Goal: Task Accomplishment & Management: Manage account settings

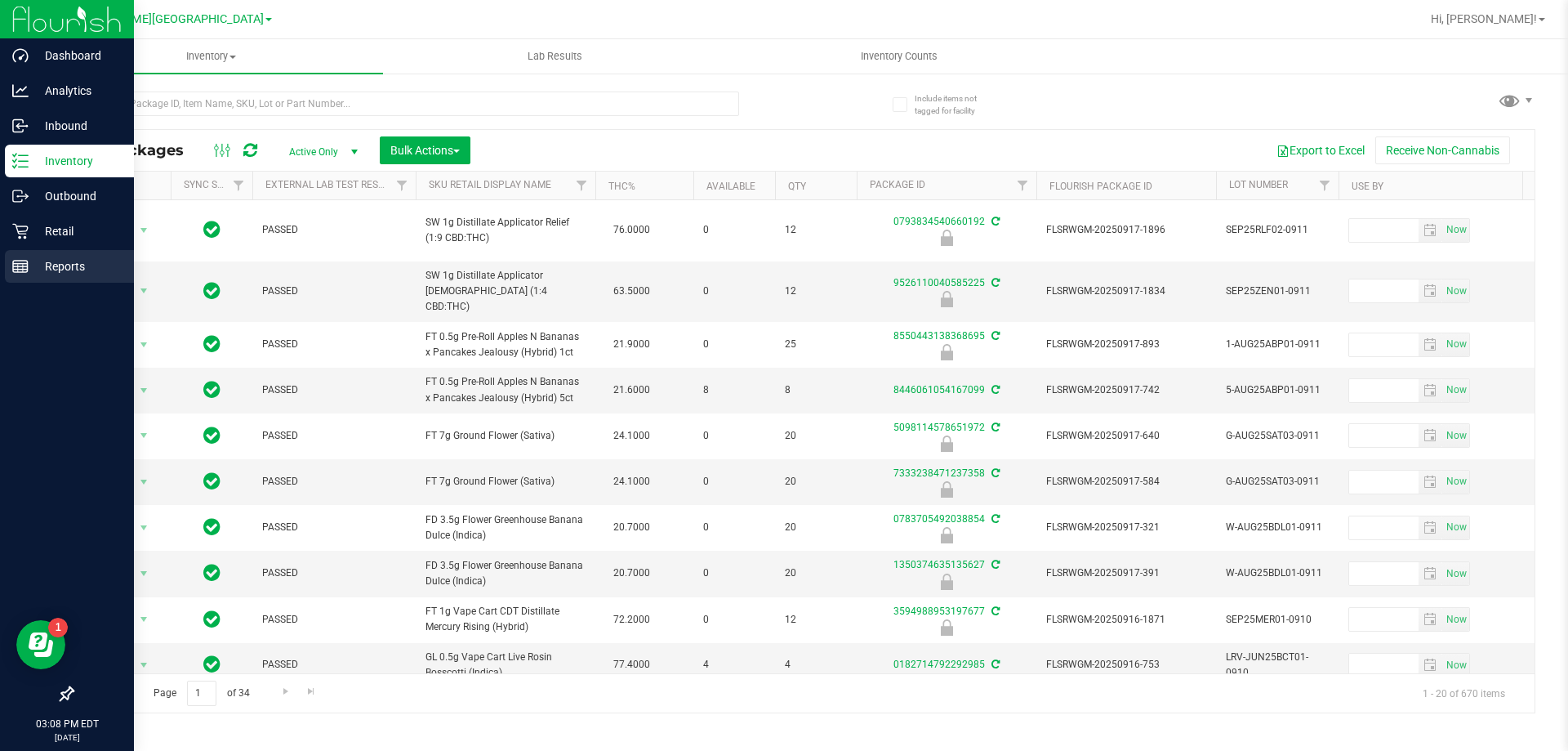
click at [27, 267] on line at bounding box center [20, 267] width 15 height 0
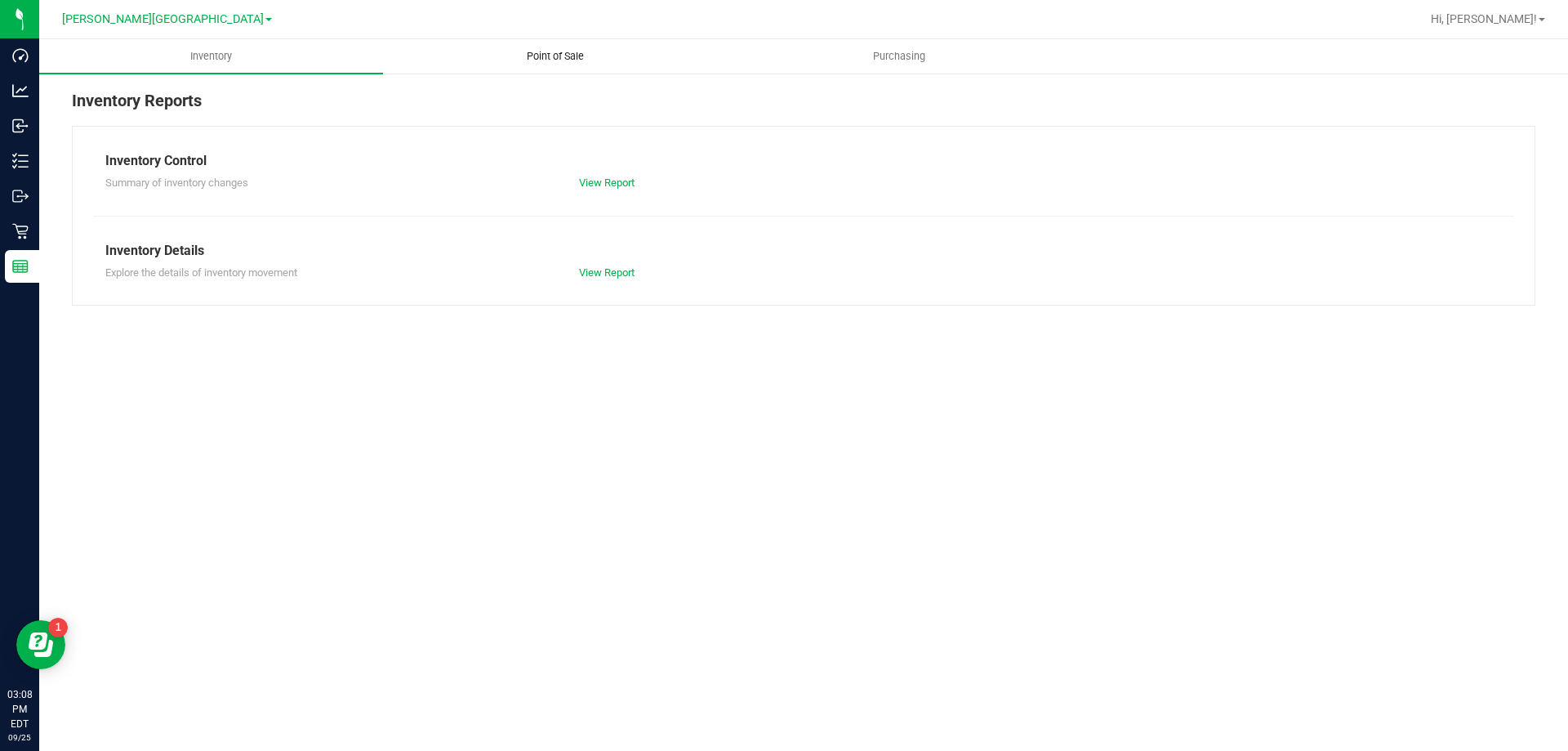
click at [549, 55] on span "Point of Sale" at bounding box center [555, 56] width 101 height 15
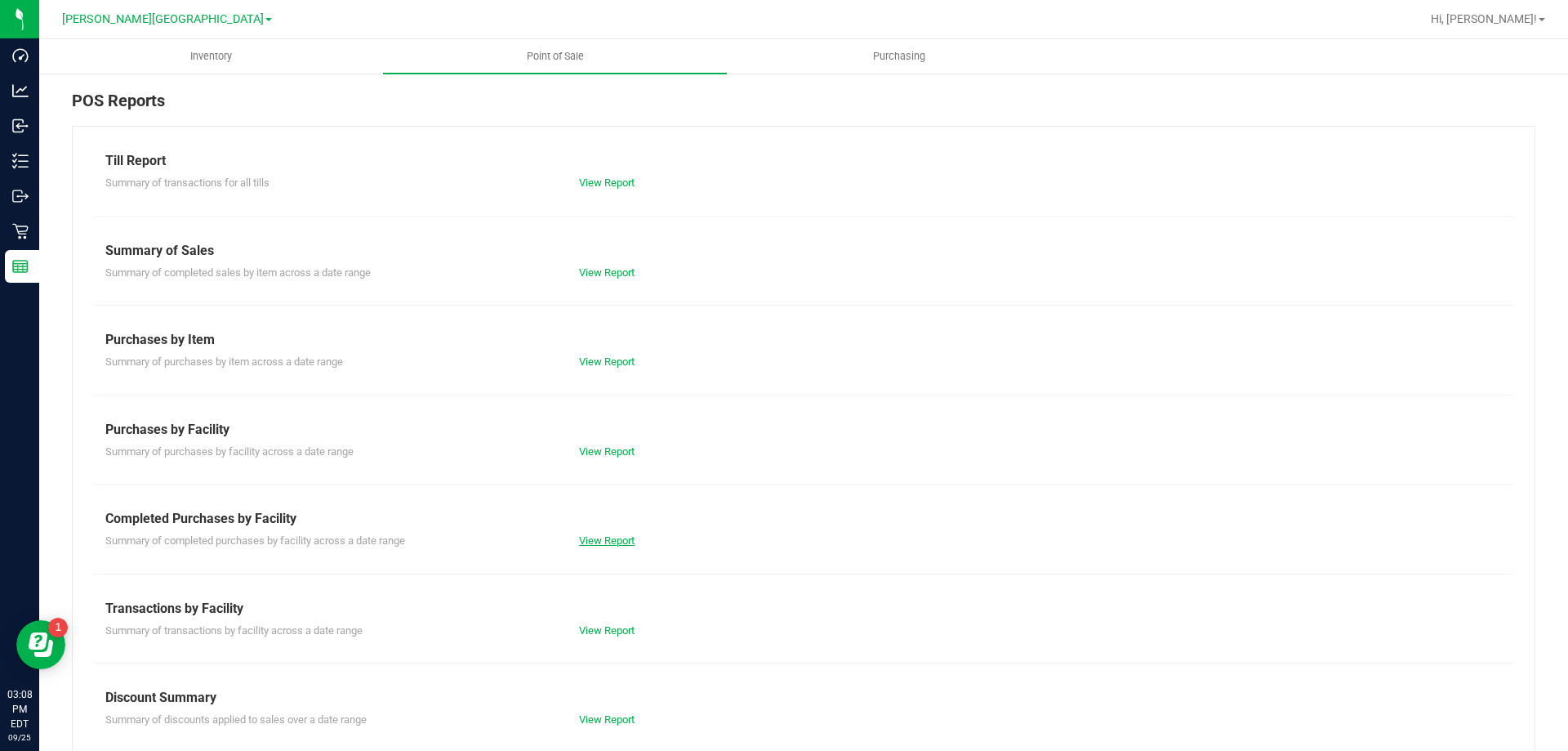
click at [600, 541] on link "View Report" at bounding box center [607, 541] width 55 height 12
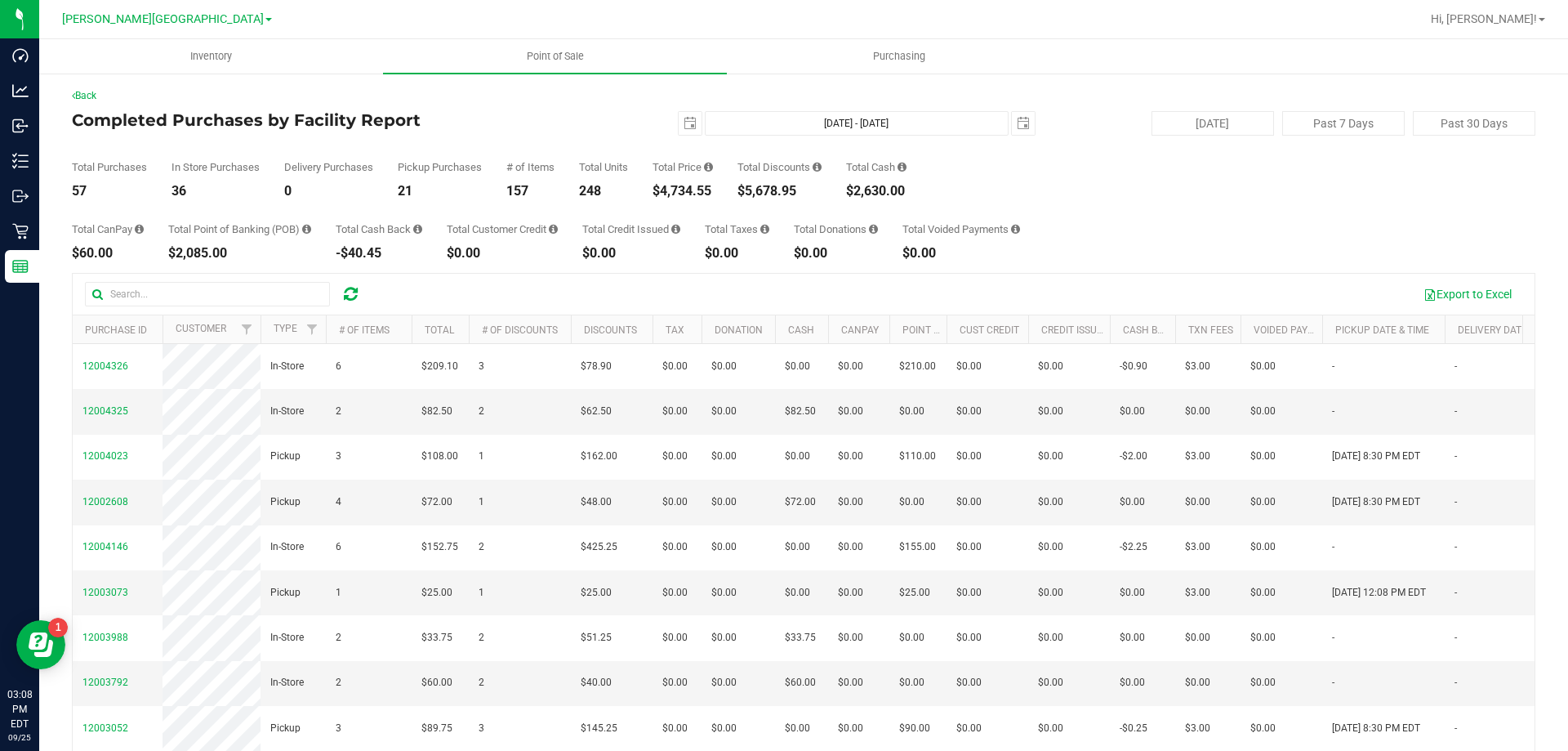
click at [354, 294] on icon at bounding box center [351, 294] width 14 height 16
click at [1434, 290] on button "Export to Excel" at bounding box center [1468, 295] width 109 height 28
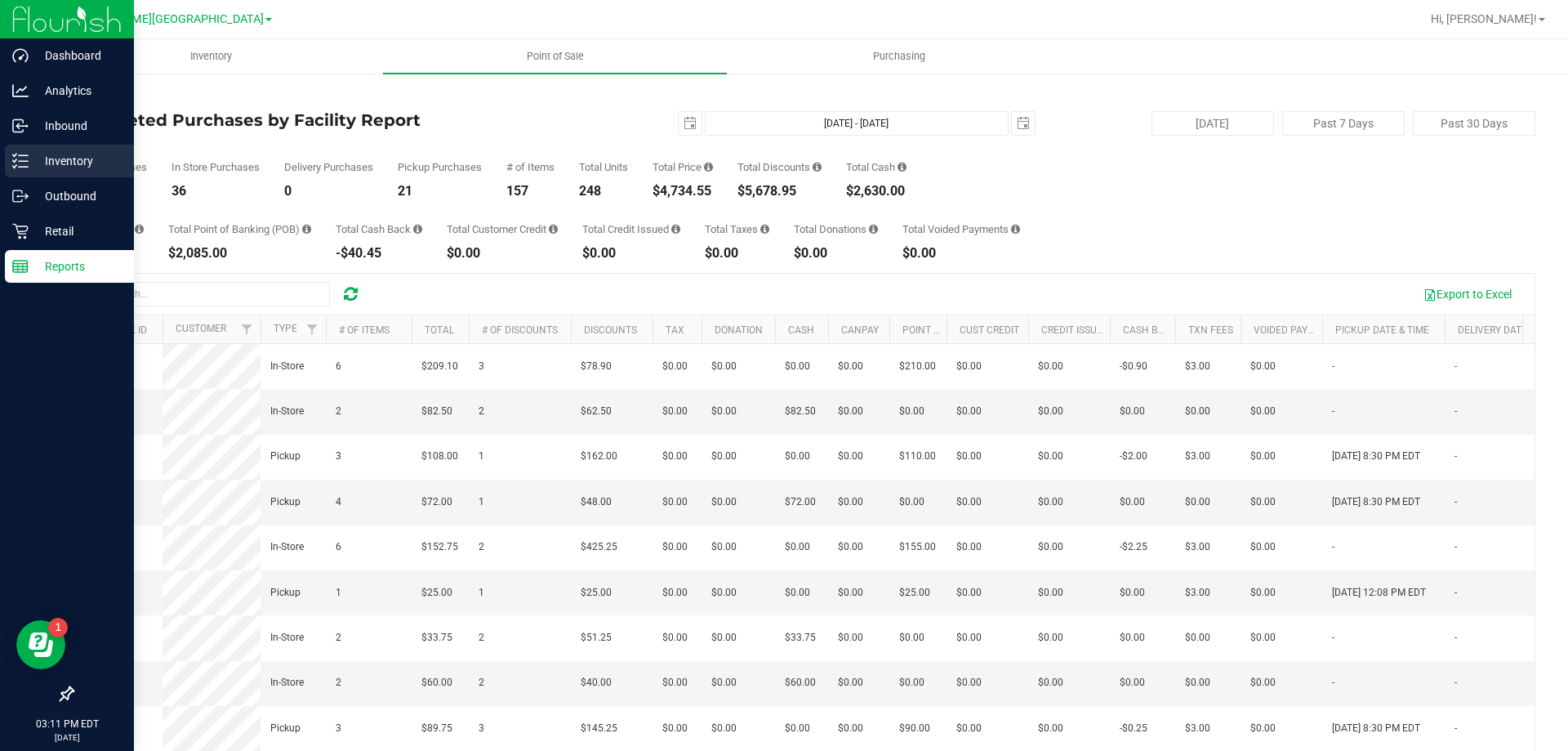
click at [32, 174] on div "Inventory" at bounding box center [69, 161] width 129 height 33
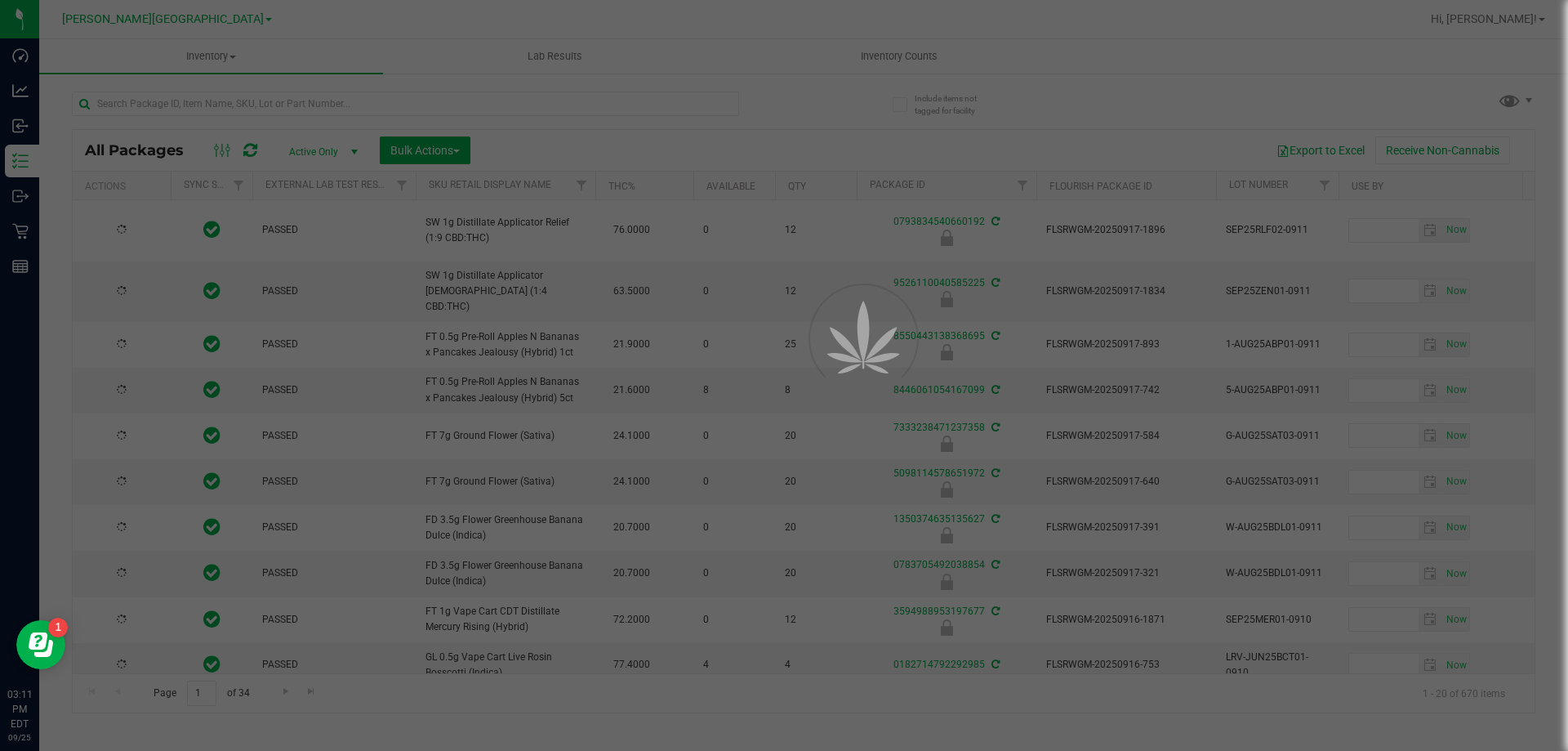
type input "2026-03-16"
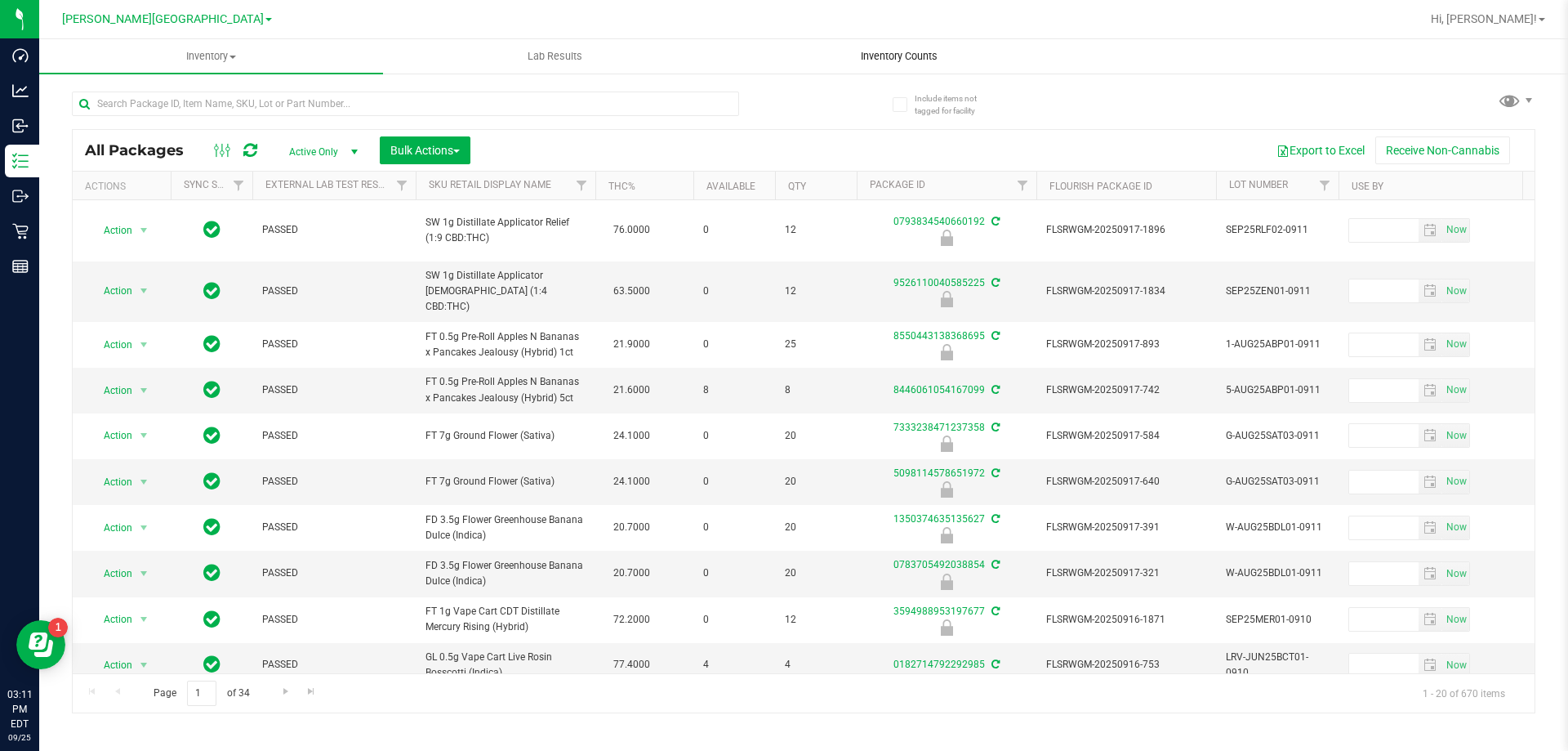
click at [874, 50] on span "Inventory Counts" at bounding box center [900, 56] width 121 height 15
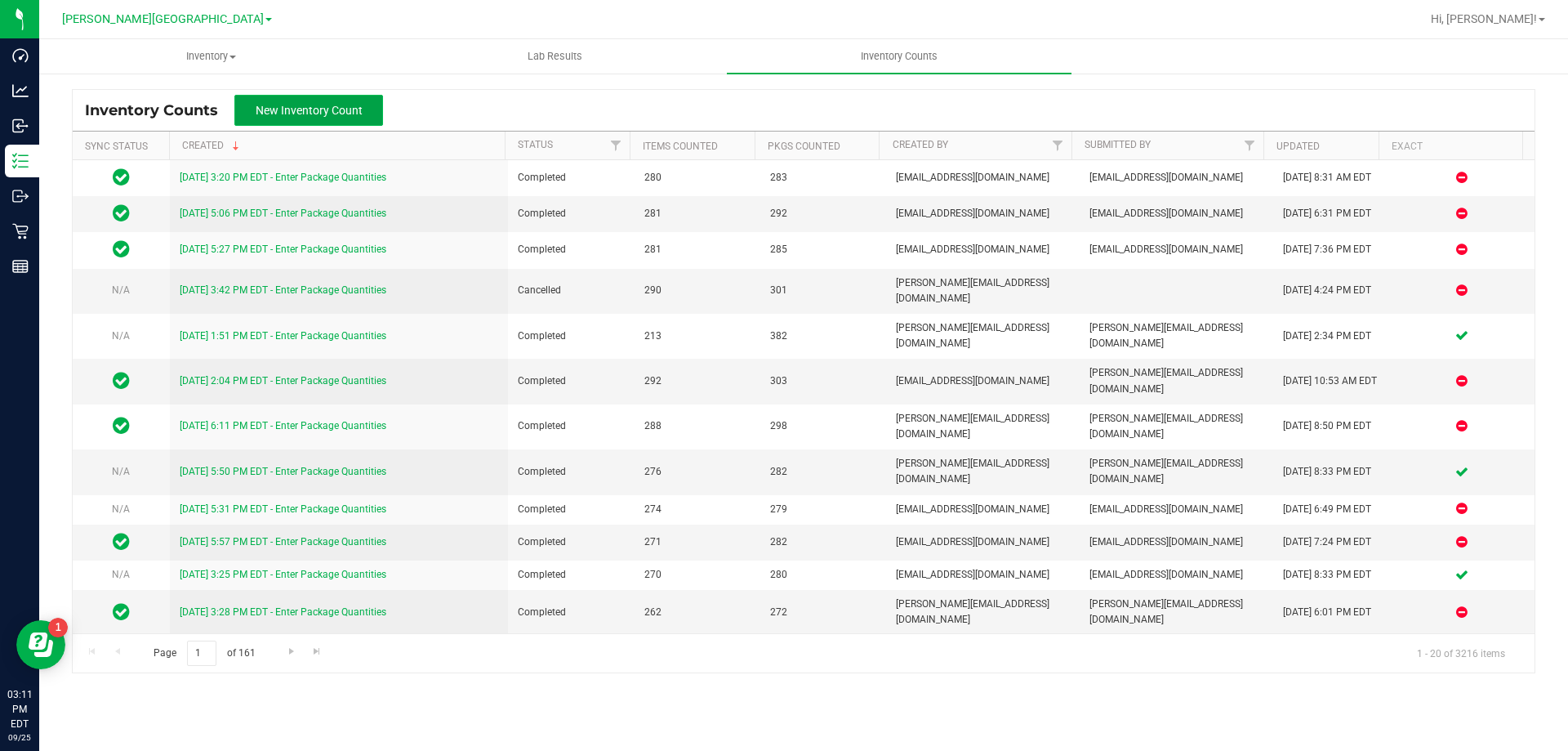
click at [280, 109] on span "New Inventory Count" at bounding box center [309, 110] width 107 height 13
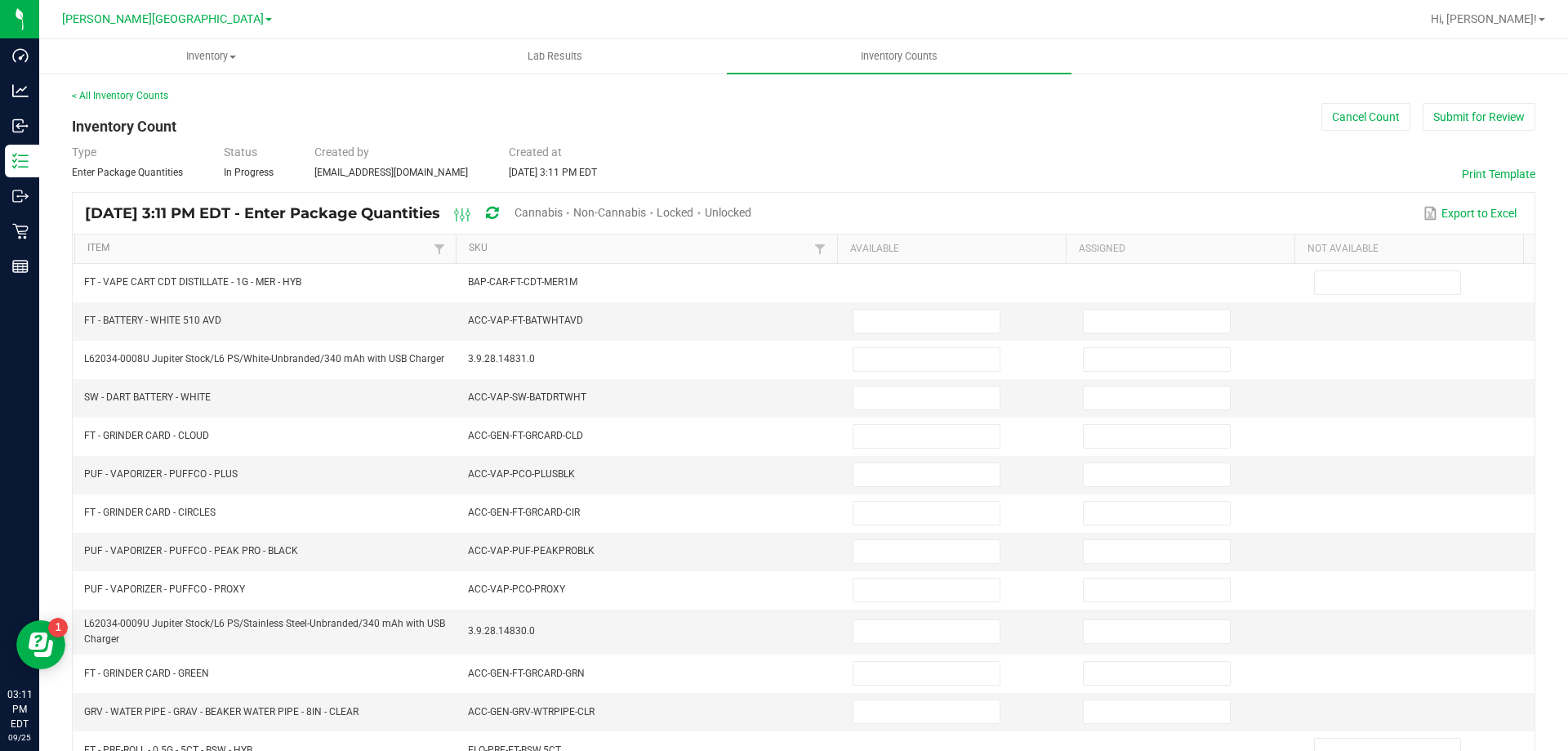
click at [295, 233] on div "Sep 25, 2025 3:11 PM EDT - Enter Package Quantities Cannabis Non-Cannabis Locke…" at bounding box center [803, 213] width 1462 height 41
click at [301, 240] on th "Item" at bounding box center [265, 249] width 382 height 29
click at [563, 213] on span "Cannabis" at bounding box center [539, 212] width 48 height 13
click at [752, 208] on span "Unlocked" at bounding box center [729, 212] width 47 height 13
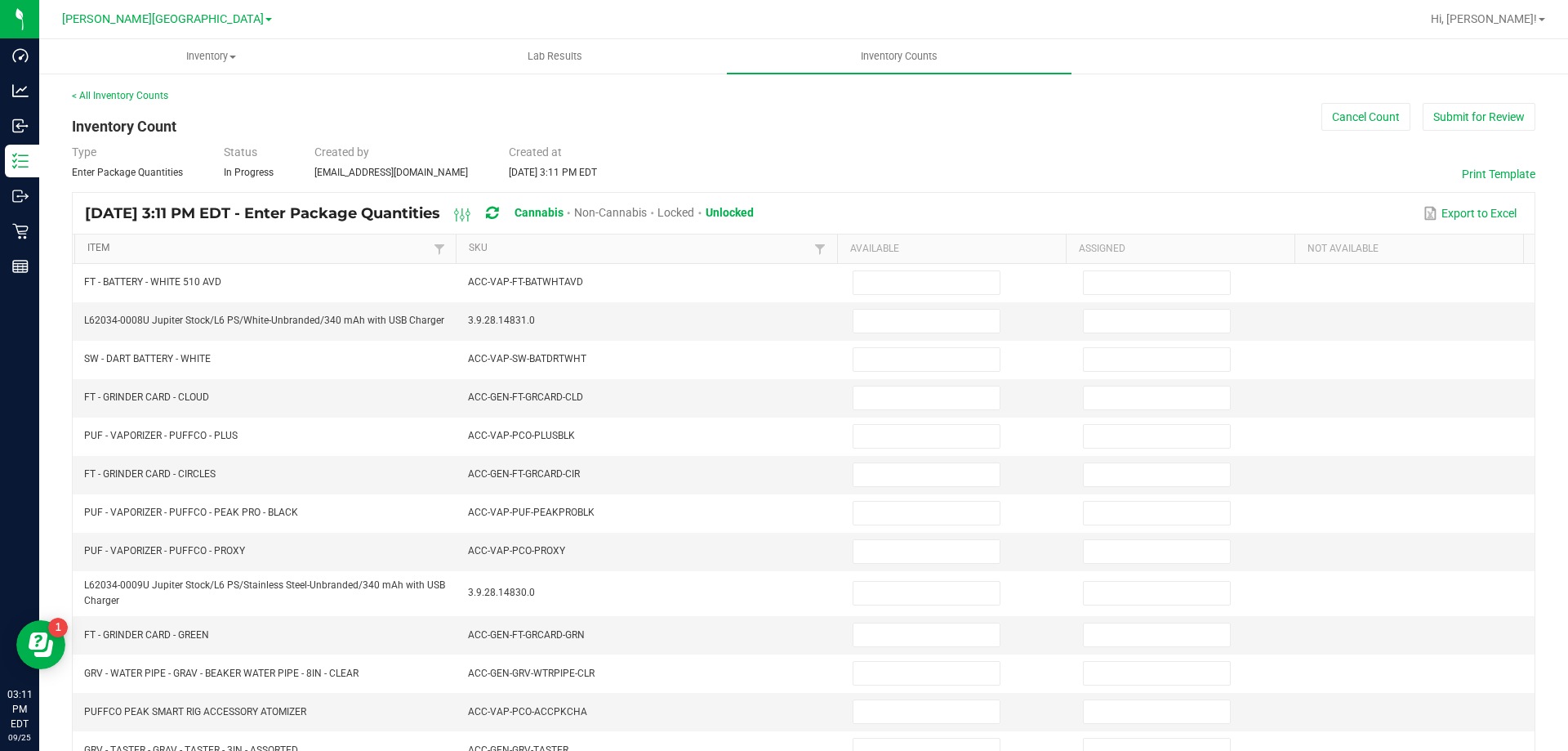
click at [248, 247] on link "Item" at bounding box center [258, 248] width 341 height 13
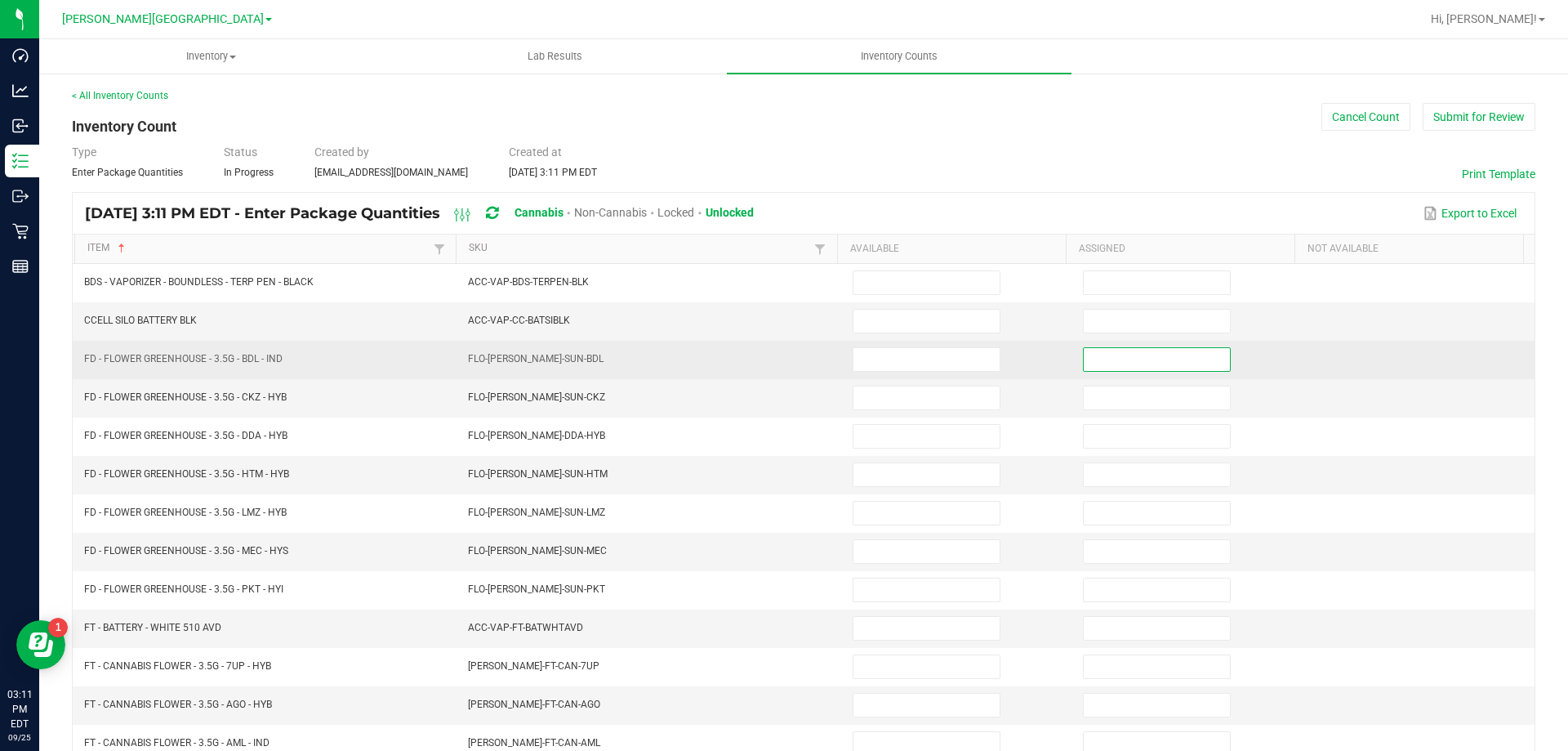
click at [1108, 367] on input at bounding box center [1157, 359] width 146 height 23
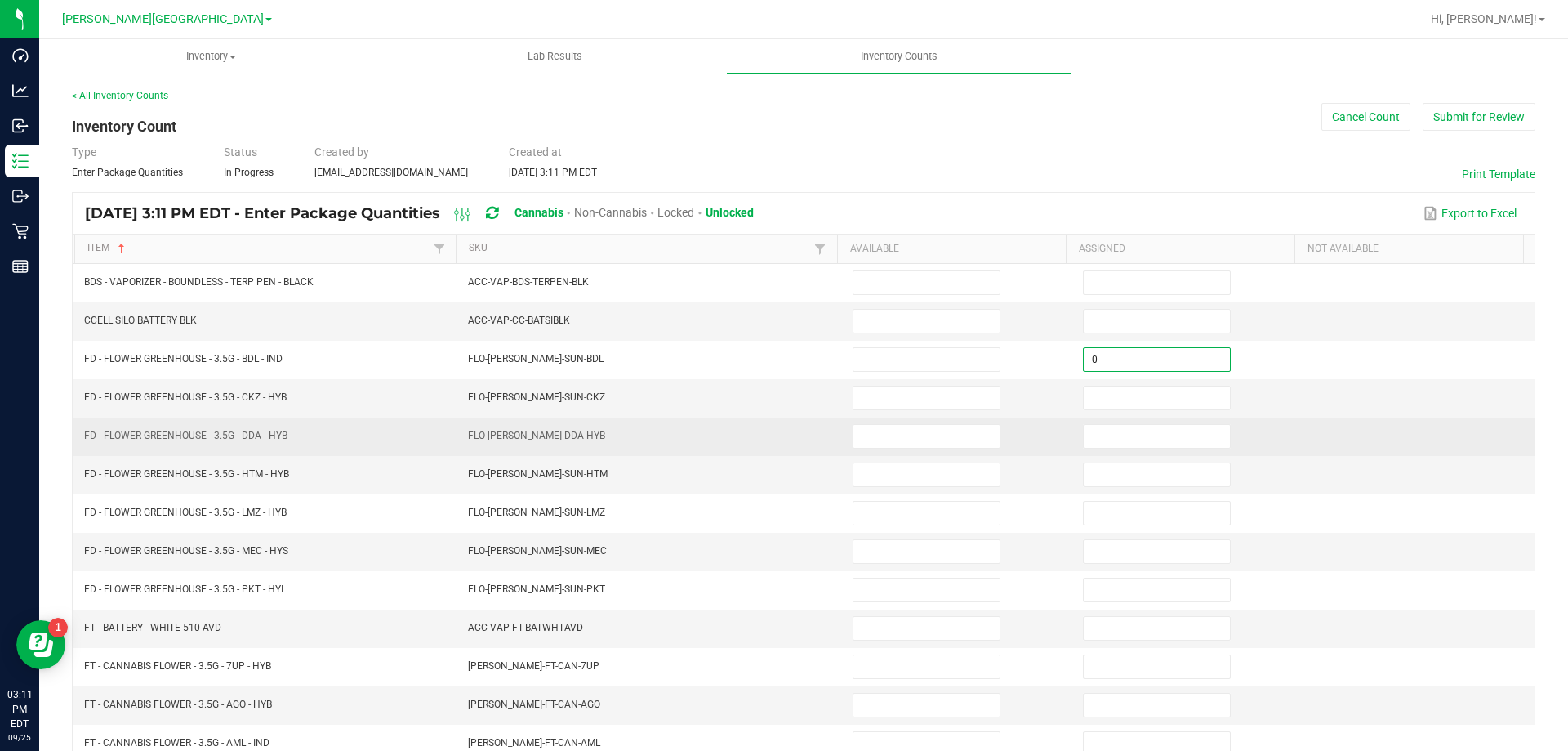
type input "0"
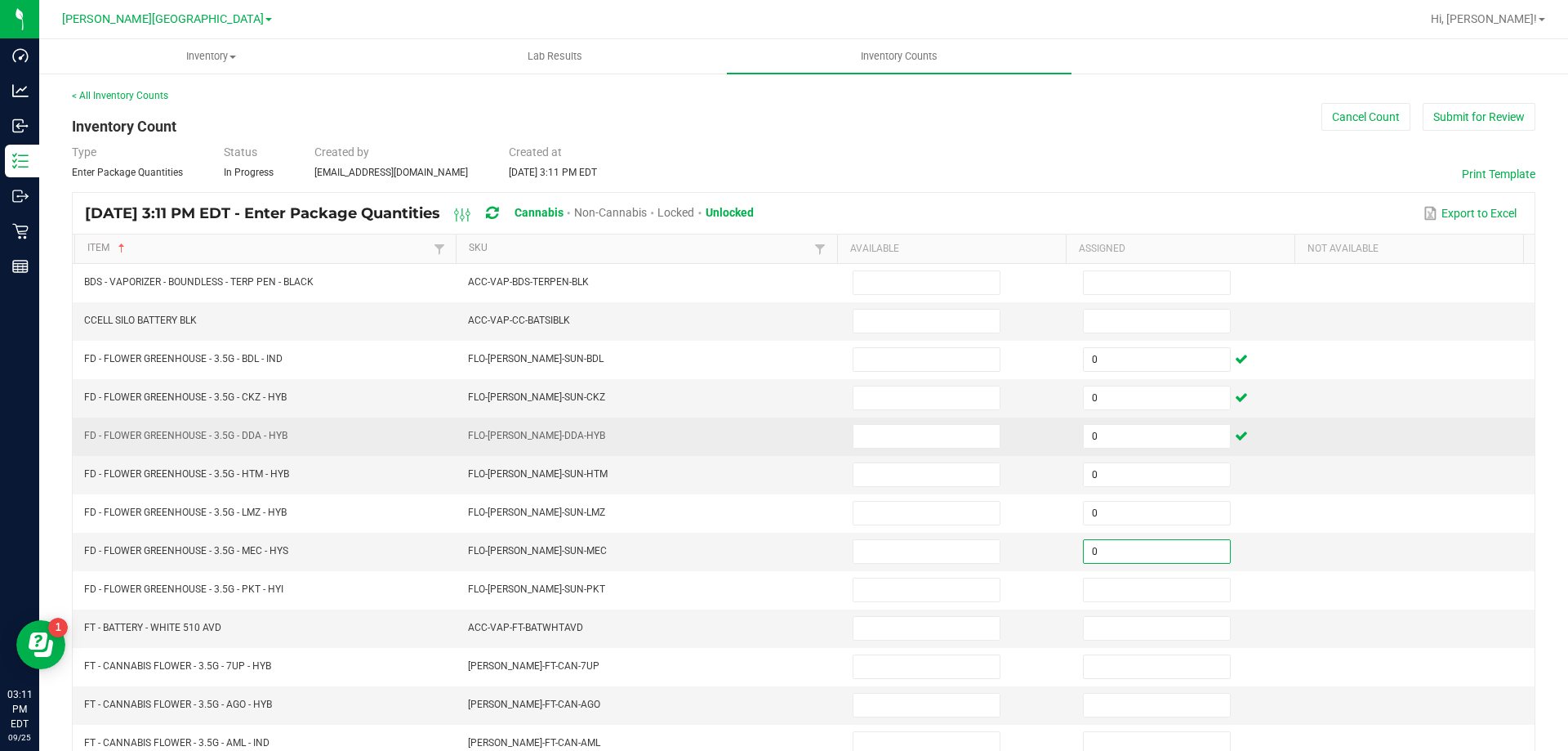
type input "0"
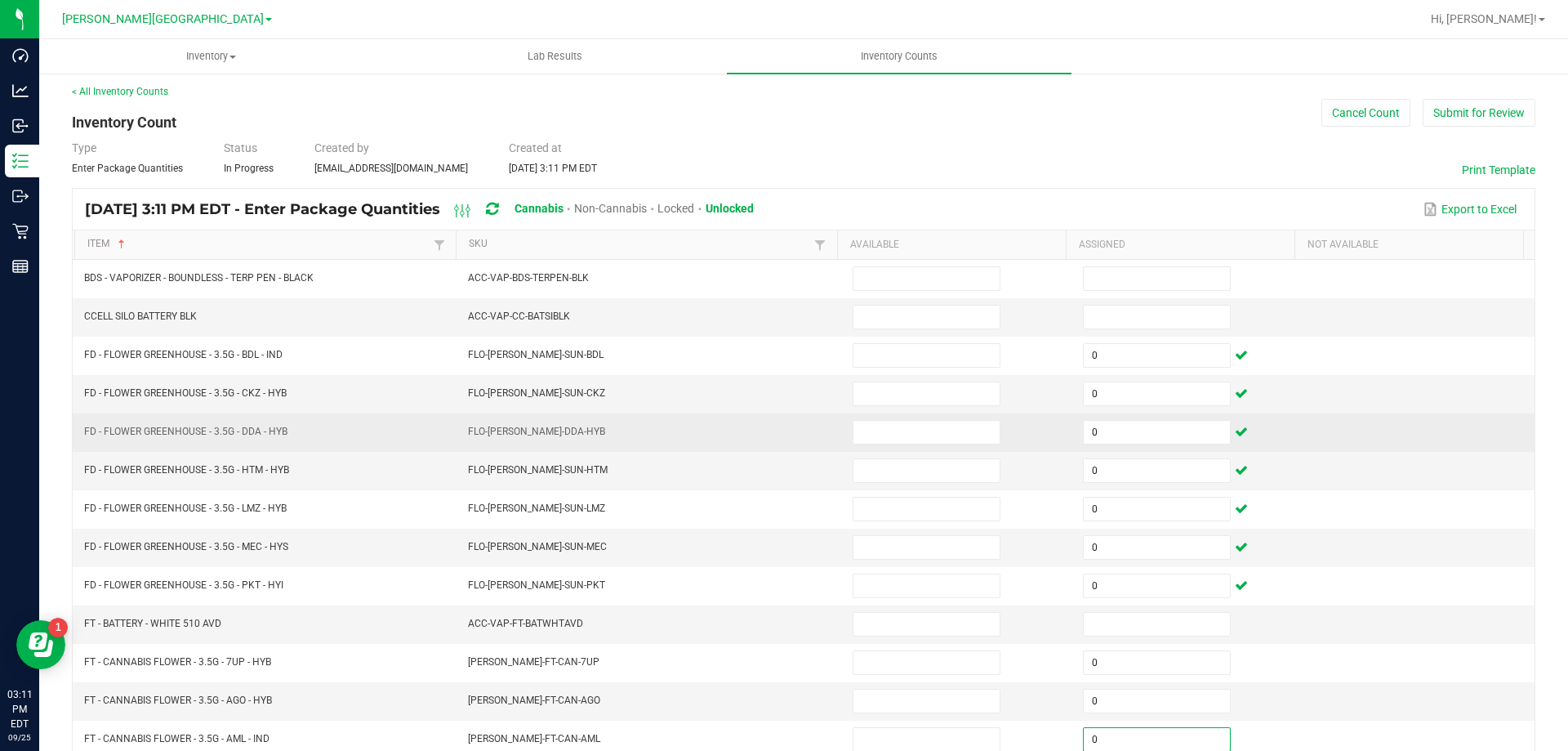
type input "0"
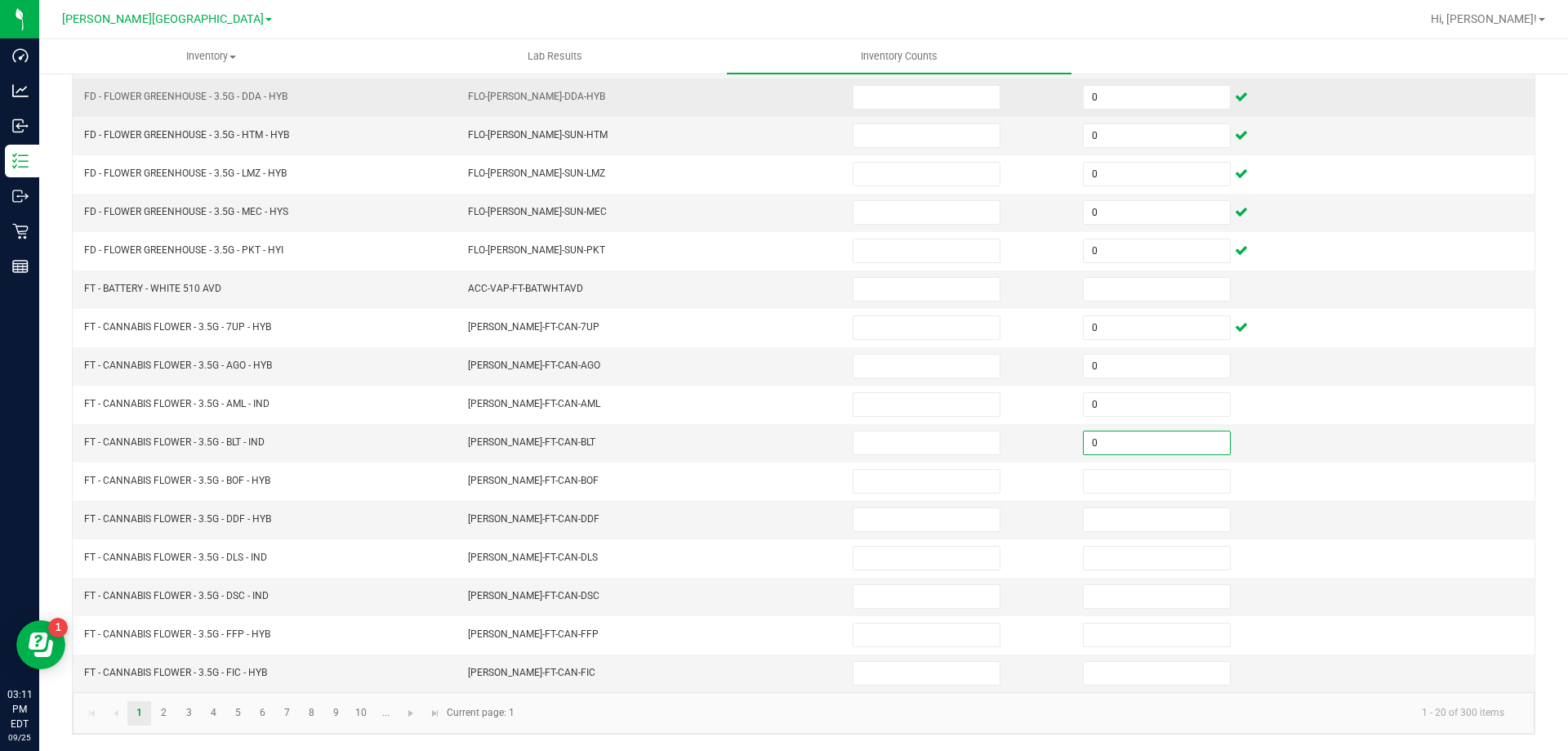
type input "0"
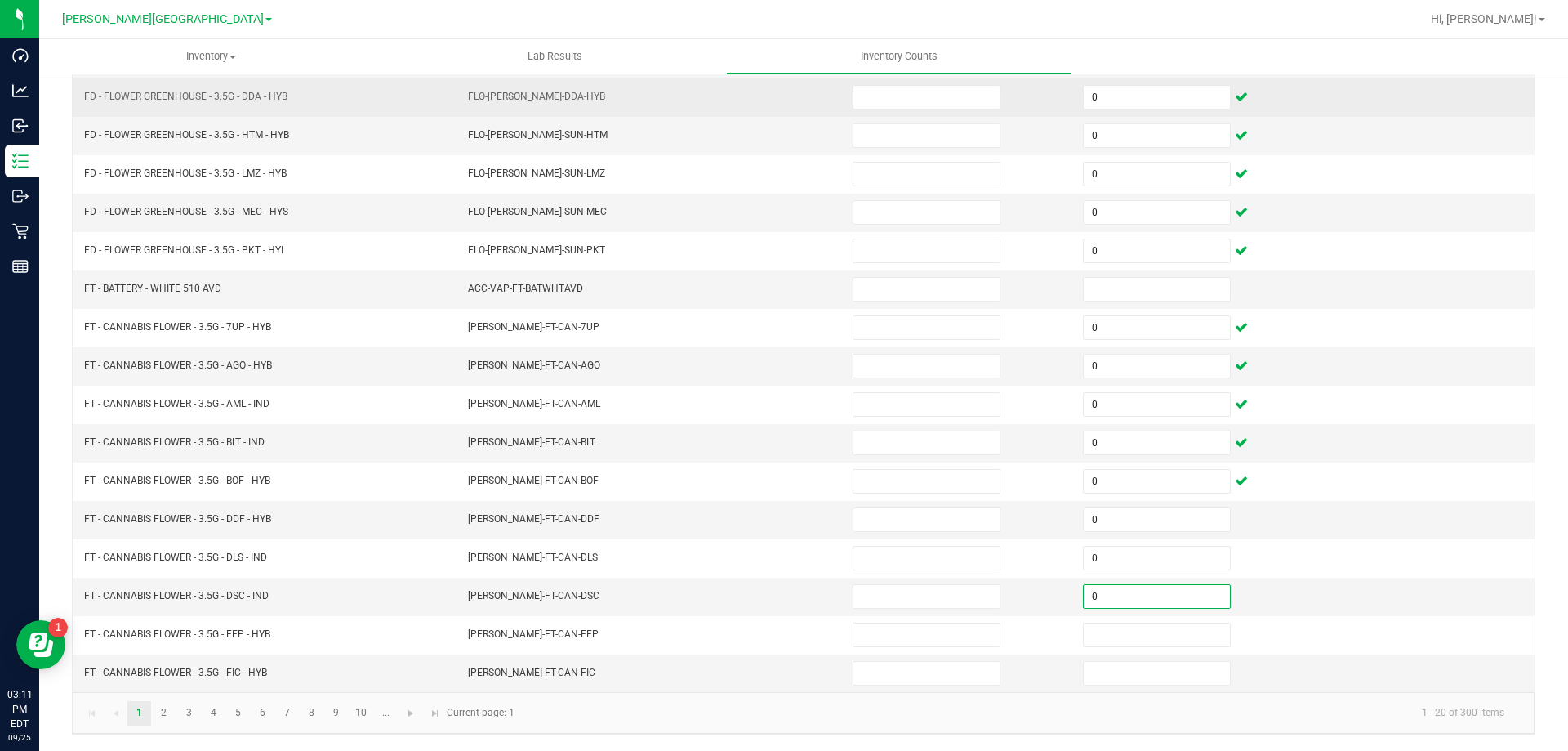
type input "0"
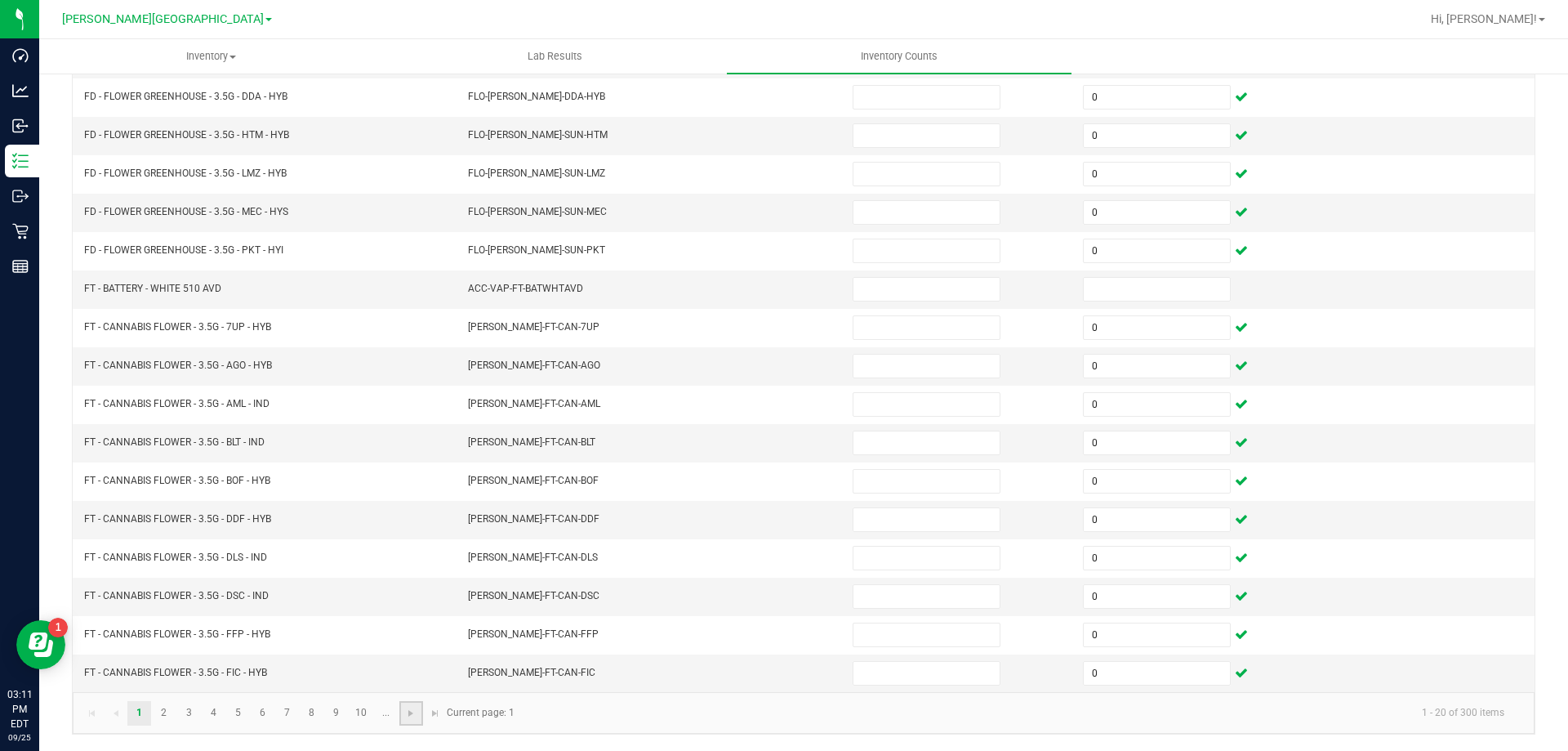
click at [410, 721] on link at bounding box center [410, 713] width 23 height 24
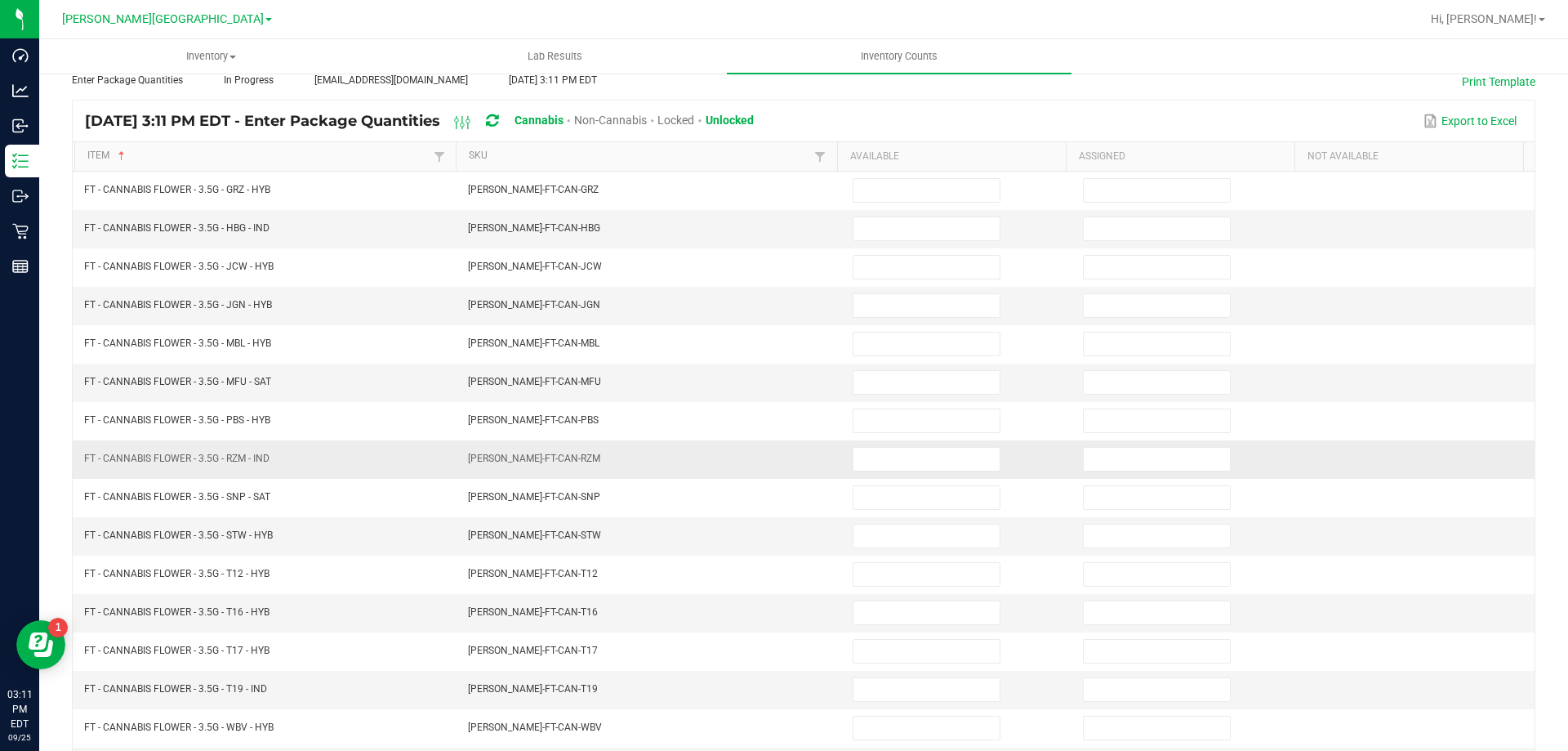
scroll to position [0, 0]
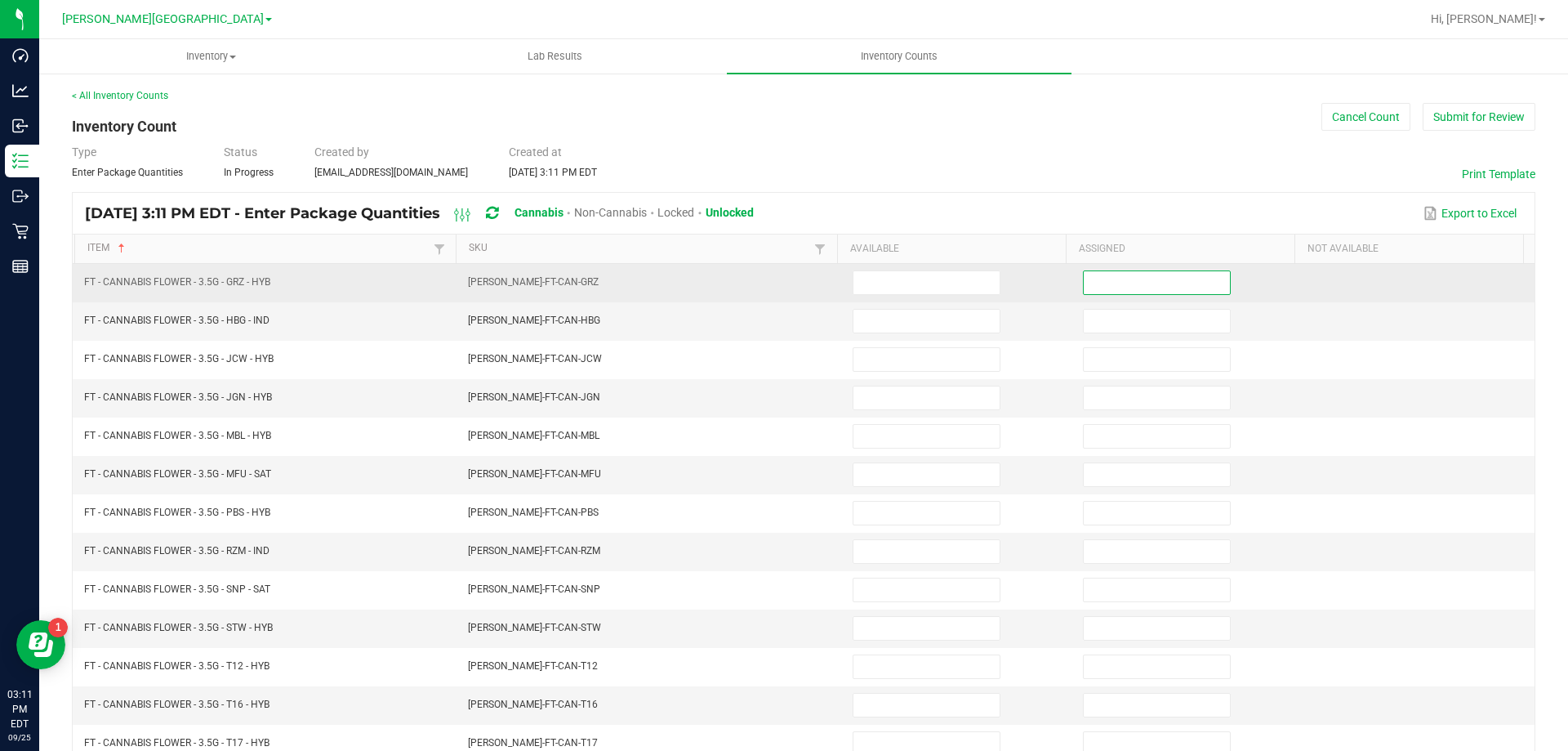
click at [1132, 278] on input at bounding box center [1157, 282] width 146 height 23
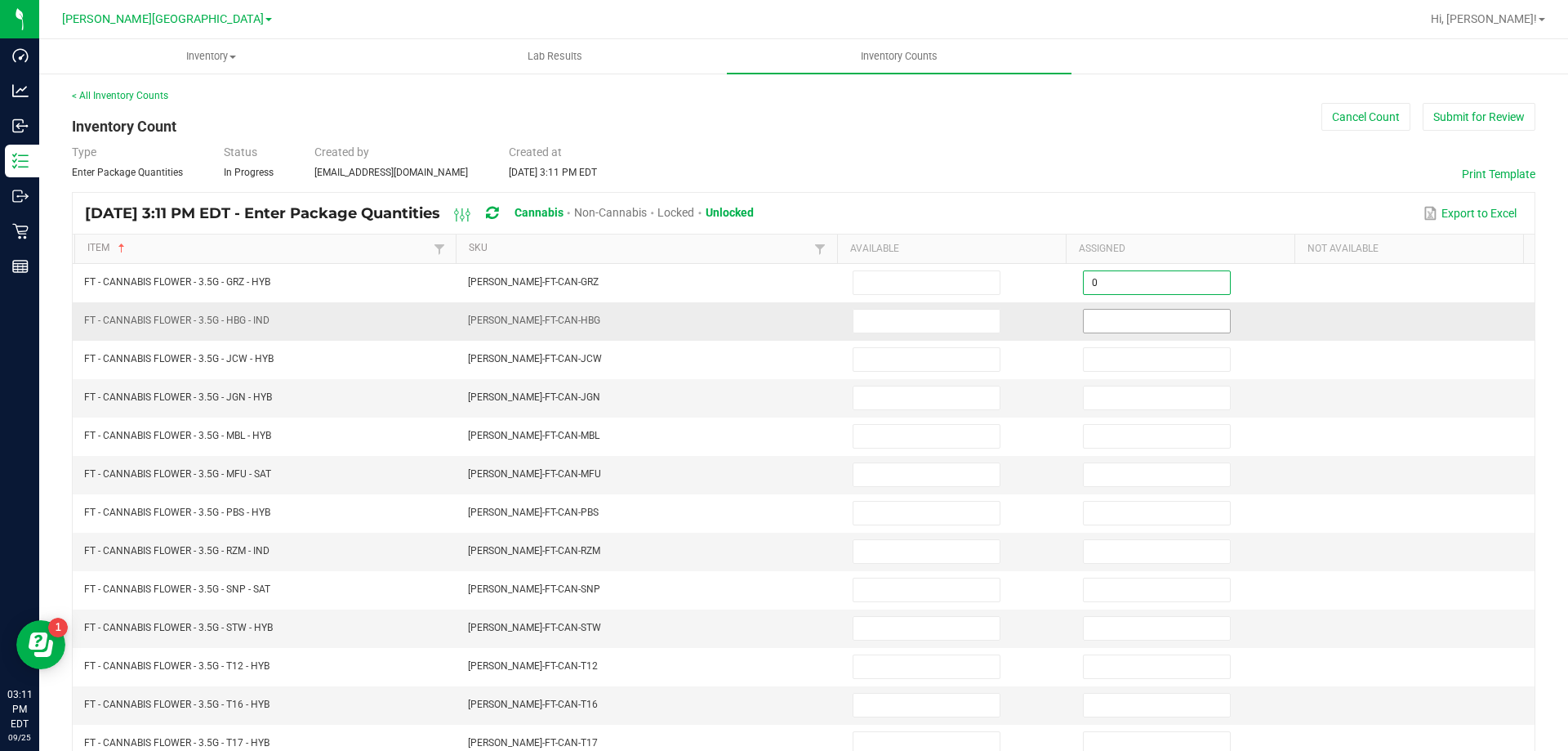
type input "0"
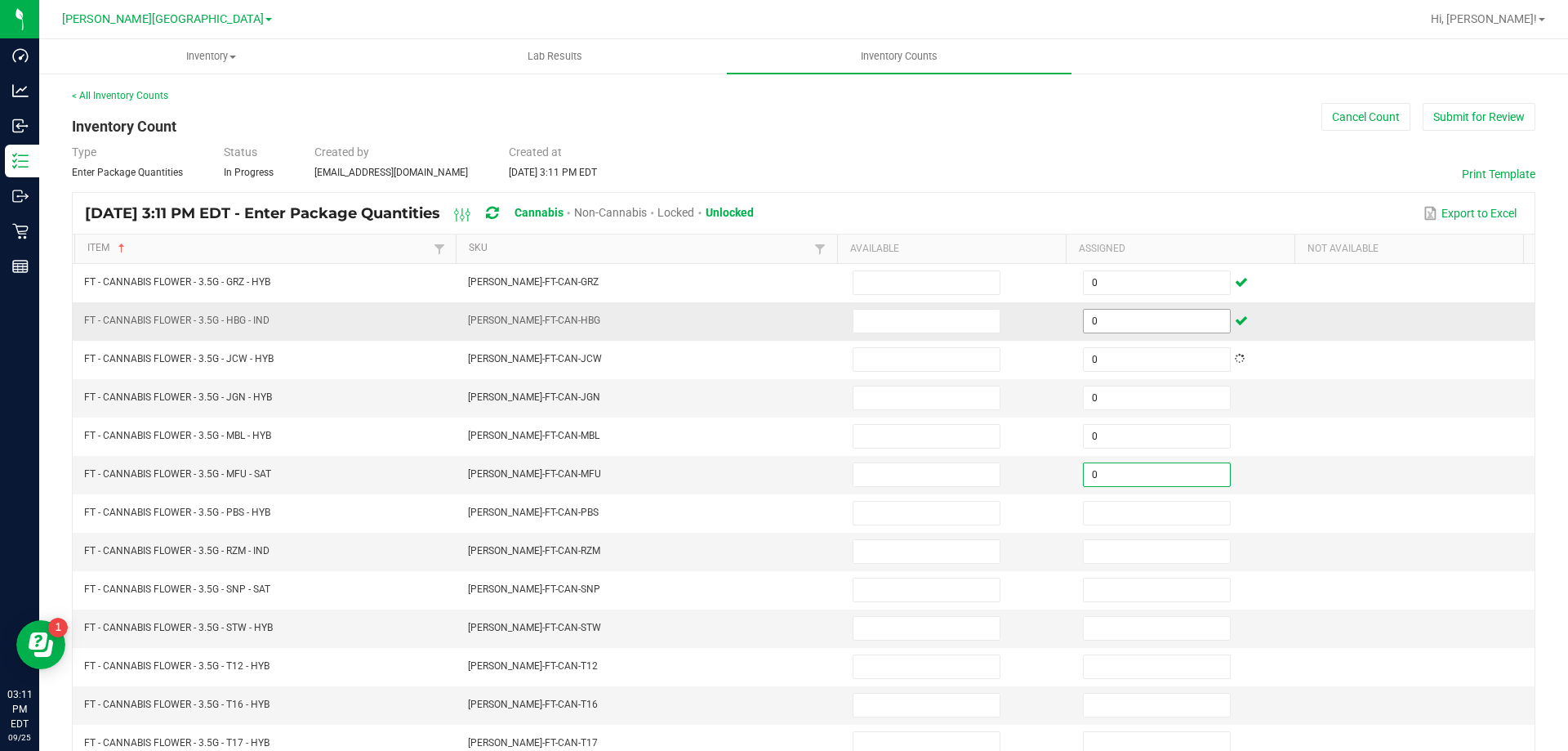
type input "0"
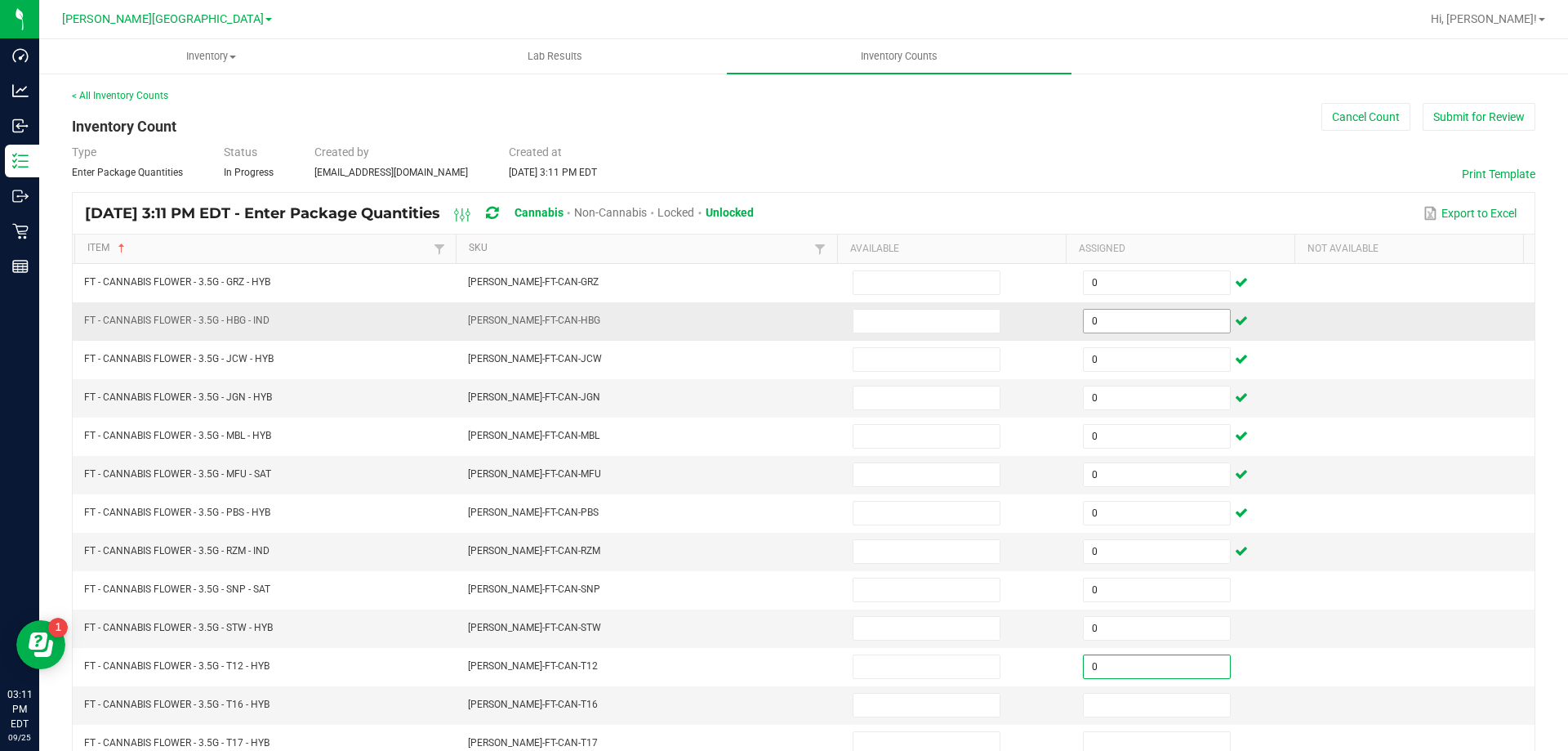
type input "0"
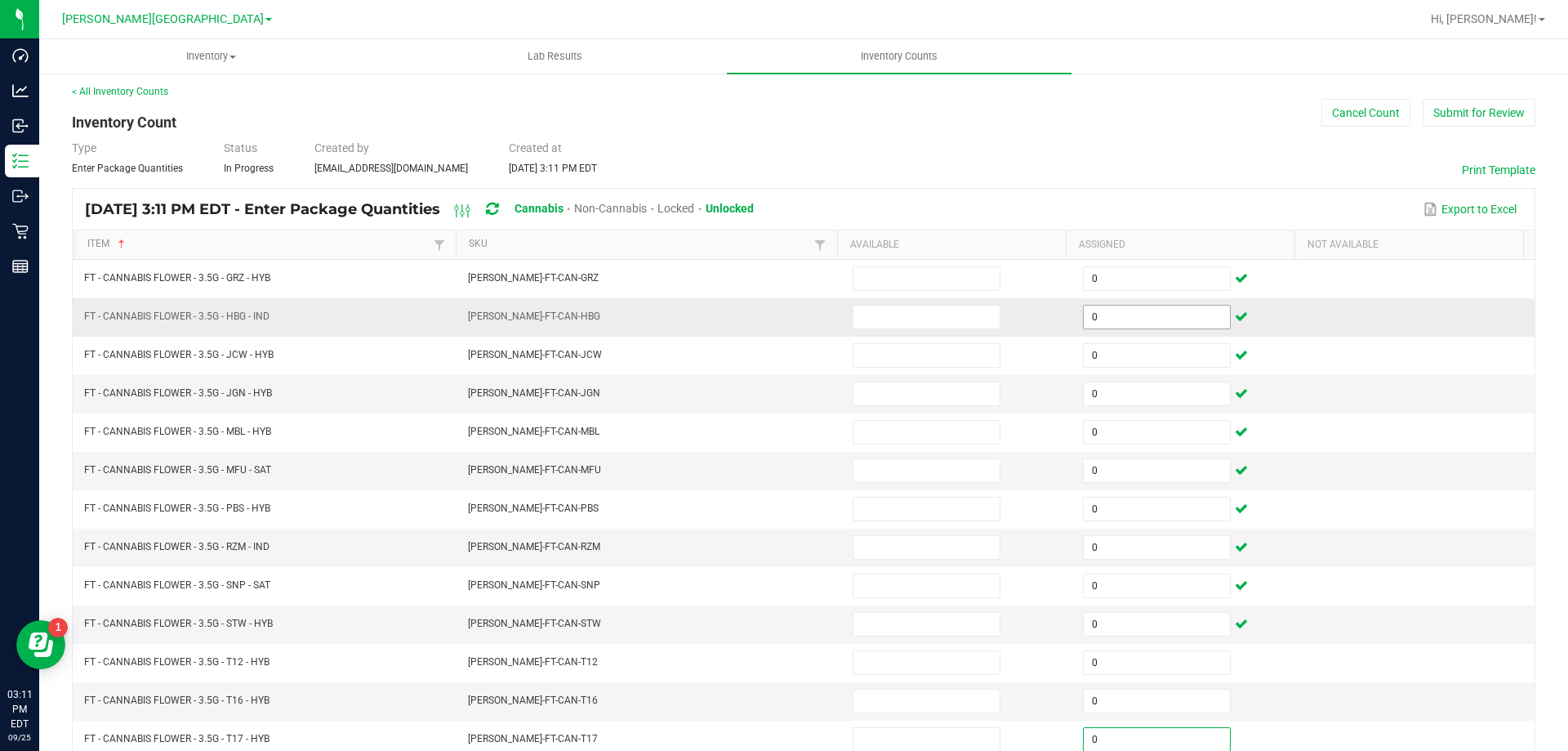
type input "0"
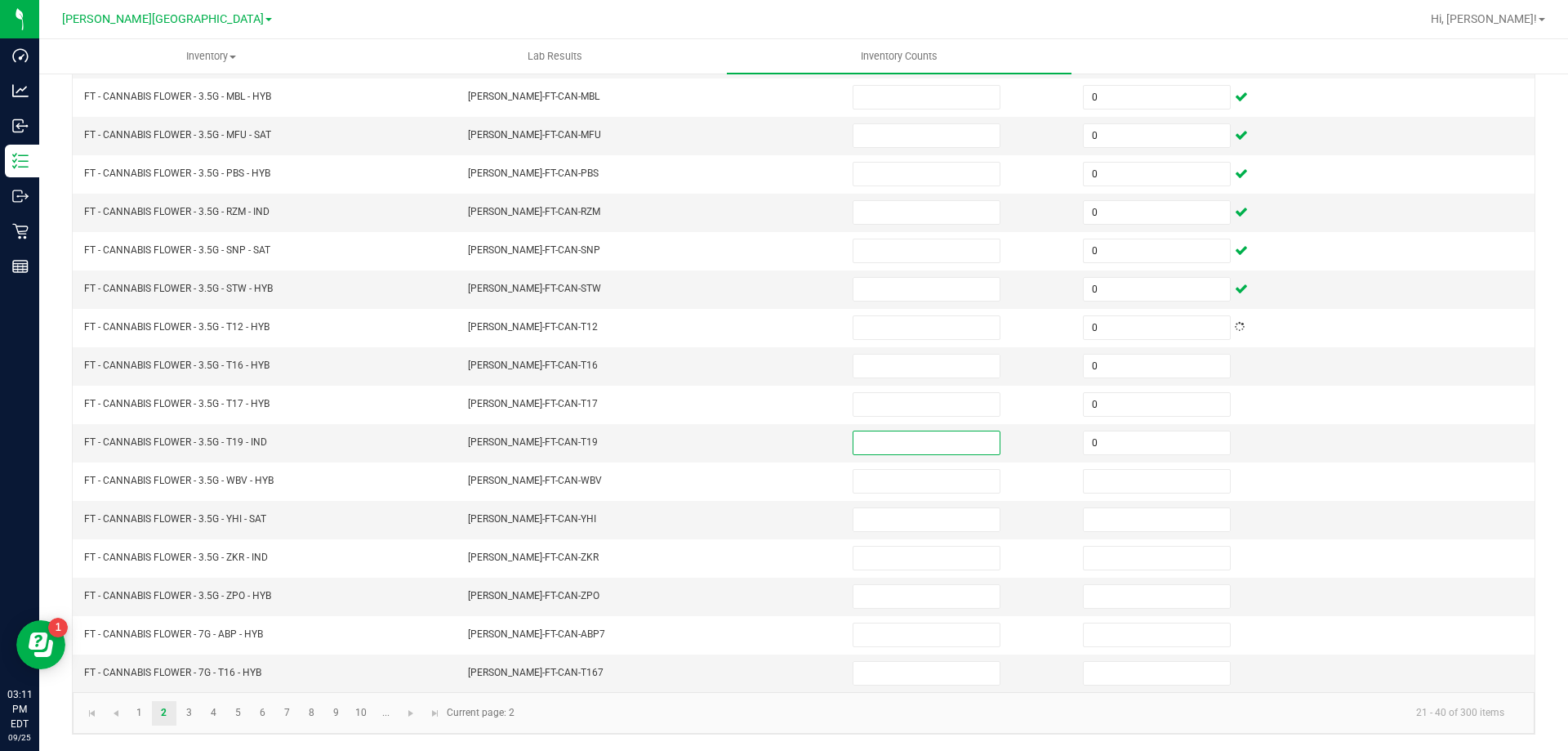
type input "0"
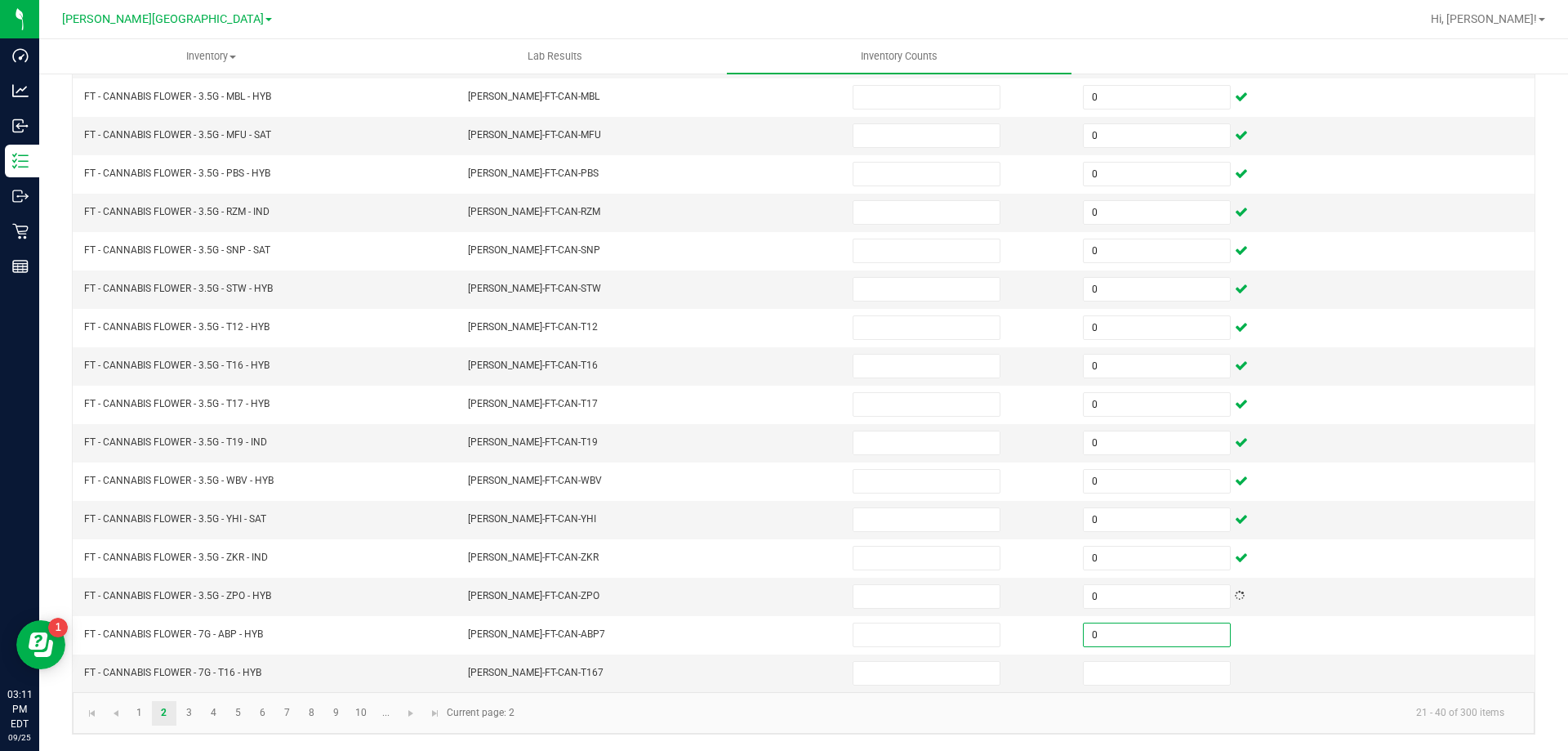
type input "0"
click at [402, 714] on link at bounding box center [410, 713] width 23 height 24
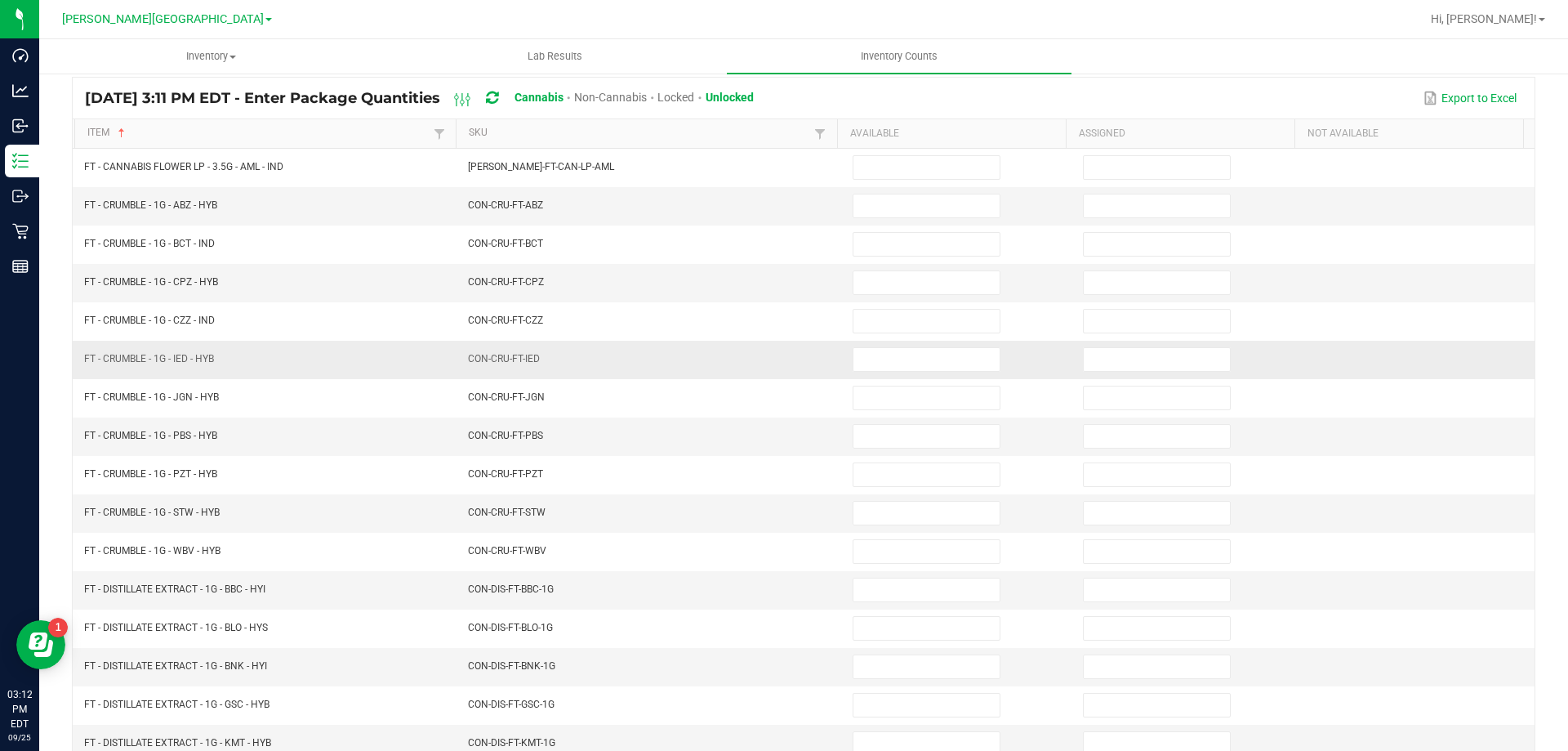
scroll to position [0, 0]
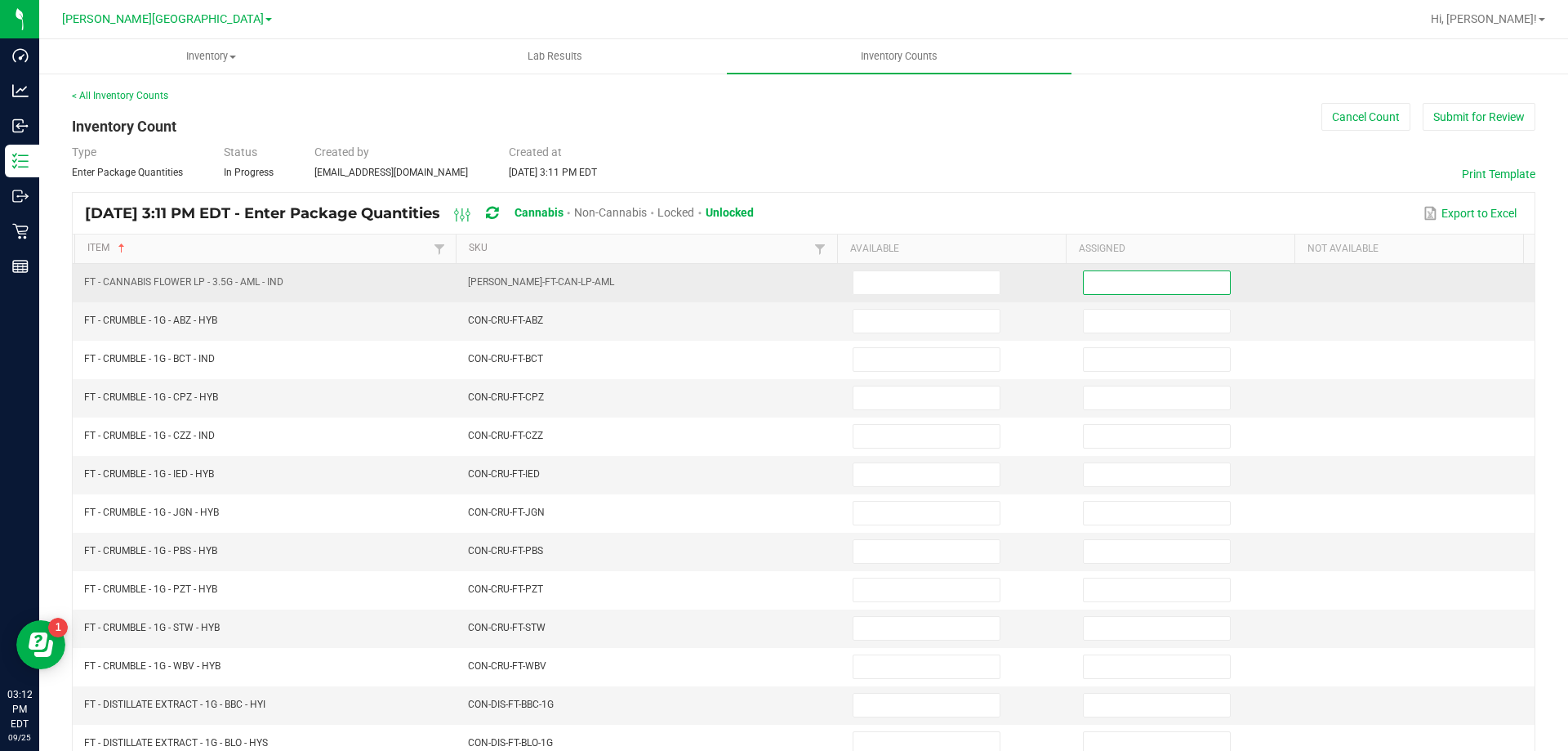
click at [1154, 282] on input at bounding box center [1157, 282] width 146 height 23
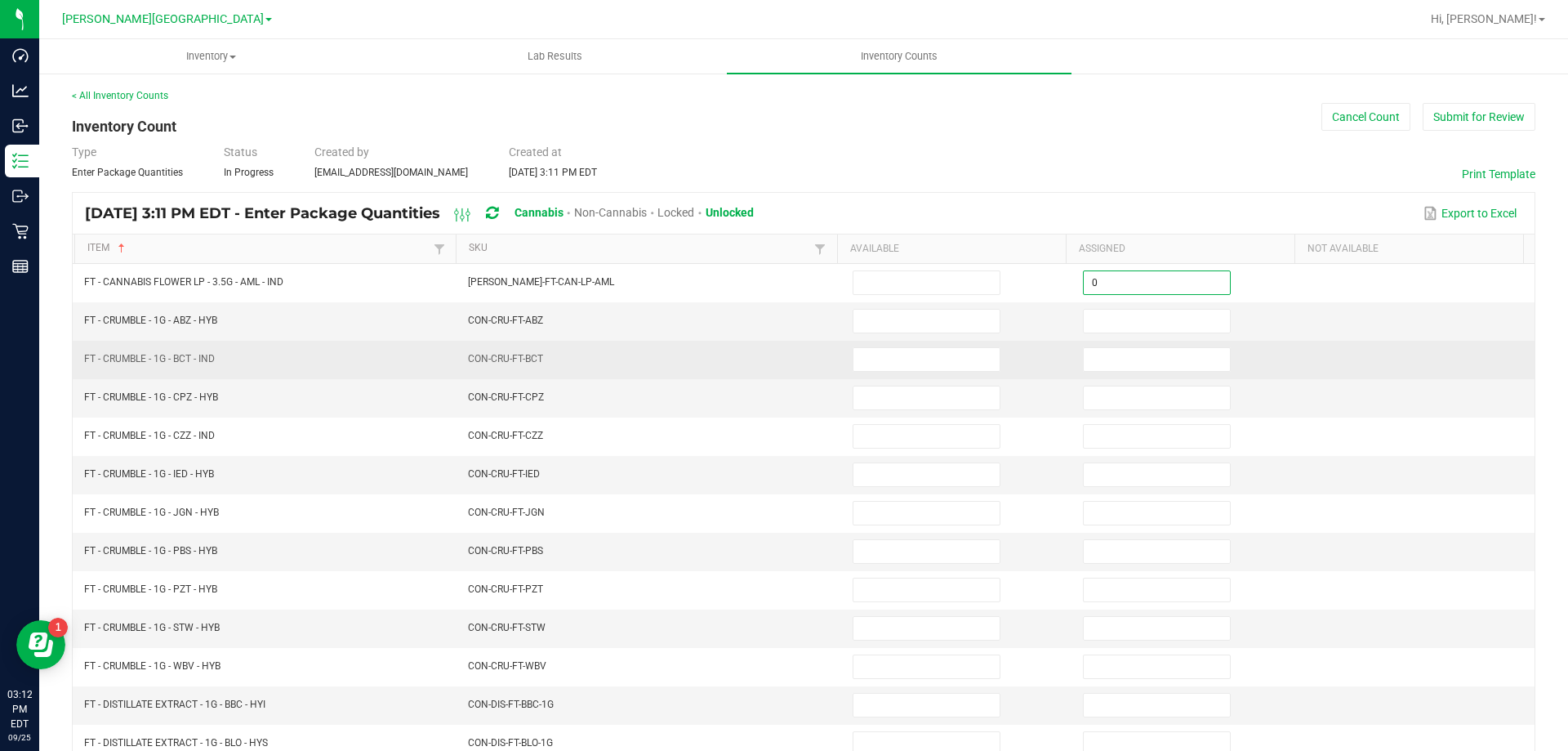
type input "0"
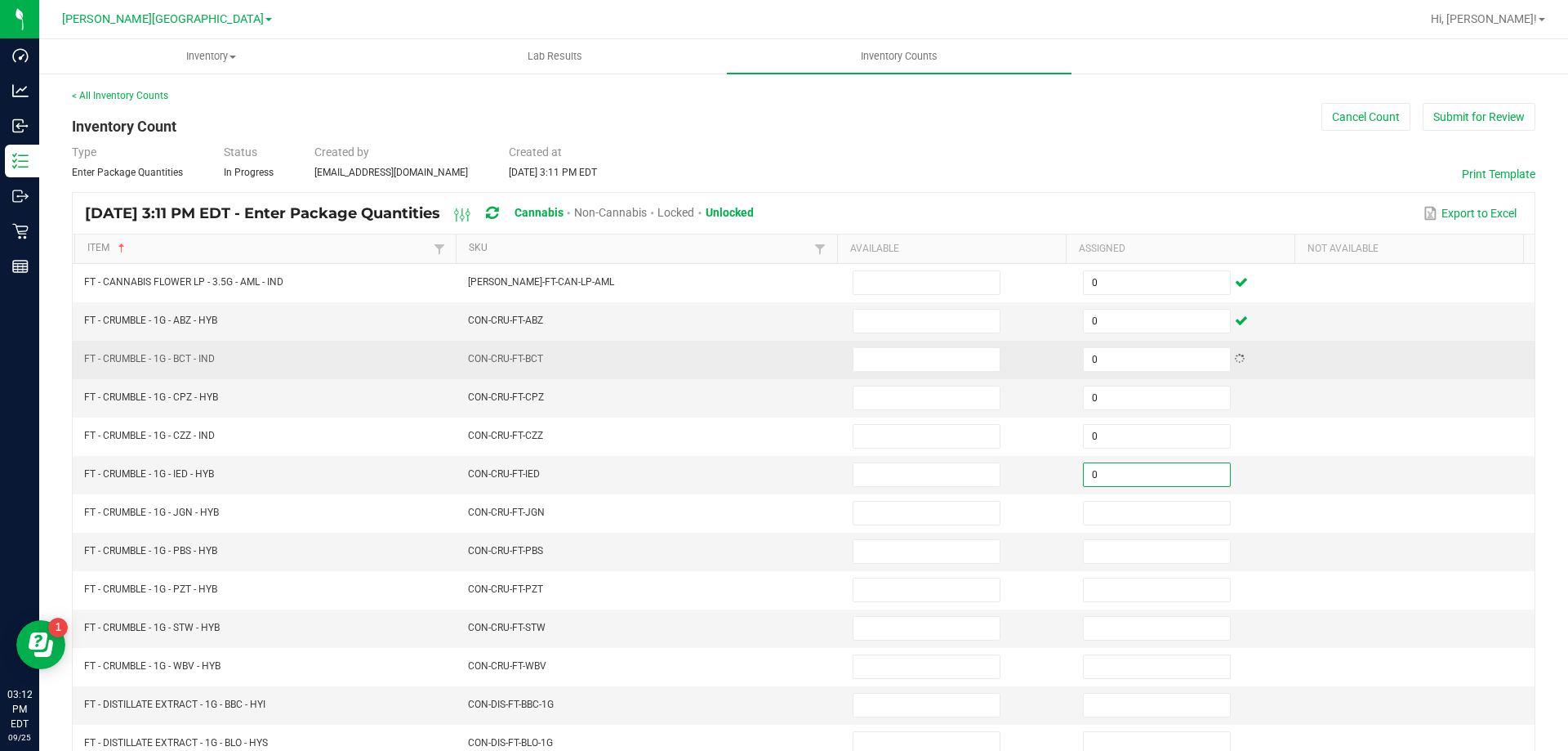
type input "0"
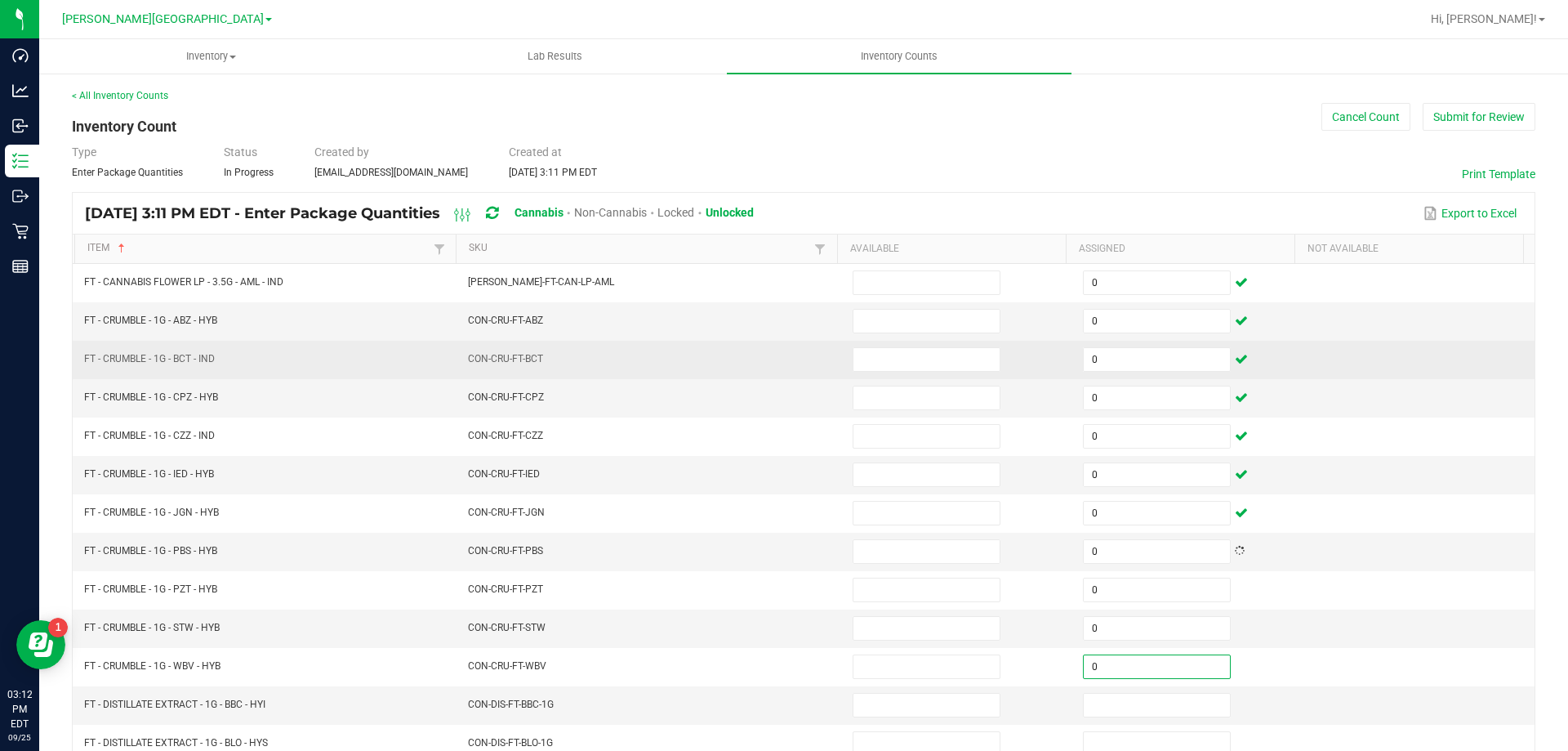
type input "0"
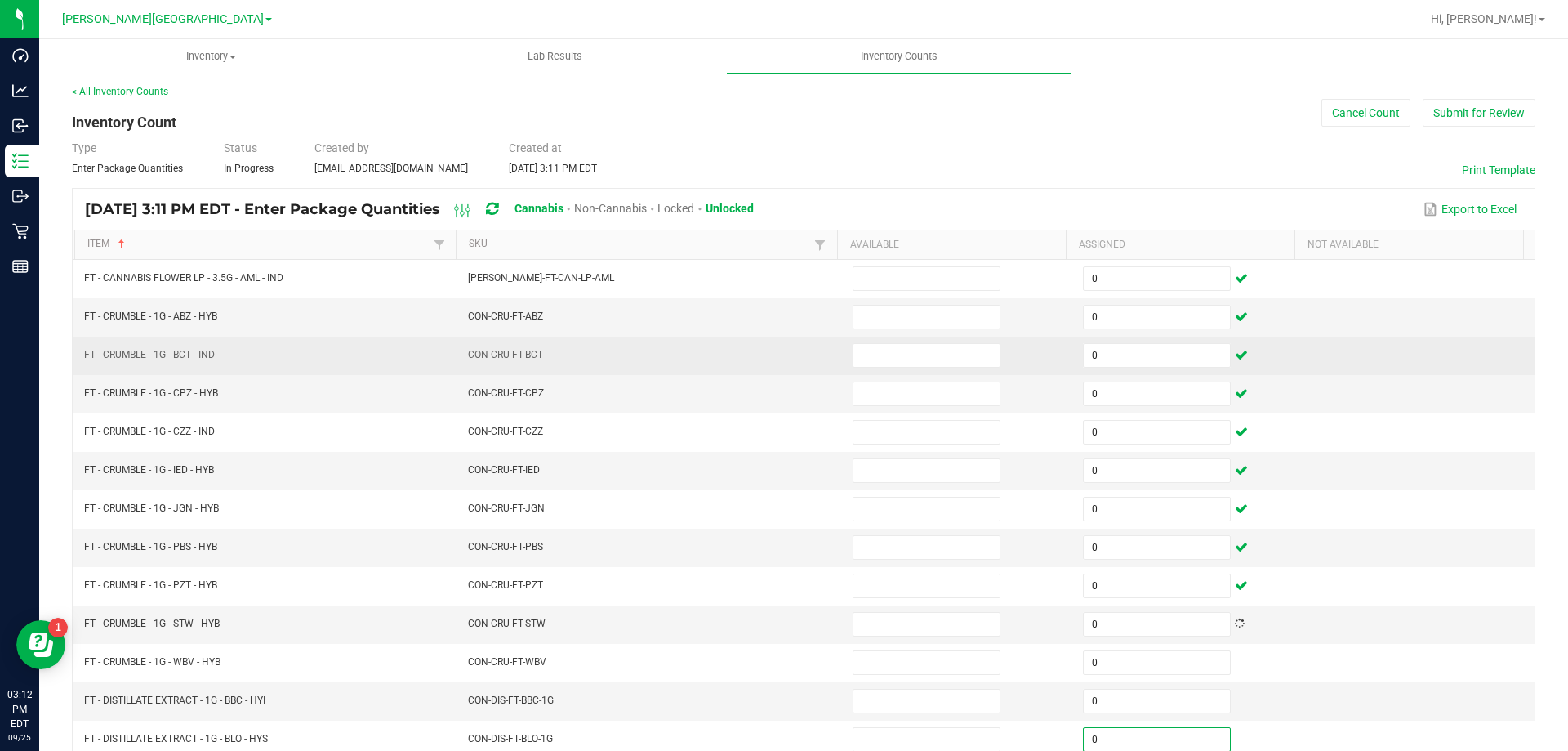
type input "0"
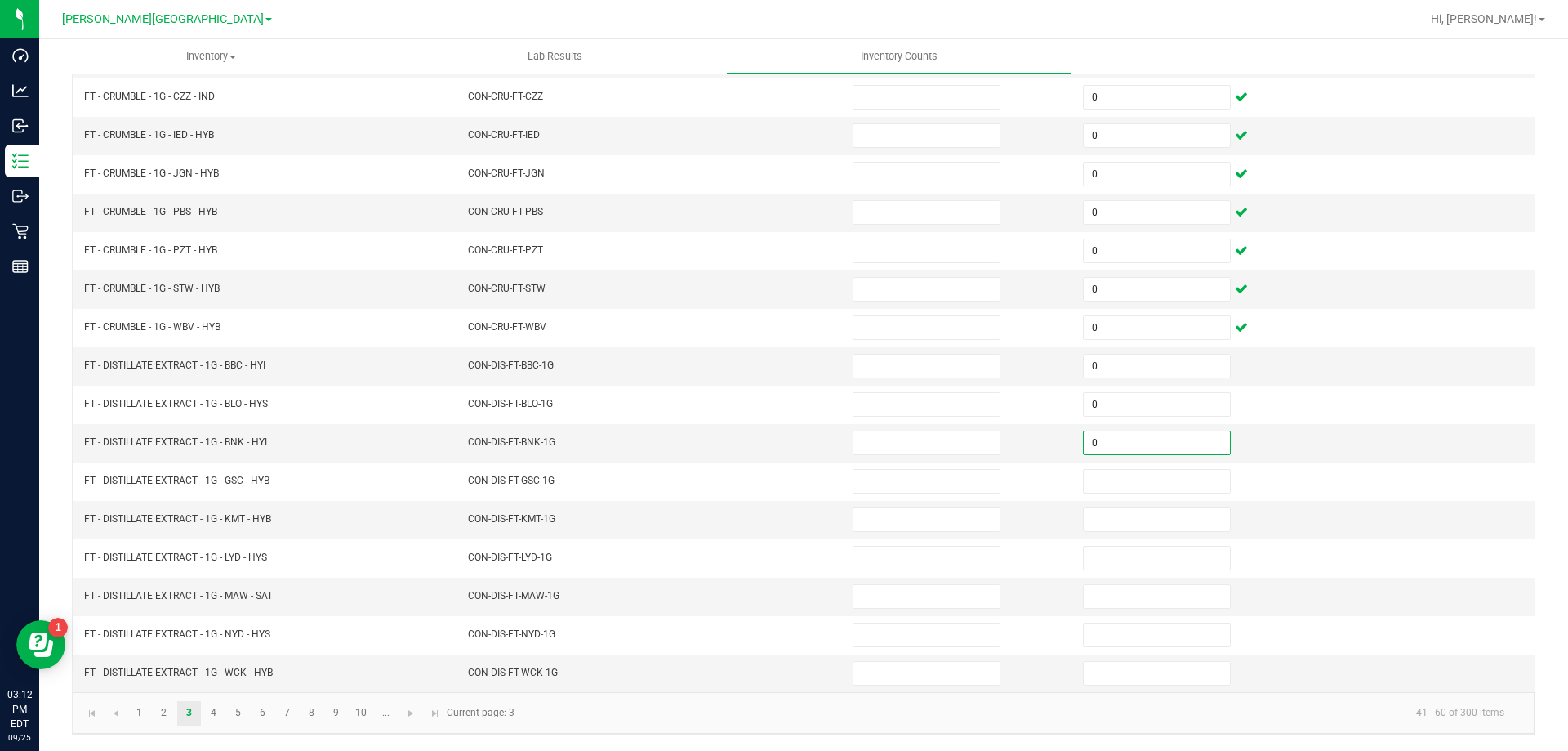
type input "0"
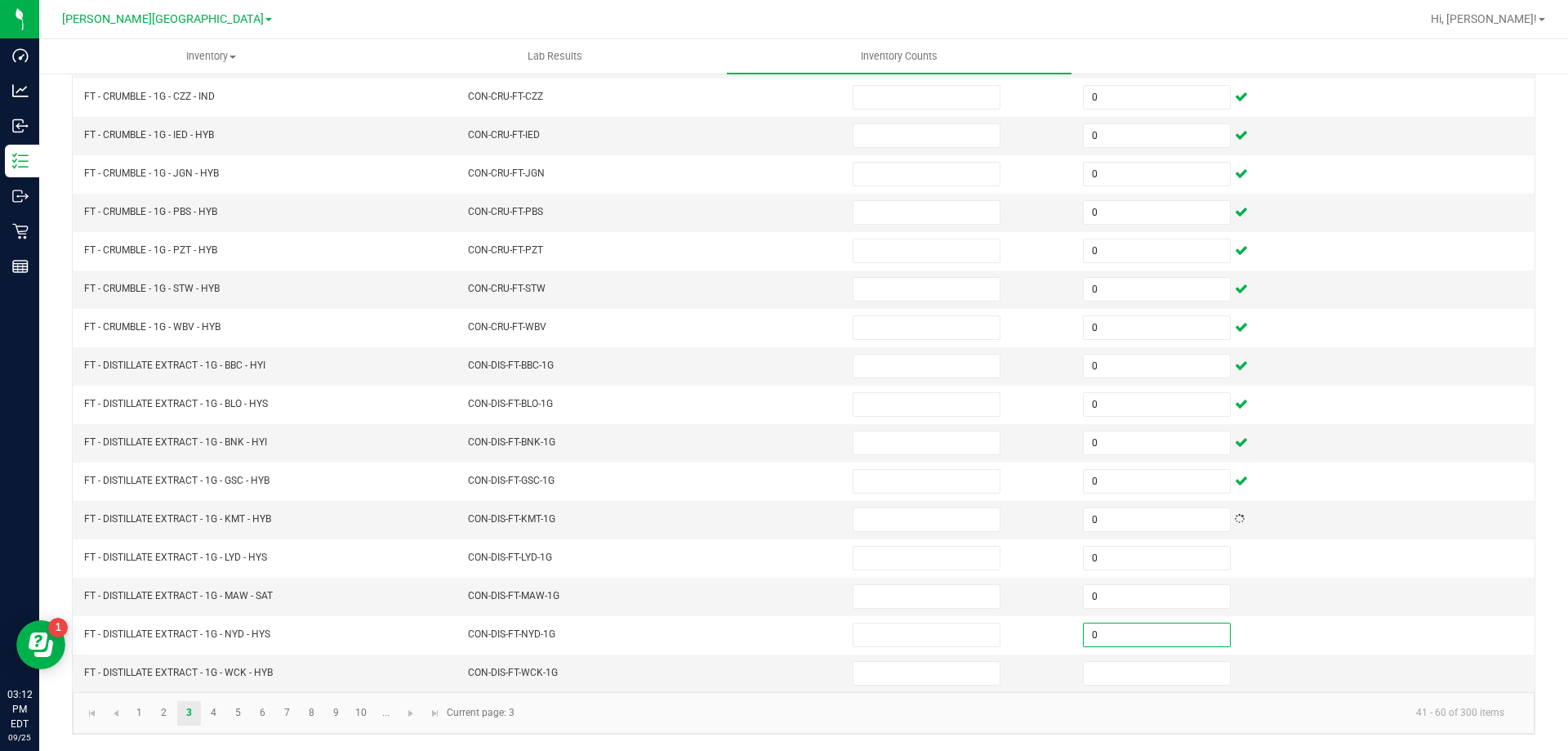
type input "0"
click at [210, 709] on link "4" at bounding box center [213, 713] width 23 height 24
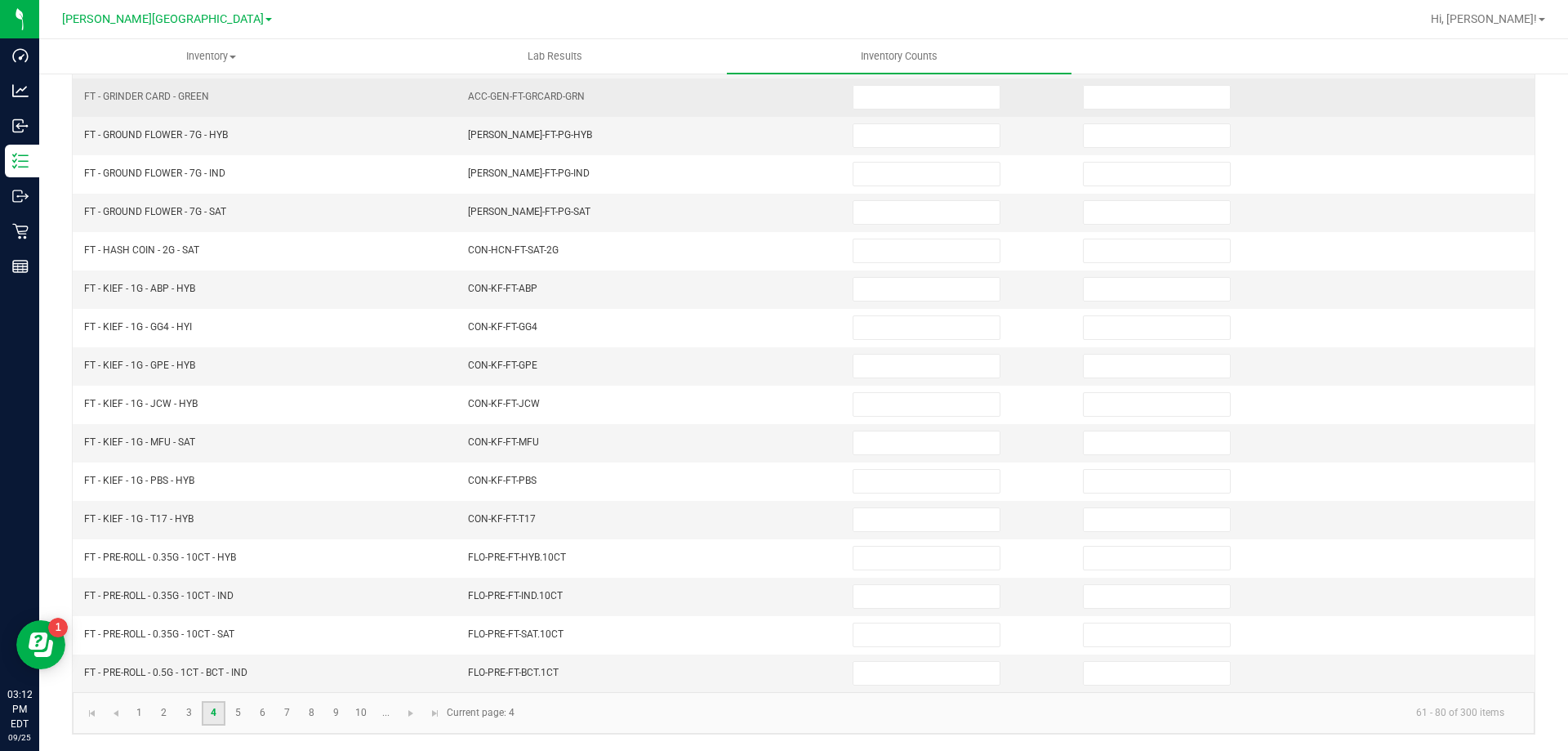
scroll to position [0, 0]
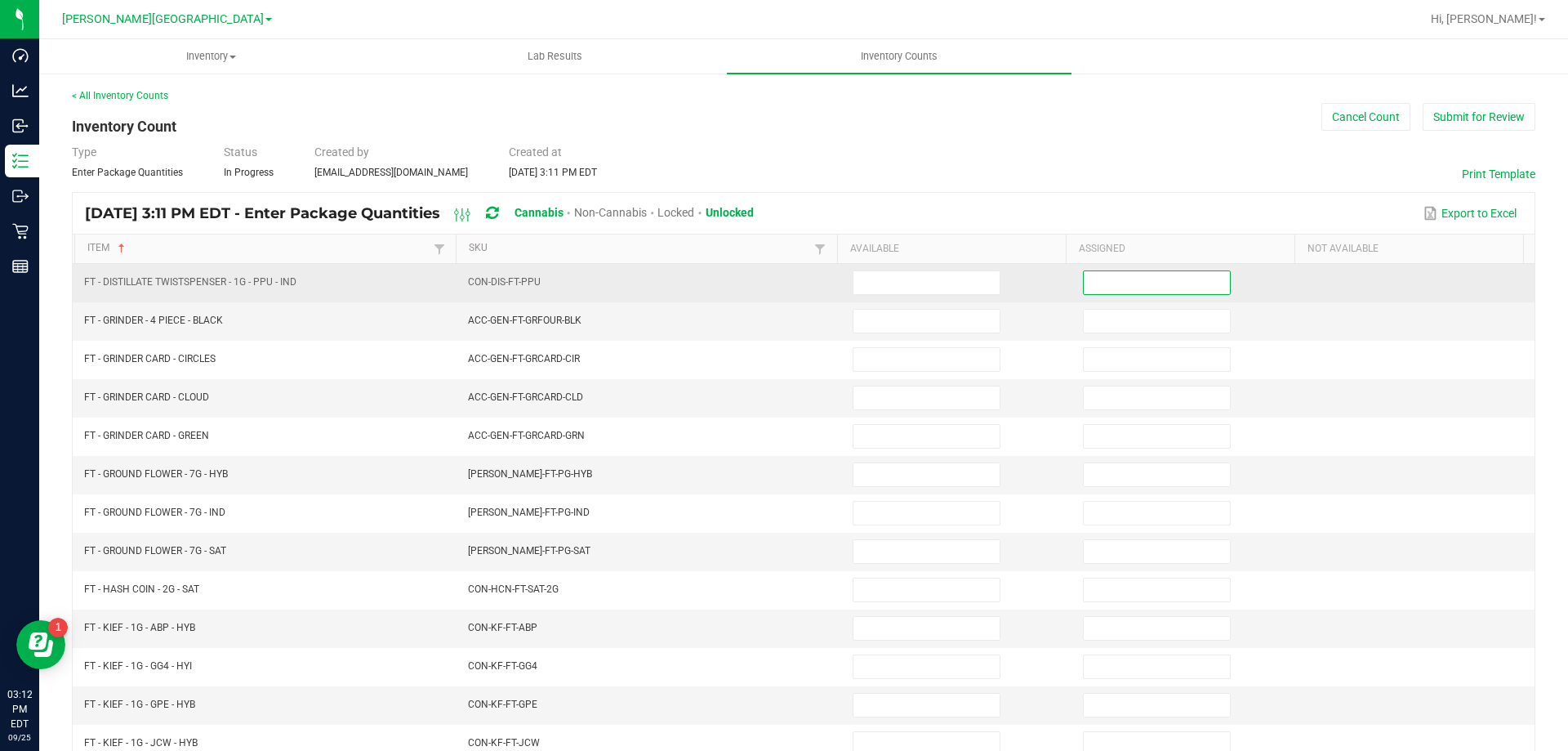
click at [1144, 274] on input at bounding box center [1157, 282] width 146 height 23
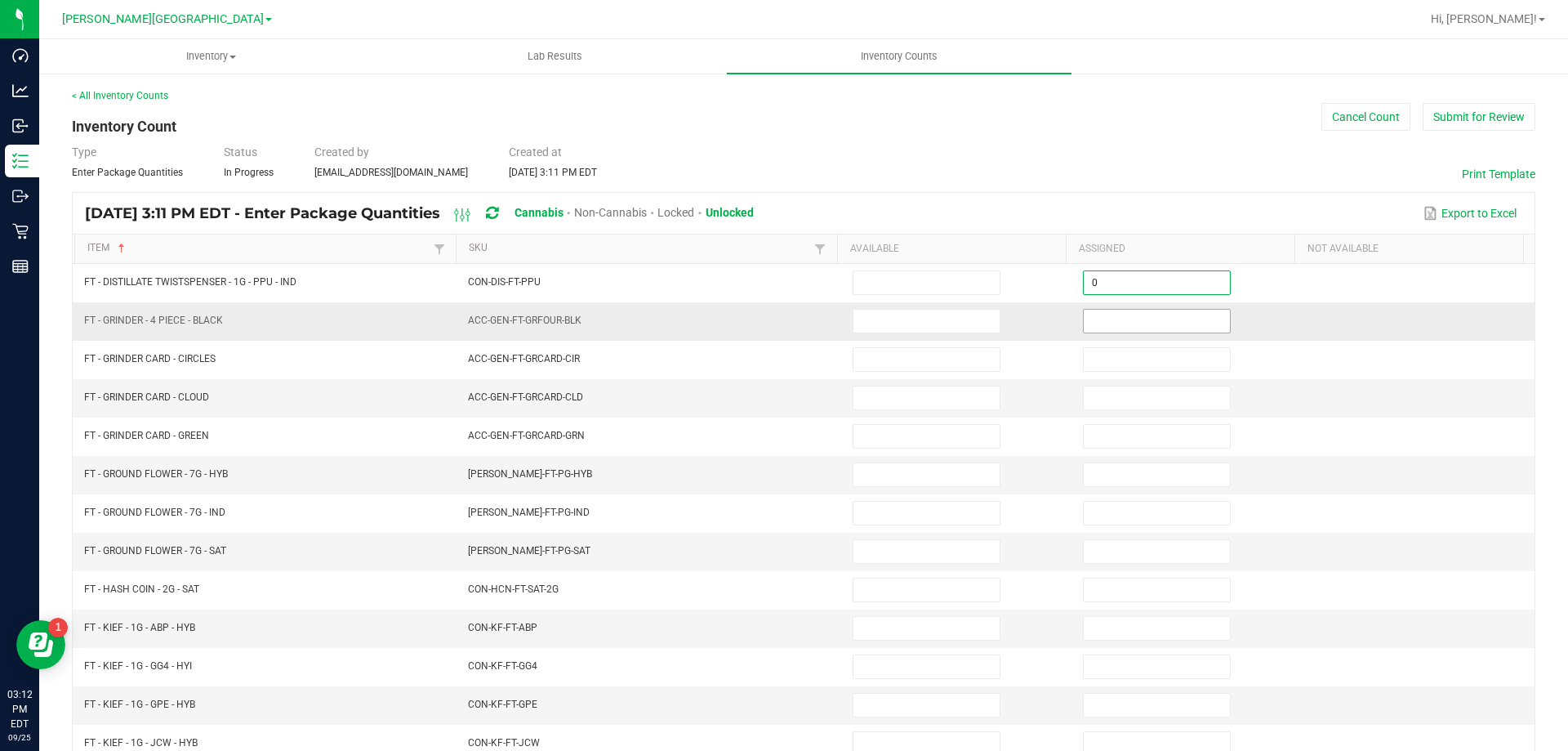
type input "0"
click at [1091, 477] on input at bounding box center [1157, 475] width 146 height 23
type input "0"
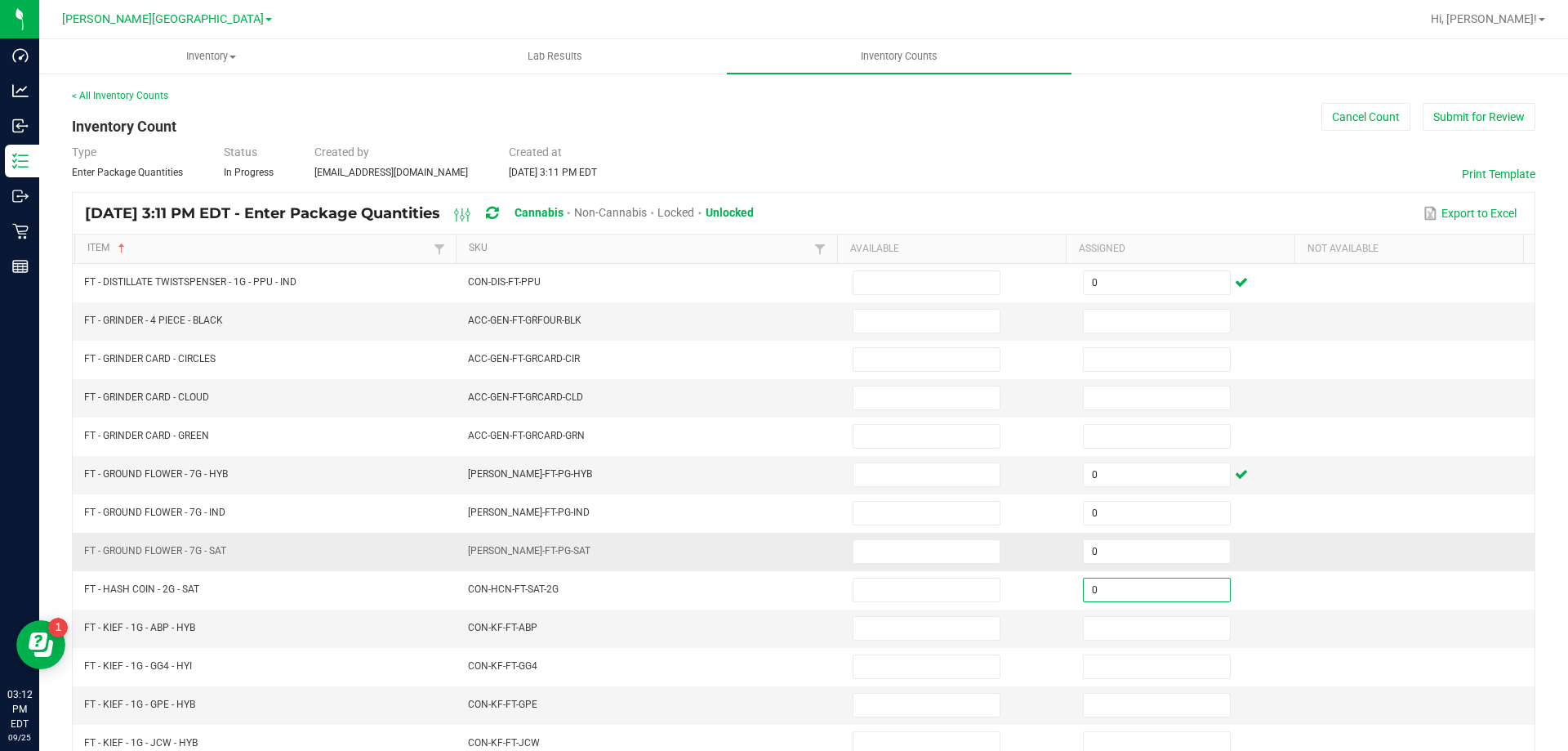
type input "0"
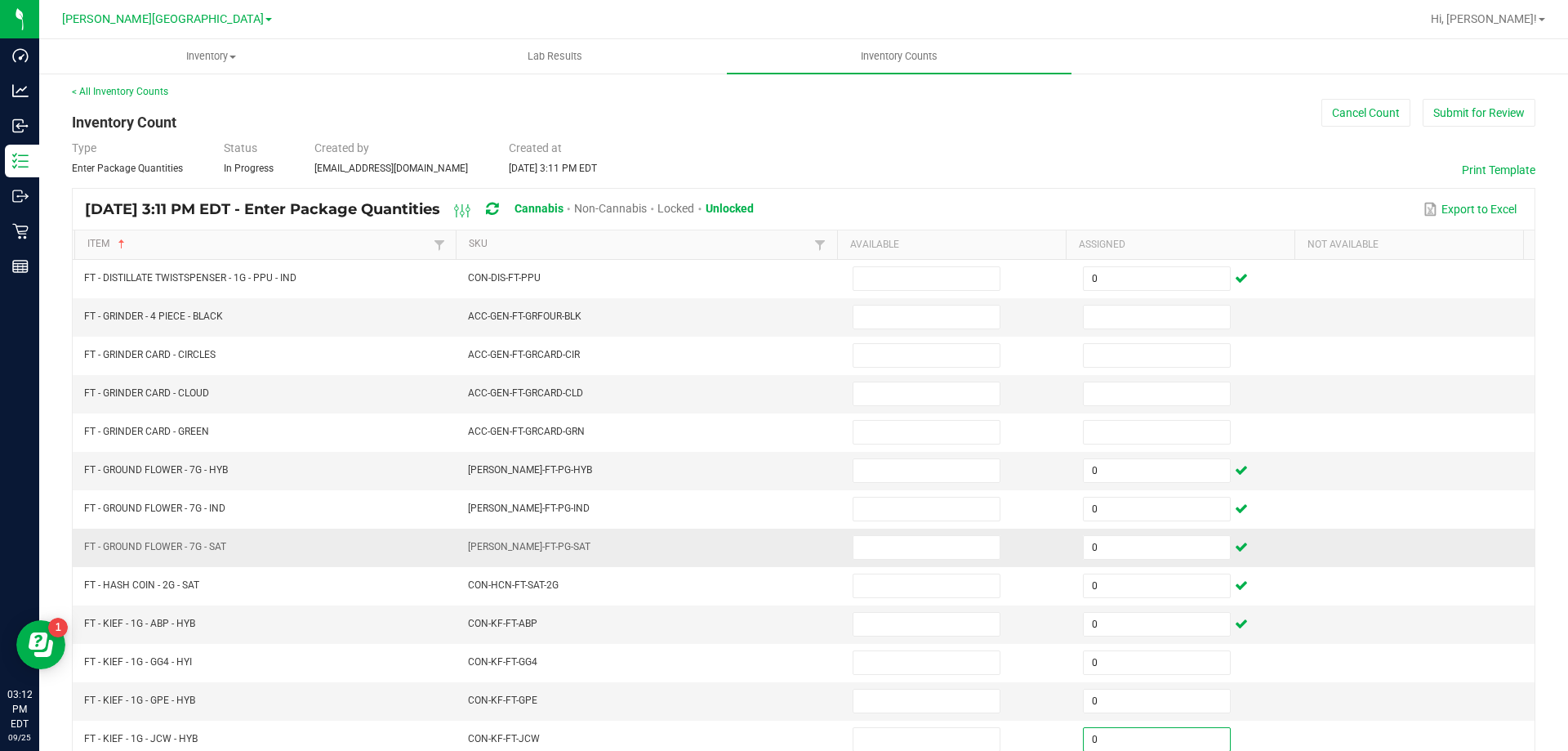
type input "0"
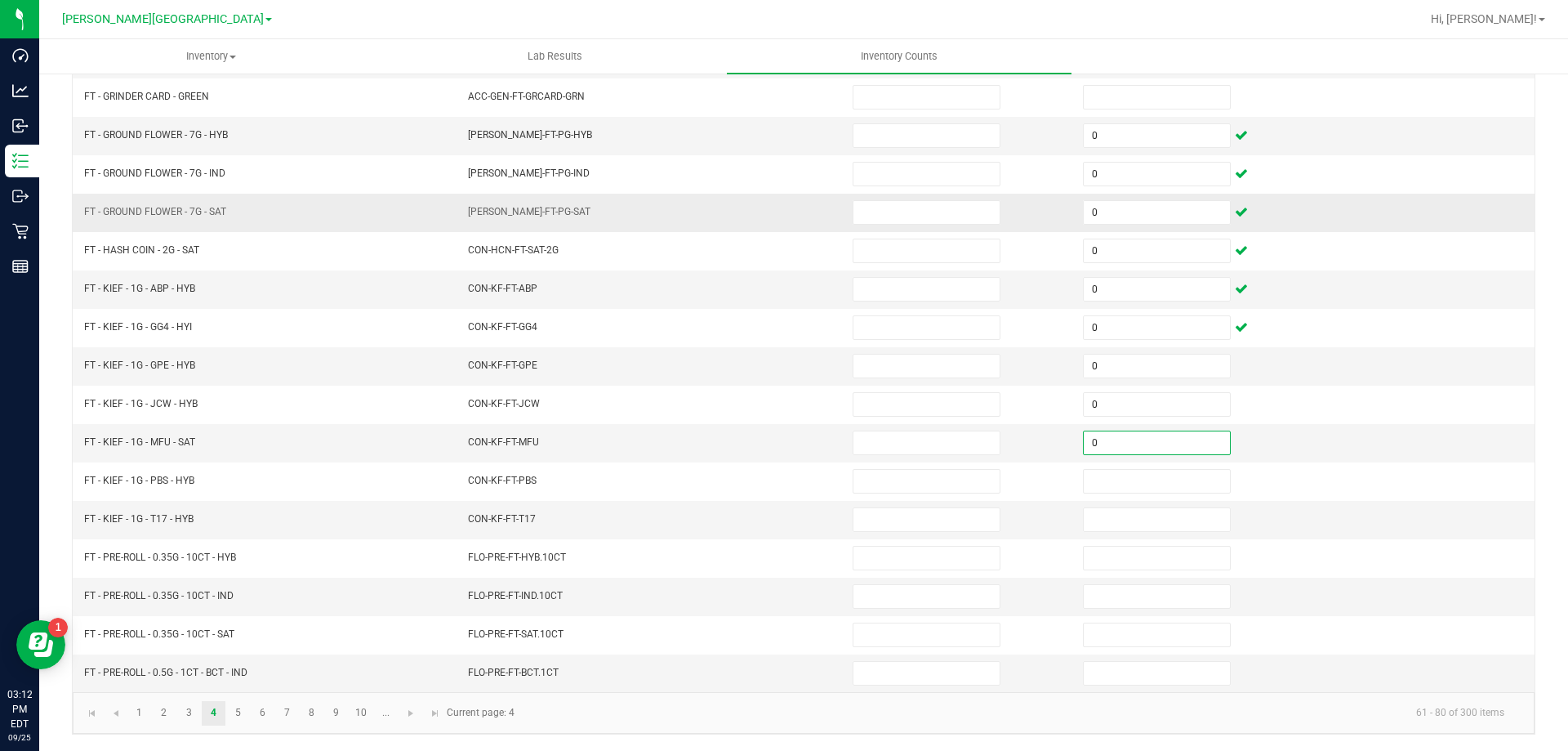
type input "0"
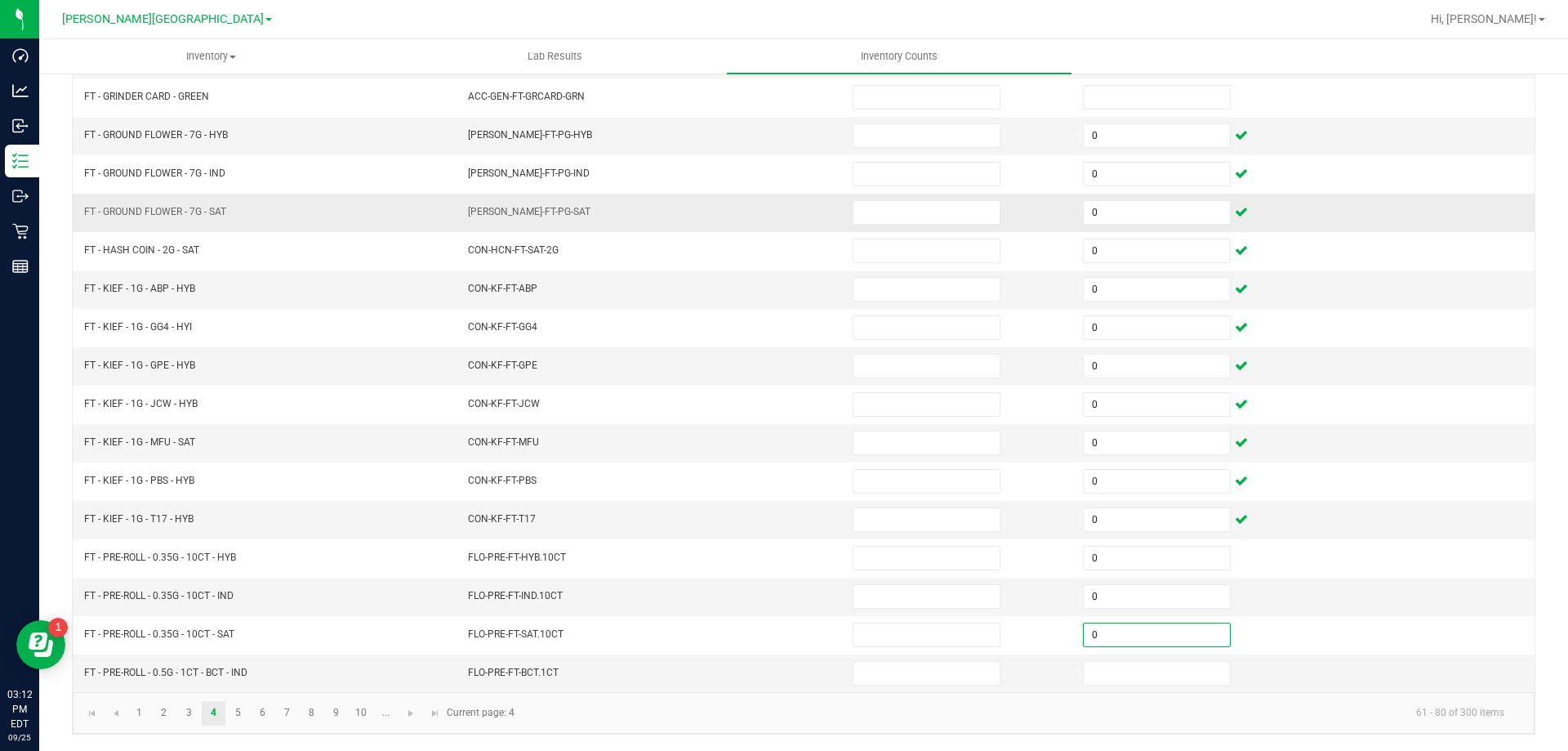
type input "0"
click at [409, 709] on span "Go to the next page" at bounding box center [410, 713] width 13 height 13
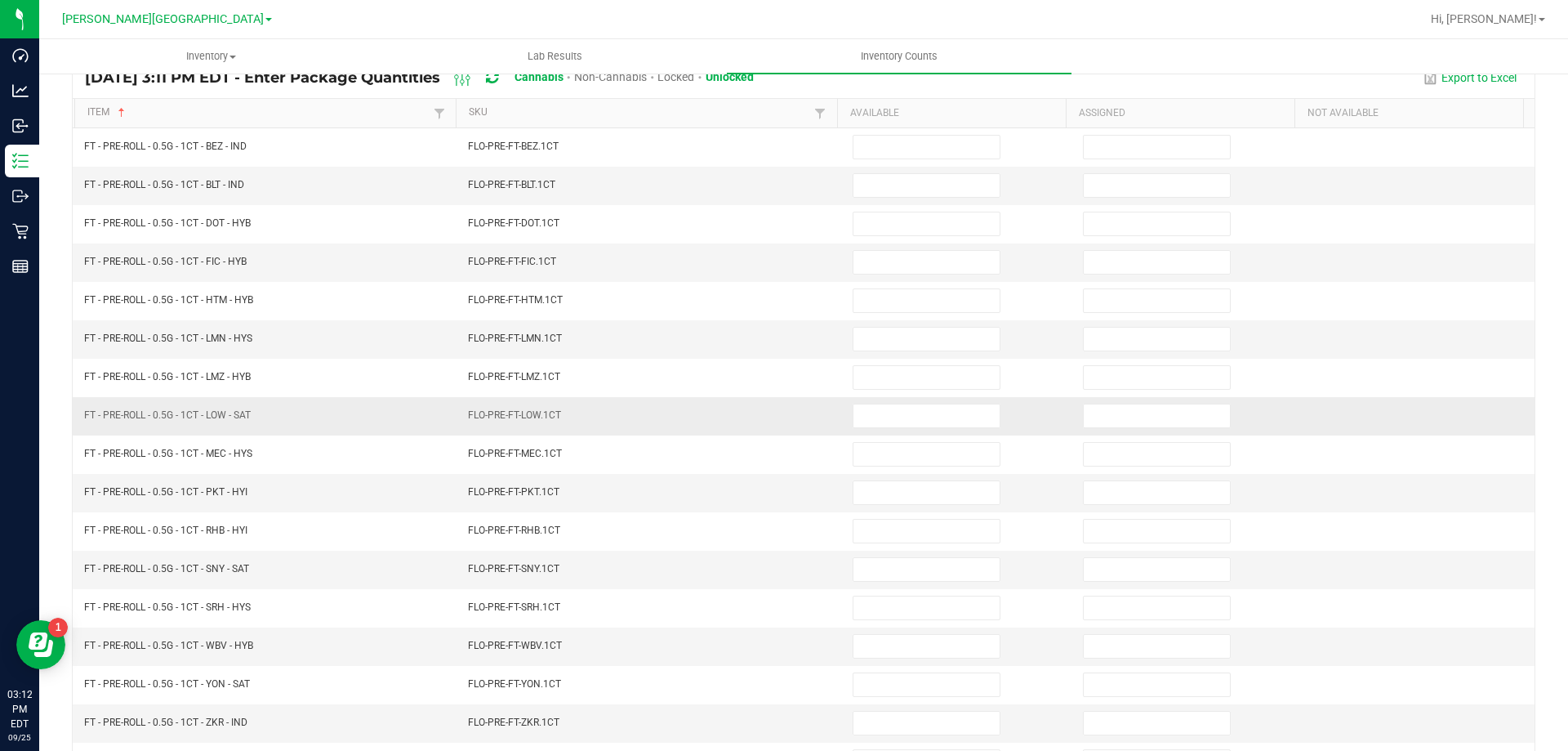
scroll to position [0, 0]
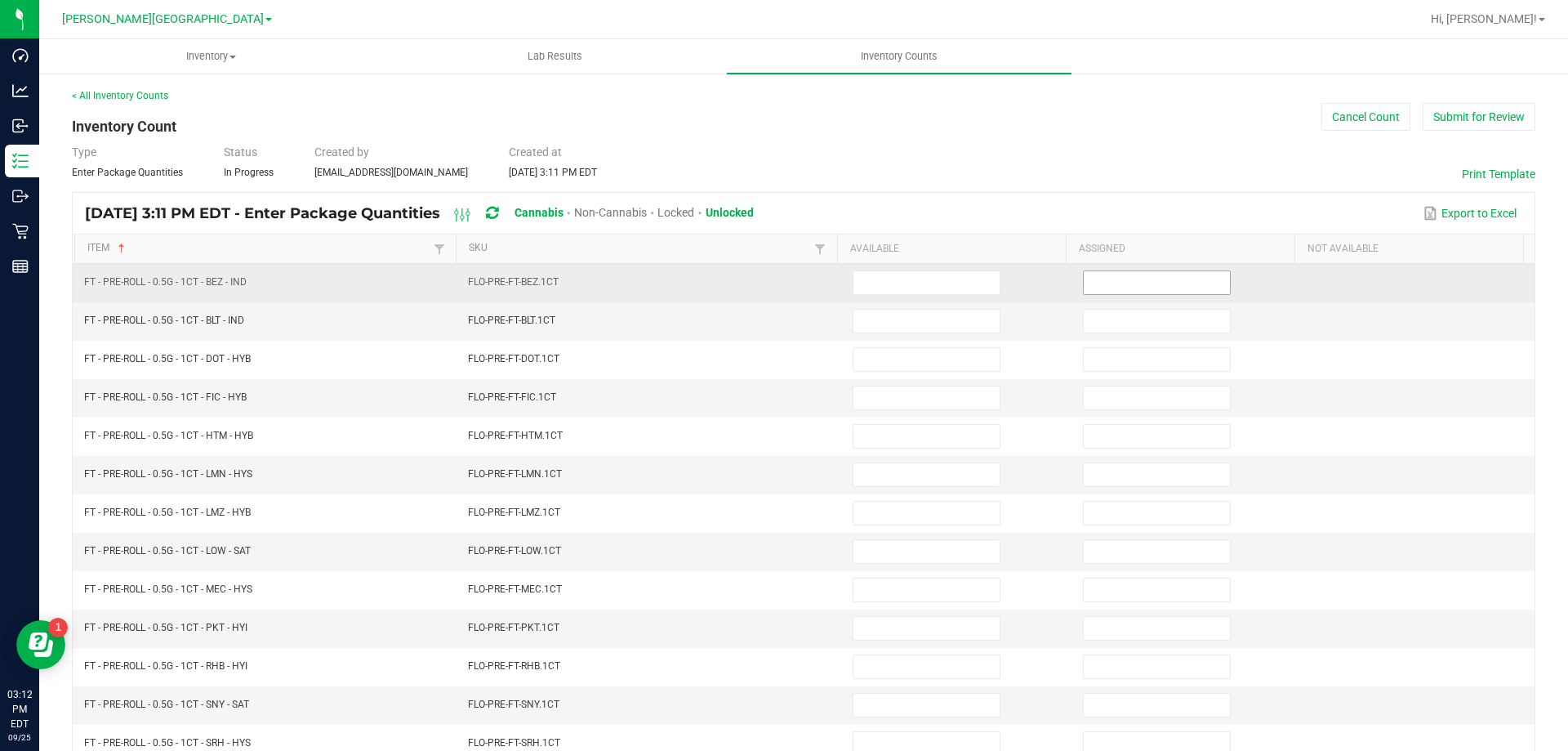
click at [1176, 280] on input at bounding box center [1157, 282] width 146 height 23
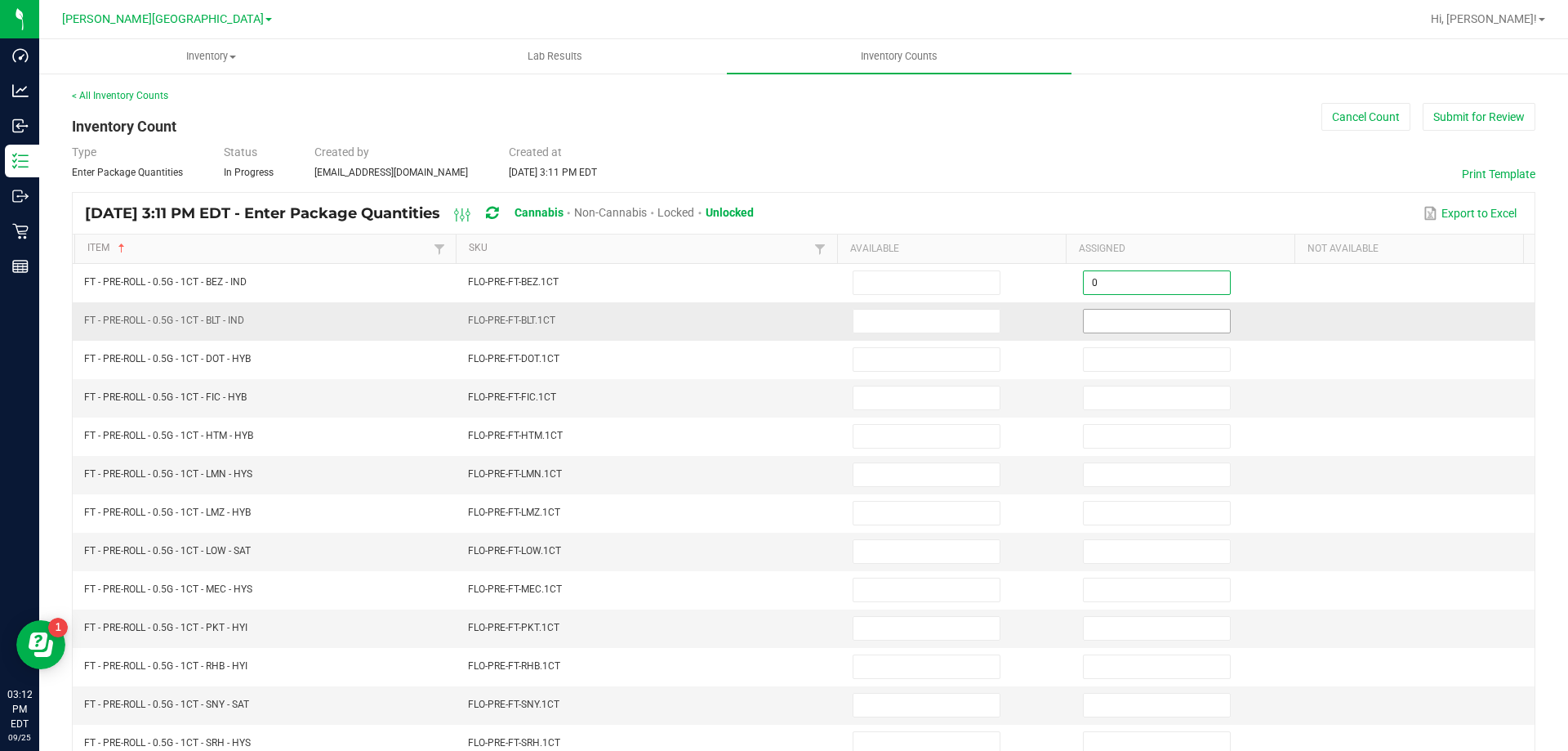
type input "0"
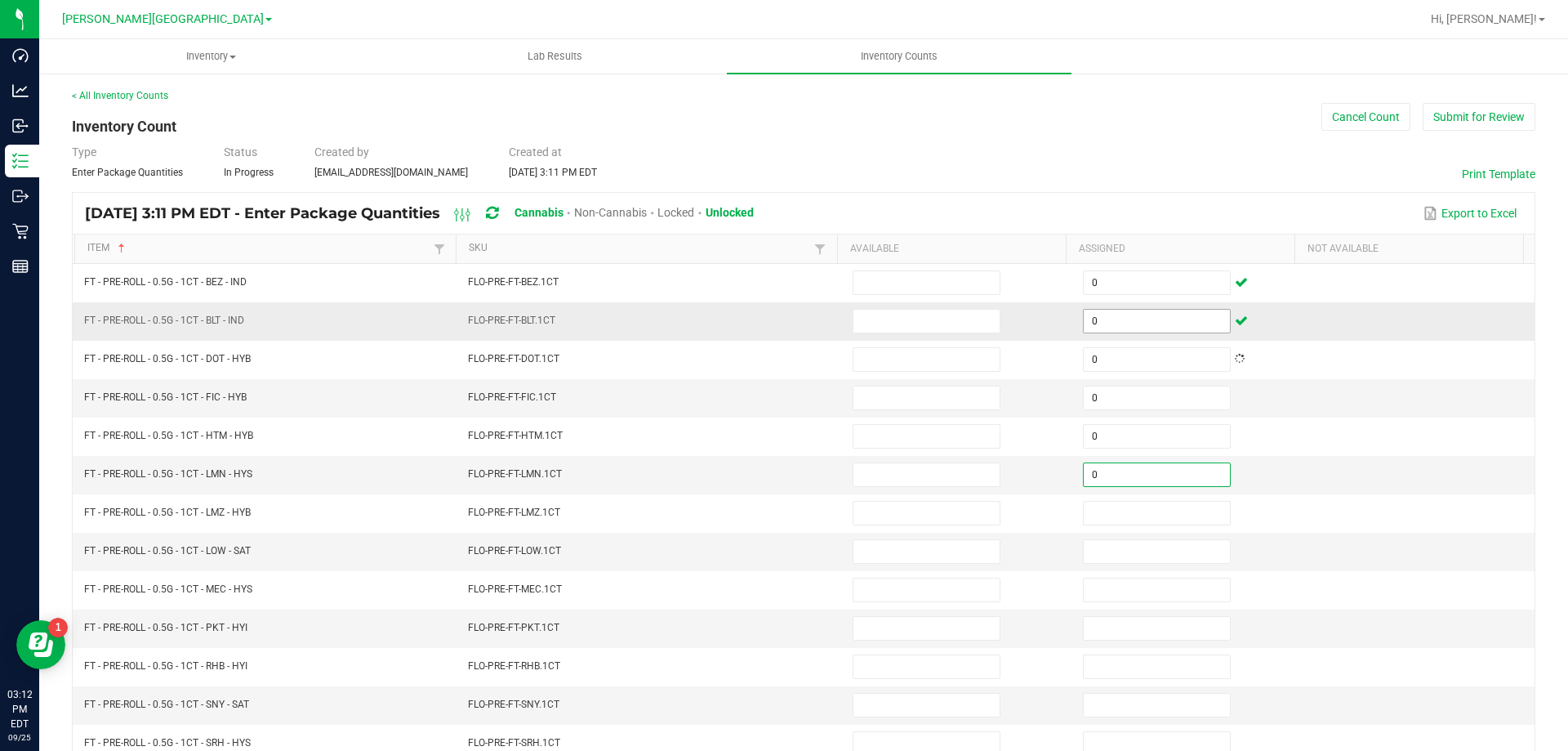
type input "0"
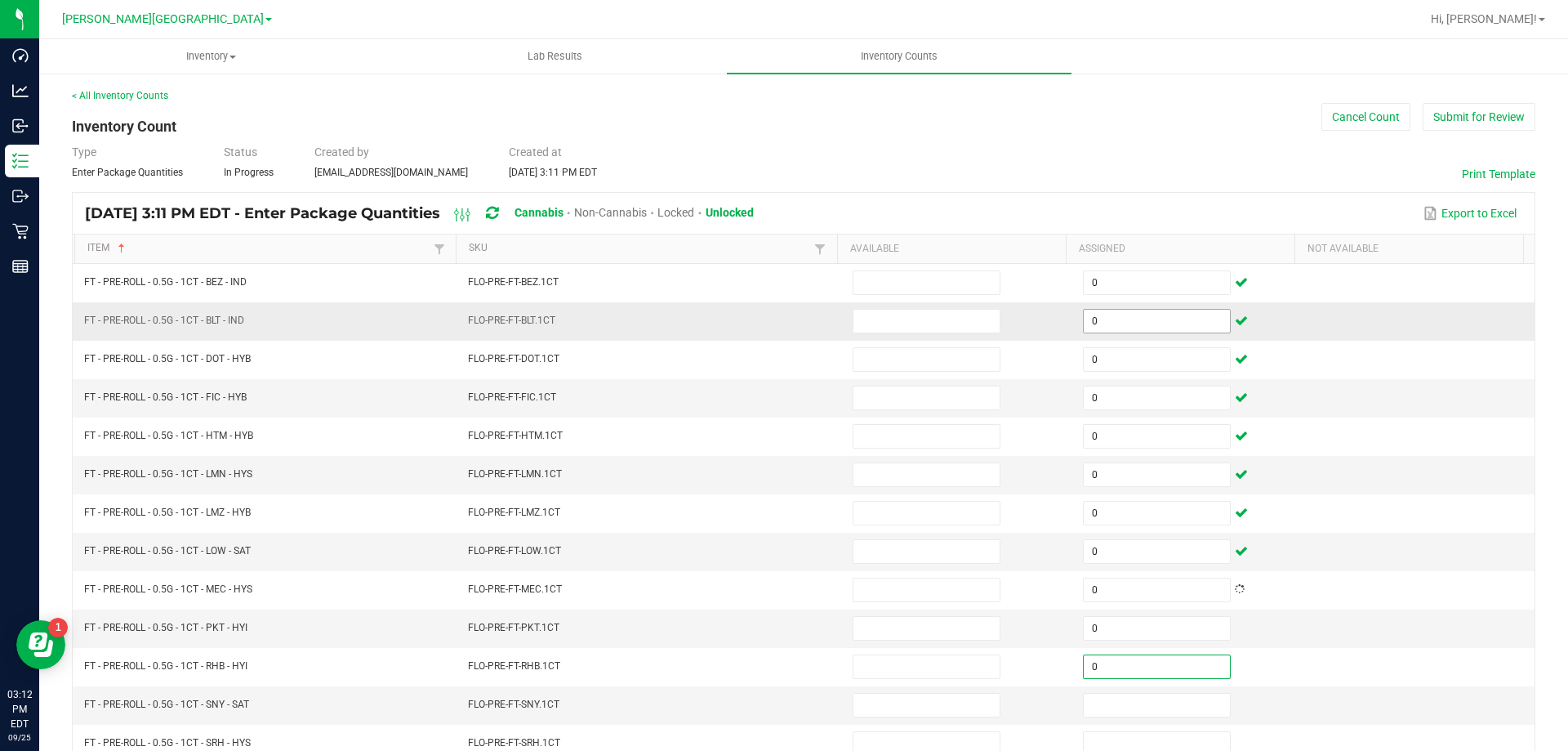
type input "0"
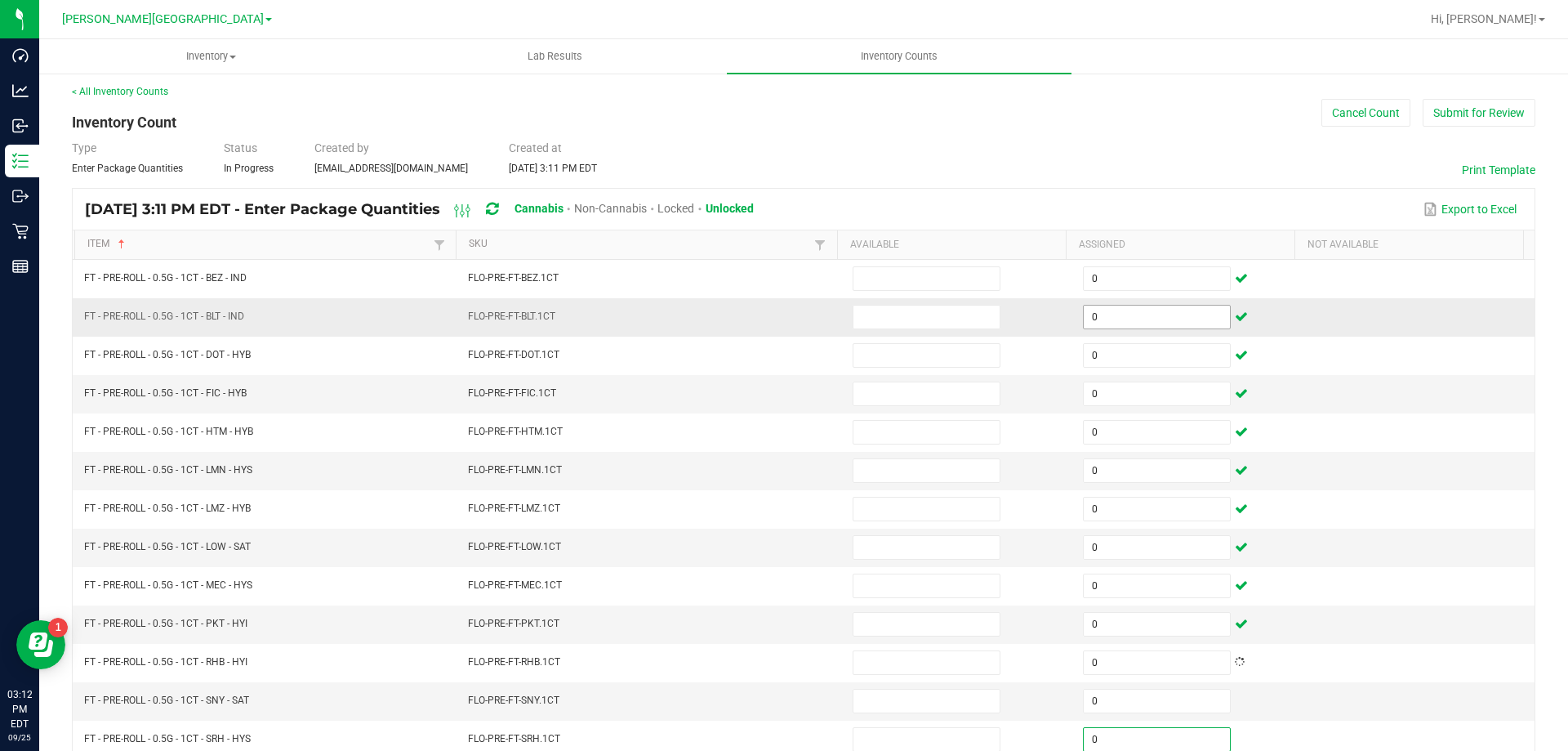
type input "0"
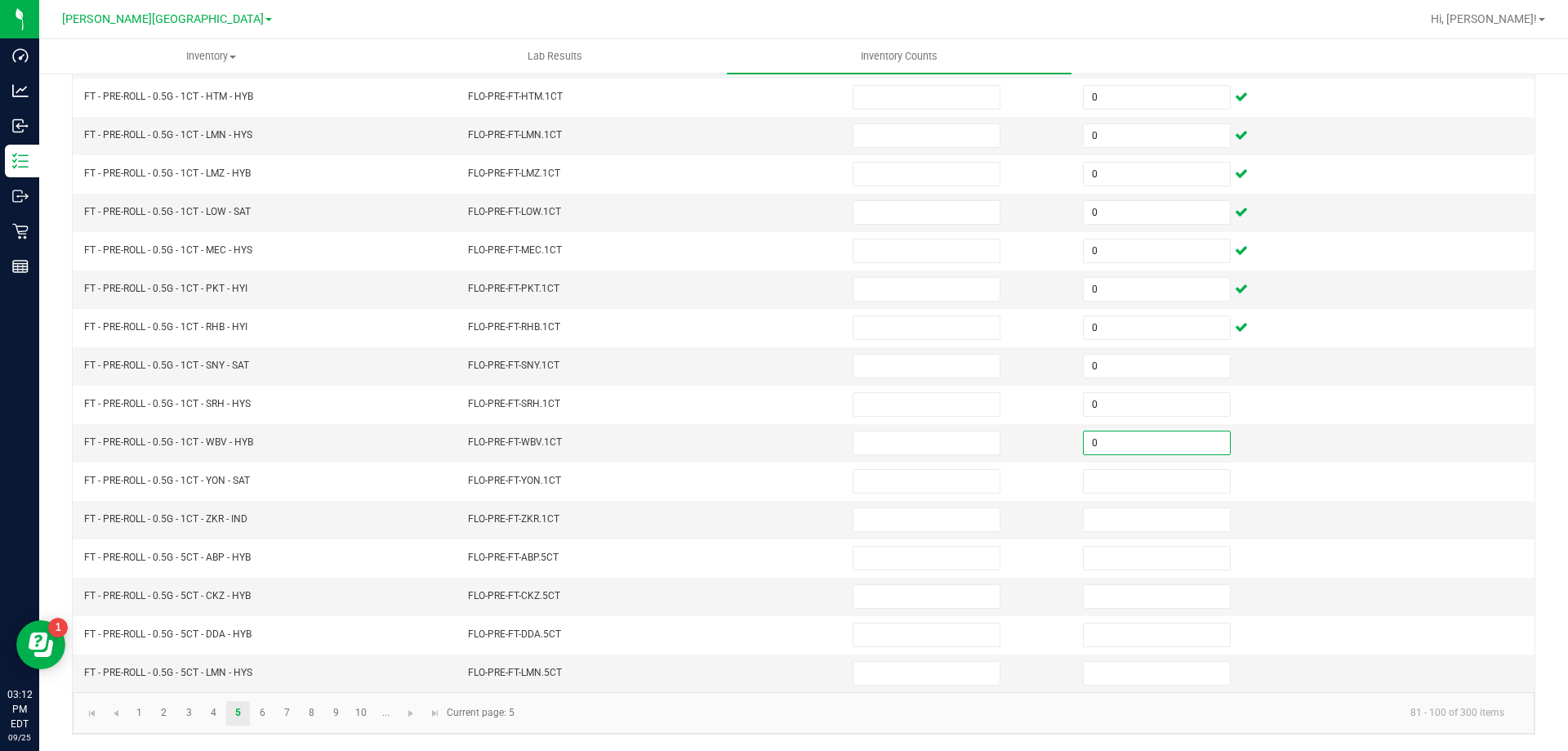
type input "0"
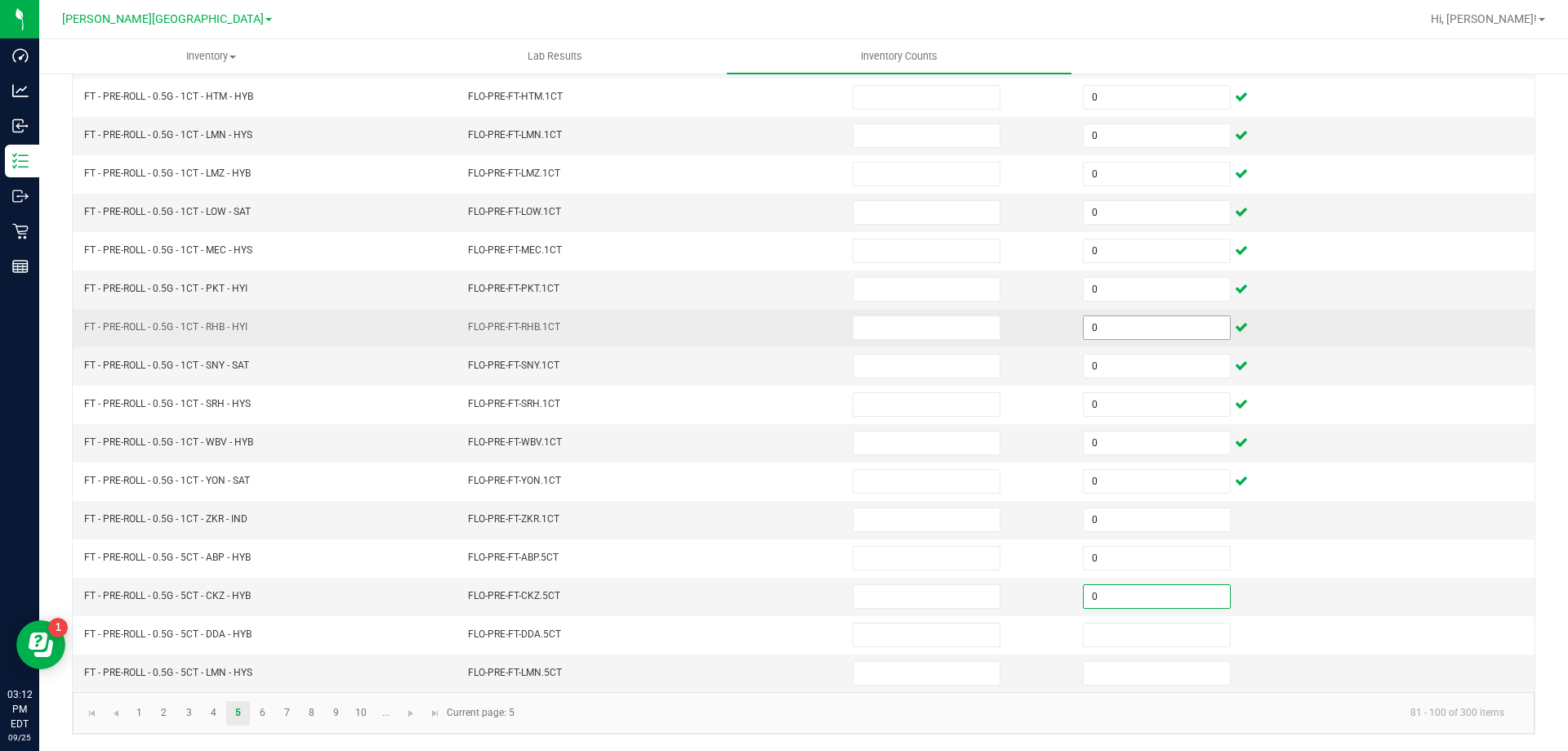
type input "0"
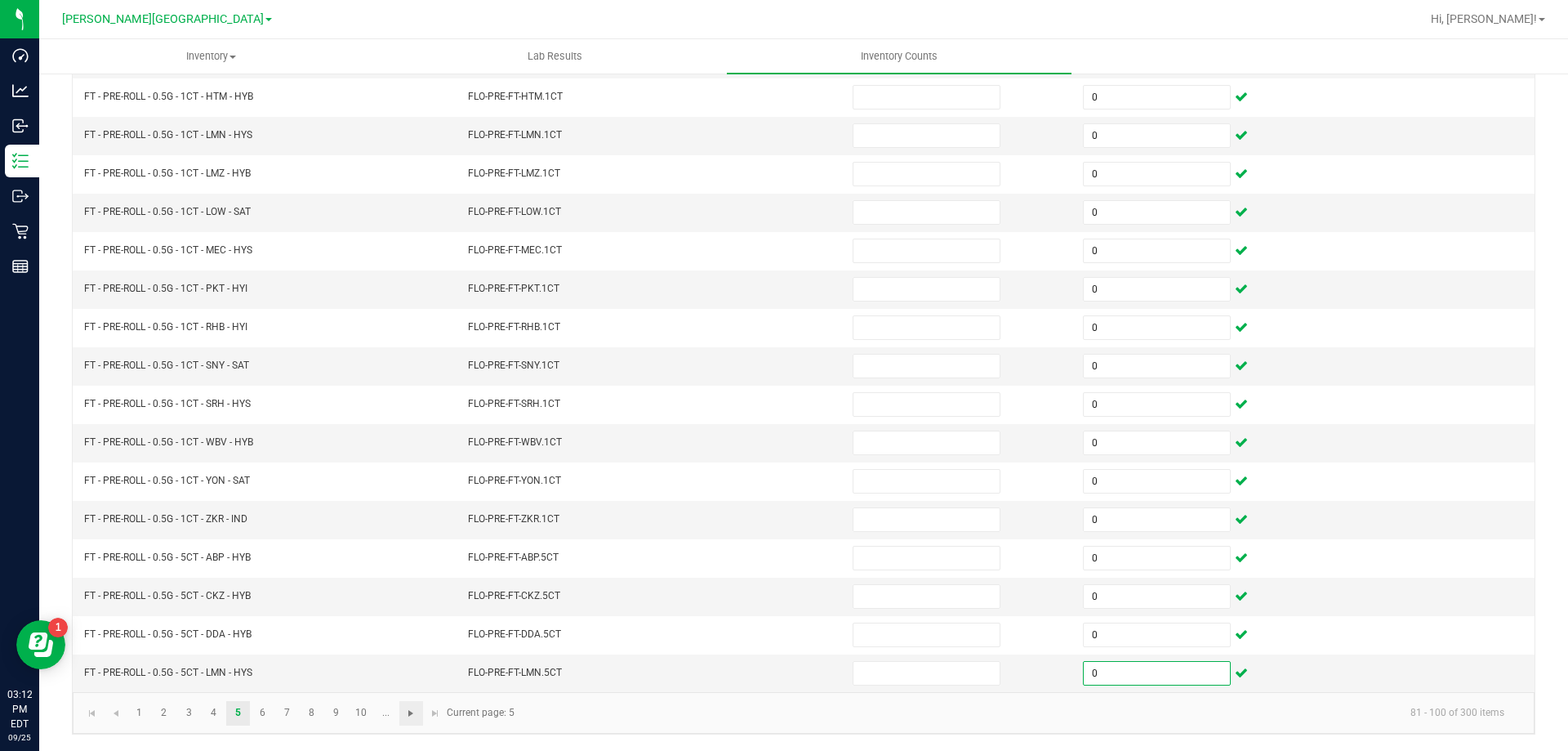
type input "0"
click at [409, 712] on span "Go to the next page" at bounding box center [410, 713] width 13 height 13
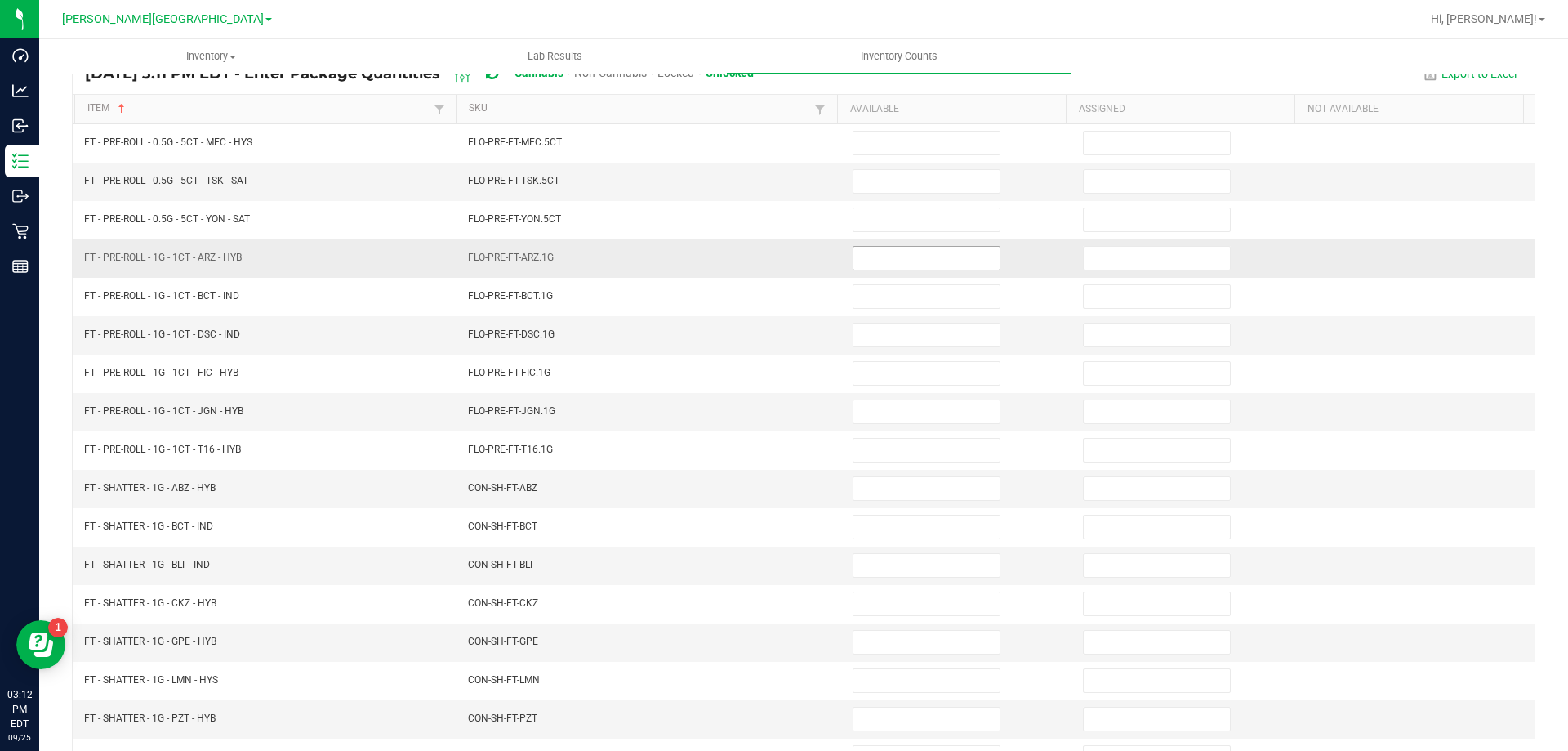
scroll to position [0, 0]
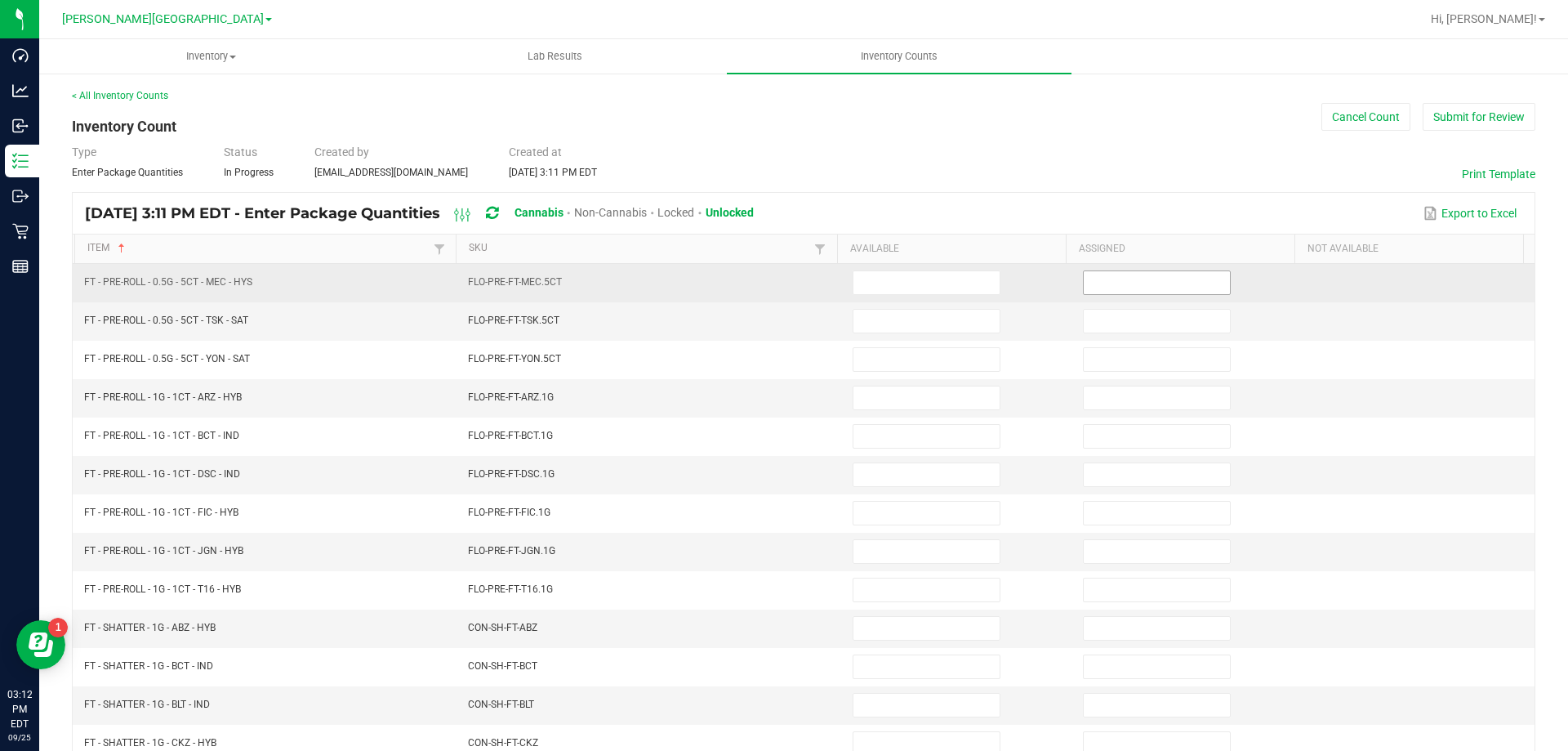
click at [1103, 276] on input at bounding box center [1157, 282] width 146 height 23
type input "0"
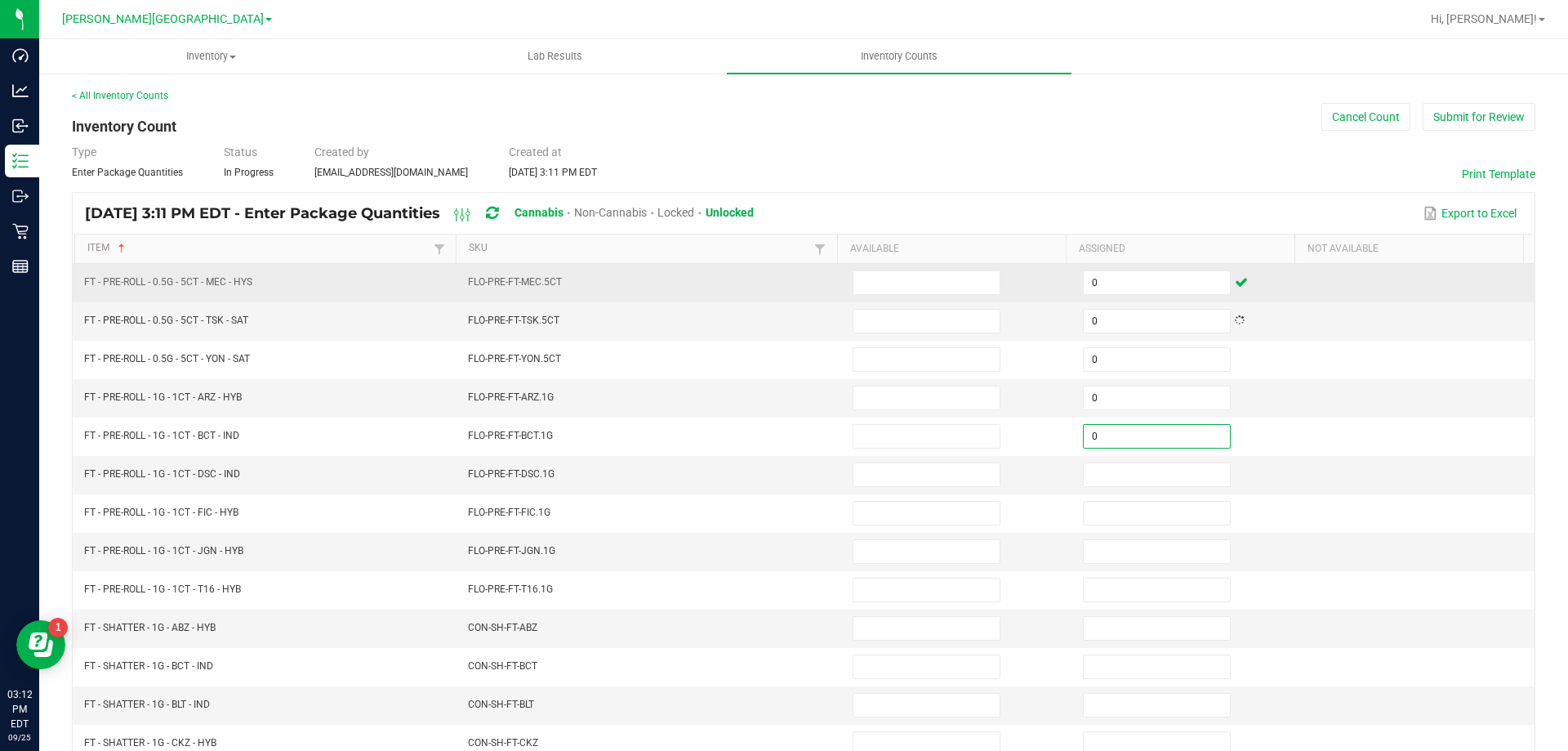
type input "0"
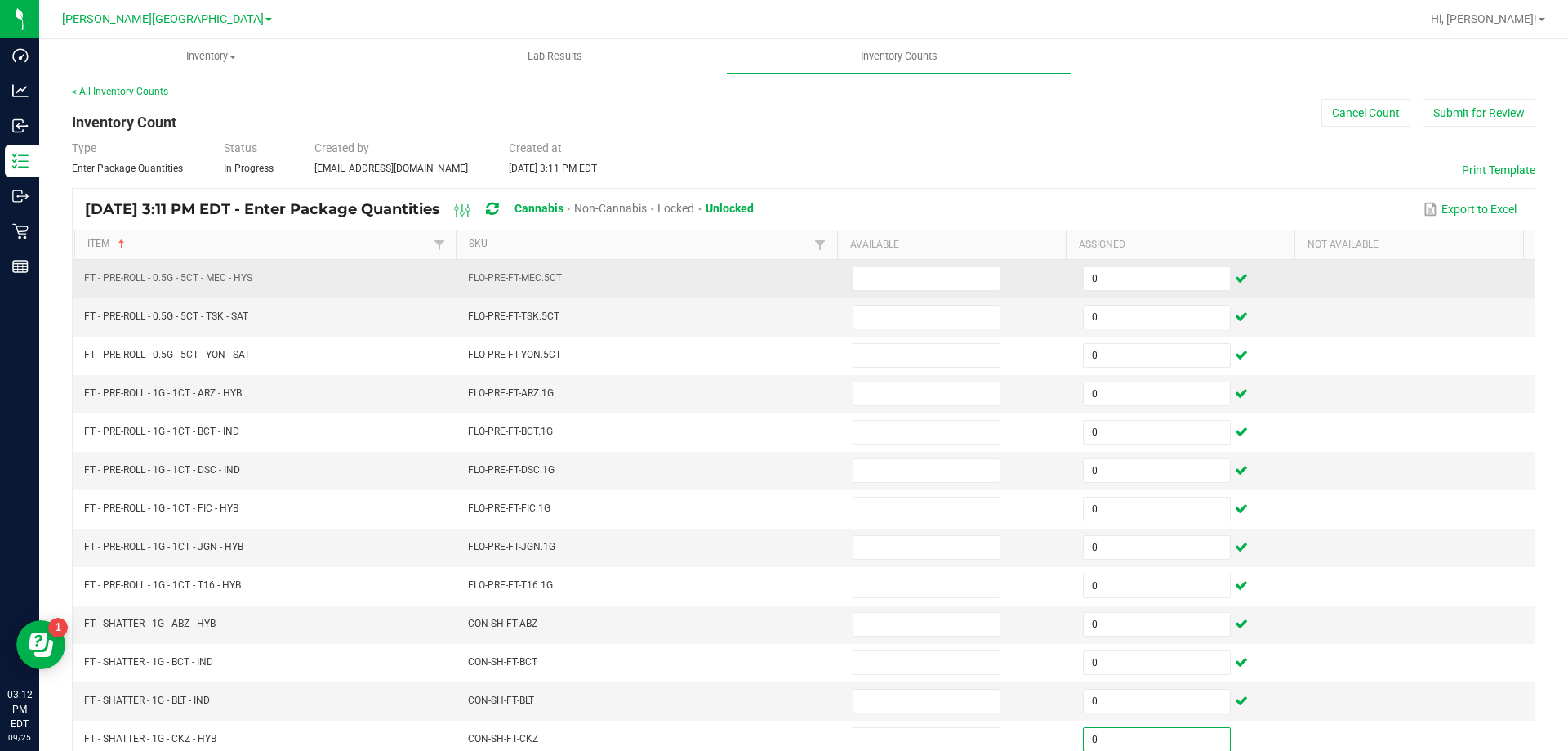
scroll to position [339, 0]
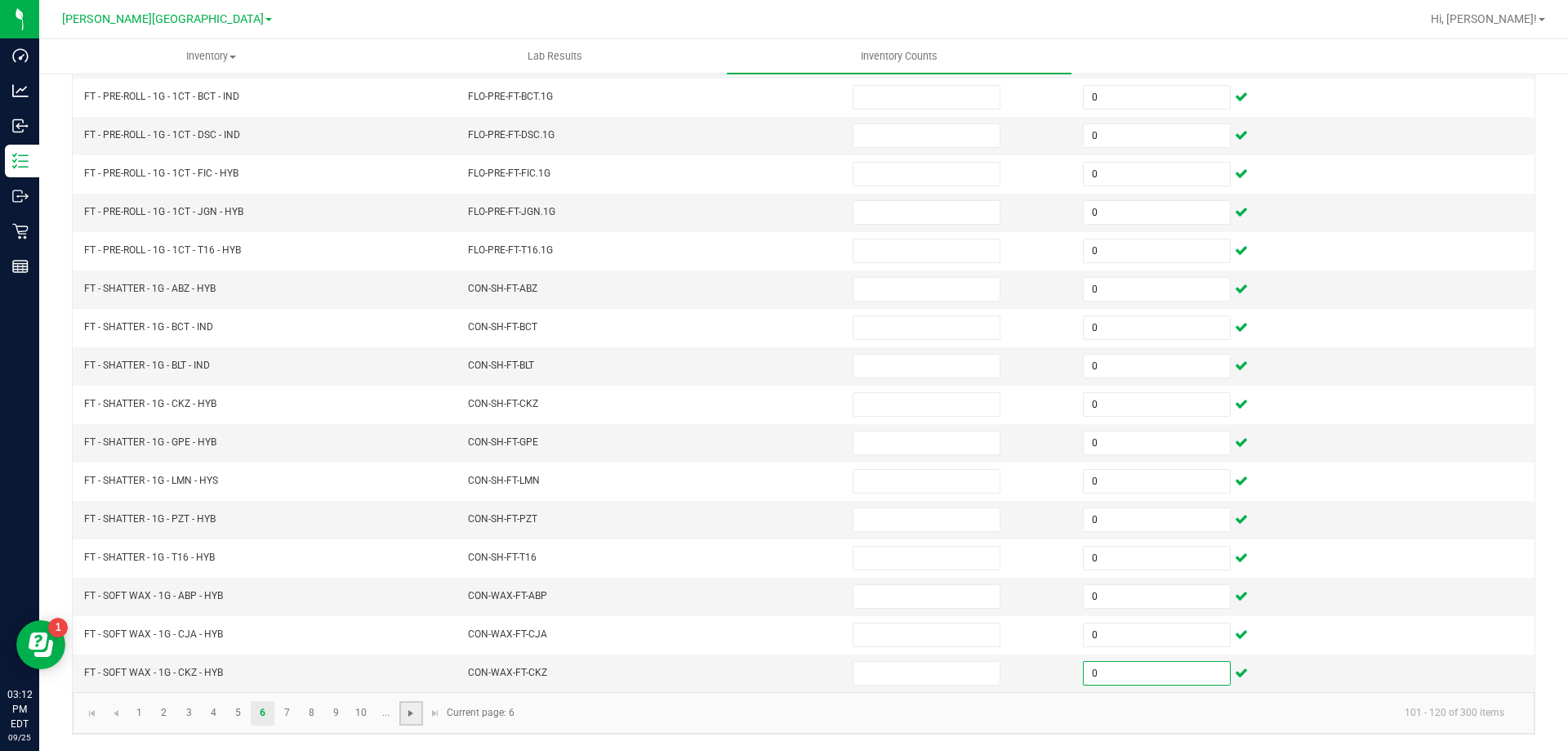
click at [410, 715] on span "Go to the next page" at bounding box center [410, 713] width 13 height 13
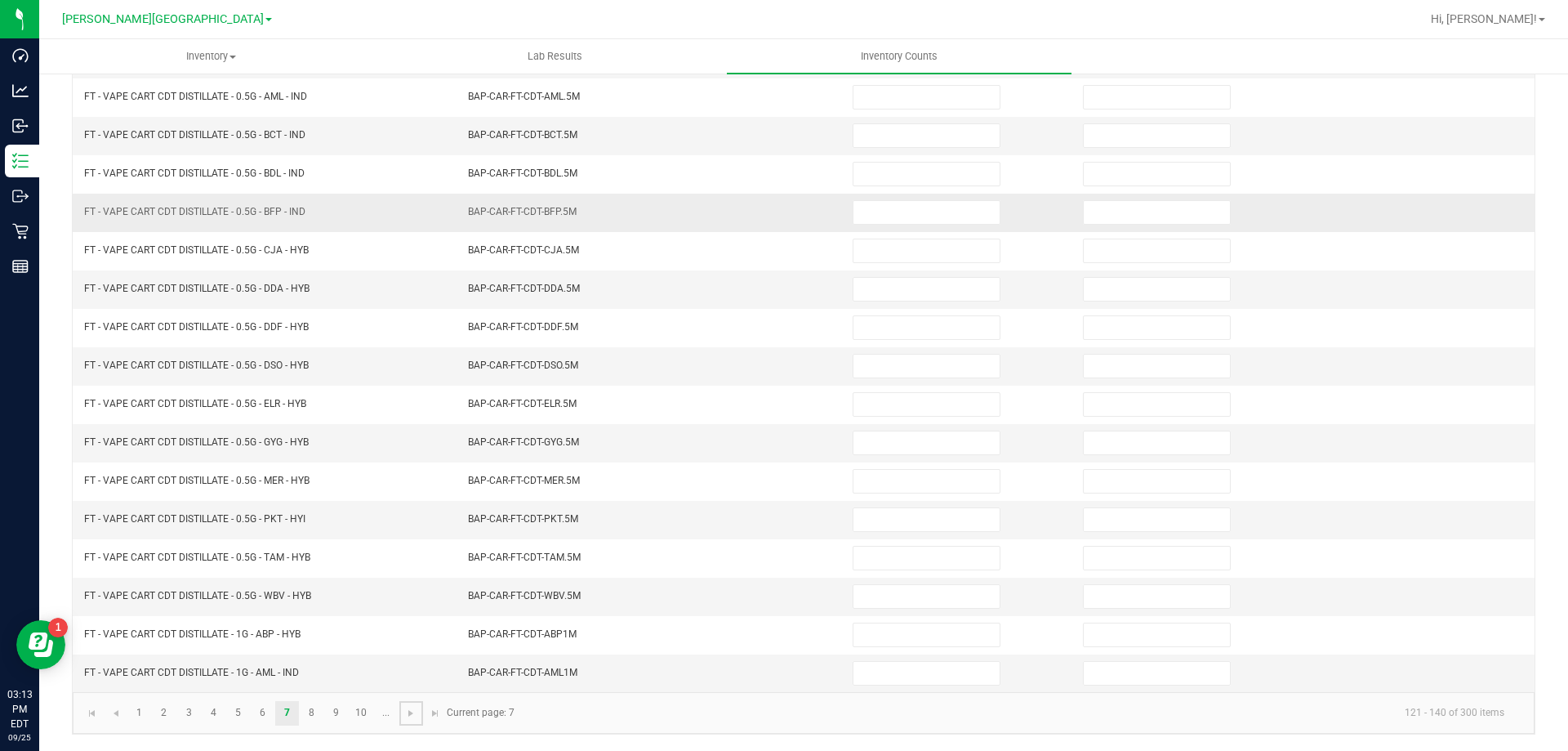
scroll to position [0, 0]
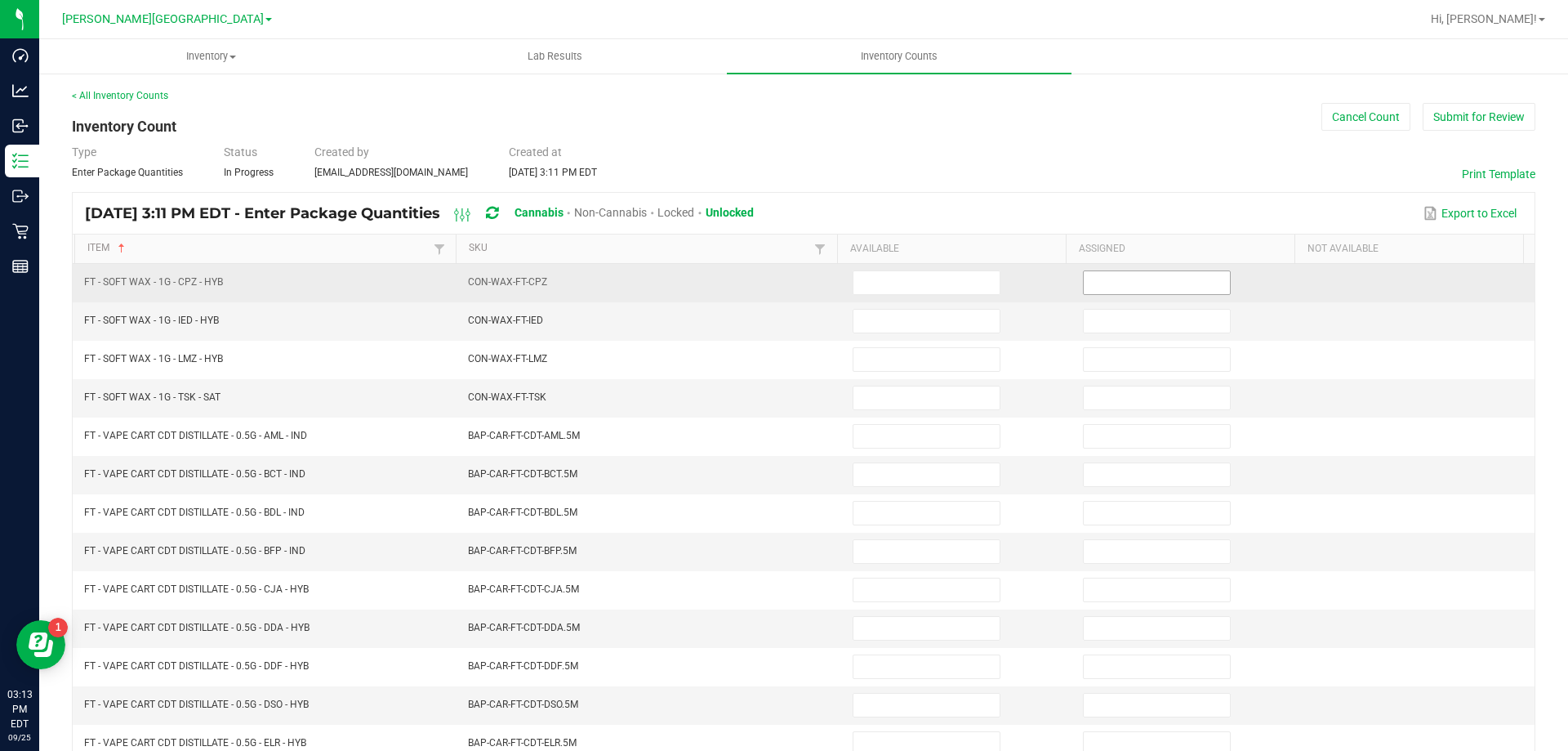
click at [1202, 287] on input at bounding box center [1157, 282] width 146 height 23
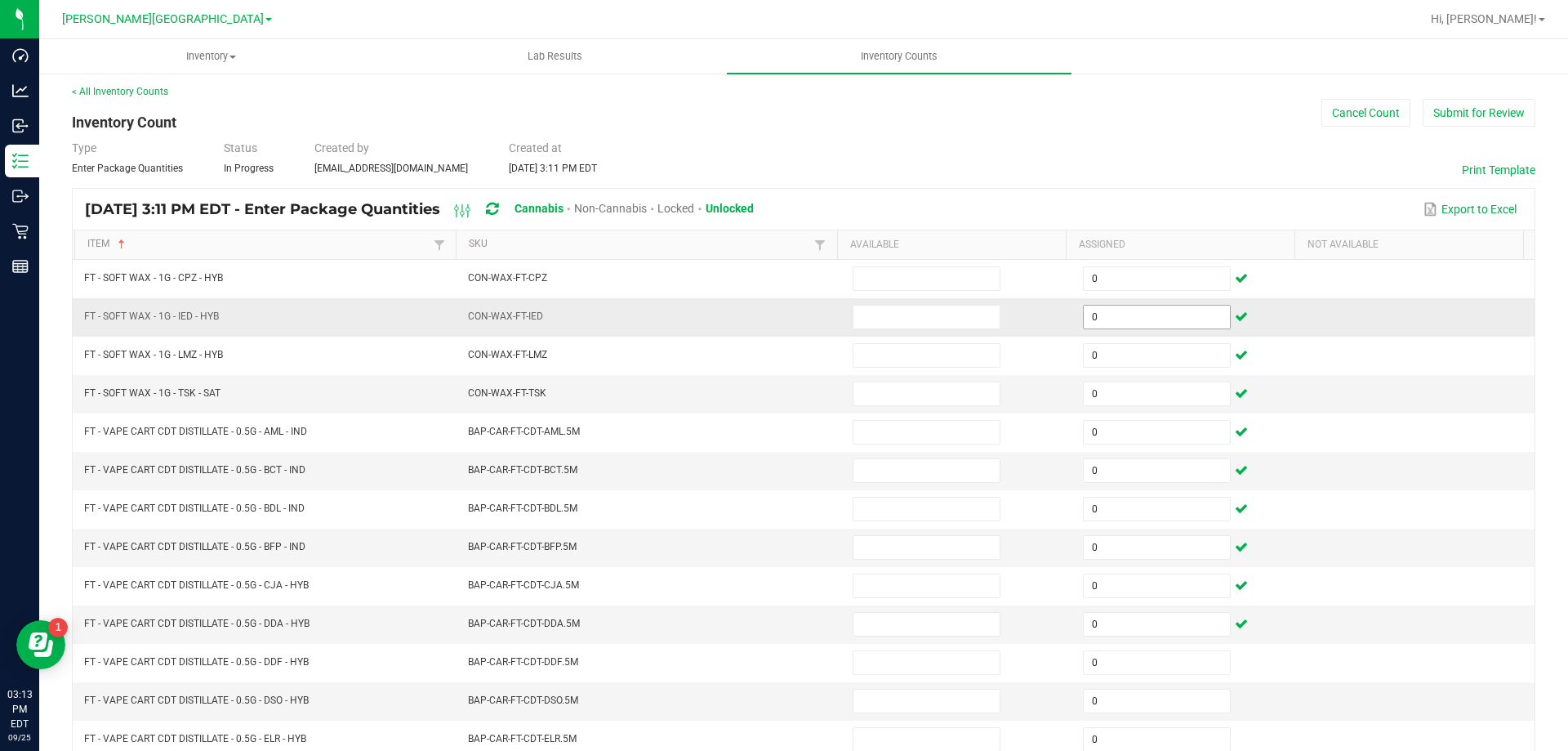
scroll to position [339, 0]
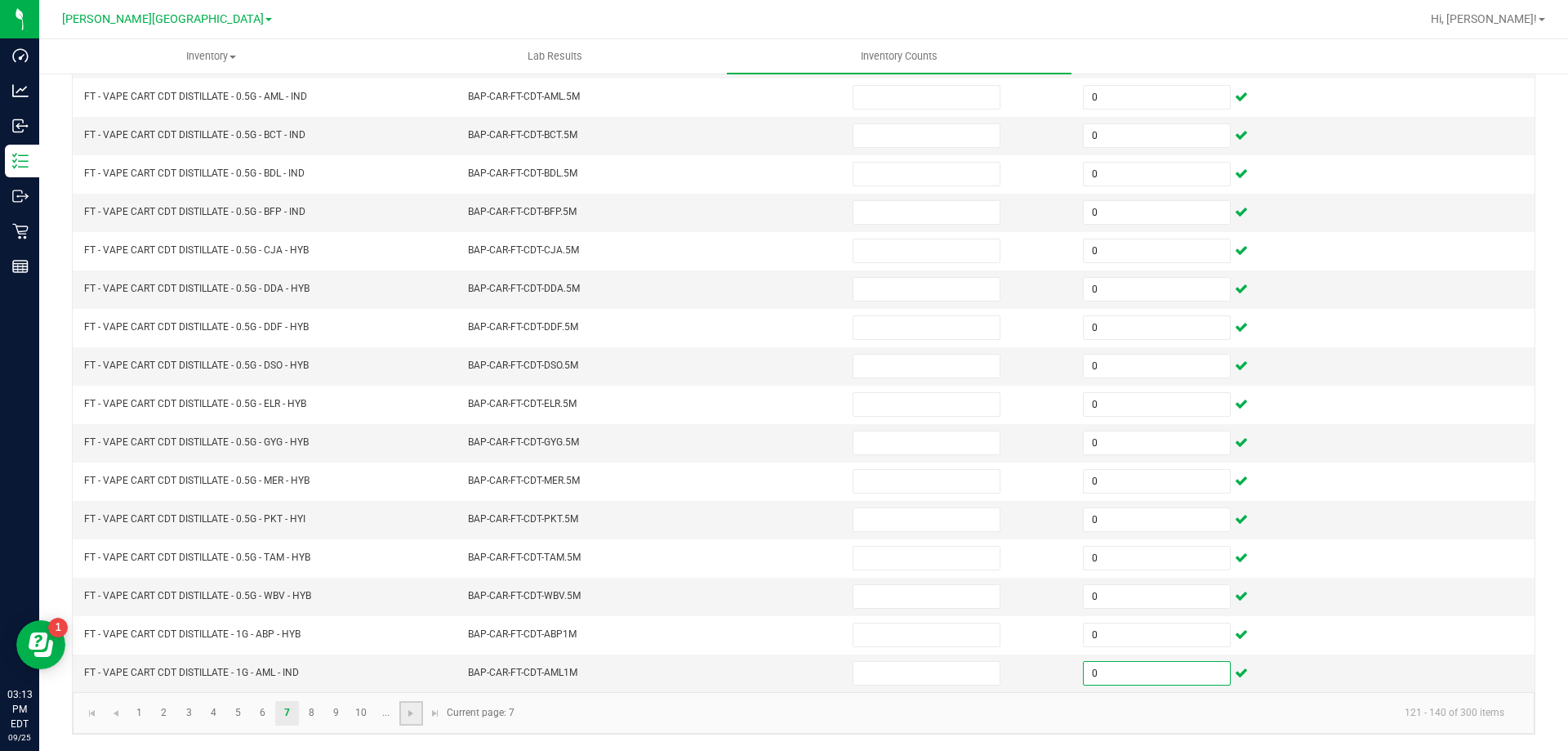
click at [403, 709] on link at bounding box center [410, 713] width 23 height 24
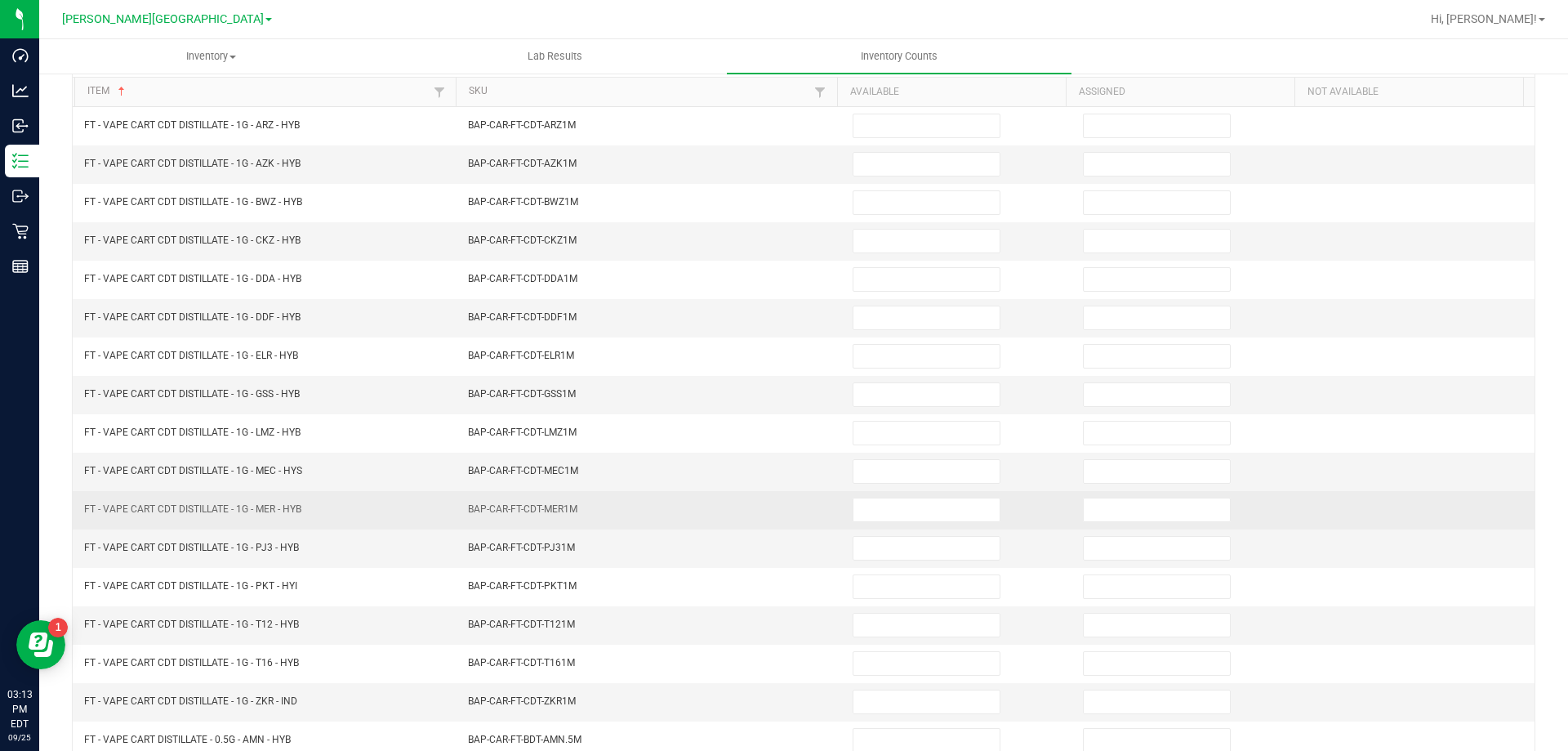
scroll to position [0, 0]
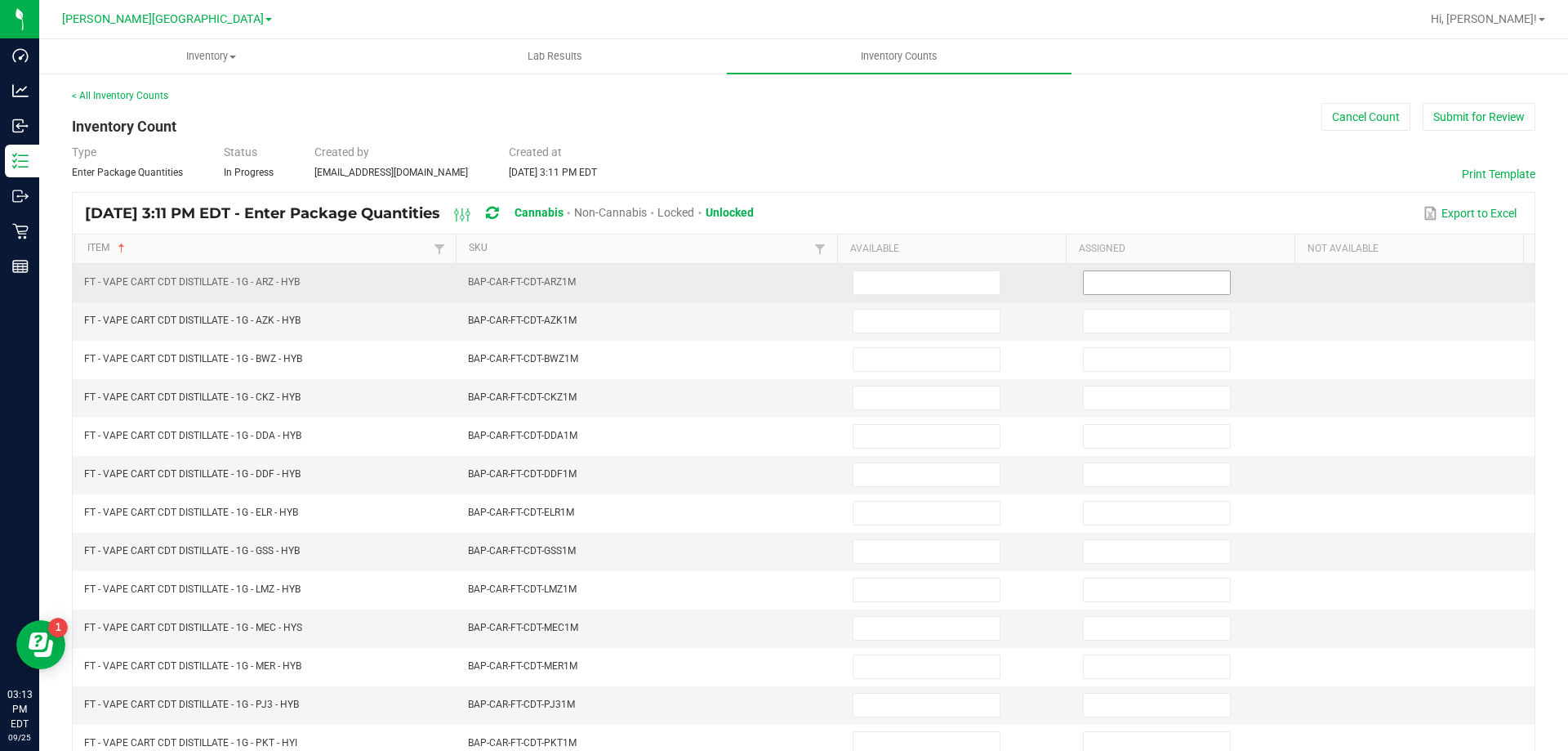
click at [1096, 290] on input at bounding box center [1157, 282] width 146 height 23
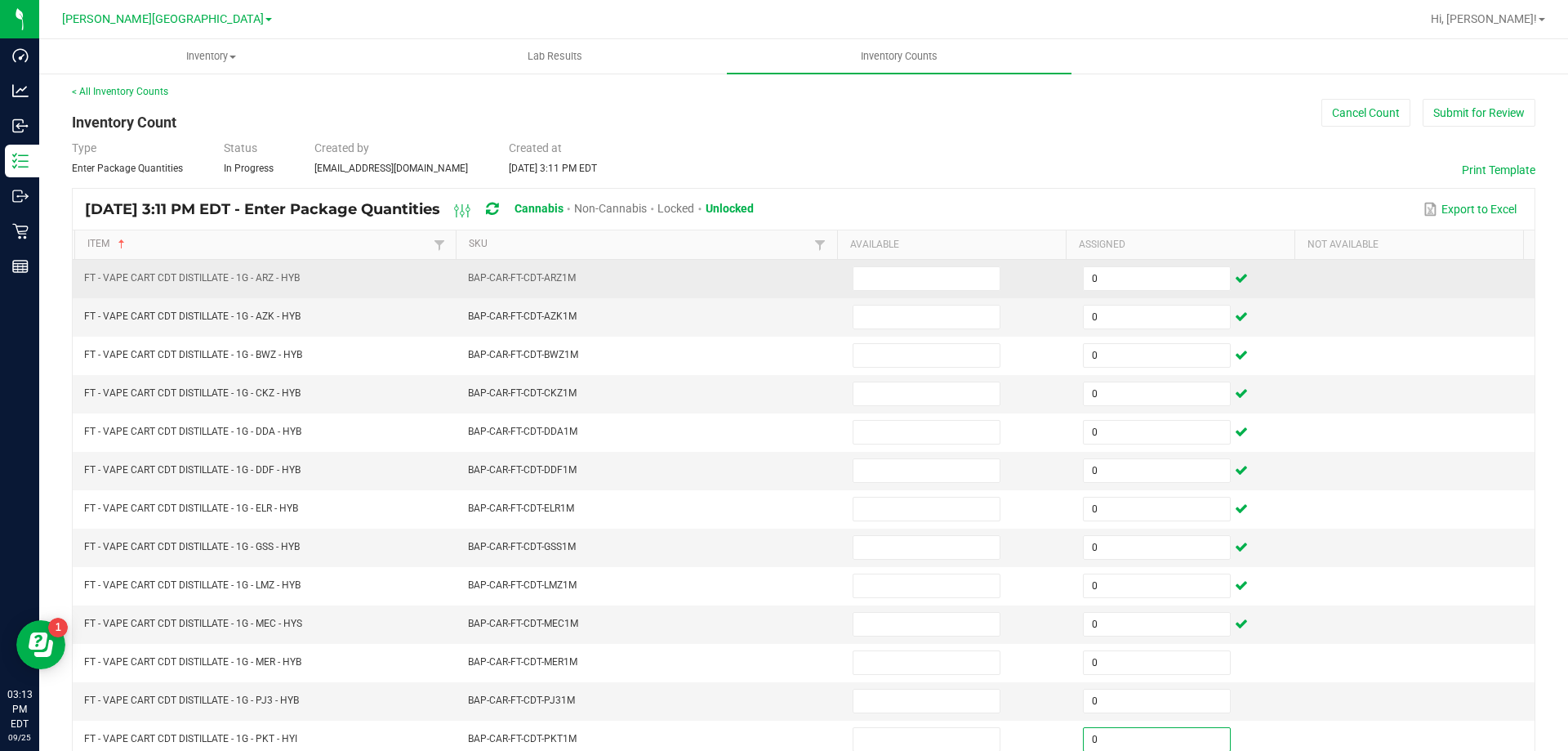
scroll to position [339, 0]
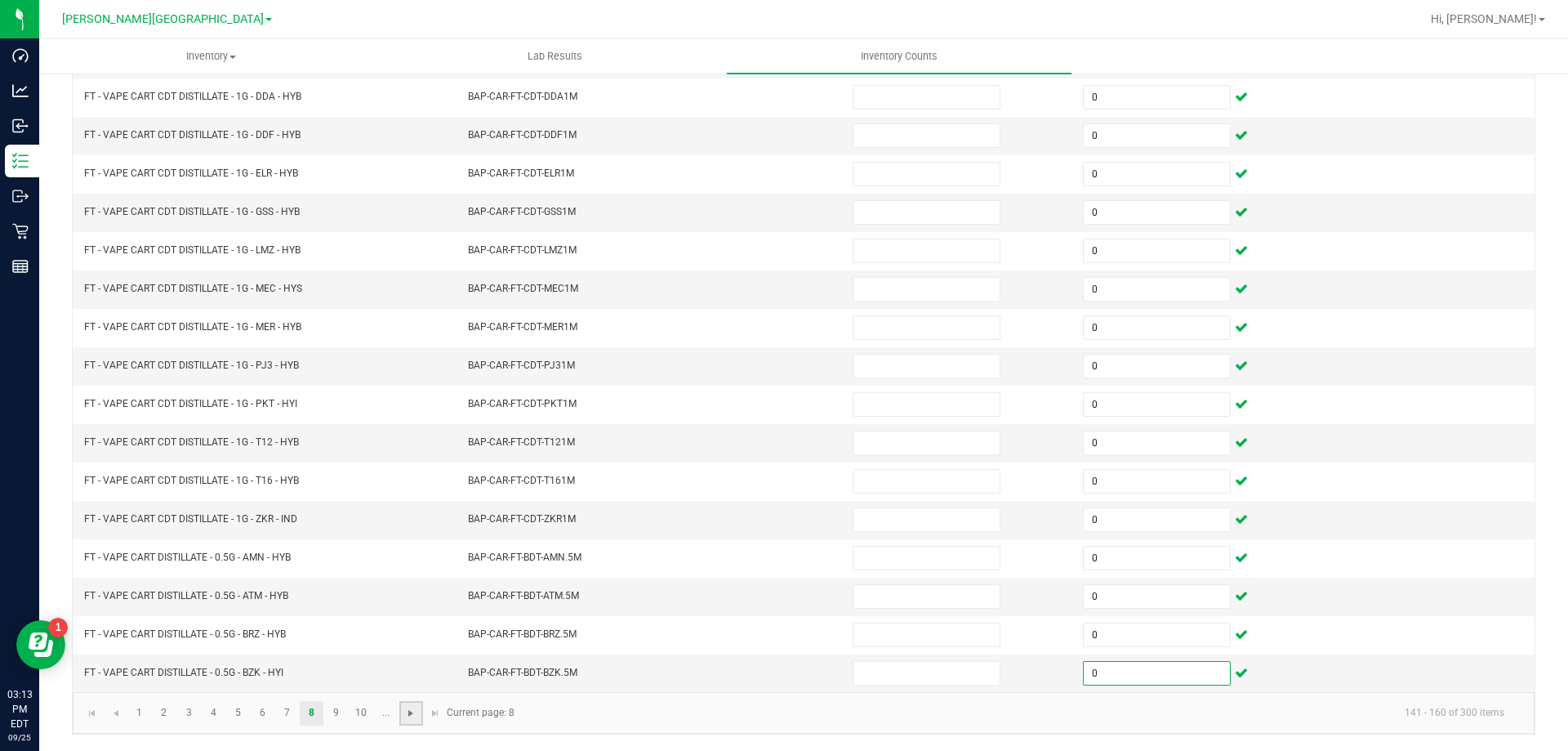
click at [406, 715] on span "Go to the next page" at bounding box center [410, 713] width 13 height 13
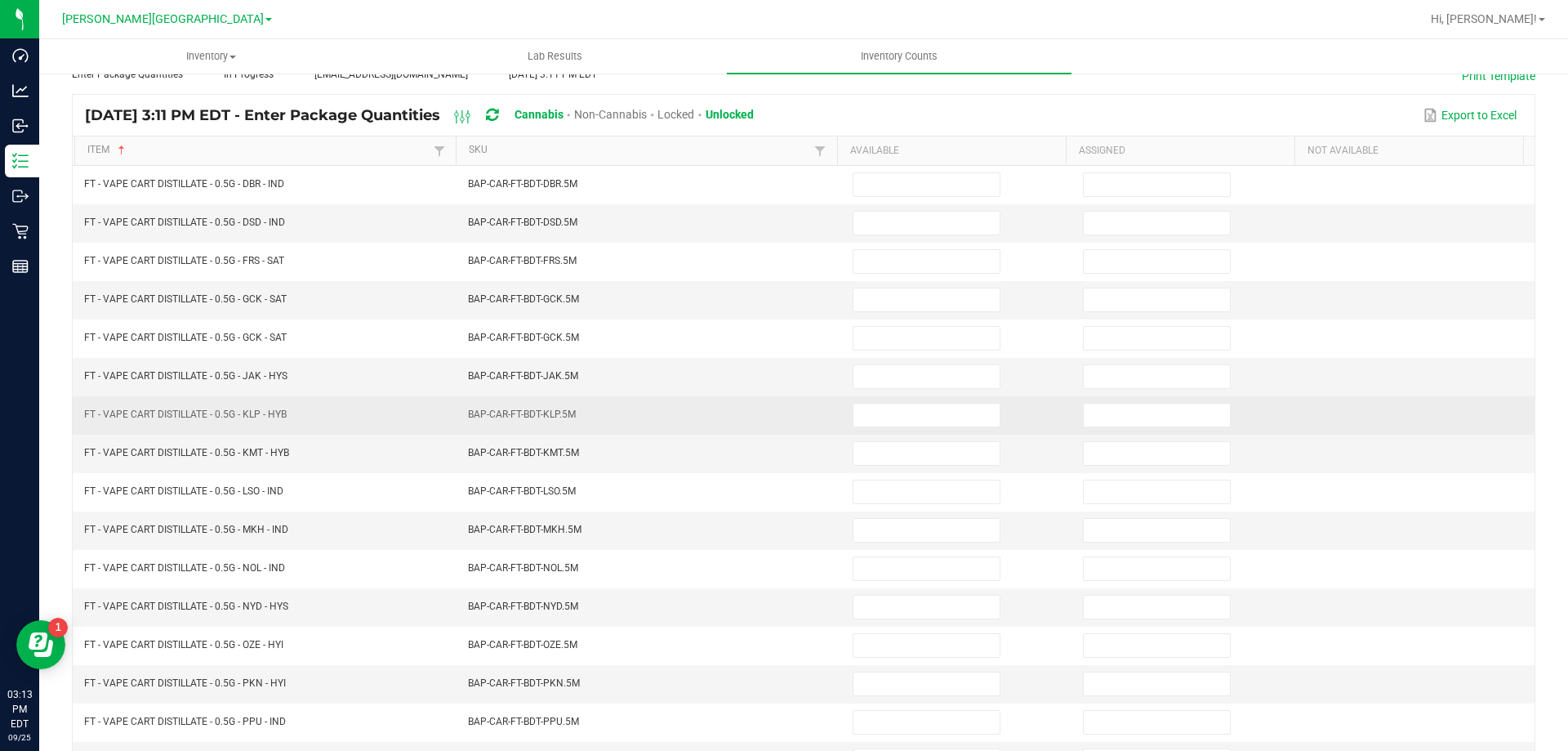
scroll to position [0, 0]
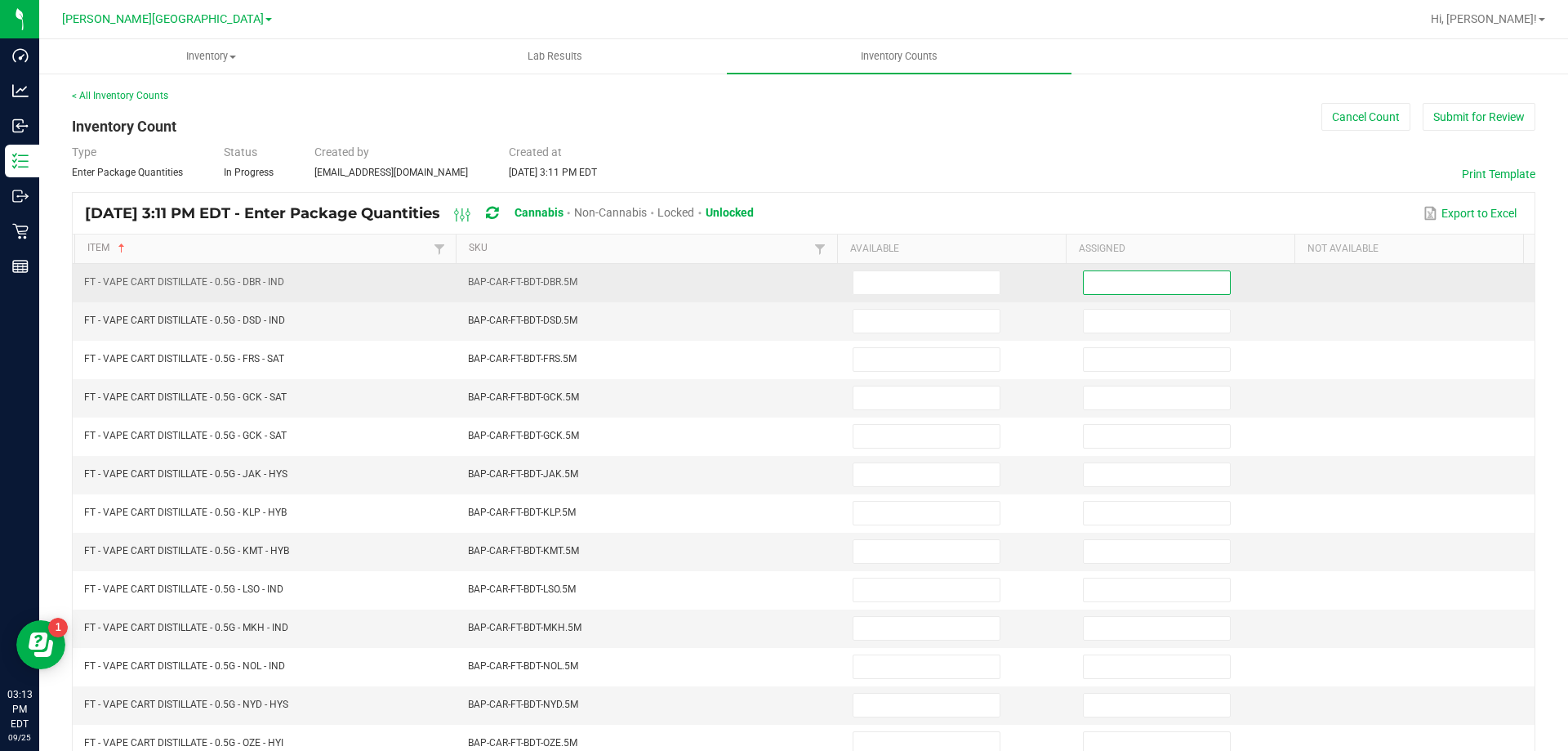
click at [1097, 276] on input at bounding box center [1157, 282] width 146 height 23
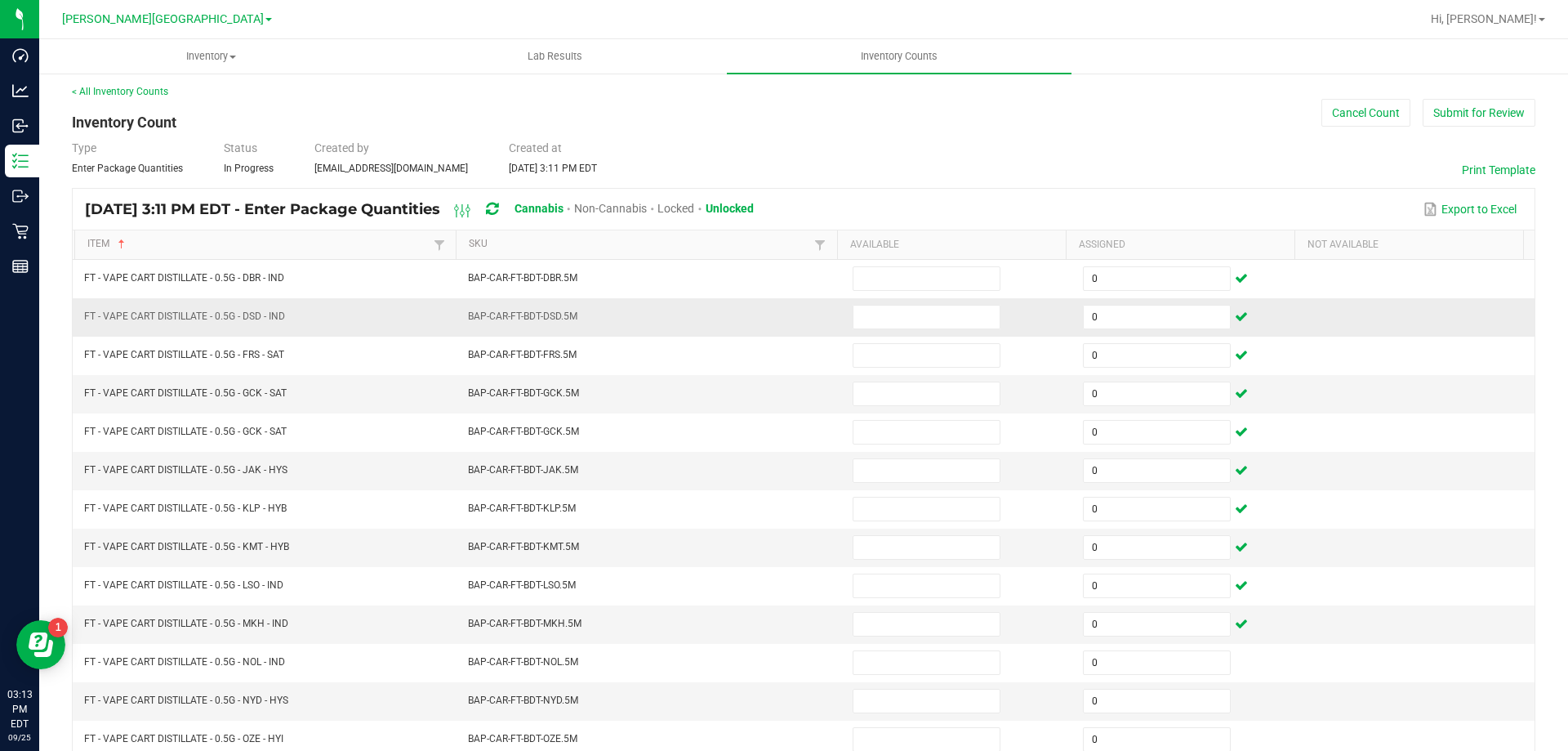
scroll to position [339, 0]
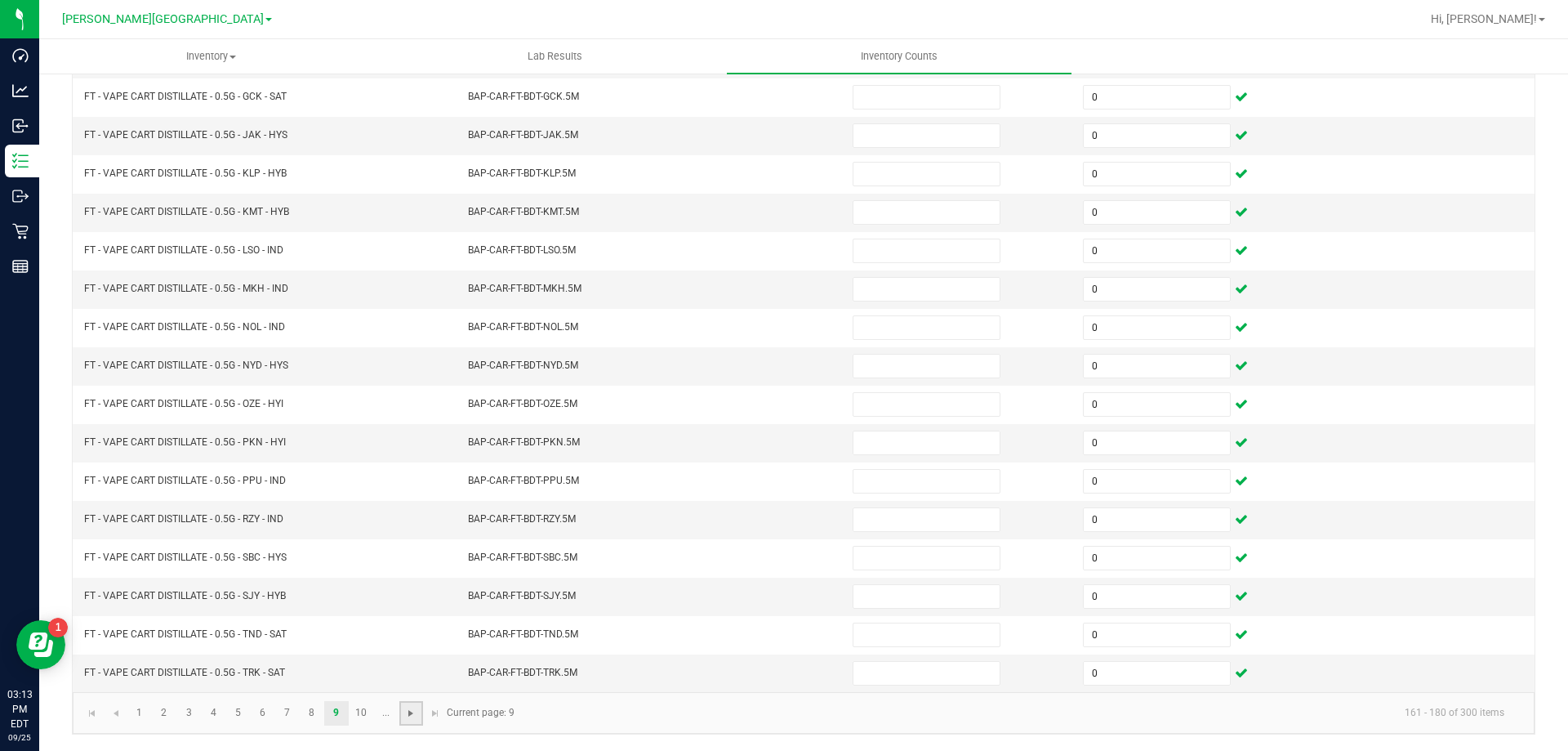
click at [405, 715] on span "Go to the next page" at bounding box center [410, 713] width 13 height 13
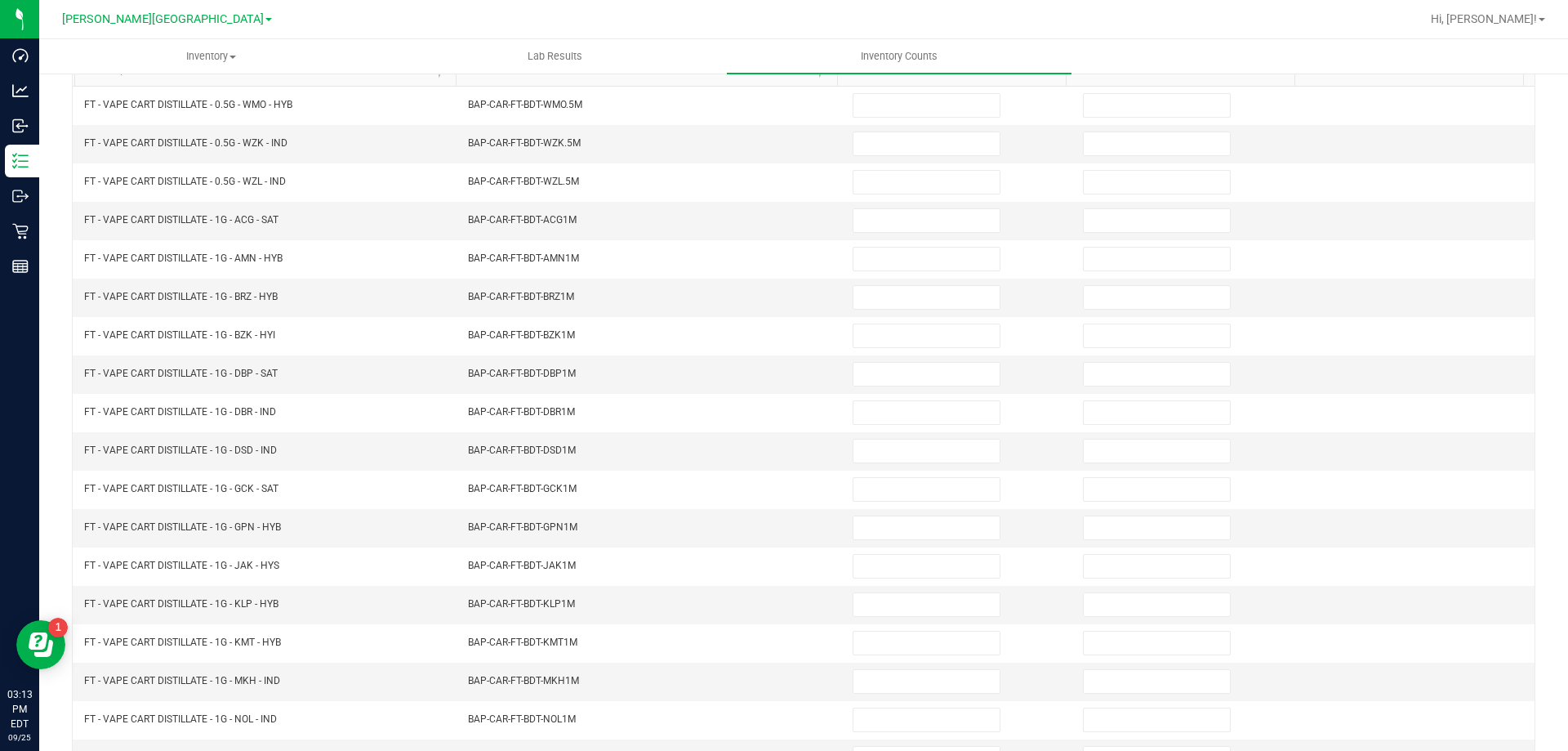
scroll to position [0, 0]
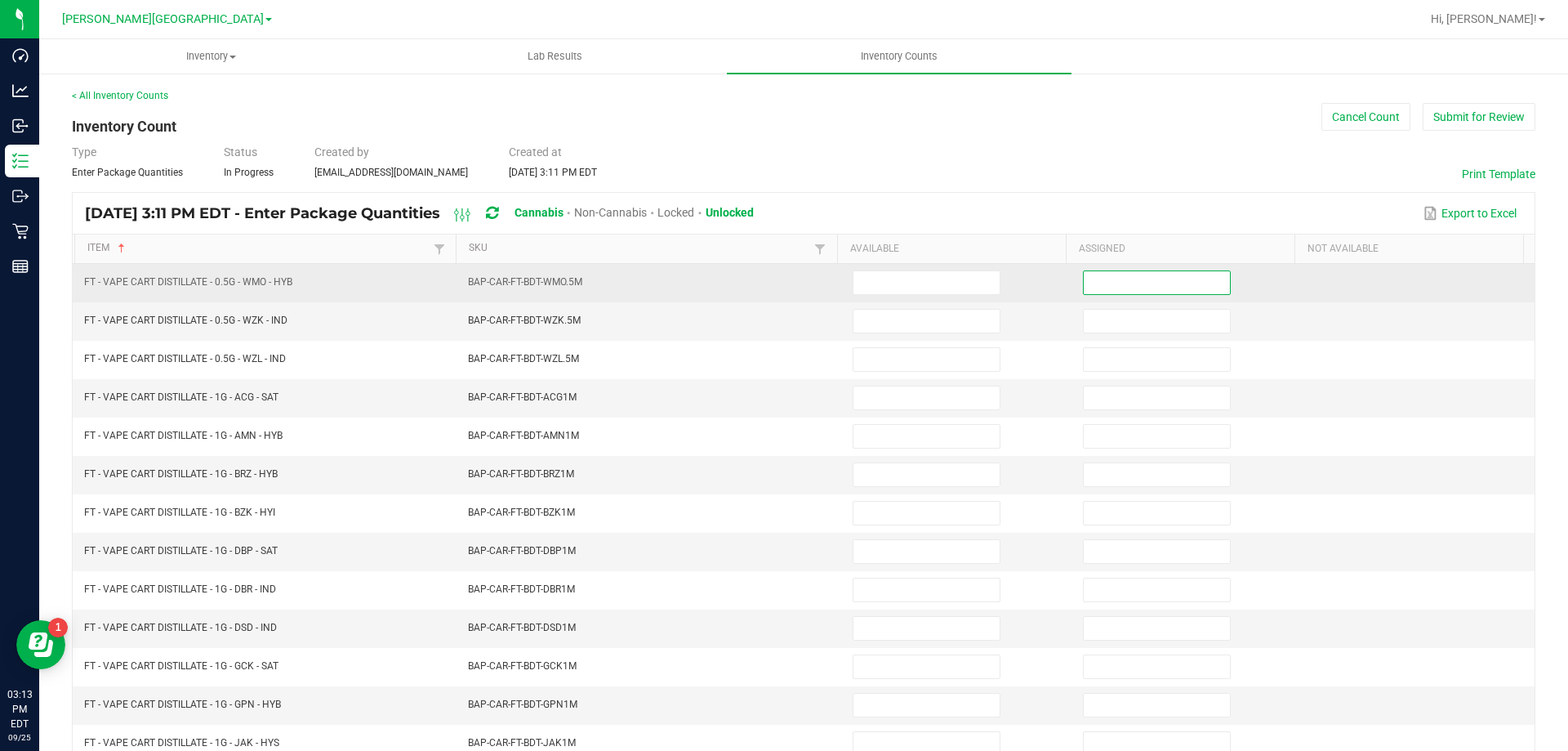
click at [1112, 282] on input at bounding box center [1157, 282] width 146 height 23
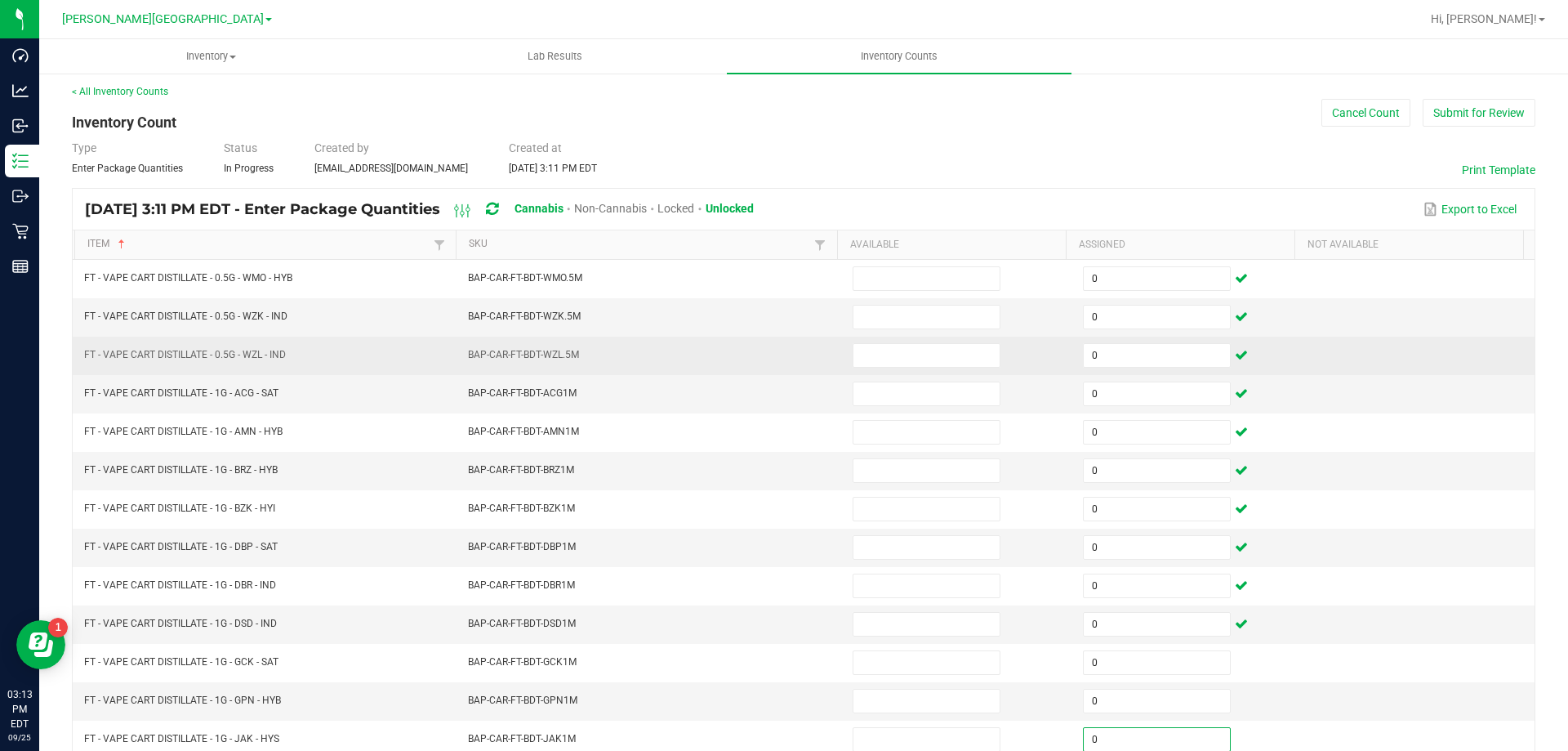
scroll to position [339, 0]
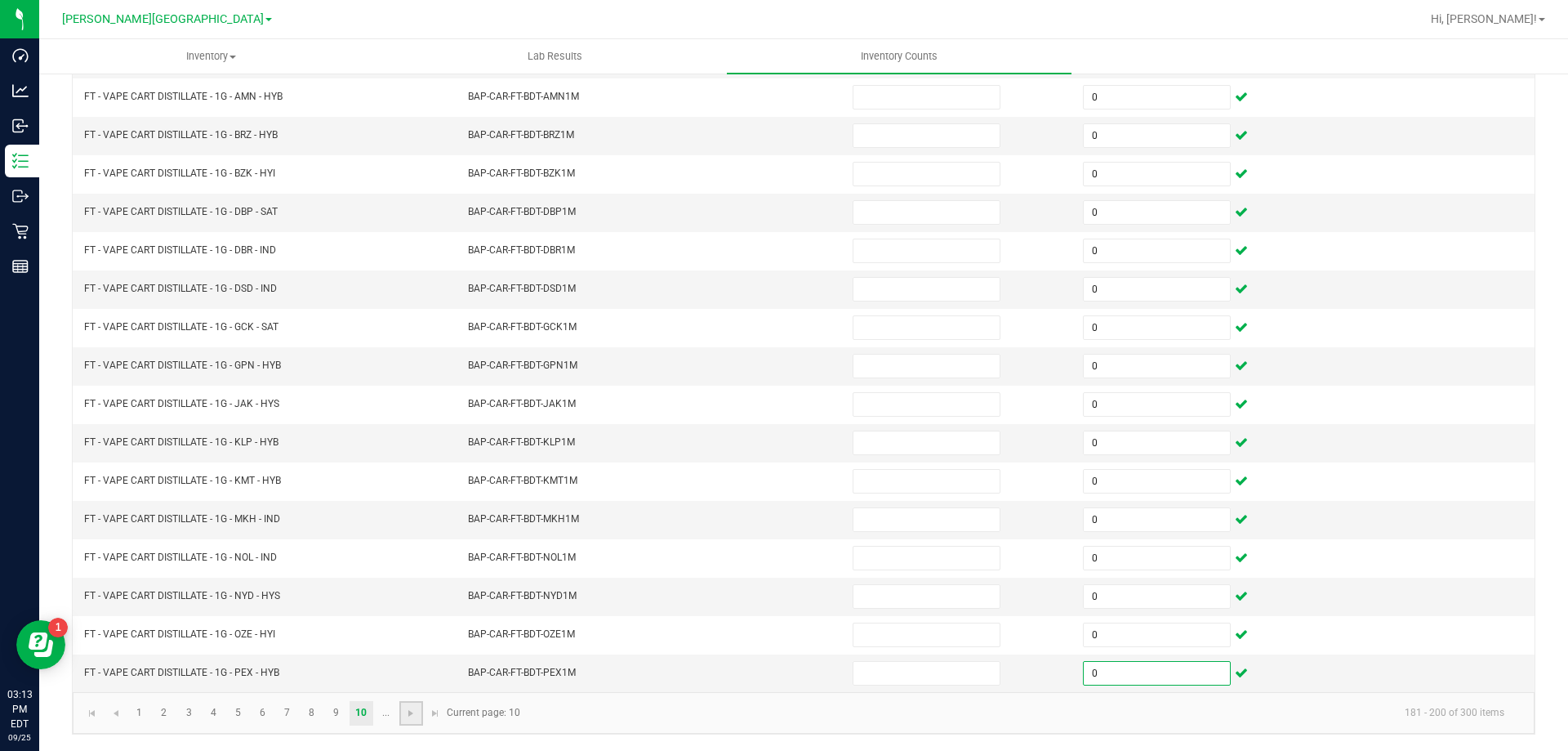
click at [408, 720] on link at bounding box center [410, 713] width 23 height 24
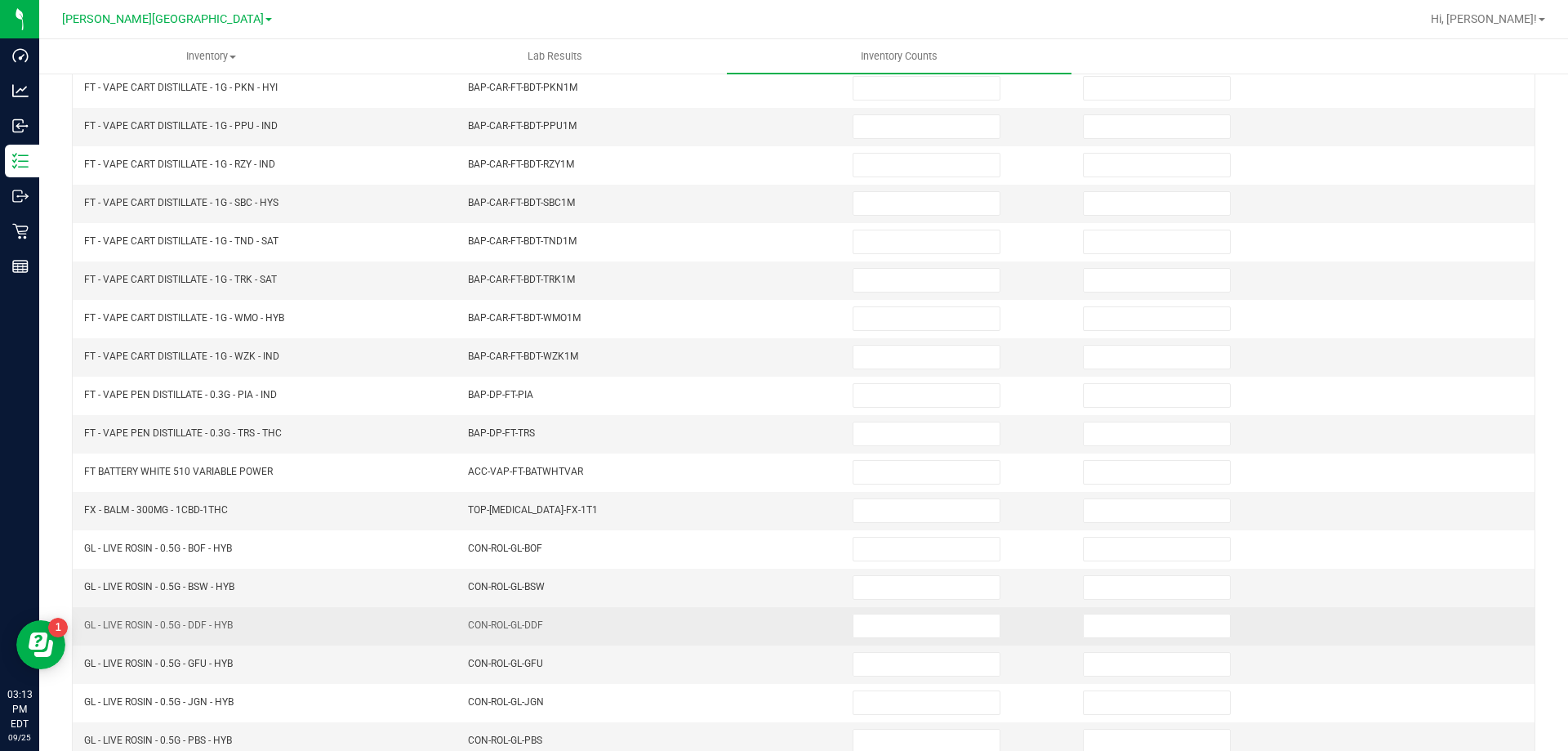
scroll to position [0, 0]
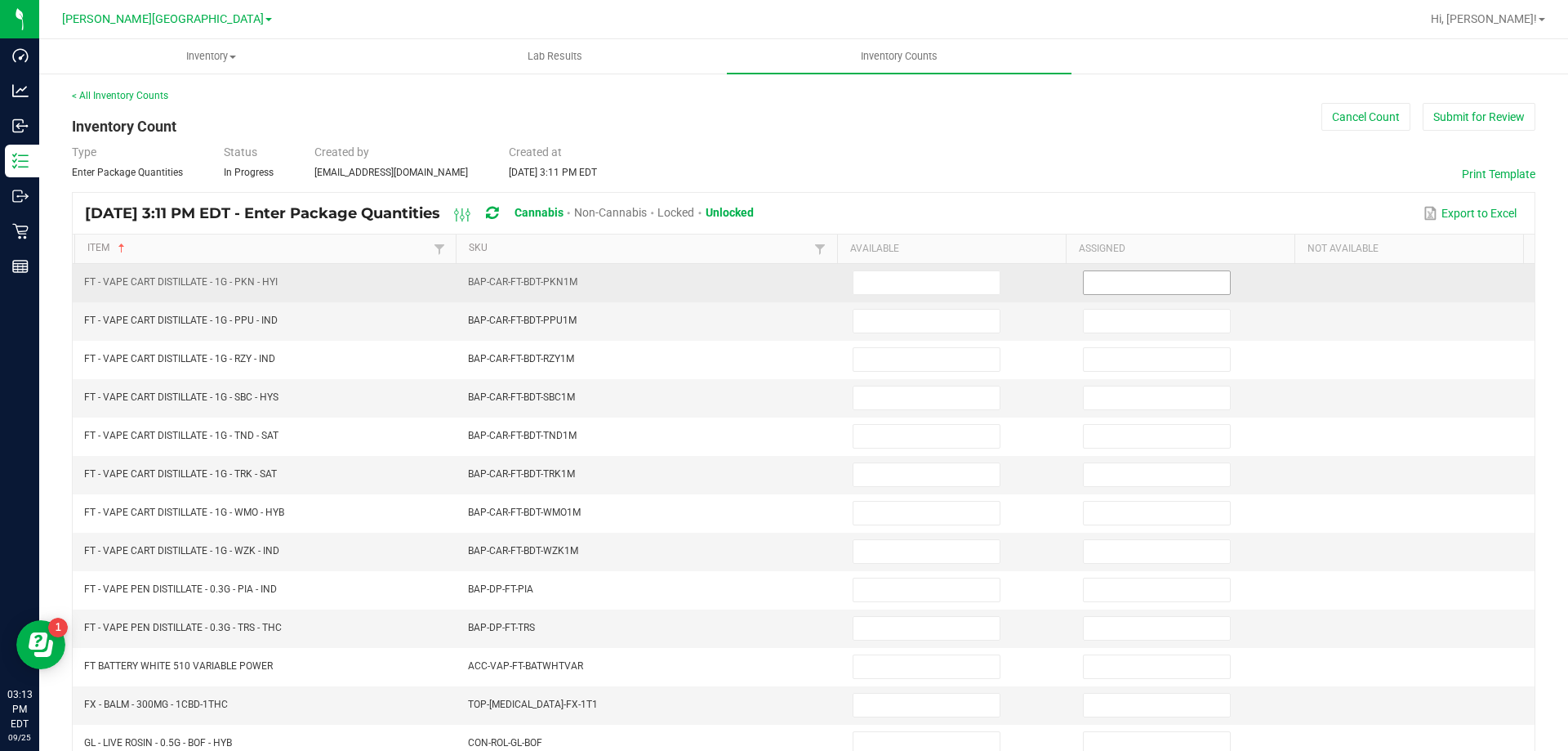
click at [1100, 282] on input at bounding box center [1157, 282] width 146 height 23
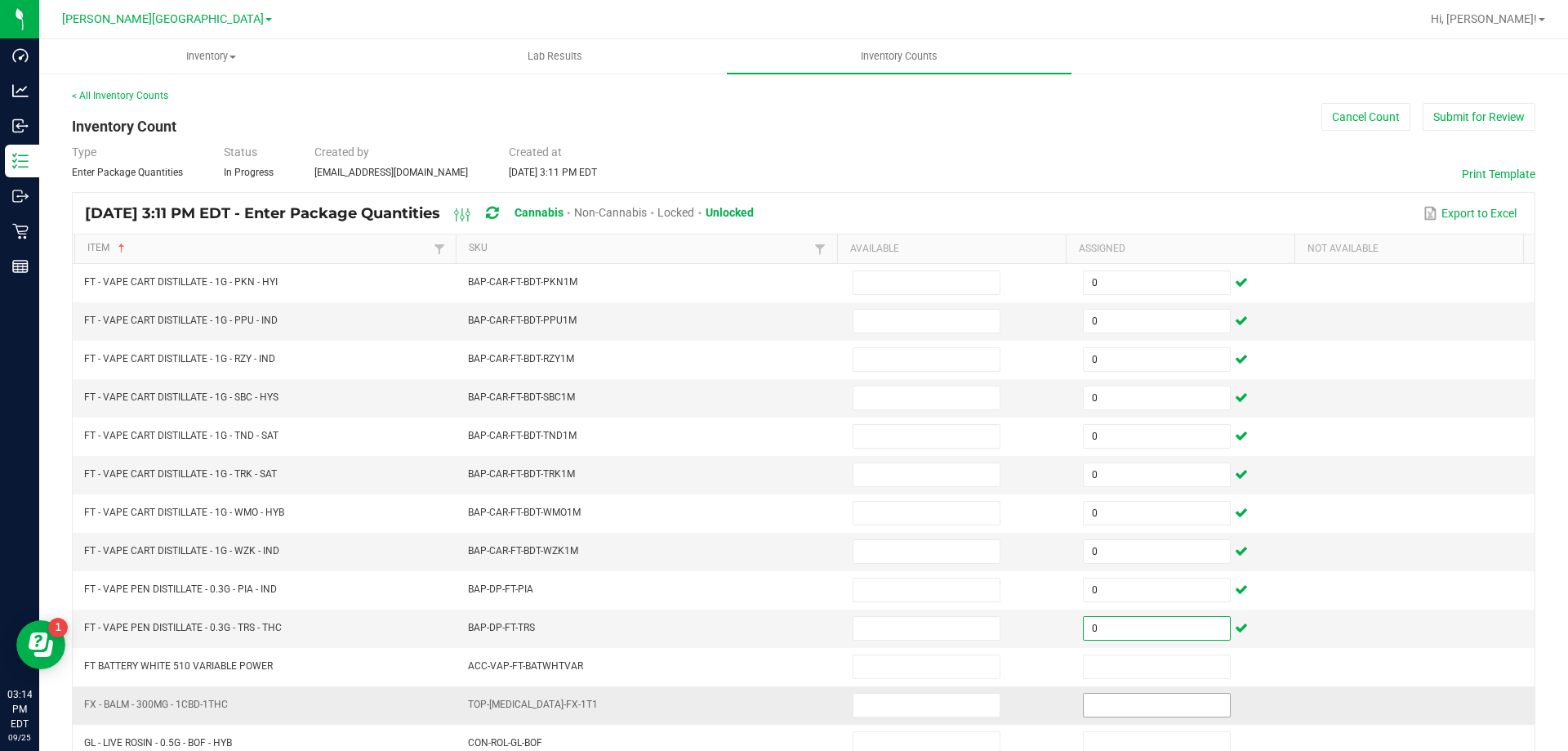
click at [1084, 705] on input at bounding box center [1157, 705] width 146 height 23
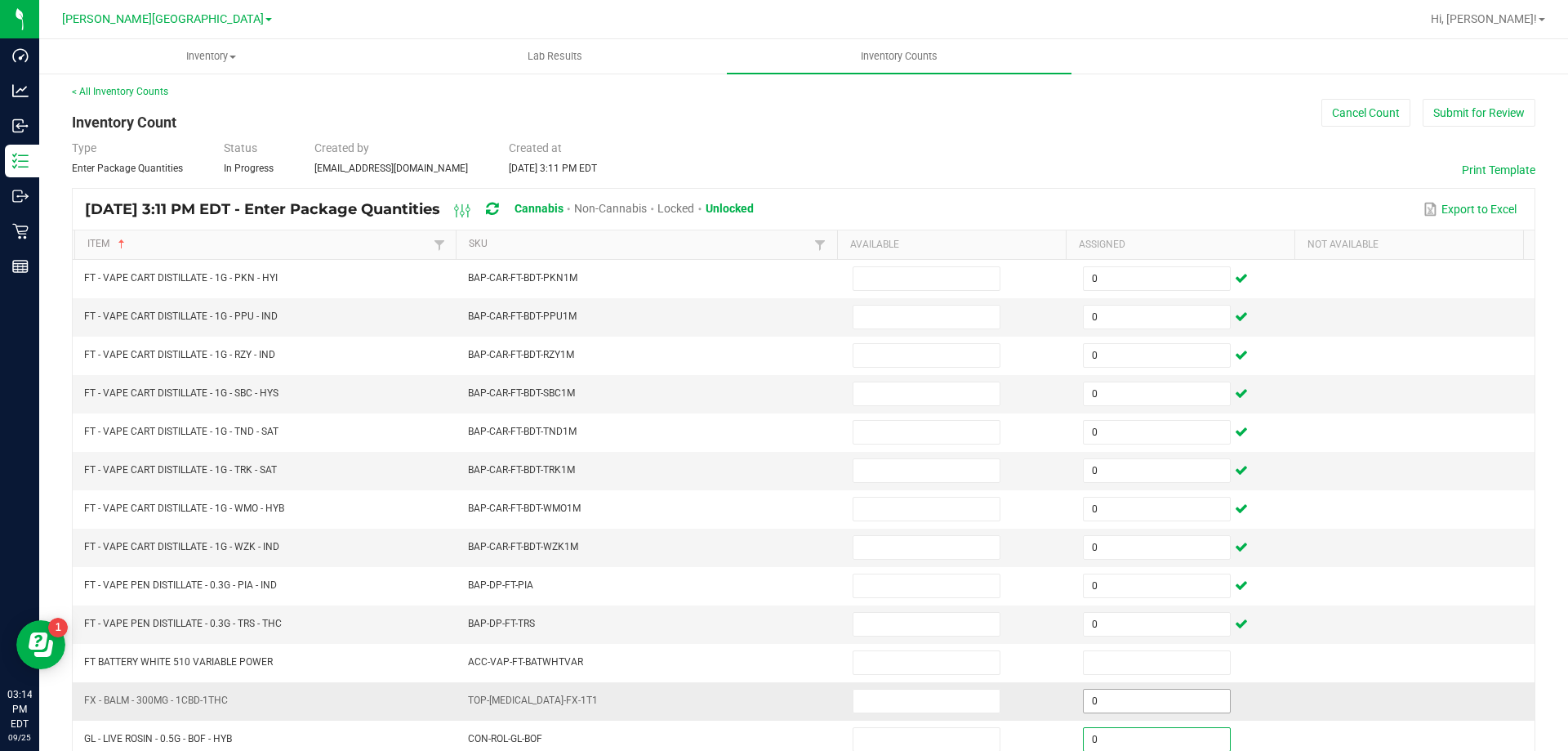
scroll to position [339, 0]
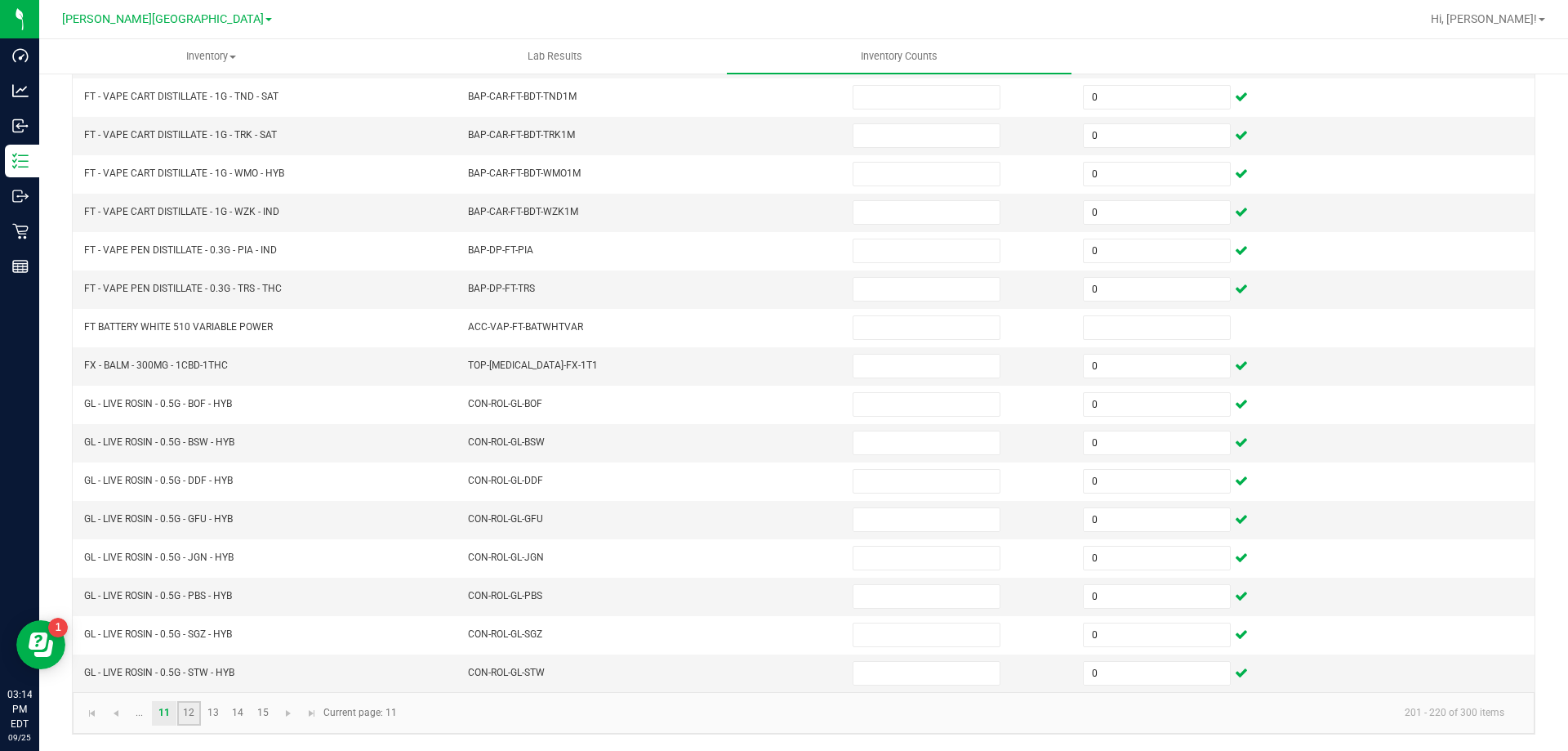
click at [191, 714] on link "12" at bounding box center [189, 713] width 23 height 24
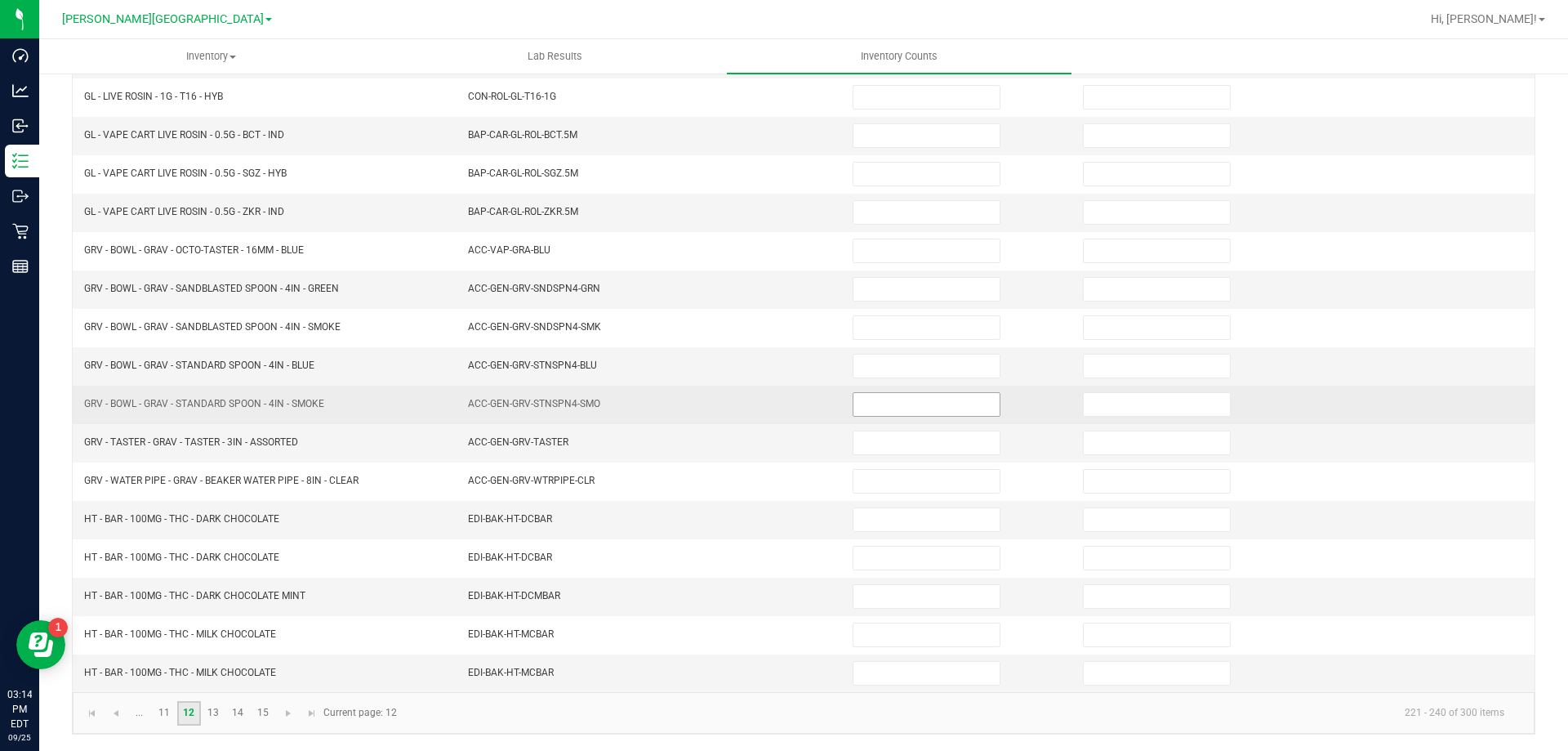
scroll to position [0, 0]
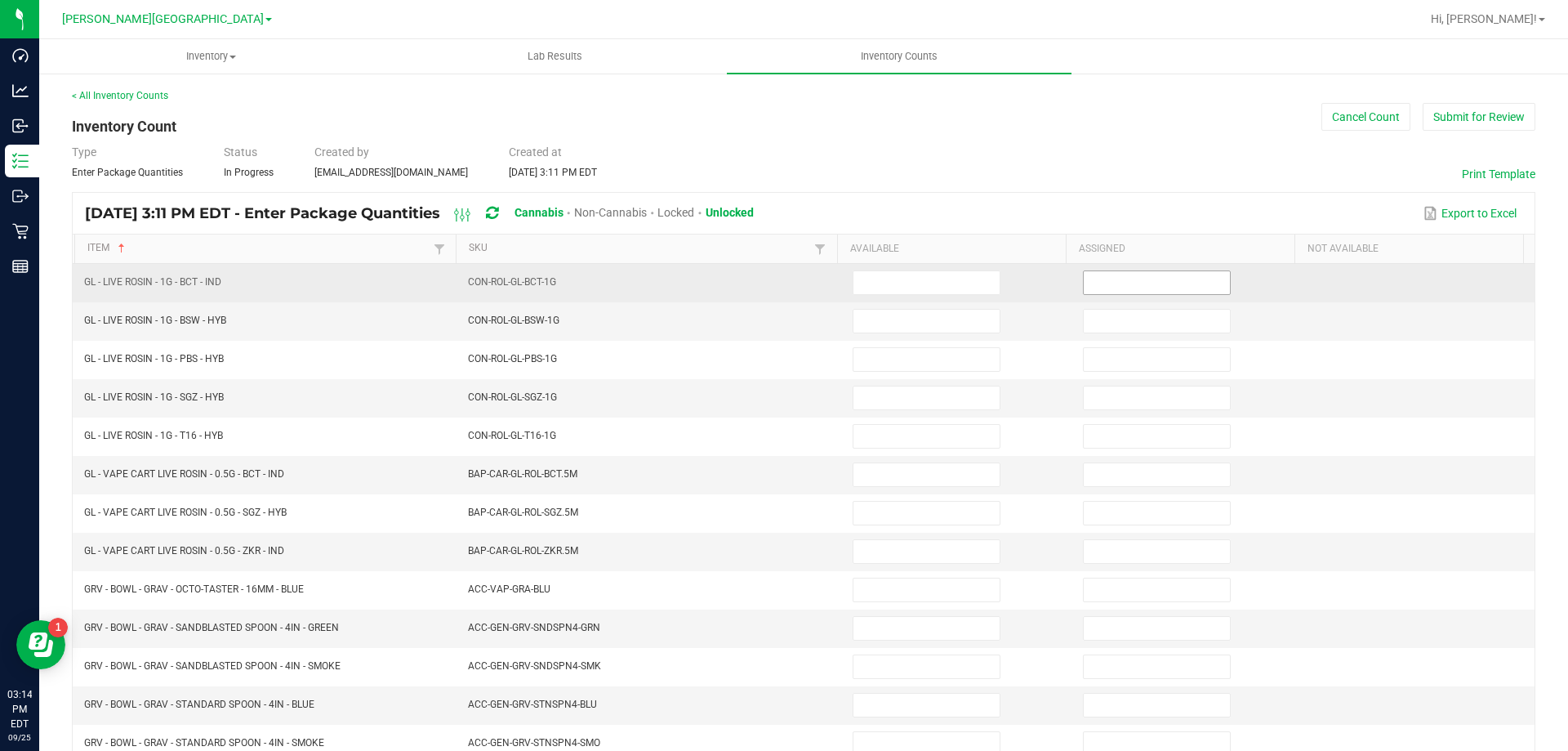
click at [1084, 289] on input at bounding box center [1157, 282] width 146 height 23
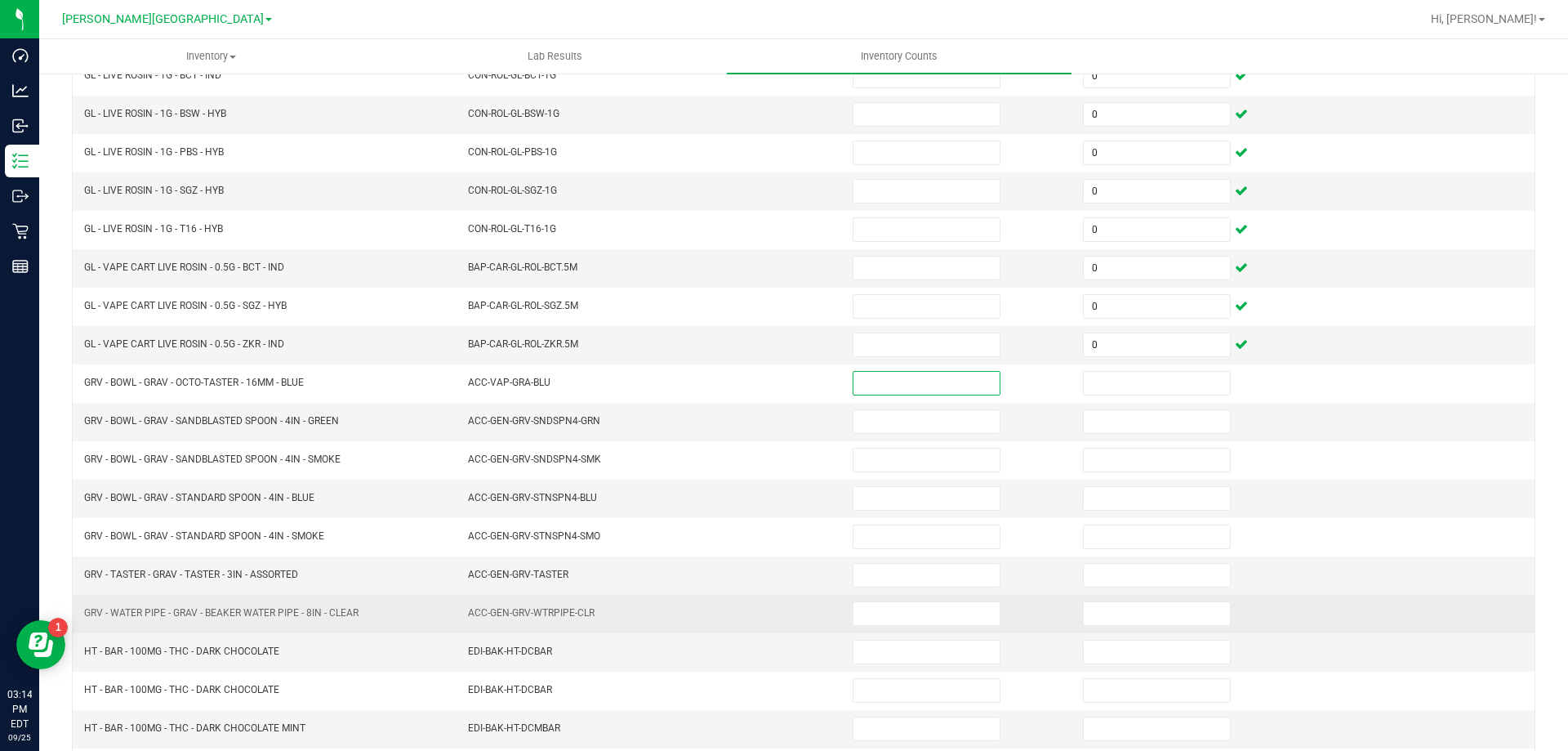
scroll to position [245, 0]
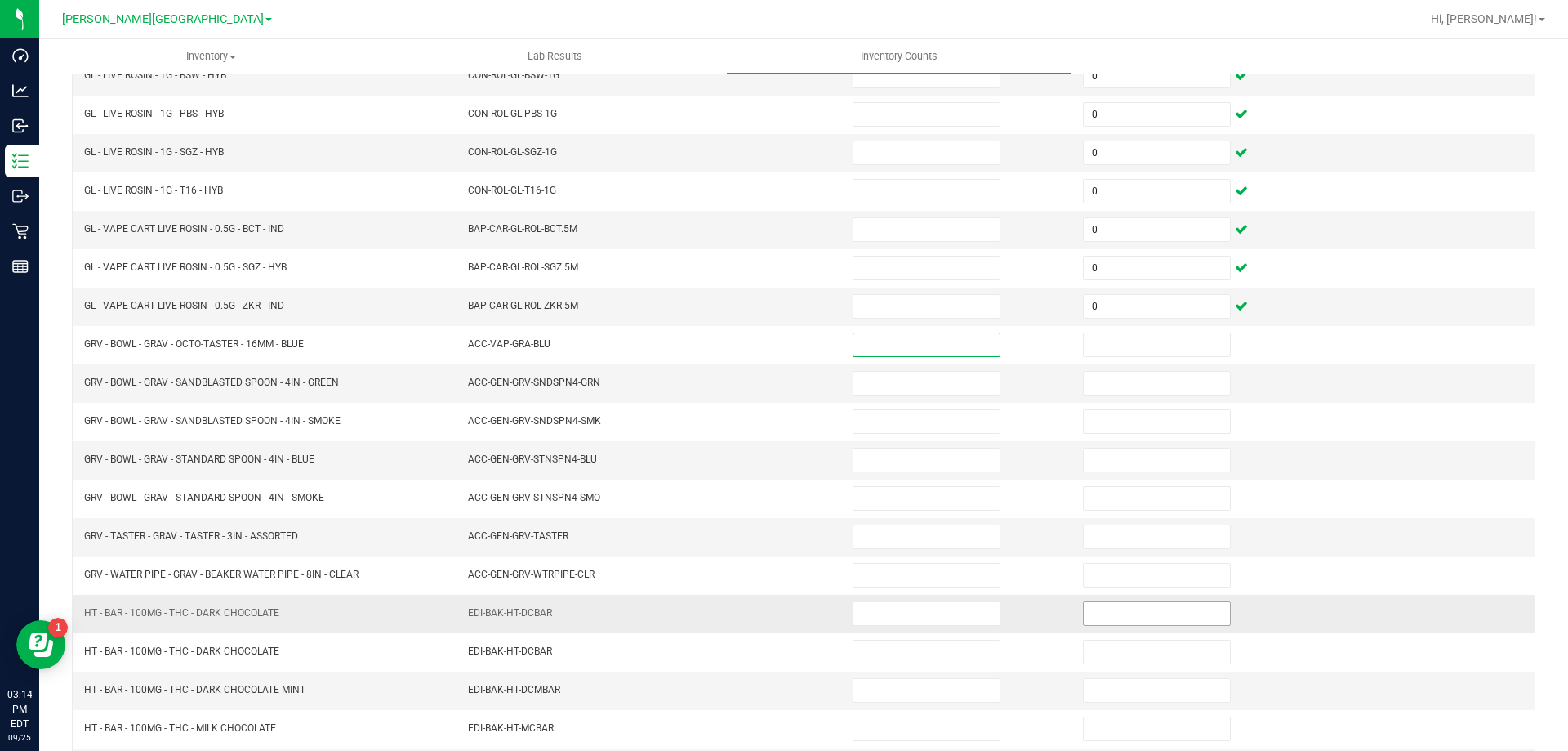
click at [1104, 607] on input at bounding box center [1157, 613] width 146 height 23
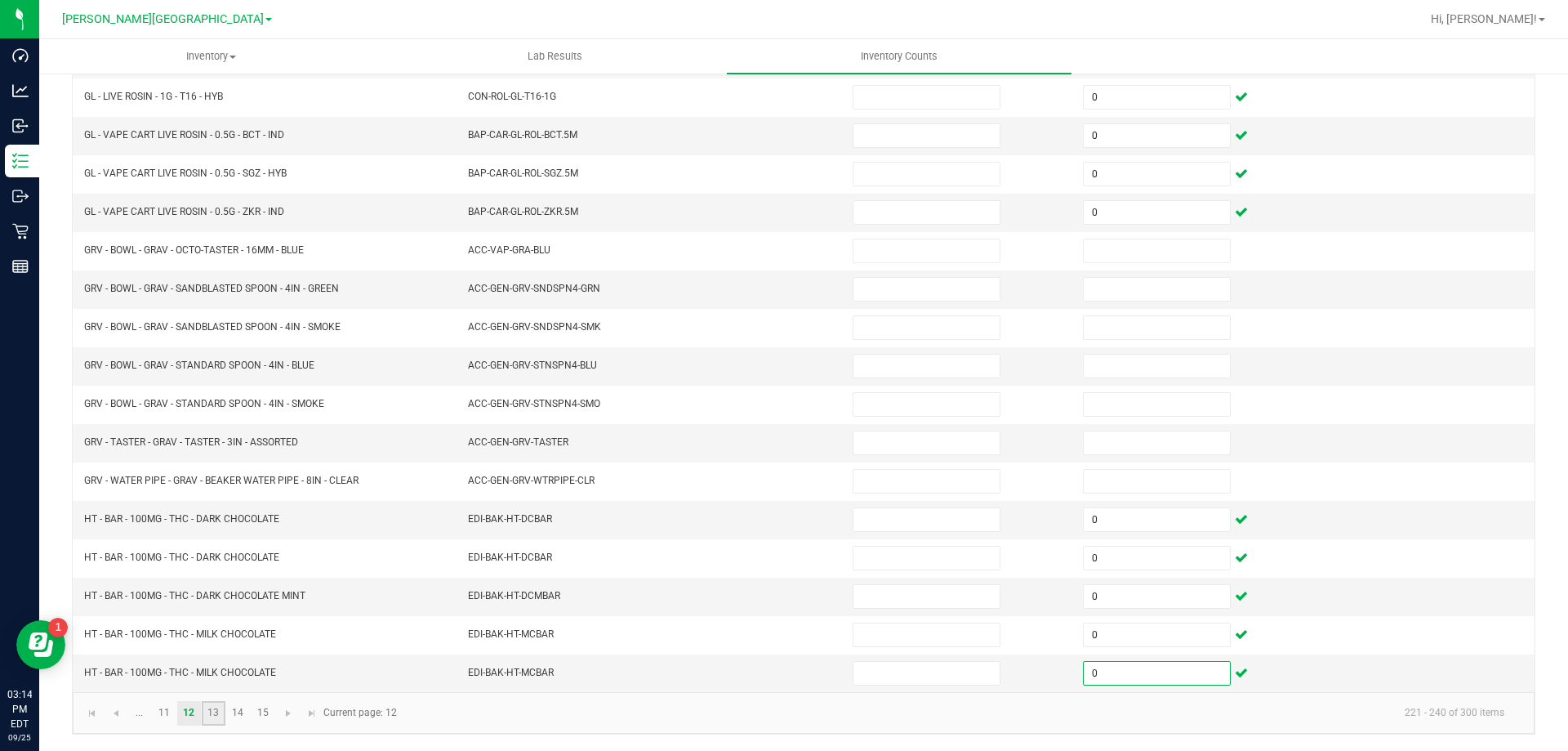
click at [222, 712] on link "13" at bounding box center [213, 713] width 23 height 24
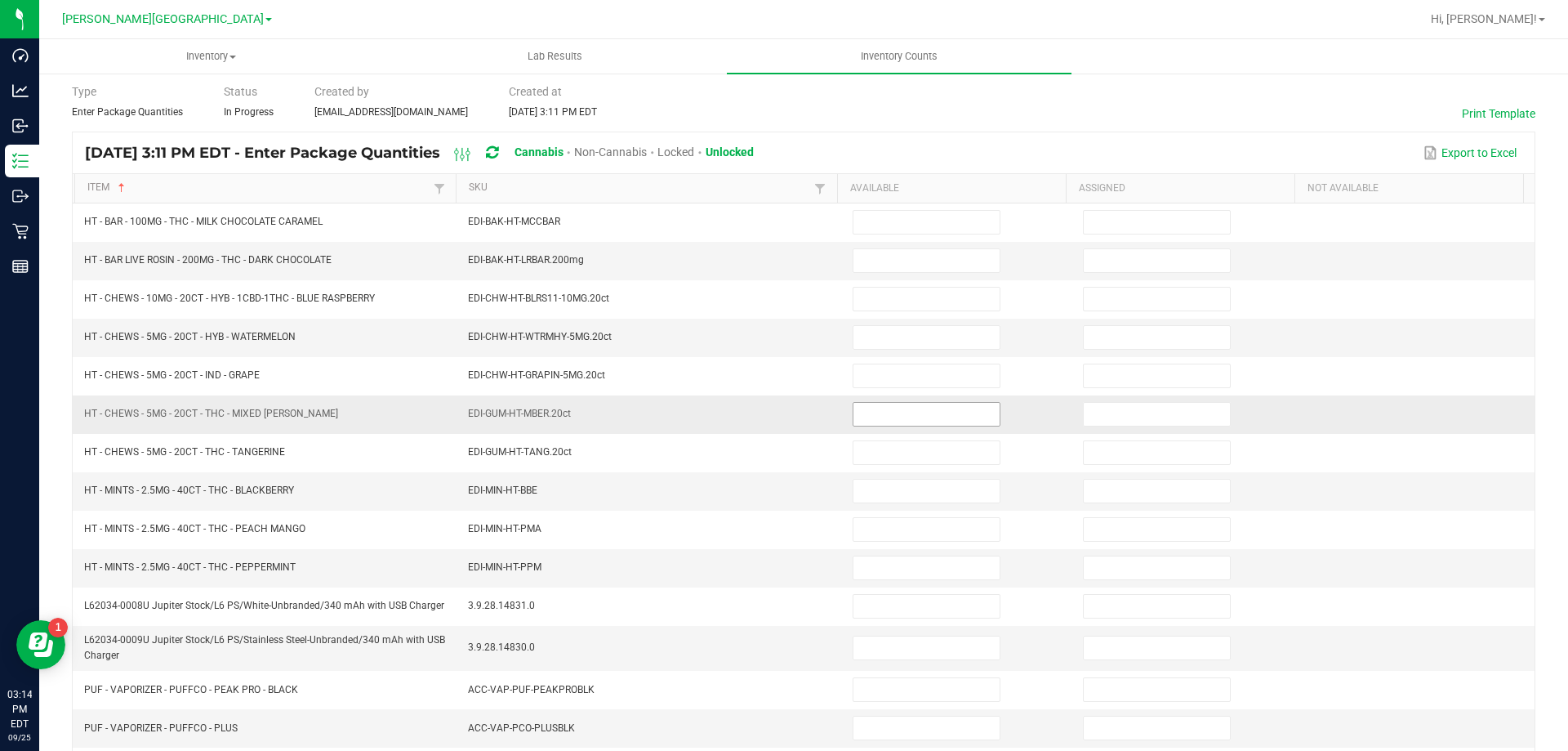
scroll to position [0, 0]
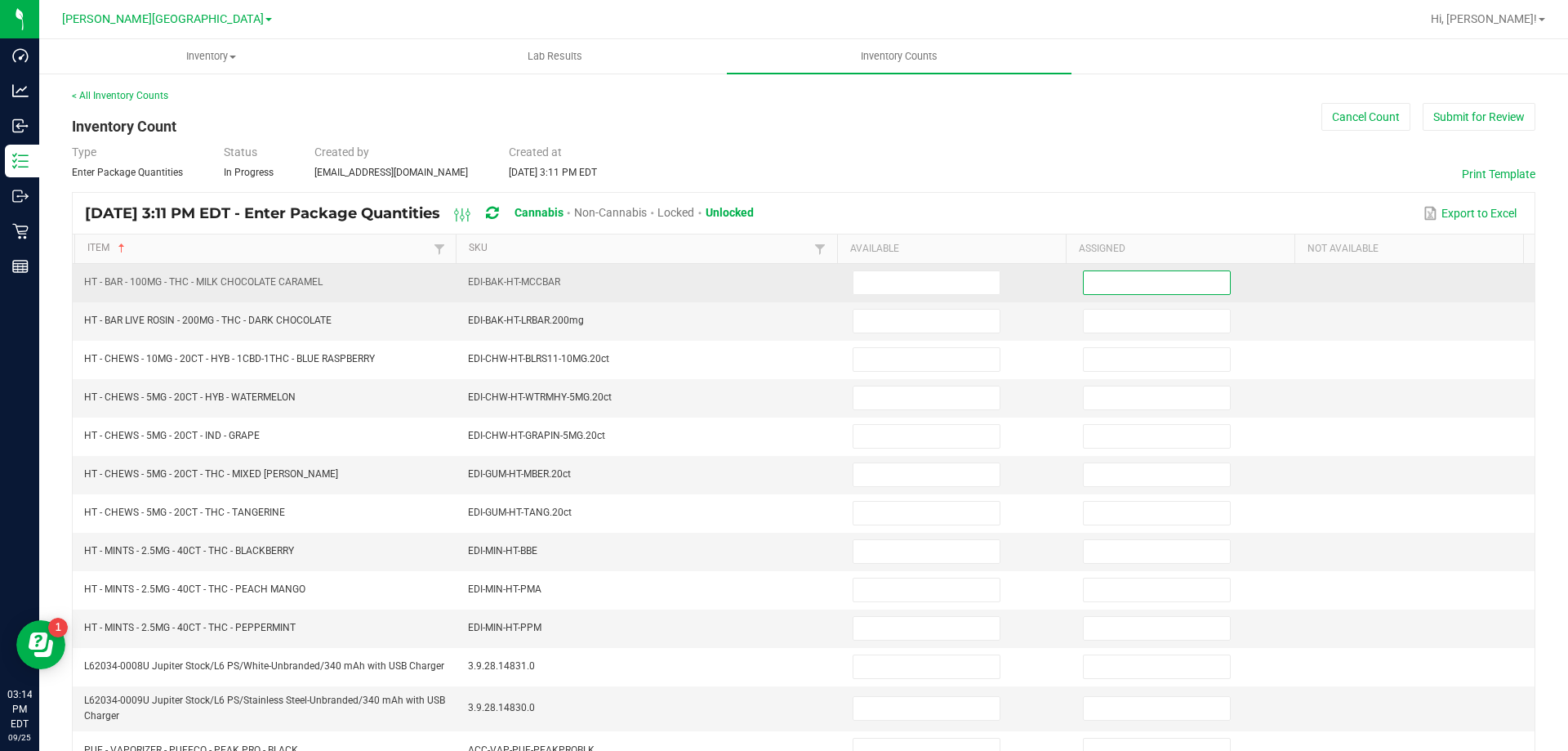
click at [1107, 286] on input at bounding box center [1157, 282] width 146 height 23
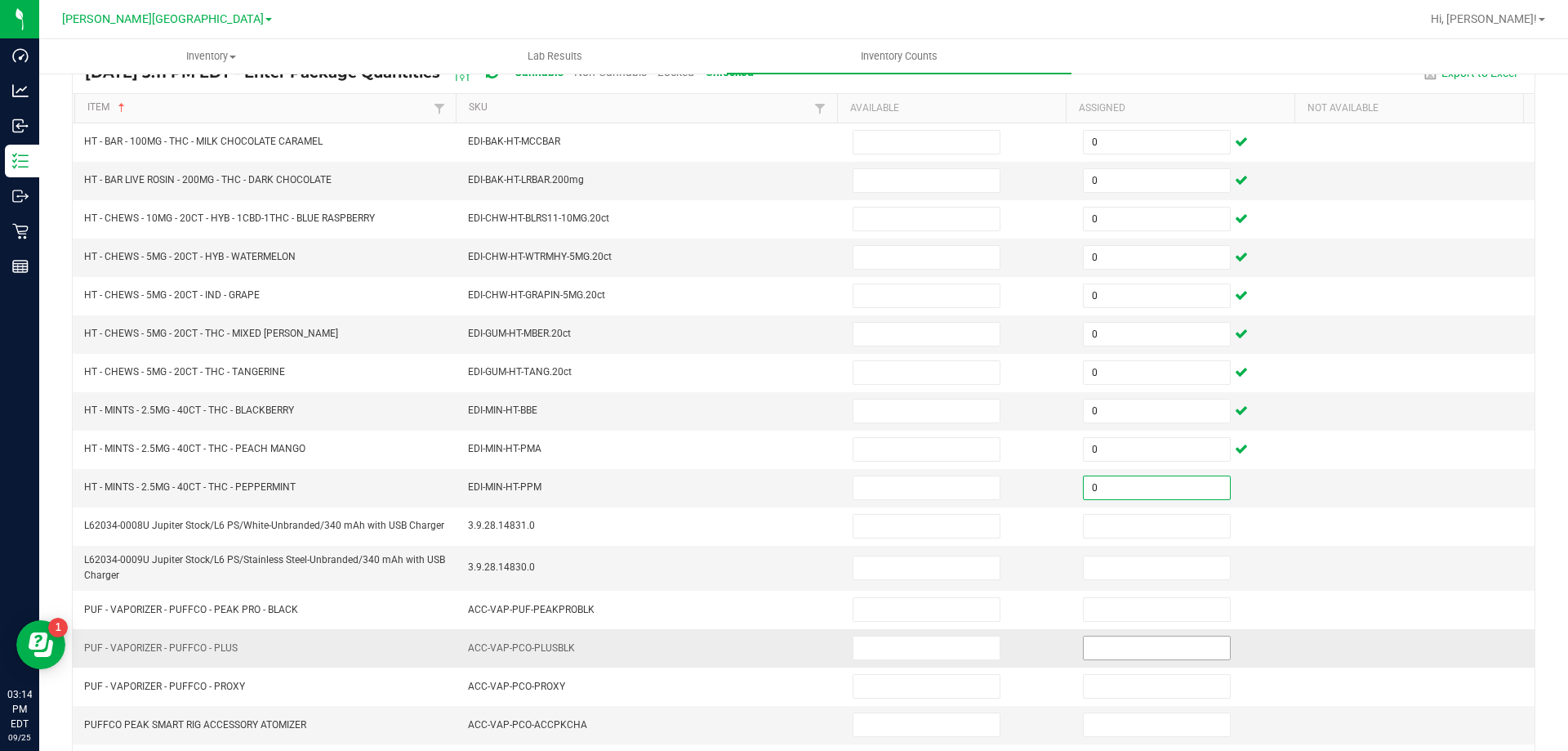
scroll to position [327, 0]
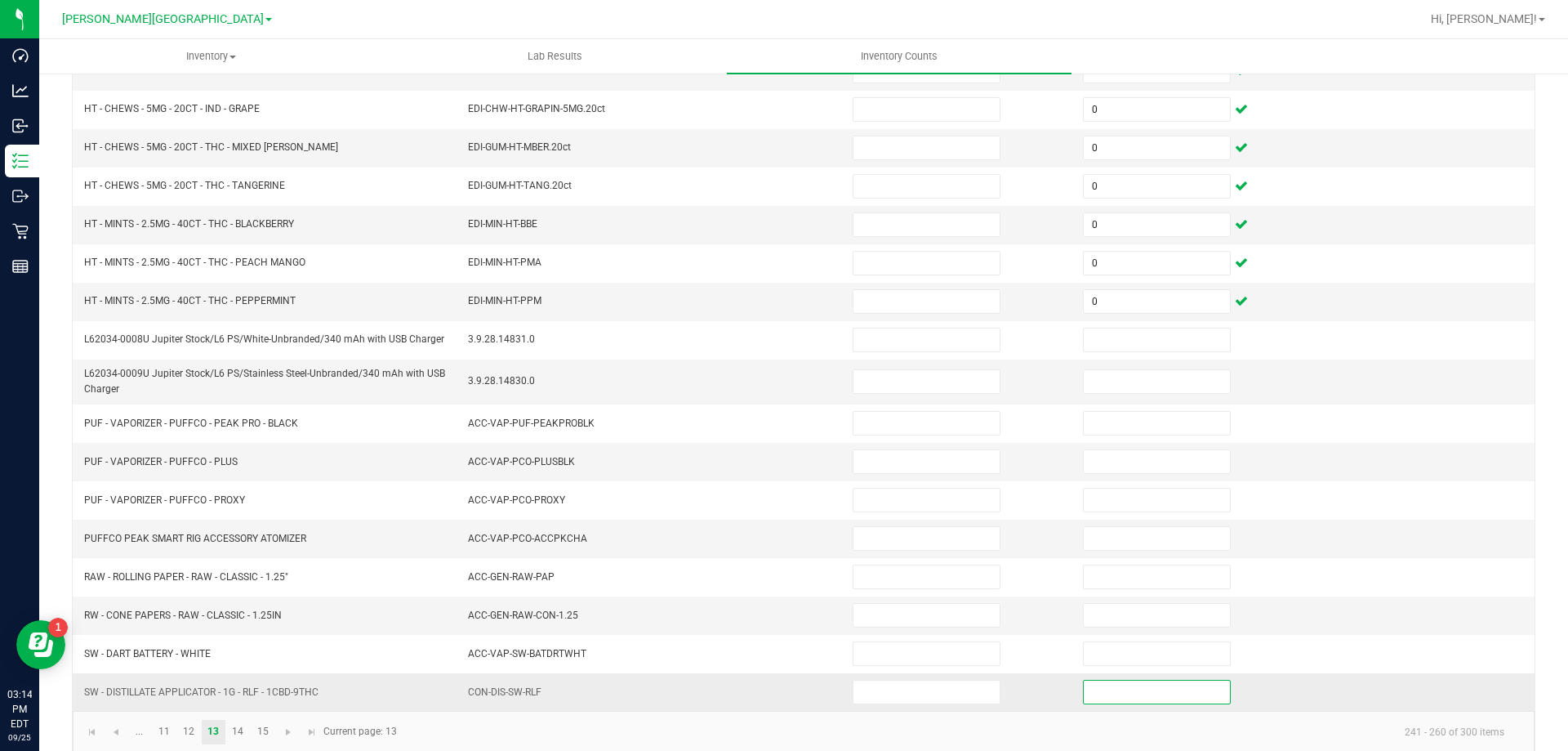
click at [1161, 701] on input at bounding box center [1157, 692] width 146 height 23
click at [232, 733] on link "14" at bounding box center [237, 732] width 23 height 24
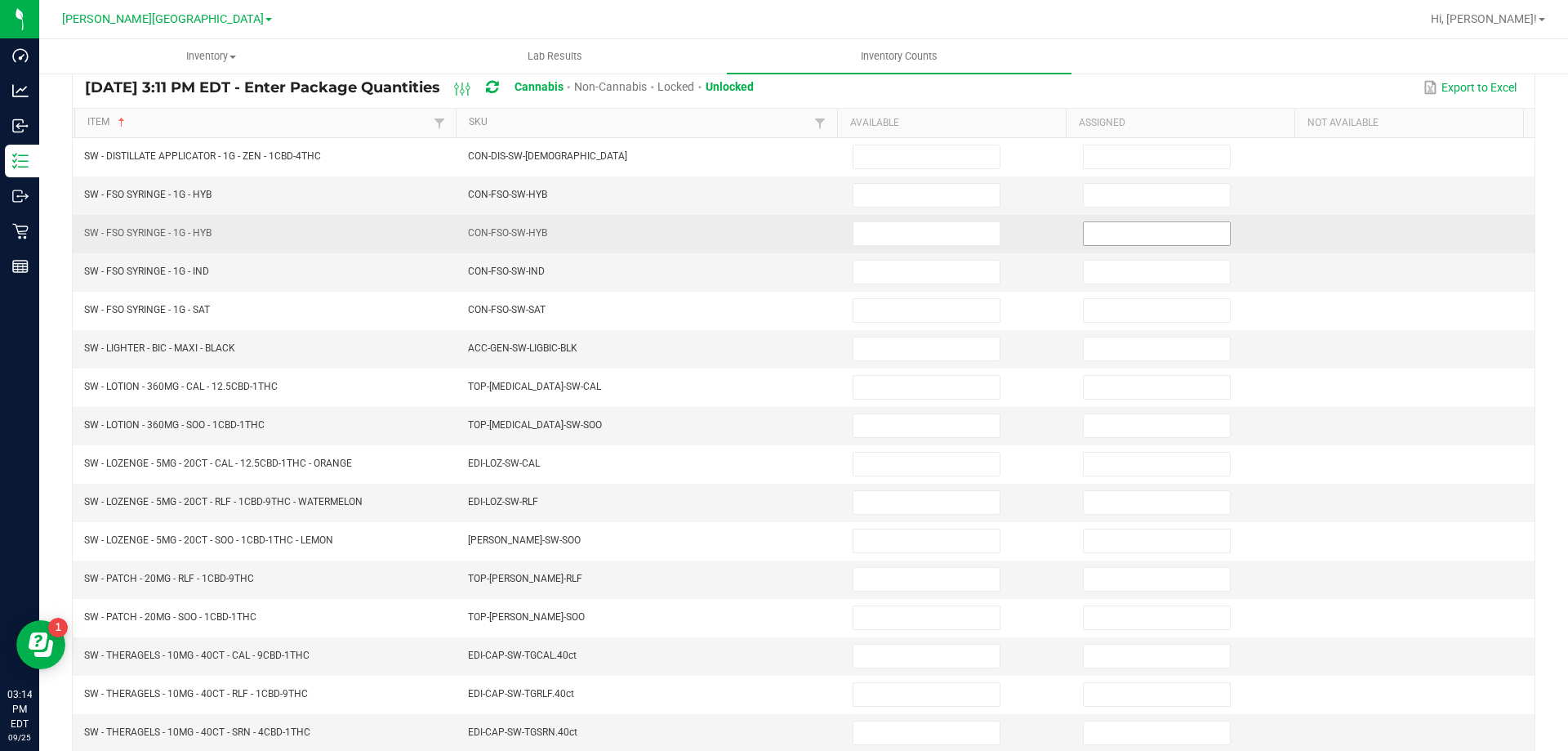
scroll to position [0, 0]
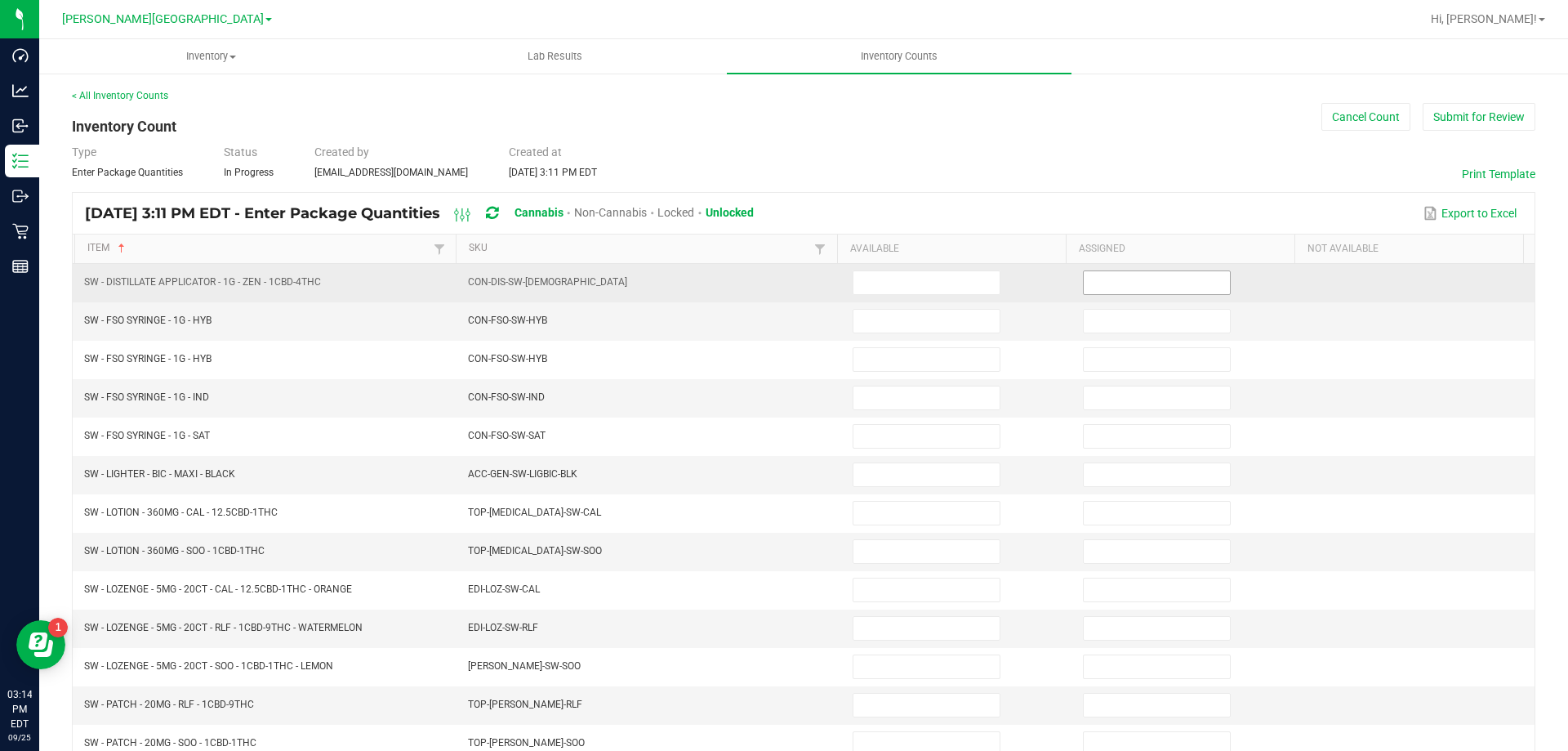
click at [1123, 283] on input at bounding box center [1157, 282] width 146 height 23
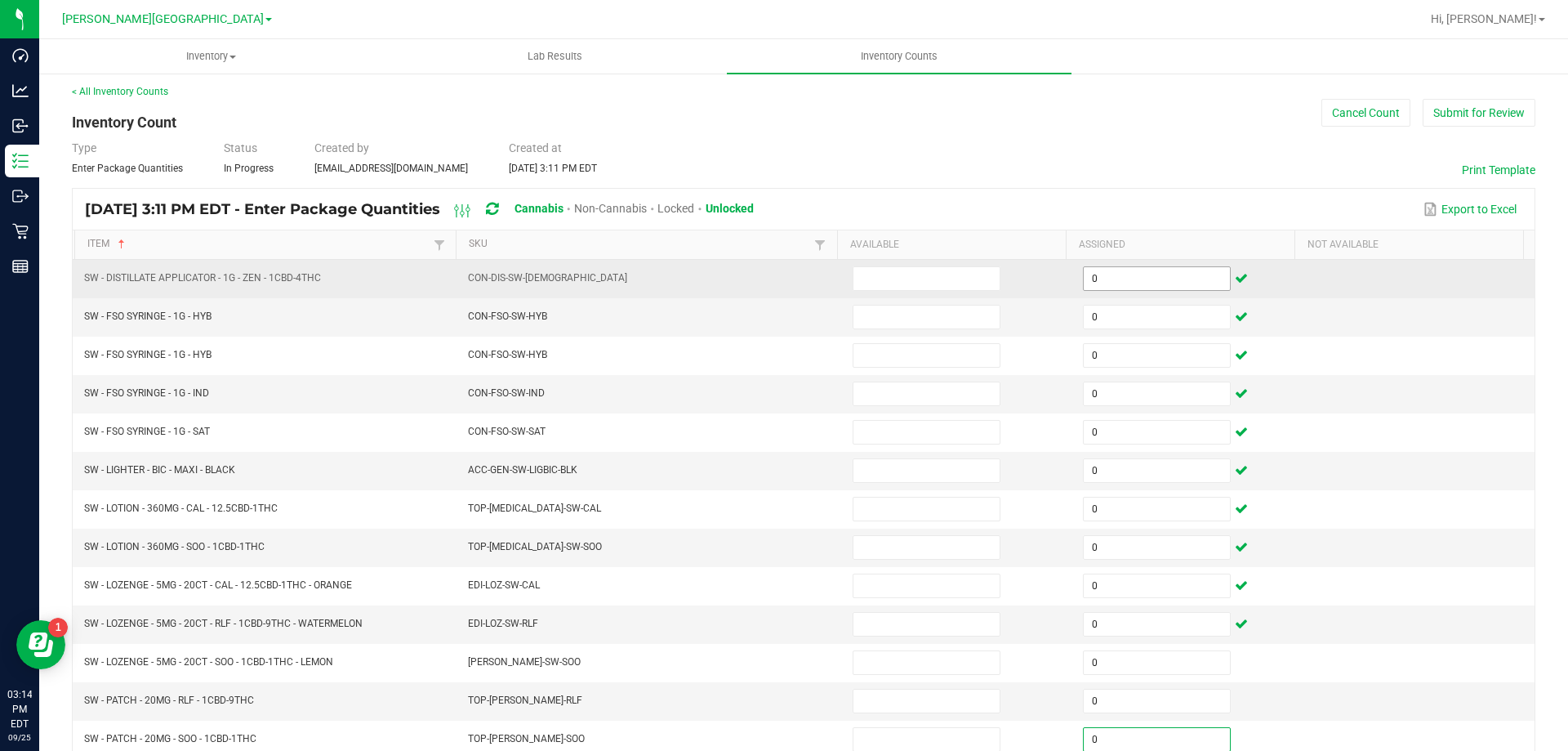
scroll to position [339, 0]
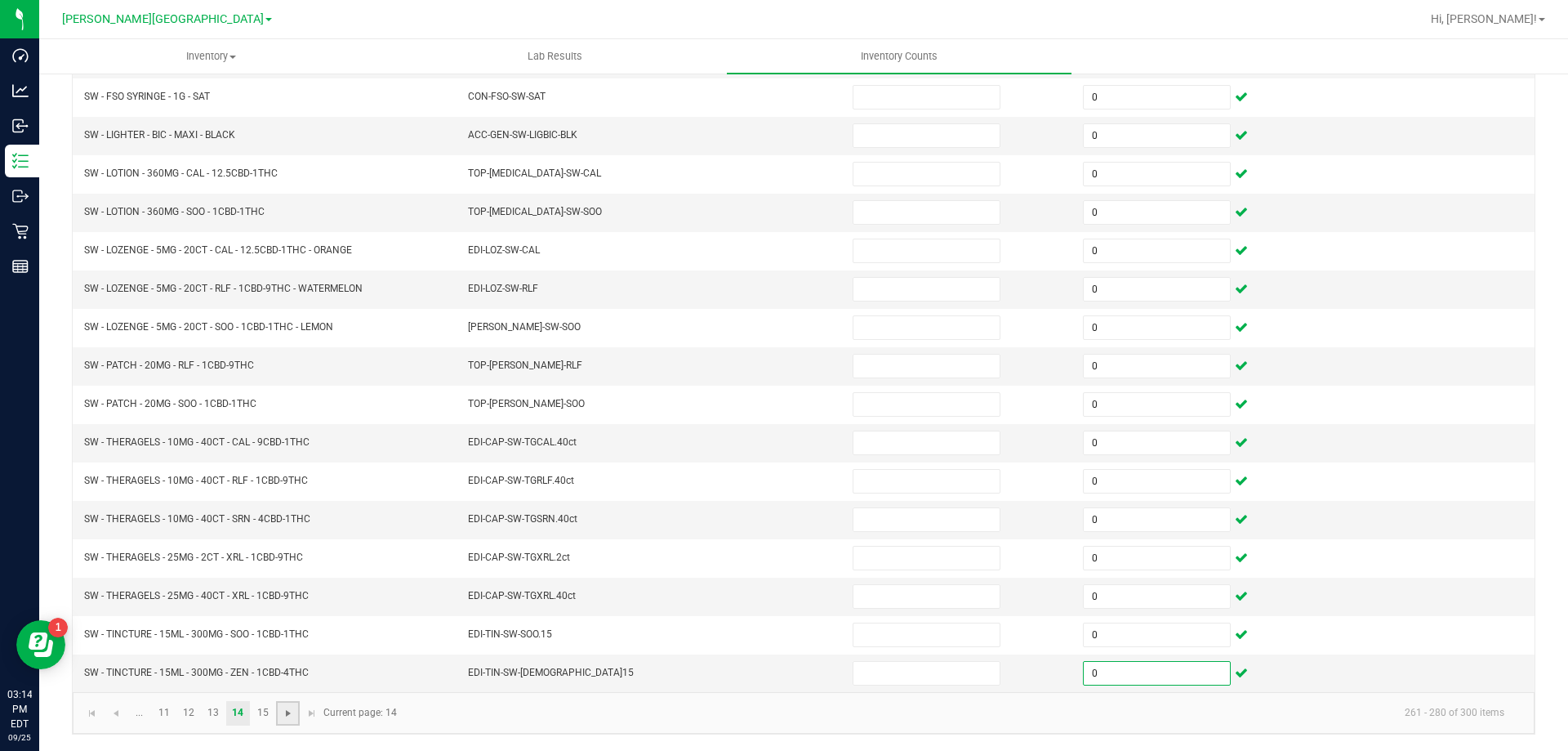
click at [289, 716] on span "Go to the next page" at bounding box center [287, 713] width 13 height 13
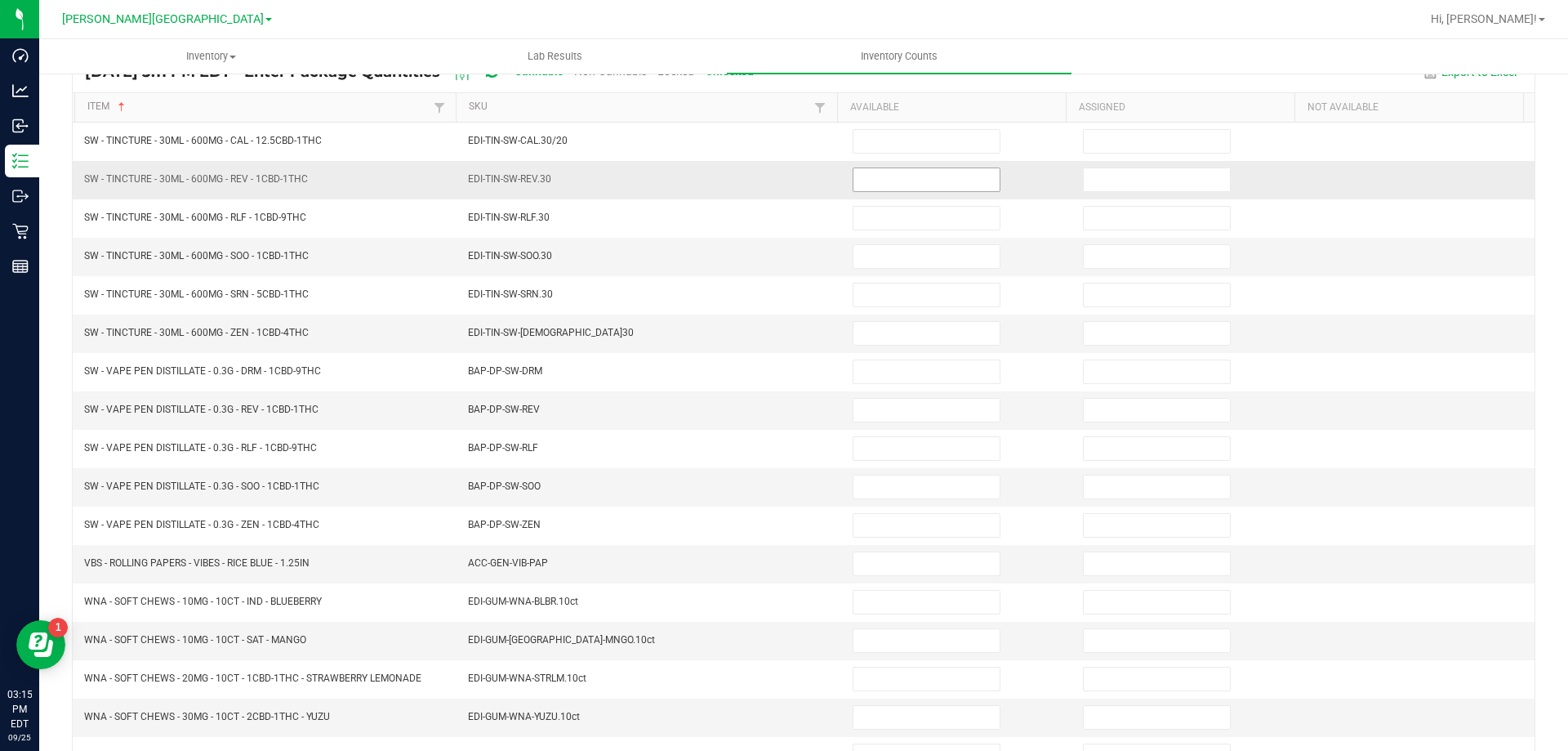
scroll to position [0, 0]
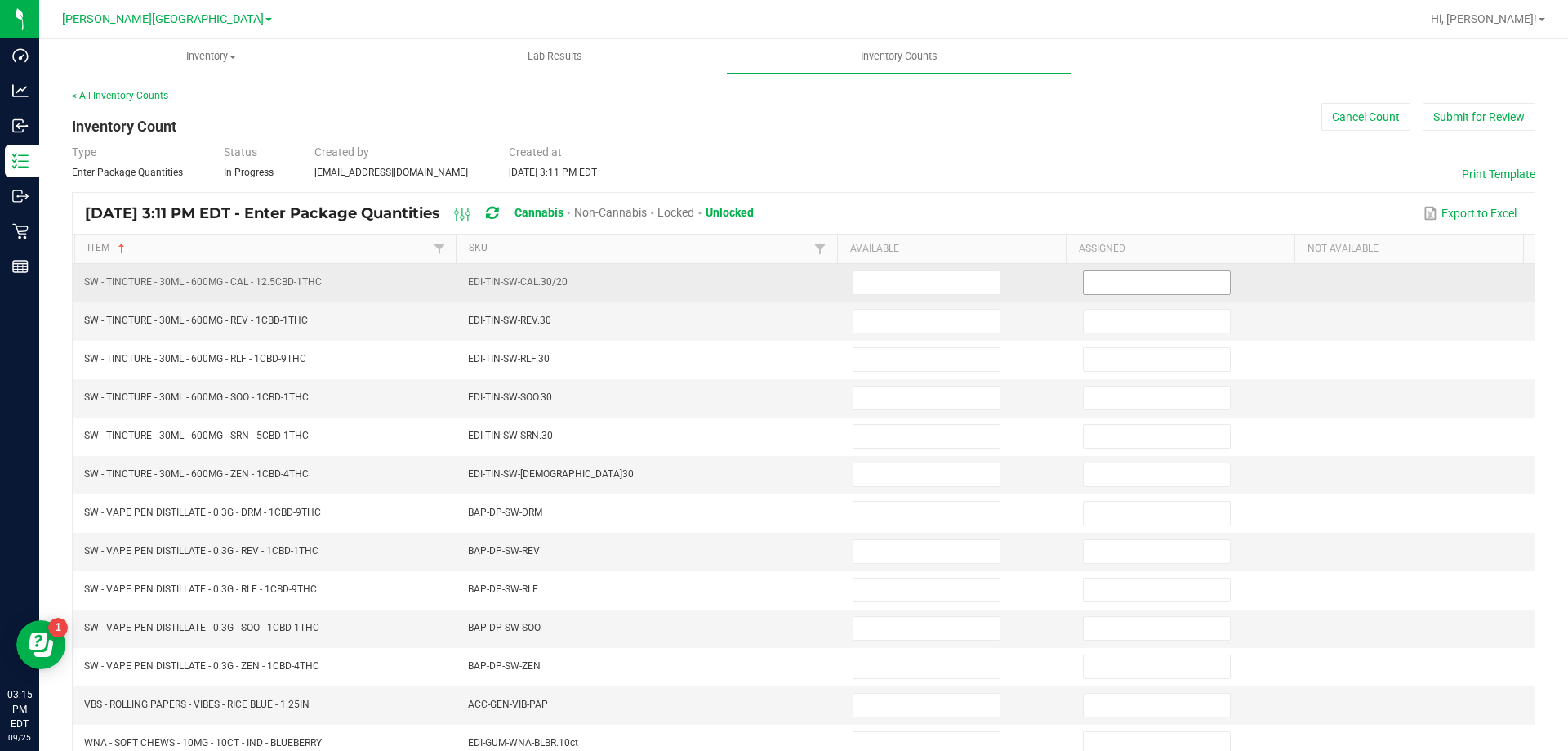
click at [1110, 282] on input at bounding box center [1157, 282] width 146 height 23
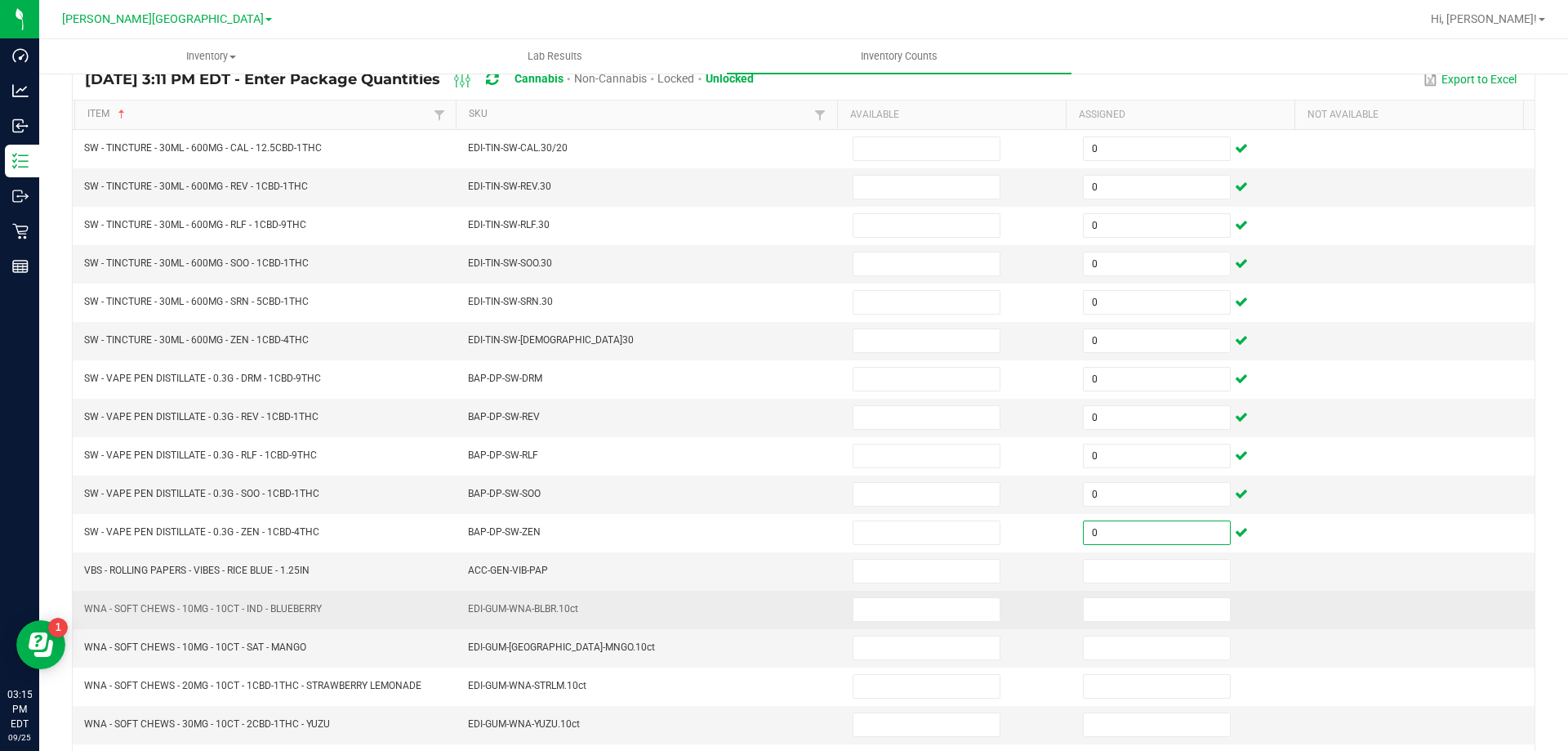
scroll to position [164, 0]
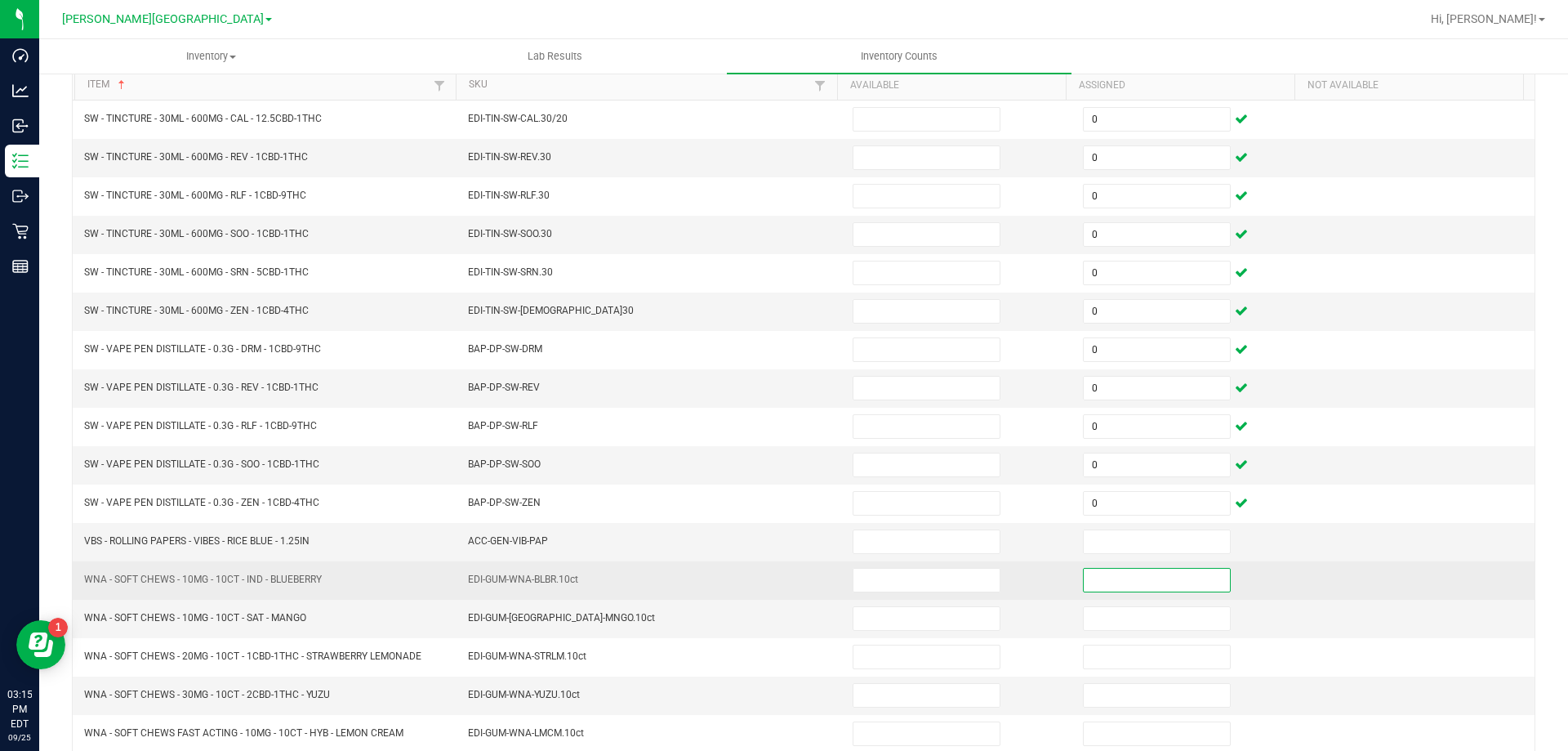
click at [1108, 574] on input at bounding box center [1157, 580] width 146 height 23
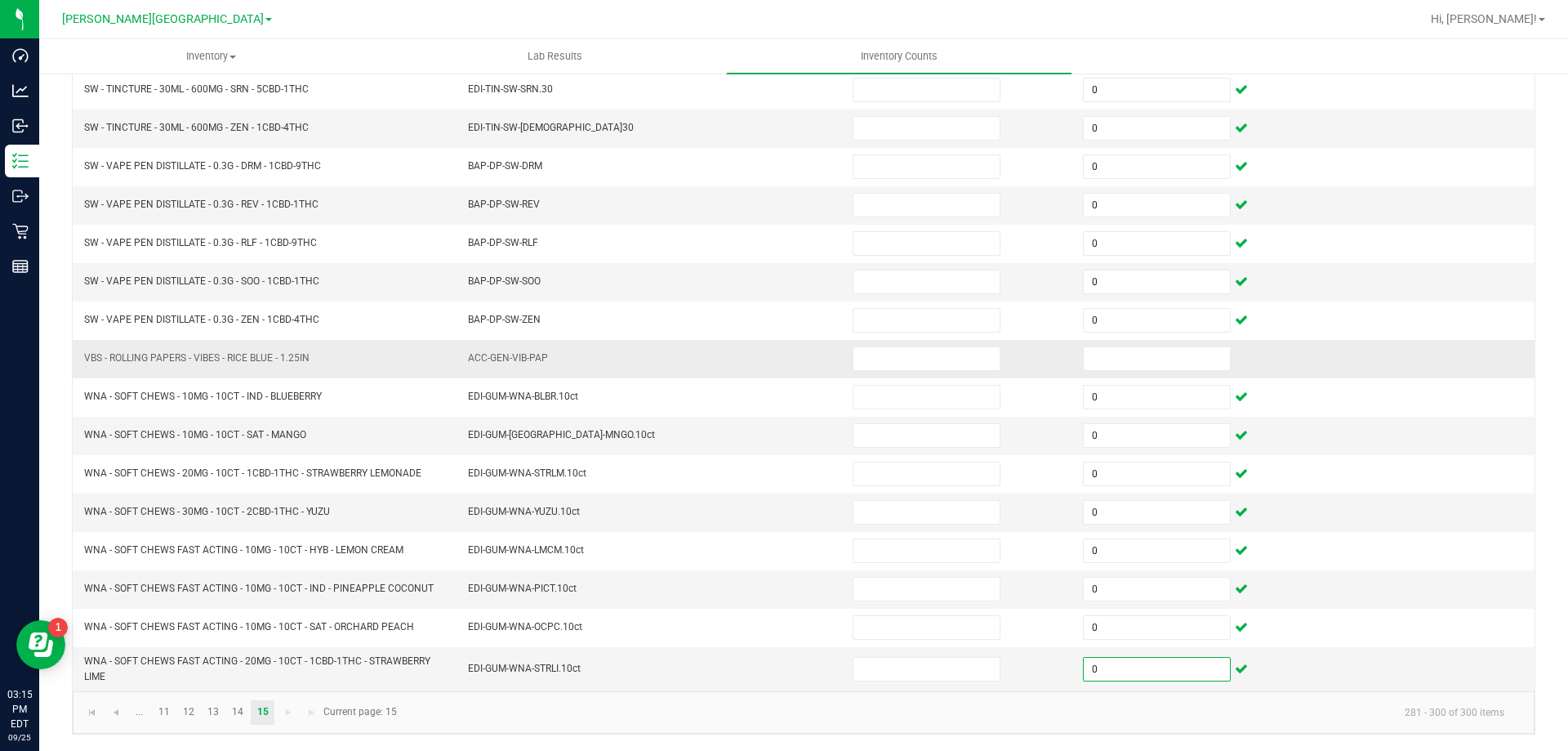
scroll to position [0, 0]
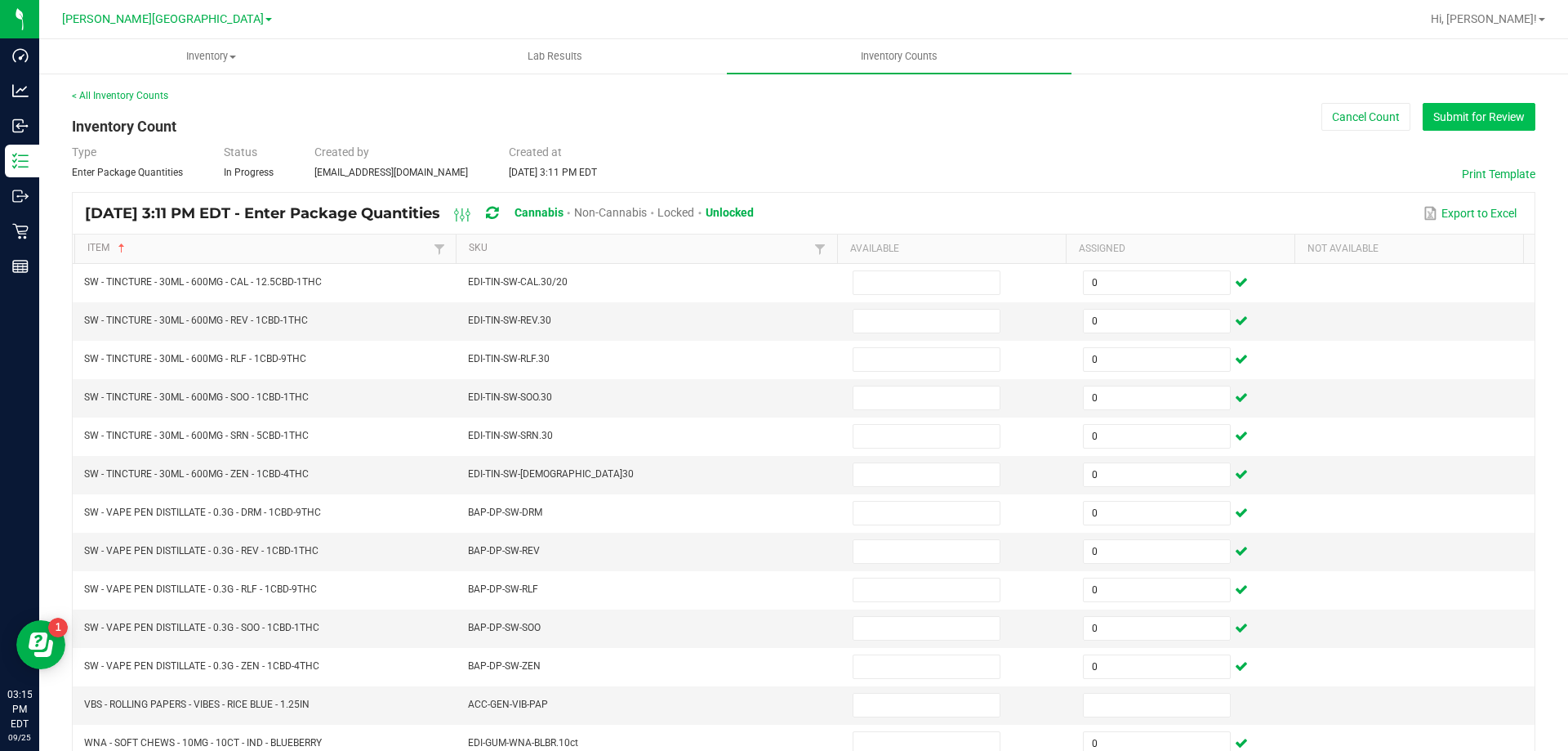
click at [1446, 105] on button "Submit for Review" at bounding box center [1479, 117] width 113 height 28
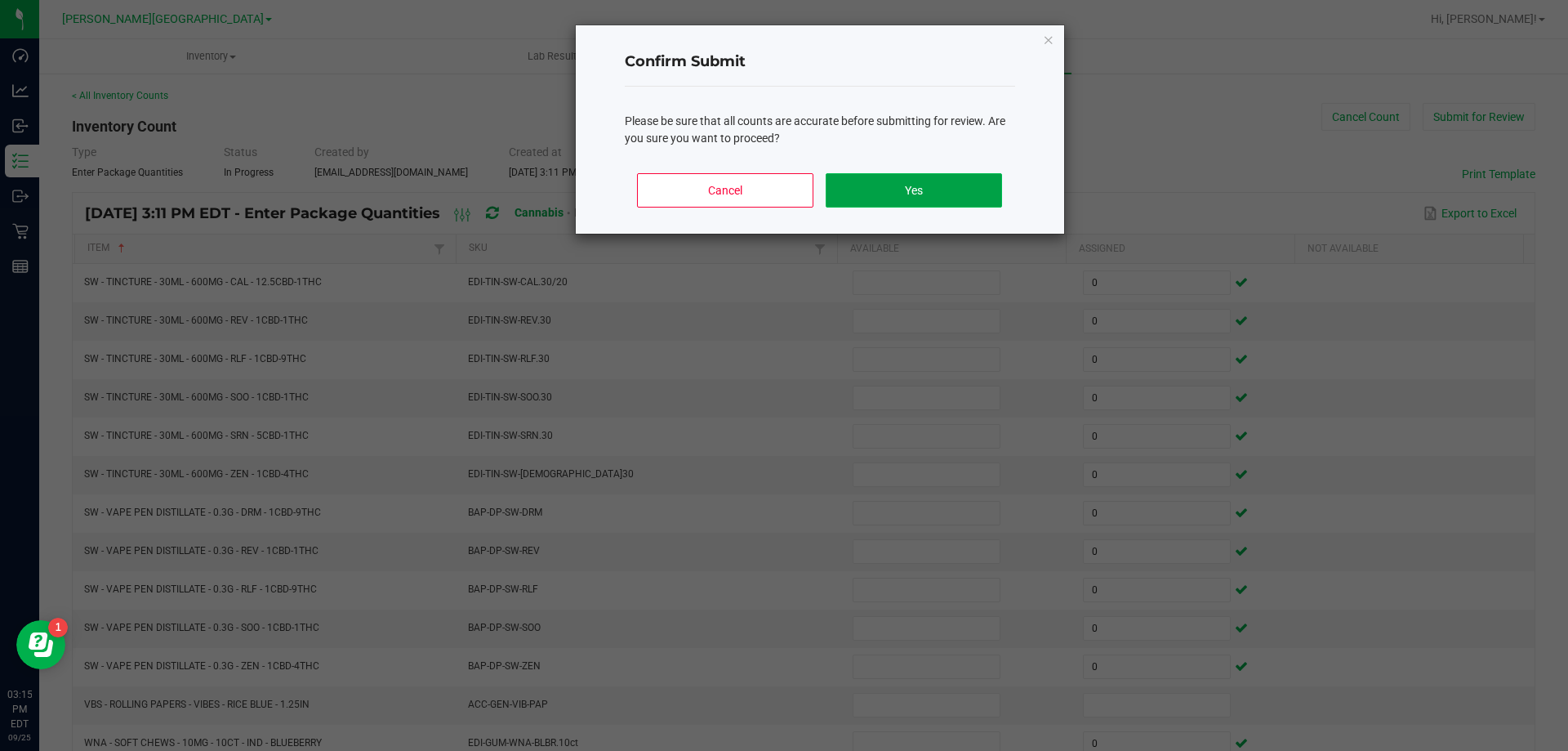
click at [962, 189] on button "Yes" at bounding box center [913, 191] width 176 height 35
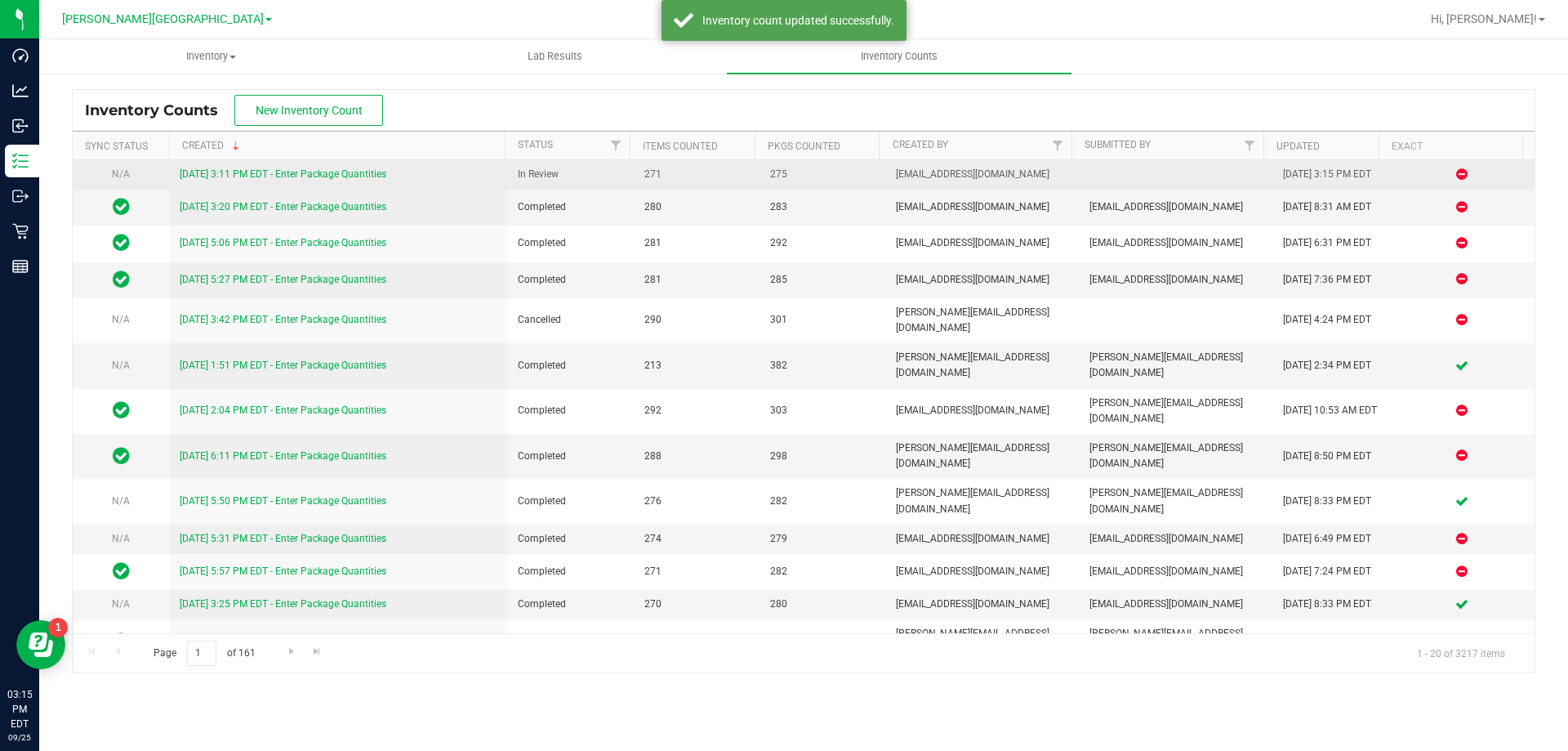
click at [368, 177] on link "9/25/25 3:11 PM EDT - Enter Package Quantities" at bounding box center [283, 173] width 207 height 11
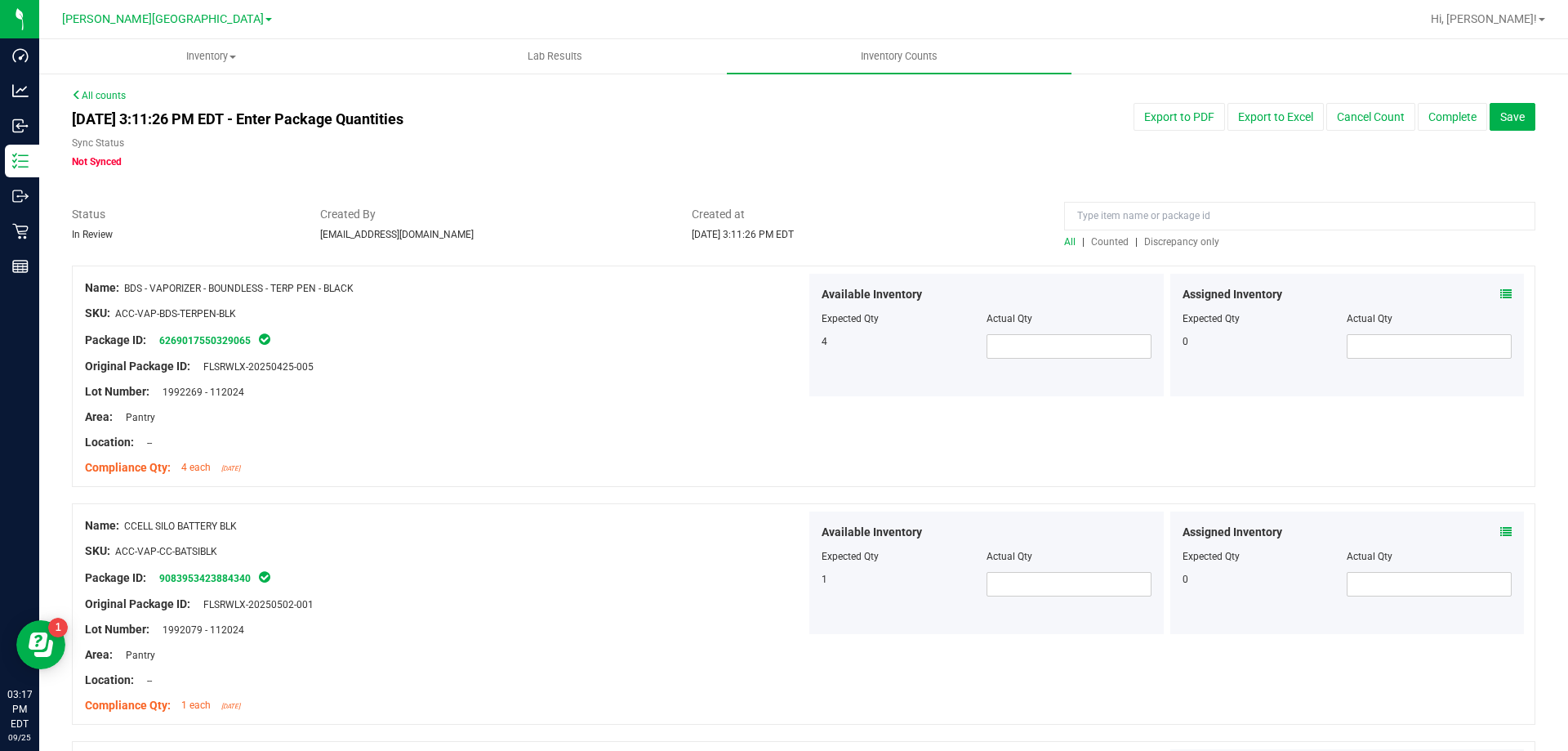
click at [93, 95] on link "All counts" at bounding box center [99, 95] width 54 height 11
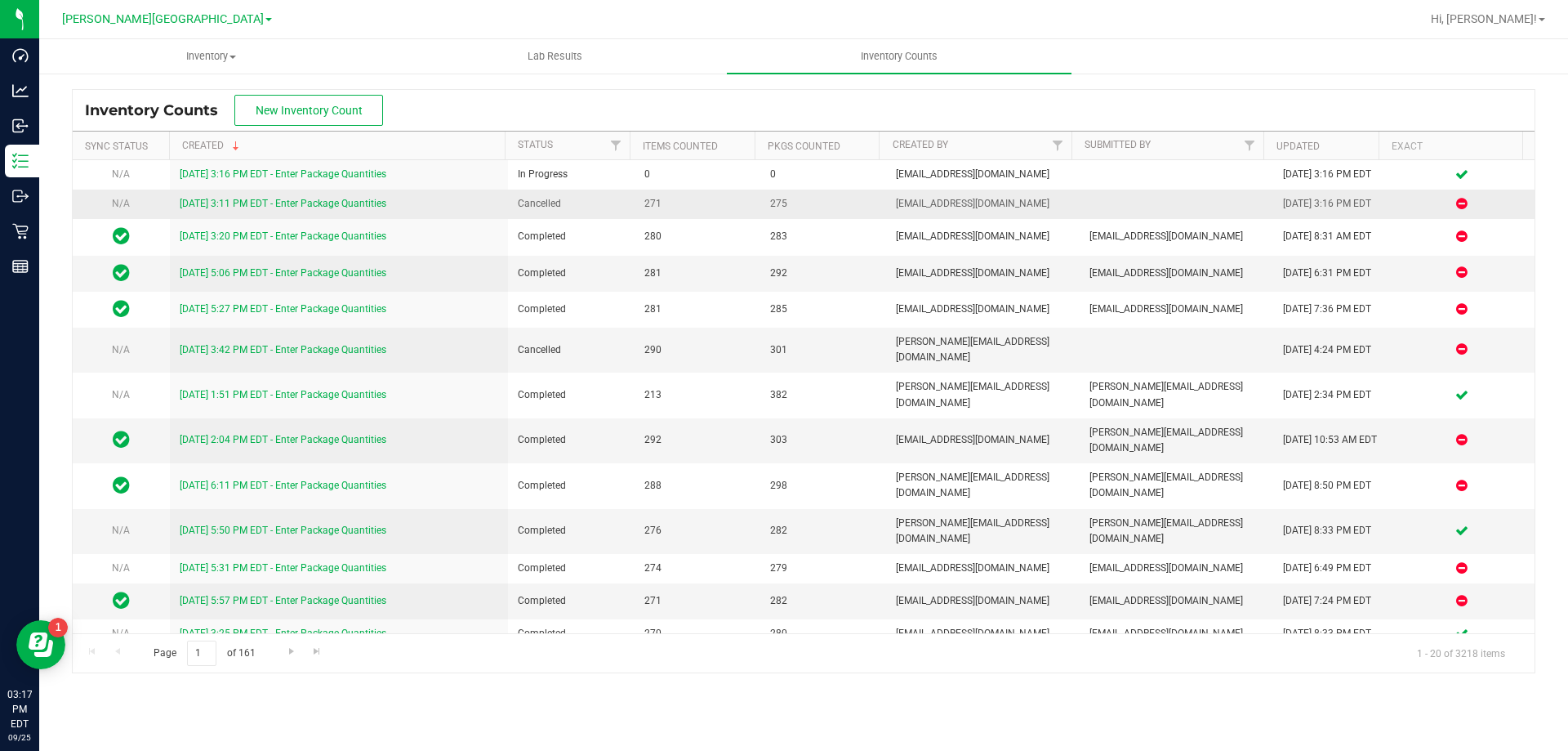
click at [354, 204] on link "9/25/25 3:11 PM EDT - Enter Package Quantities" at bounding box center [283, 203] width 207 height 11
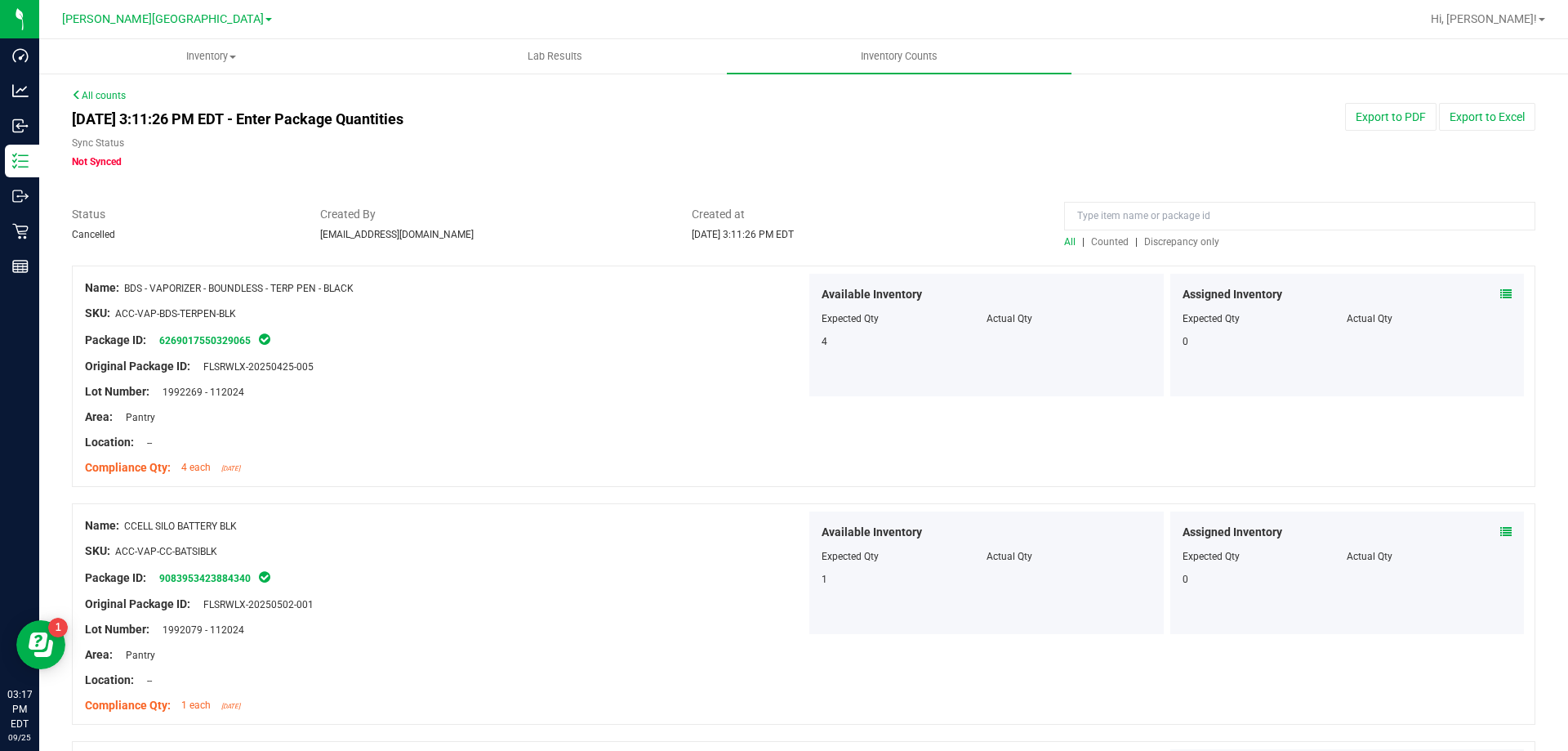
click at [1091, 242] on span "Counted" at bounding box center [1109, 242] width 37 height 11
click at [94, 98] on link "All counts" at bounding box center [99, 95] width 54 height 11
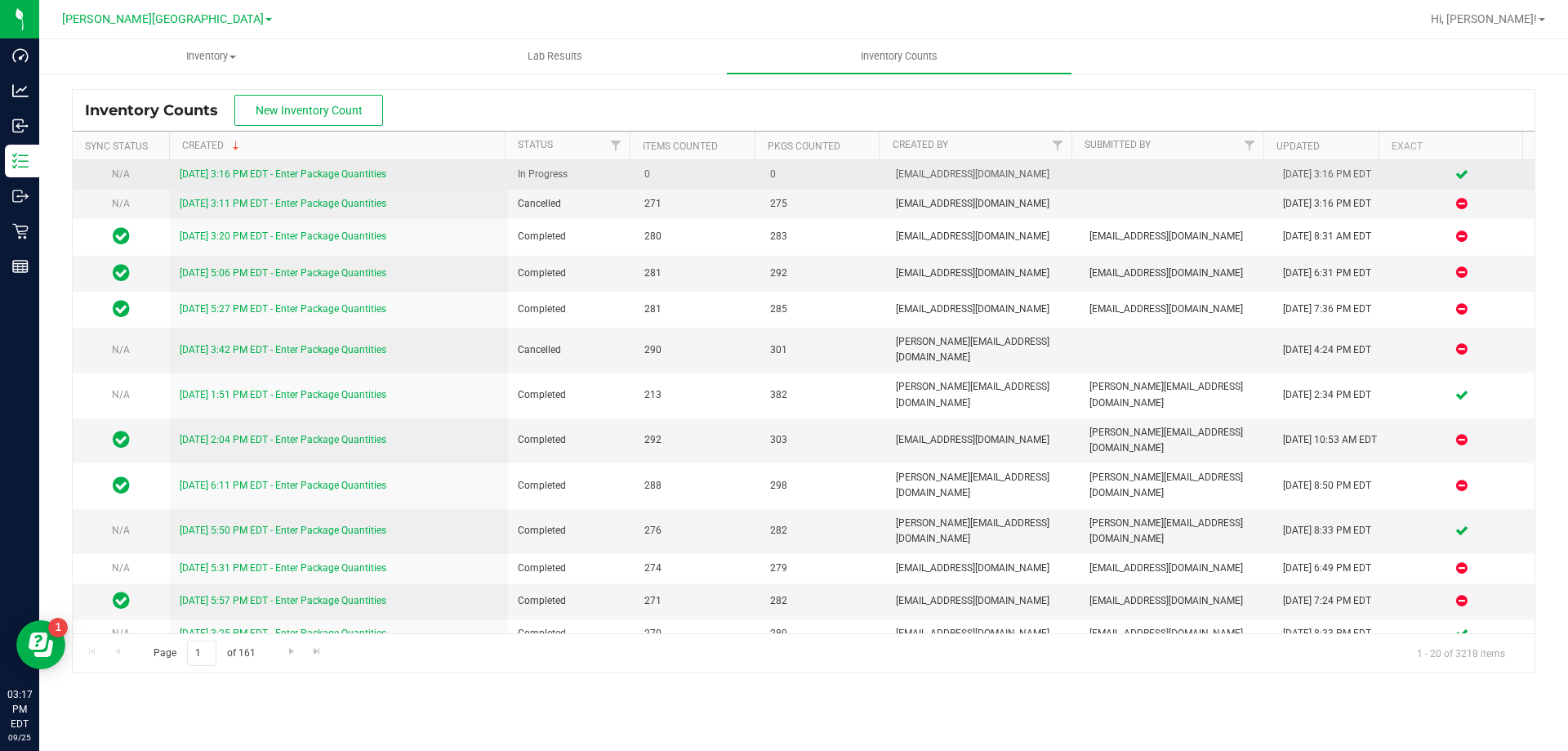
click at [324, 174] on link "9/25/25 3:16 PM EDT - Enter Package Quantities" at bounding box center [283, 173] width 207 height 11
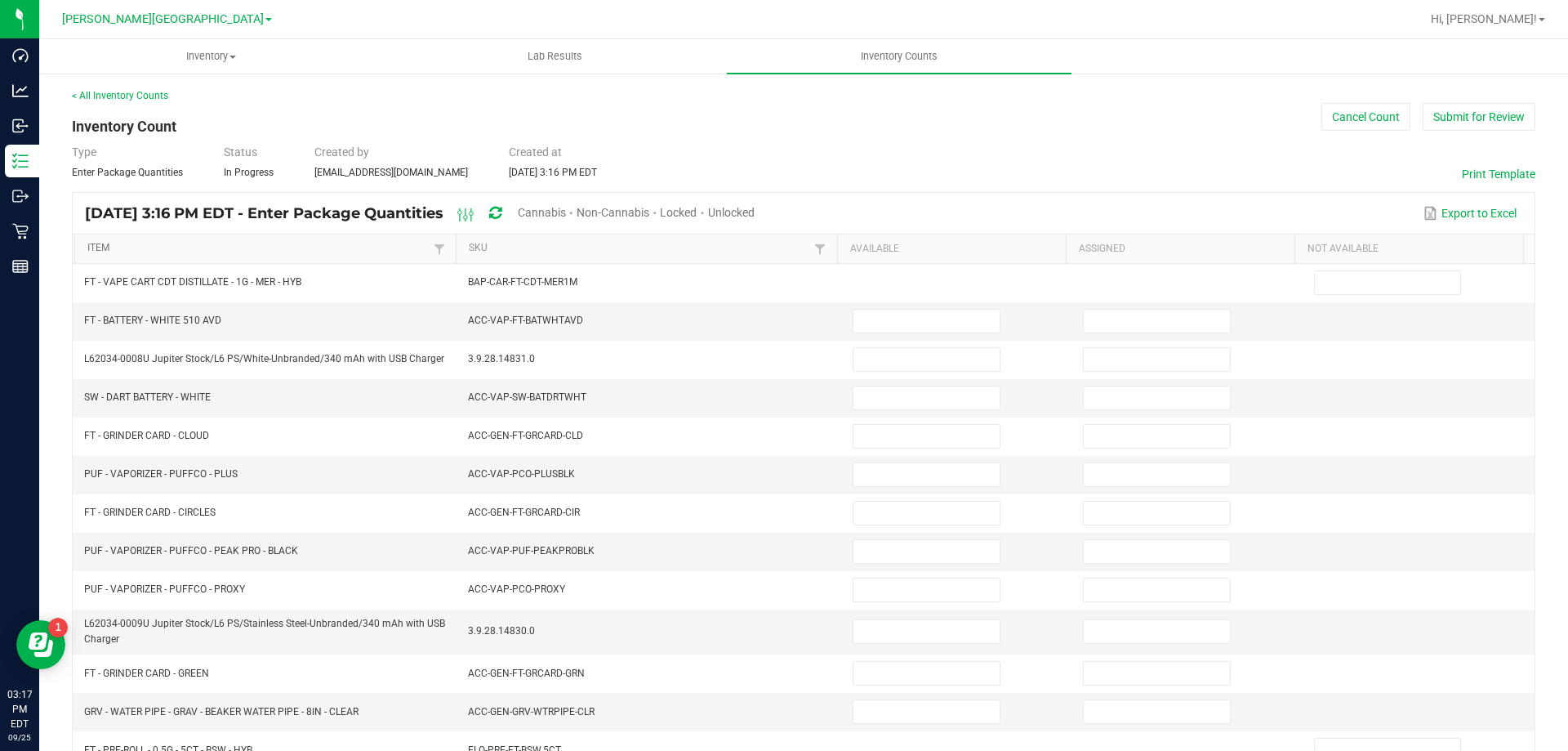
click at [353, 245] on link "Item" at bounding box center [258, 248] width 341 height 13
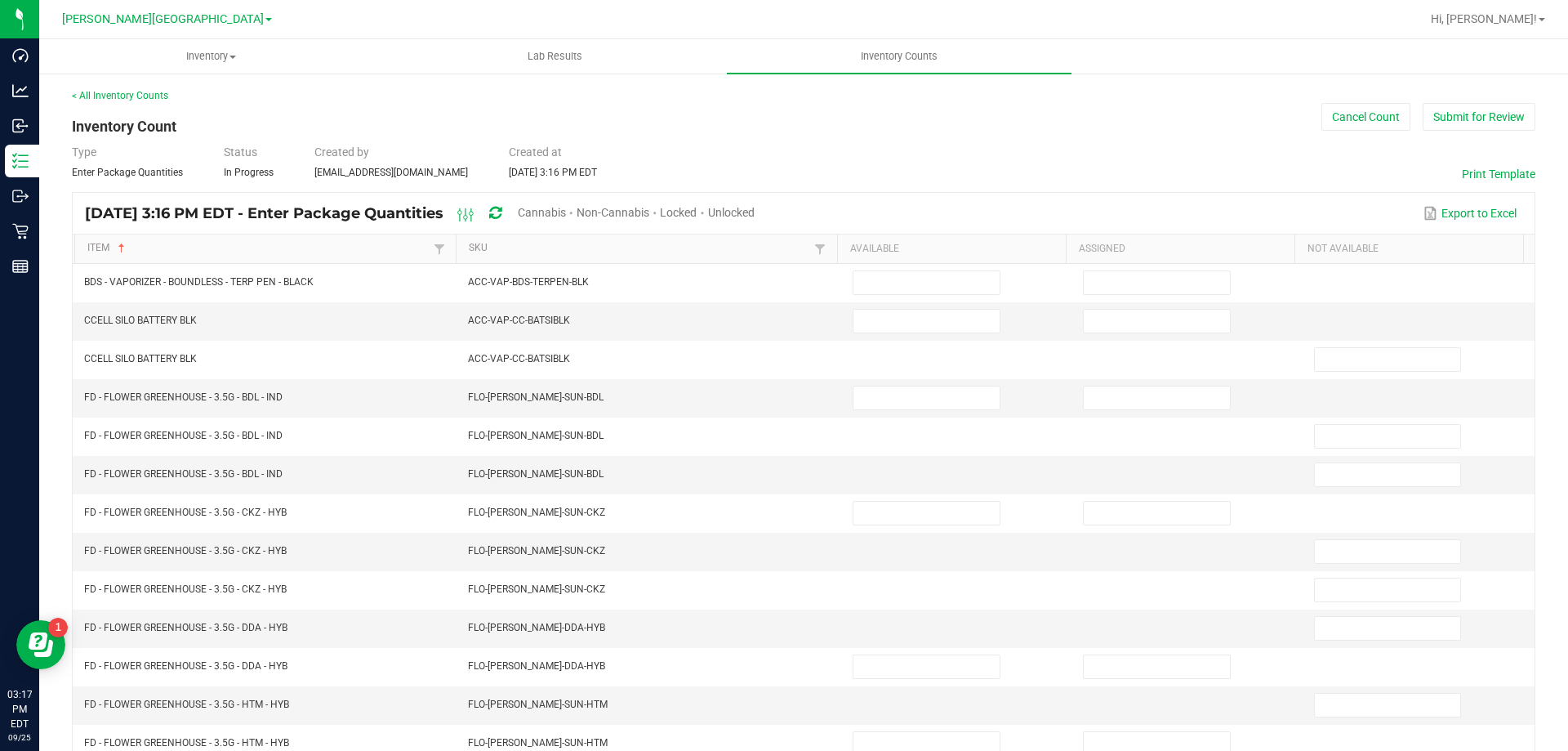
click at [566, 214] on span "Cannabis" at bounding box center [542, 212] width 48 height 13
click at [756, 207] on span "Unlocked" at bounding box center [732, 212] width 47 height 13
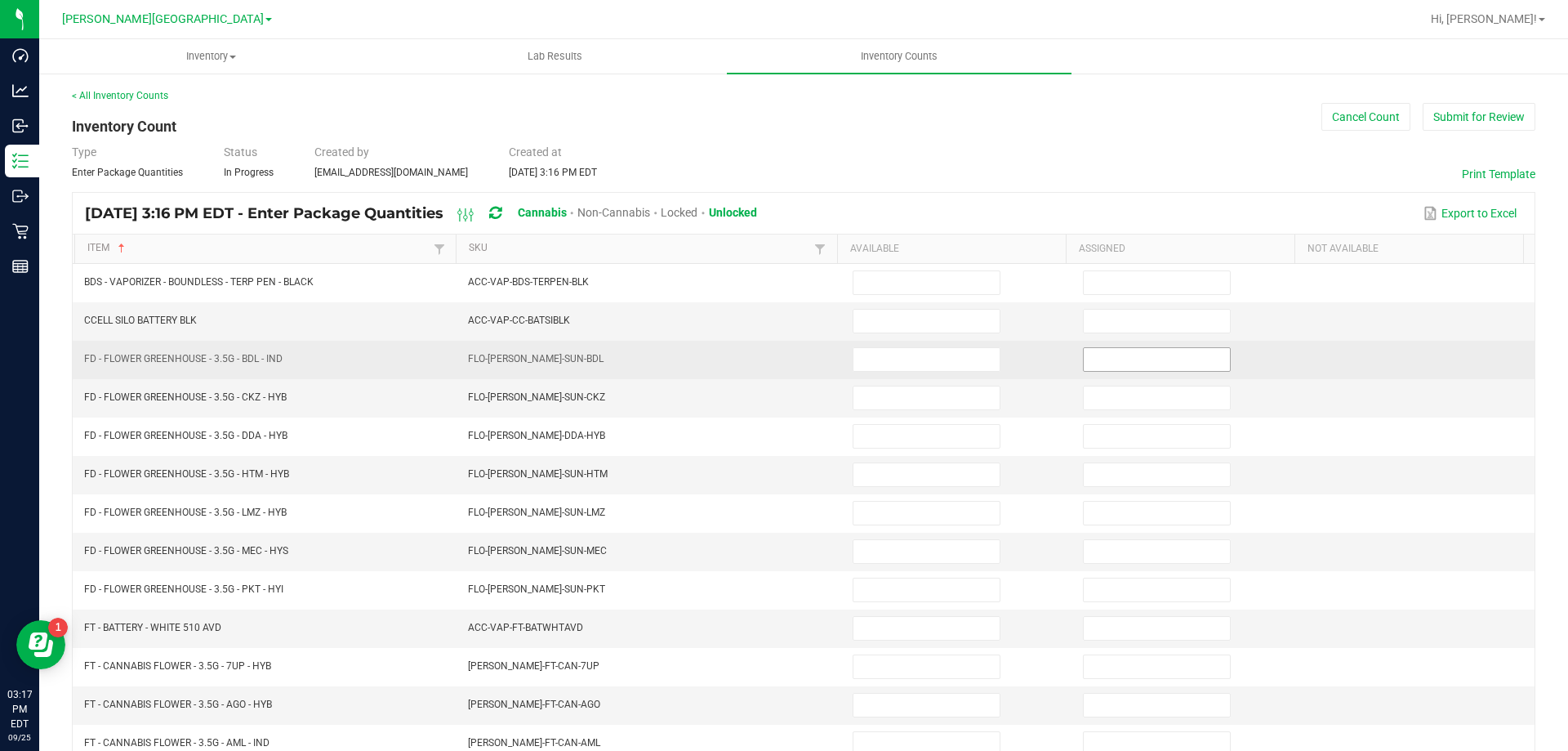
click at [1114, 359] on input at bounding box center [1157, 359] width 146 height 23
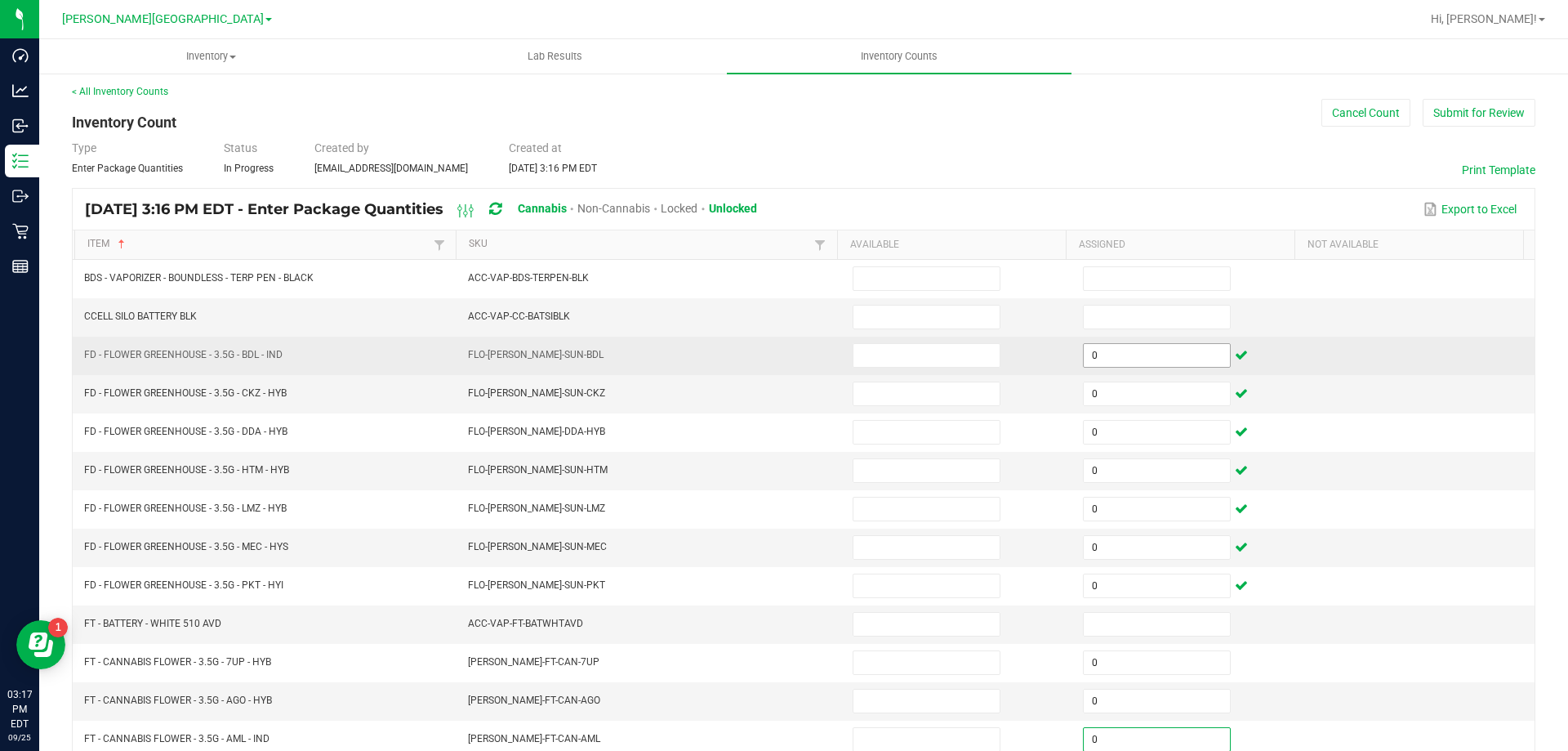
scroll to position [339, 0]
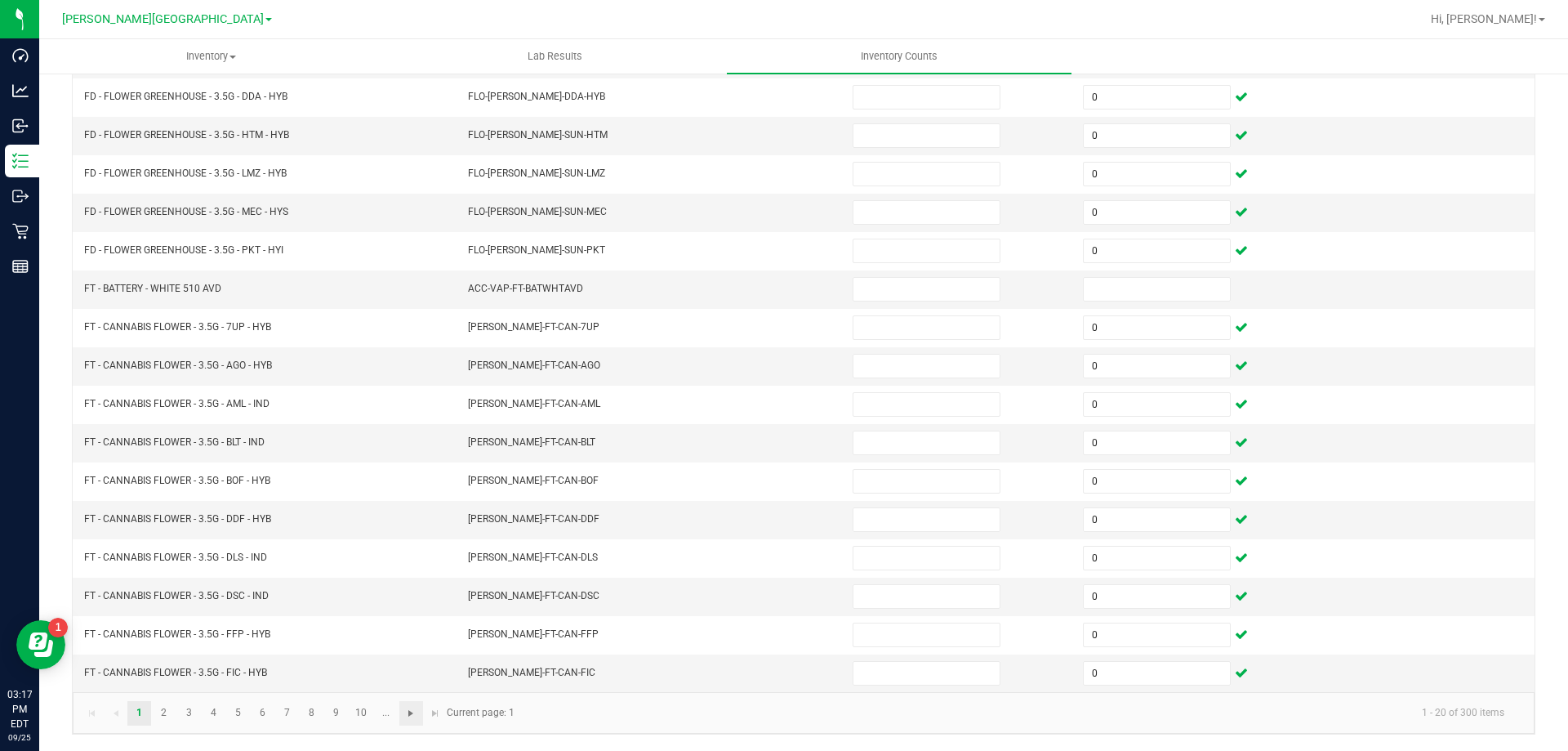
click at [414, 714] on span "Go to the next page" at bounding box center [410, 713] width 13 height 13
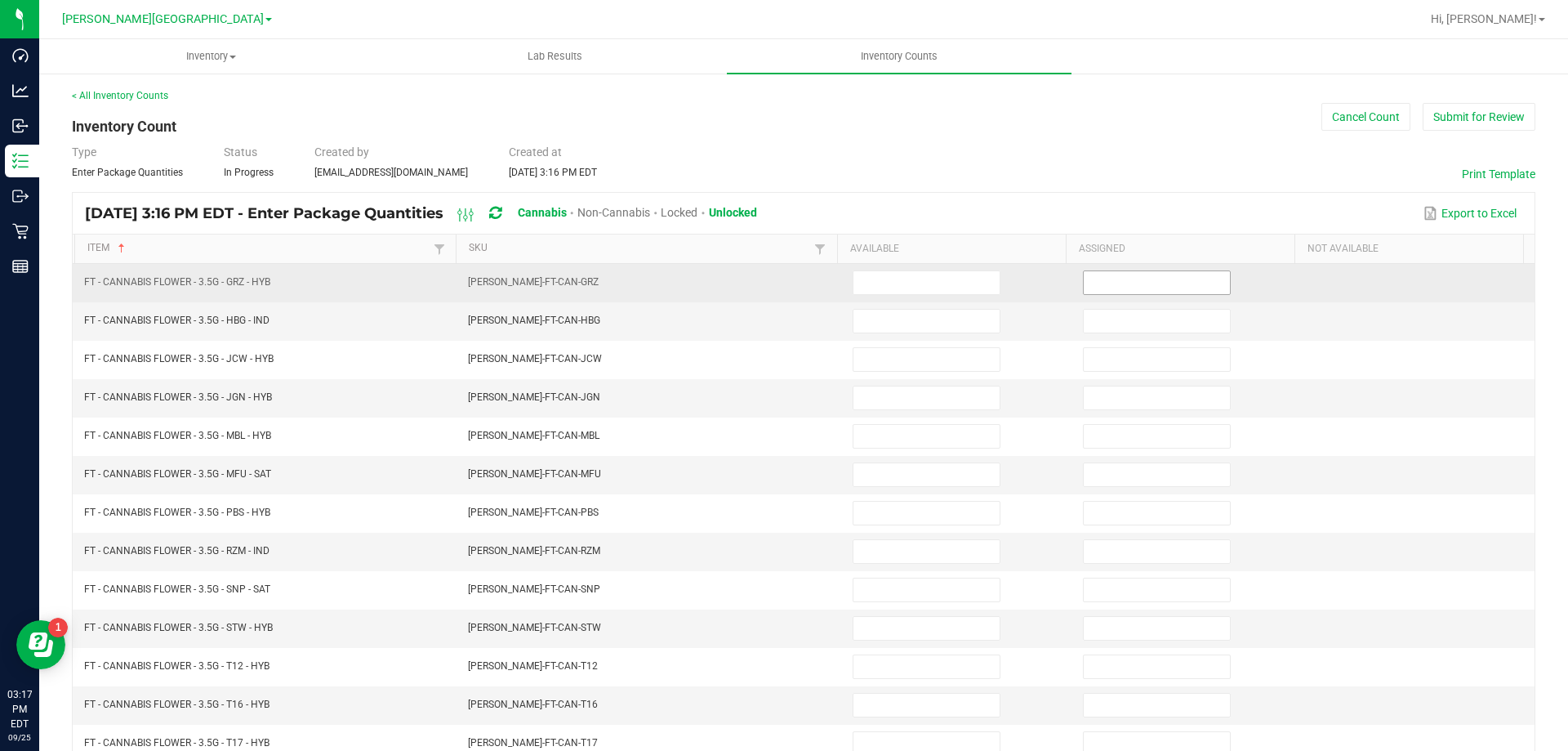
click at [1149, 292] on input at bounding box center [1157, 282] width 146 height 23
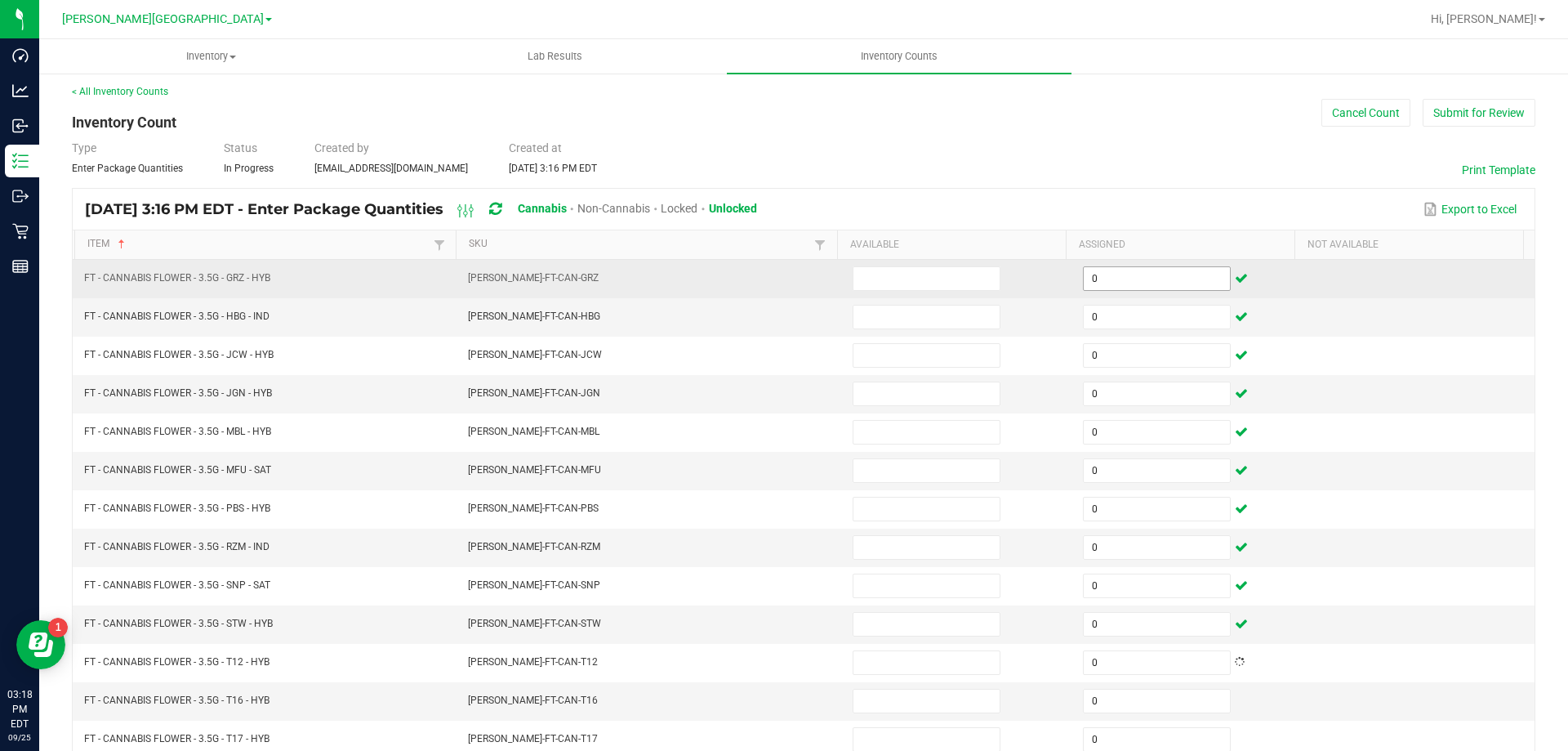
scroll to position [339, 0]
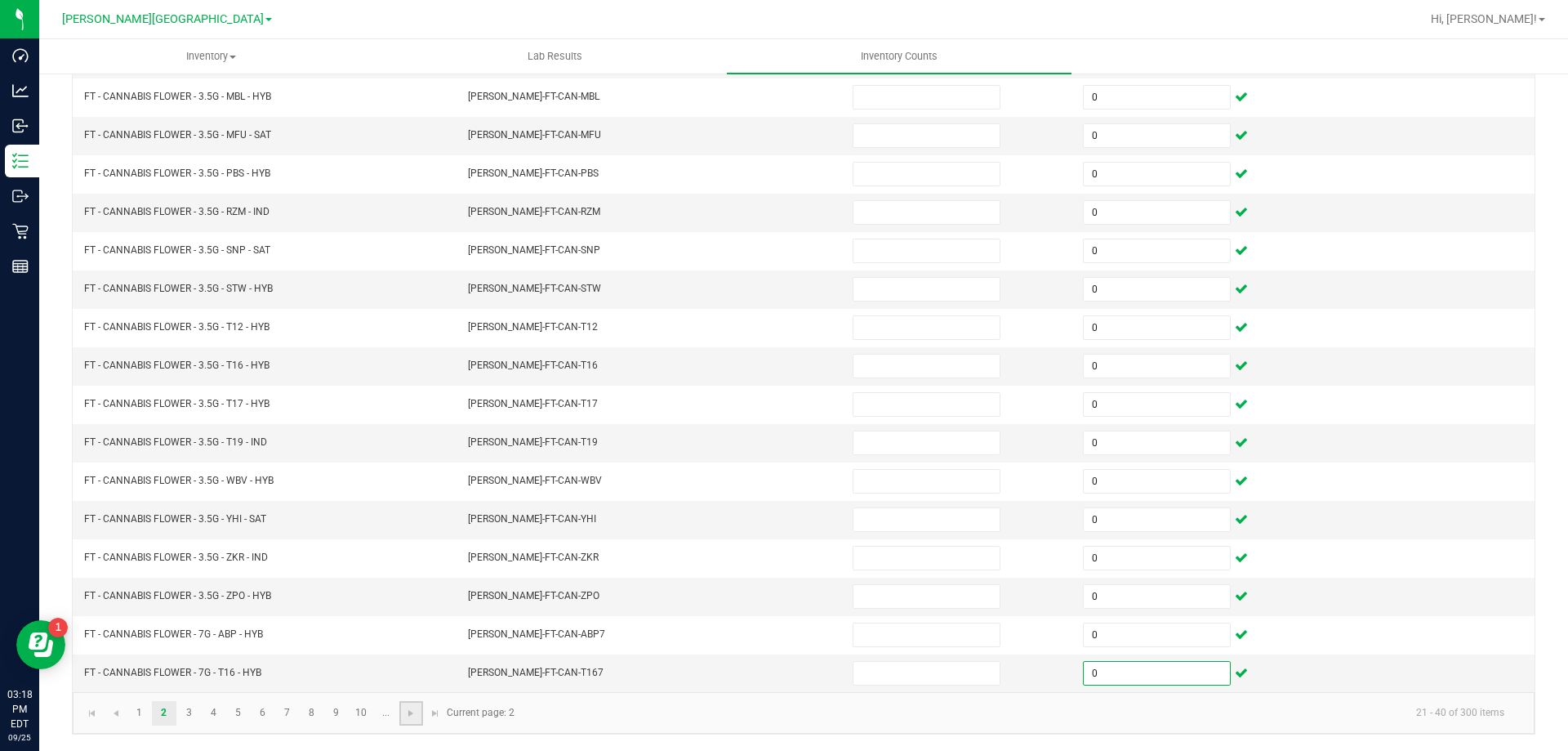
click at [413, 720] on link at bounding box center [410, 713] width 23 height 24
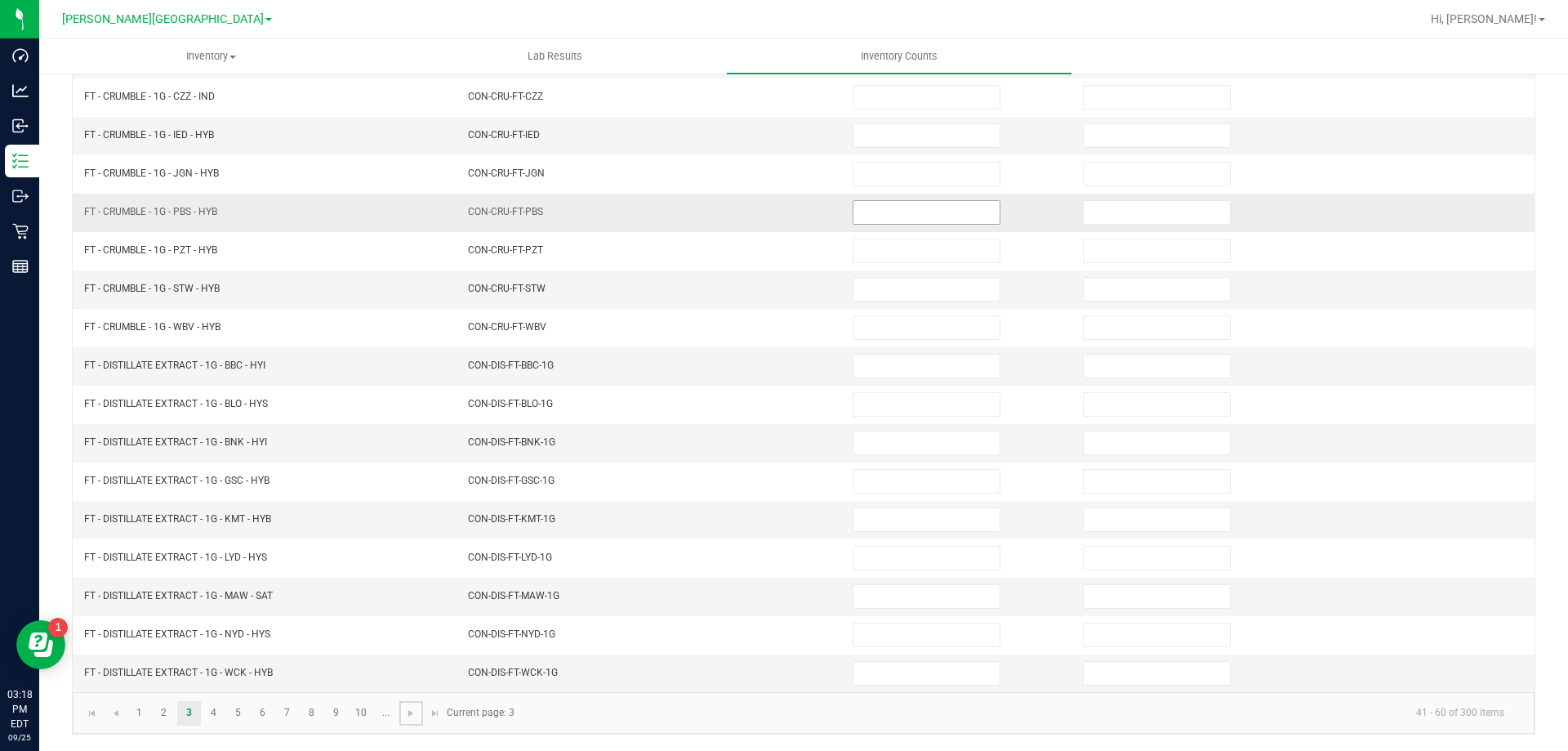
scroll to position [0, 0]
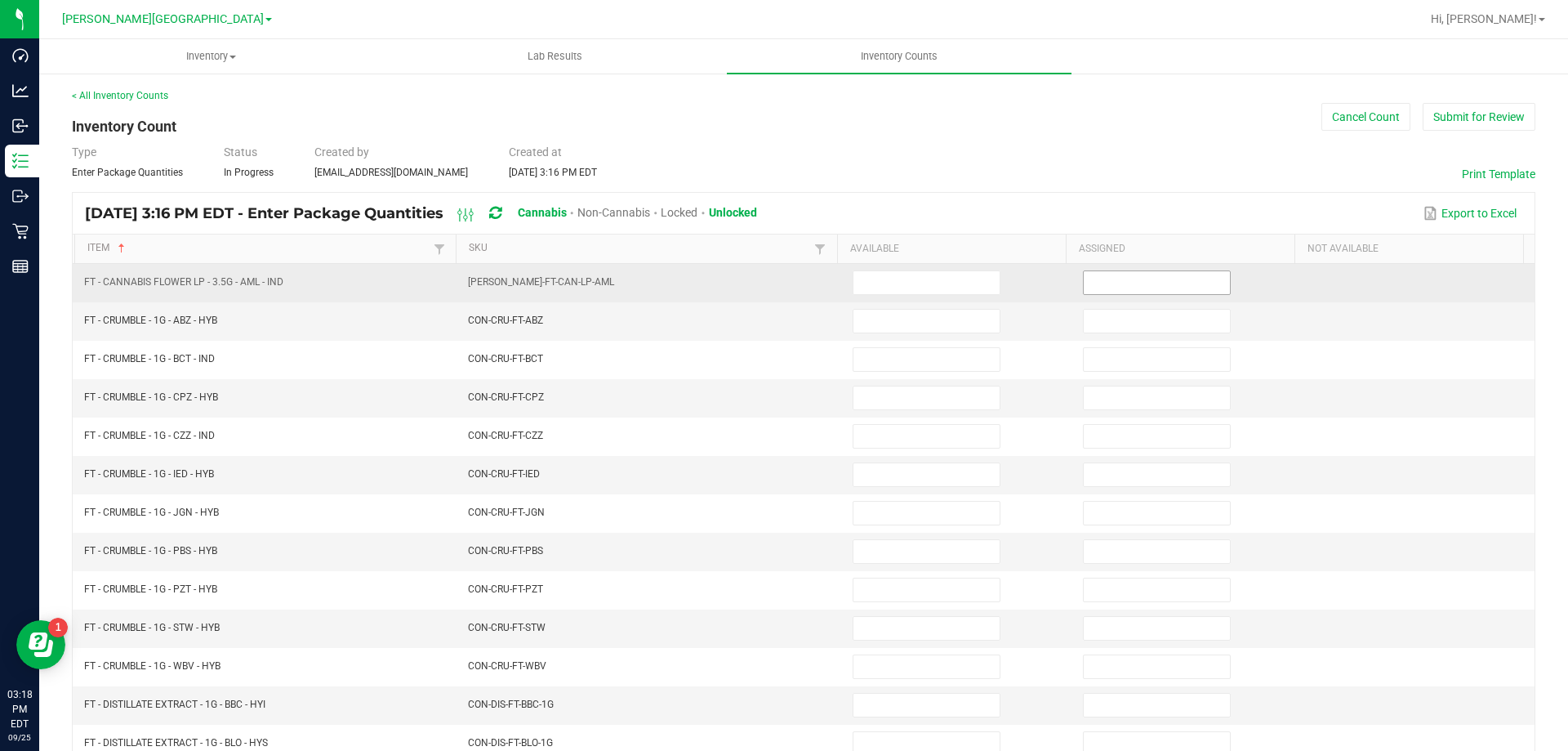
click at [1119, 288] on input at bounding box center [1157, 282] width 146 height 23
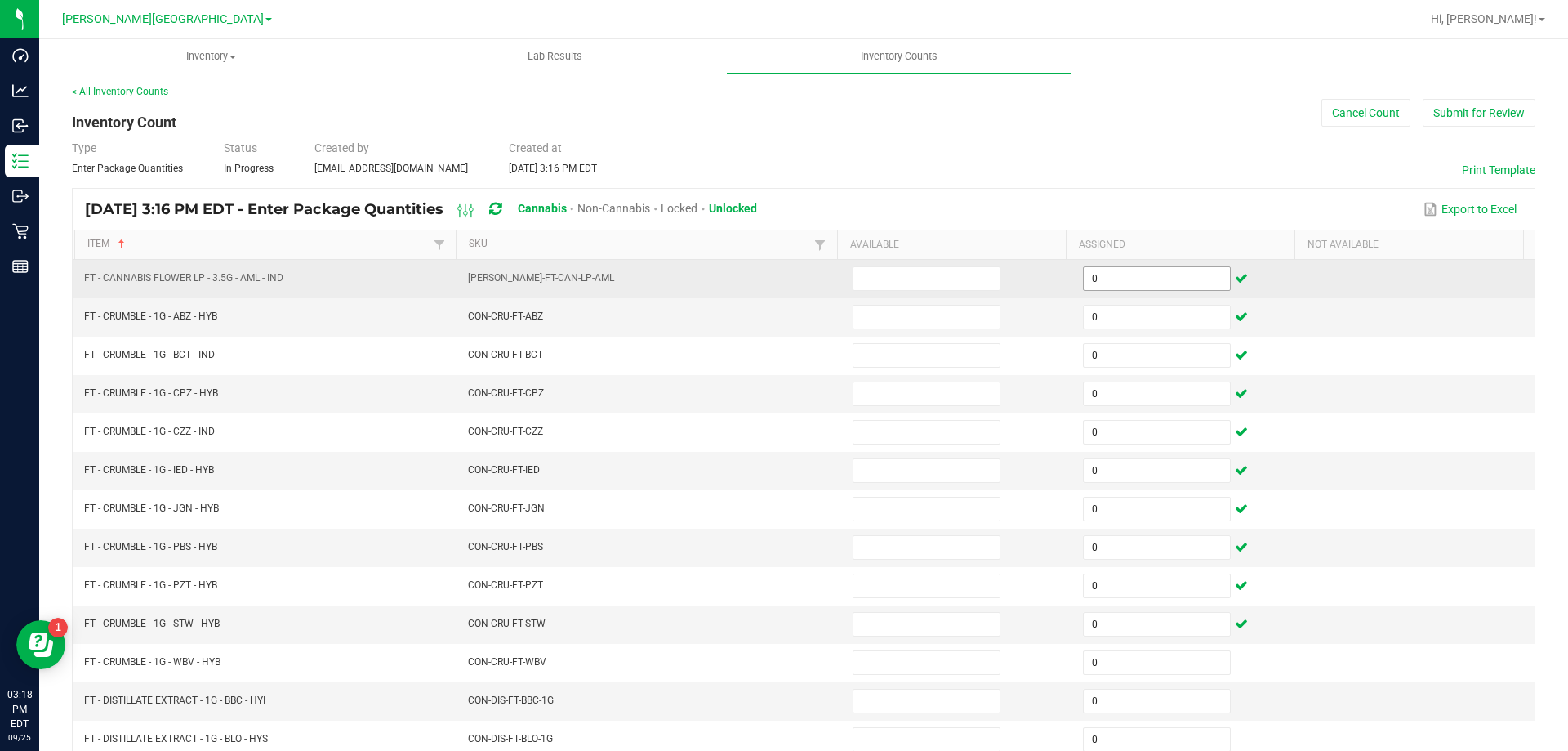
scroll to position [339, 0]
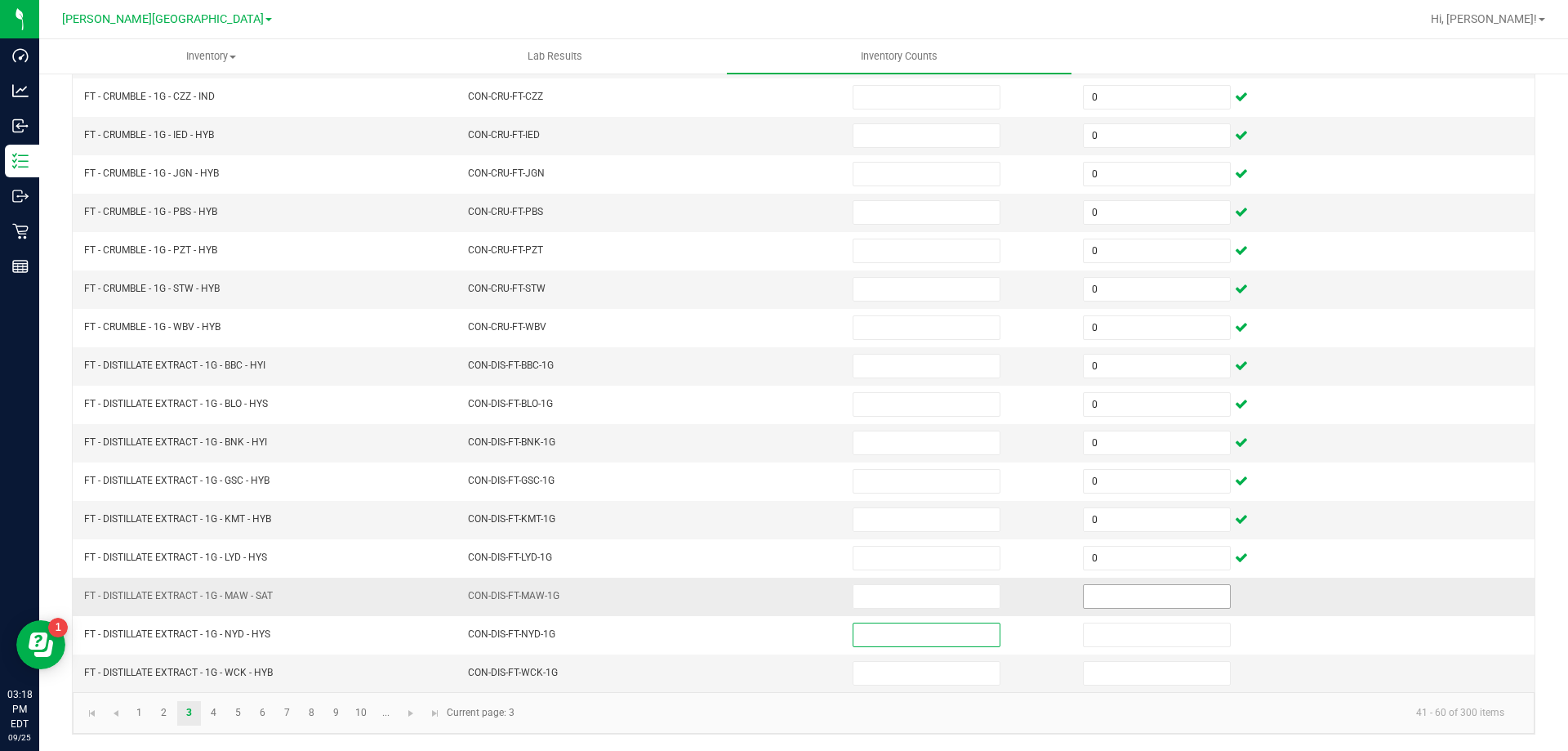
click at [1095, 591] on input at bounding box center [1157, 596] width 146 height 23
click at [410, 720] on link at bounding box center [410, 713] width 23 height 24
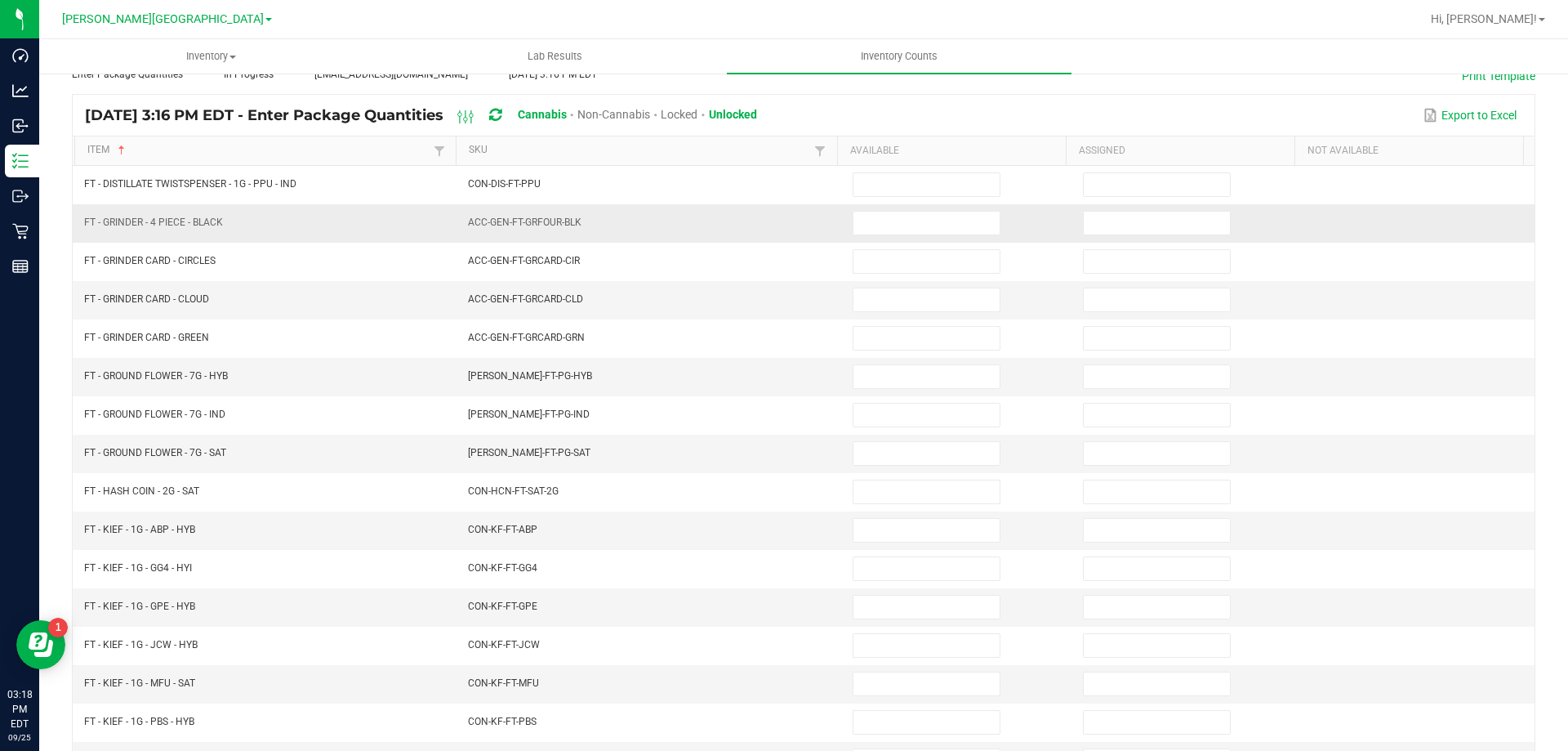
scroll to position [0, 0]
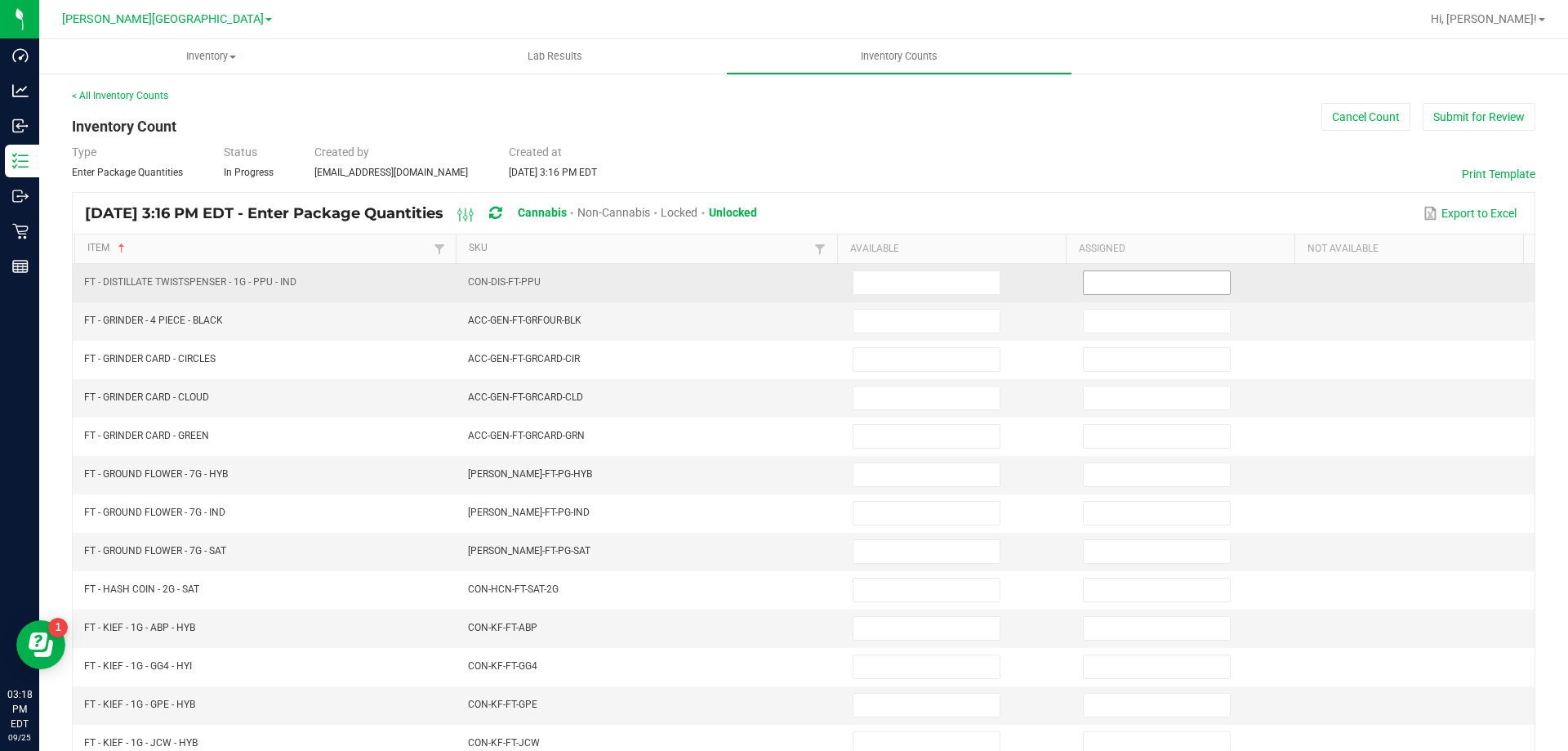
click at [1103, 279] on input at bounding box center [1157, 282] width 146 height 23
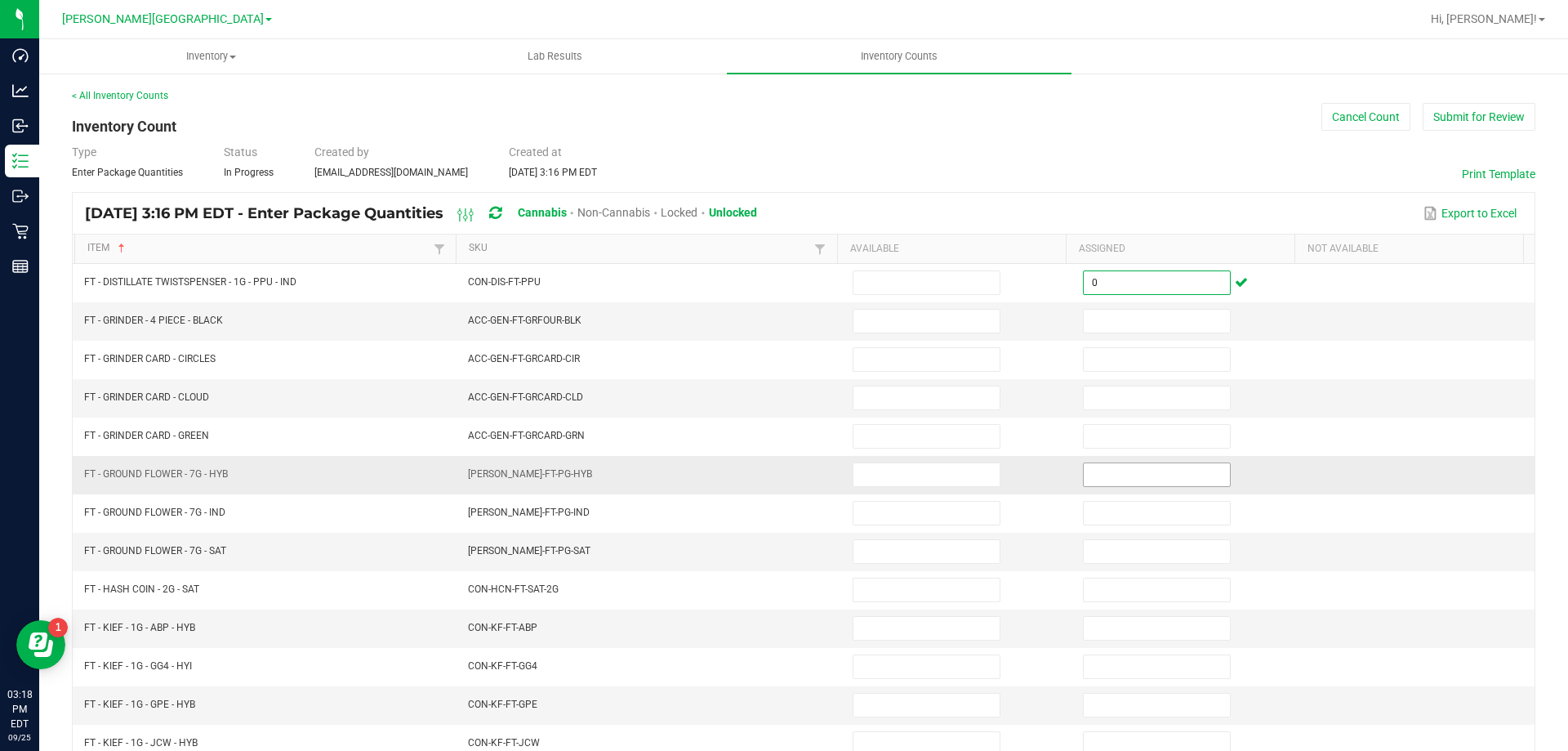
click at [1123, 483] on input at bounding box center [1157, 475] width 146 height 23
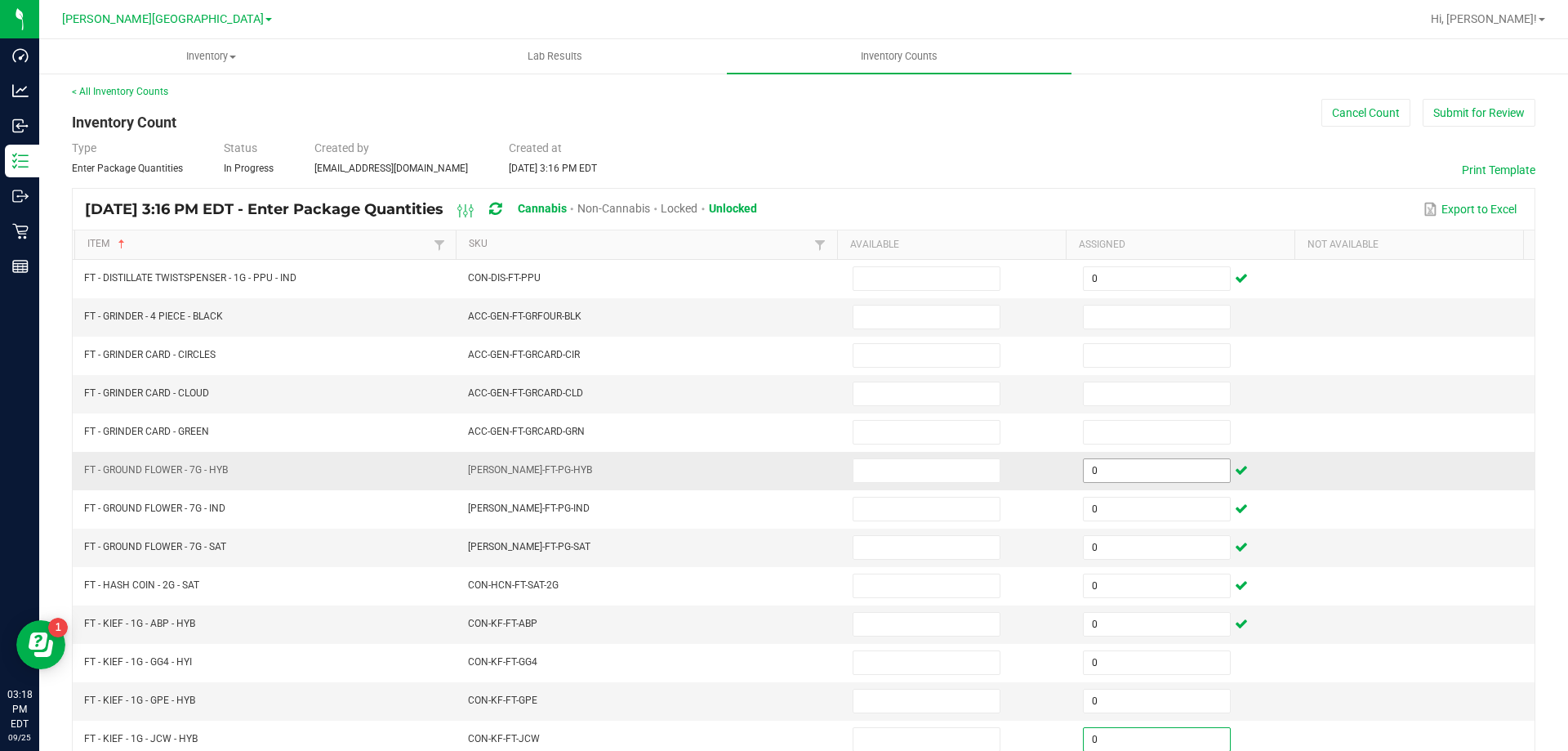
scroll to position [339, 0]
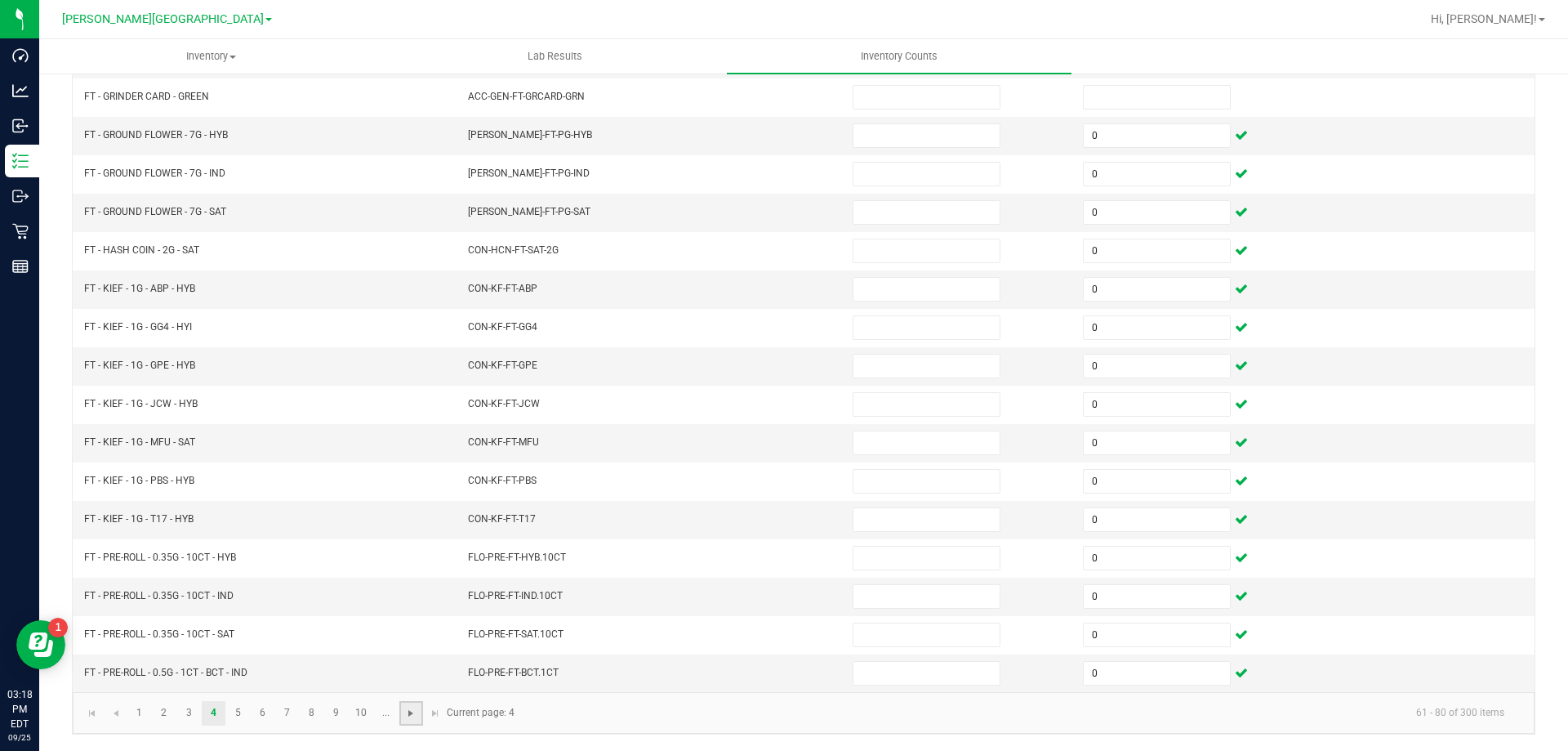
click at [411, 716] on span "Go to the next page" at bounding box center [410, 713] width 13 height 13
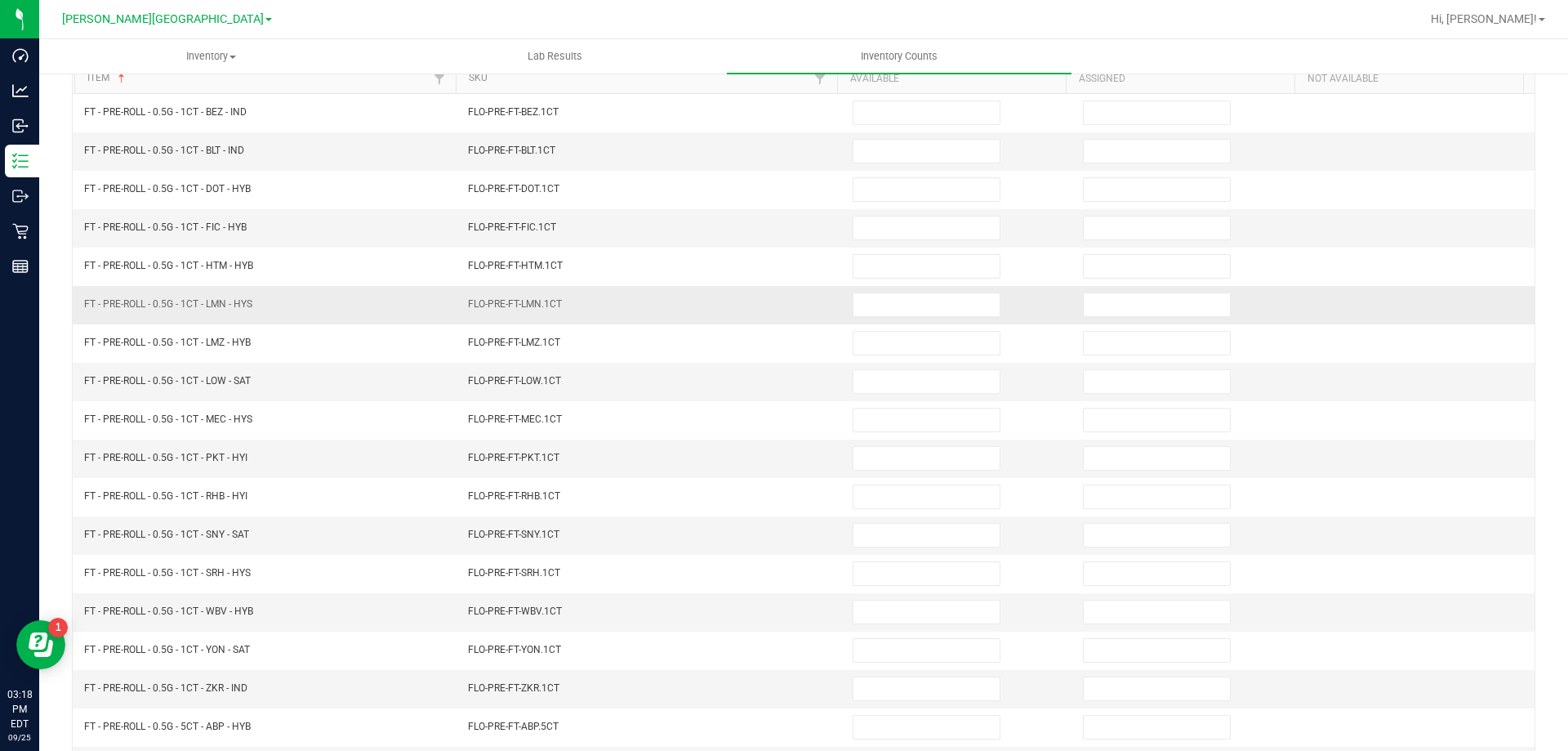
scroll to position [0, 0]
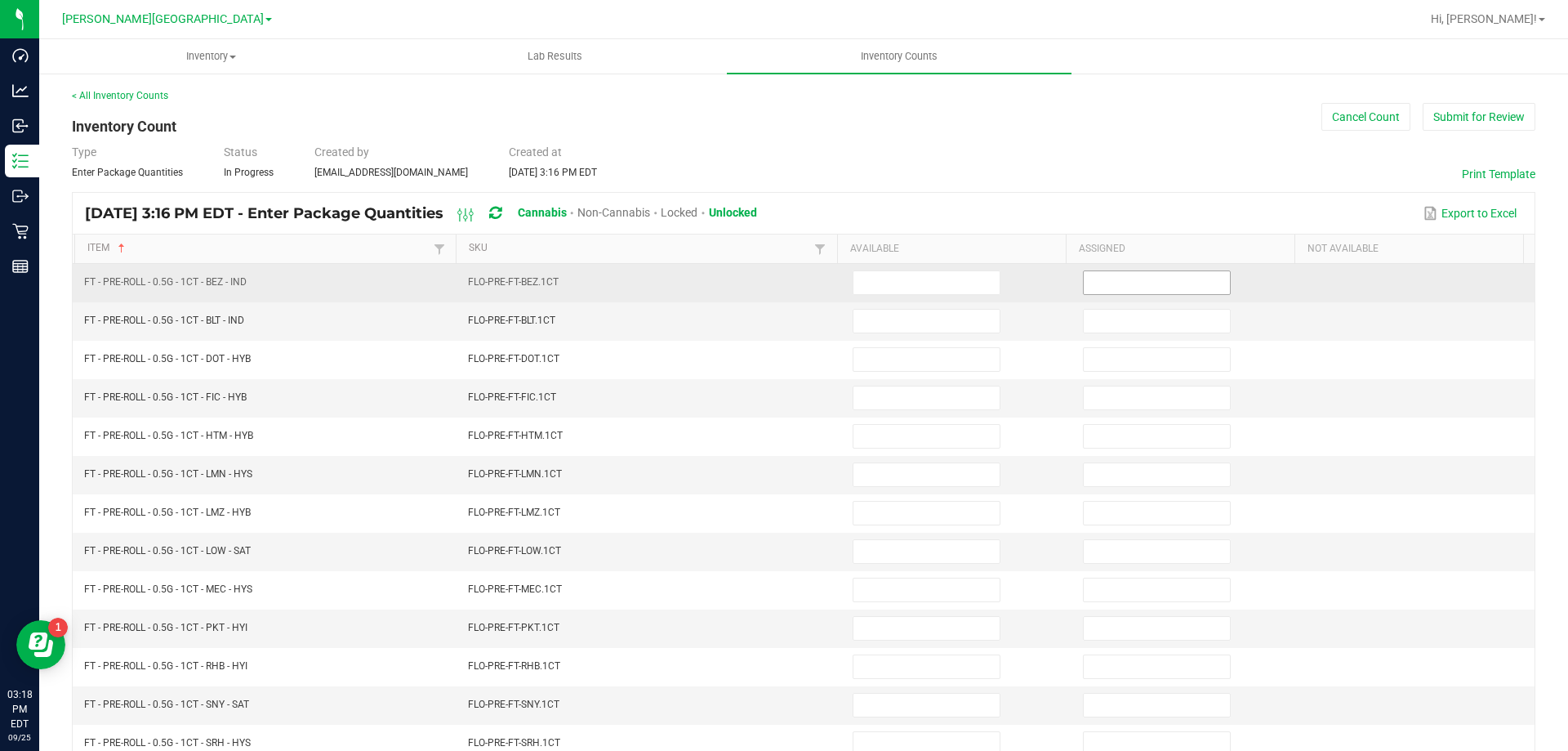
click at [1133, 271] on input at bounding box center [1157, 282] width 146 height 23
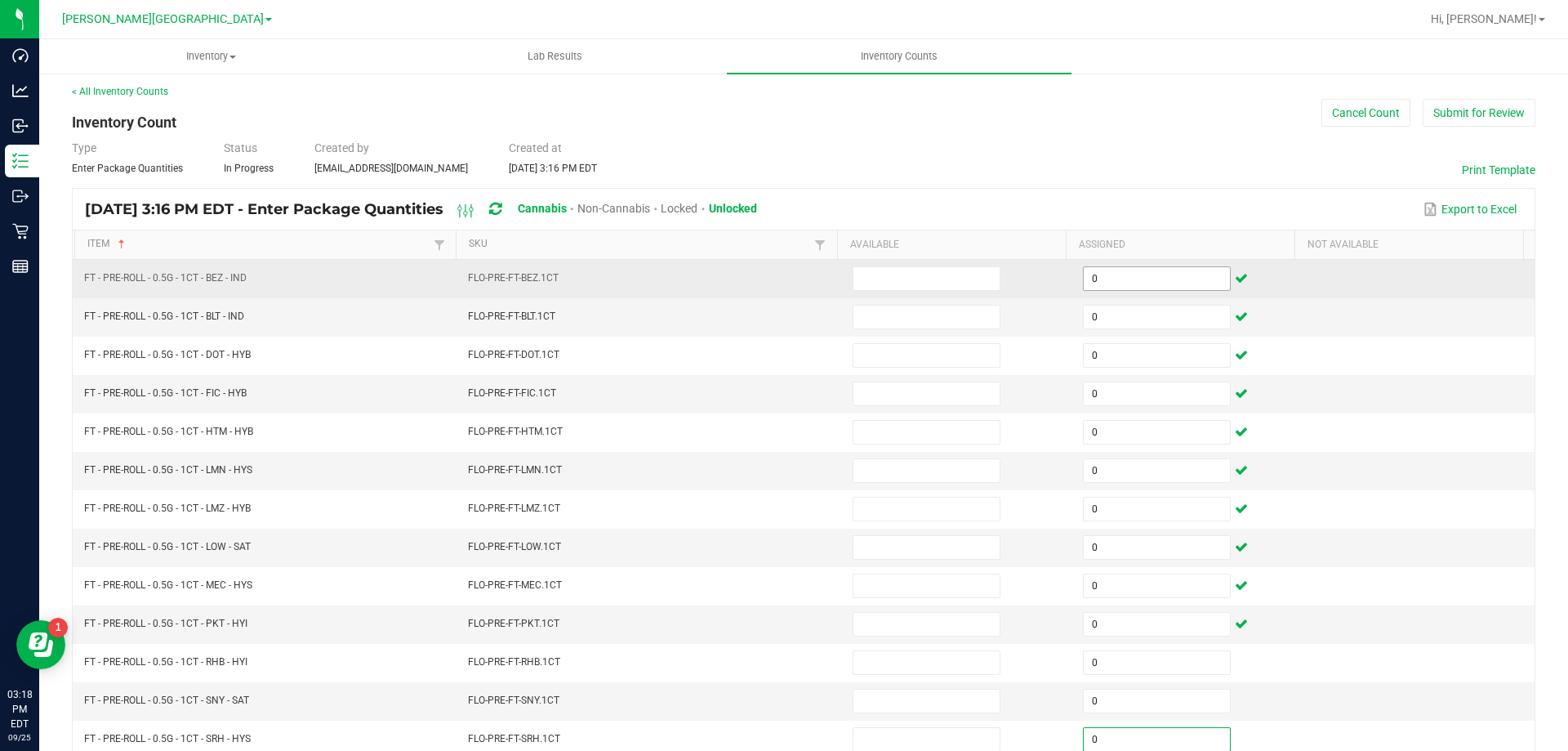
scroll to position [339, 0]
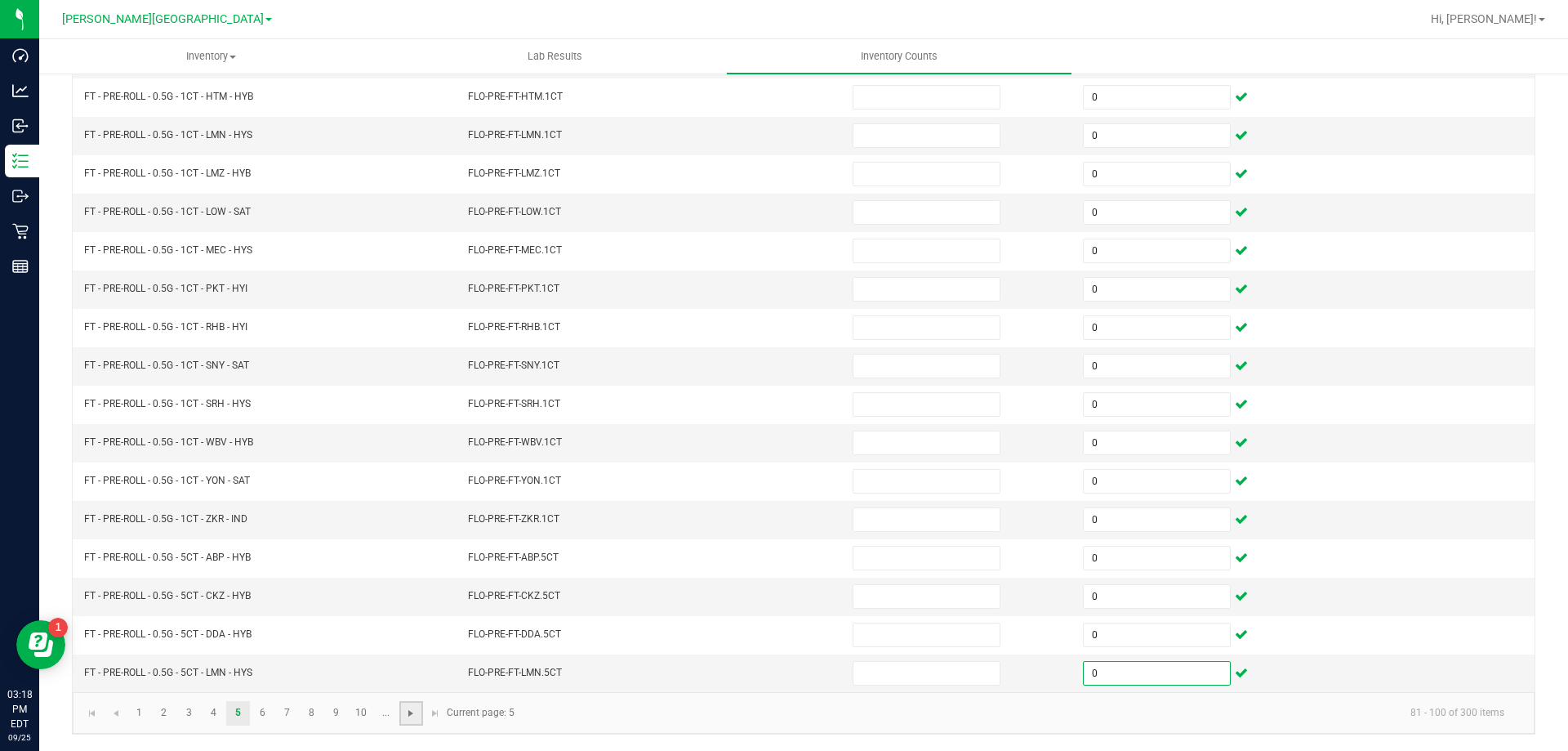
click at [406, 715] on span "Go to the next page" at bounding box center [410, 713] width 13 height 13
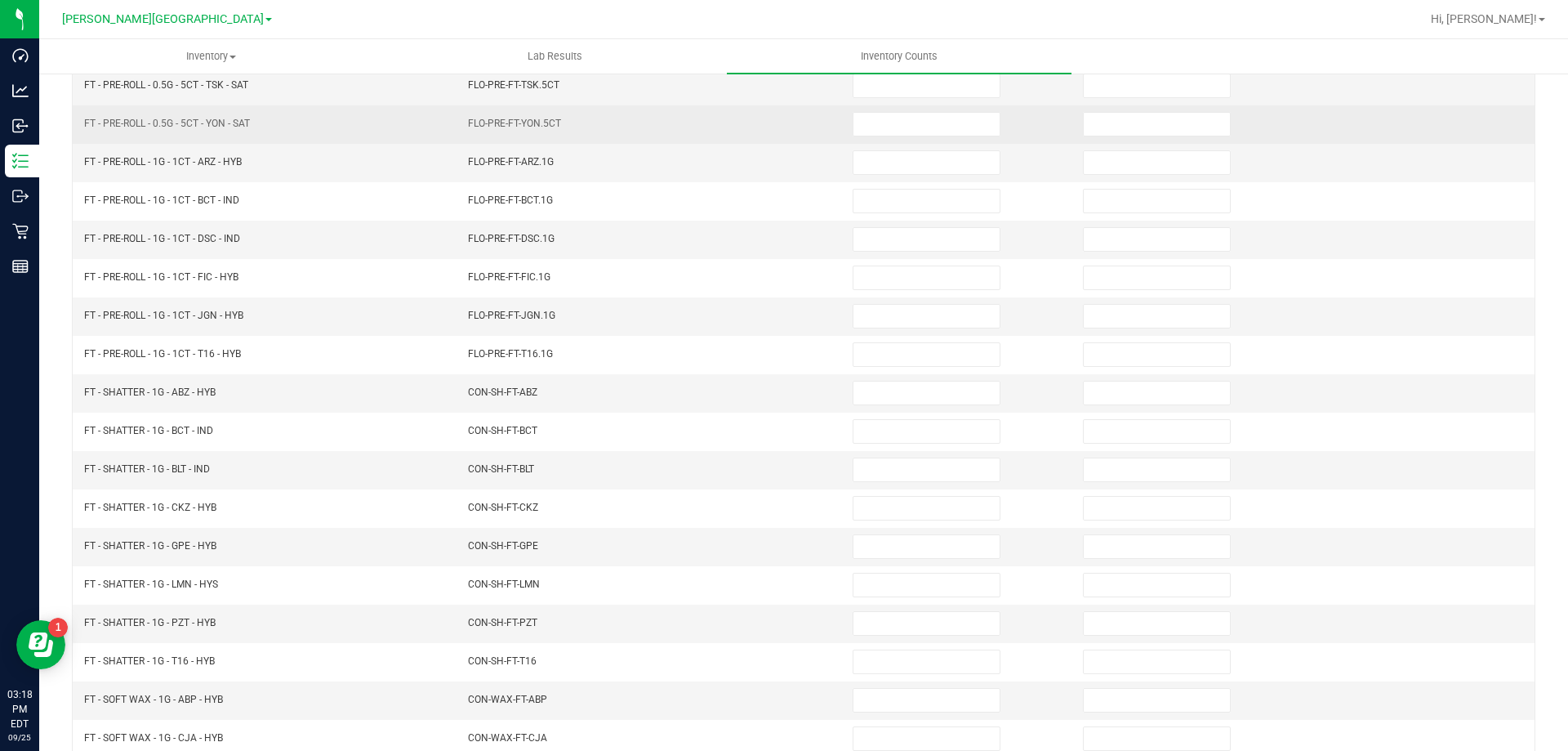
scroll to position [0, 0]
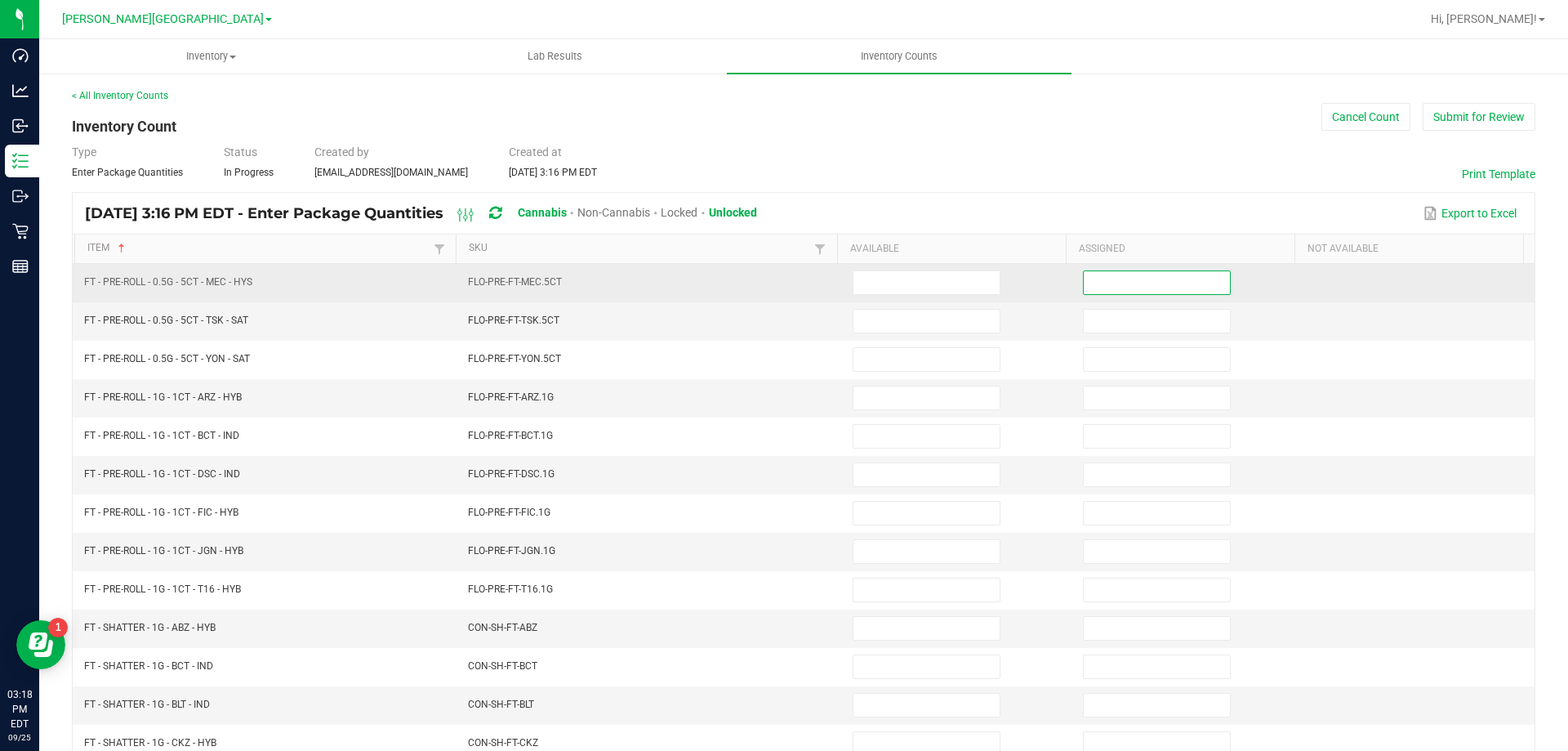
click at [1191, 277] on input at bounding box center [1157, 282] width 146 height 23
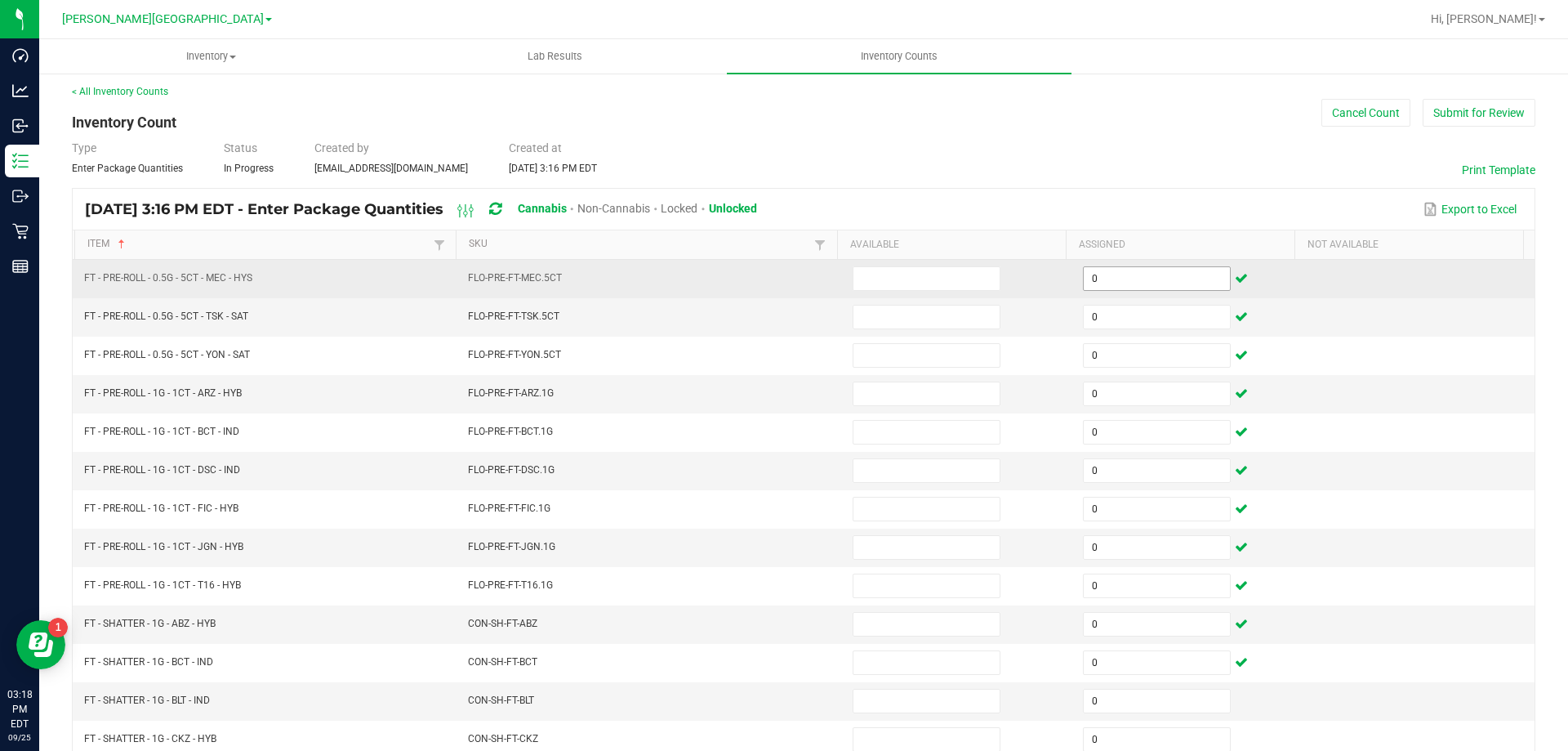
scroll to position [339, 0]
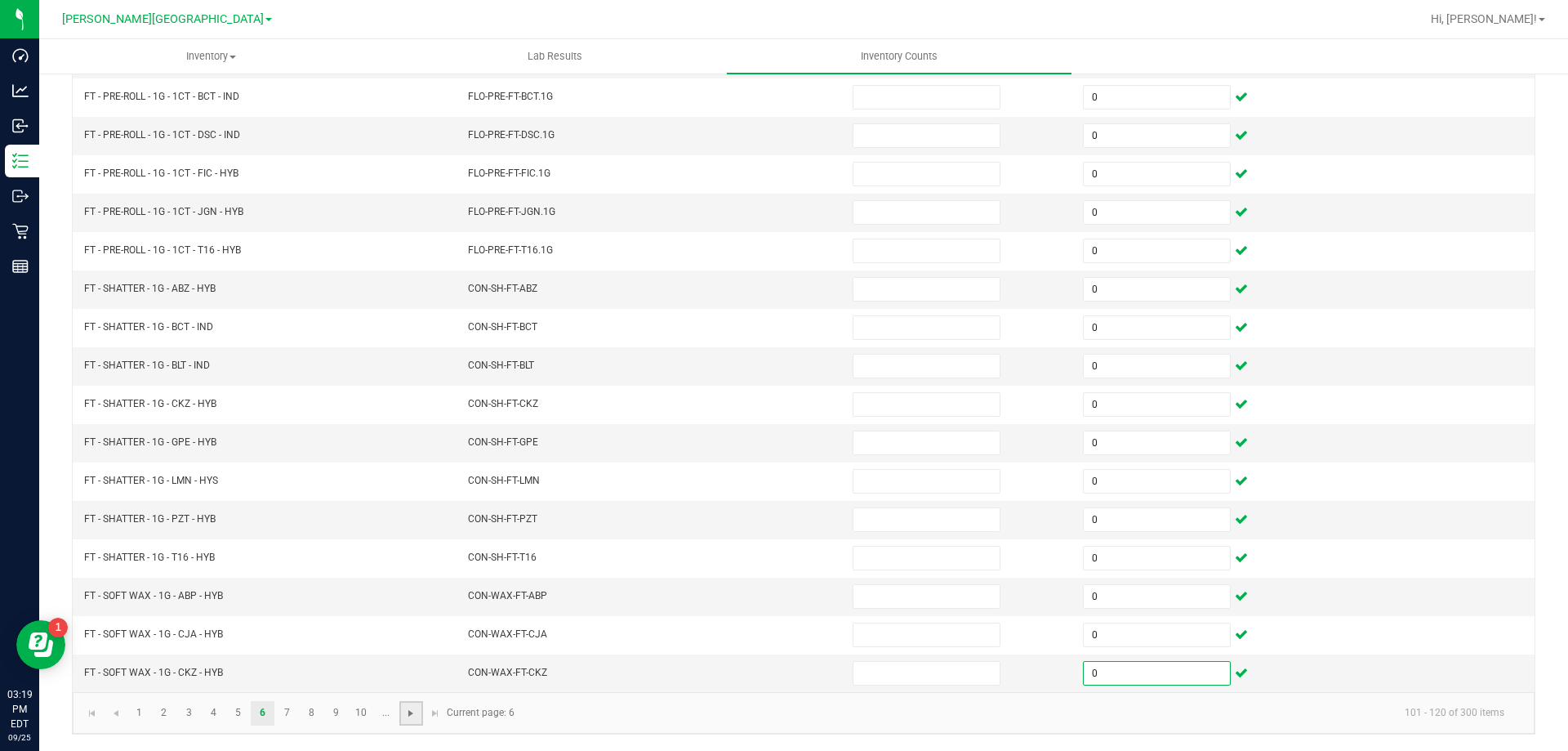
click at [410, 715] on span "Go to the next page" at bounding box center [410, 713] width 13 height 13
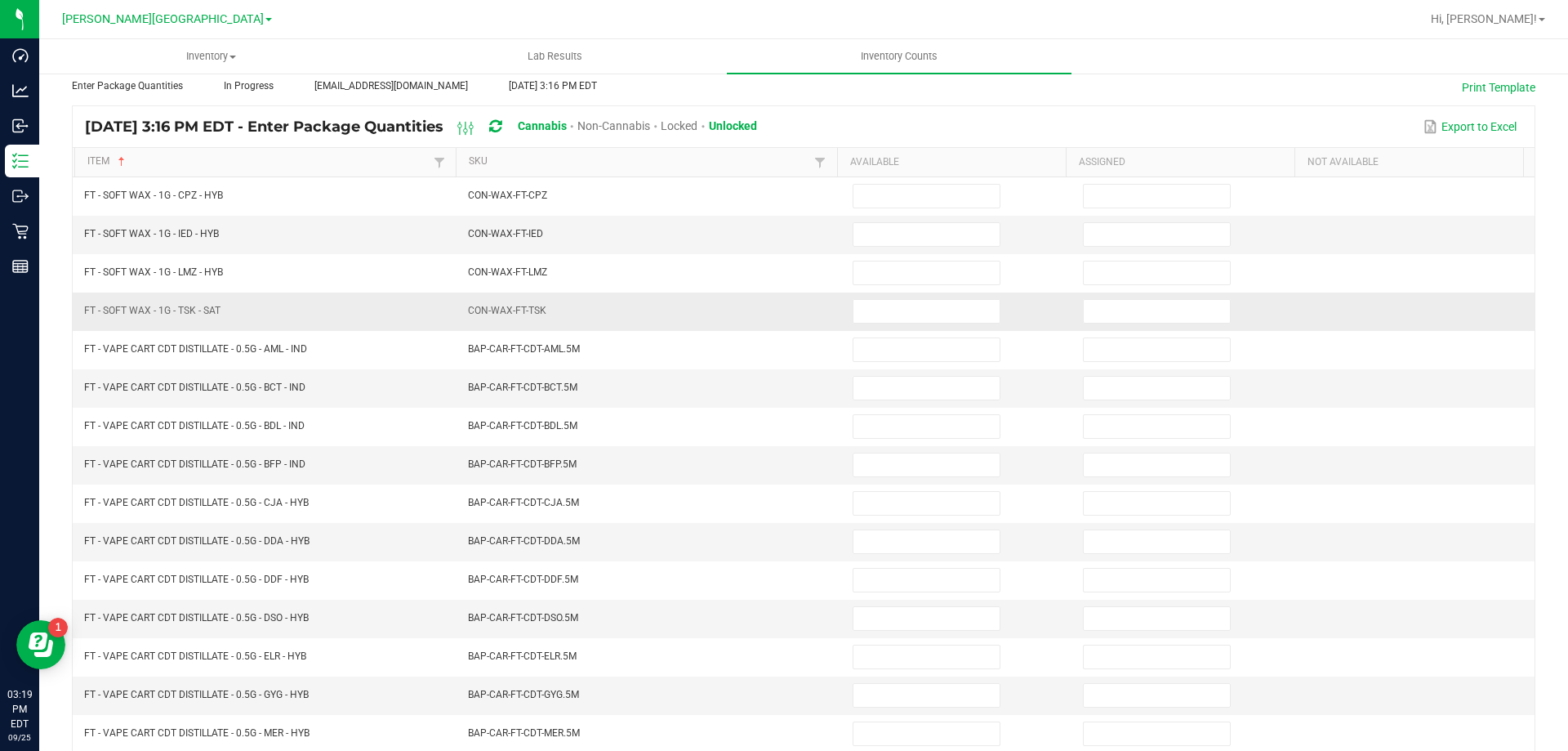
scroll to position [0, 0]
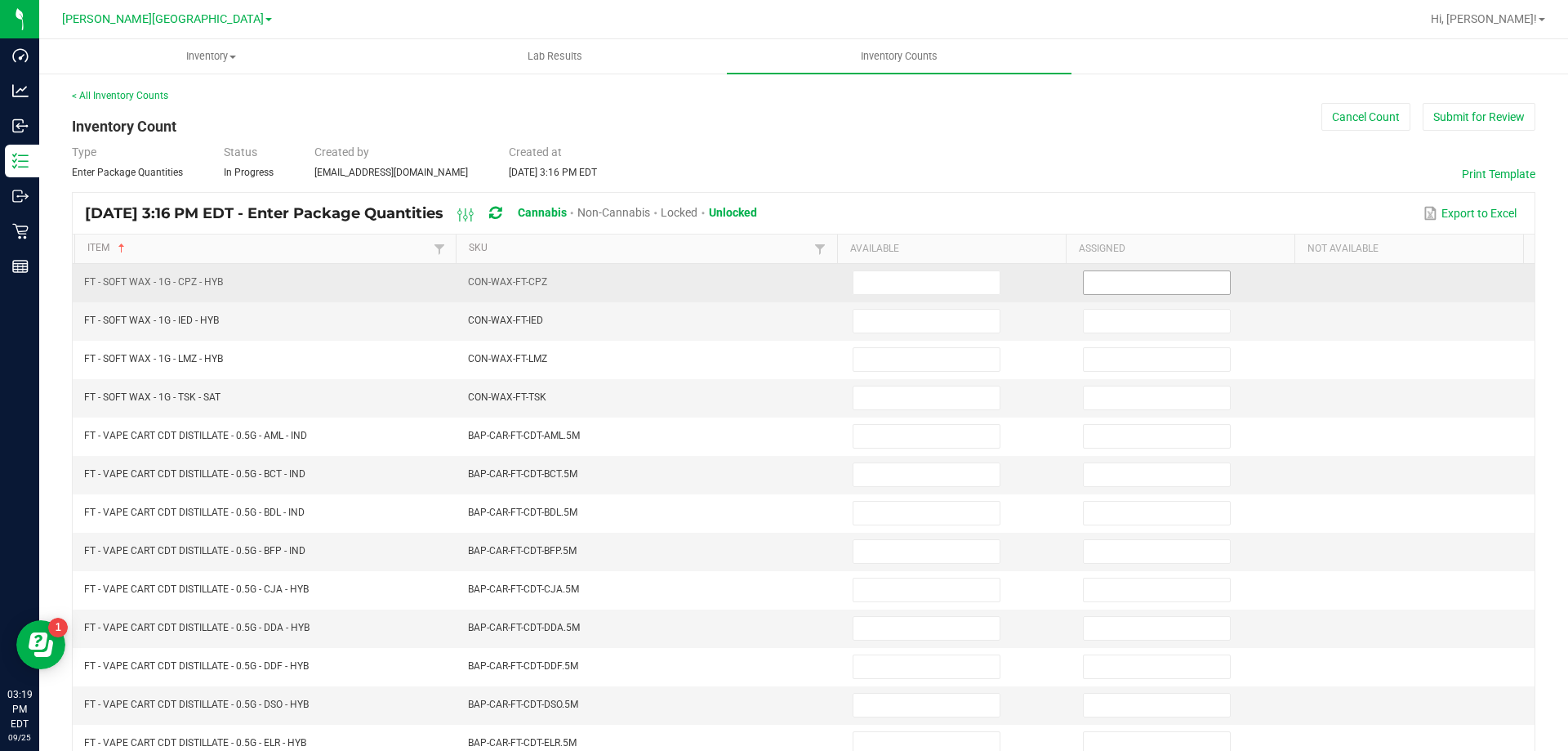
click at [1209, 281] on input at bounding box center [1157, 282] width 146 height 23
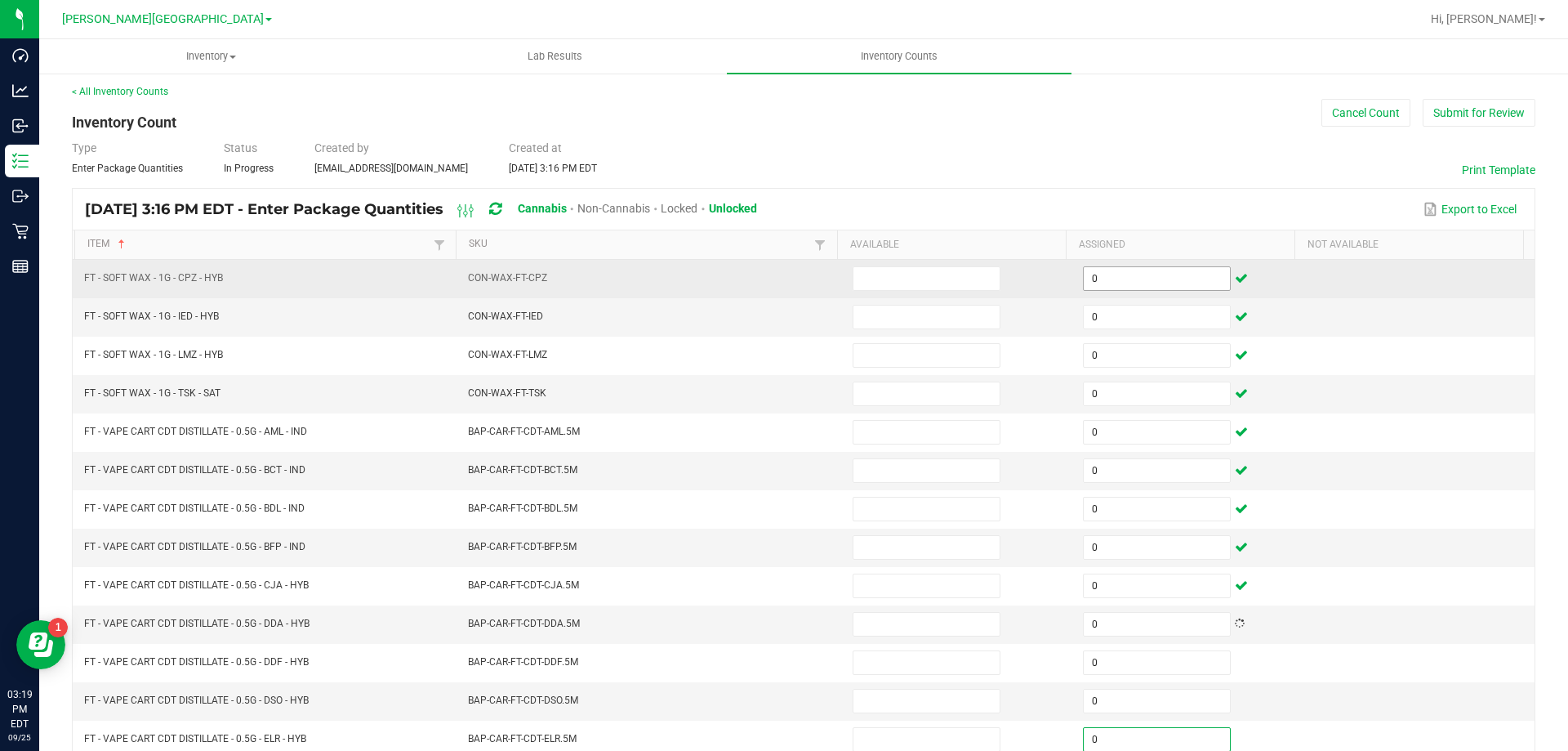
scroll to position [339, 0]
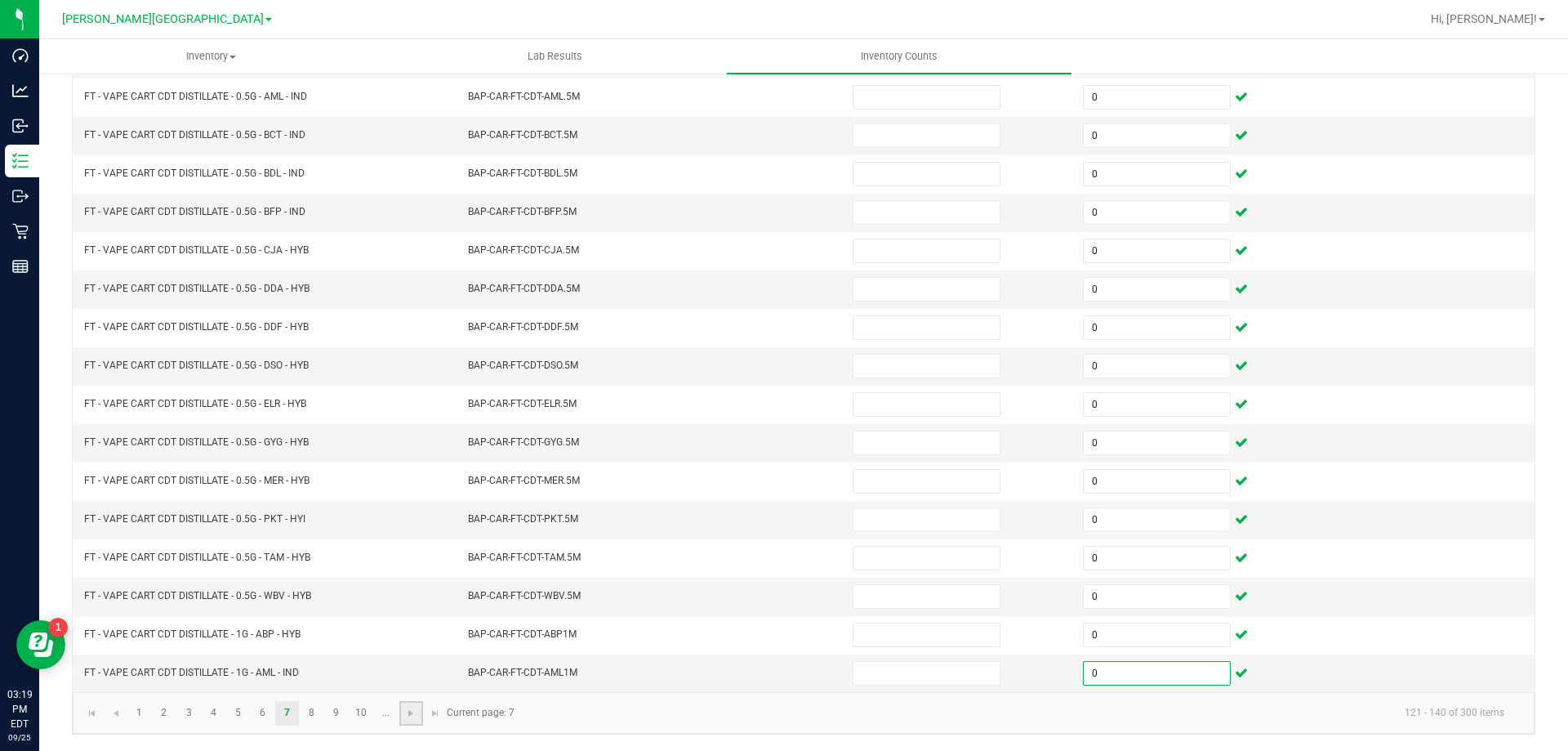
click at [418, 714] on link at bounding box center [410, 713] width 23 height 24
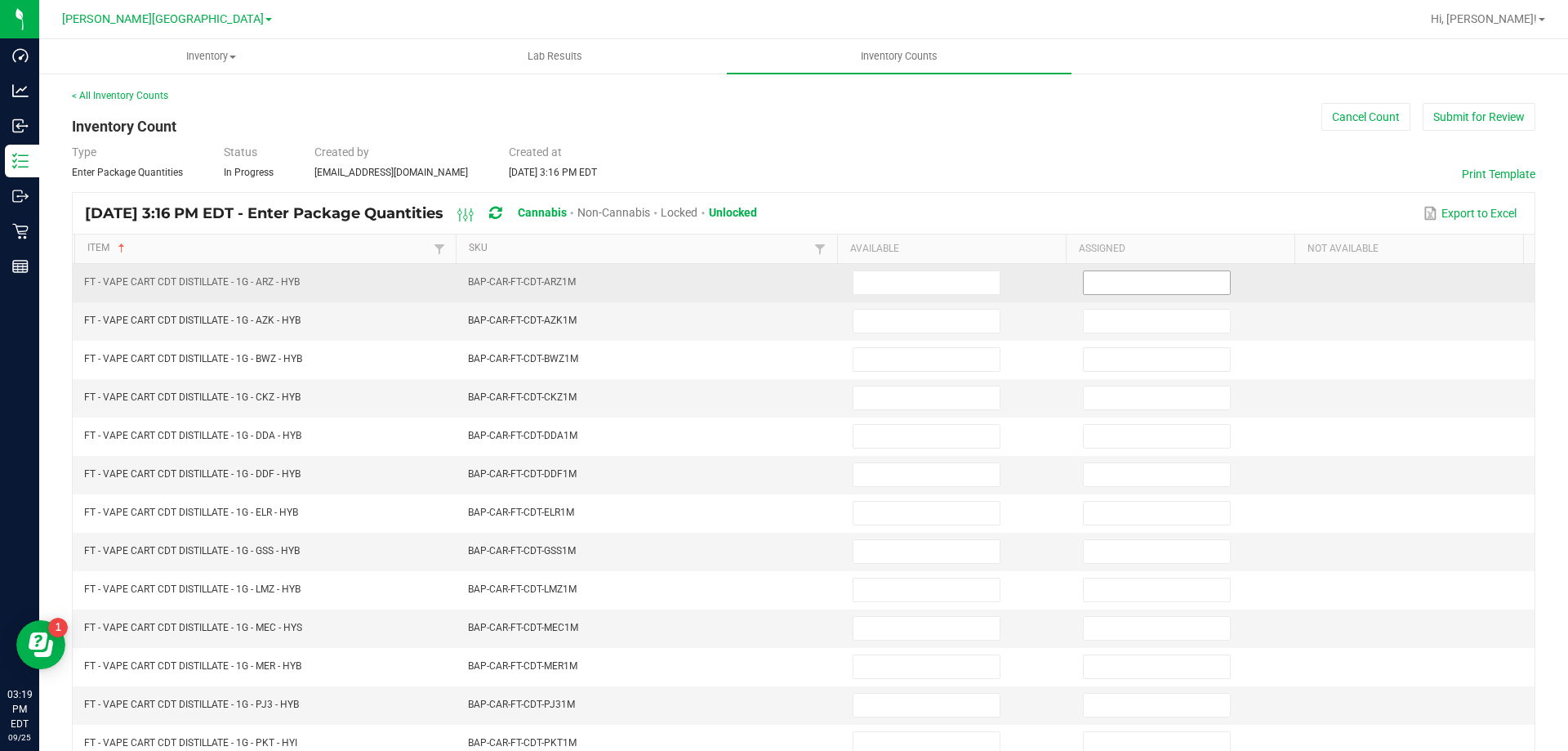
click at [1095, 284] on input at bounding box center [1157, 282] width 146 height 23
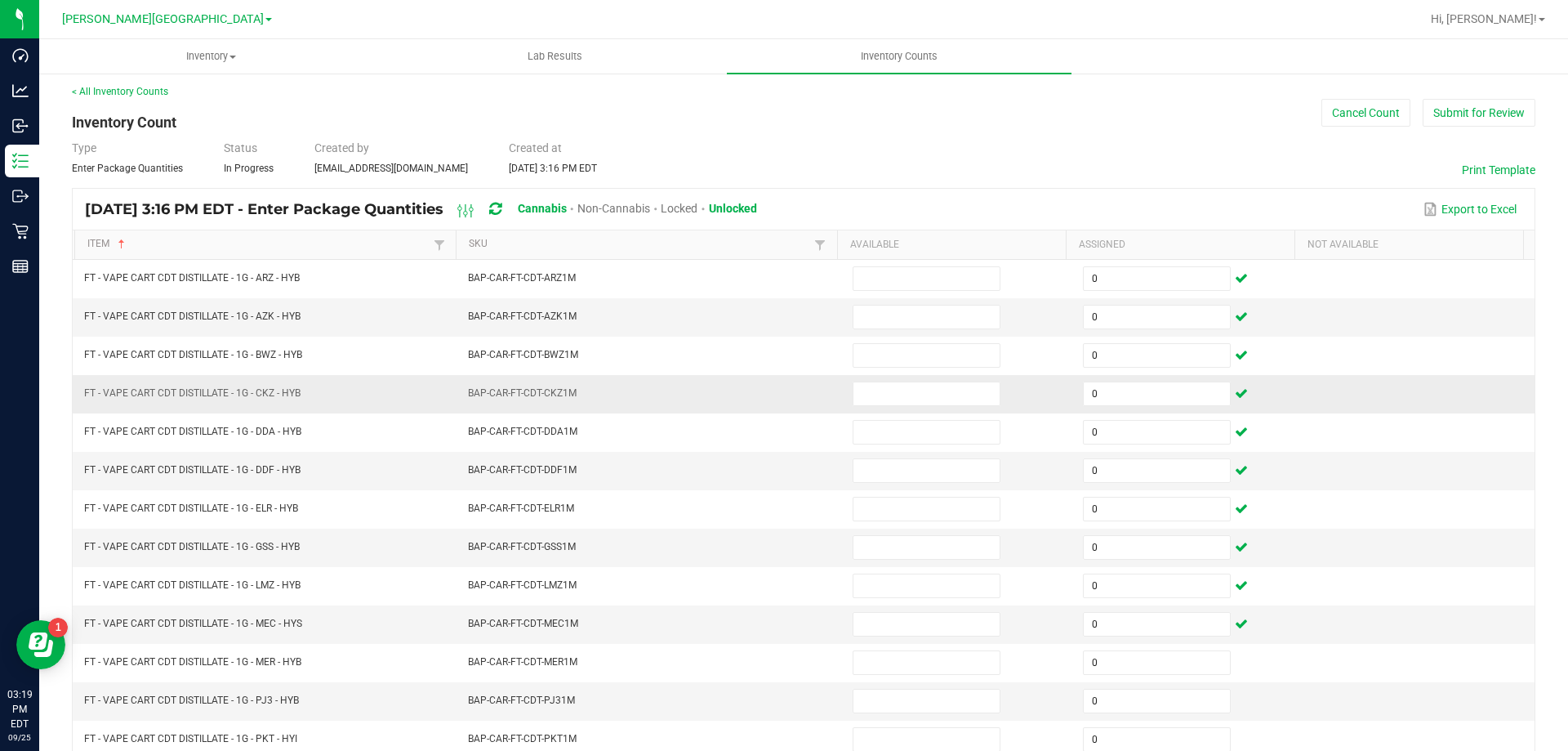
scroll to position [339, 0]
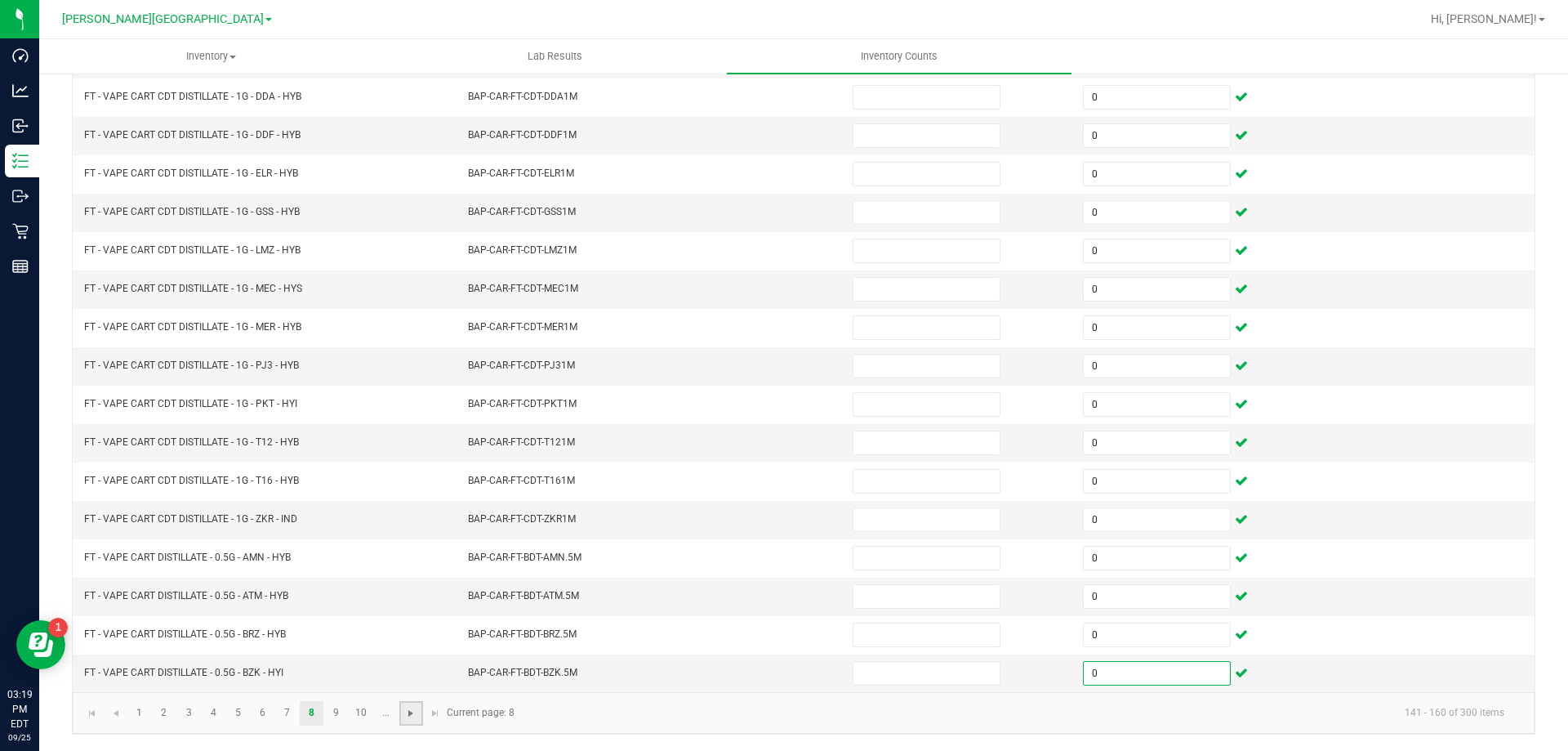
click at [416, 717] on span "Go to the next page" at bounding box center [410, 713] width 13 height 13
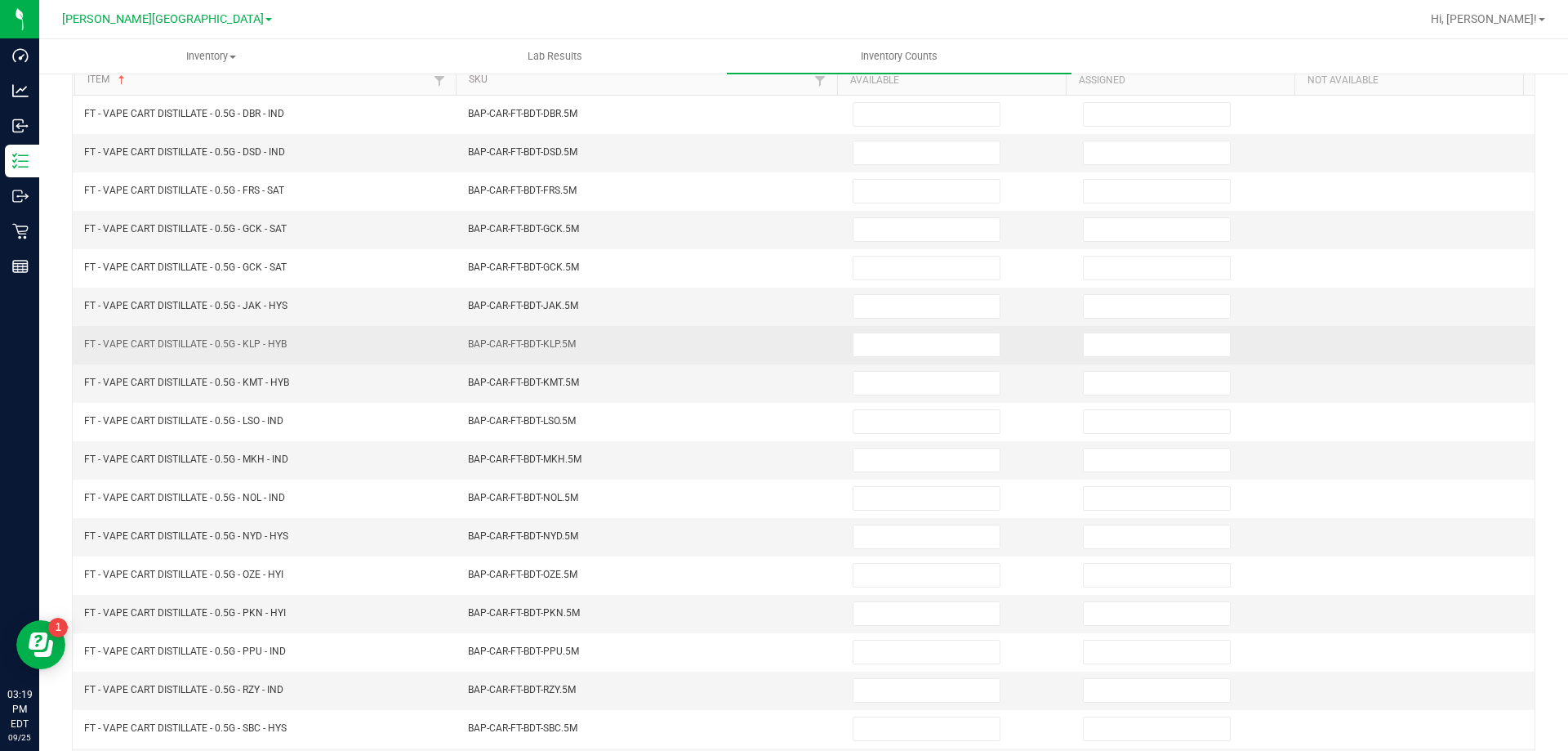
scroll to position [0, 0]
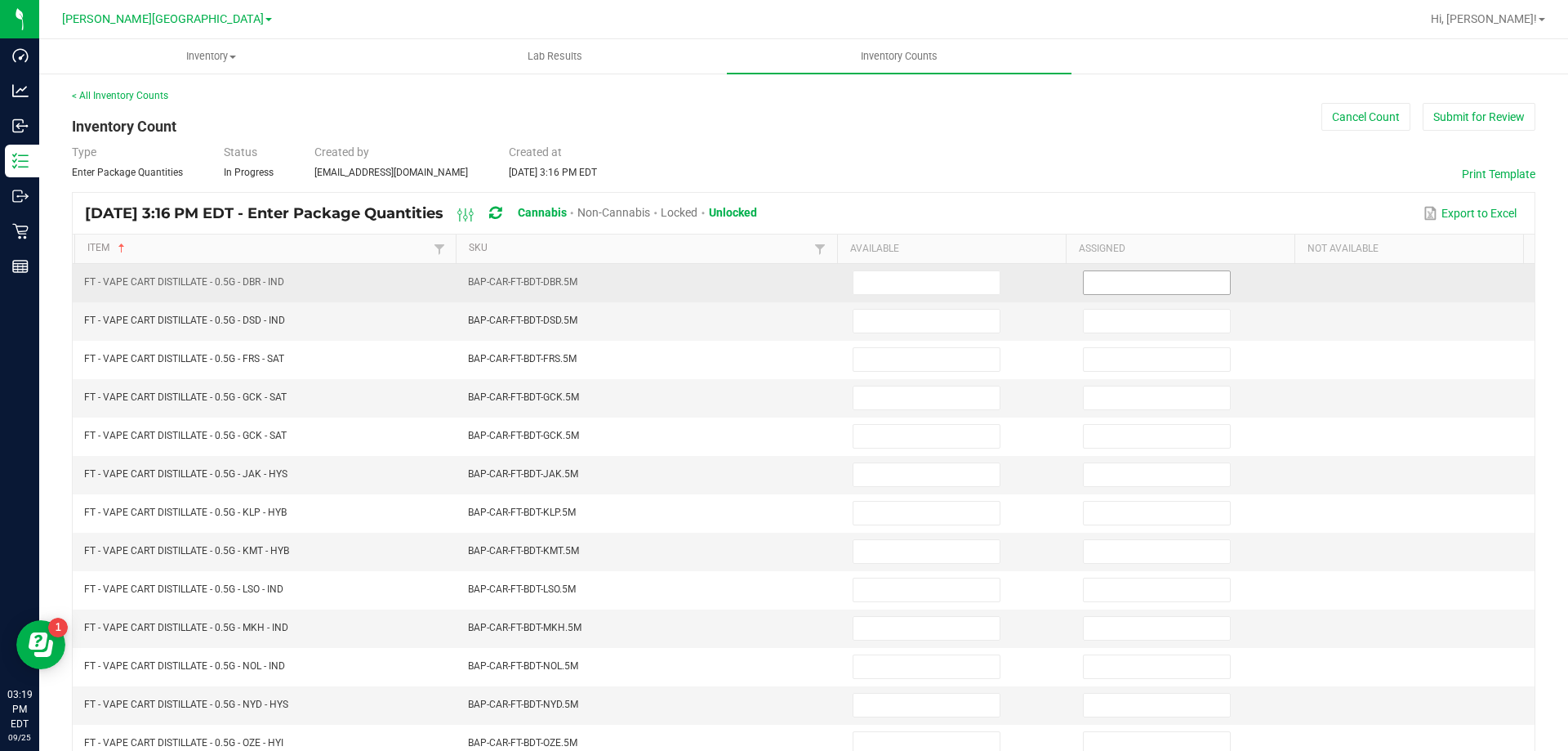
drag, startPoint x: 1131, startPoint y: 268, endPoint x: 1132, endPoint y: 282, distance: 14.0
click at [1132, 269] on td at bounding box center [1189, 283] width 230 height 38
click at [1132, 283] on input at bounding box center [1157, 282] width 146 height 23
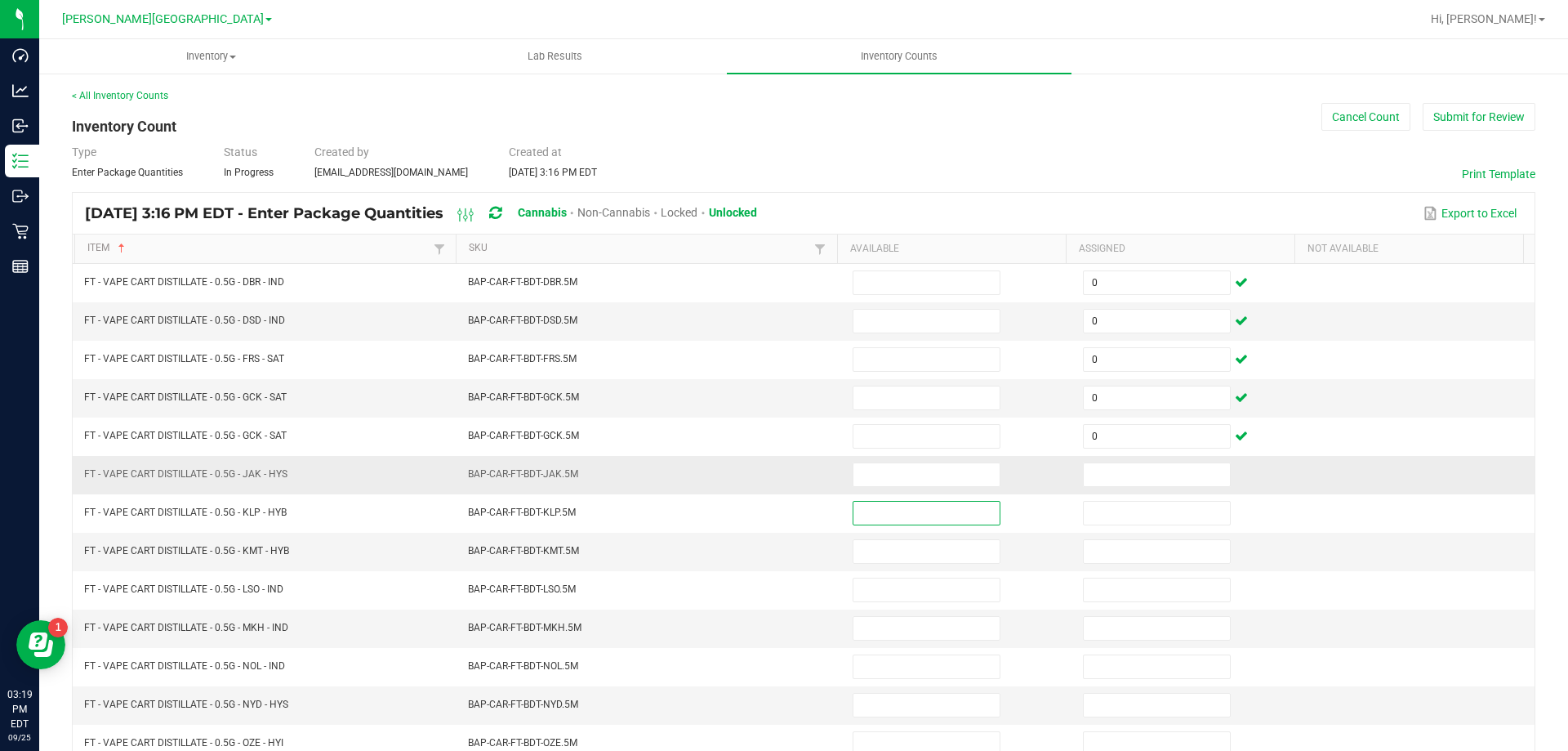
click at [1144, 488] on td at bounding box center [1189, 475] width 230 height 38
click at [1141, 482] on input at bounding box center [1157, 475] width 146 height 23
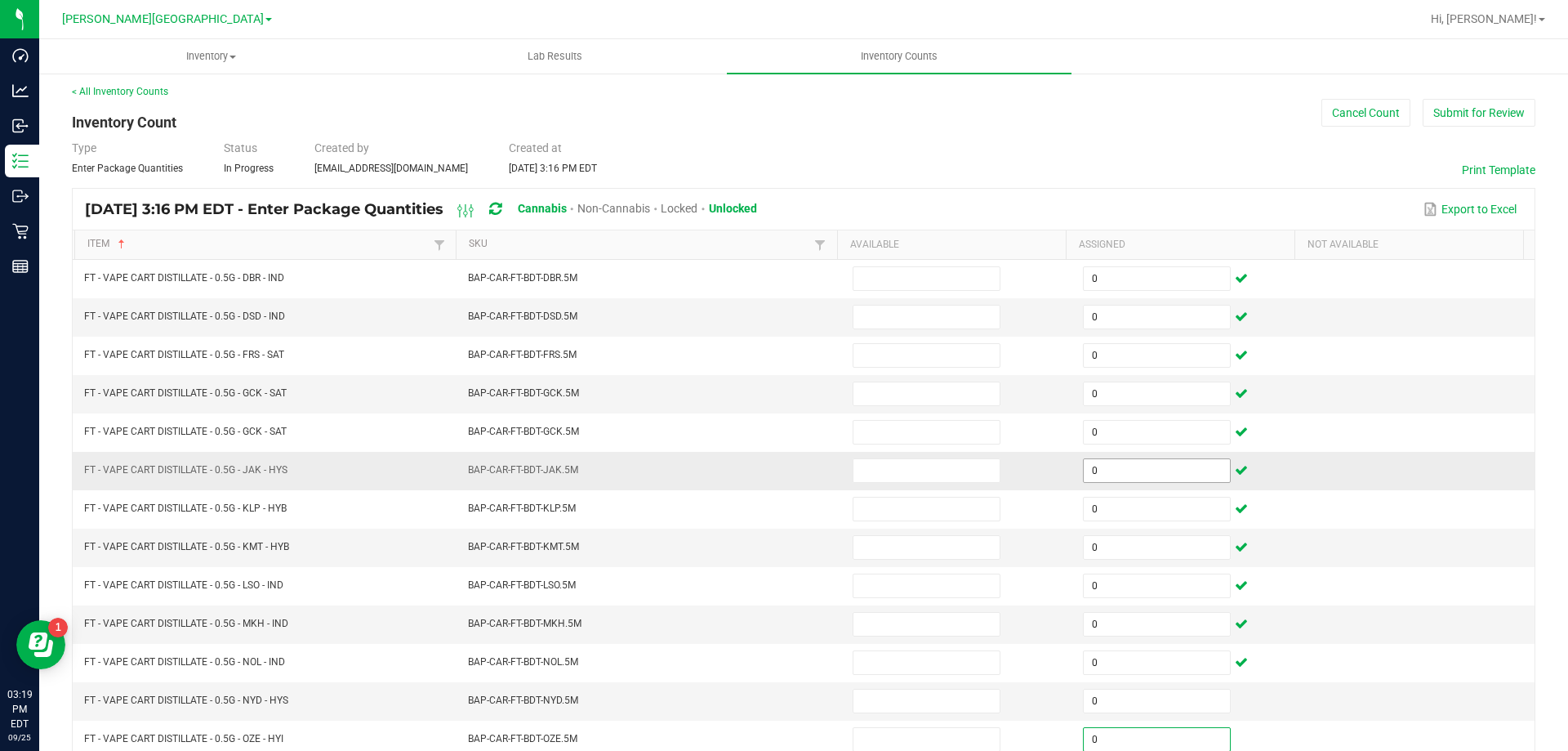
scroll to position [339, 0]
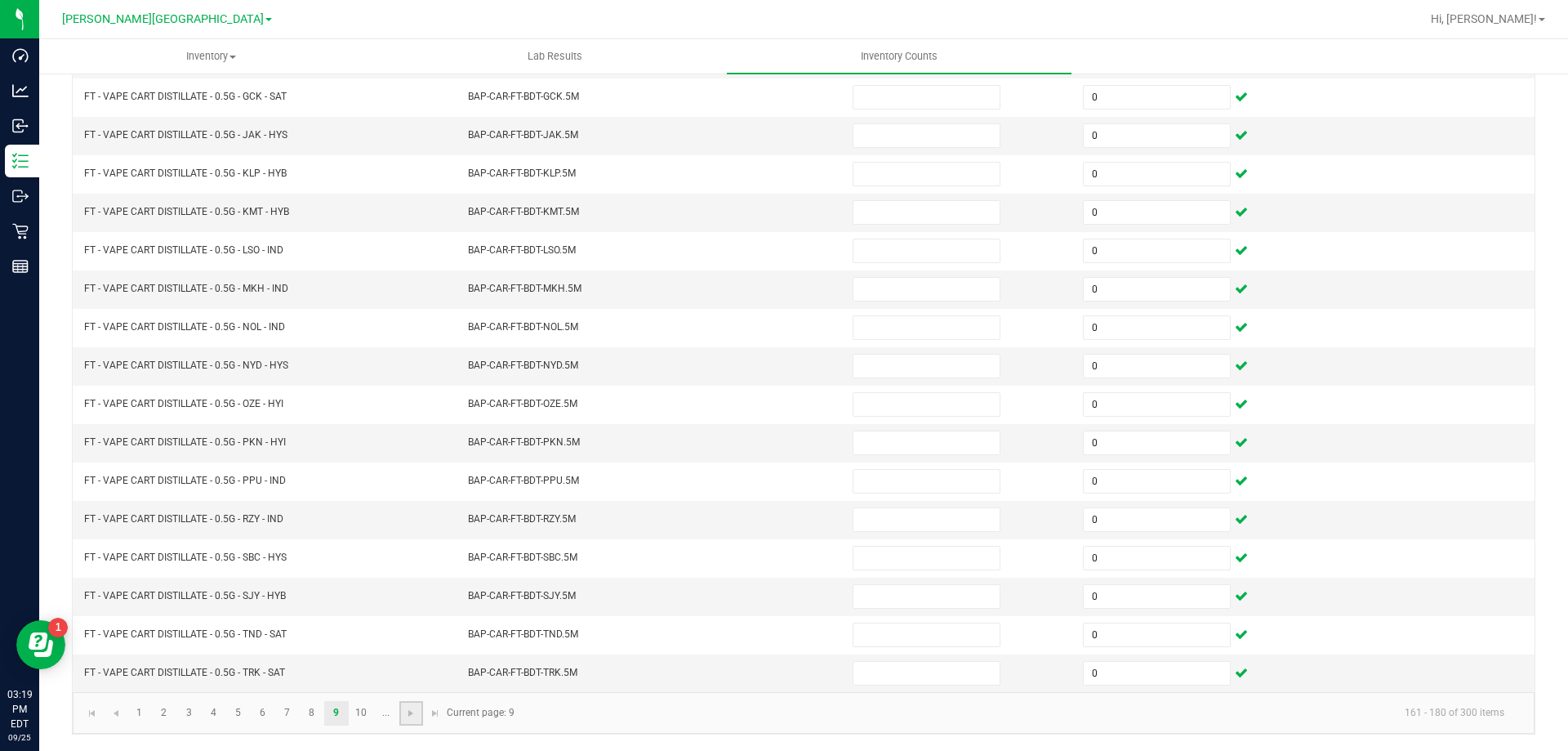
click at [418, 715] on link at bounding box center [410, 713] width 23 height 24
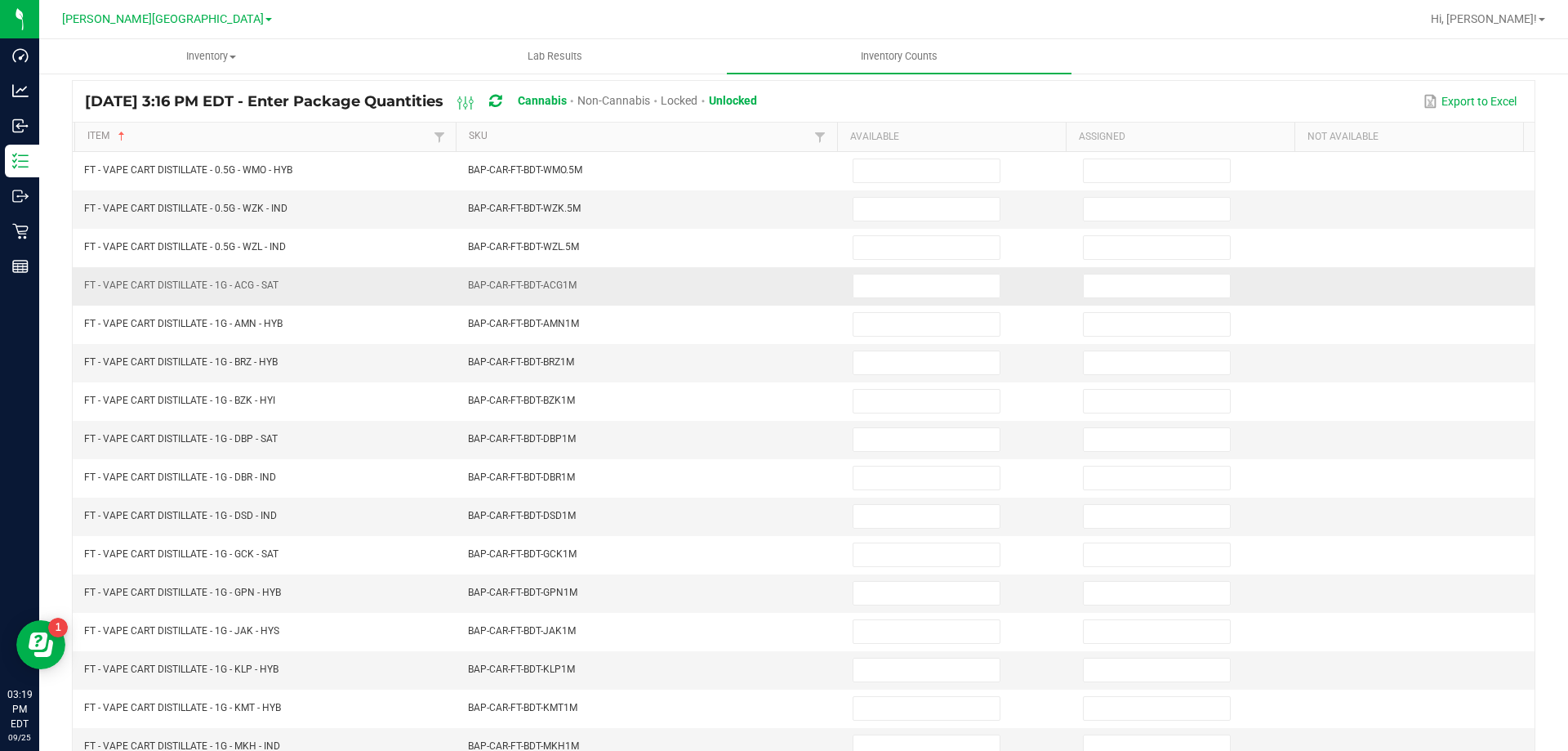
scroll to position [0, 0]
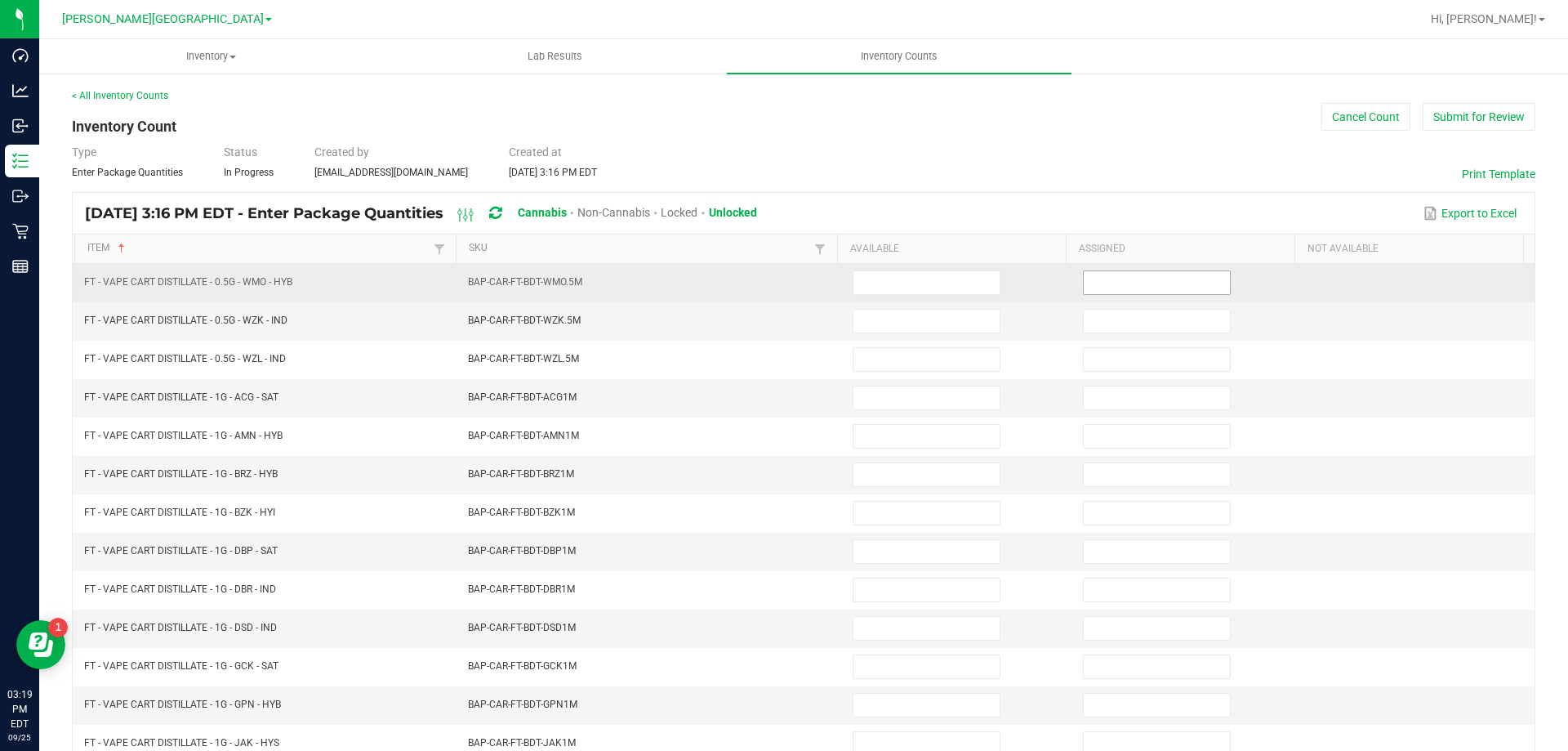
click at [1130, 274] on input at bounding box center [1157, 282] width 146 height 23
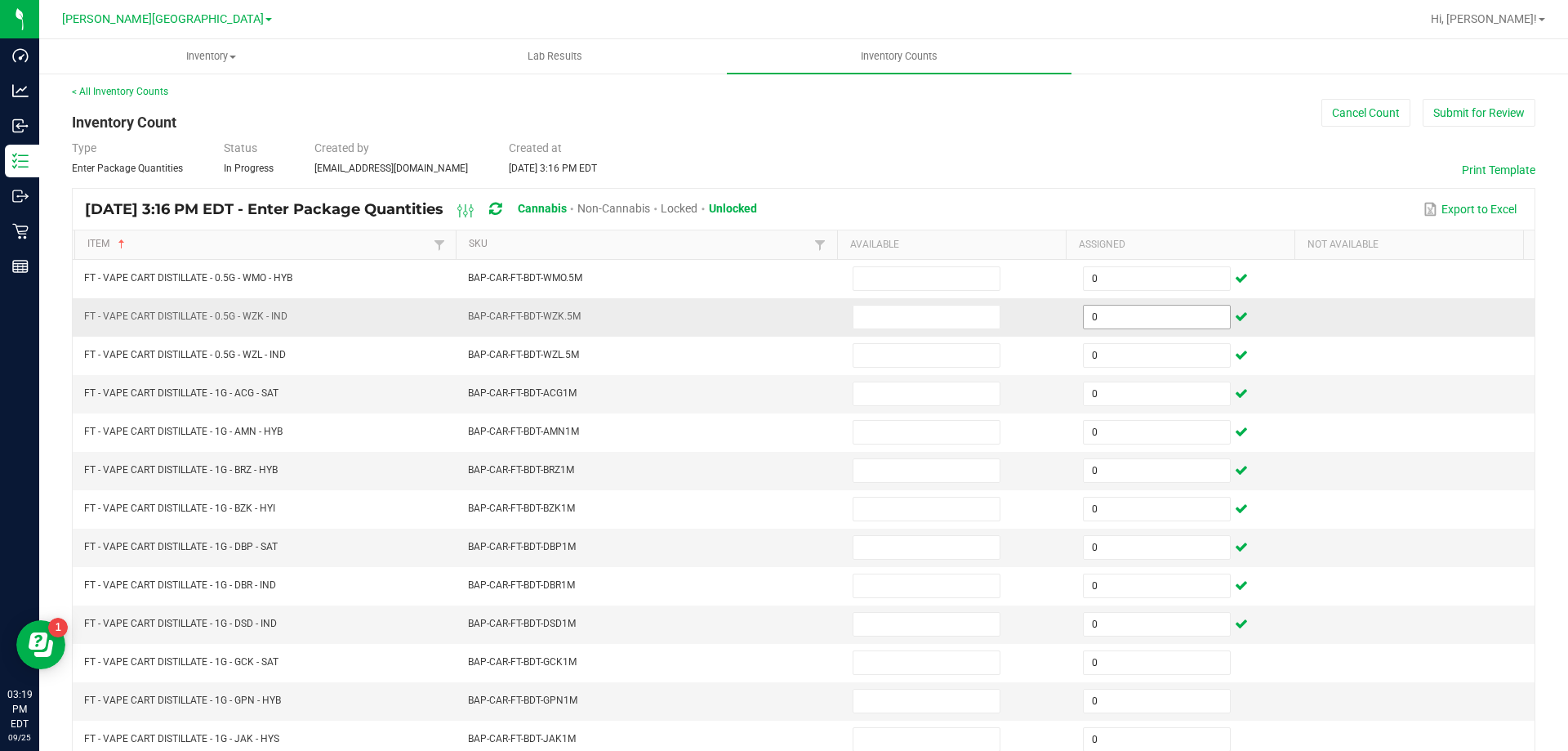
scroll to position [339, 0]
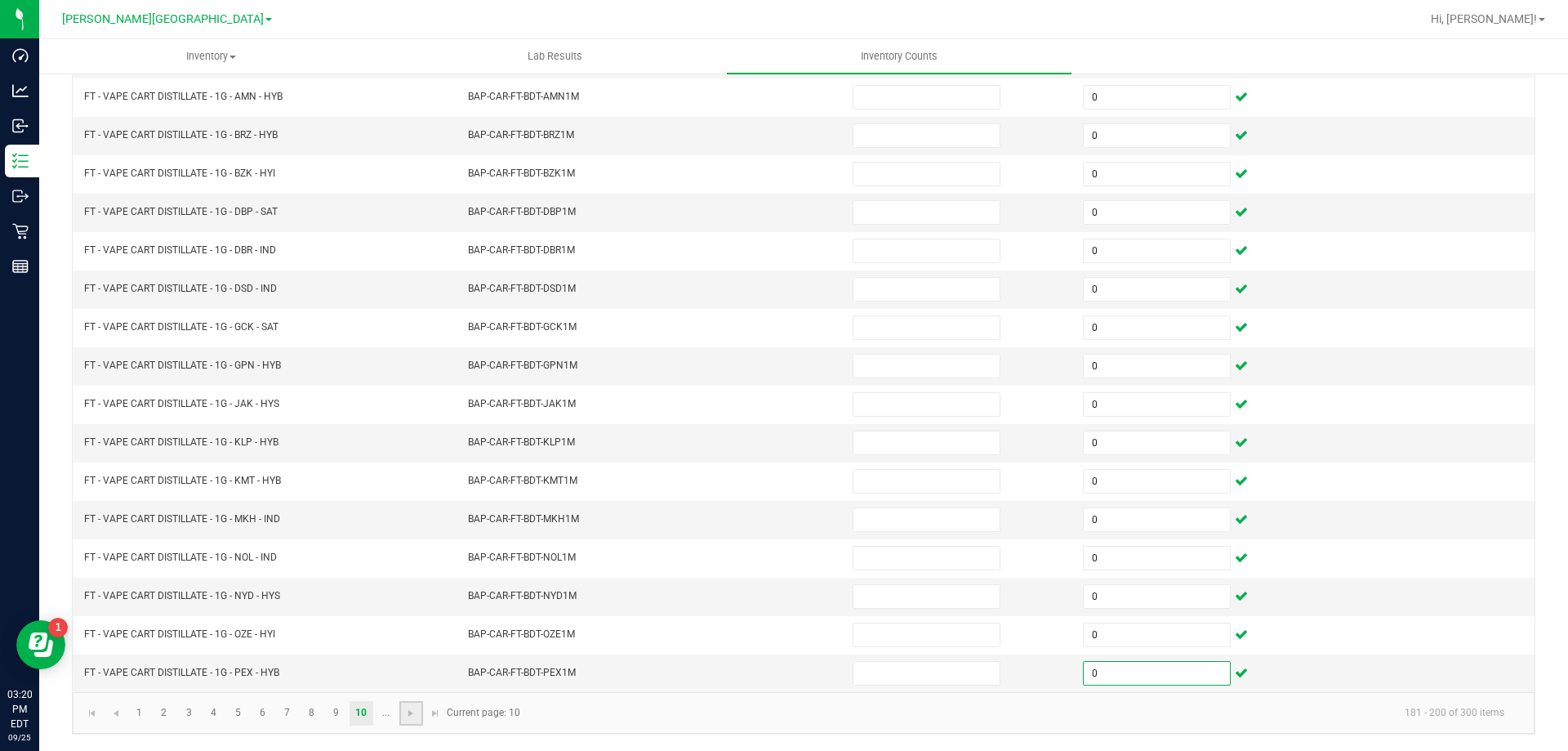
click at [415, 721] on link at bounding box center [410, 713] width 23 height 24
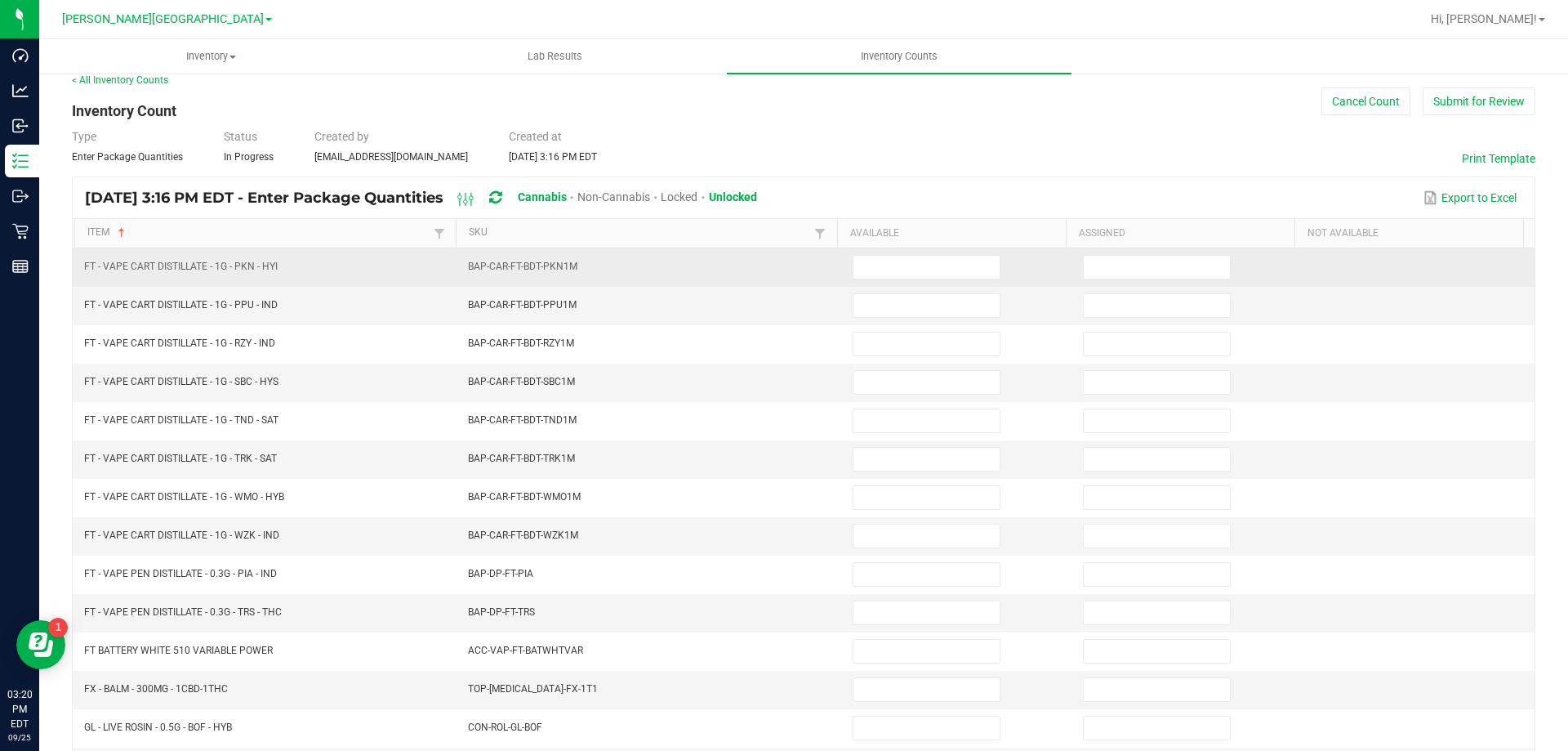
scroll to position [0, 0]
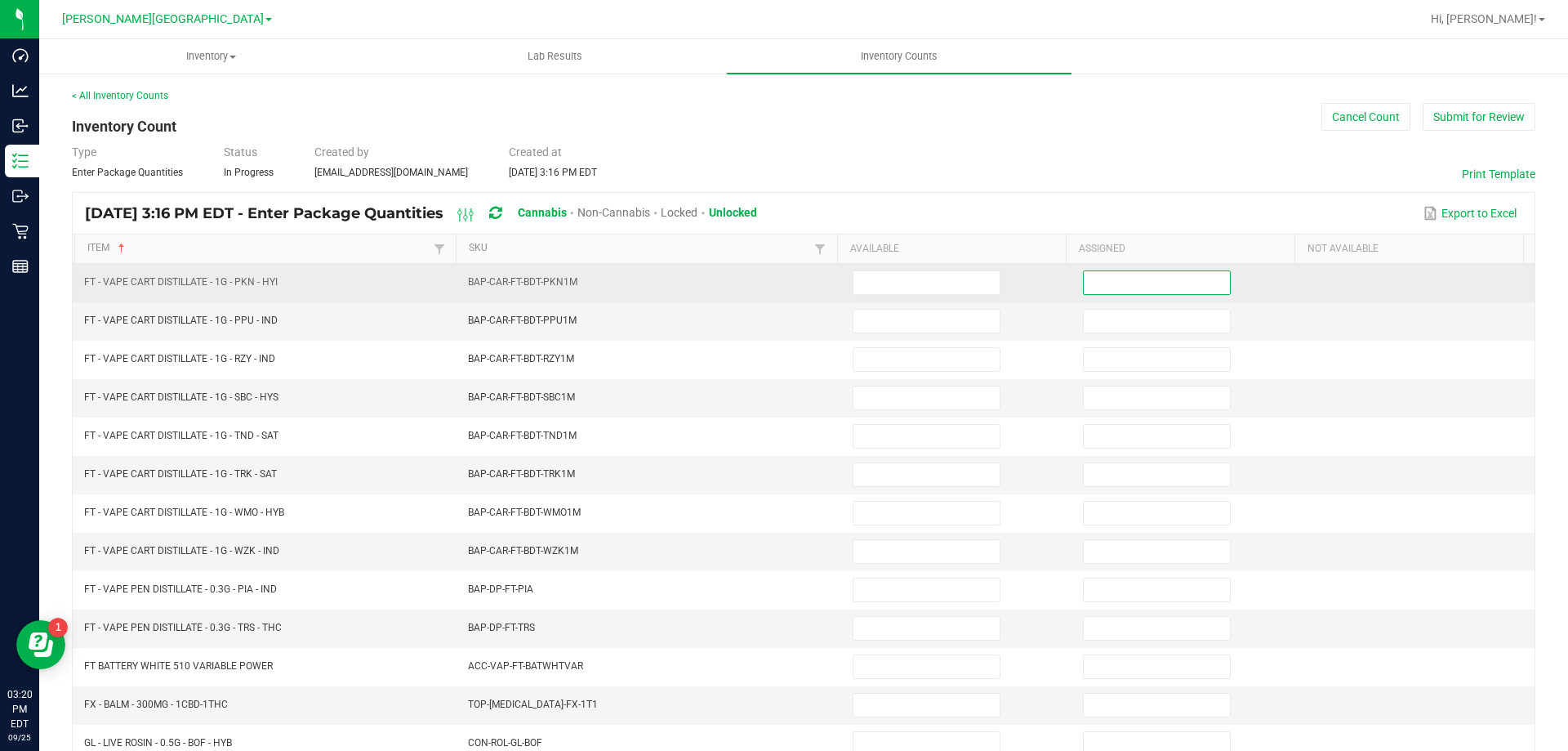
click at [1129, 282] on input at bounding box center [1157, 282] width 146 height 23
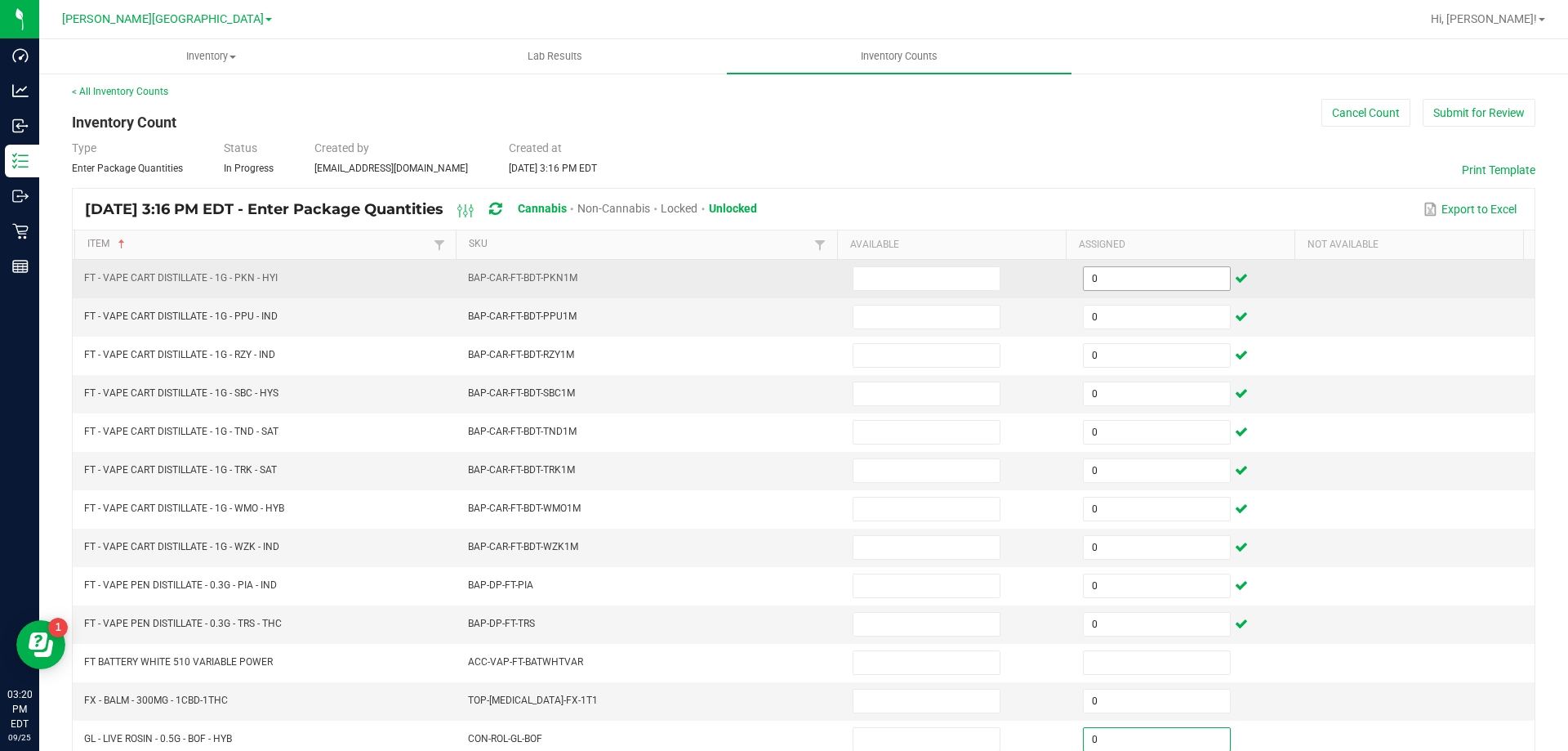
scroll to position [339, 0]
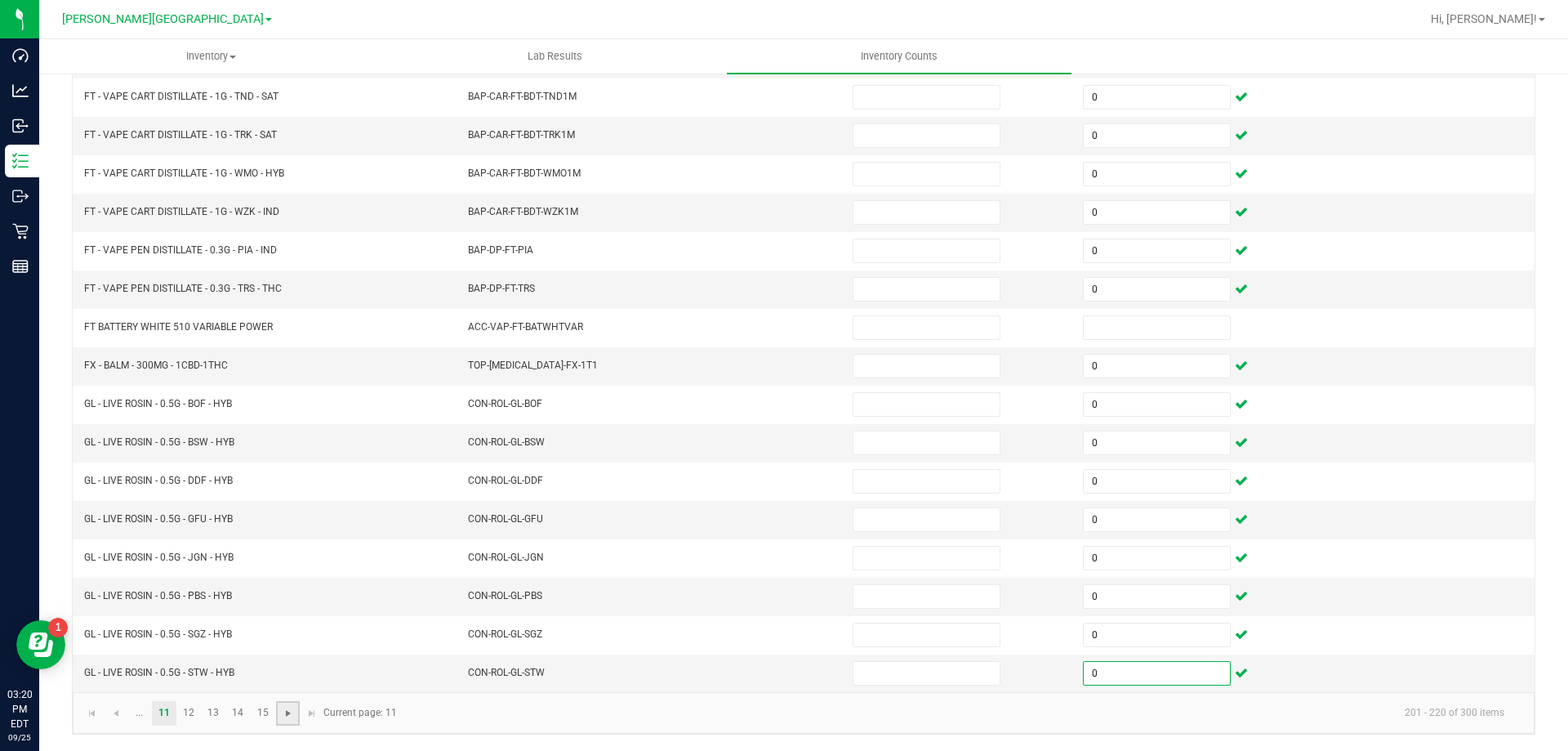
click at [290, 714] on span "Go to the next page" at bounding box center [287, 713] width 13 height 13
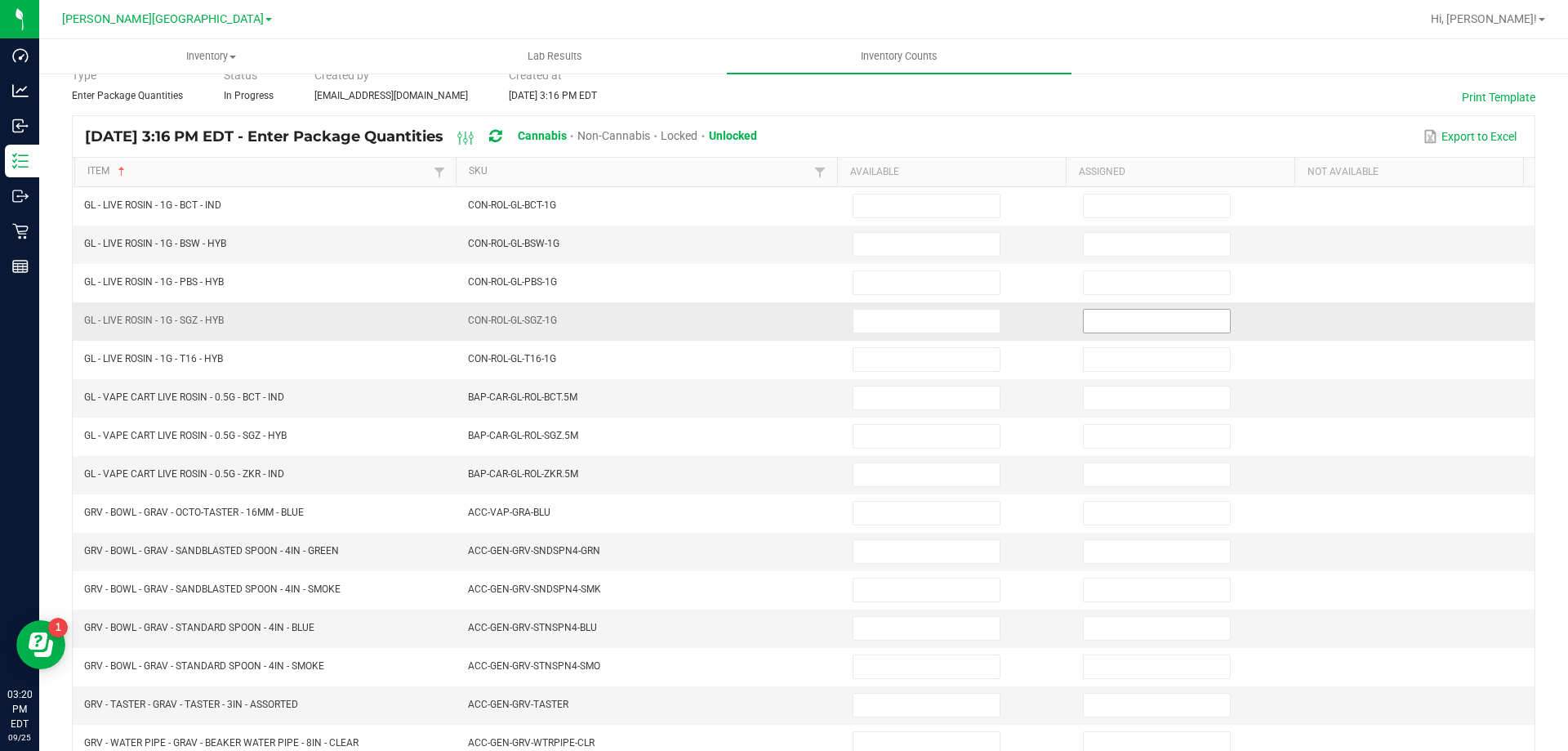
scroll to position [0, 0]
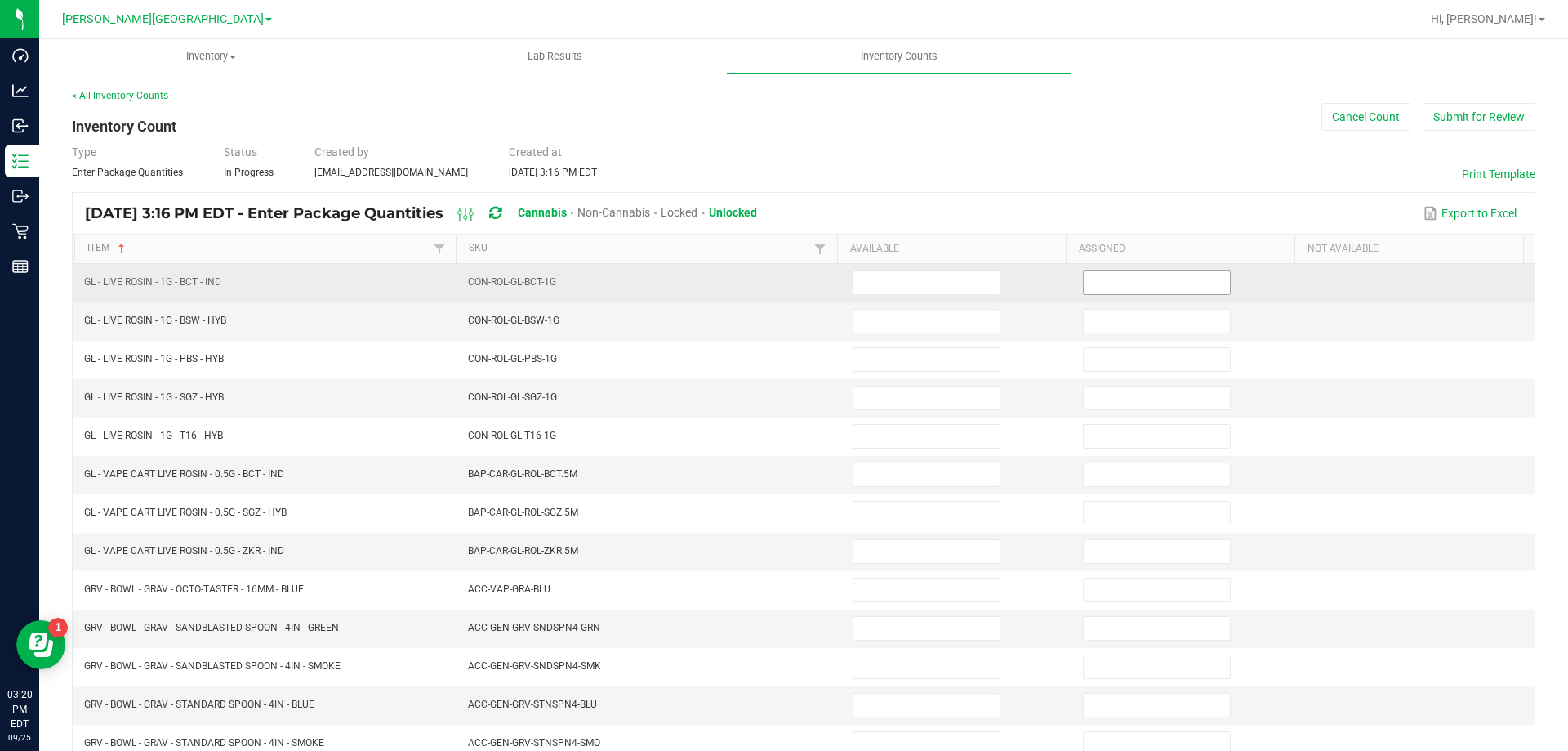
click at [1115, 295] on span at bounding box center [1157, 282] width 148 height 24
click at [1111, 290] on input at bounding box center [1157, 282] width 146 height 23
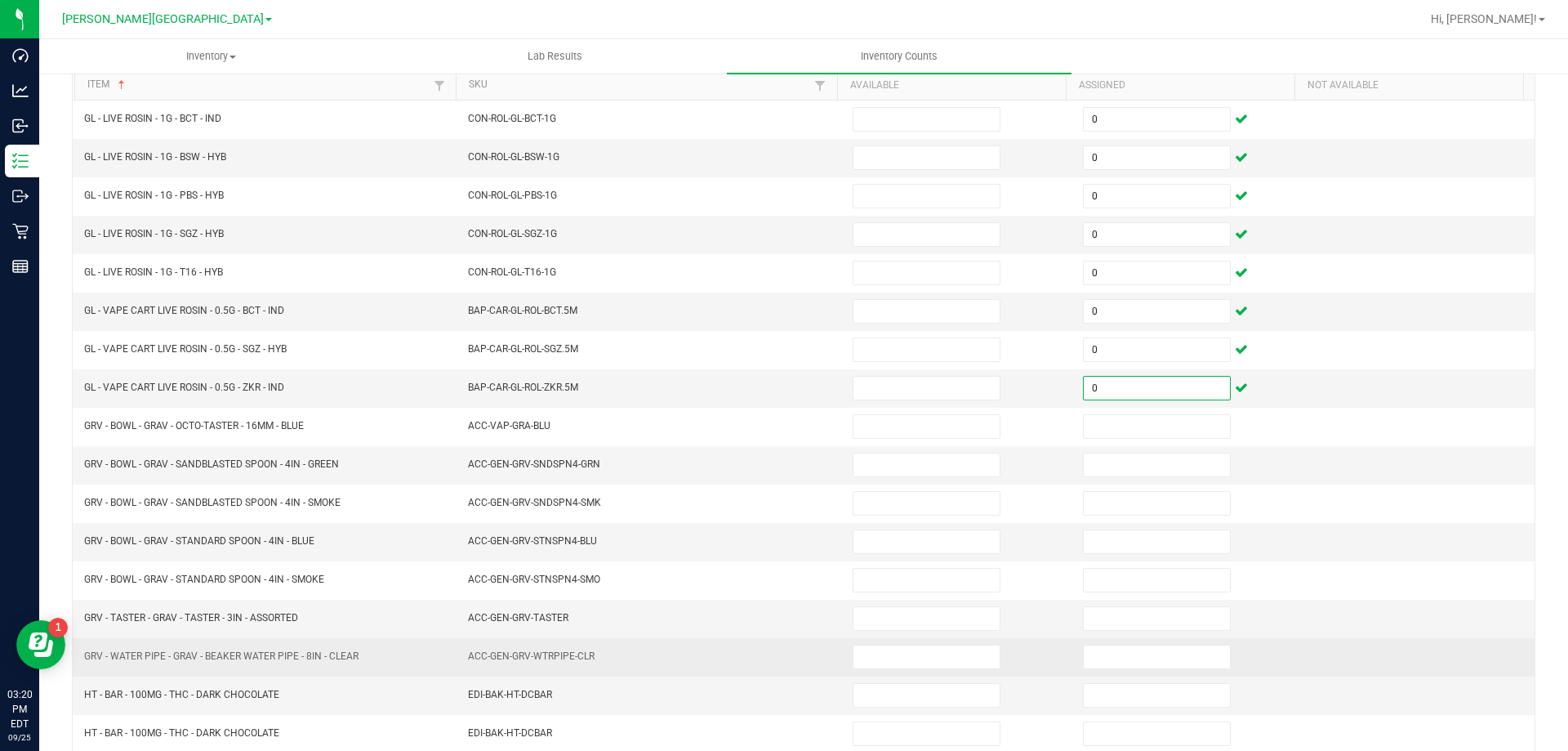
scroll to position [245, 0]
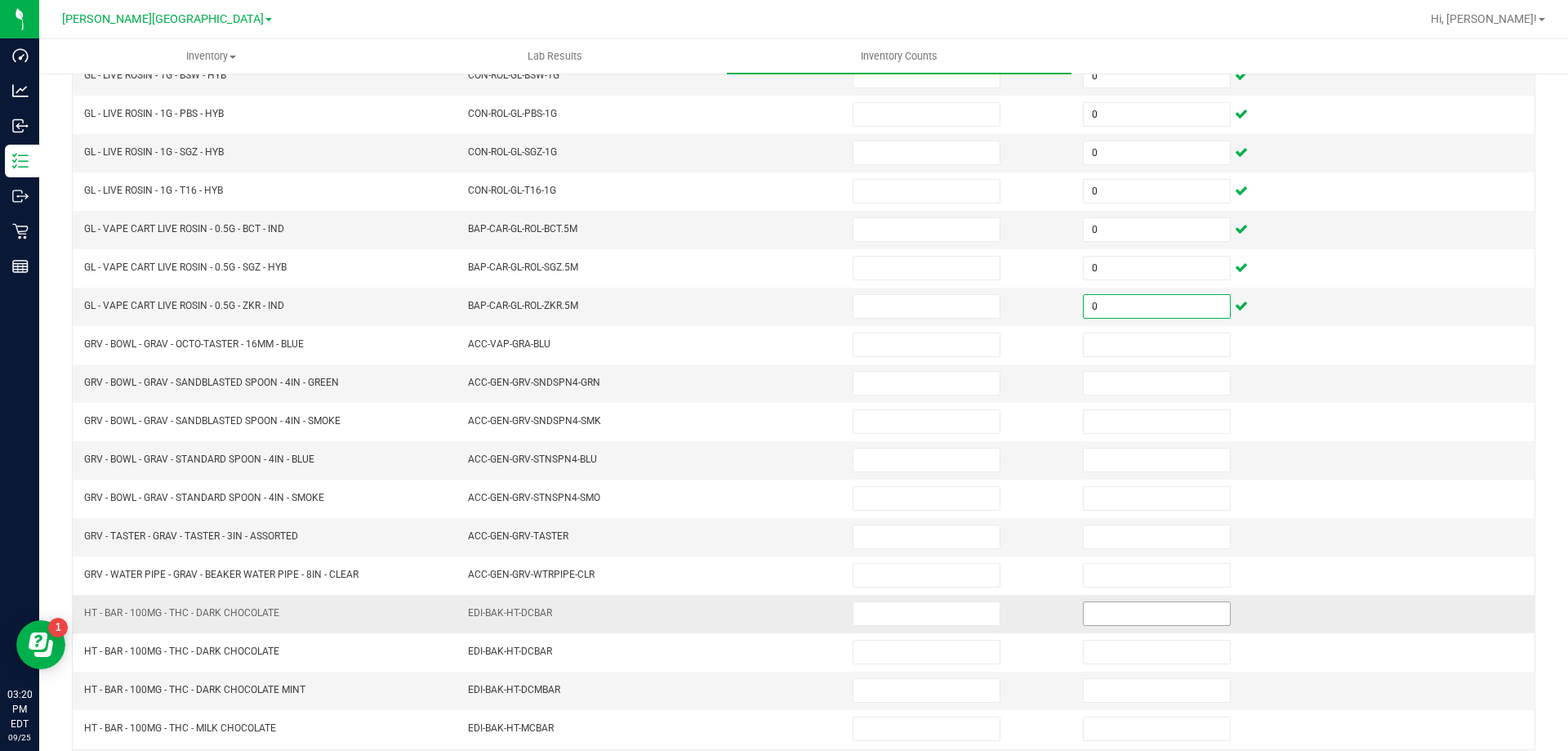
click at [1094, 603] on input at bounding box center [1157, 613] width 146 height 23
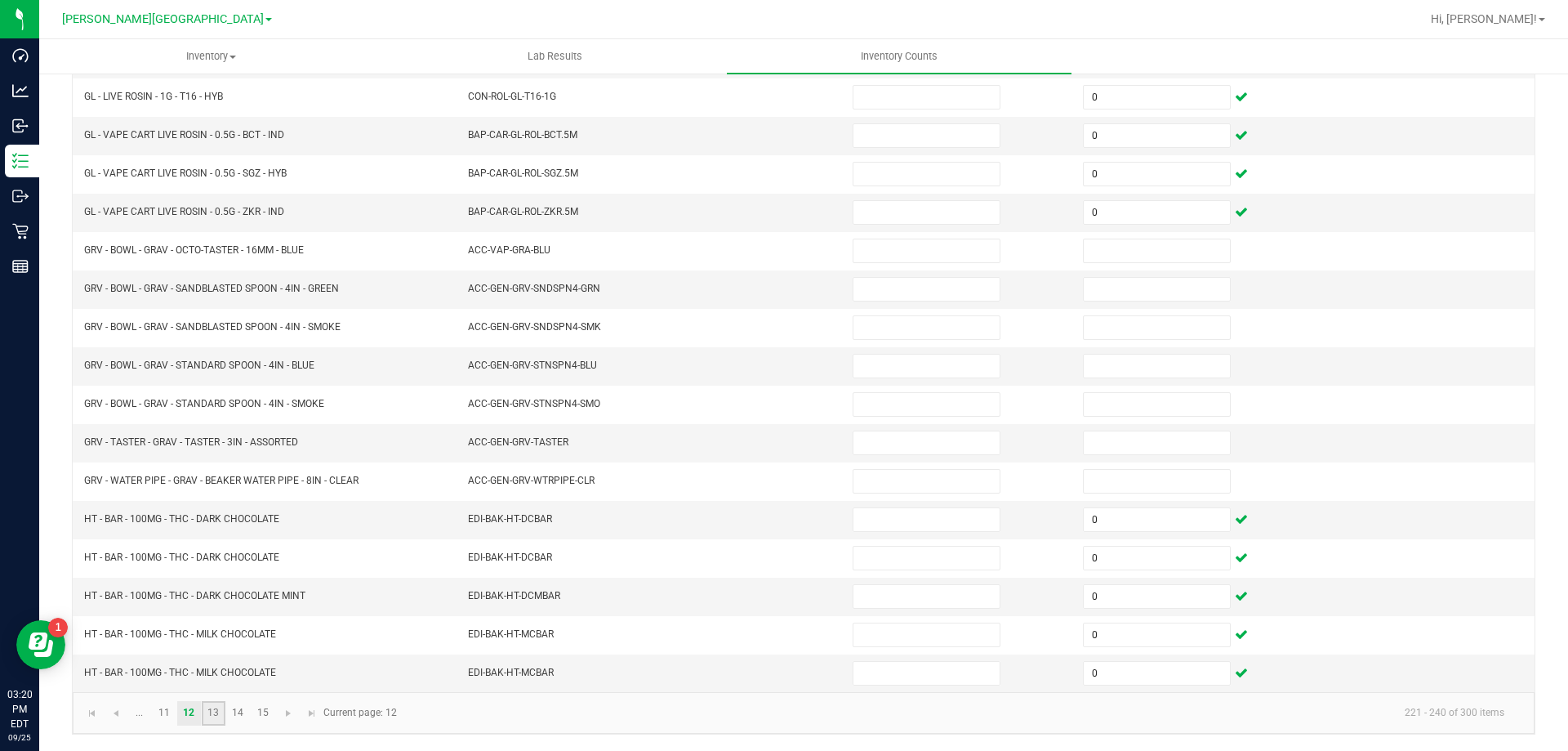
click at [220, 709] on link "13" at bounding box center [213, 713] width 23 height 24
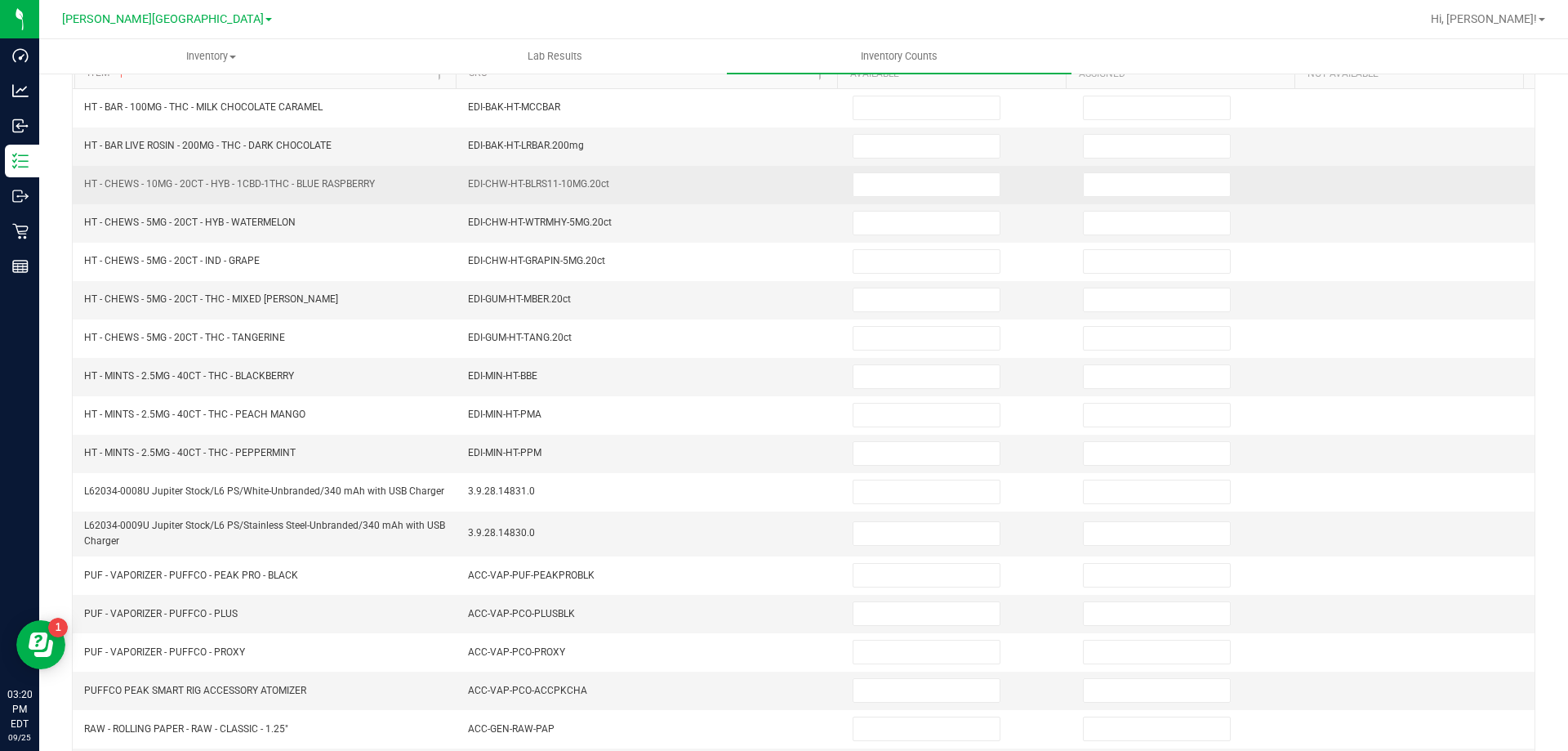
scroll to position [0, 0]
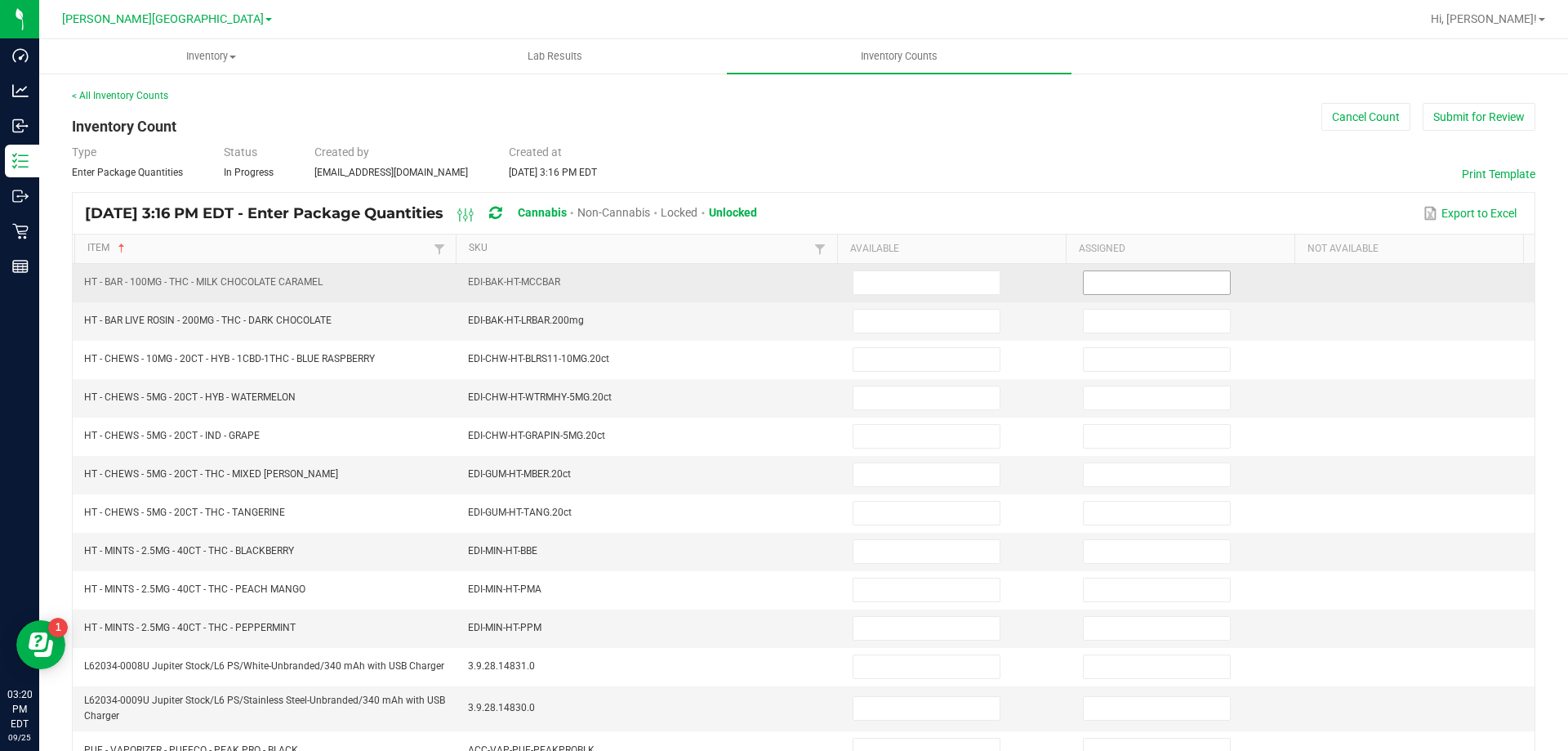
click at [1132, 281] on input at bounding box center [1157, 282] width 146 height 23
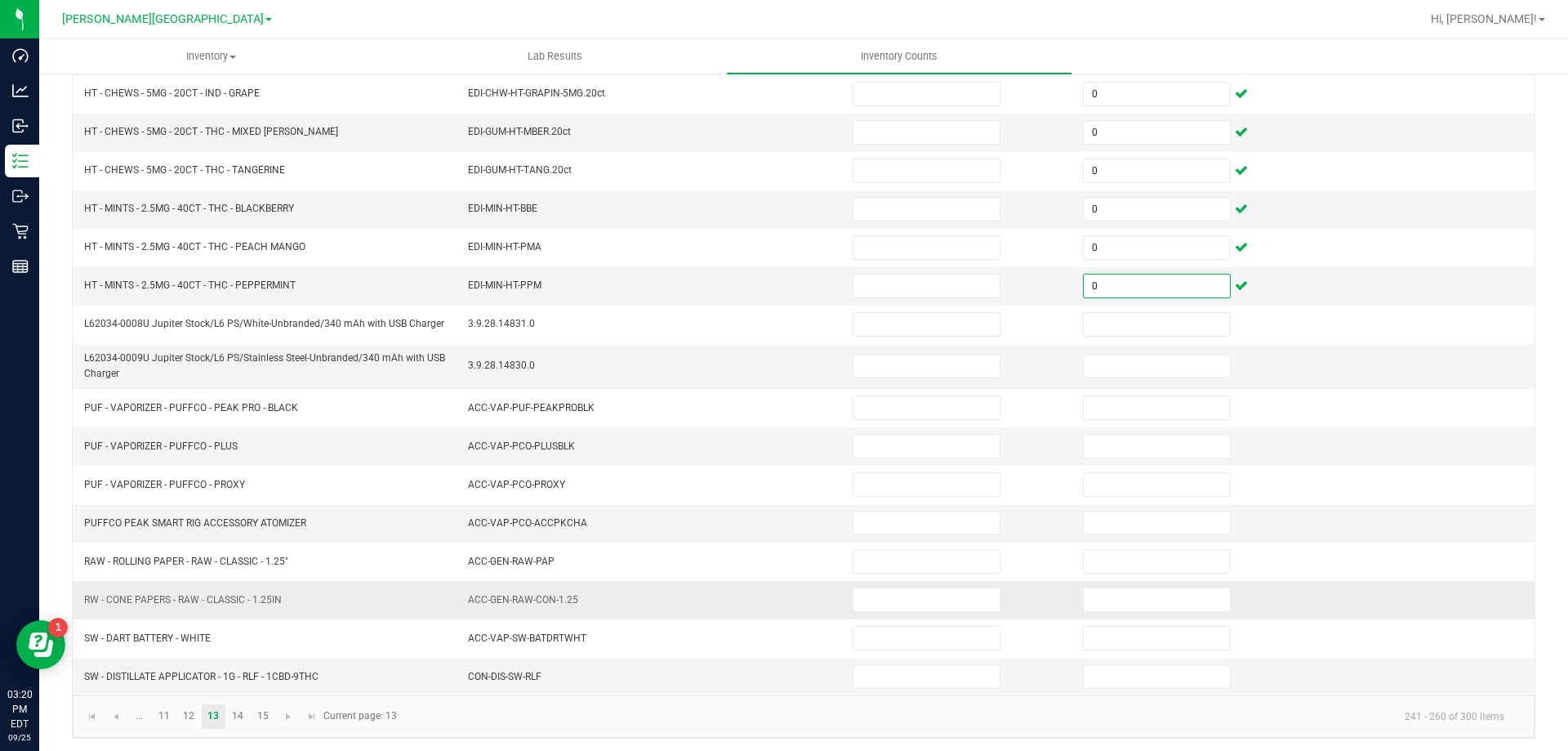
scroll to position [346, 0]
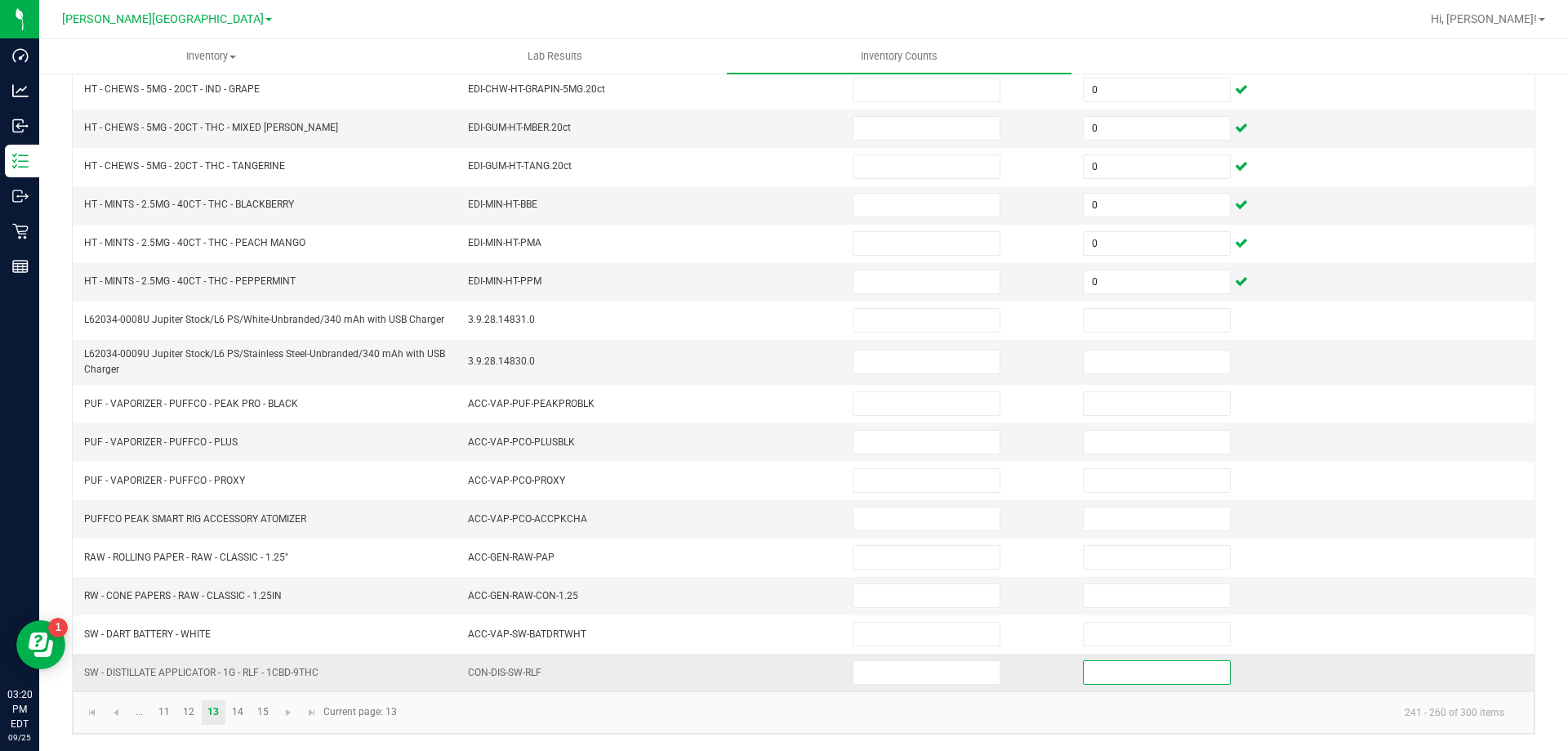
click at [1094, 674] on input at bounding box center [1157, 672] width 146 height 23
click at [239, 711] on link "14" at bounding box center [237, 712] width 23 height 24
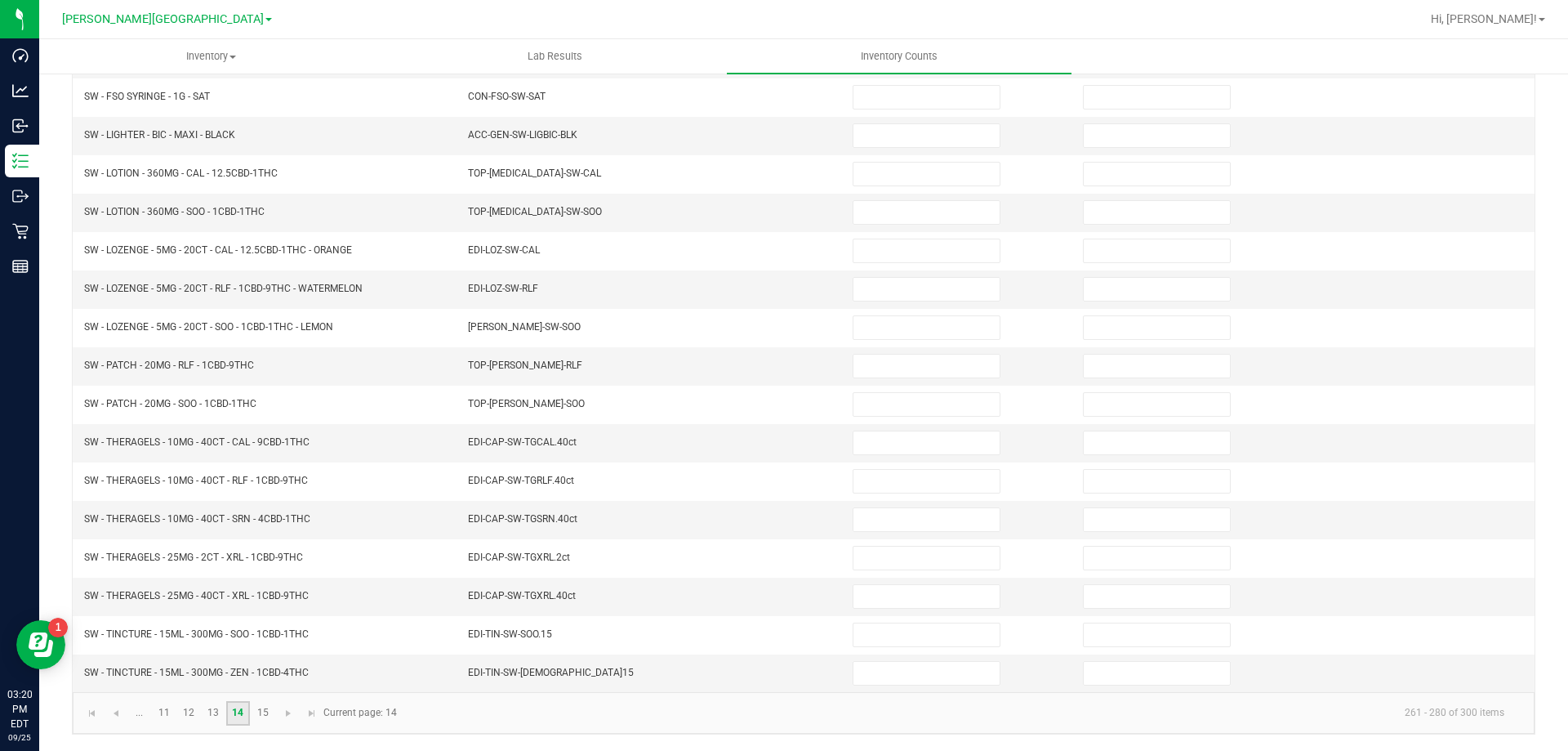
scroll to position [0, 0]
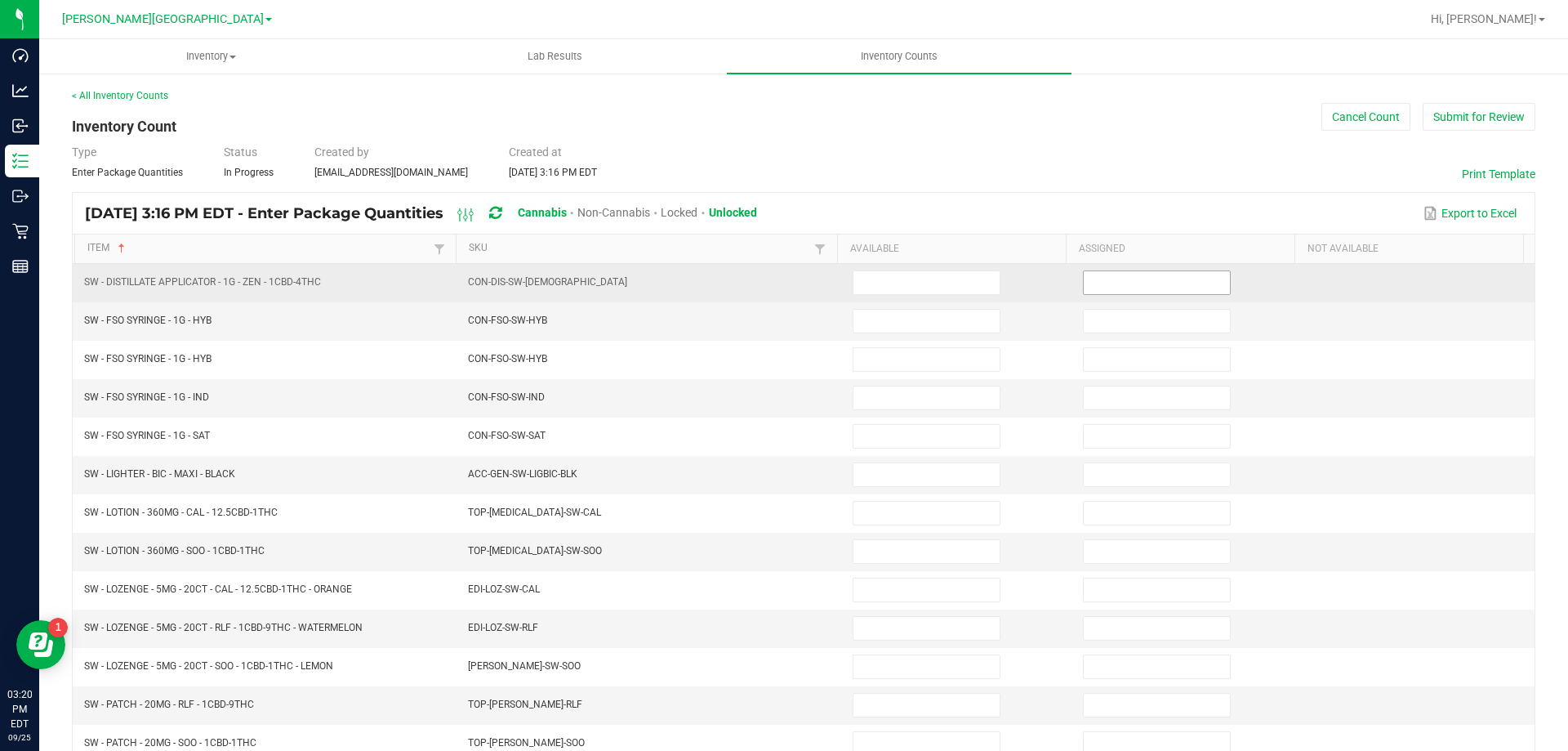
click at [1088, 285] on input at bounding box center [1157, 282] width 146 height 23
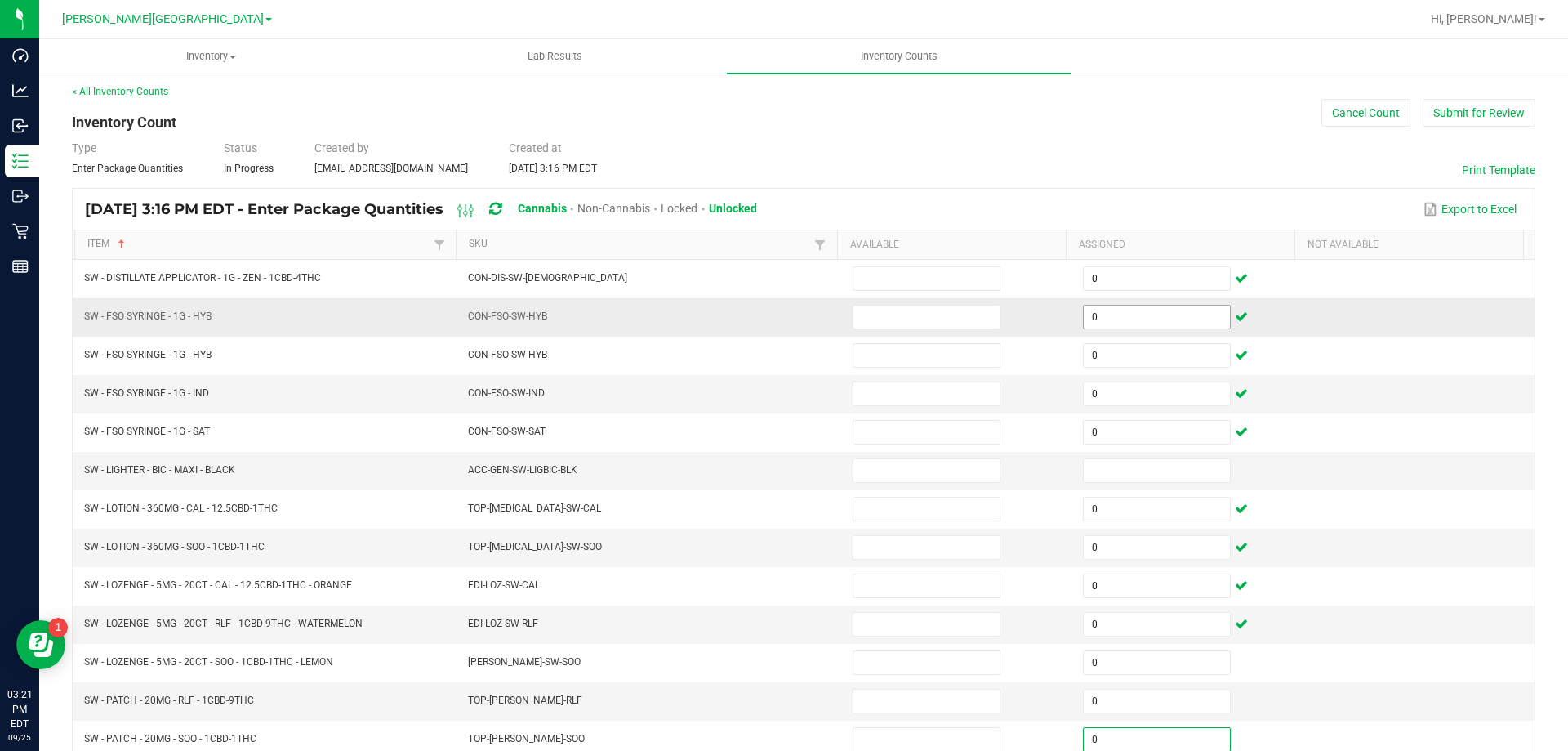
scroll to position [339, 0]
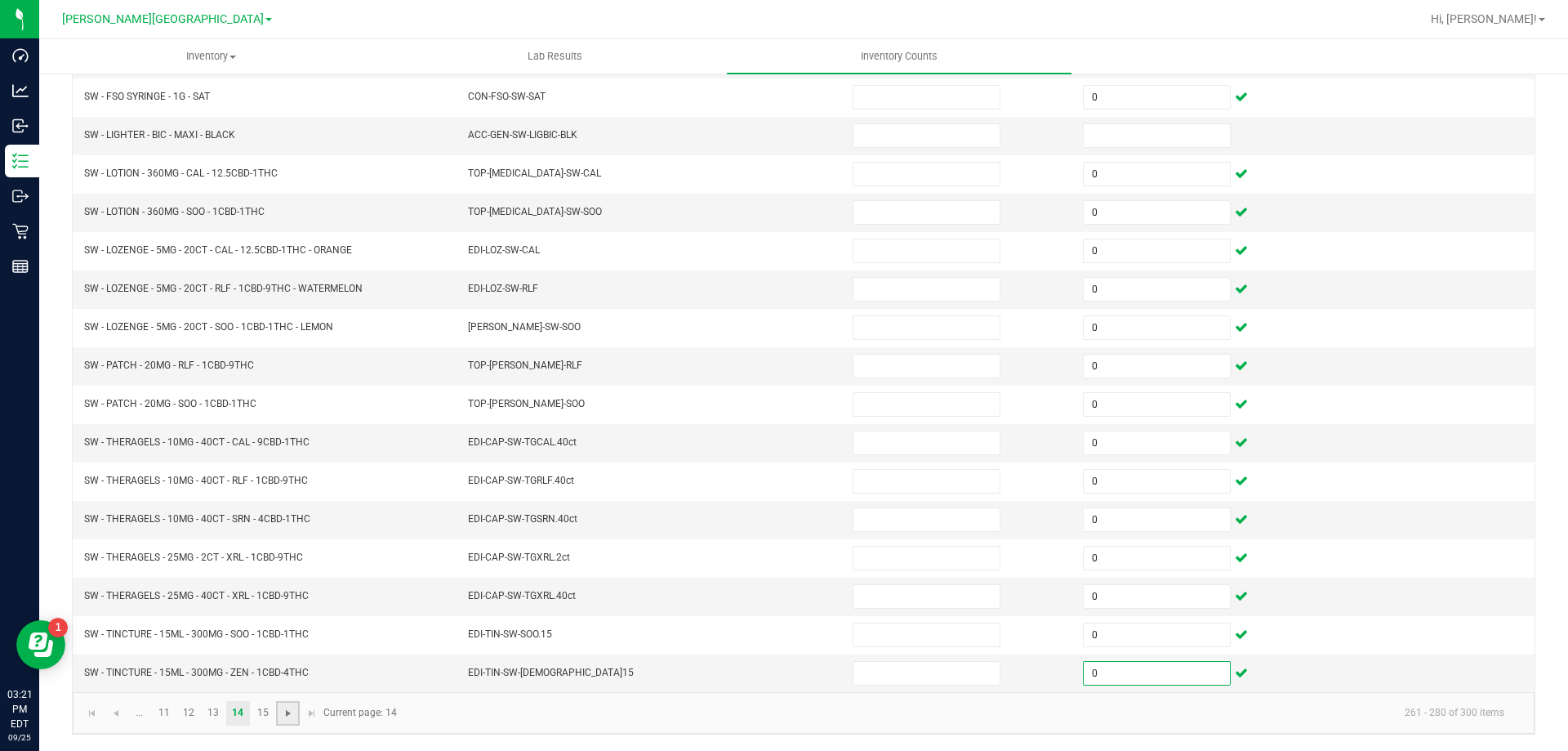
click at [287, 708] on span "Go to the next page" at bounding box center [287, 713] width 13 height 13
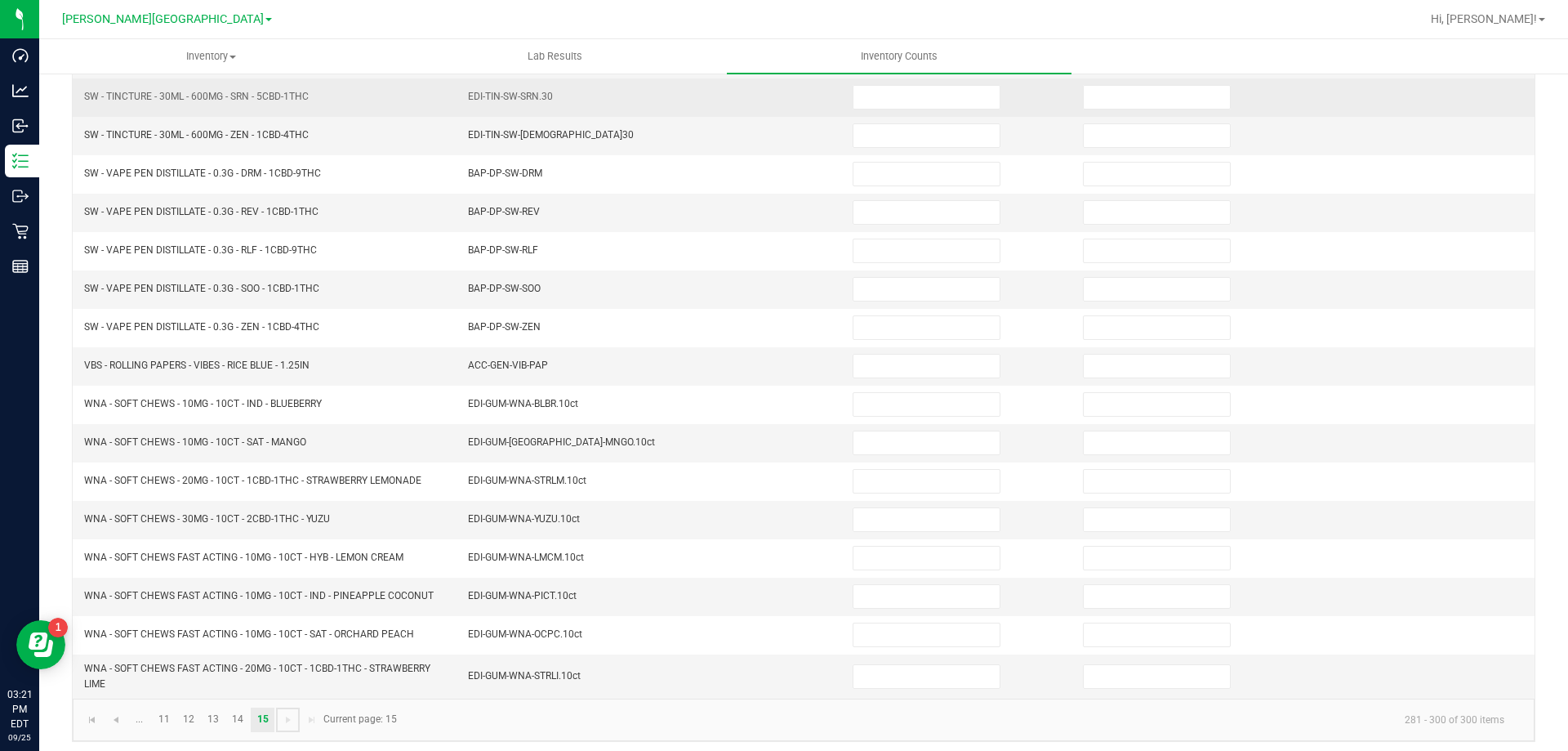
scroll to position [0, 0]
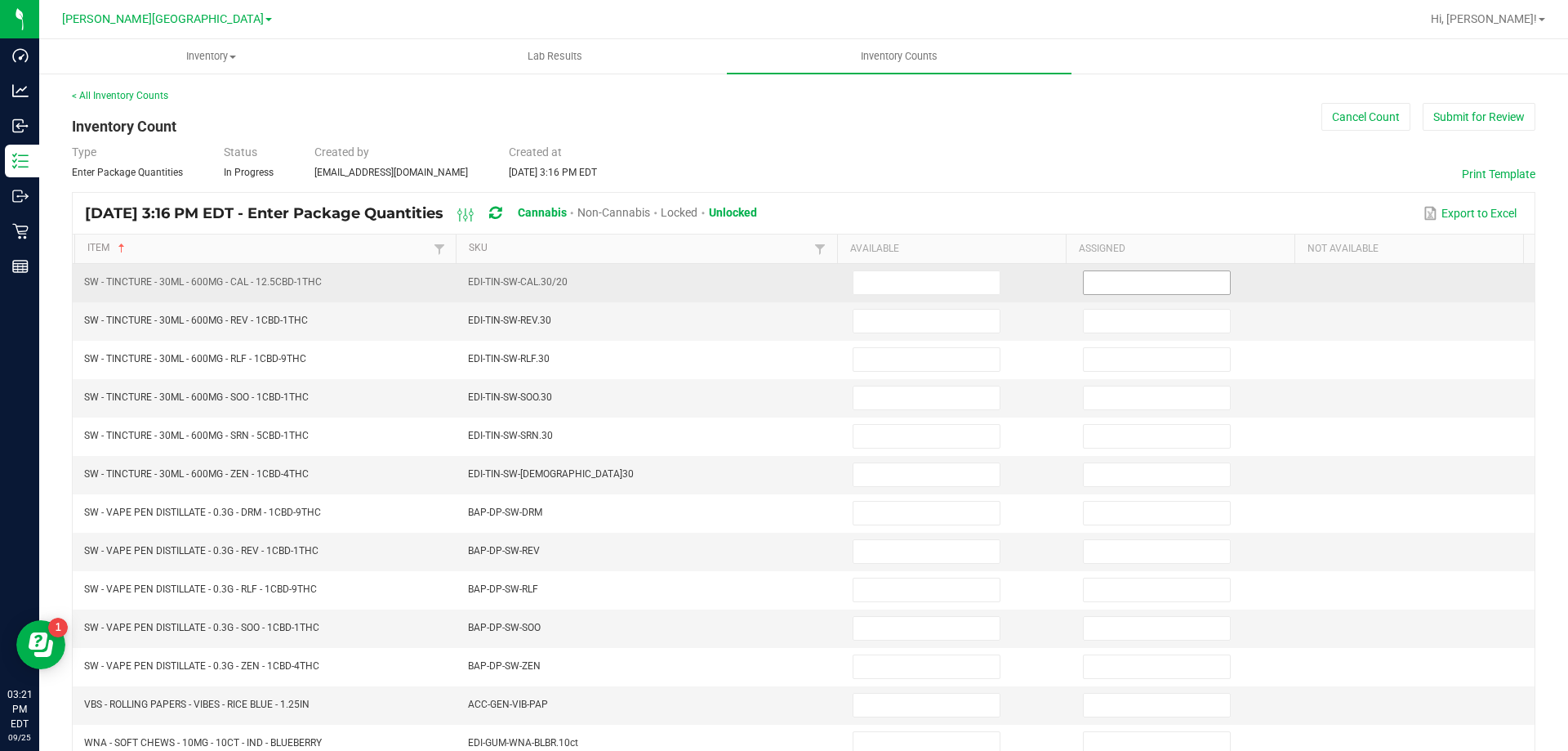
click at [1103, 280] on input at bounding box center [1157, 282] width 146 height 23
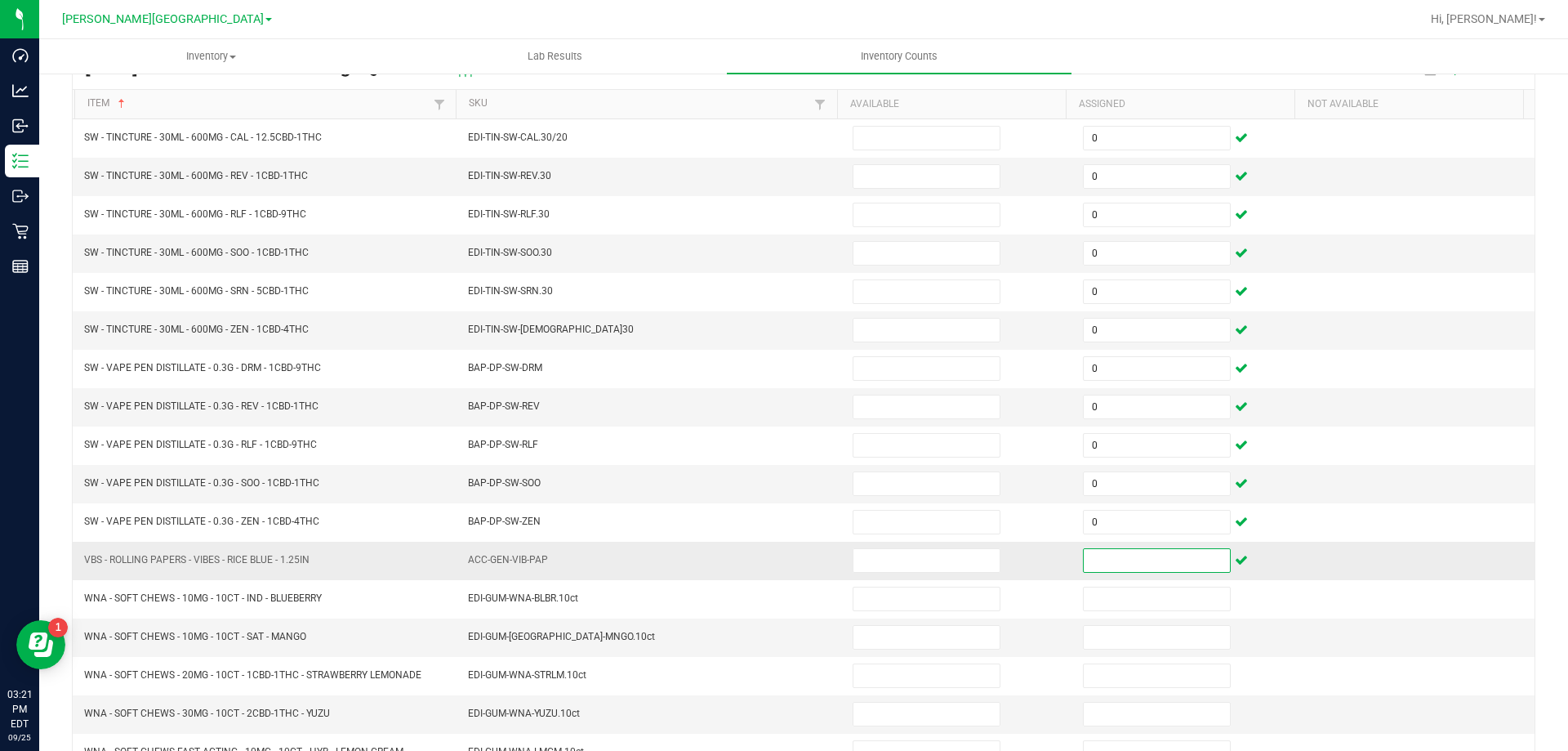
scroll to position [164, 0]
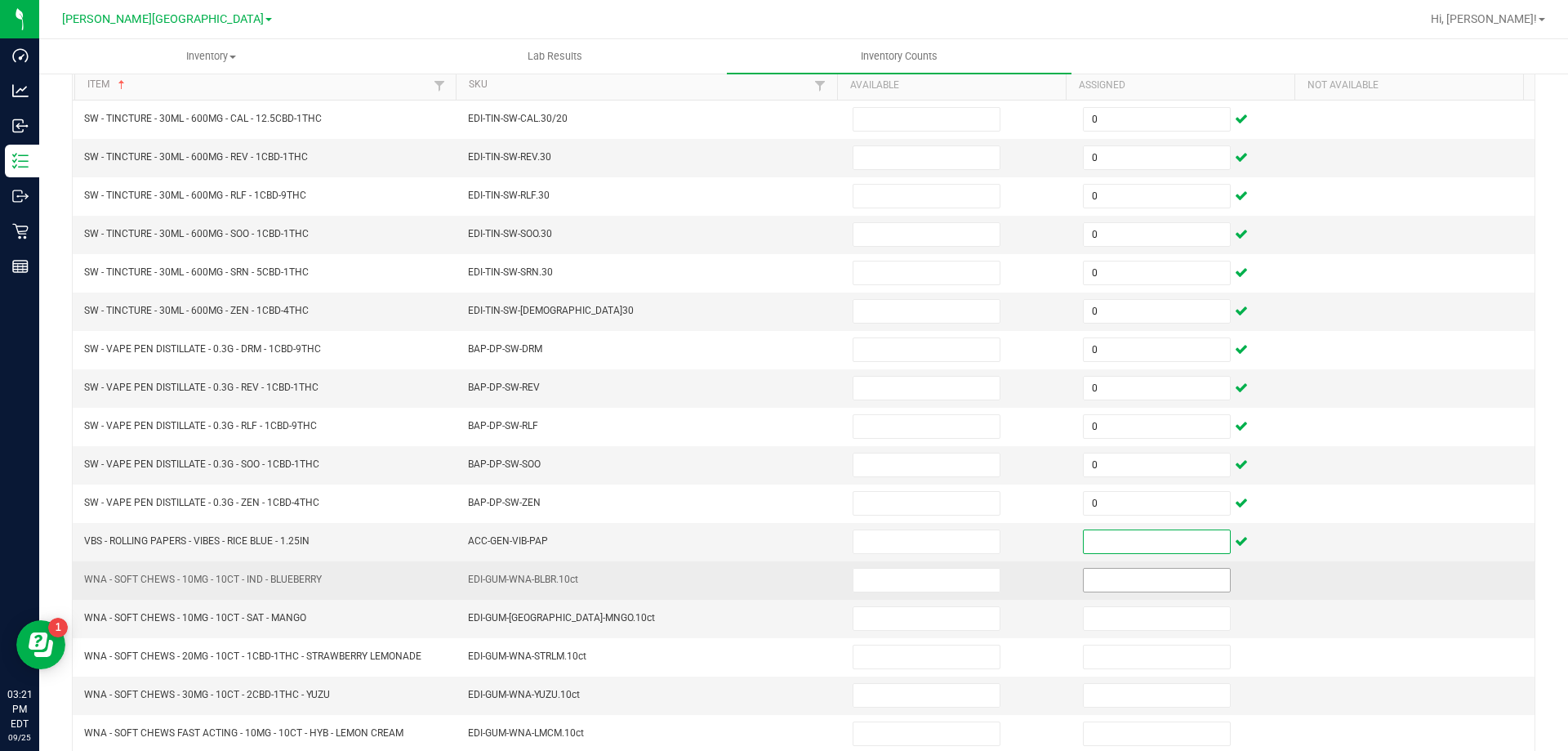
click at [1160, 582] on input at bounding box center [1157, 580] width 146 height 23
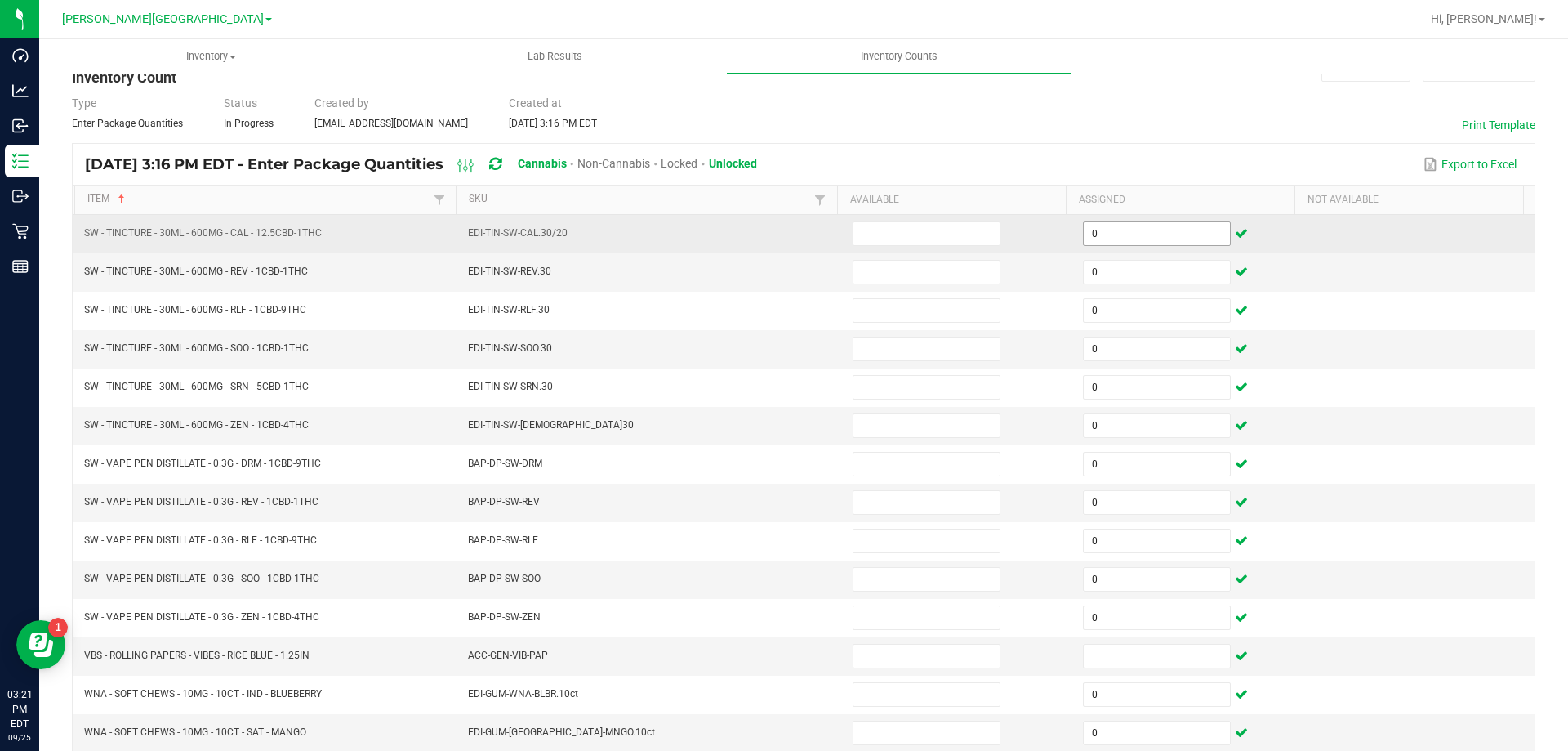
scroll to position [0, 0]
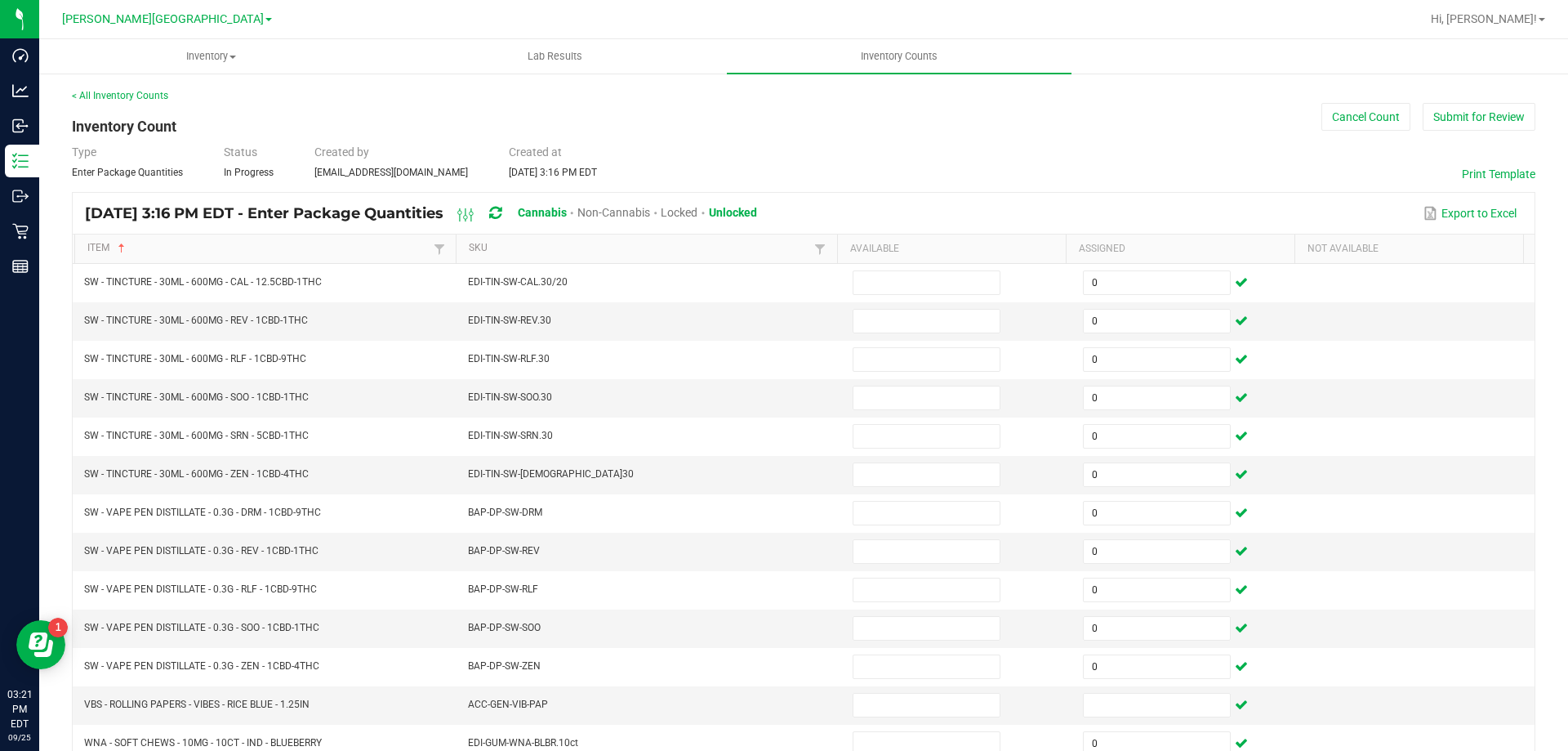
click at [1451, 102] on div "< All Inventory Counts" at bounding box center [803, 95] width 1463 height 15
click at [1449, 117] on button "Submit for Review" at bounding box center [1479, 117] width 113 height 28
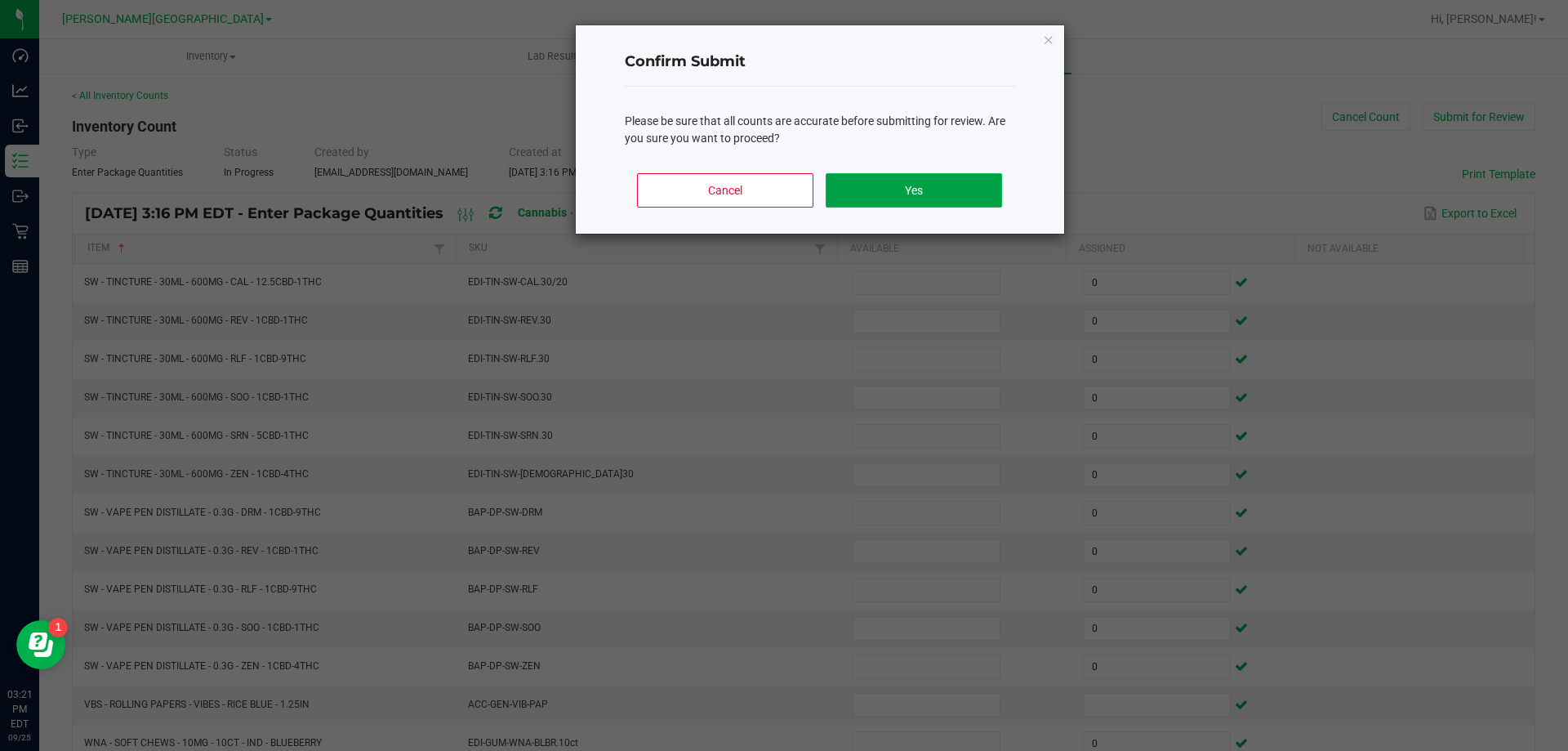
click at [994, 189] on button "Yes" at bounding box center [913, 191] width 176 height 35
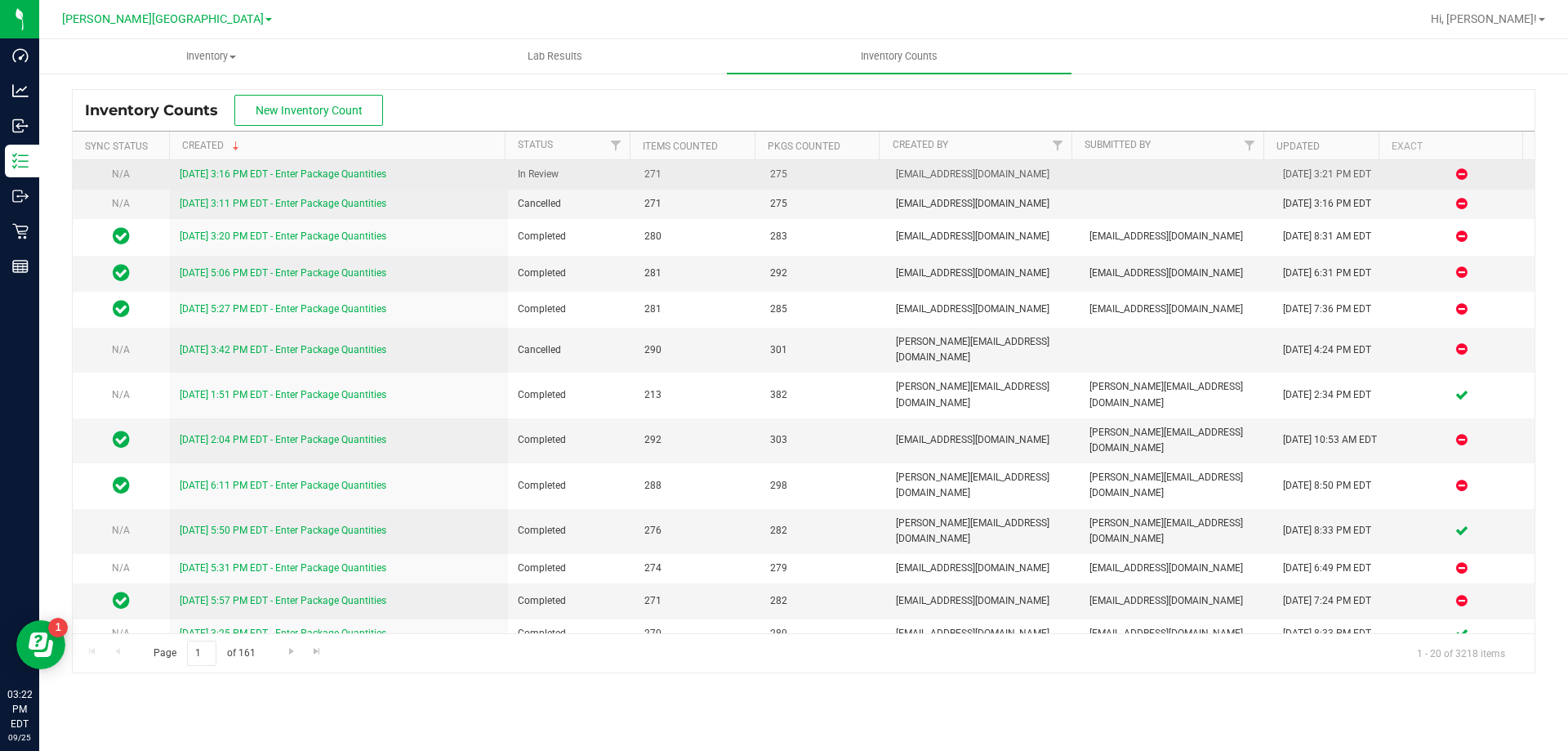
click at [323, 169] on link "9/25/25 3:16 PM EDT - Enter Package Quantities" at bounding box center [283, 173] width 207 height 11
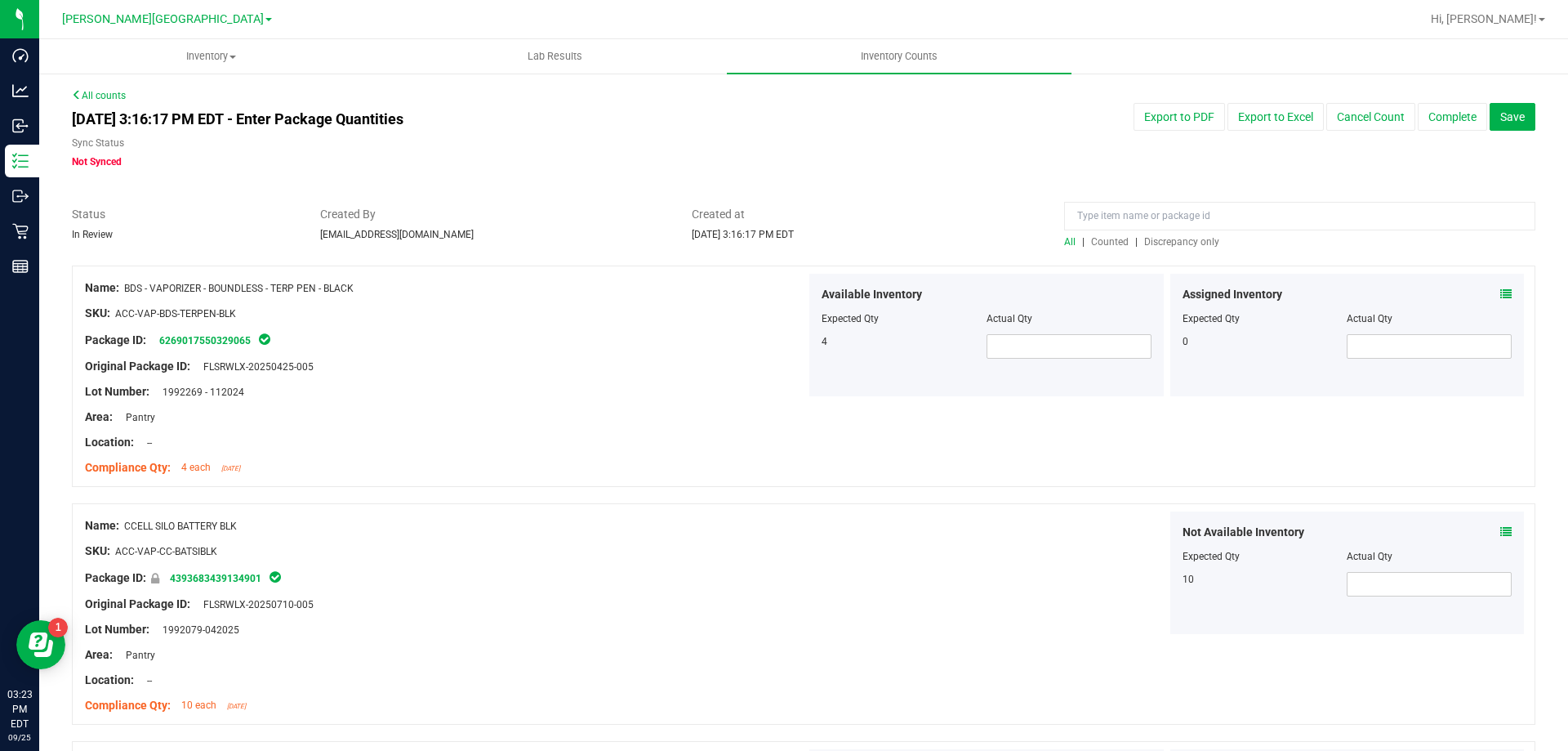
click at [1111, 243] on span "Counted" at bounding box center [1109, 242] width 37 height 11
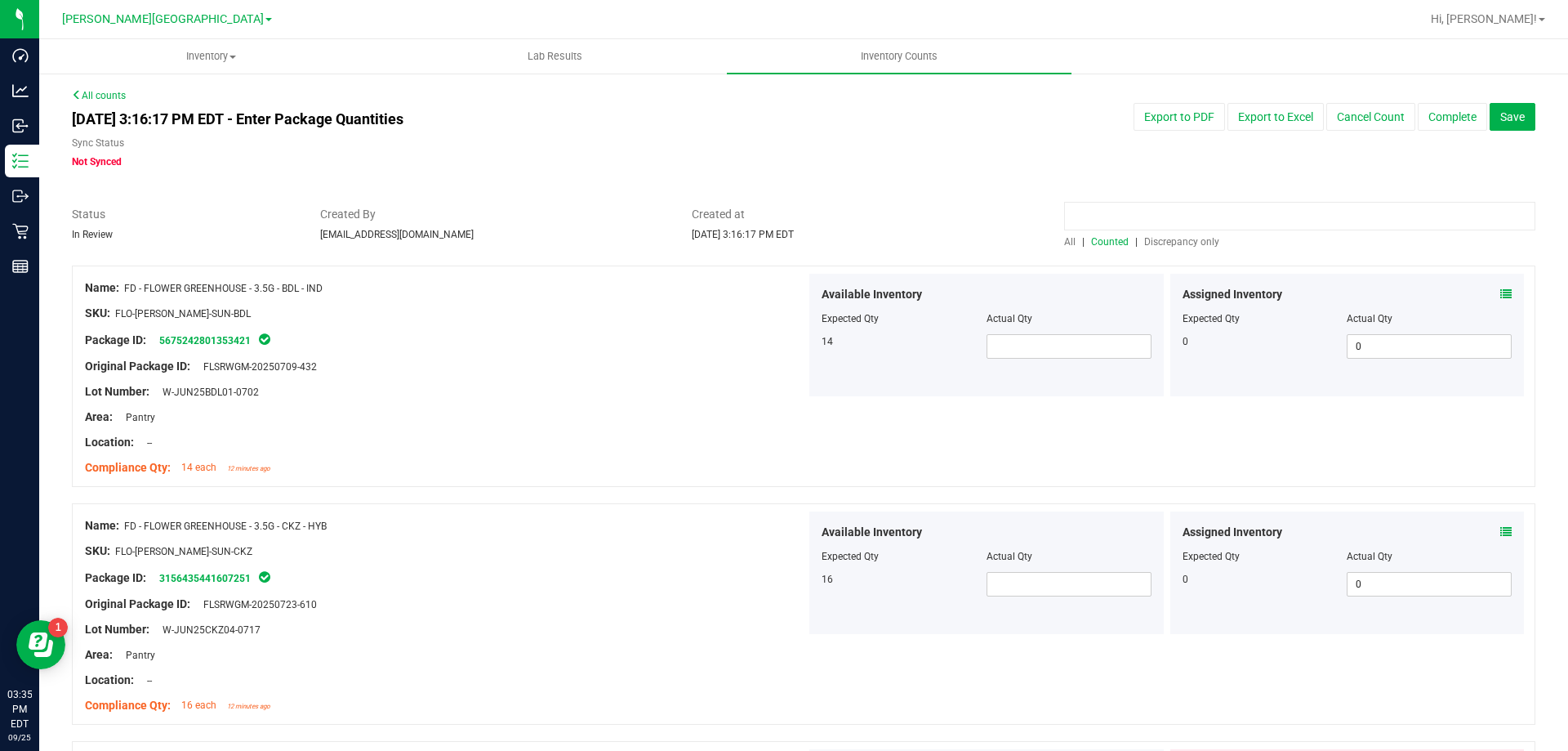
paste input "0307645779727468"
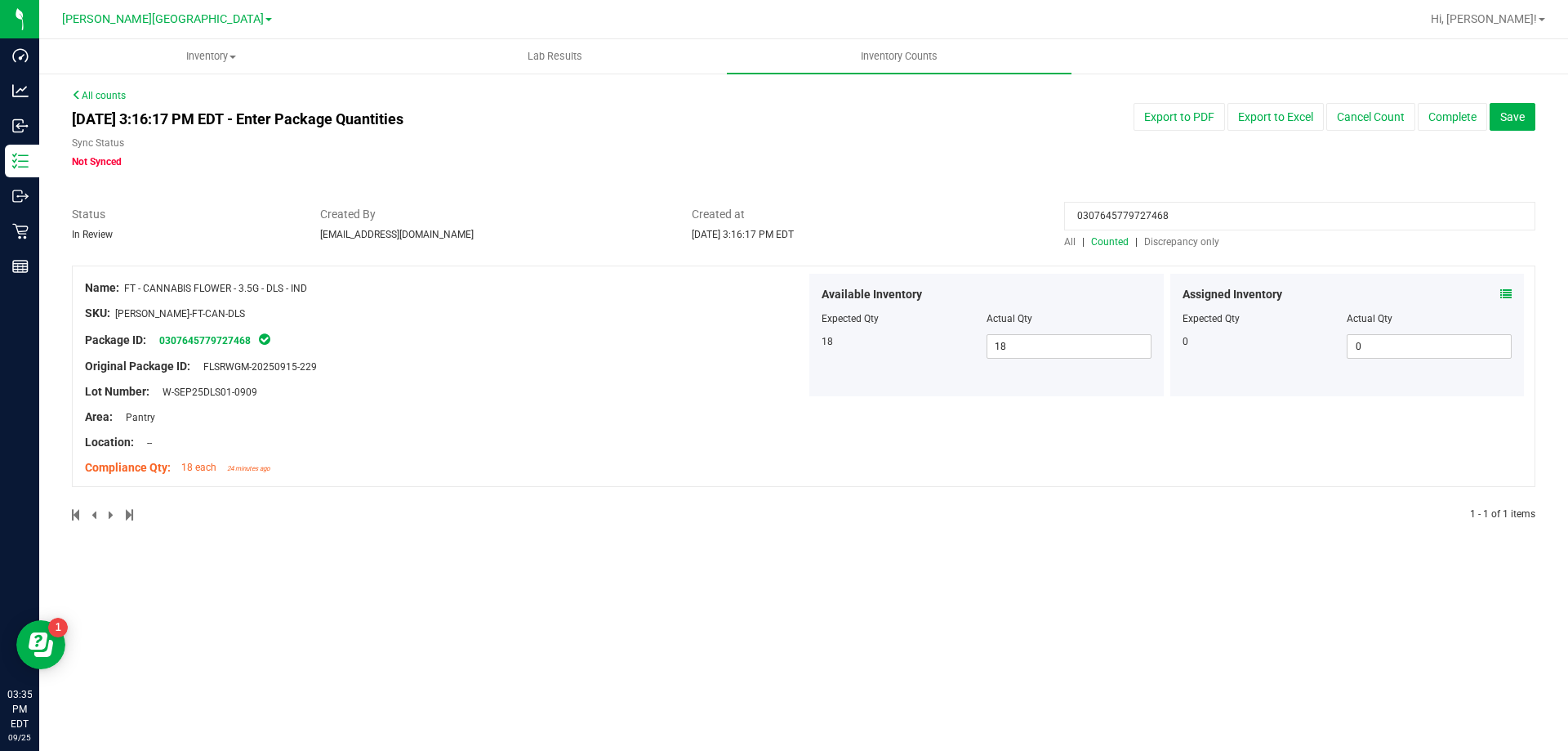
click at [1506, 295] on icon at bounding box center [1506, 294] width 11 height 11
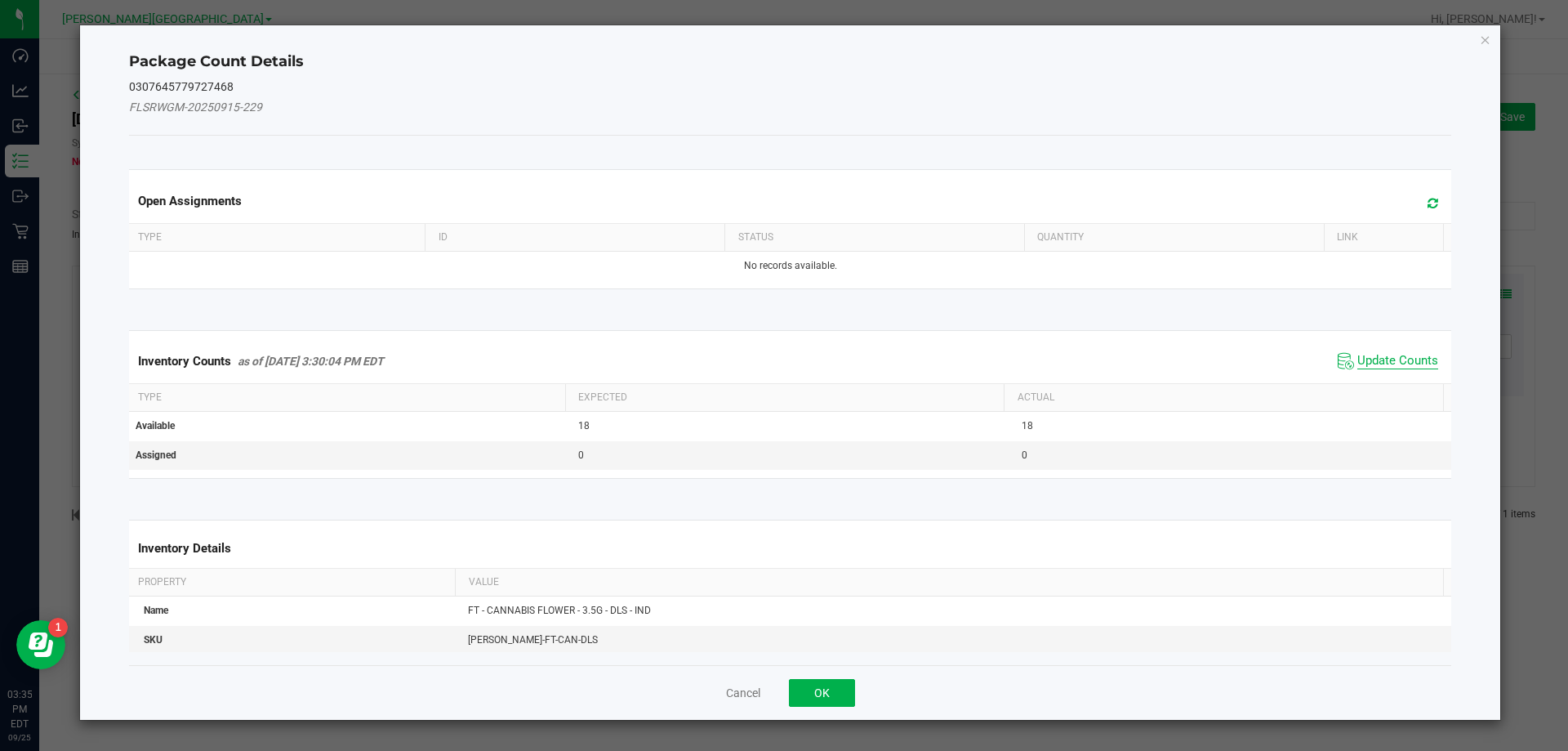
click at [1372, 359] on span "Update Counts" at bounding box center [1397, 361] width 81 height 16
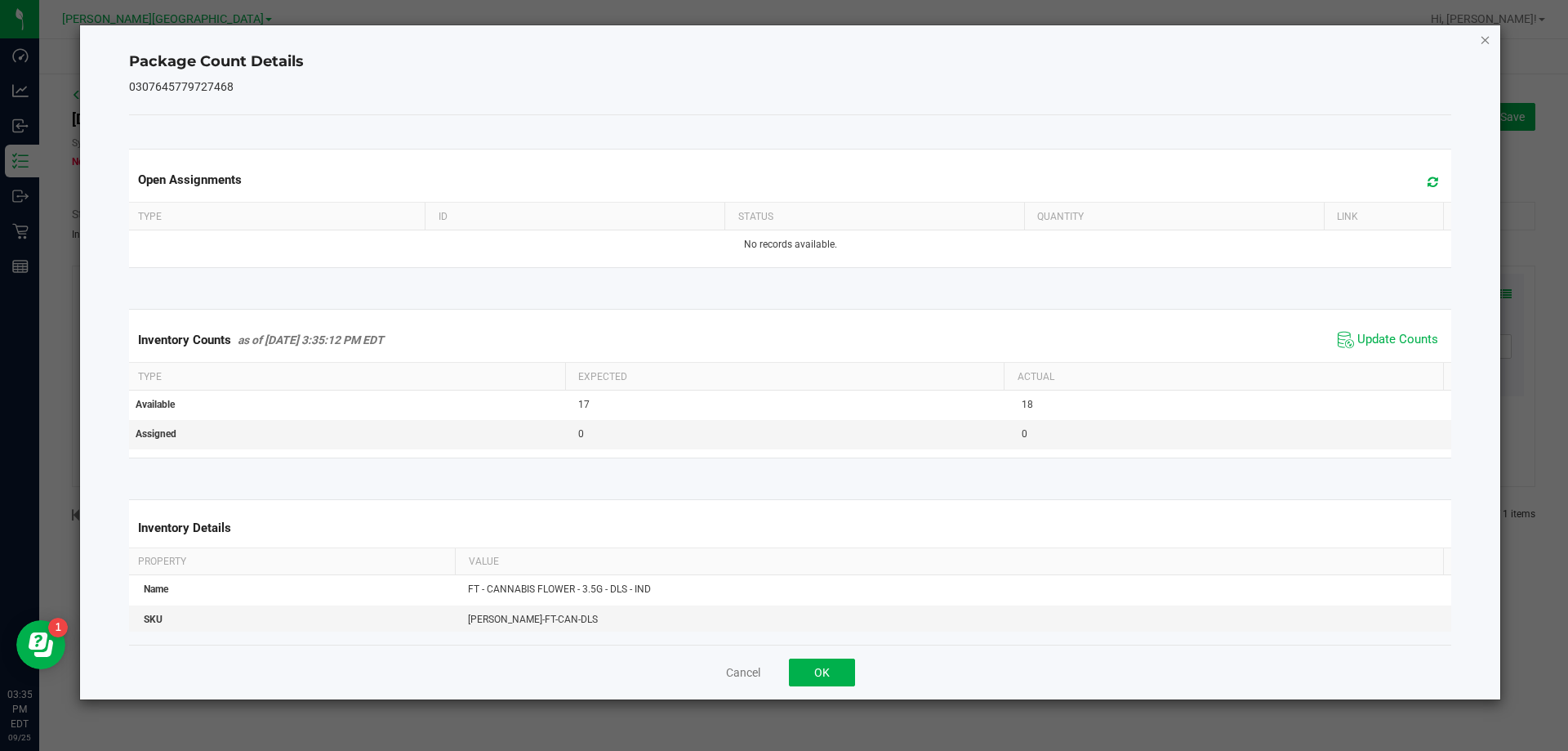
click at [1483, 35] on icon "Close" at bounding box center [1485, 39] width 11 height 20
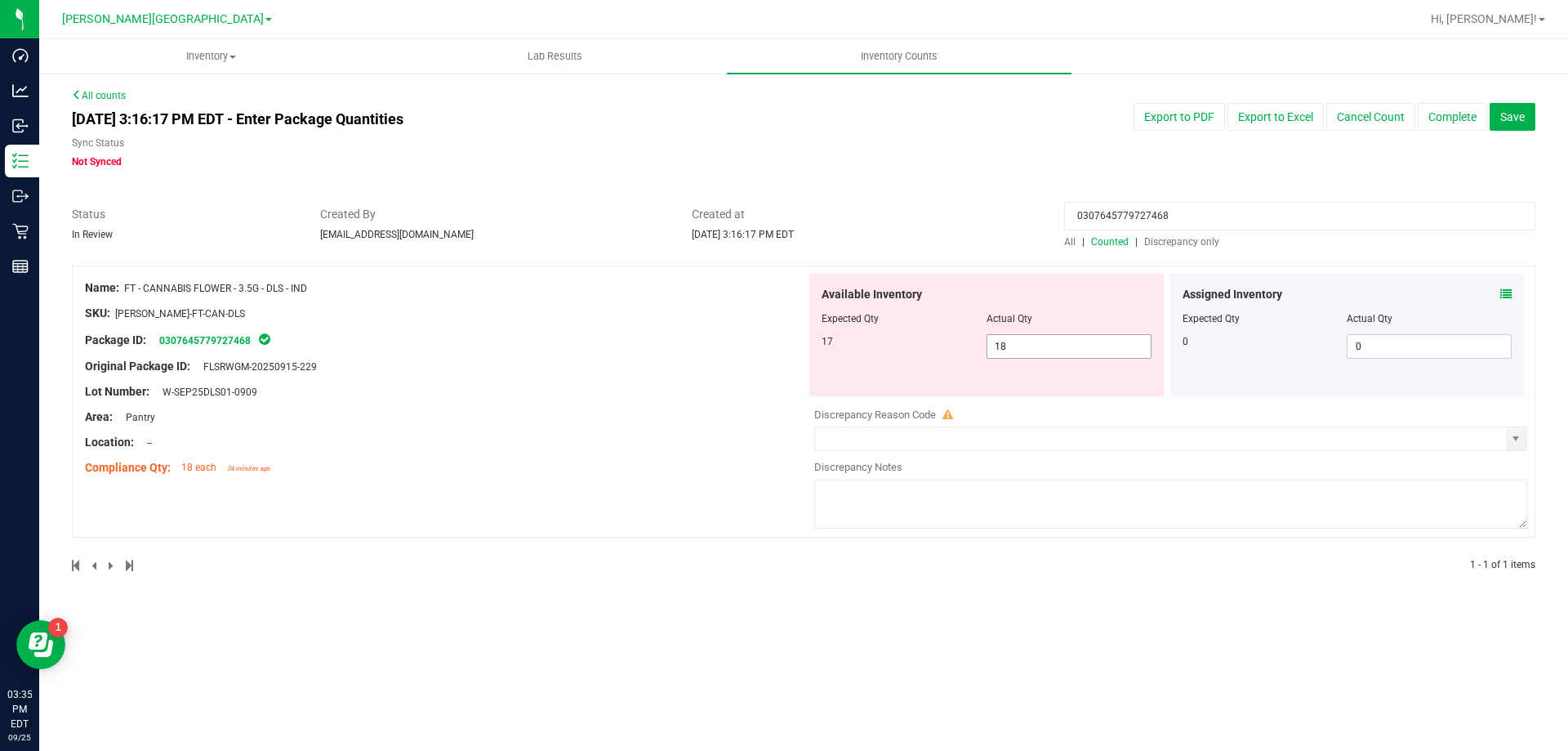
click at [1023, 353] on span "18 18" at bounding box center [1069, 346] width 165 height 24
click at [1023, 353] on input "18" at bounding box center [1069, 346] width 164 height 23
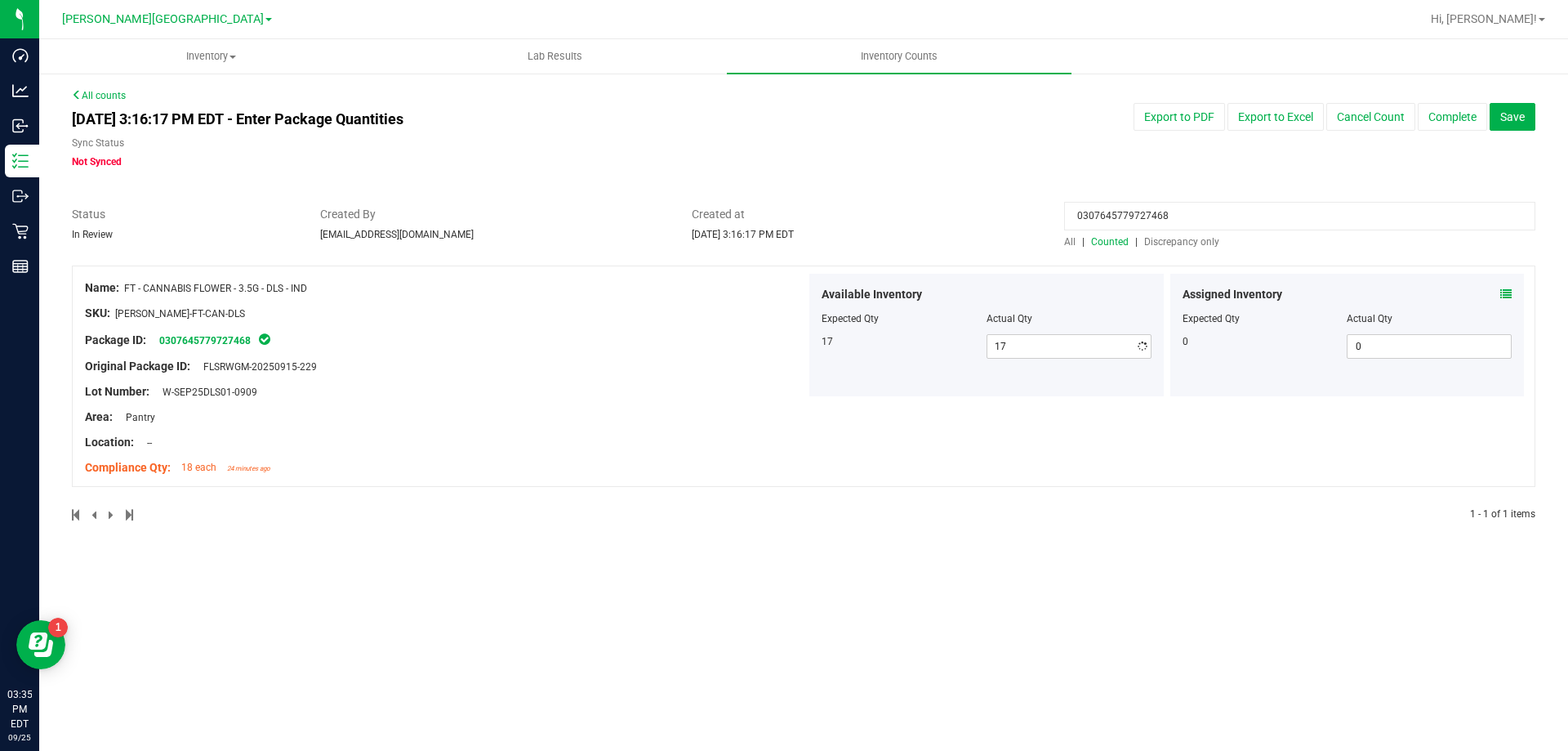
click at [1165, 209] on input "0307645779727468" at bounding box center [1300, 216] width 471 height 29
click at [1165, 209] on input "0307645779727468" at bounding box center [1300, 216] width 471 height 29
paste input "7354030570007620"
click at [1510, 294] on icon at bounding box center [1506, 294] width 11 height 11
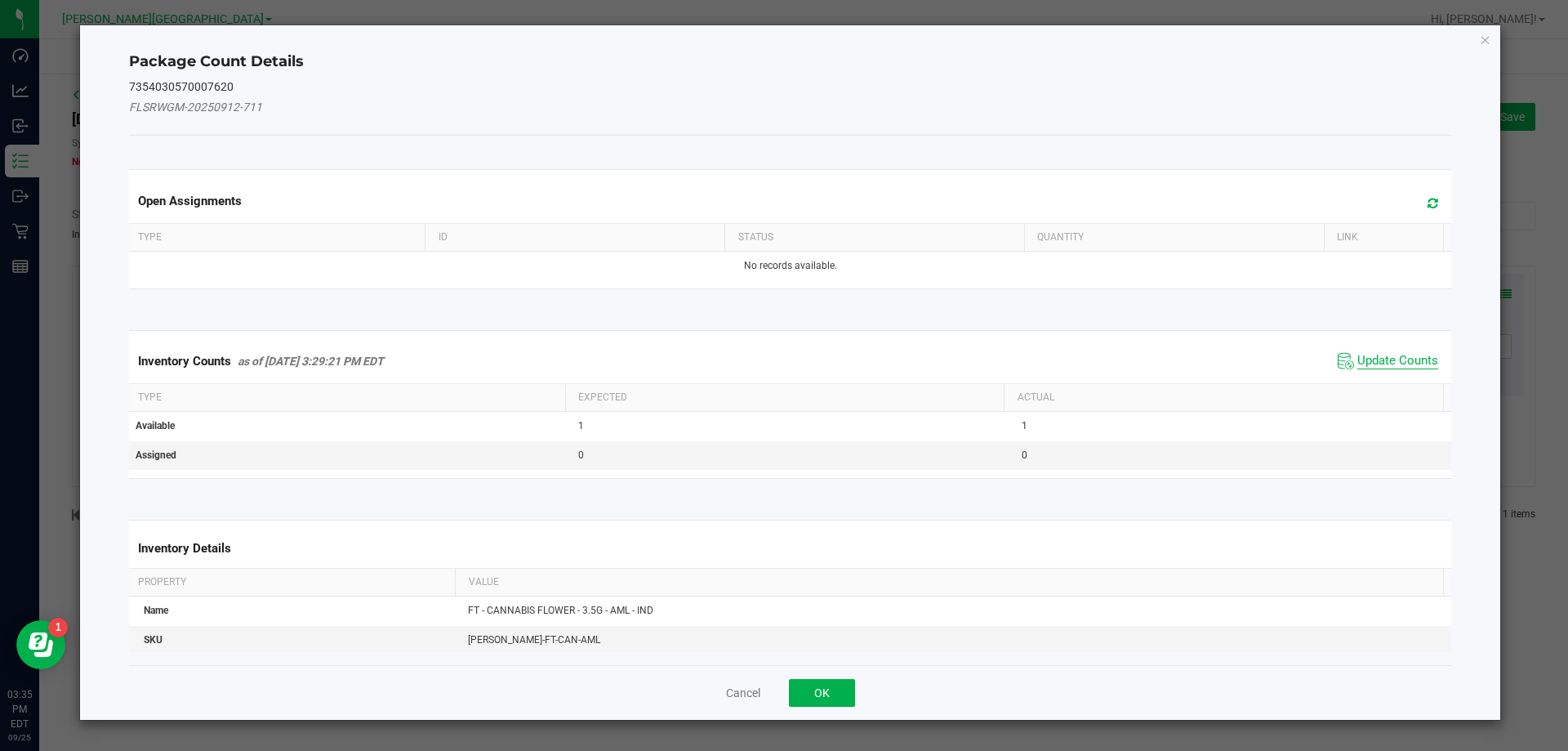
click at [1418, 353] on span "Update Counts" at bounding box center [1397, 361] width 81 height 16
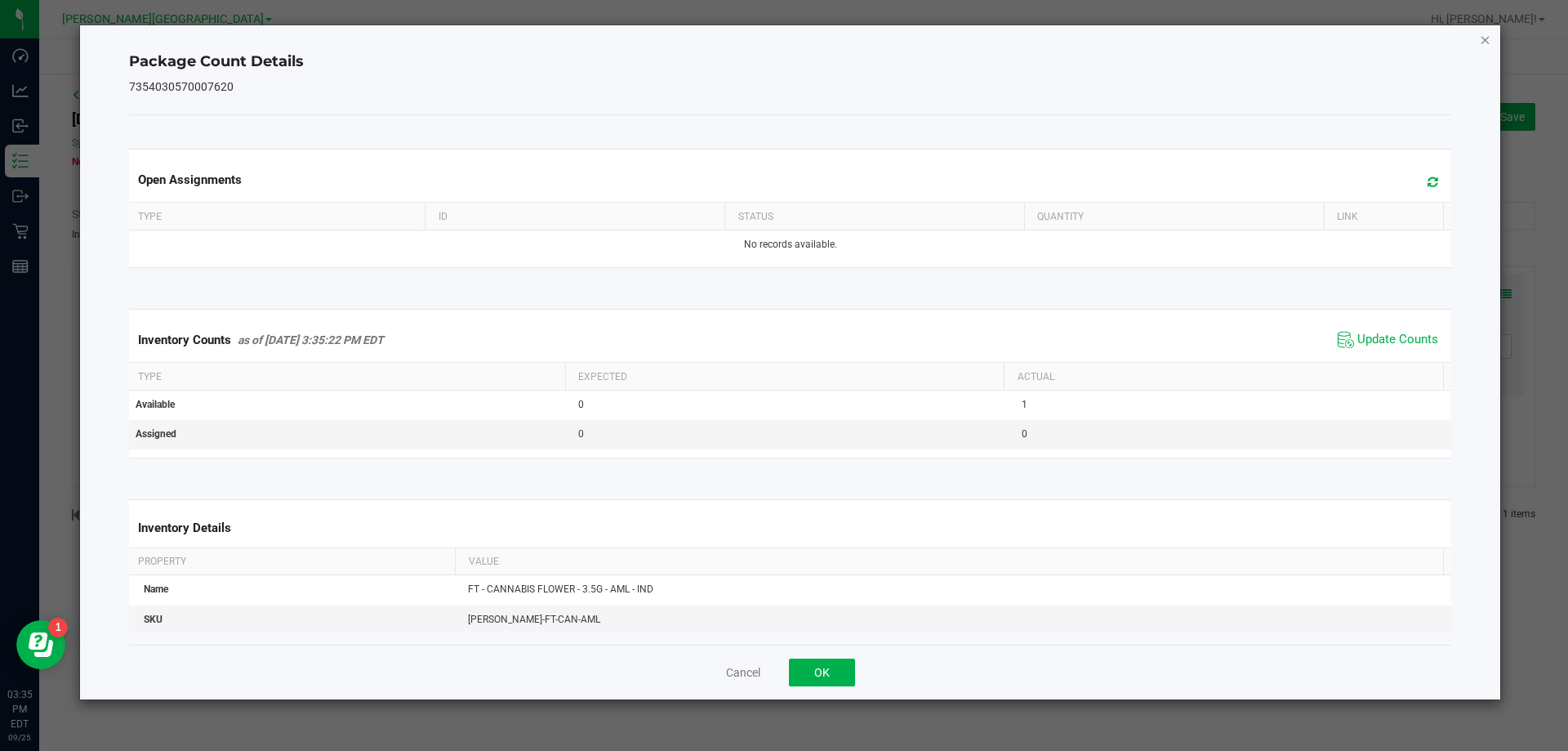
click at [1480, 35] on icon "Close" at bounding box center [1485, 39] width 11 height 20
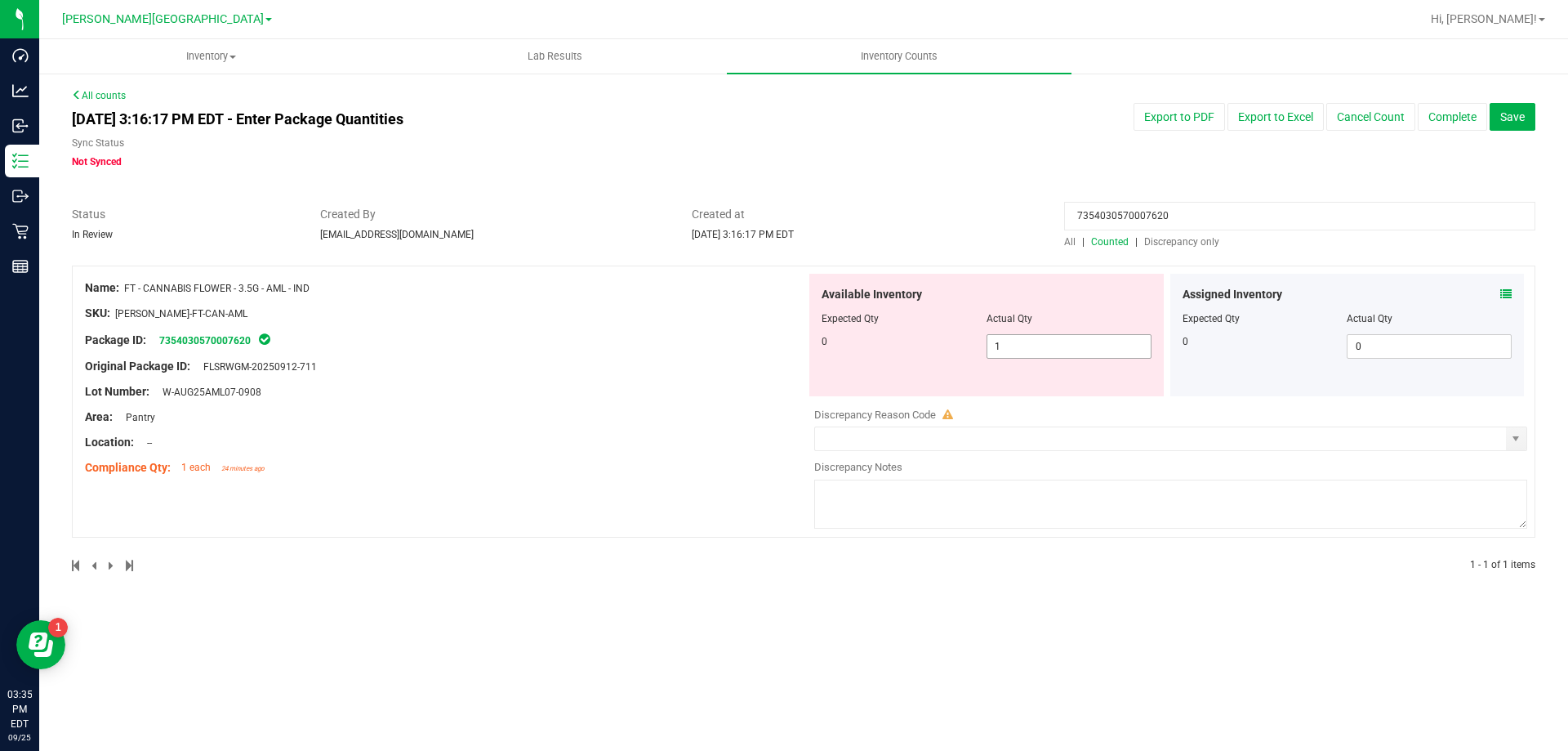
click at [1034, 353] on span "1 1" at bounding box center [1069, 346] width 165 height 24
click at [1034, 353] on input "1" at bounding box center [1069, 346] width 164 height 23
click at [1126, 321] on div "Actual Qty" at bounding box center [1069, 318] width 165 height 15
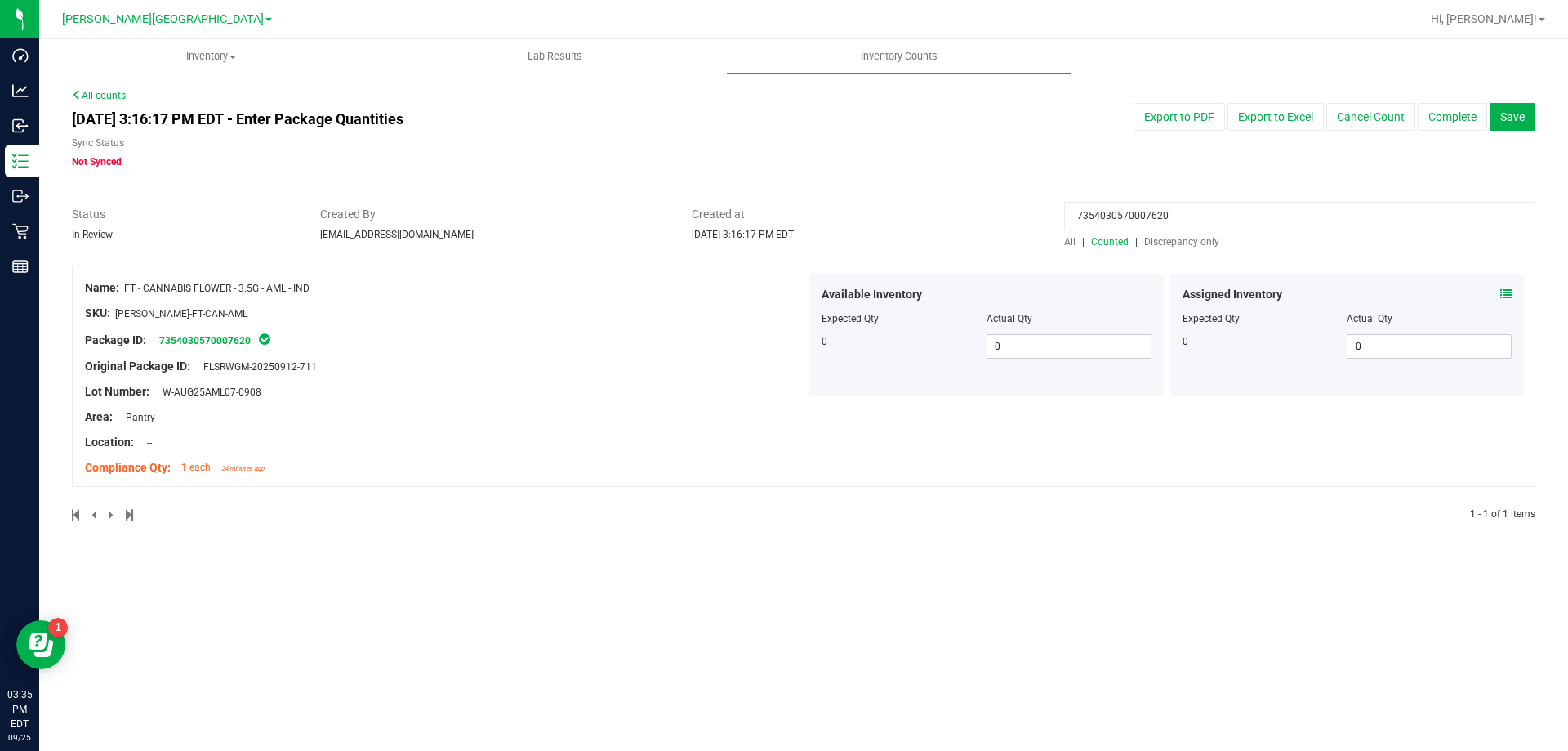
click at [1216, 216] on input "7354030570007620" at bounding box center [1300, 216] width 471 height 29
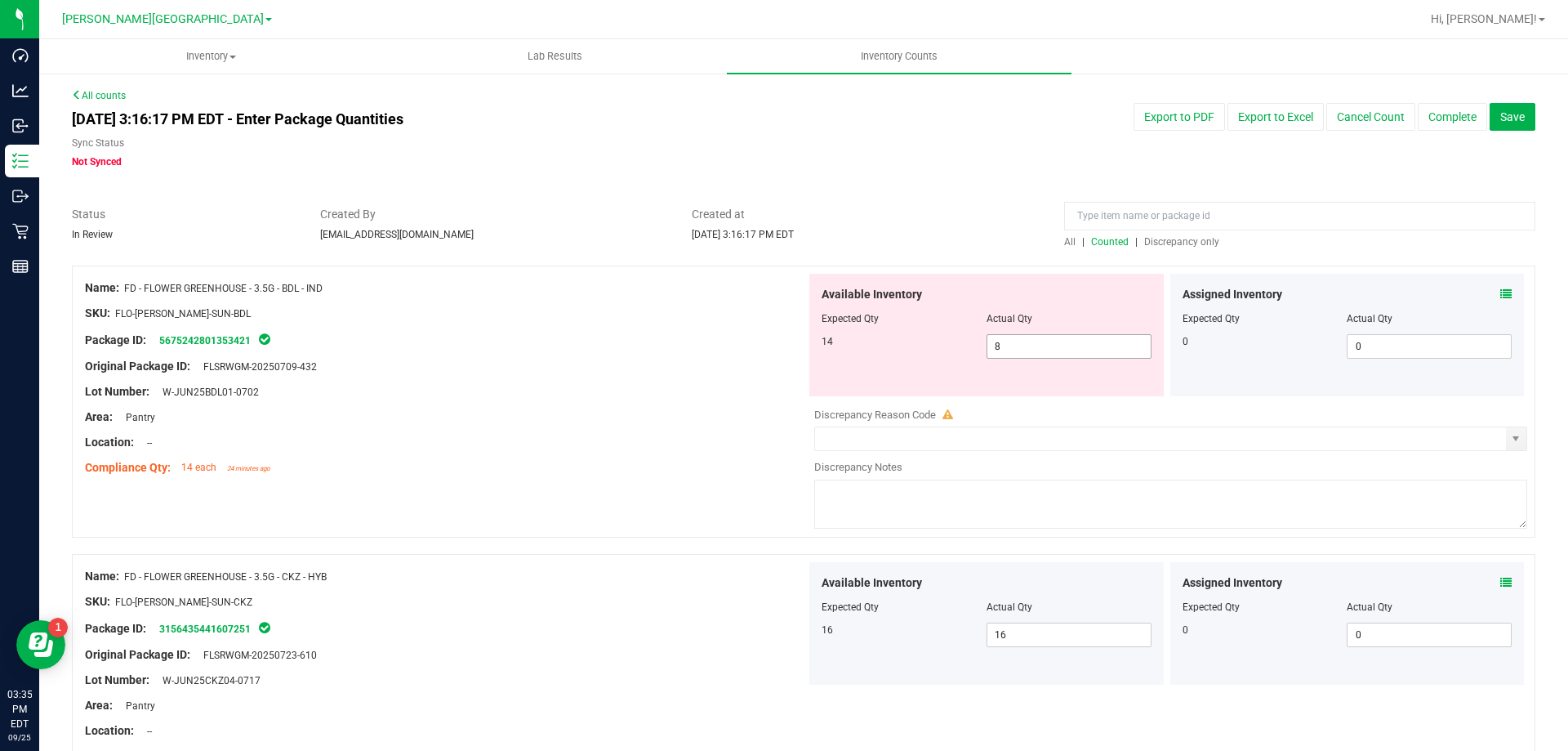
click at [1129, 355] on span "8 8" at bounding box center [1069, 346] width 165 height 24
click at [1129, 355] on input "8" at bounding box center [1069, 346] width 164 height 23
click at [1243, 208] on input at bounding box center [1300, 216] width 471 height 29
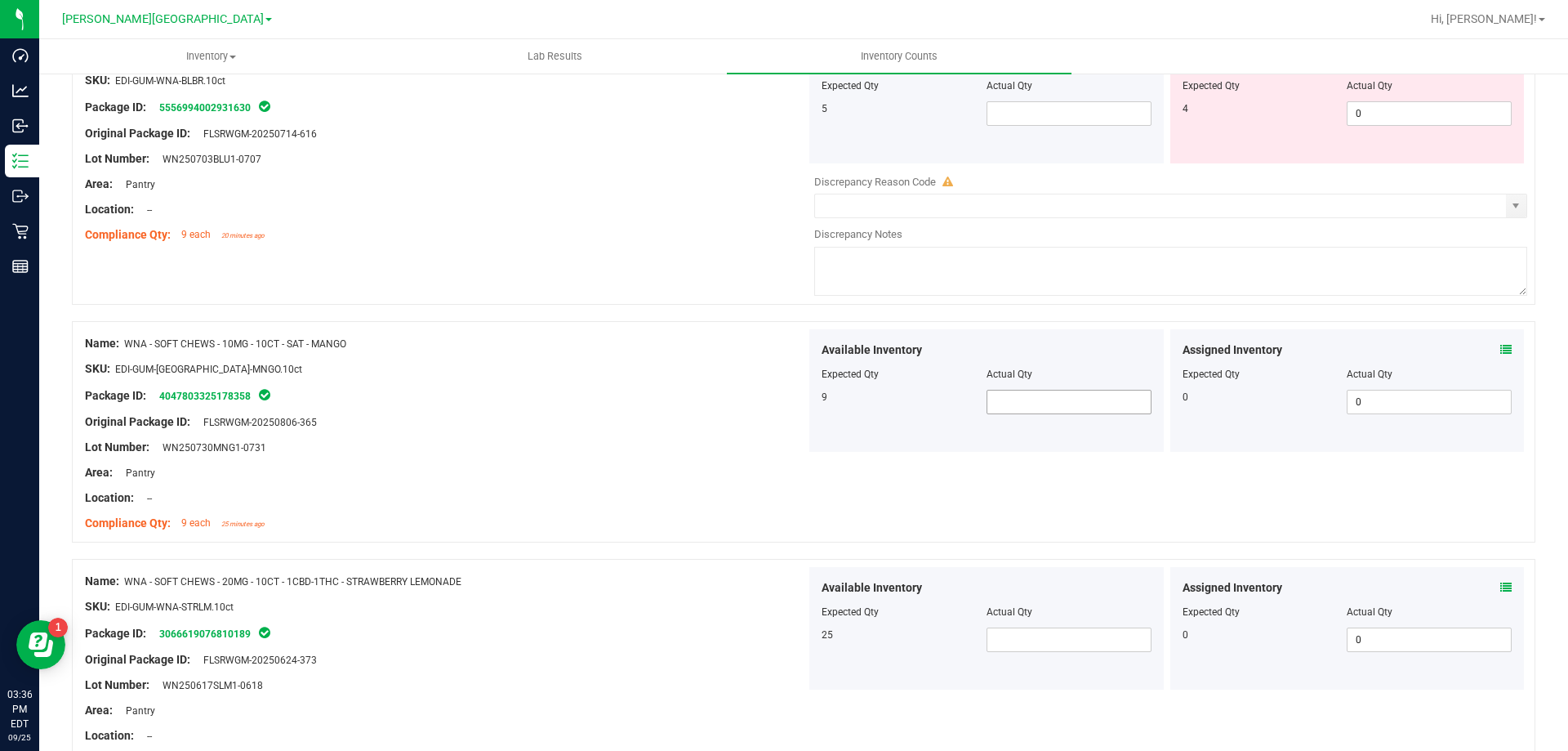
scroll to position [245, 0]
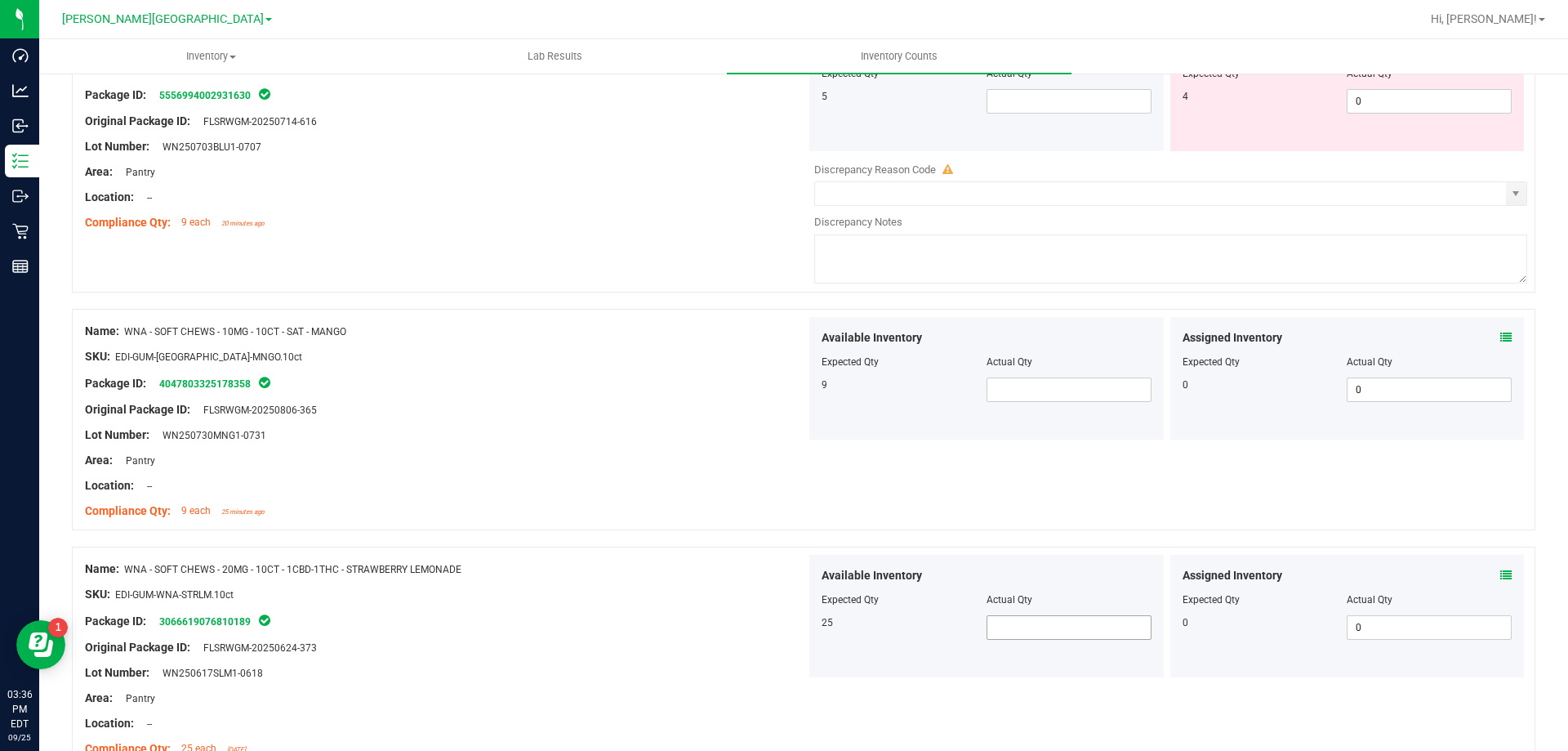
click at [1041, 635] on span at bounding box center [1069, 627] width 165 height 24
click at [892, 565] on div "Available Inventory Expected Qty Actual Qty 25 20 20" at bounding box center [986, 617] width 354 height 123
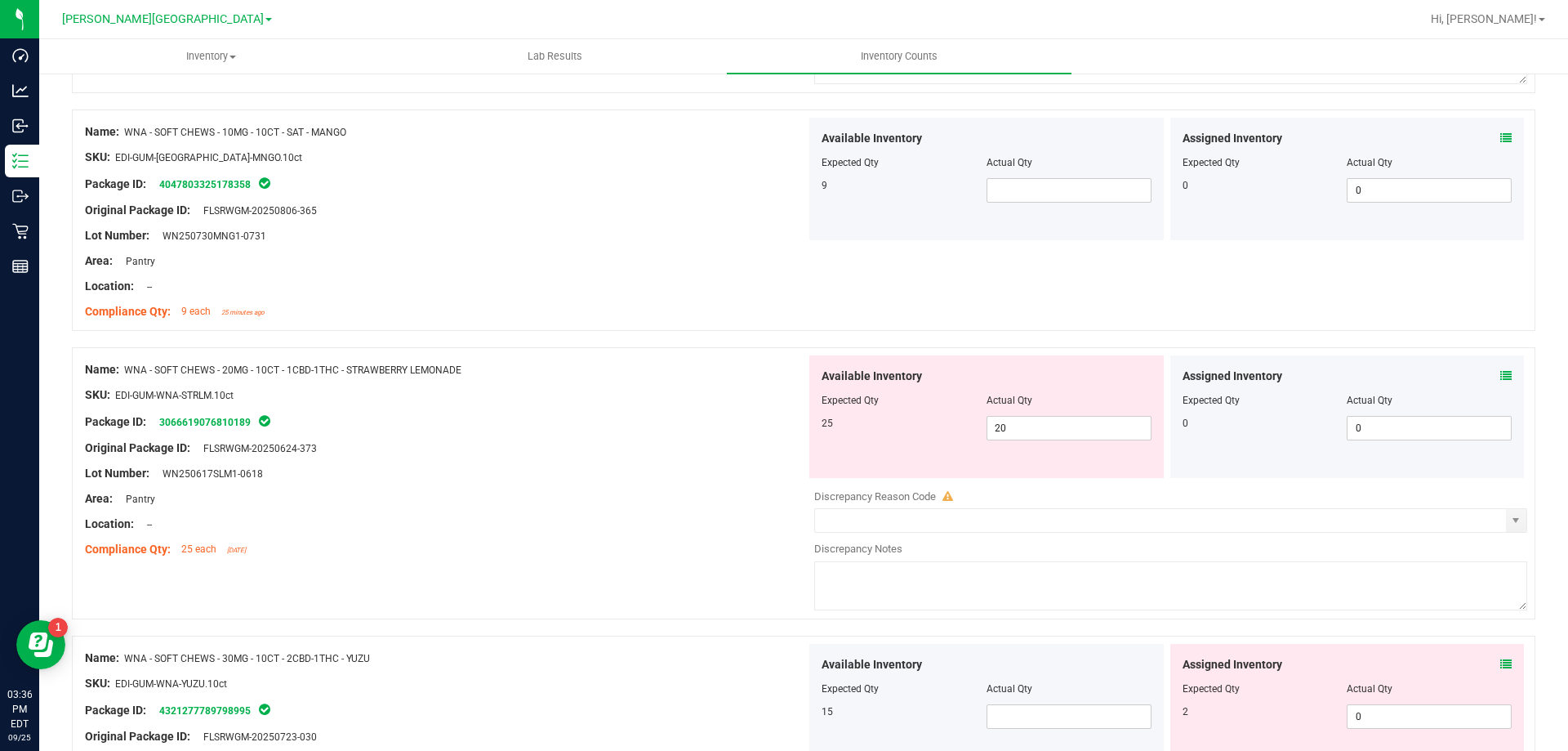
scroll to position [572, 0]
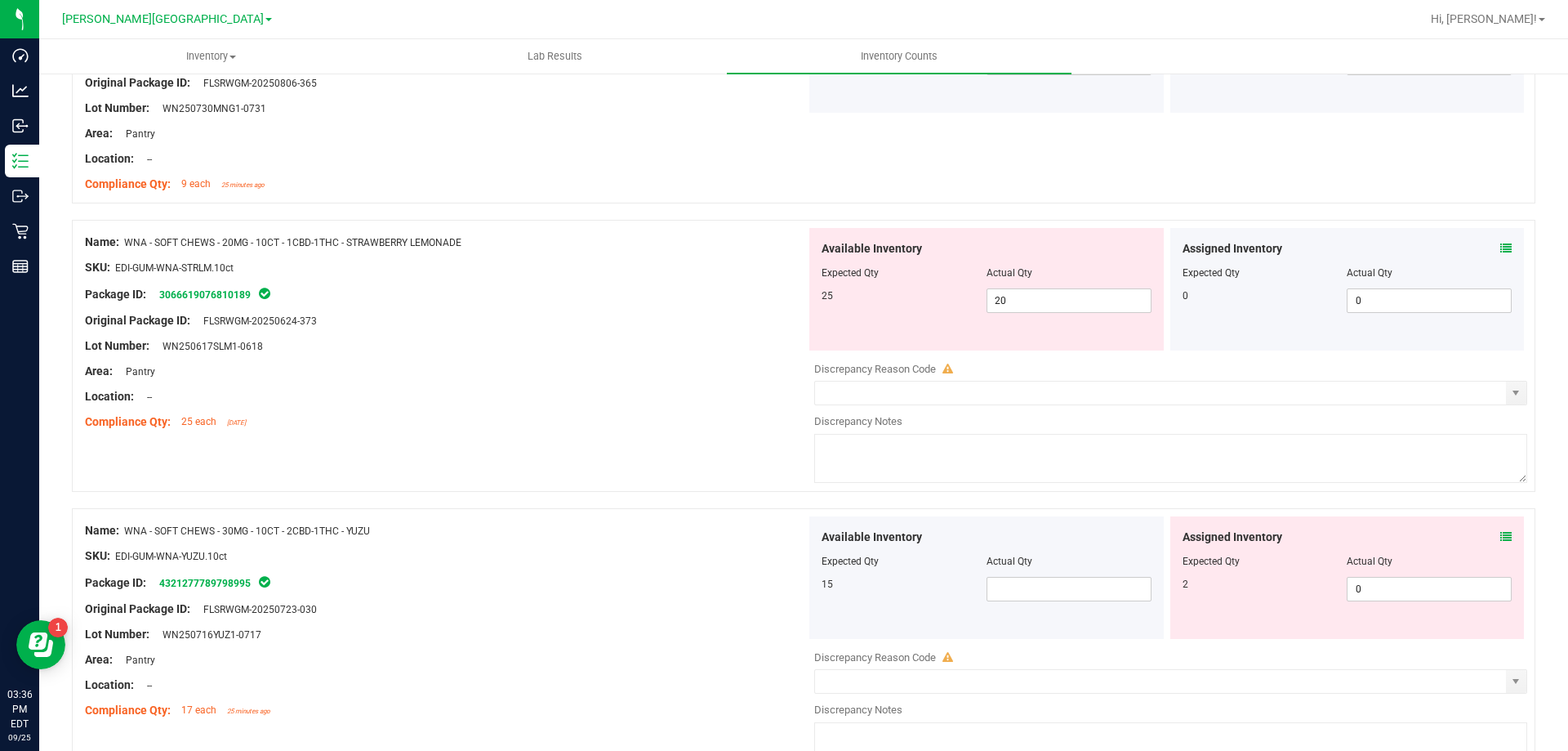
click at [1013, 602] on div "Available Inventory Expected Qty Actual Qty 15" at bounding box center [986, 578] width 354 height 123
click at [1025, 597] on span at bounding box center [1069, 589] width 165 height 24
click at [925, 546] on div at bounding box center [986, 549] width 330 height 8
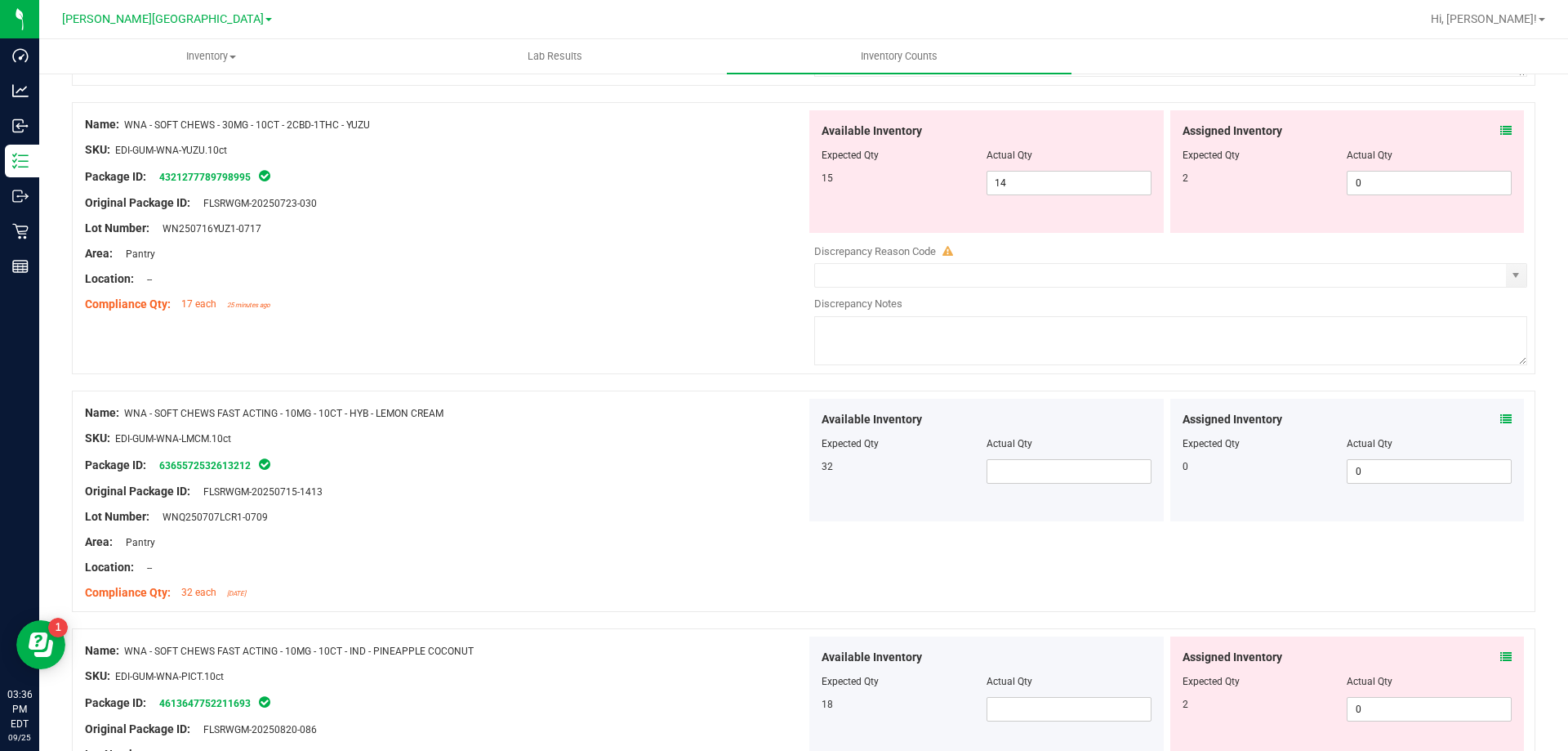
scroll to position [981, 0]
click at [1087, 473] on span at bounding box center [1069, 469] width 165 height 24
click at [915, 485] on div "Available Inventory Expected Qty Actual Qty 32 22 22" at bounding box center [986, 458] width 354 height 123
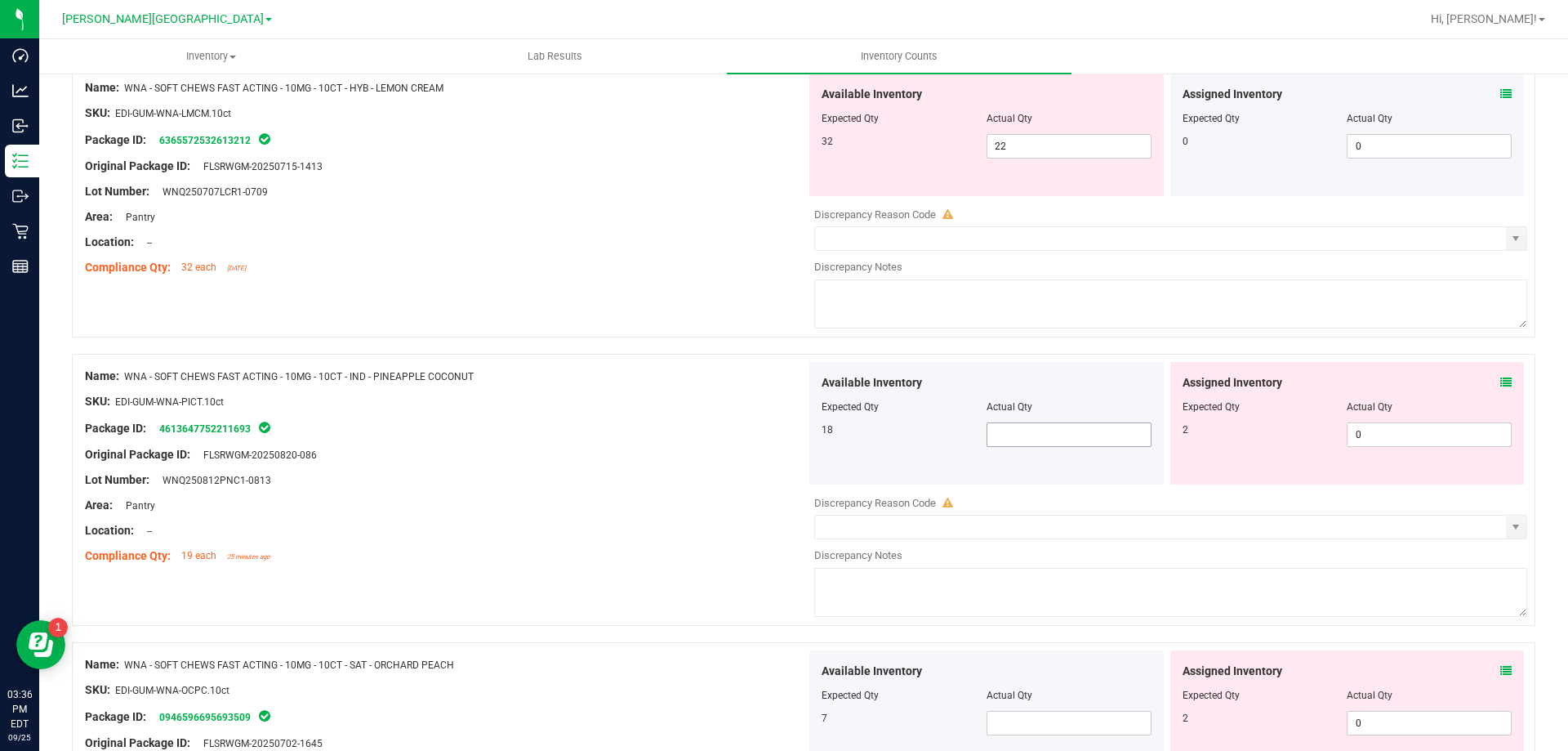
scroll to position [1307, 0]
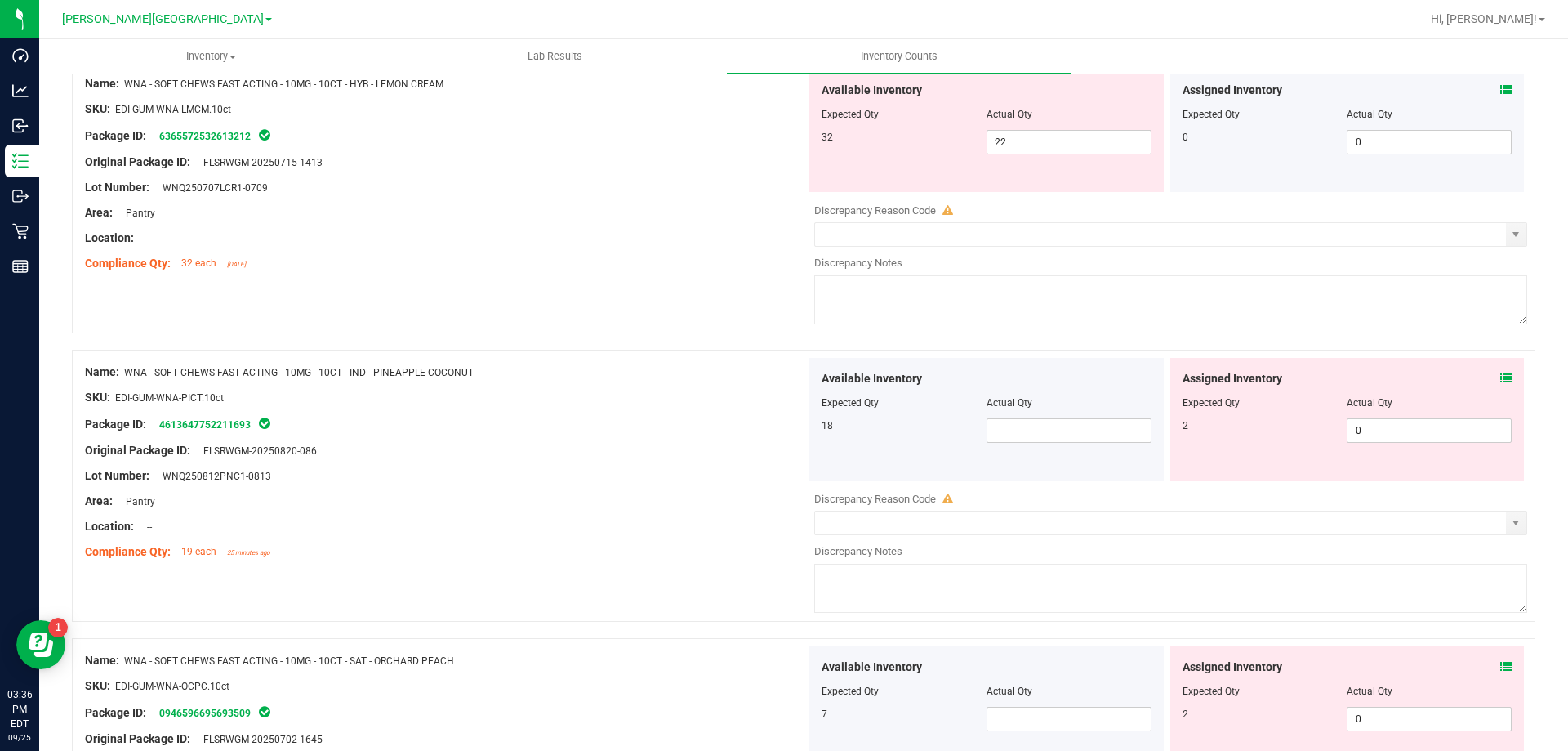
click at [1021, 443] on div "Available Inventory Expected Qty Actual Qty 18" at bounding box center [986, 419] width 354 height 123
click at [1019, 440] on span at bounding box center [1069, 431] width 165 height 24
click at [881, 461] on div "Available Inventory Expected Qty Actual Qty 18 6 6" at bounding box center [986, 419] width 354 height 123
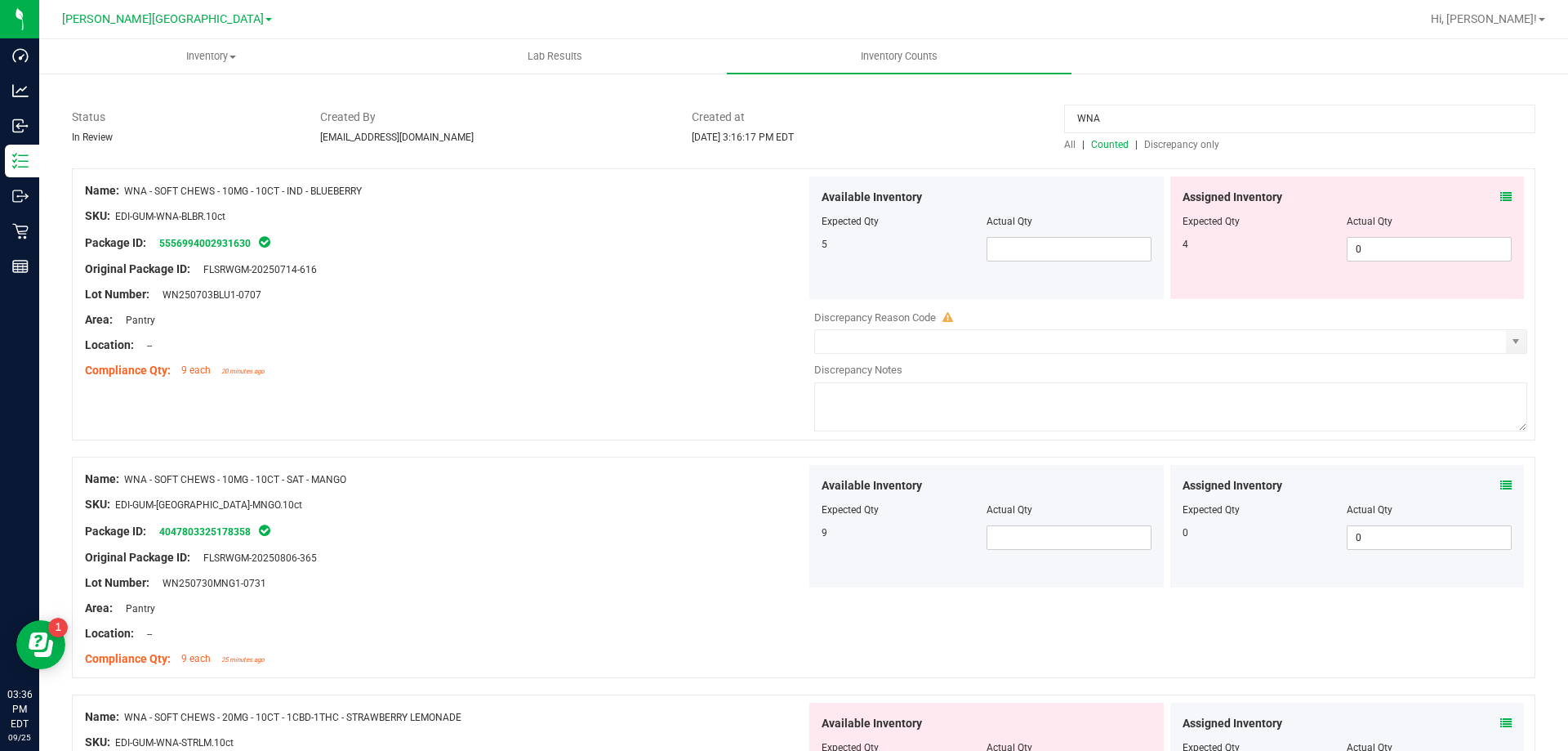
scroll to position [0, 0]
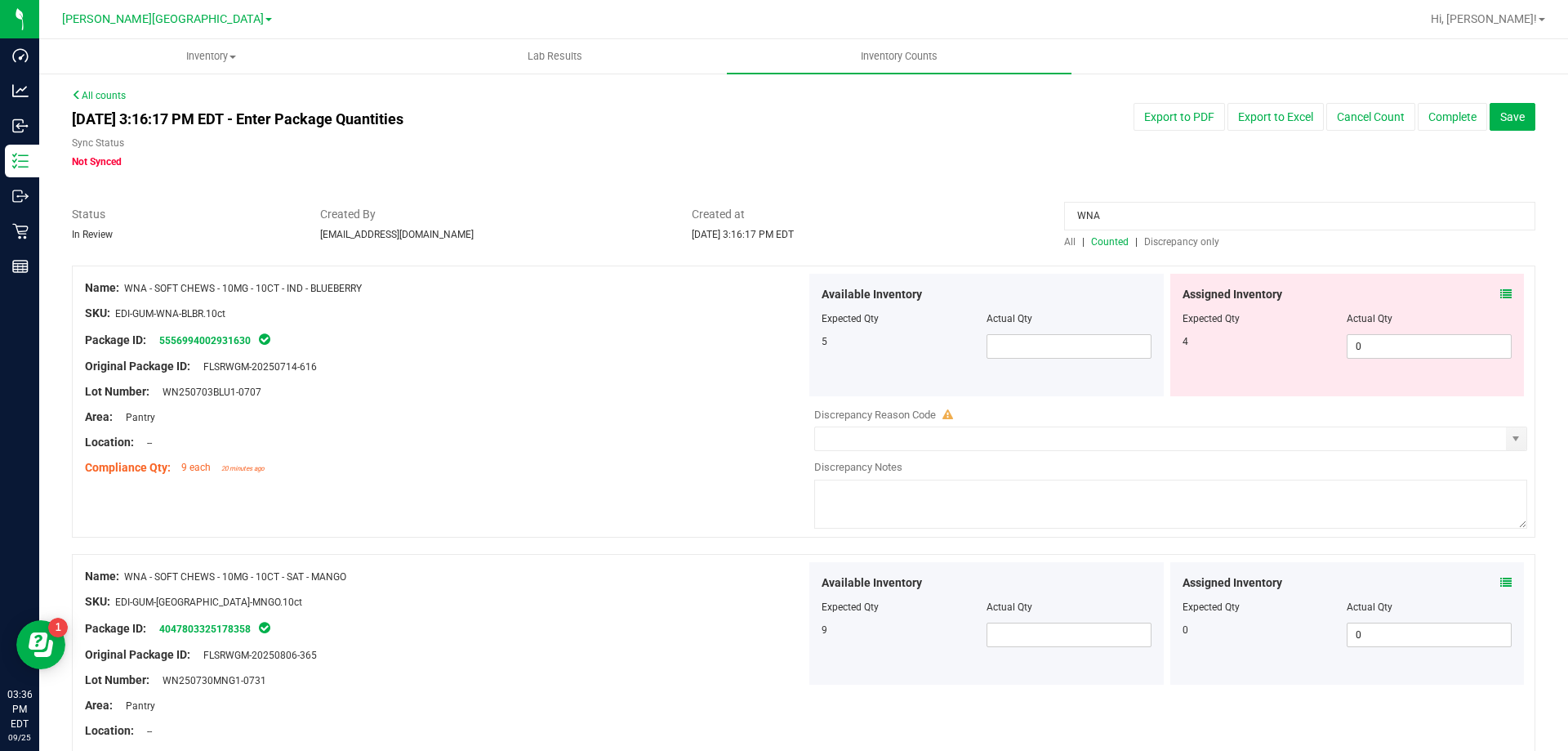
click at [1132, 209] on input "WNA" at bounding box center [1300, 216] width 471 height 29
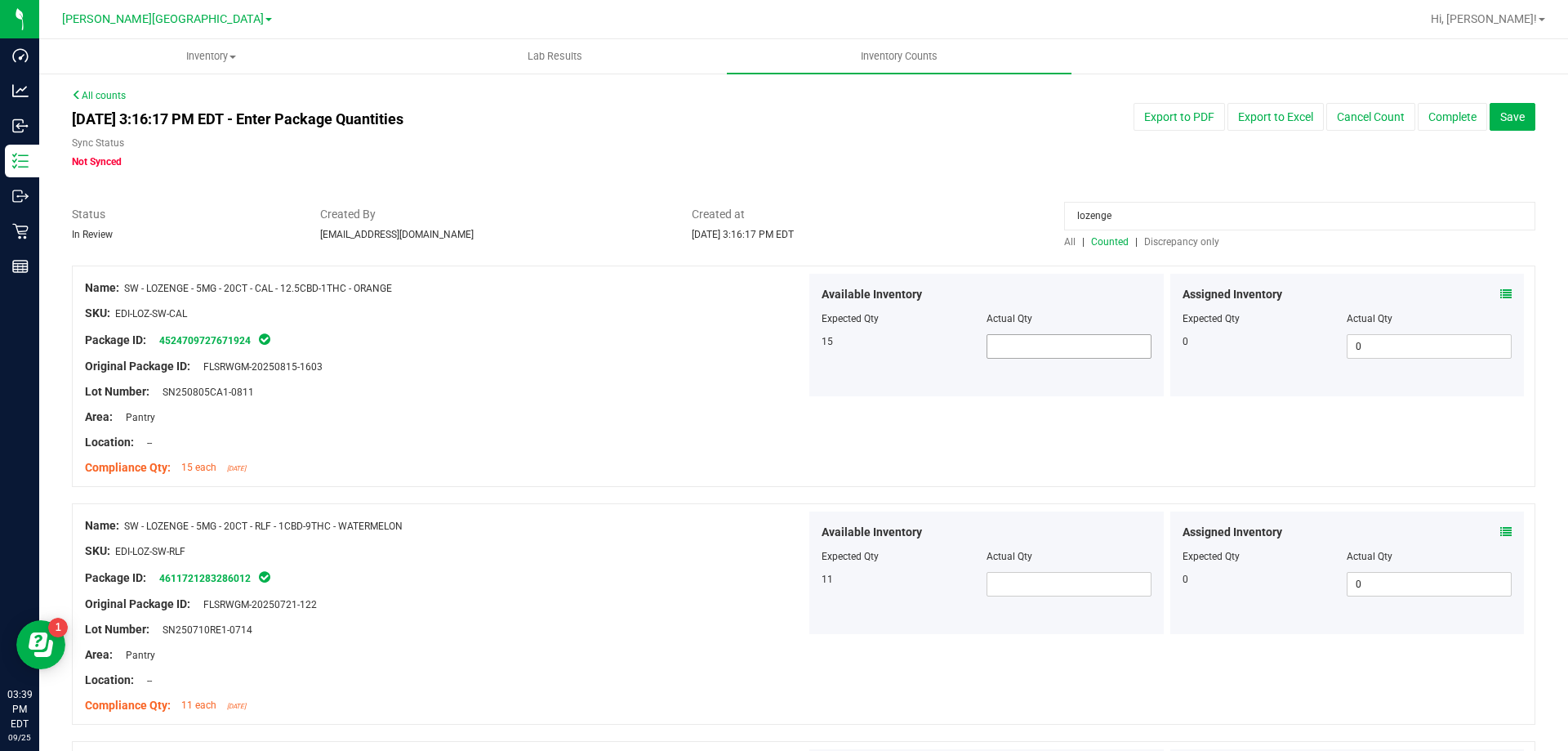
click at [1007, 342] on span at bounding box center [1069, 346] width 165 height 24
drag, startPoint x: 1090, startPoint y: 561, endPoint x: 1094, endPoint y: 579, distance: 18.4
click at [1094, 571] on div "Available Inventory Expected Qty Actual Qty 11" at bounding box center [986, 573] width 354 height 123
click at [1094, 581] on span at bounding box center [1069, 584] width 165 height 24
click at [1034, 587] on input "10" at bounding box center [1069, 584] width 164 height 23
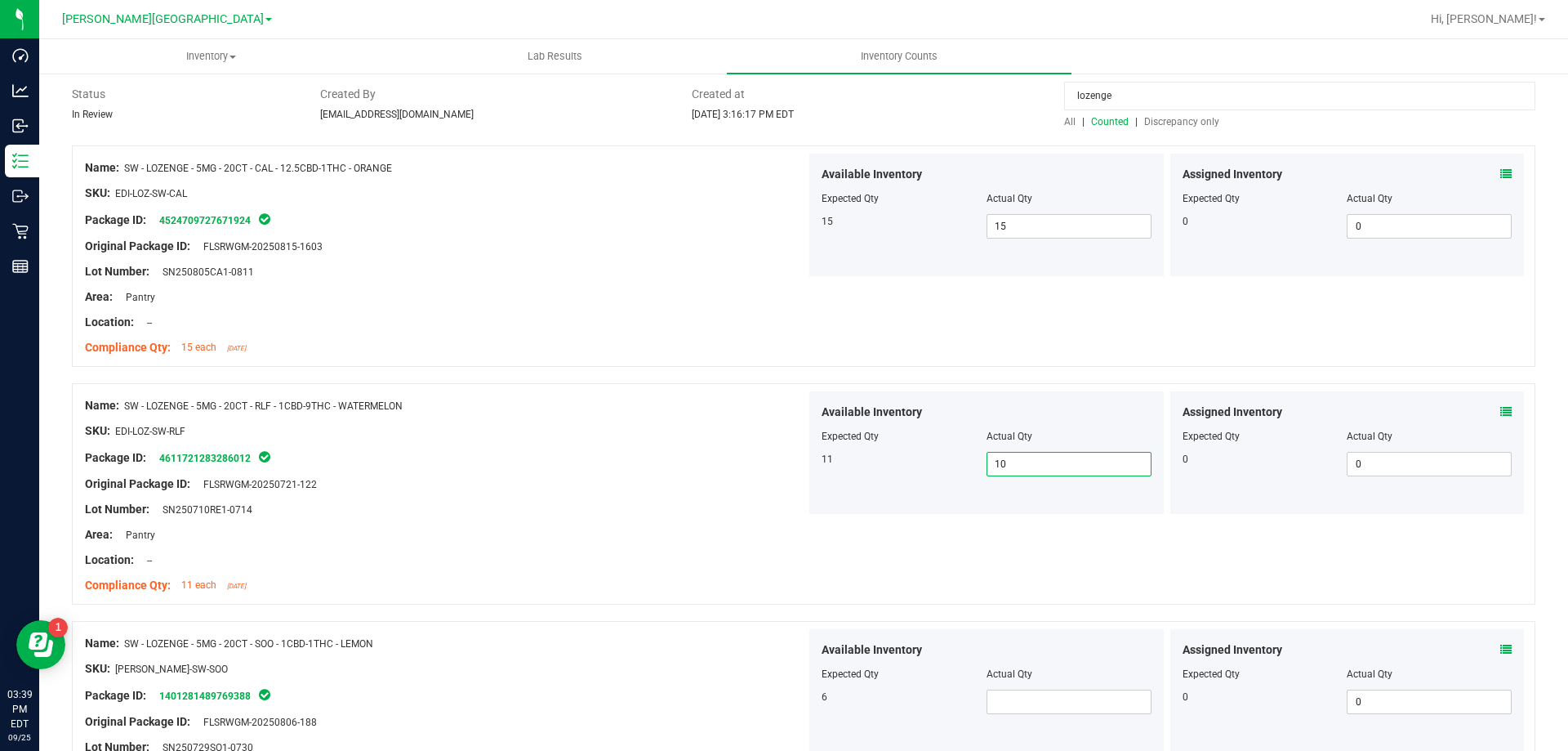
scroll to position [245, 0]
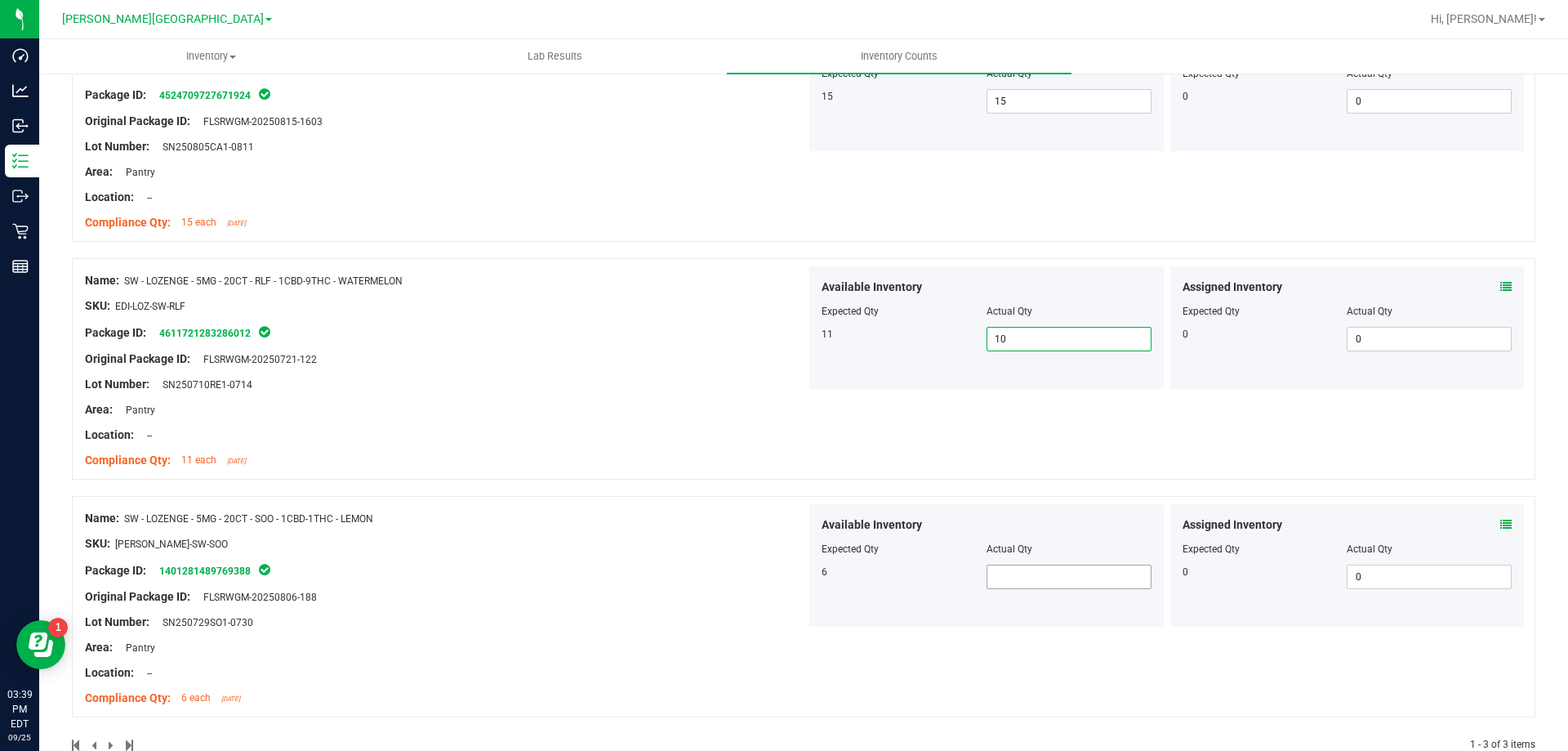
click at [1034, 587] on div "Available Inventory Expected Qty Actual Qty 6" at bounding box center [986, 566] width 354 height 123
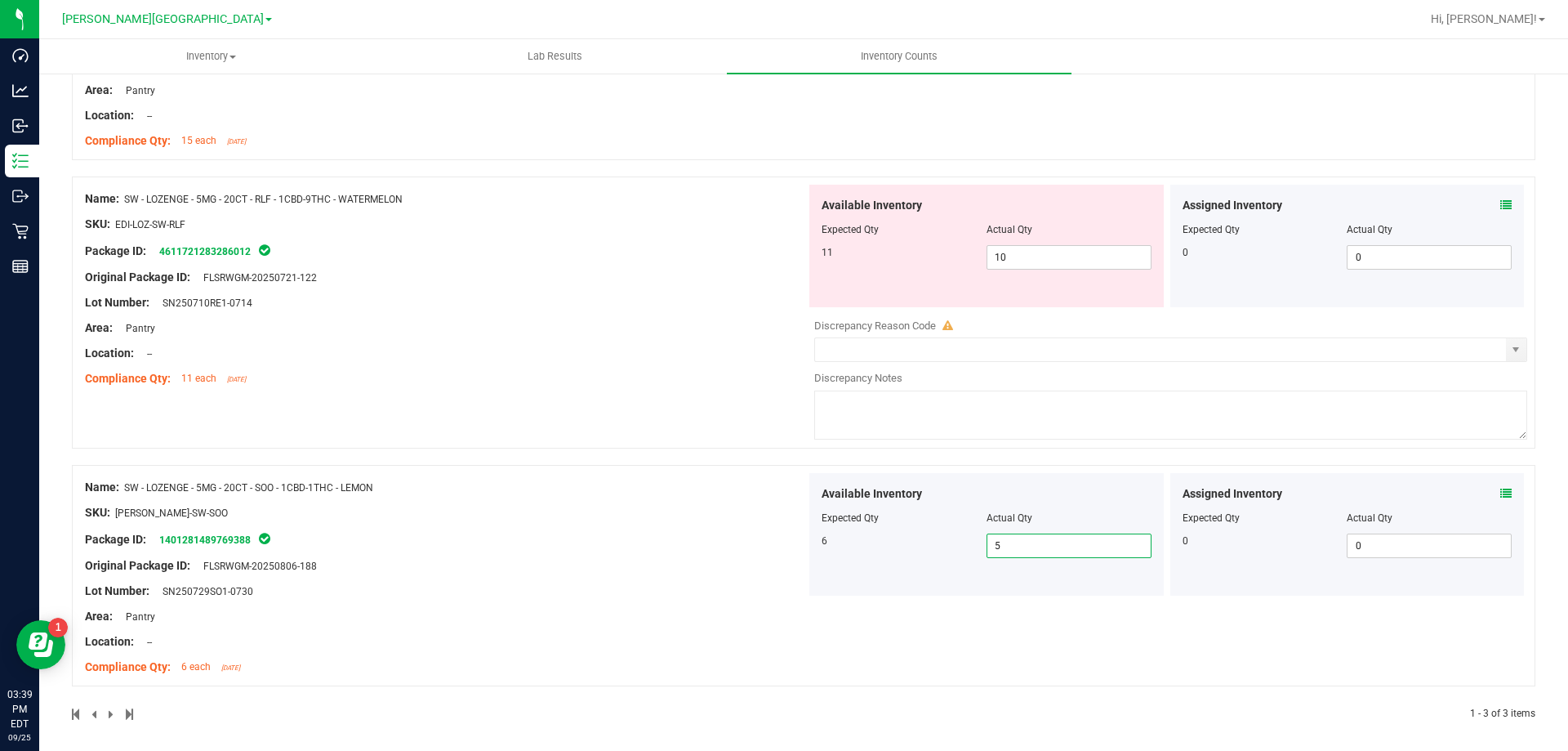
scroll to position [0, 0]
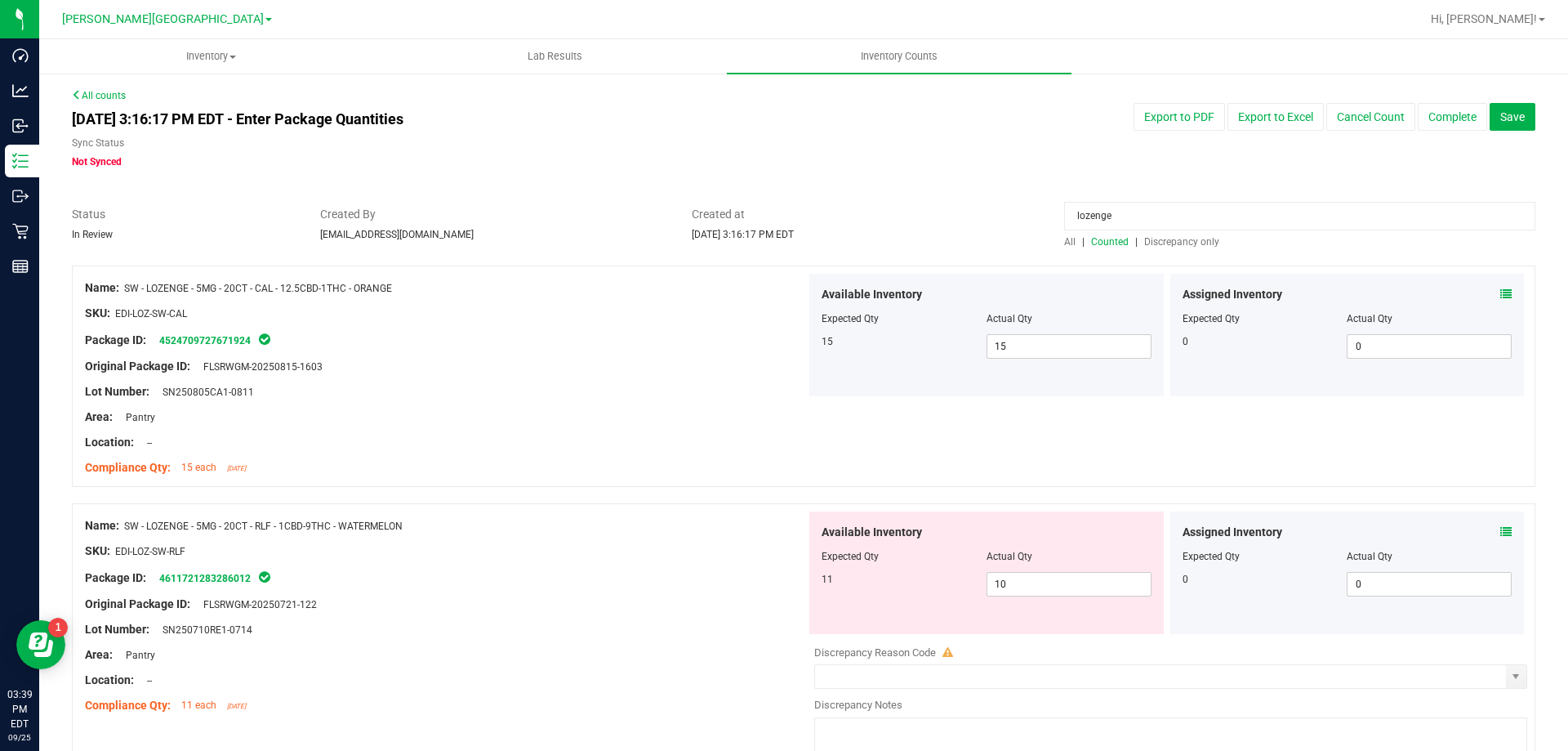
click at [1236, 219] on input "lozenge" at bounding box center [1300, 216] width 471 height 29
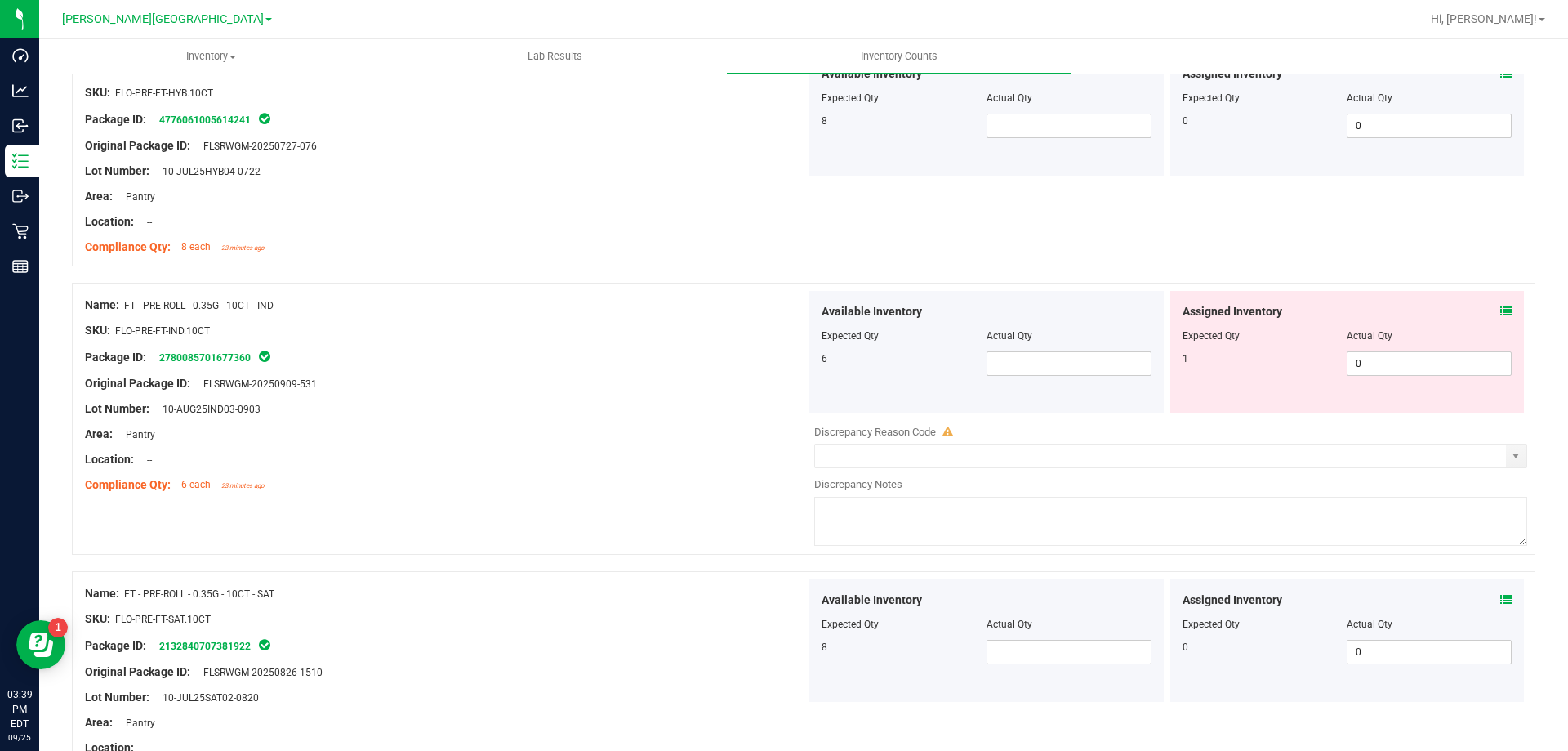
scroll to position [245, 0]
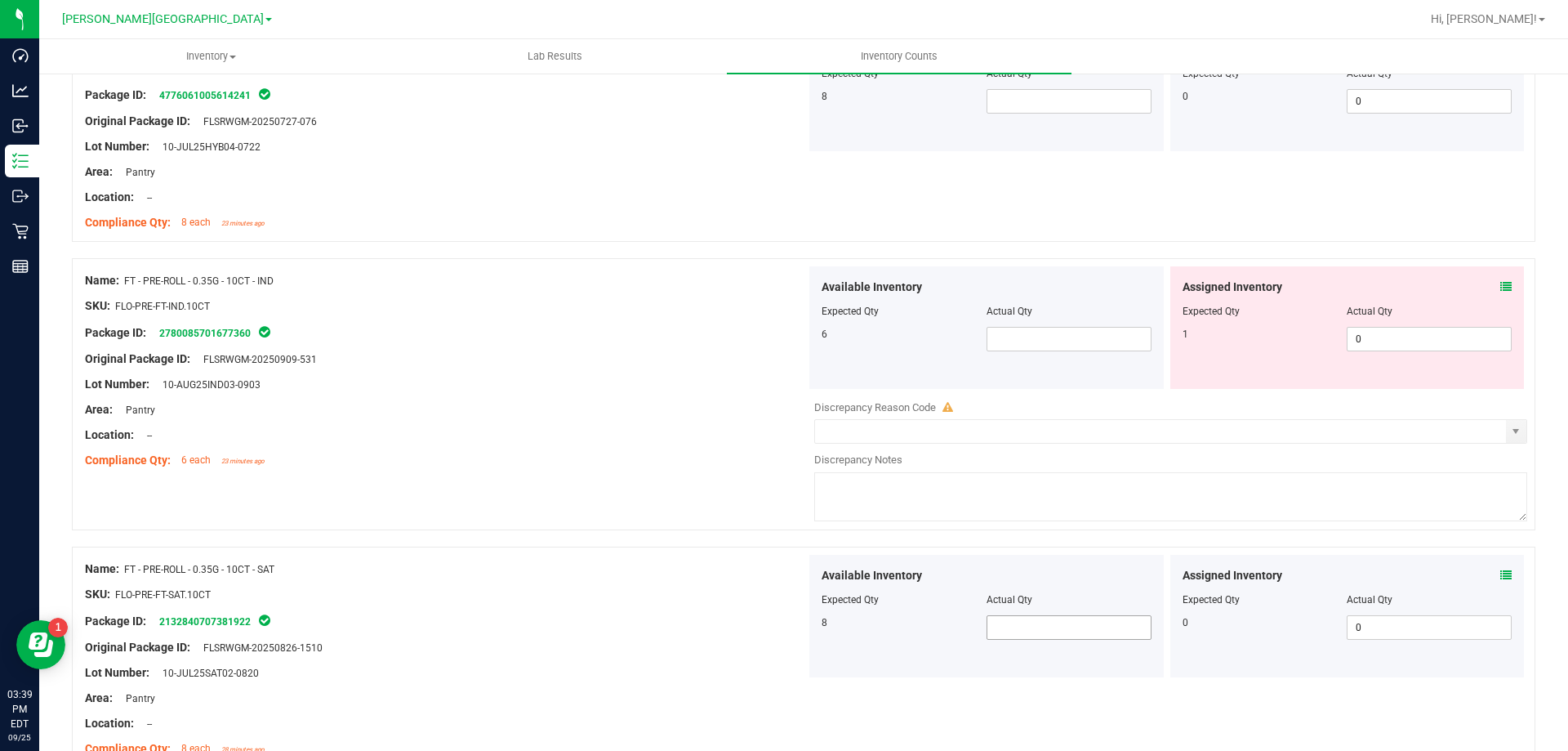
click at [1018, 628] on span at bounding box center [1069, 627] width 165 height 24
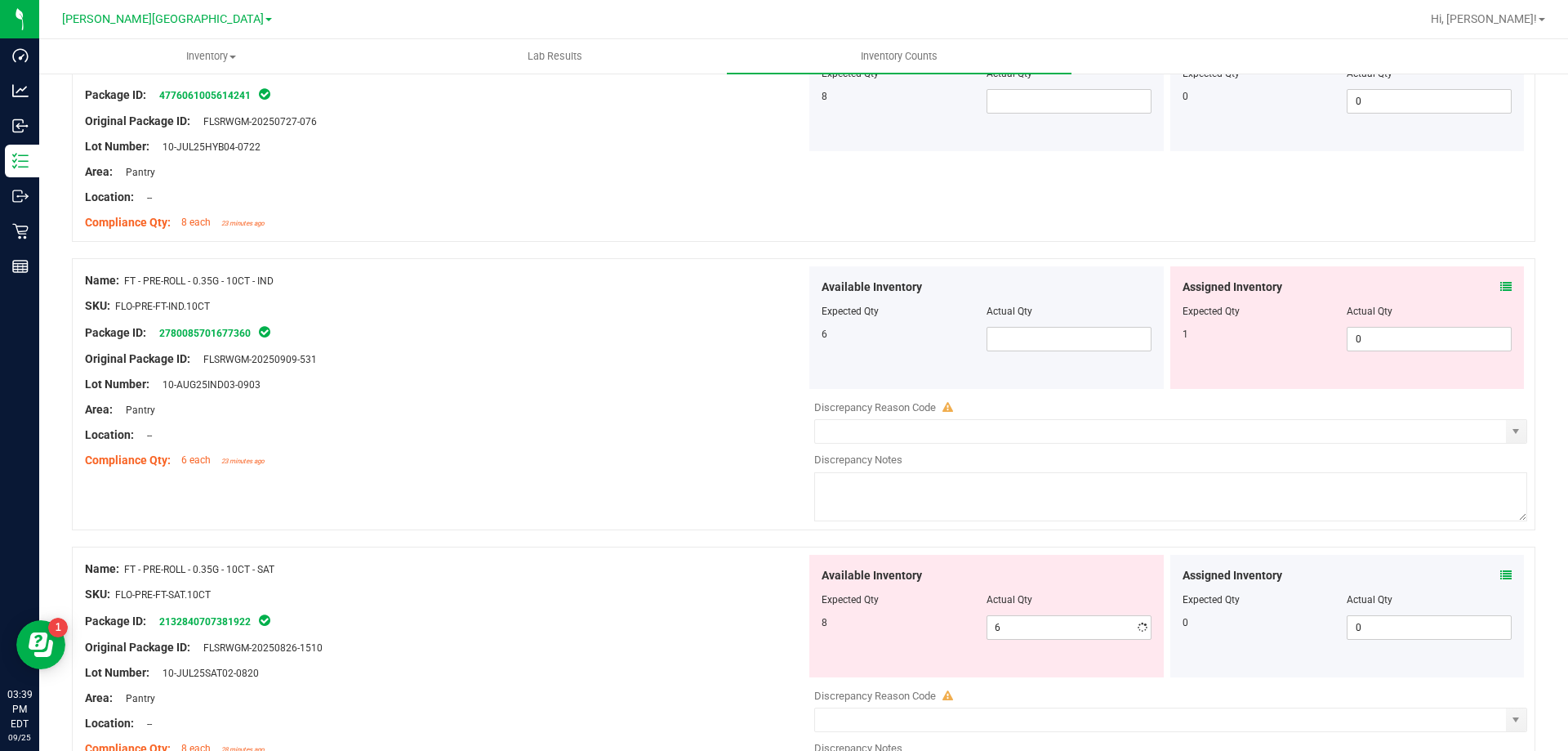
click at [633, 331] on div "Package ID: 2780085701677360" at bounding box center [445, 333] width 721 height 20
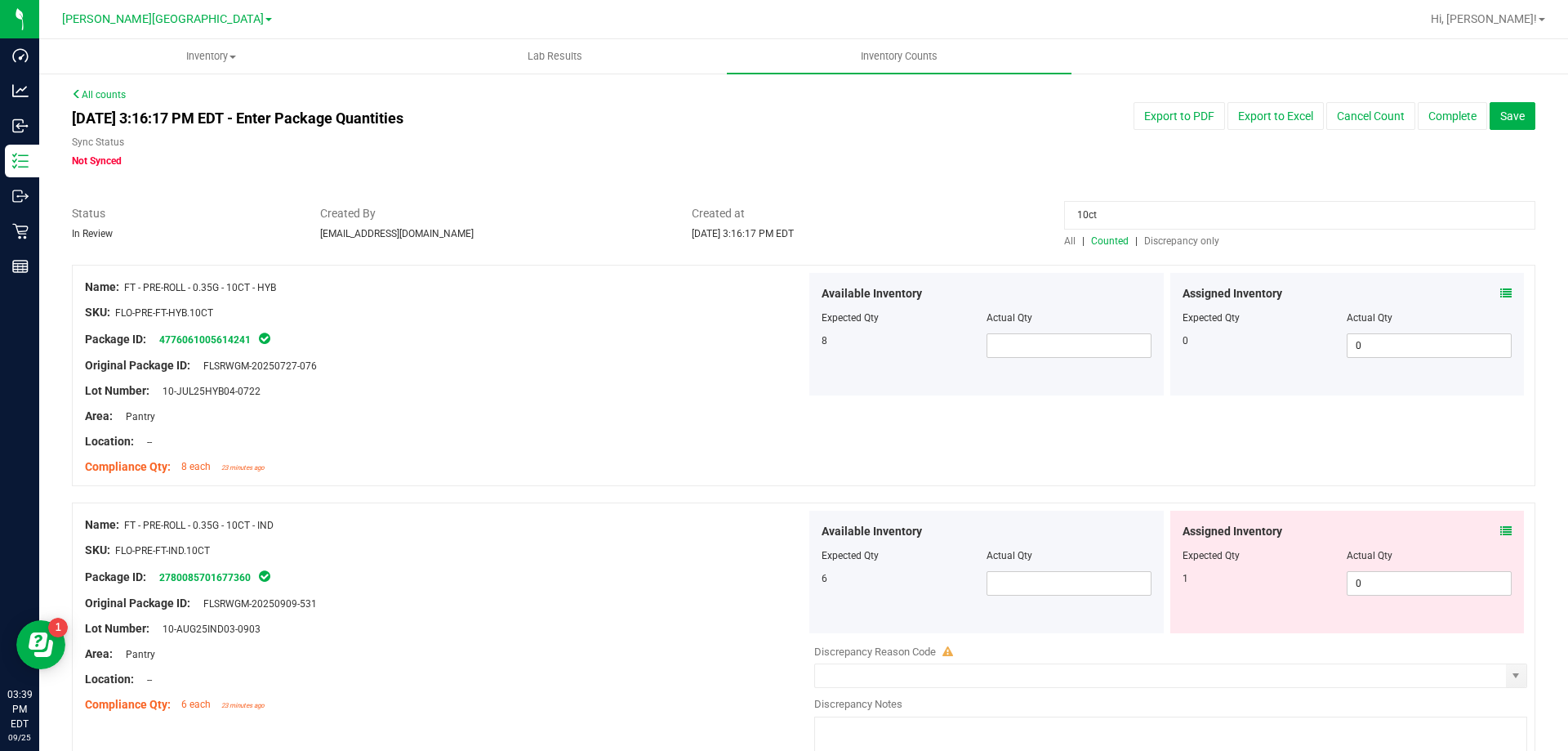
scroll to position [0, 0]
click at [1113, 213] on input "10ct" at bounding box center [1300, 216] width 471 height 29
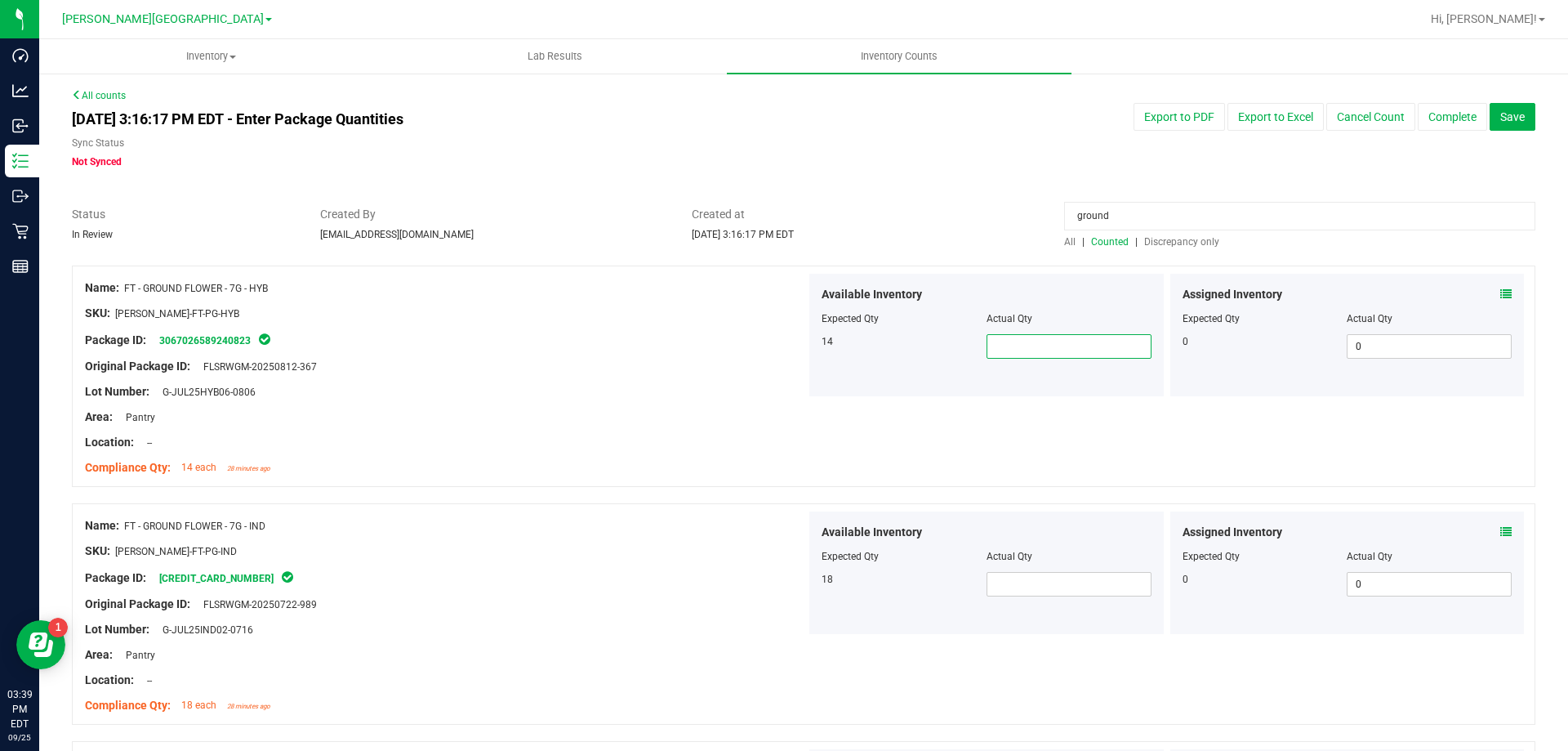
click at [1039, 338] on span at bounding box center [1069, 346] width 165 height 24
click at [1028, 592] on div "Available Inventory Expected Qty Actual Qty 18" at bounding box center [986, 573] width 354 height 123
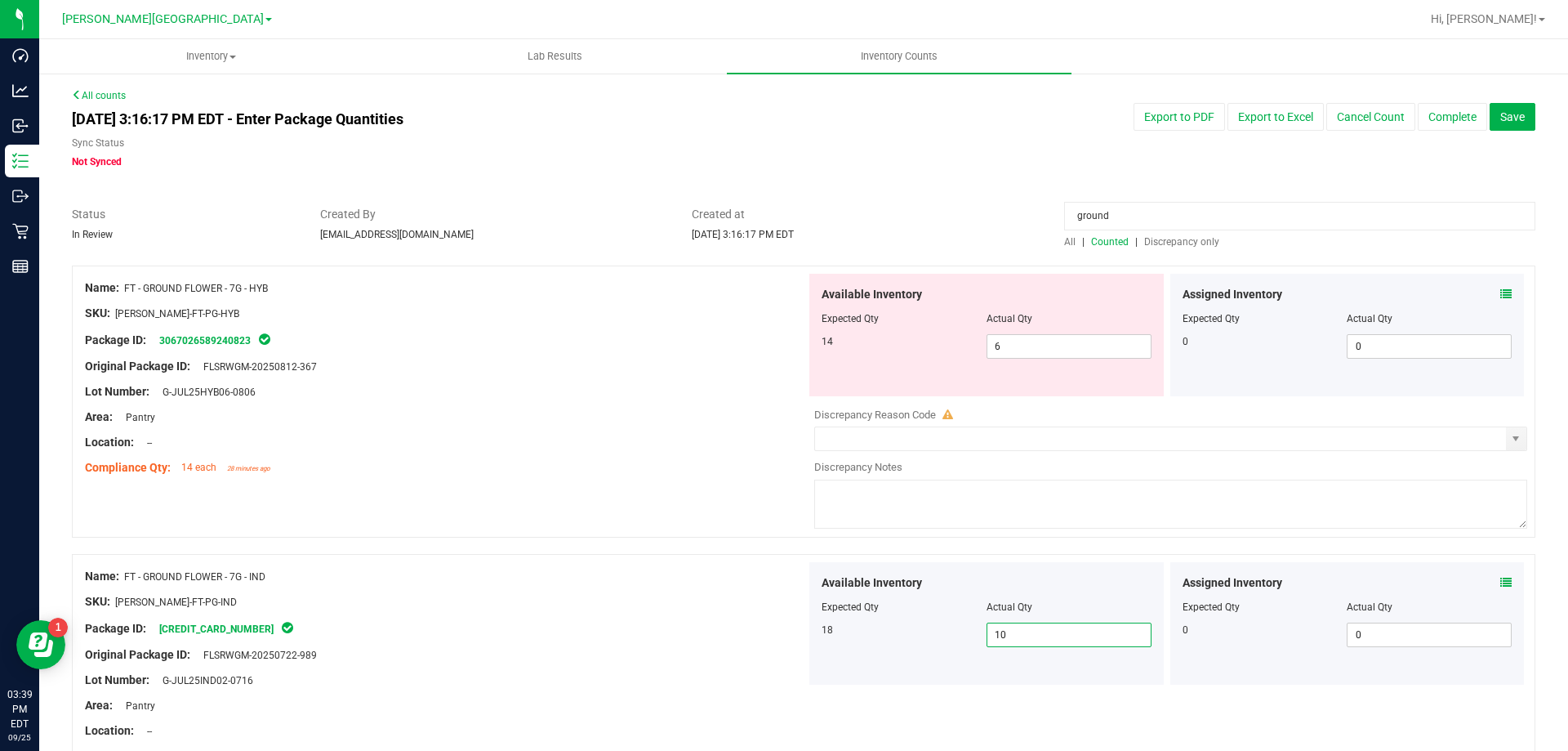
click at [710, 626] on div "Package ID: 2693573019118763" at bounding box center [445, 628] width 721 height 20
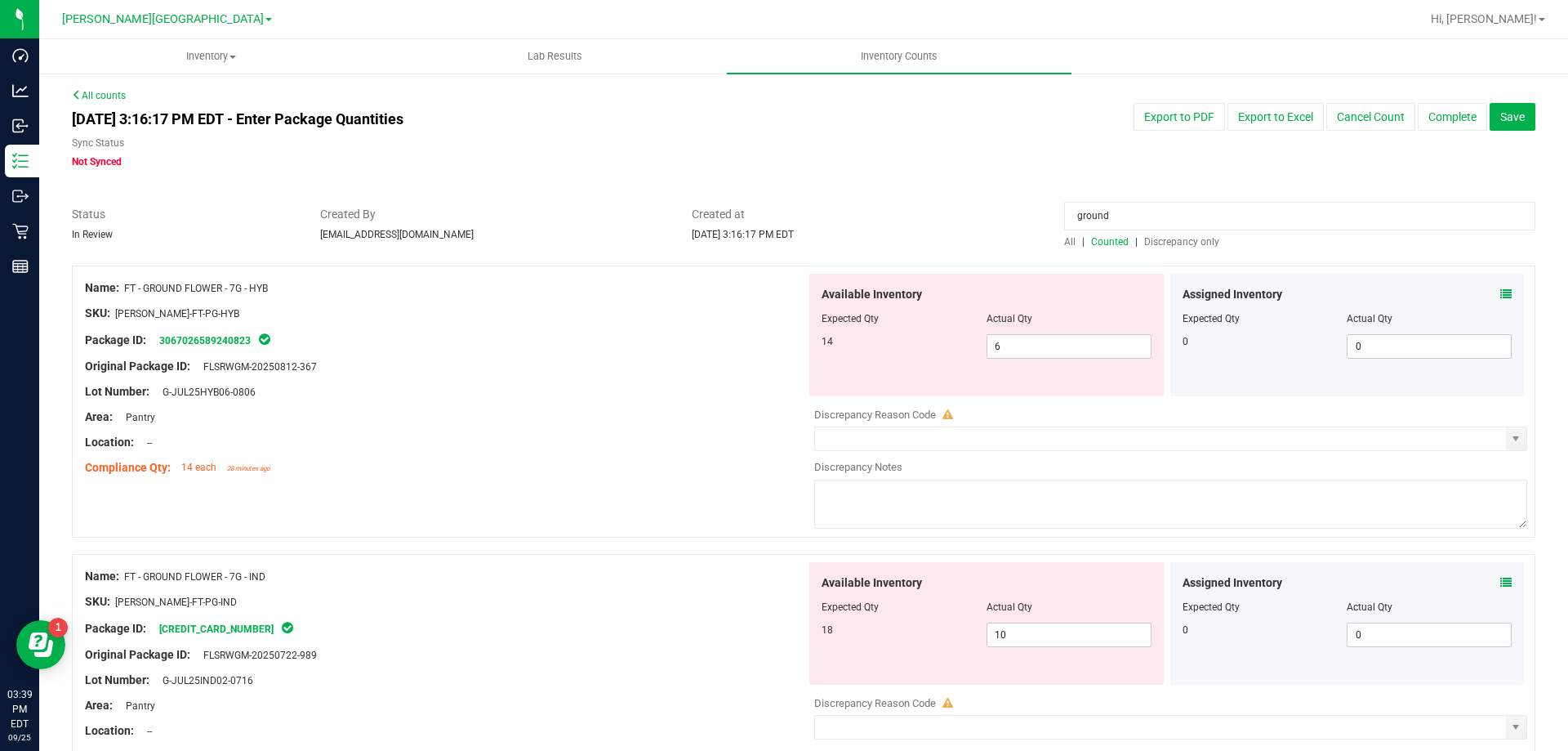
click at [1299, 219] on input "ground" at bounding box center [1300, 216] width 471 height 29
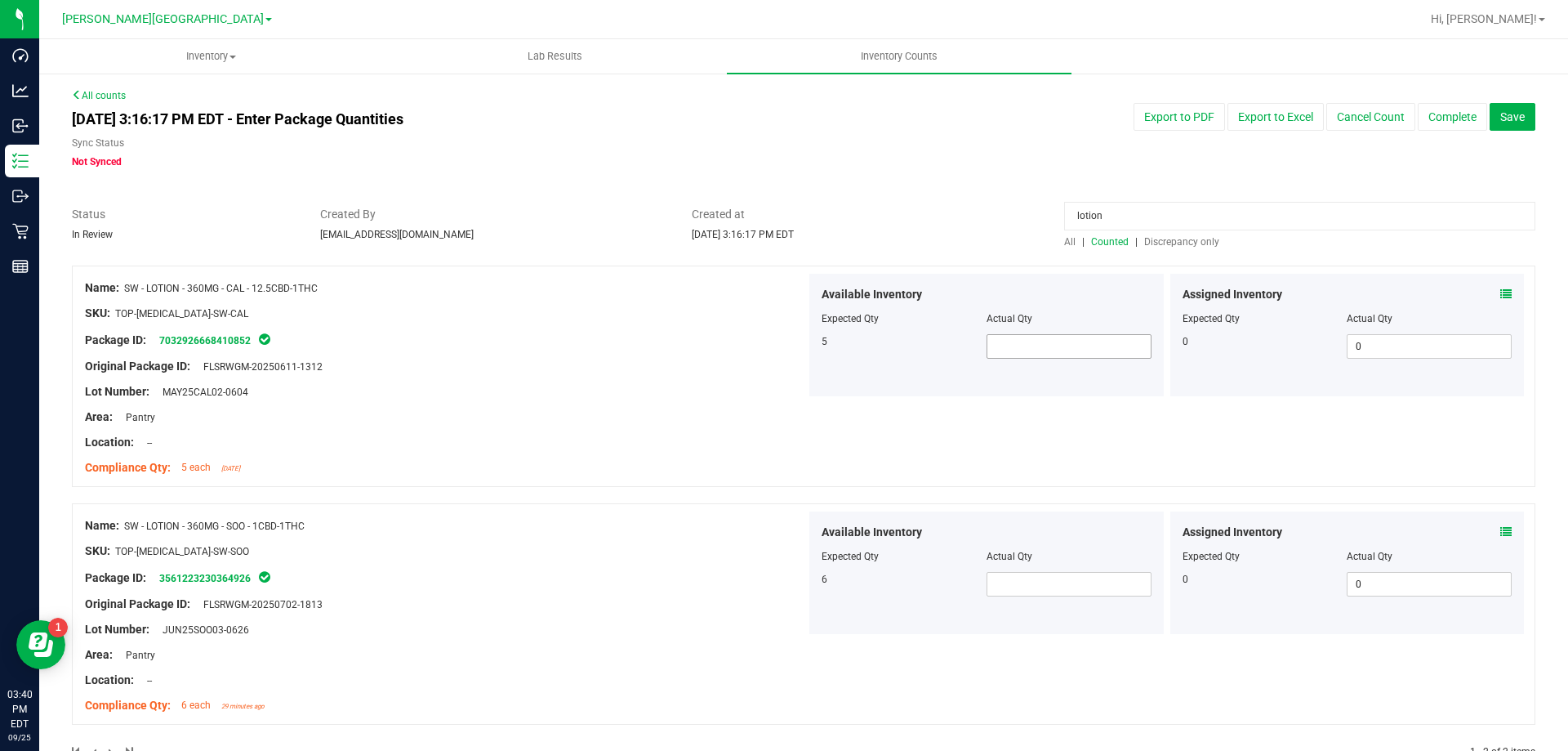
click at [1120, 346] on span at bounding box center [1069, 346] width 165 height 24
click at [1051, 580] on div "Available Inventory Expected Qty Actual Qty 6" at bounding box center [986, 573] width 354 height 123
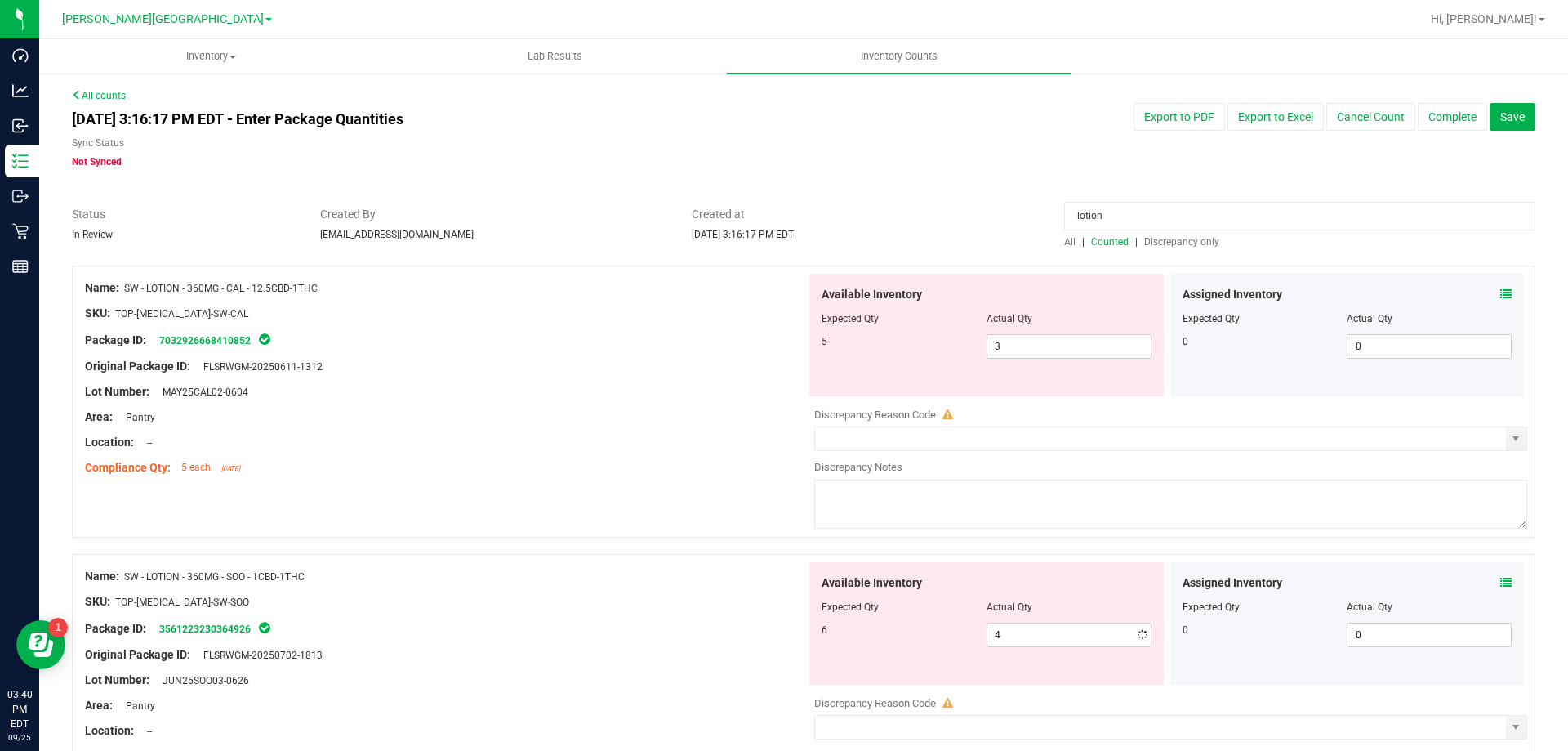
click at [550, 629] on div "Package ID: 3561223230364926" at bounding box center [445, 628] width 721 height 20
click at [1116, 204] on input "lotion" at bounding box center [1300, 216] width 471 height 29
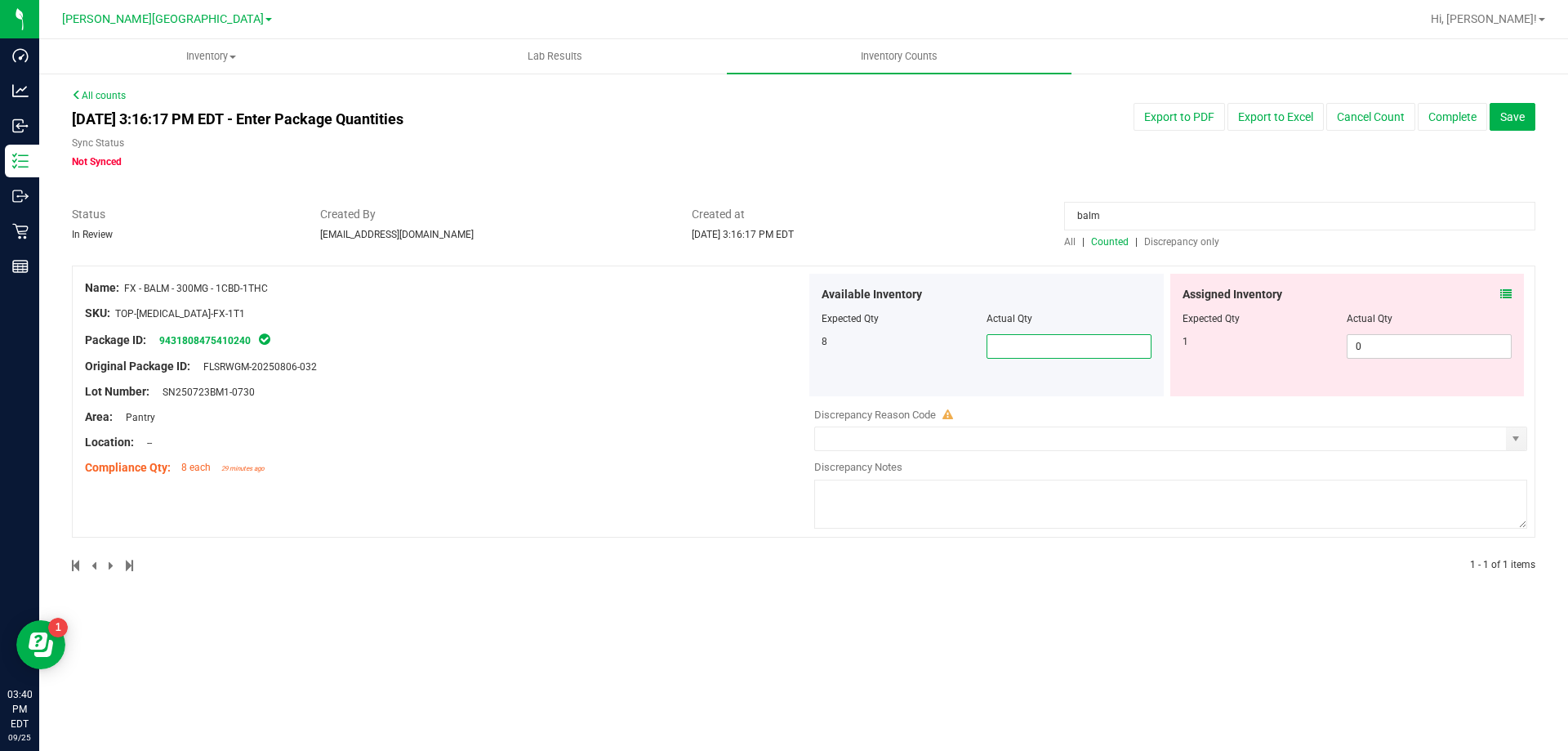
click at [1063, 346] on span at bounding box center [1069, 346] width 165 height 24
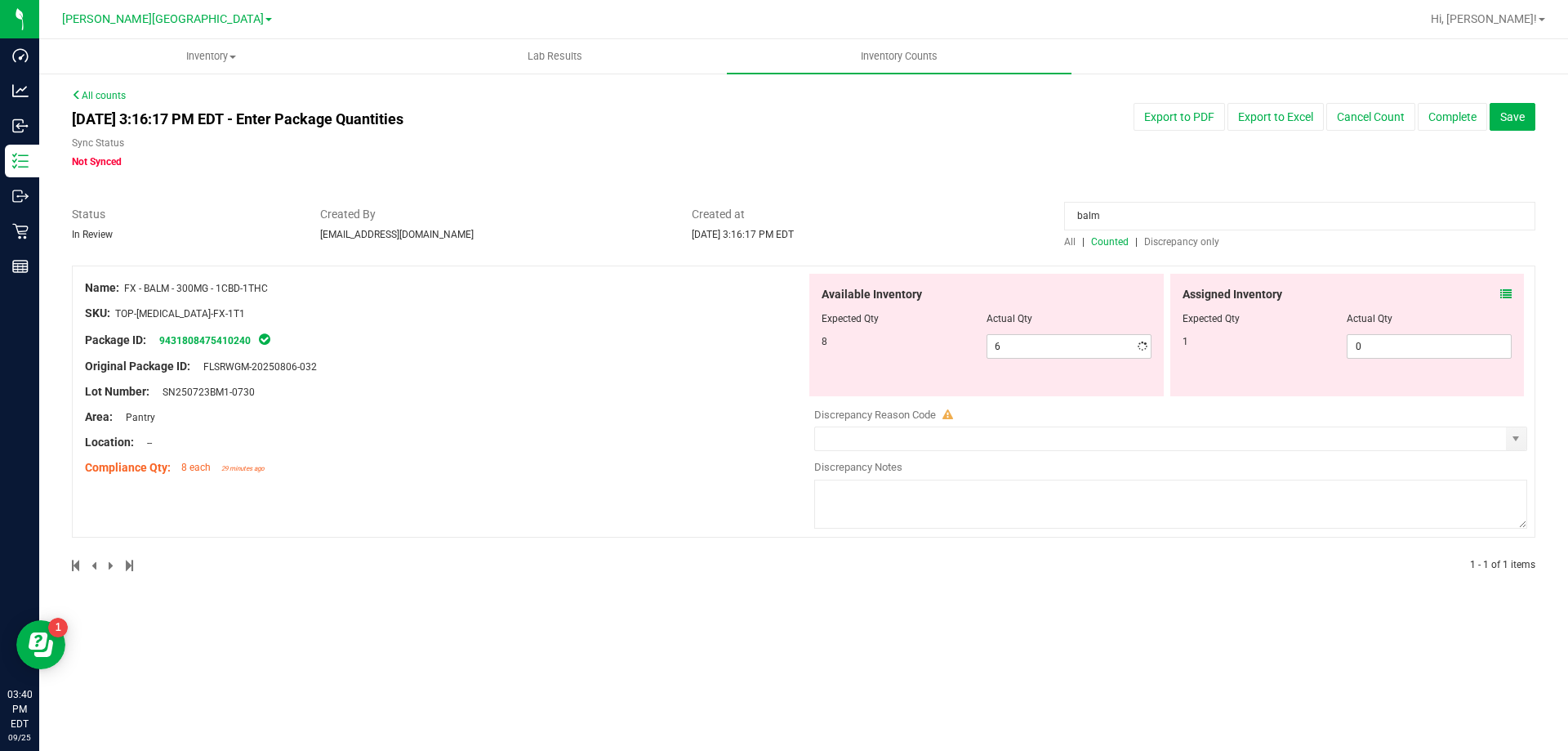
drag, startPoint x: 902, startPoint y: 324, endPoint x: 1001, endPoint y: 307, distance: 100.4
click at [905, 324] on div "Expected Qty" at bounding box center [904, 318] width 165 height 15
click at [1116, 211] on input "balm" at bounding box center [1300, 216] width 471 height 29
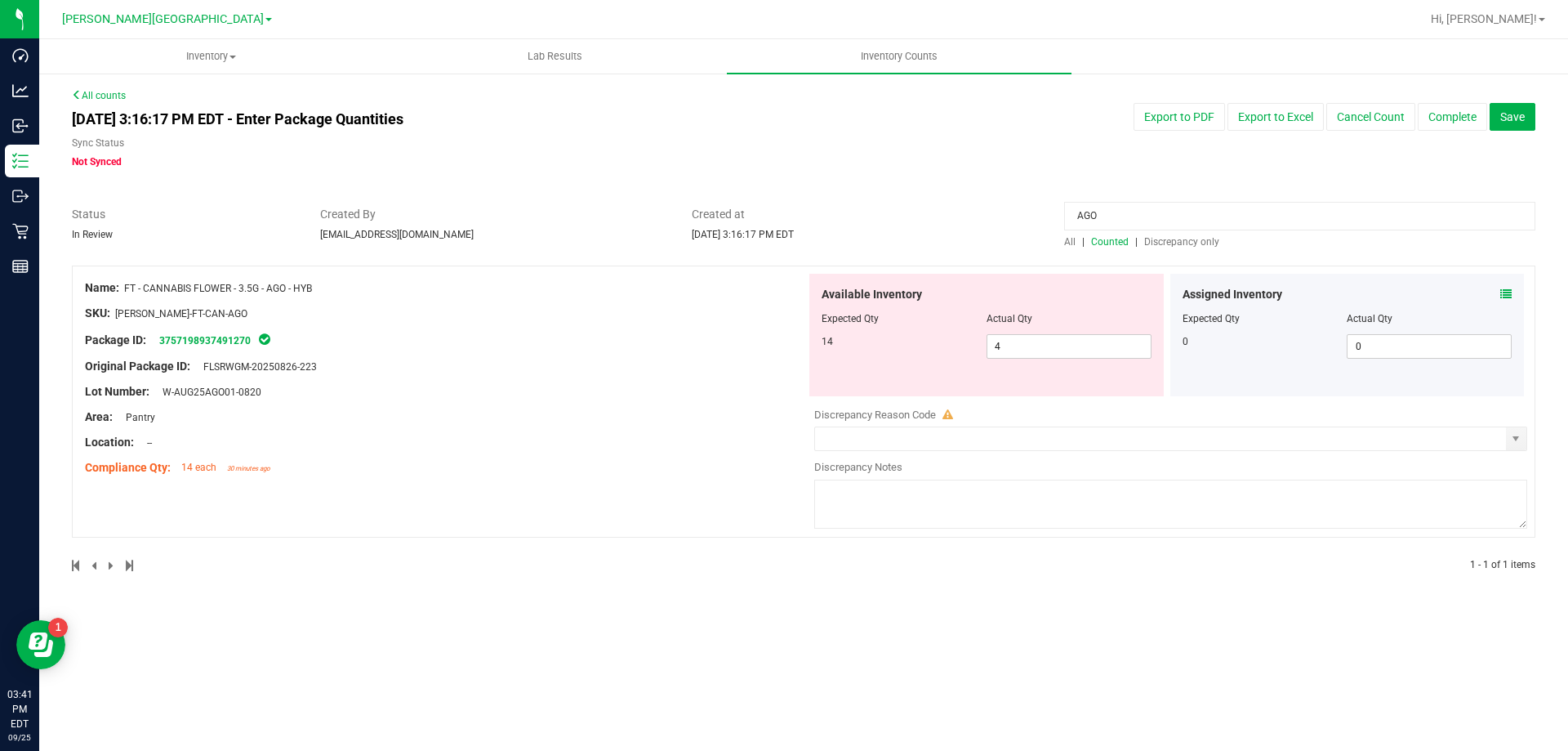
drag, startPoint x: 125, startPoint y: 288, endPoint x: 261, endPoint y: 288, distance: 136.0
click at [261, 288] on div "Name: FT - CANNABIS FLOWER - 3.5G - AGO - HYB" at bounding box center [445, 288] width 721 height 17
copy span "FT - CANNABIS FLOWER - 3.5G"
click at [1127, 223] on input "AGO" at bounding box center [1300, 216] width 471 height 29
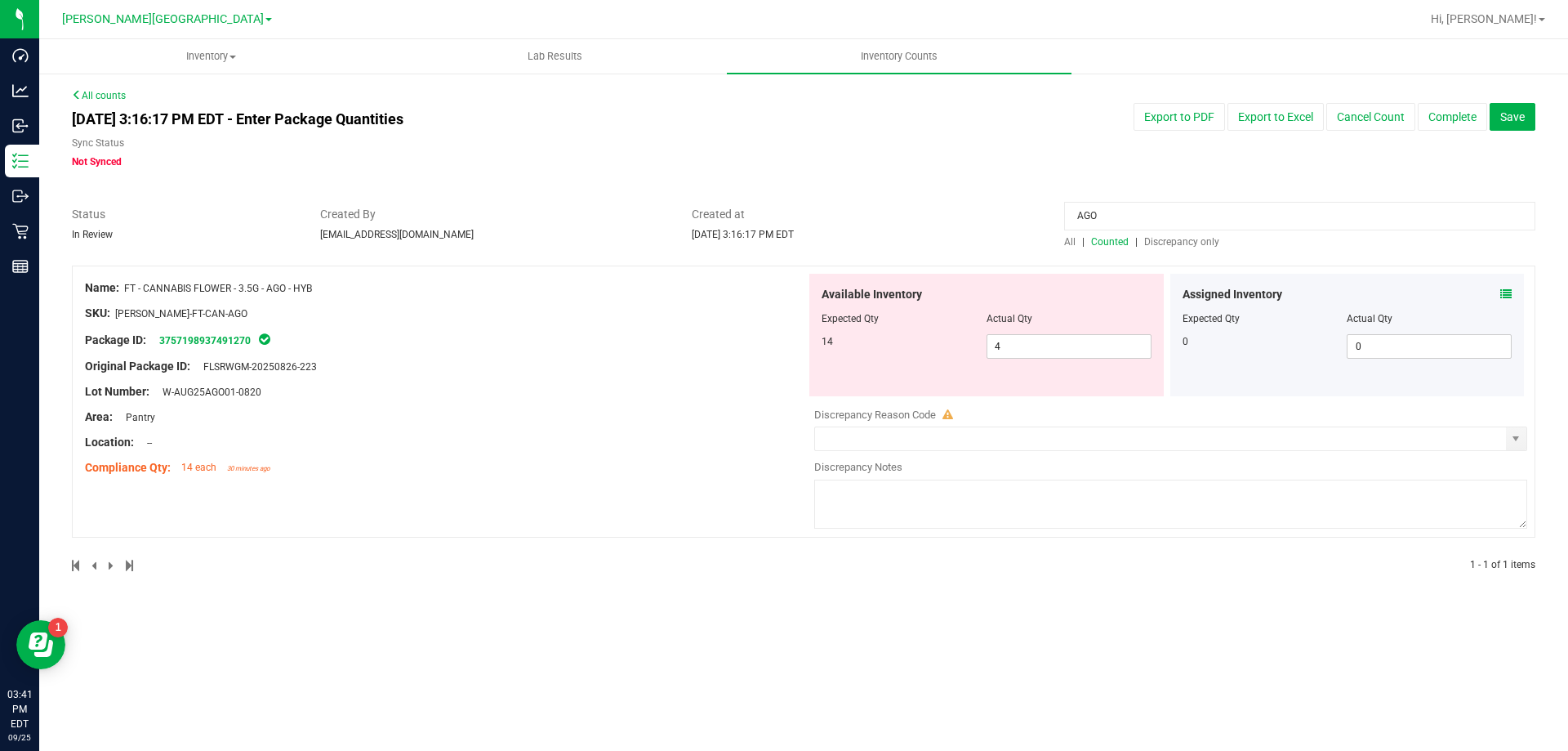
paste input "FT - CANNABIS FLOWER - 3.5G"
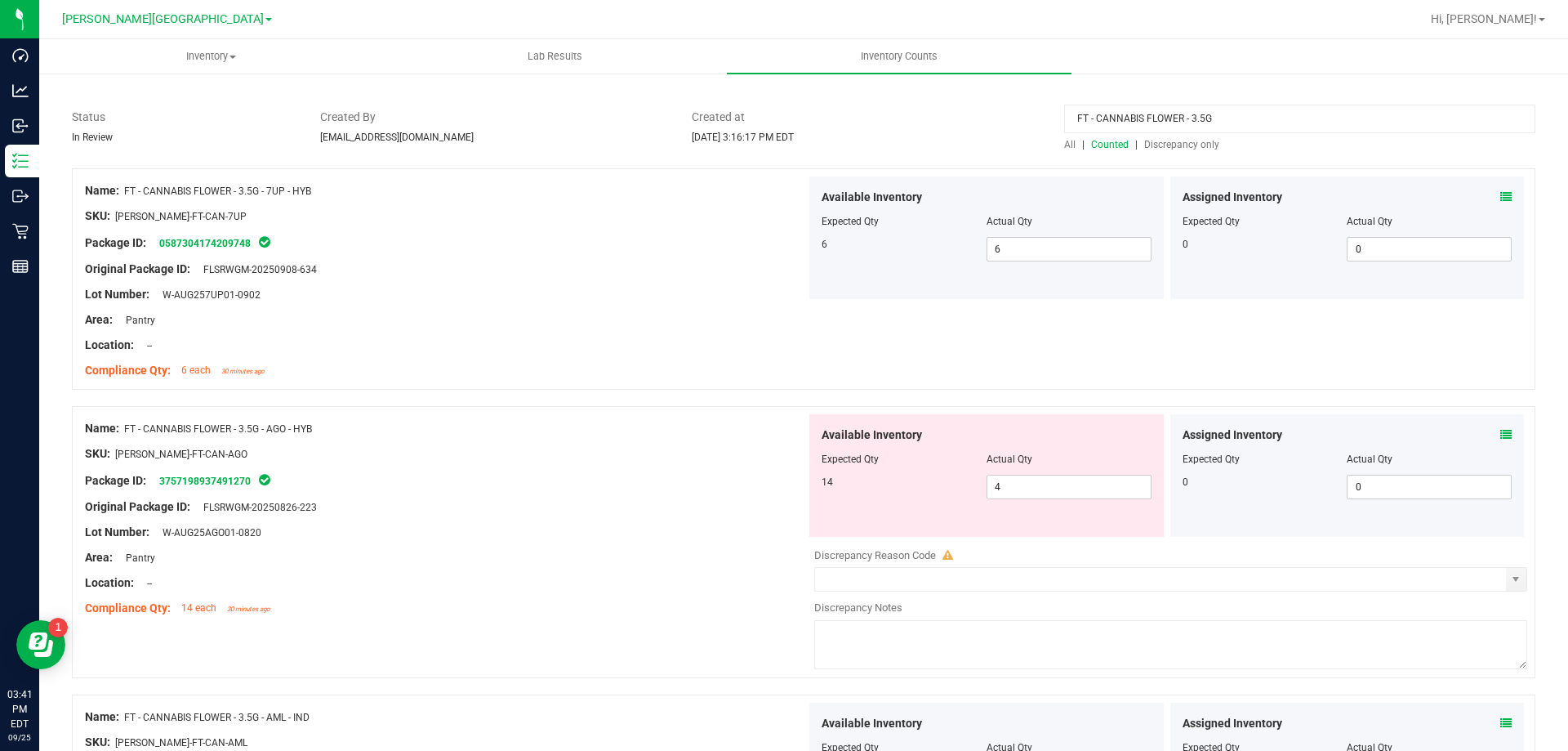
scroll to position [164, 0]
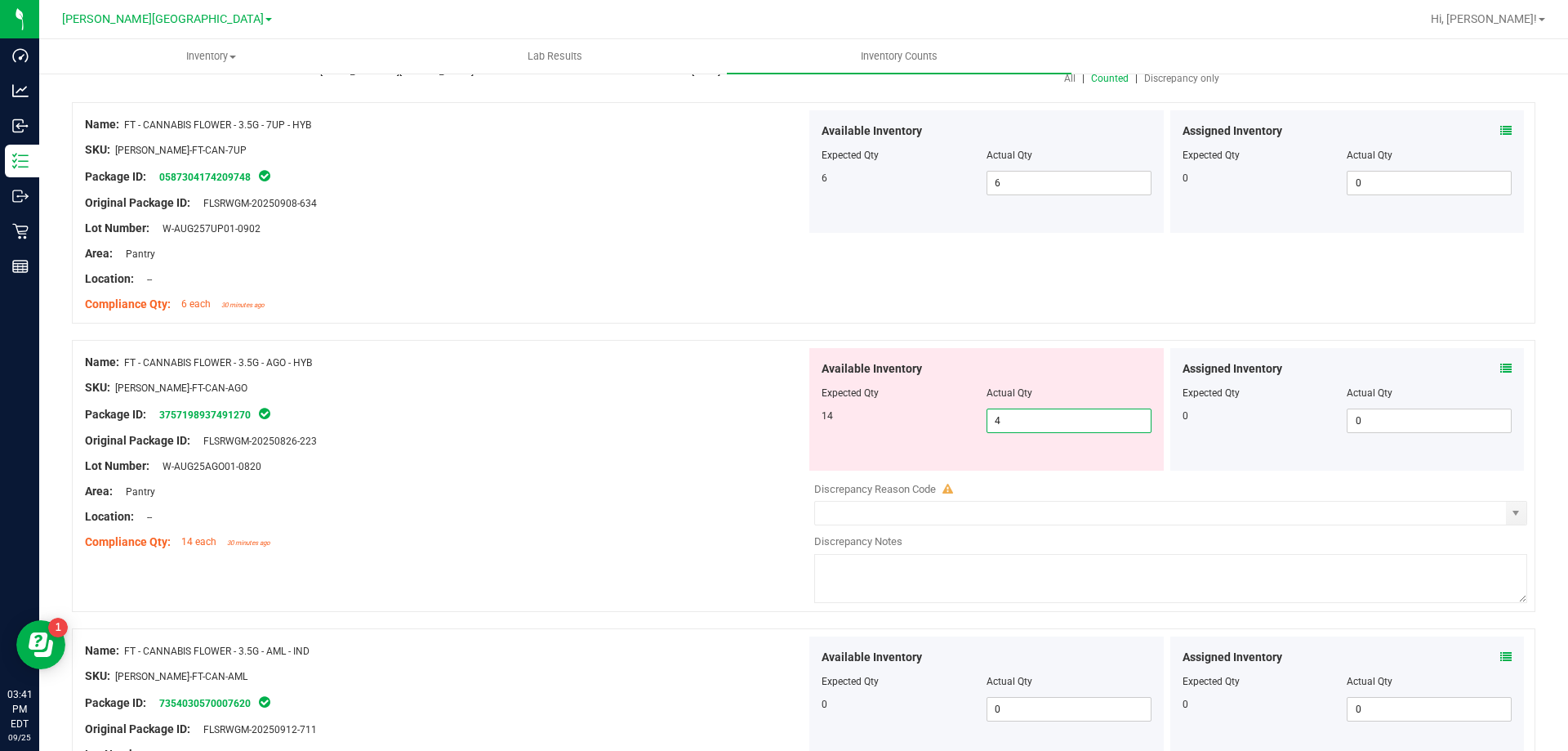
click at [1010, 410] on span "4 4" at bounding box center [1069, 421] width 165 height 24
click at [555, 277] on div "Location: --" at bounding box center [445, 279] width 721 height 17
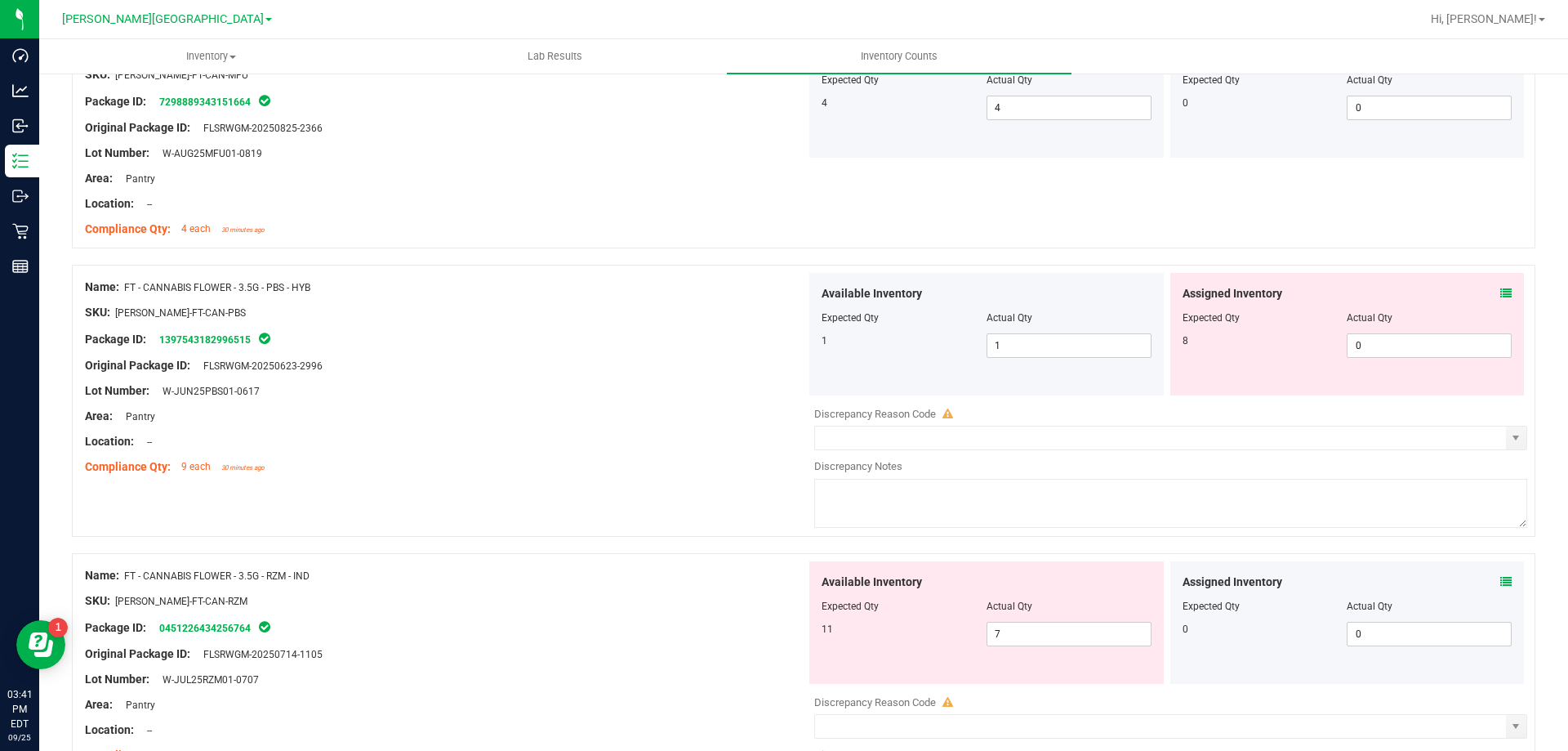
scroll to position [4086, 0]
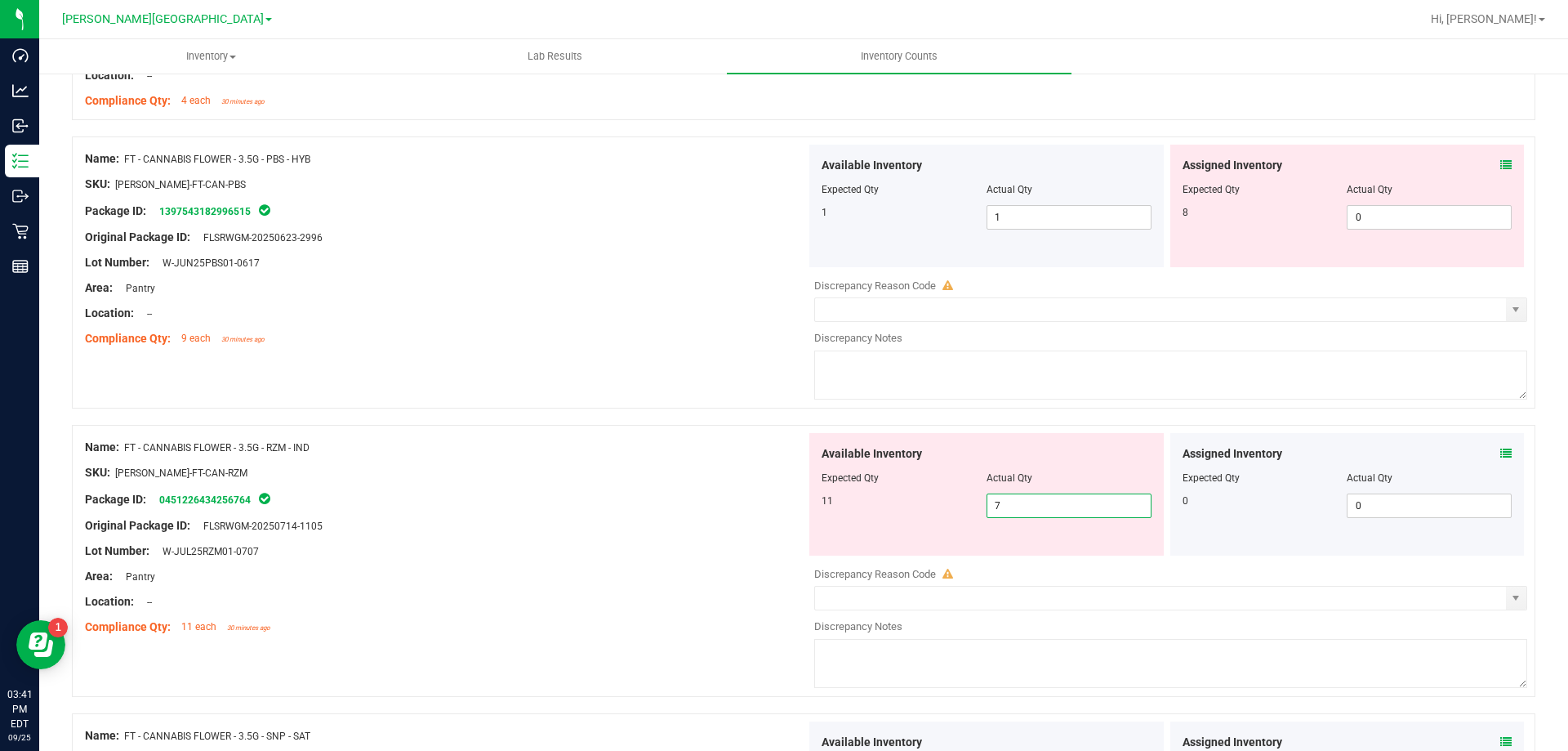
click at [1022, 512] on span "7 7" at bounding box center [1069, 506] width 165 height 24
click at [1022, 512] on input "7" at bounding box center [1069, 506] width 164 height 23
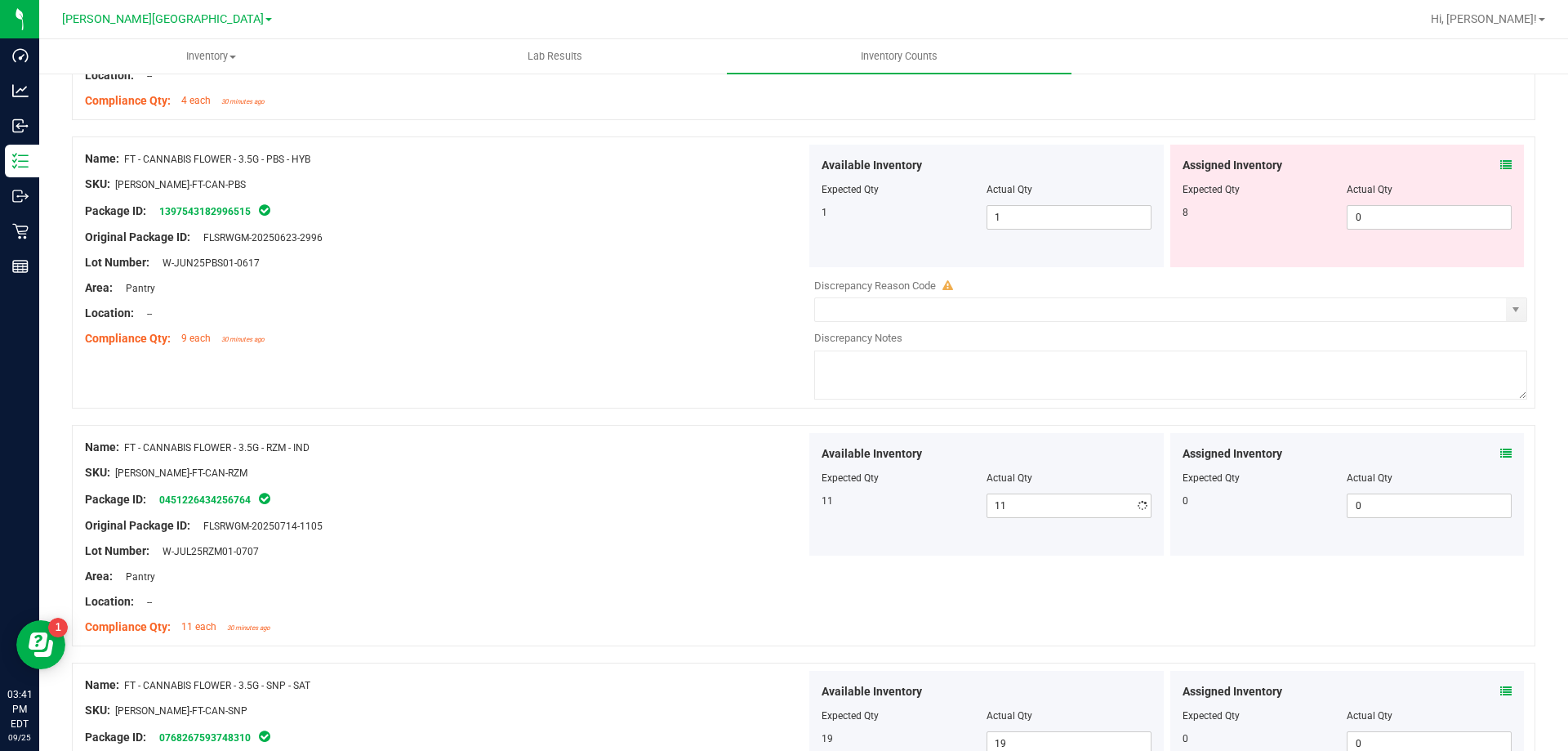
click at [778, 509] on div at bounding box center [445, 513] width 721 height 8
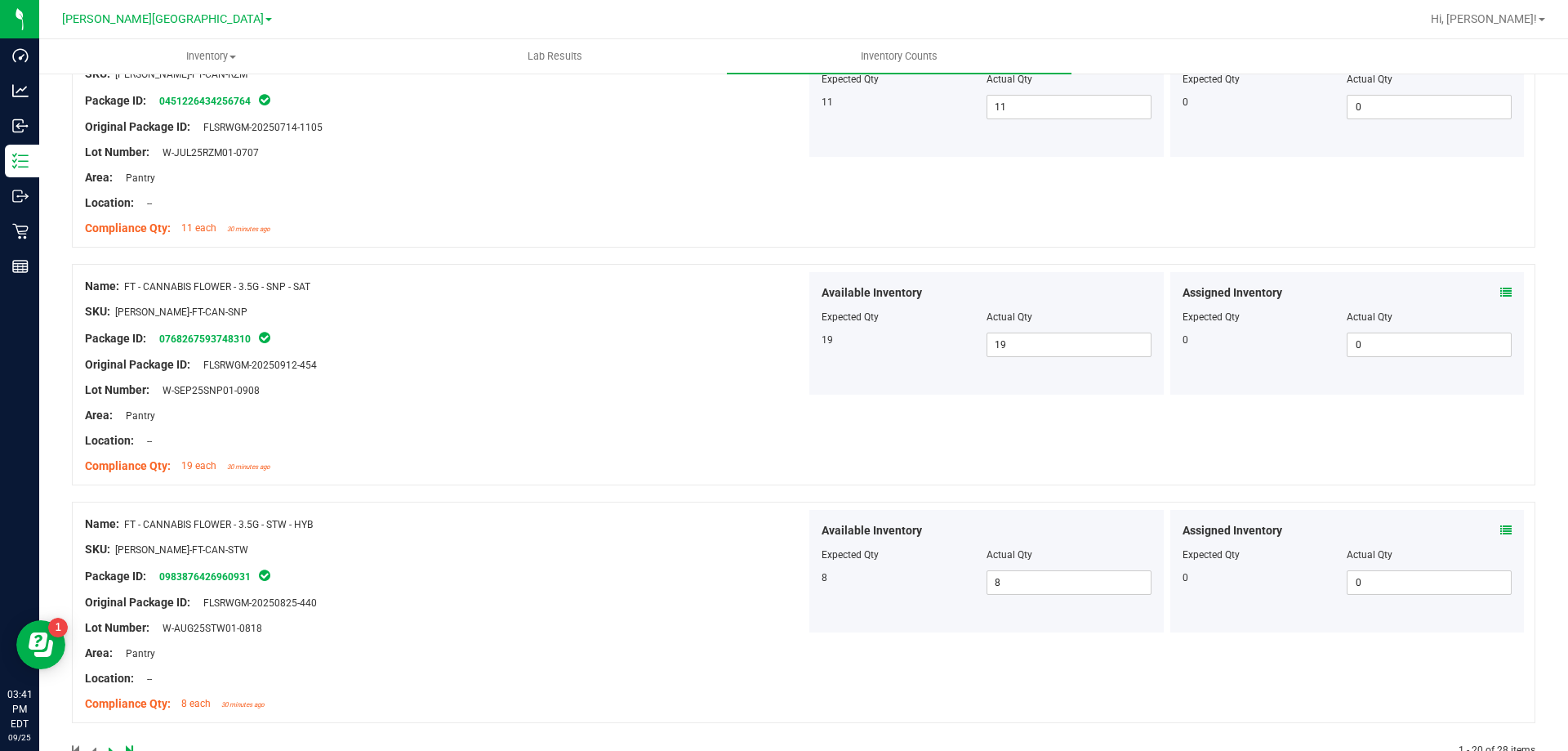
scroll to position [4529, 0]
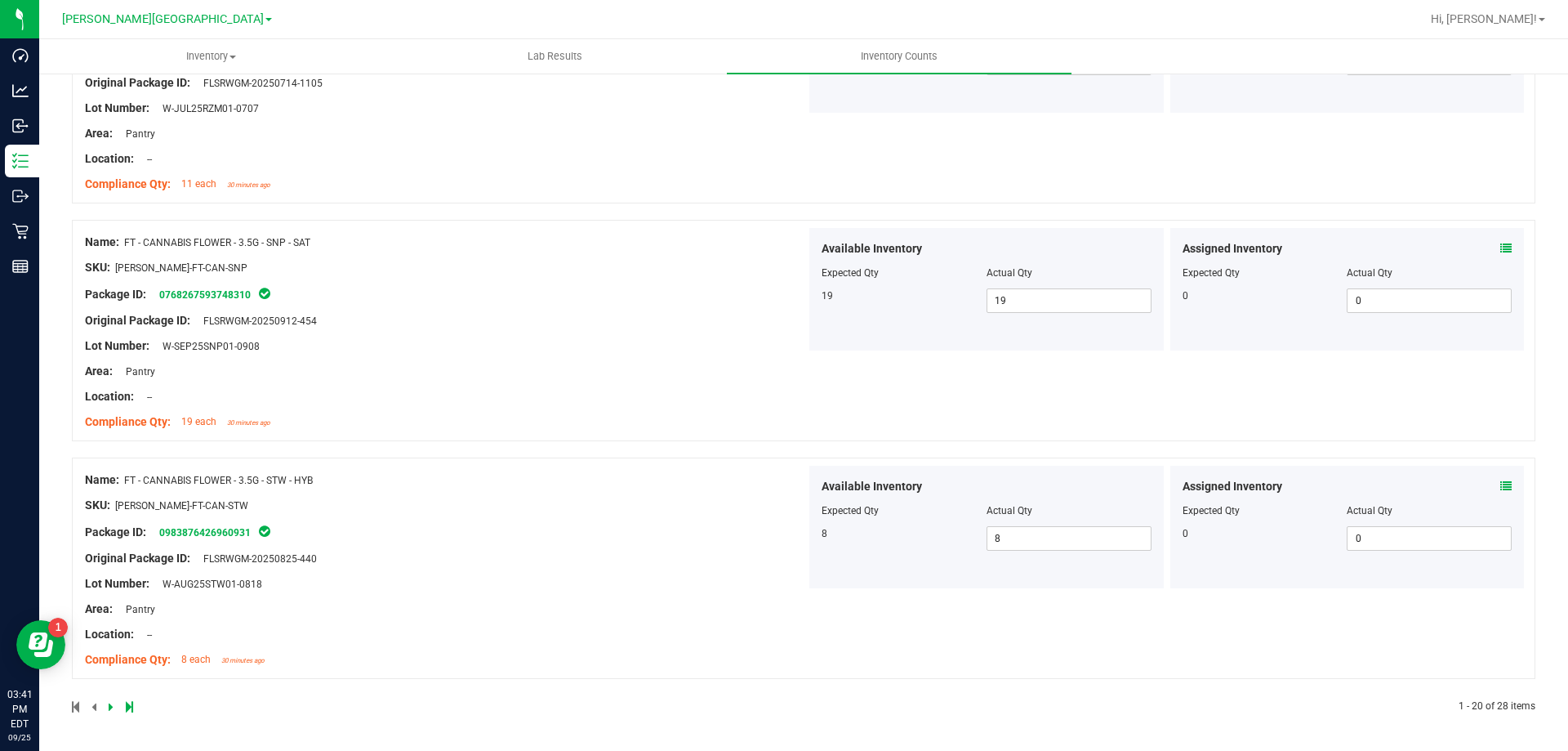
click at [108, 705] on icon at bounding box center [111, 706] width 5 height 10
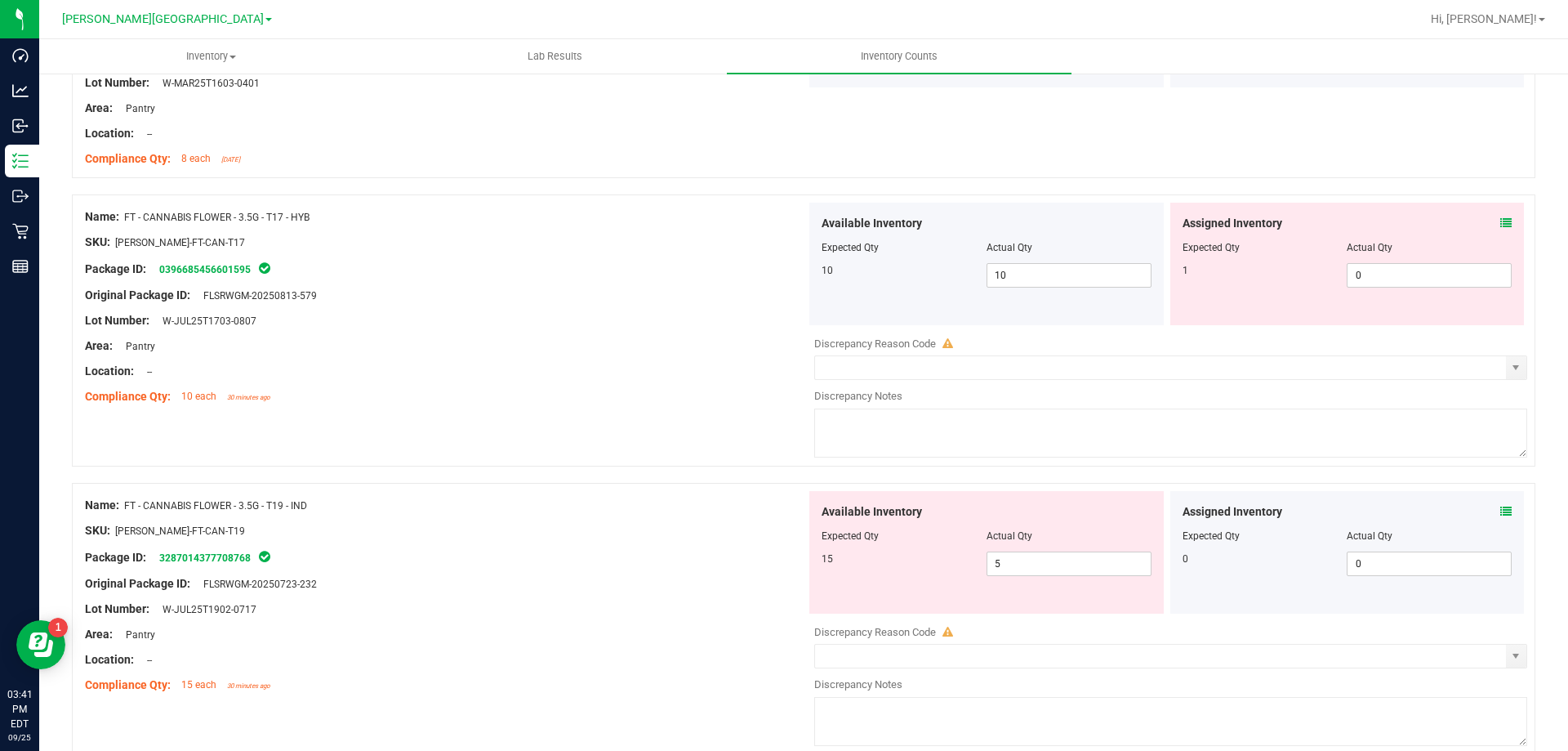
scroll to position [572, 0]
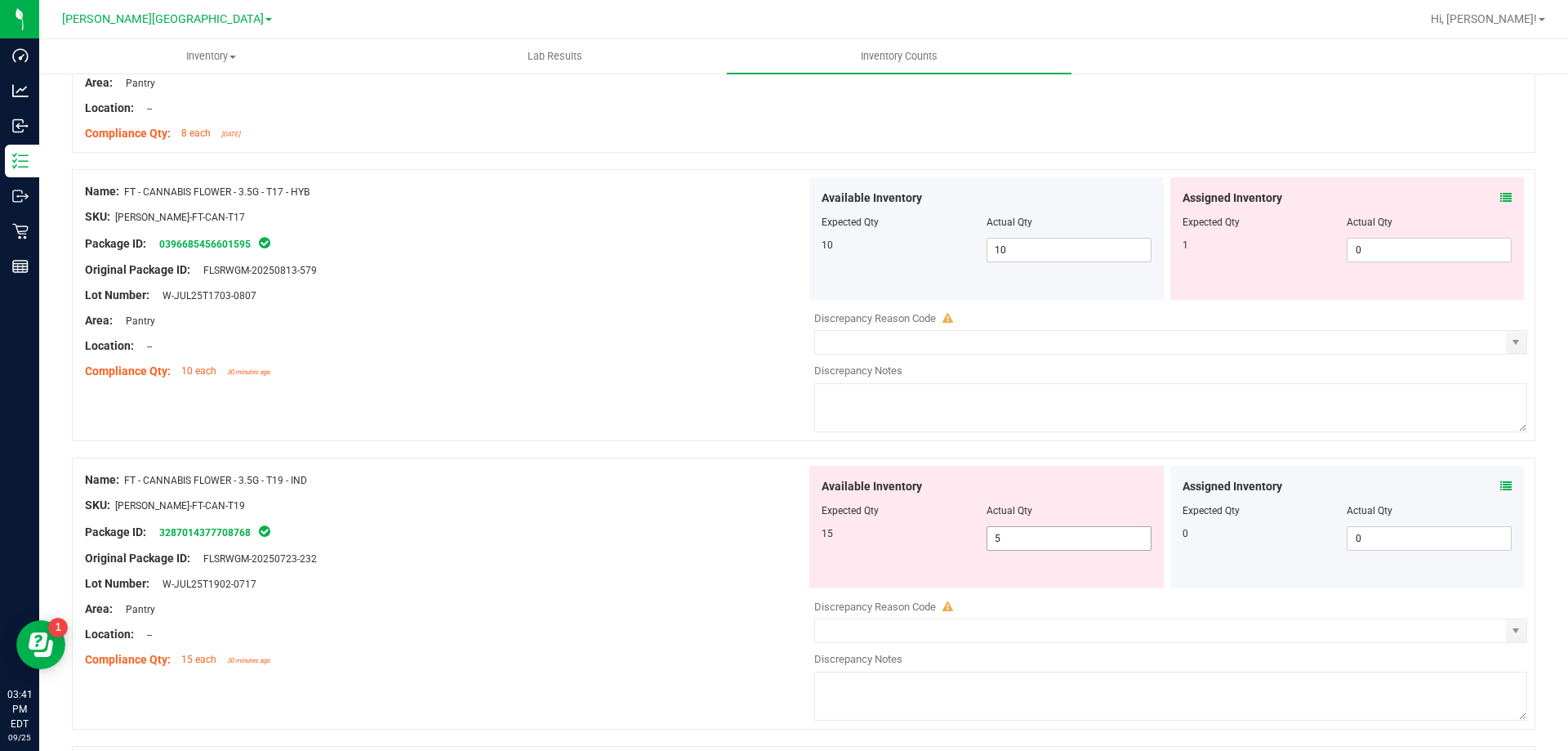
click at [1016, 548] on span "5 5" at bounding box center [1069, 539] width 165 height 24
click at [1016, 548] on input "5" at bounding box center [1069, 538] width 164 height 23
click at [557, 437] on div "Name: FT - CANNABIS FLOWER - 3.5G - T17 - HYB SKU: FLO-BUD-FT-CAN-T17 Package I…" at bounding box center [803, 305] width 1463 height 272
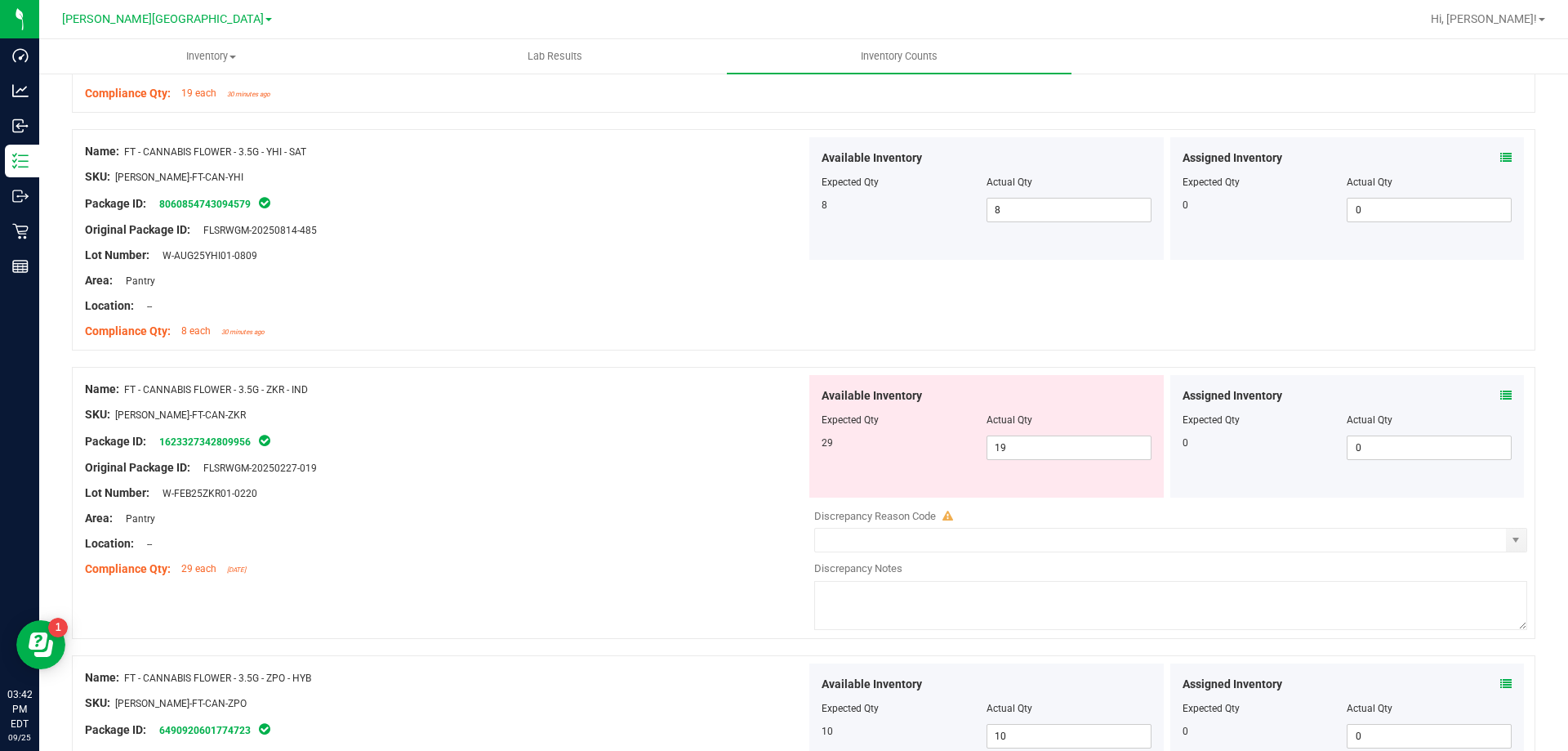
scroll to position [1389, 0]
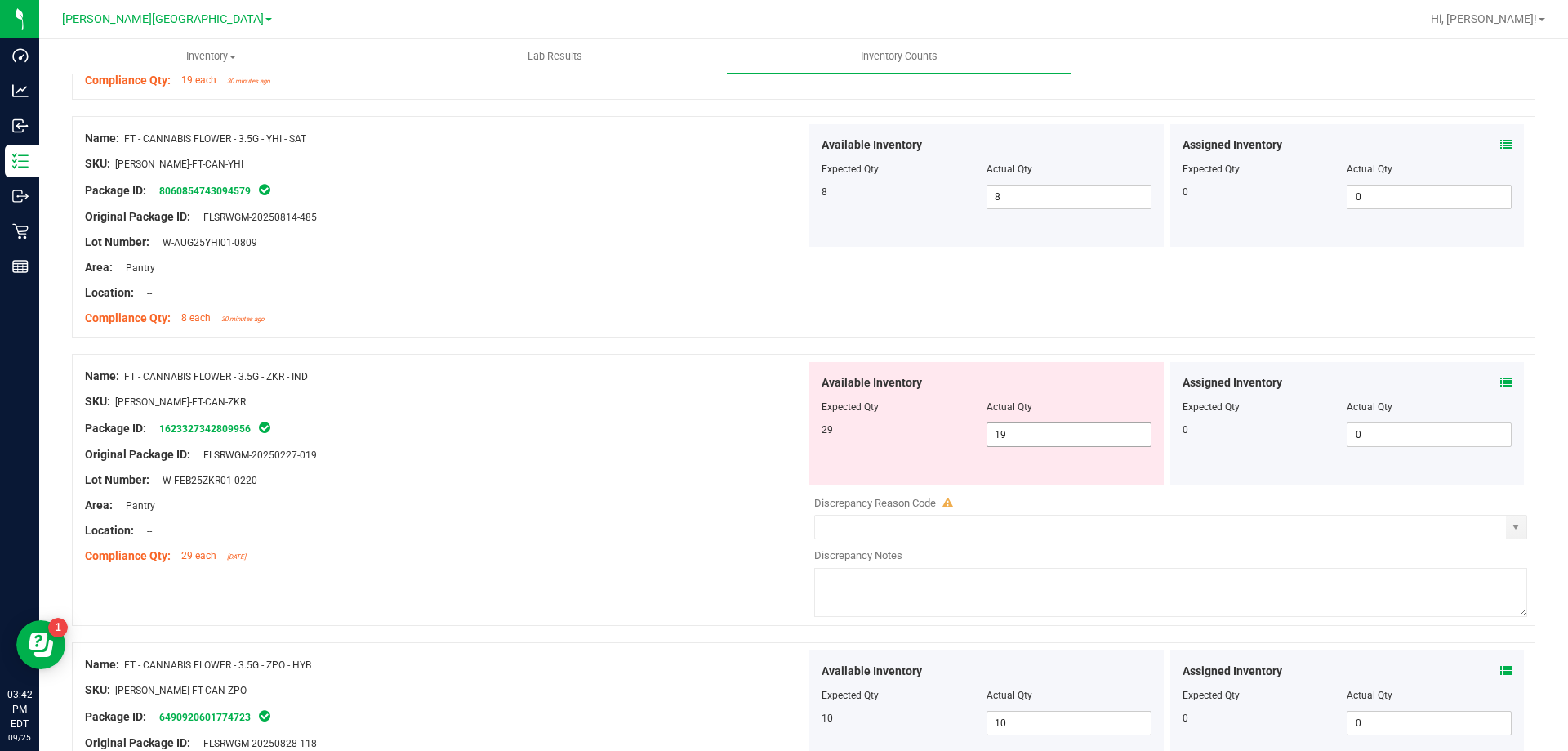
click at [1038, 443] on span "19 19" at bounding box center [1069, 435] width 165 height 24
click at [1038, 443] on input "19" at bounding box center [1069, 435] width 164 height 23
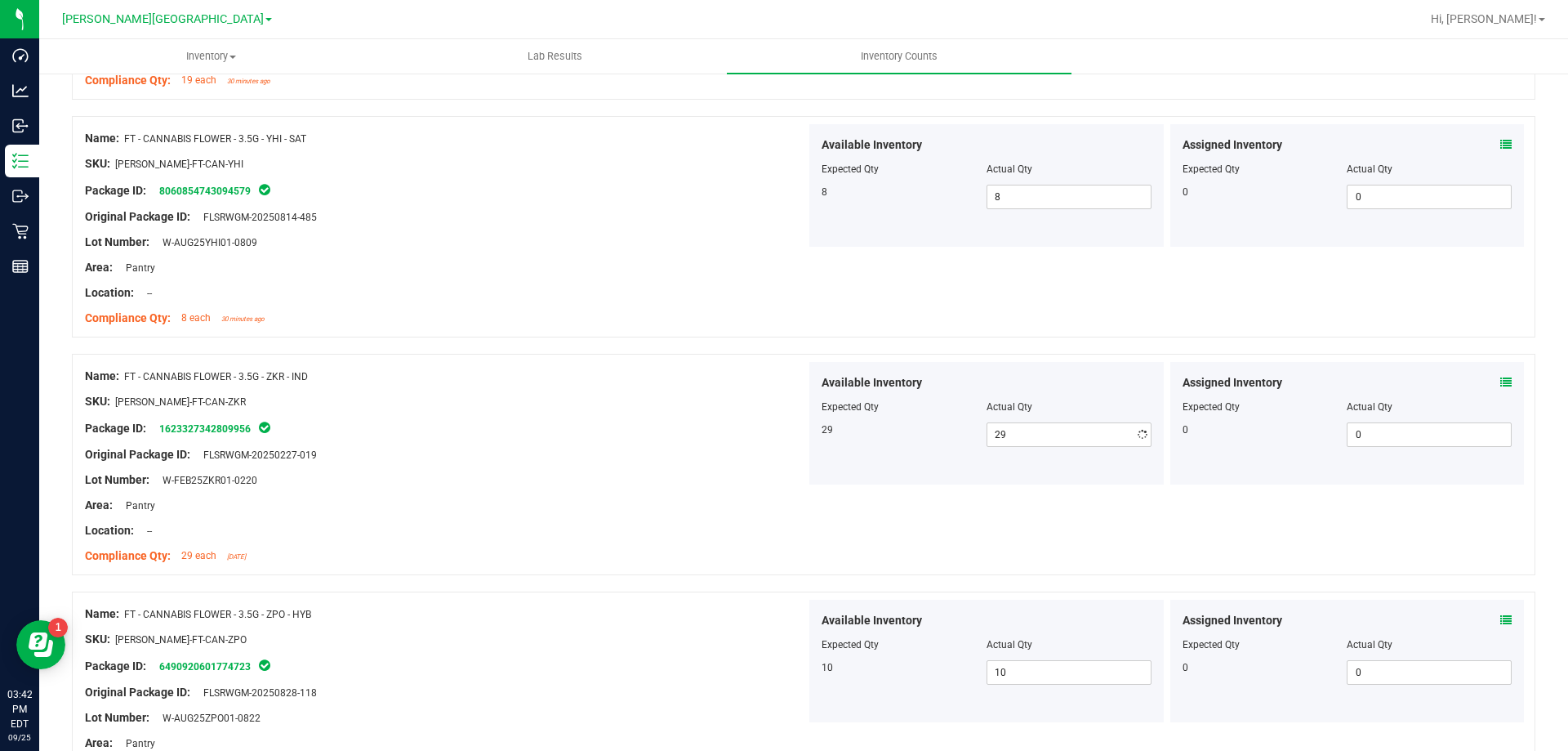
click at [762, 540] on div at bounding box center [445, 543] width 721 height 8
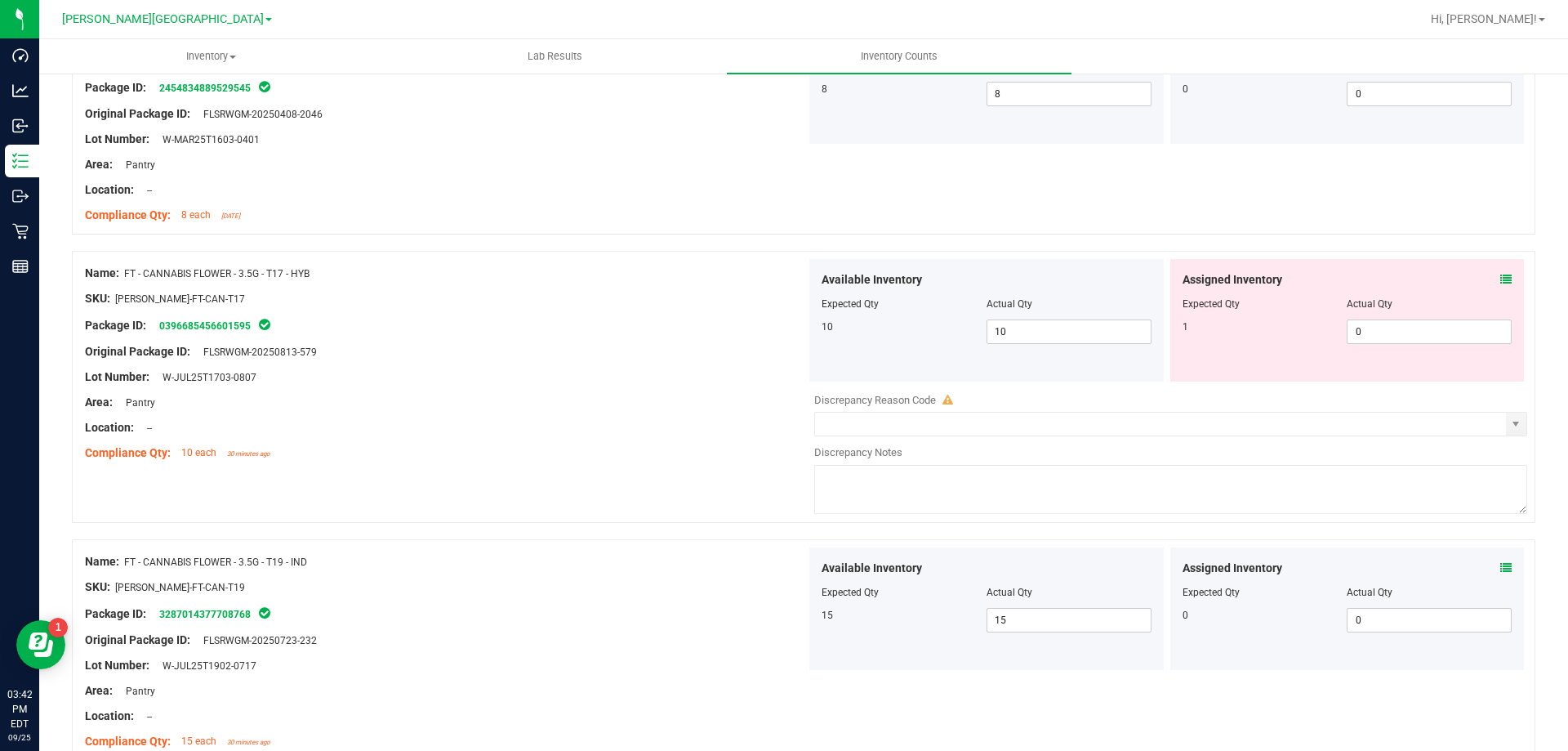
scroll to position [0, 0]
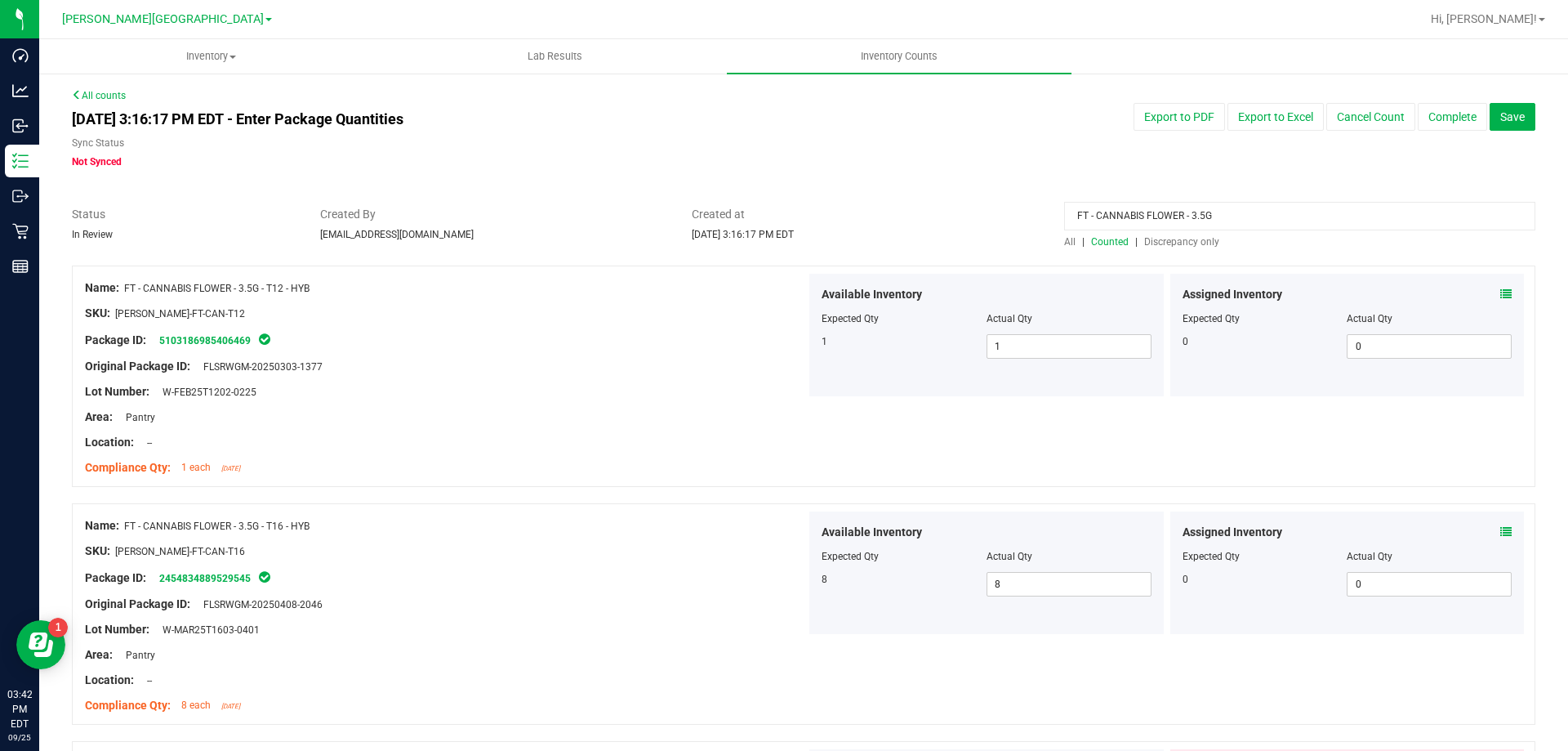
click at [1319, 210] on input "FT - CANNABIS FLOWER - 3.5G" at bounding box center [1300, 216] width 471 height 29
click at [1320, 210] on input "FT - CANNABIS FLOWER - 3.5G" at bounding box center [1300, 216] width 471 height 29
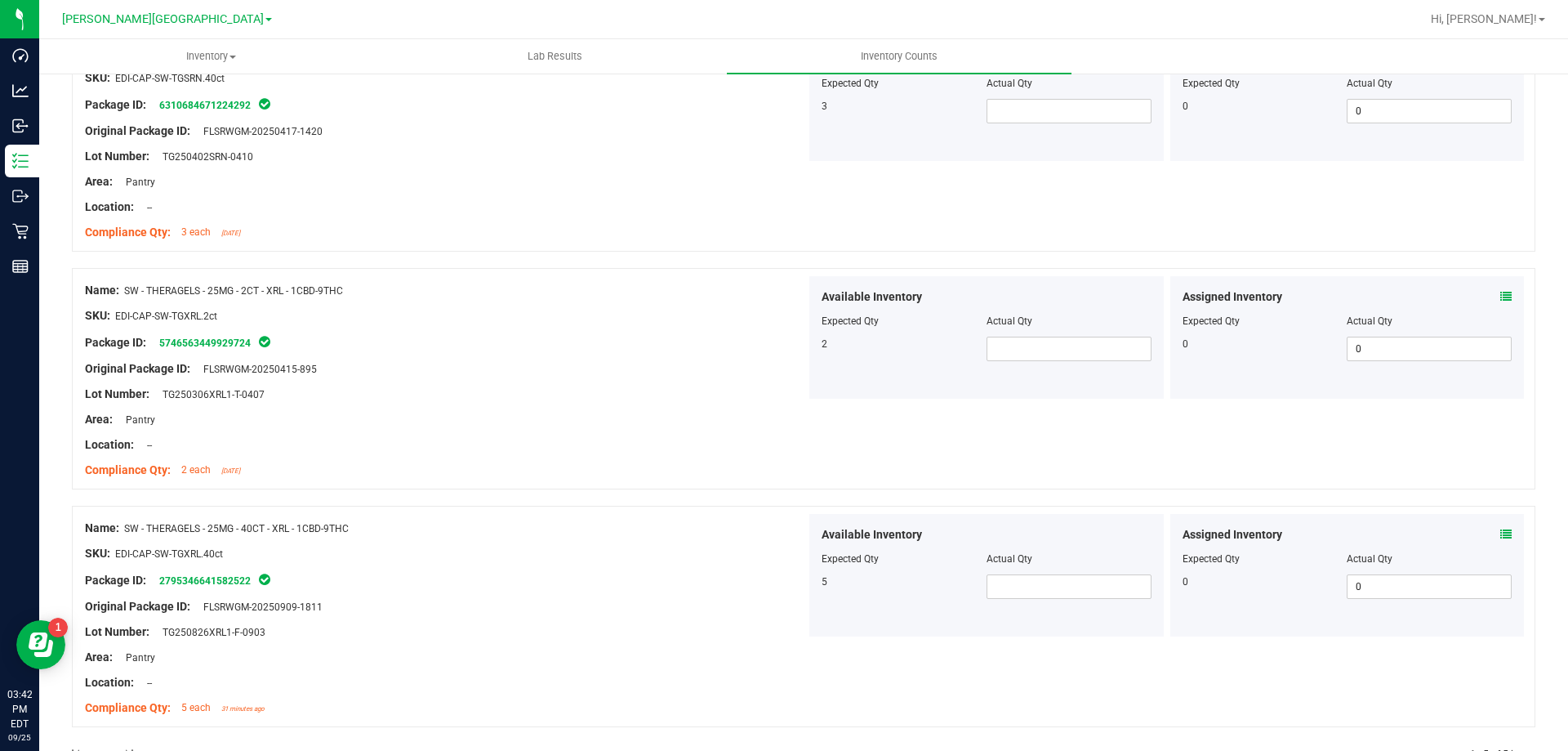
scroll to position [735, 0]
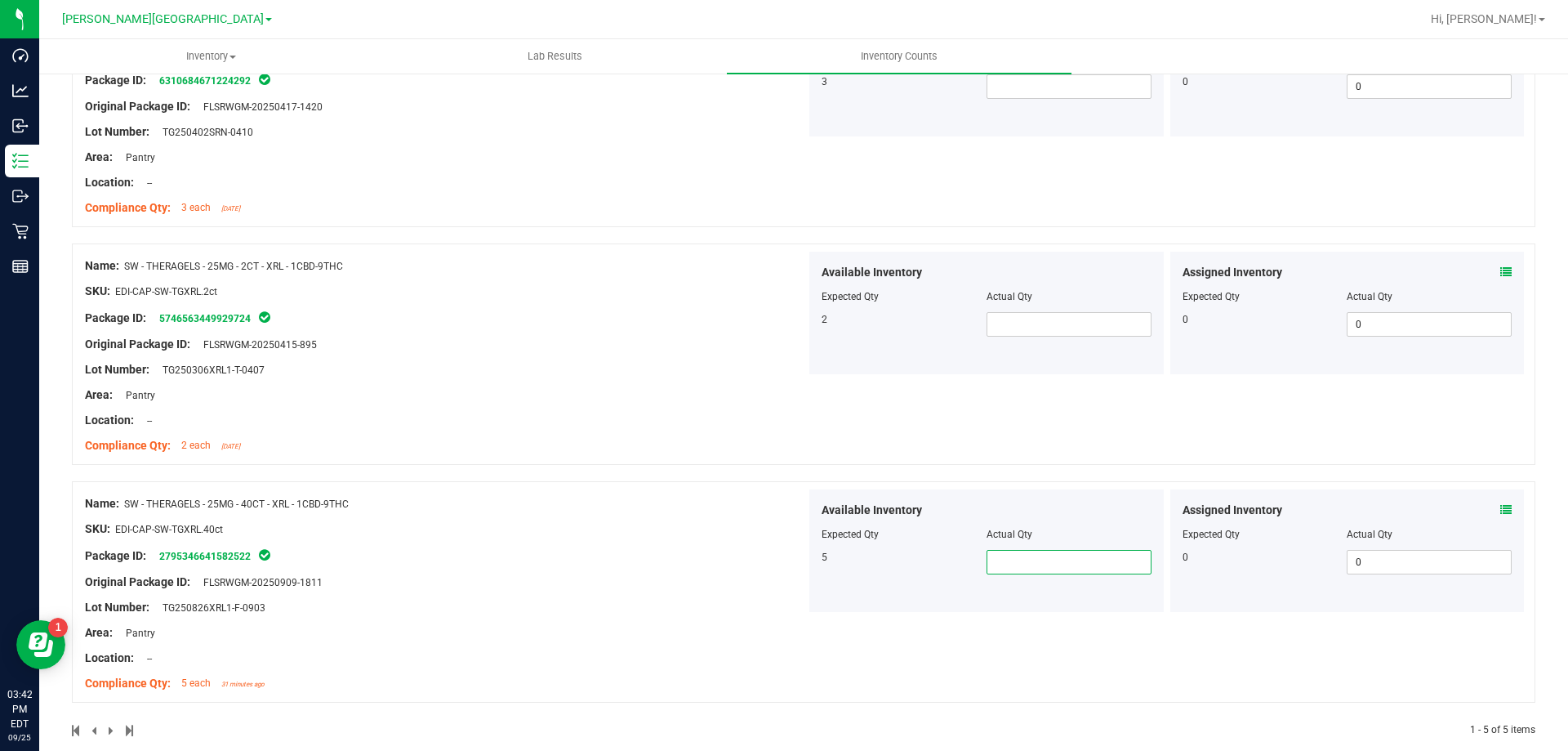
click at [1045, 570] on span at bounding box center [1069, 562] width 165 height 24
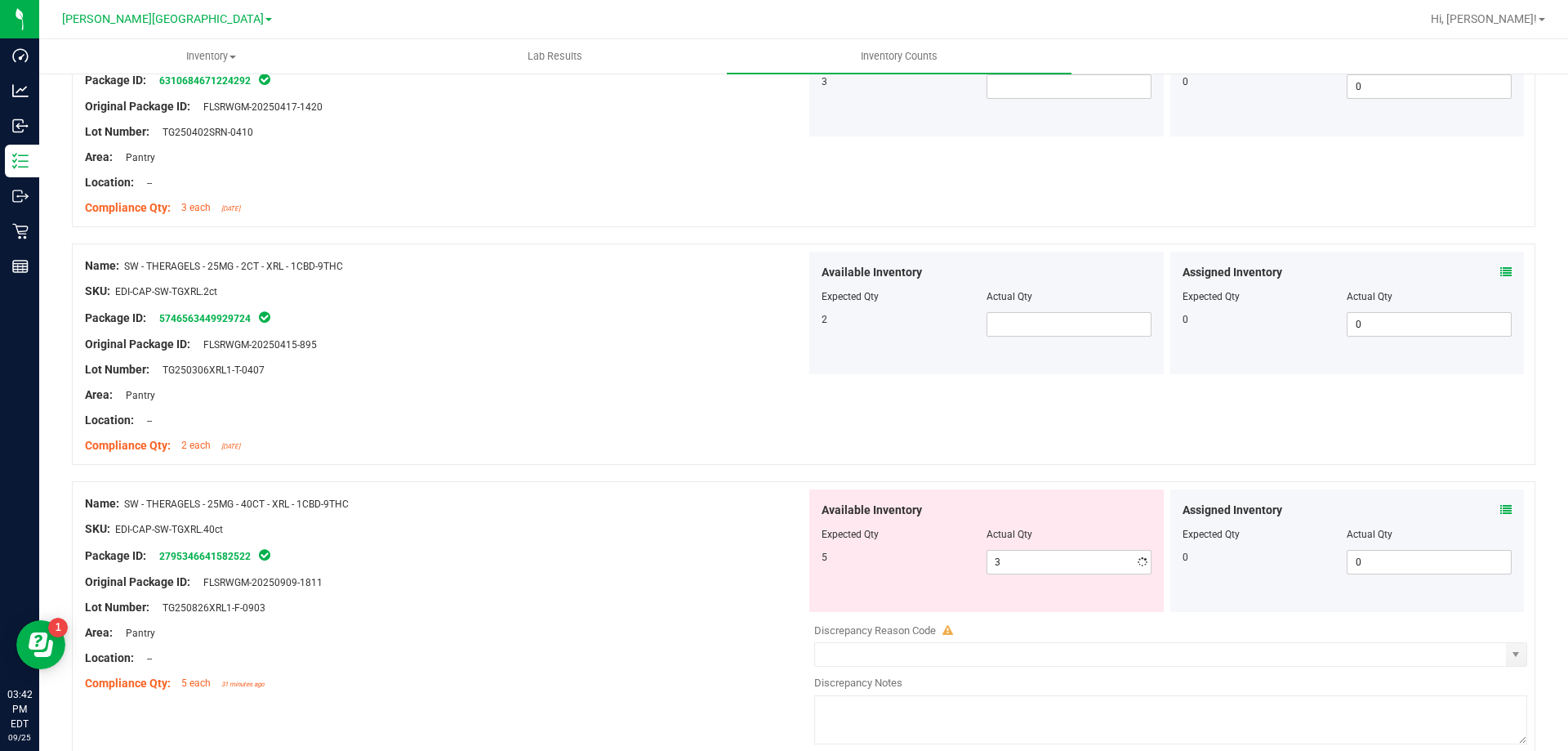
click at [765, 577] on div "Original Package ID: FLSRWGM-20250909-1811" at bounding box center [445, 582] width 721 height 17
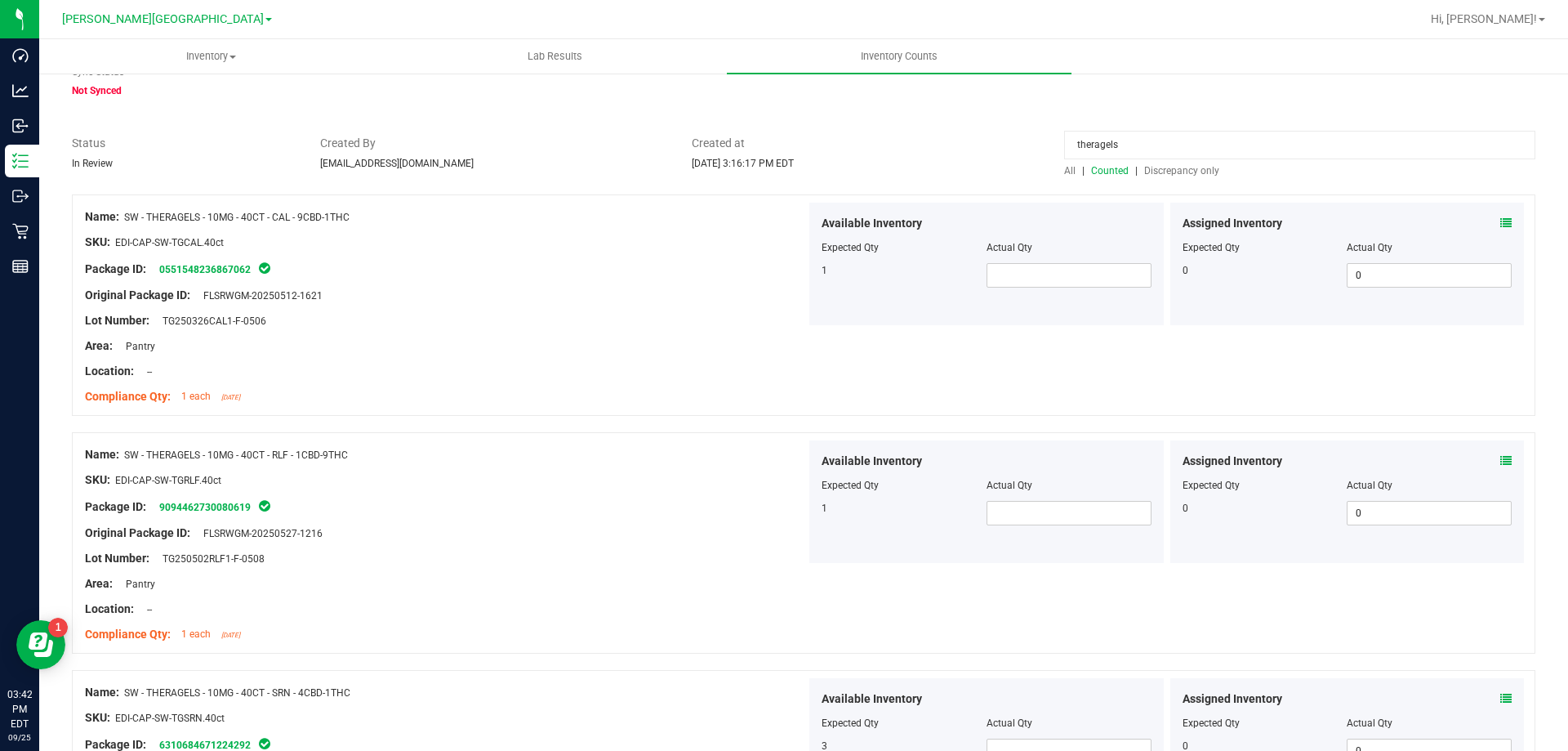
scroll to position [0, 0]
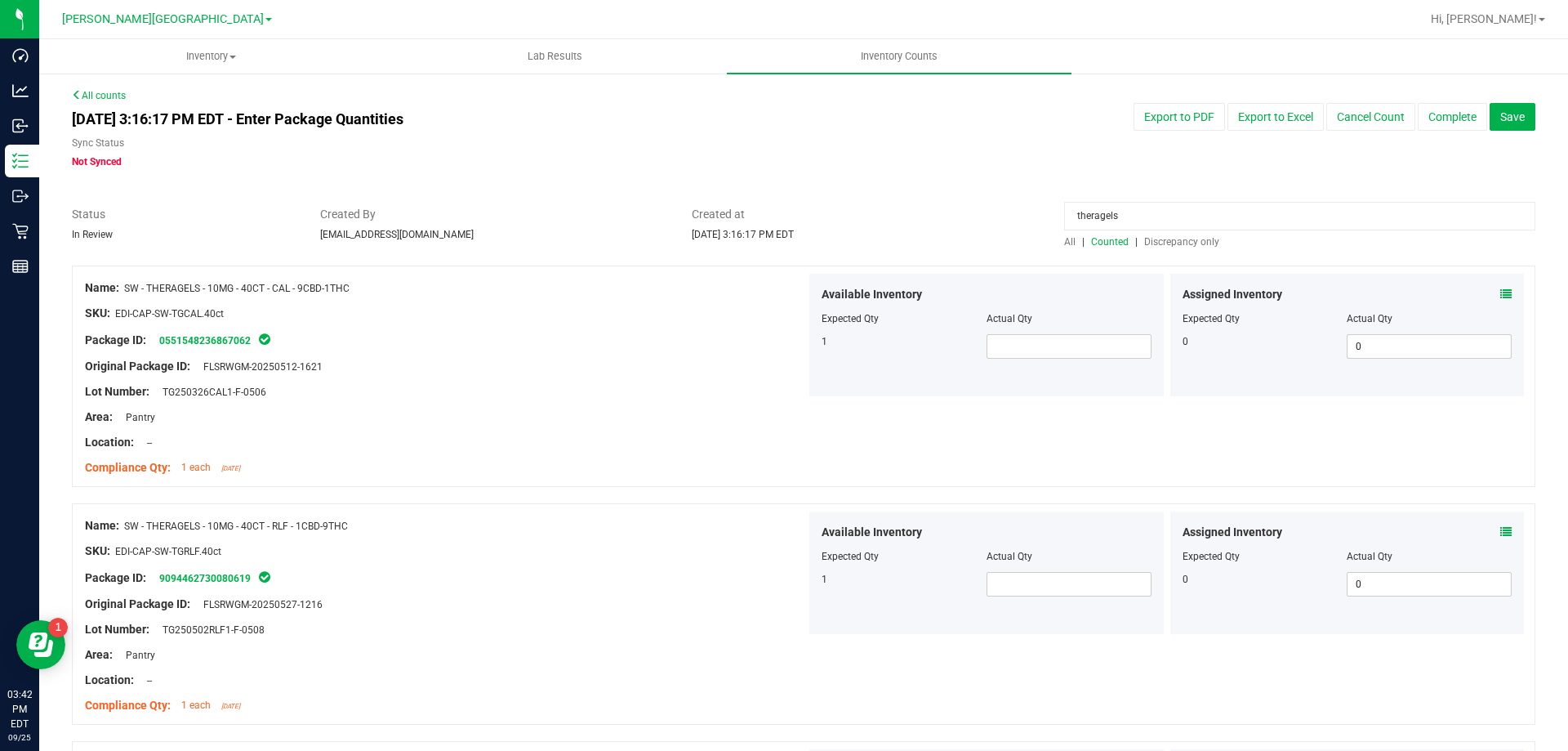
click at [1140, 217] on input "theragels" at bounding box center [1300, 216] width 471 height 29
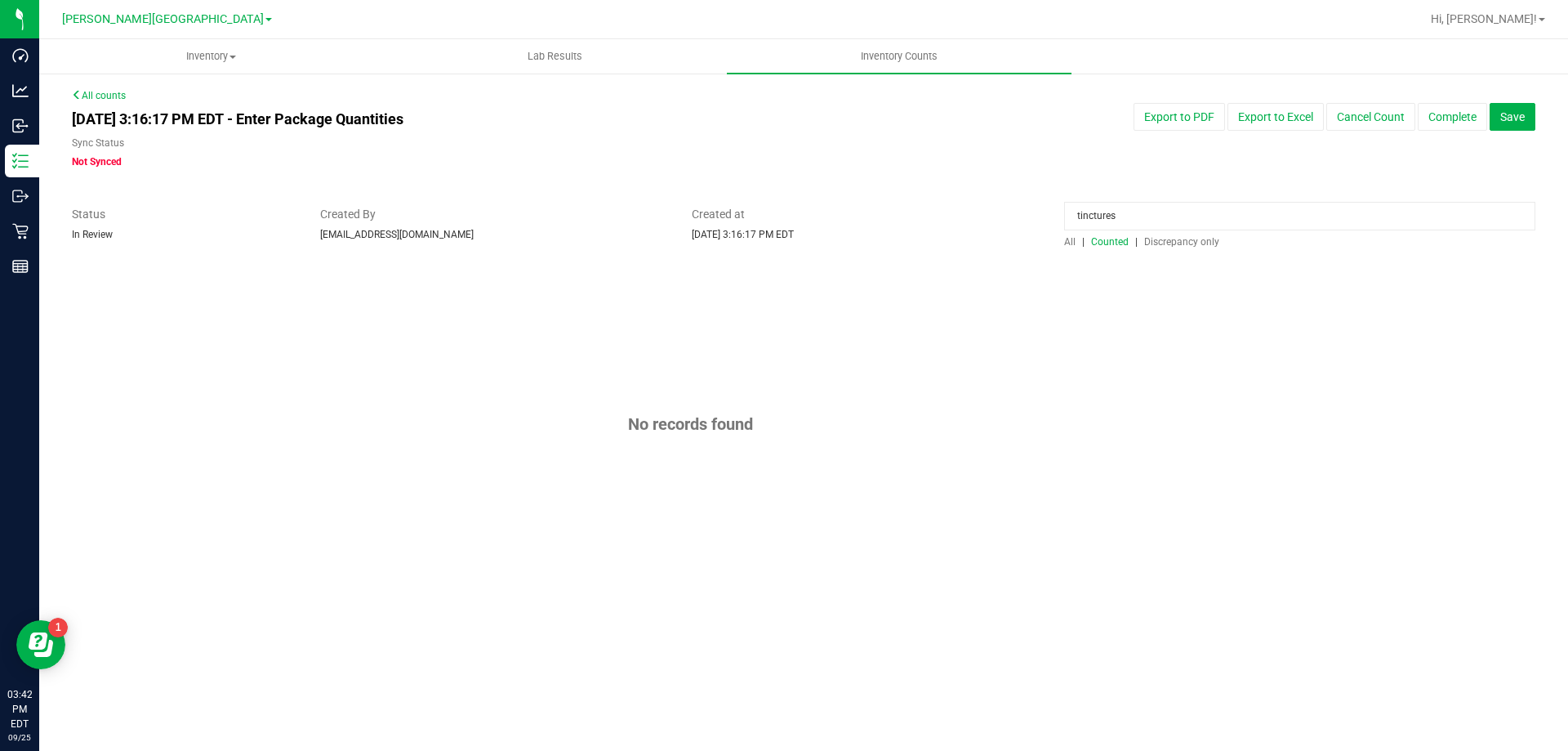
click at [1133, 219] on input "tinctures" at bounding box center [1300, 216] width 471 height 29
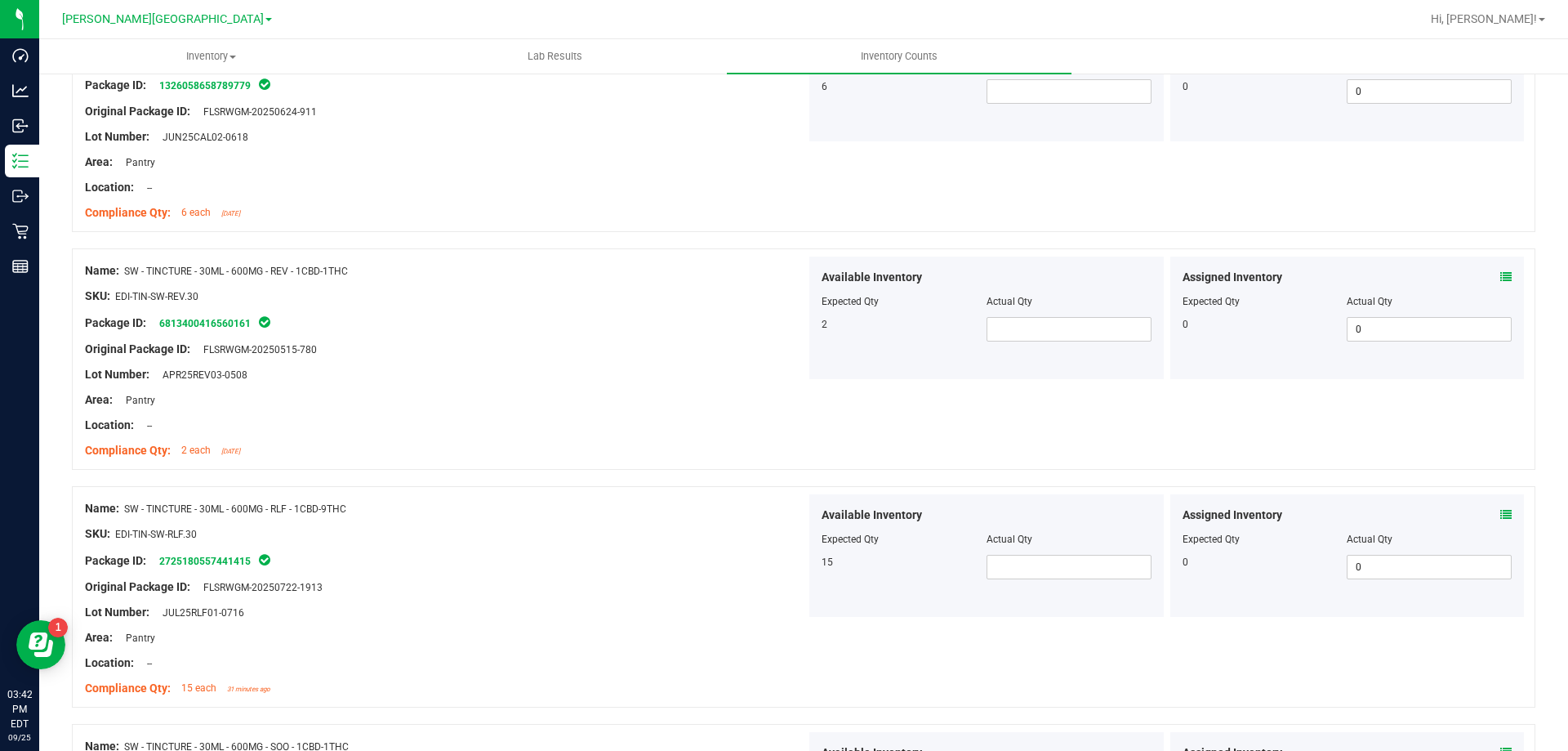
scroll to position [735, 0]
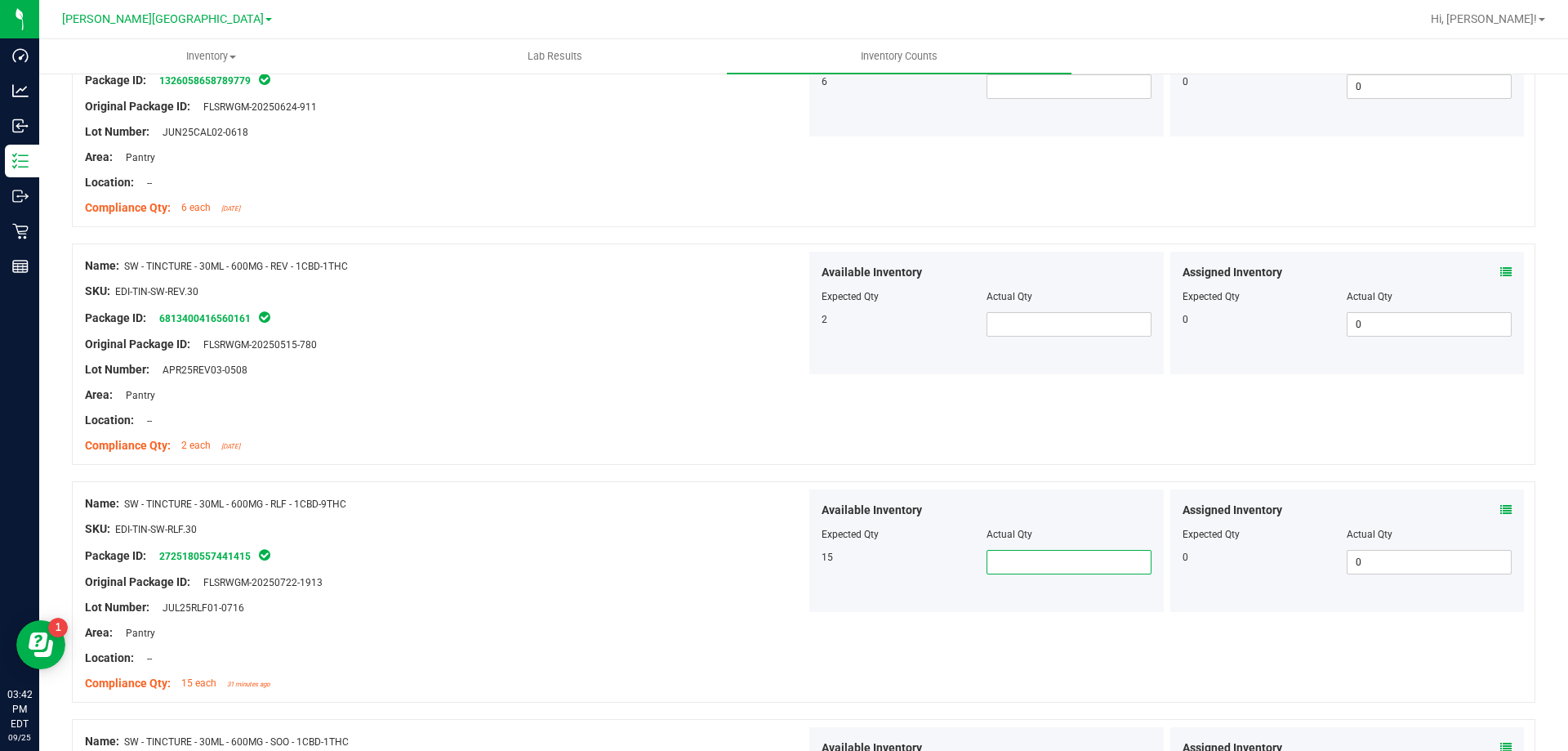
click at [1013, 559] on span at bounding box center [1069, 562] width 165 height 24
click at [785, 546] on div "Package ID: 2725180557441415" at bounding box center [445, 555] width 721 height 20
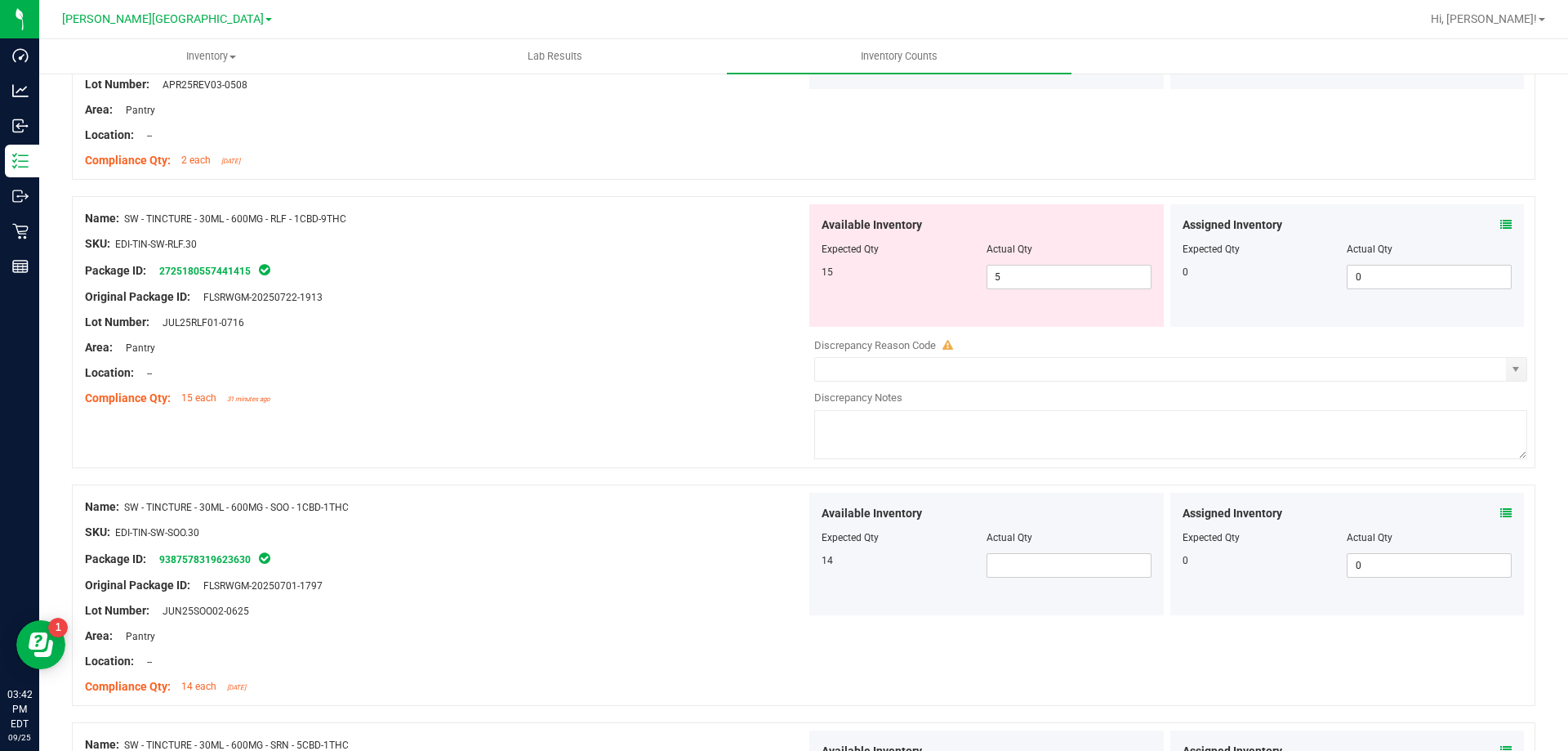
scroll to position [1062, 0]
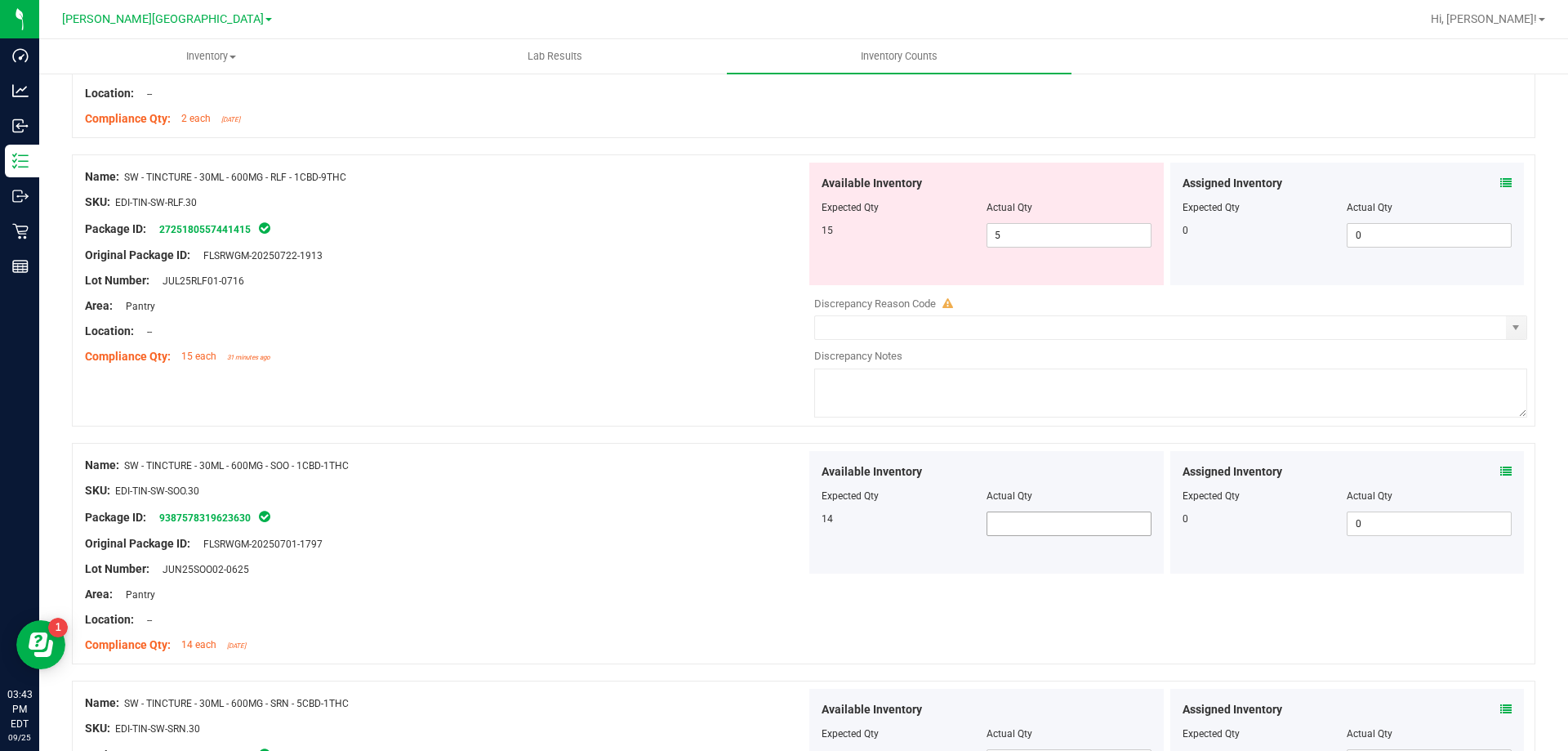
click at [1020, 512] on span at bounding box center [1069, 524] width 165 height 24
click at [586, 643] on div "Compliance Qty: 14 each 3 days ago" at bounding box center [445, 645] width 721 height 17
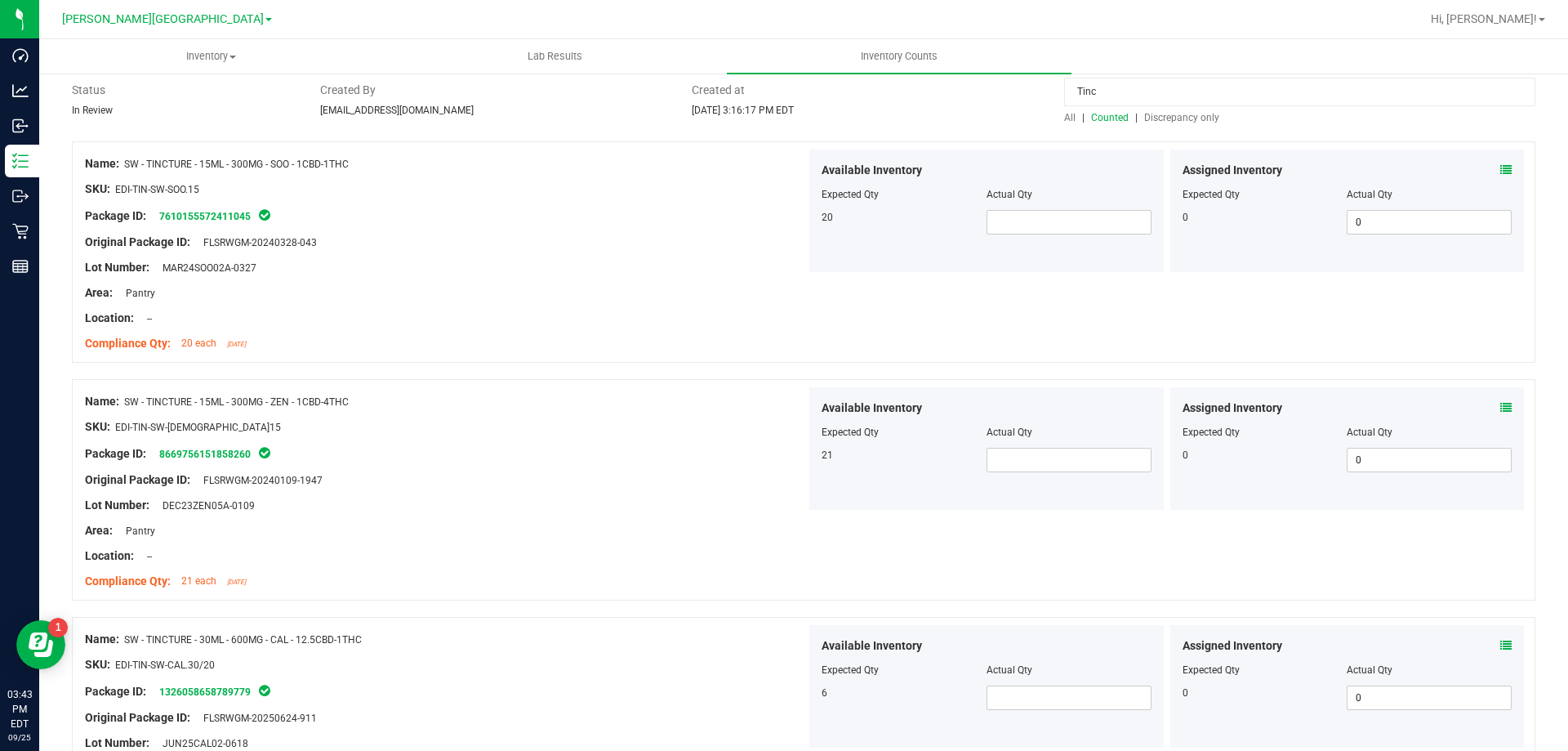
scroll to position [0, 0]
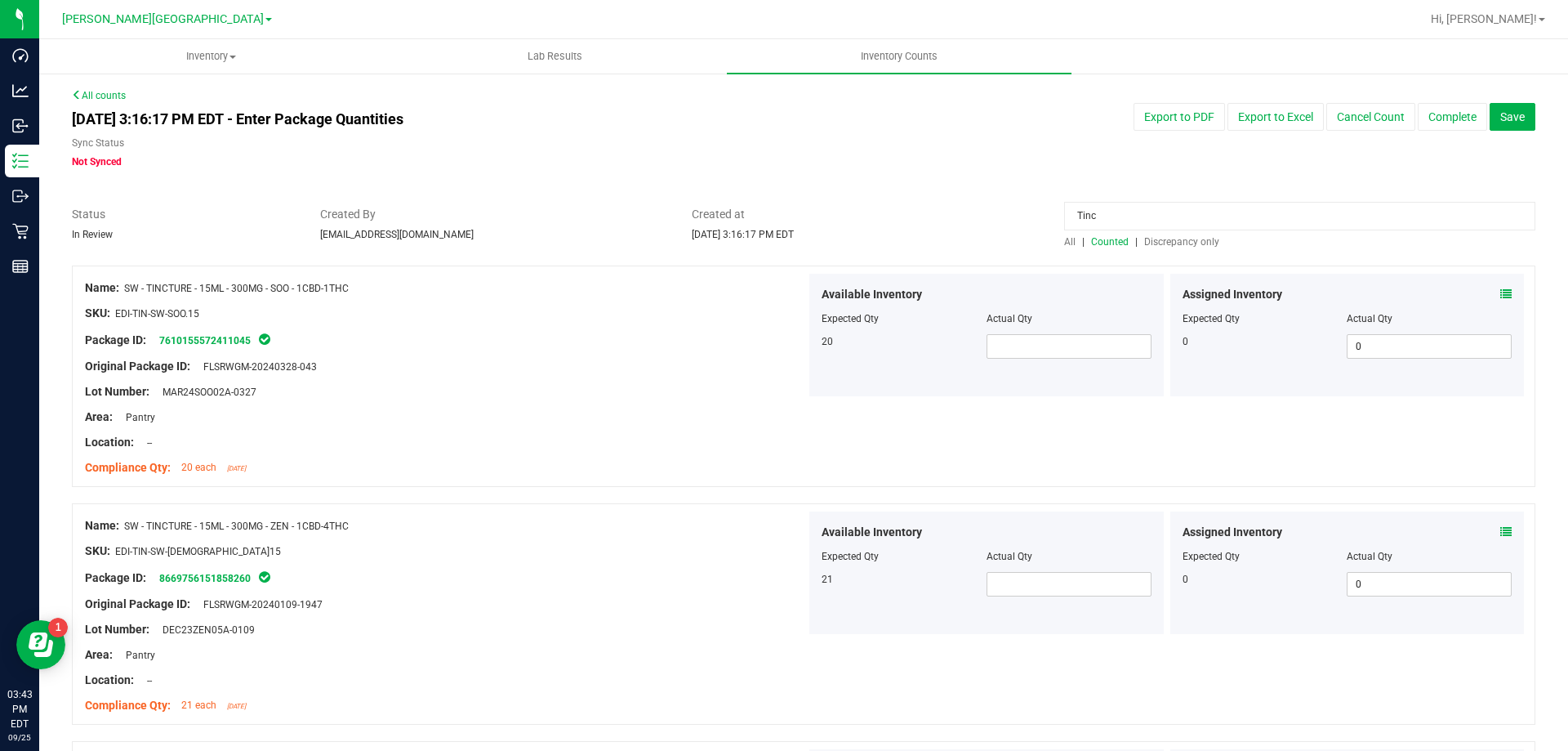
click at [1116, 206] on input "Tinc" at bounding box center [1300, 216] width 471 height 29
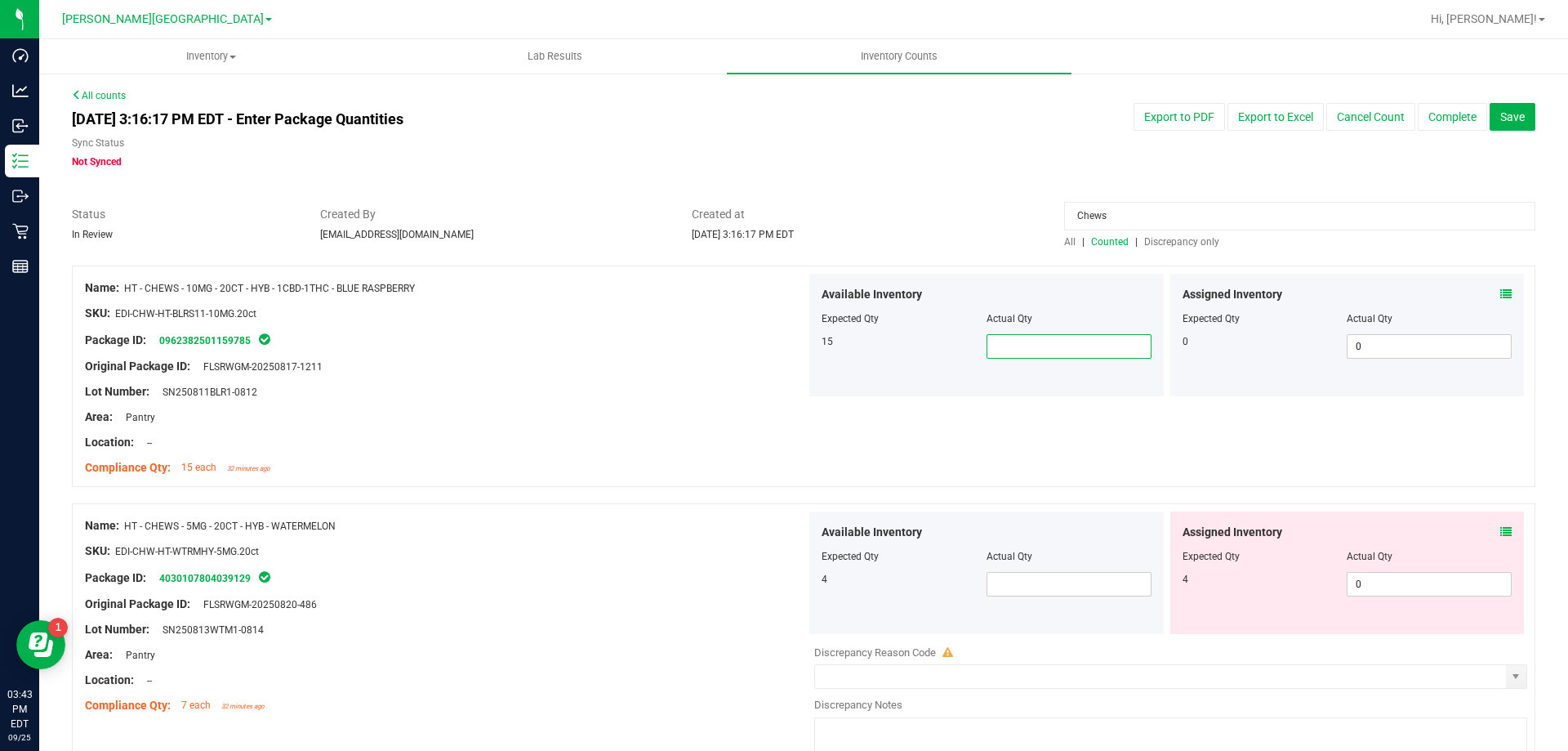
click at [1072, 343] on span at bounding box center [1069, 346] width 165 height 24
click at [909, 499] on div at bounding box center [803, 495] width 1463 height 16
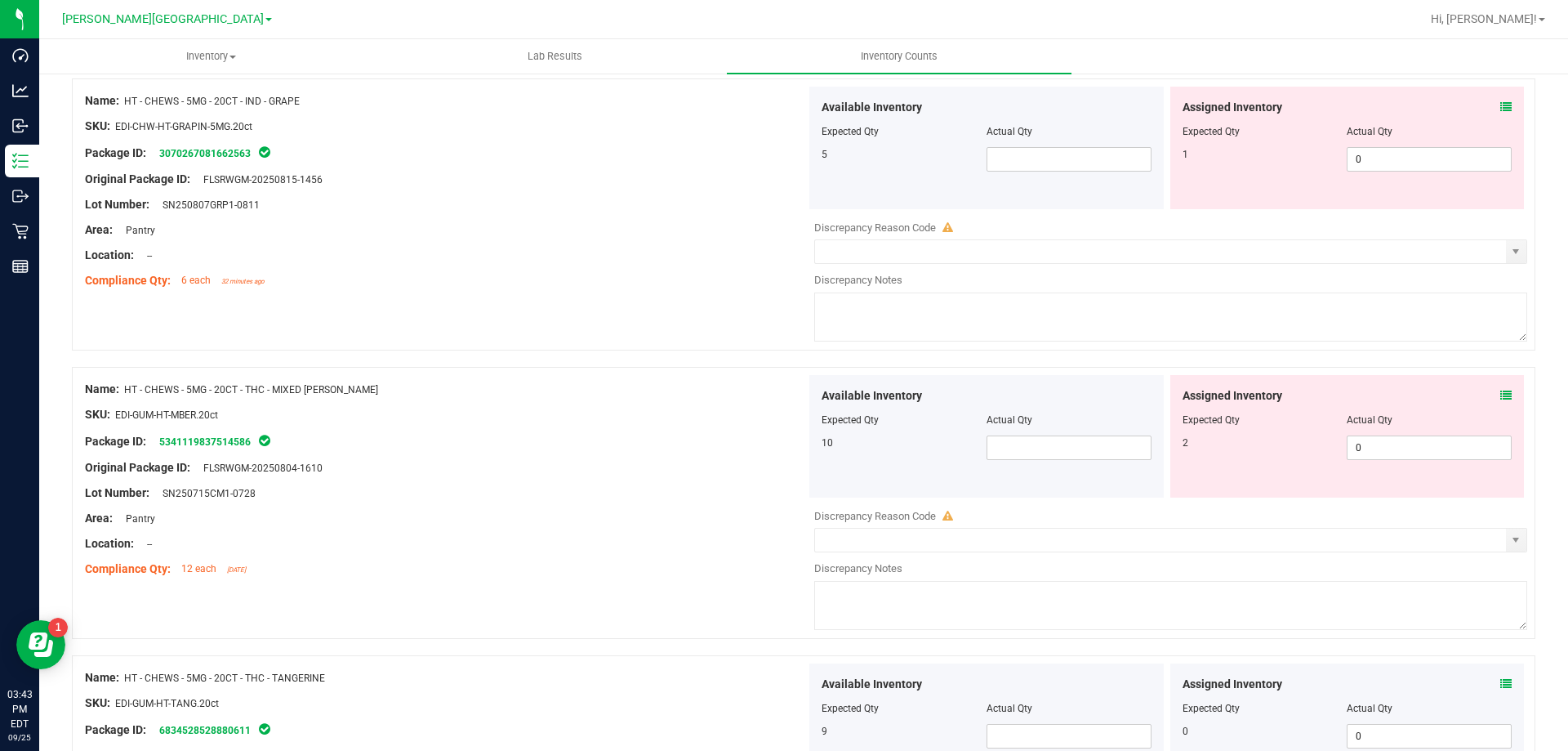
scroll to position [735, 0]
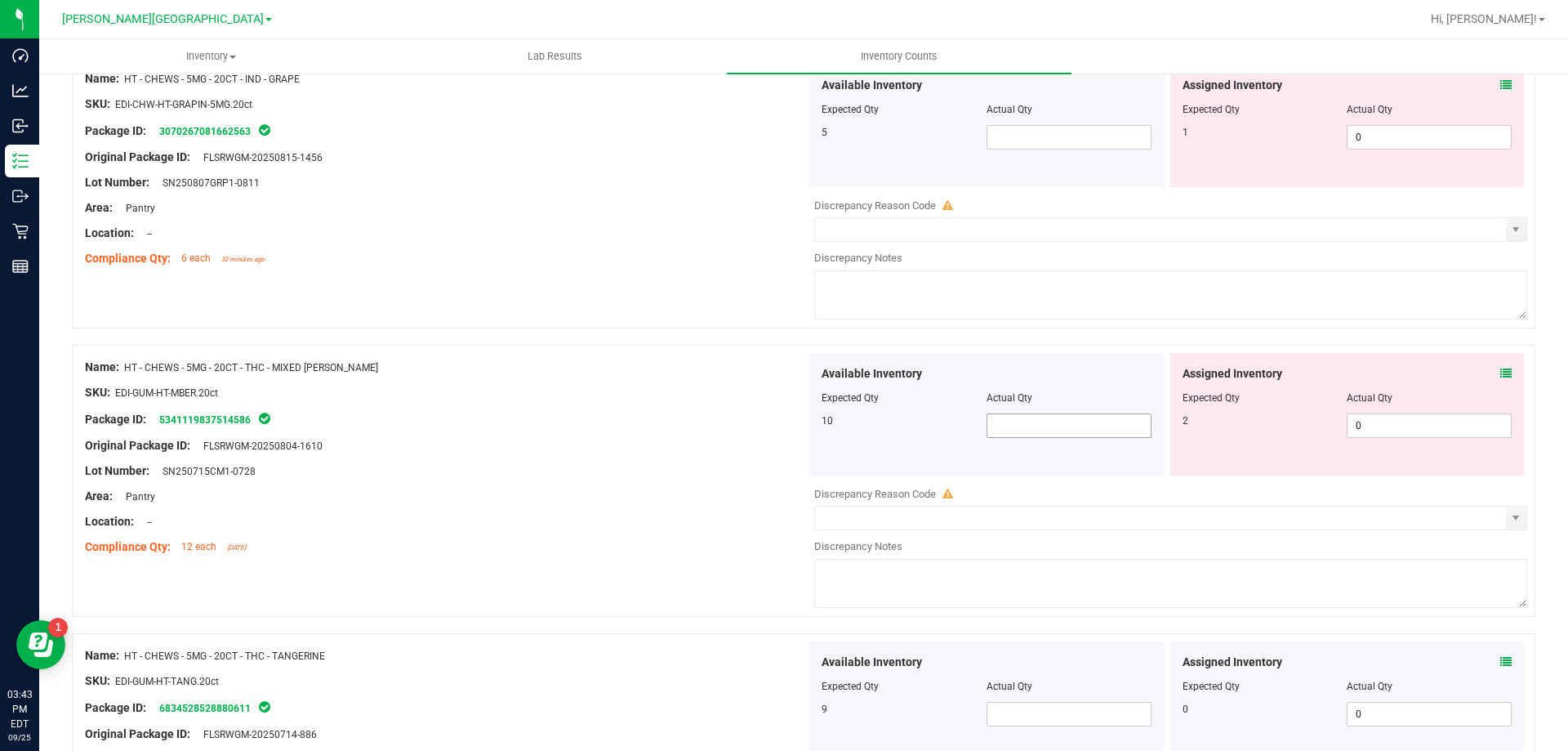
click at [1045, 429] on span at bounding box center [1069, 425] width 165 height 24
click at [1063, 715] on span at bounding box center [1069, 714] width 165 height 24
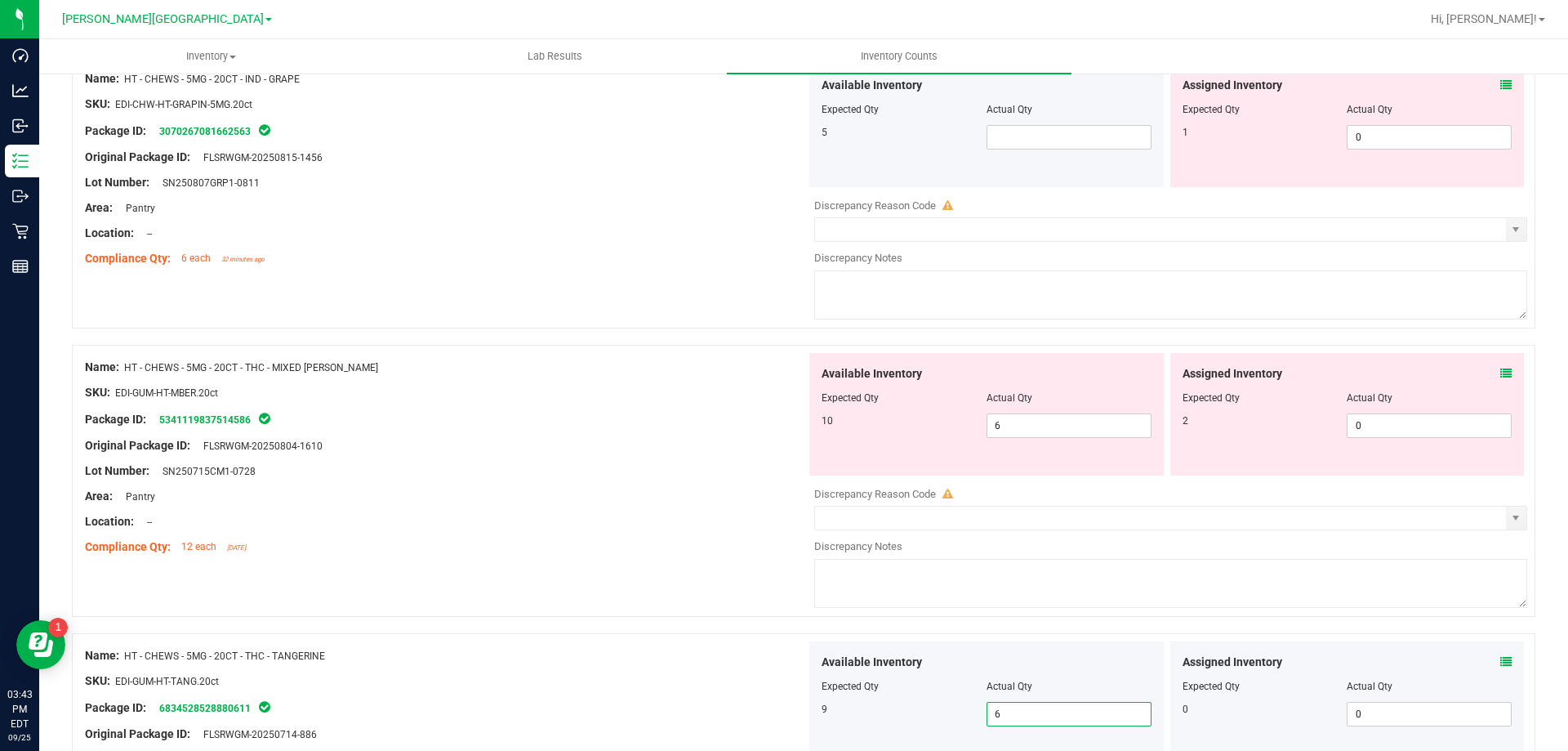
click at [774, 551] on div "Compliance Qty: 12 each 16 days ago" at bounding box center [445, 547] width 721 height 17
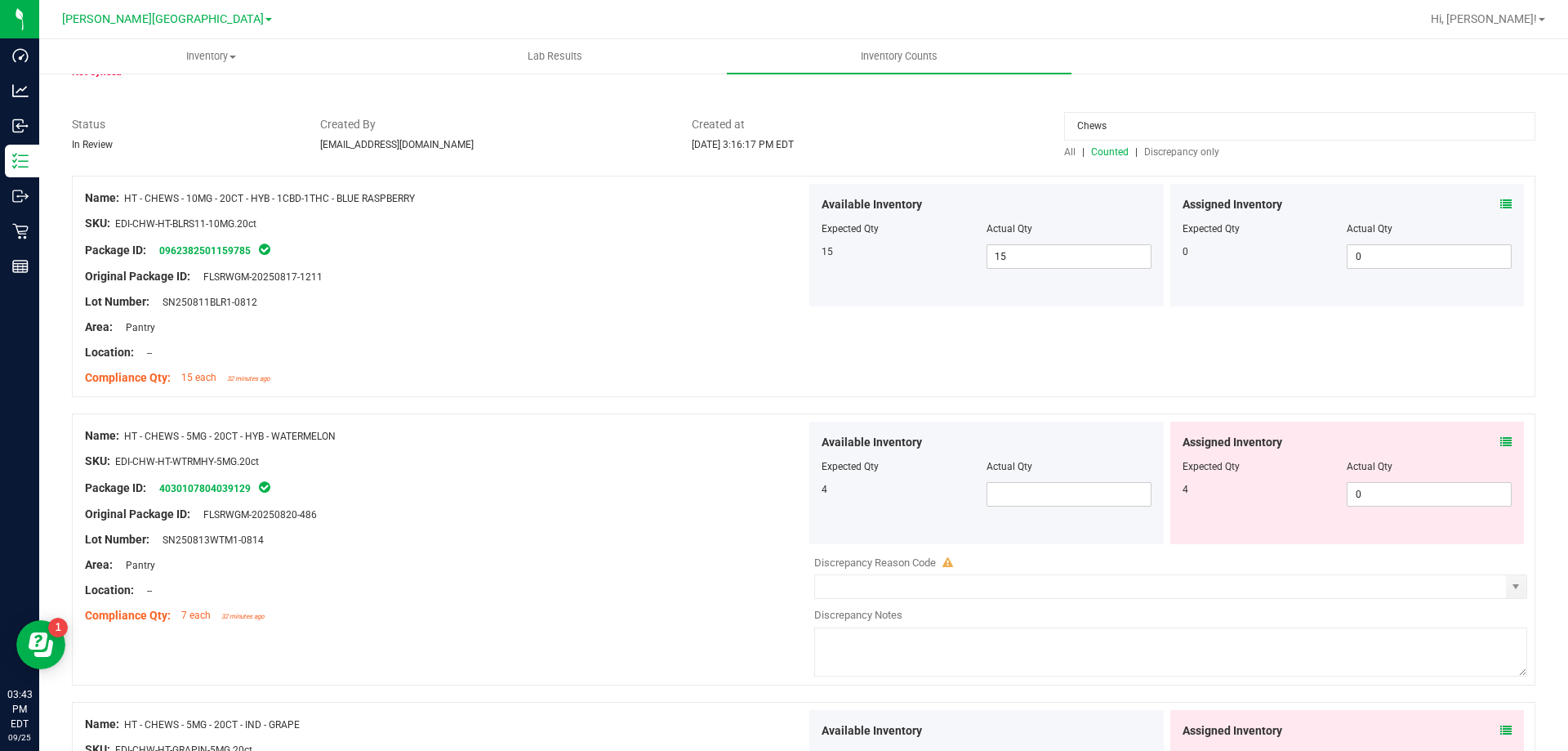
scroll to position [0, 0]
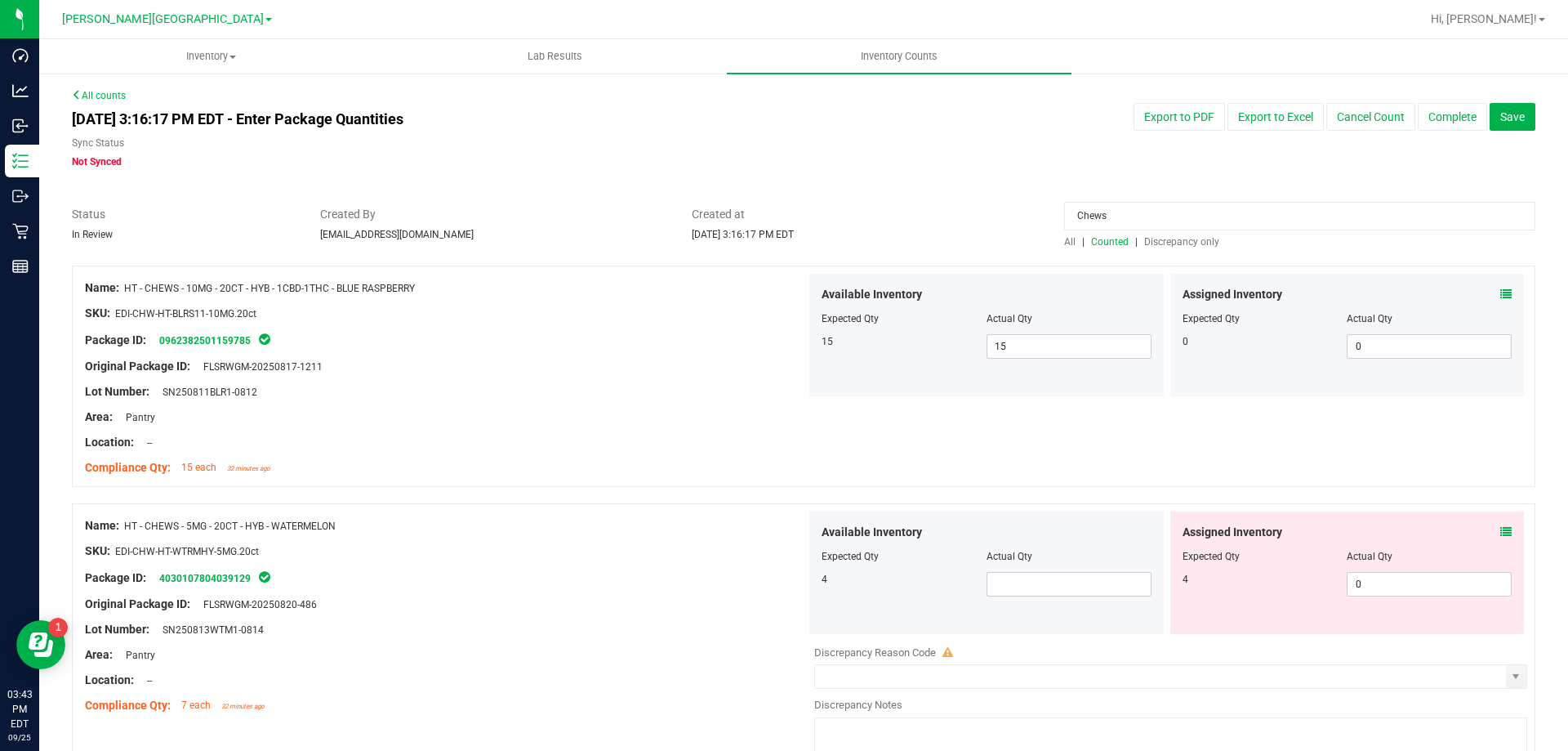
click at [1095, 219] on input "Chews" at bounding box center [1300, 216] width 471 height 29
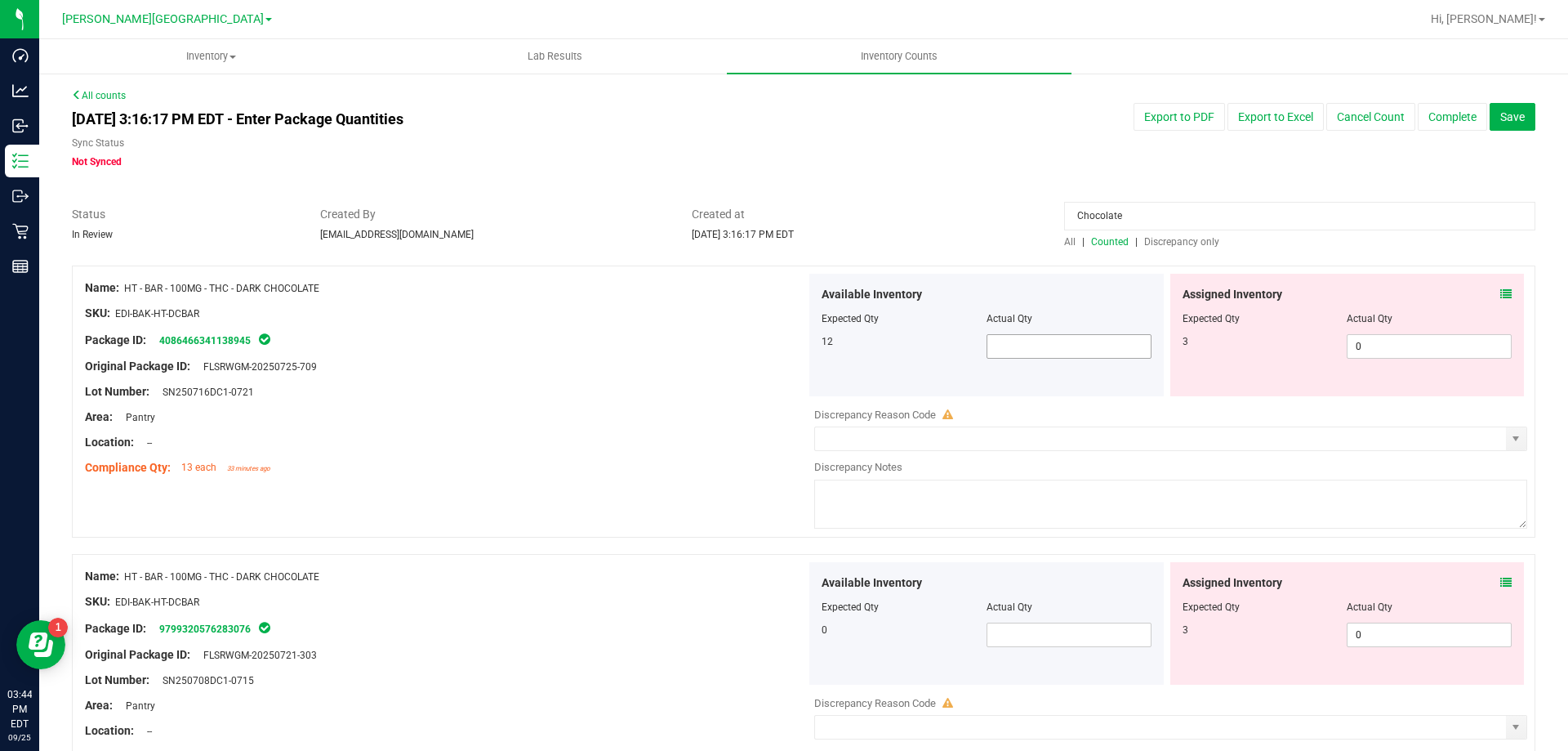
click at [1023, 351] on span at bounding box center [1069, 346] width 165 height 24
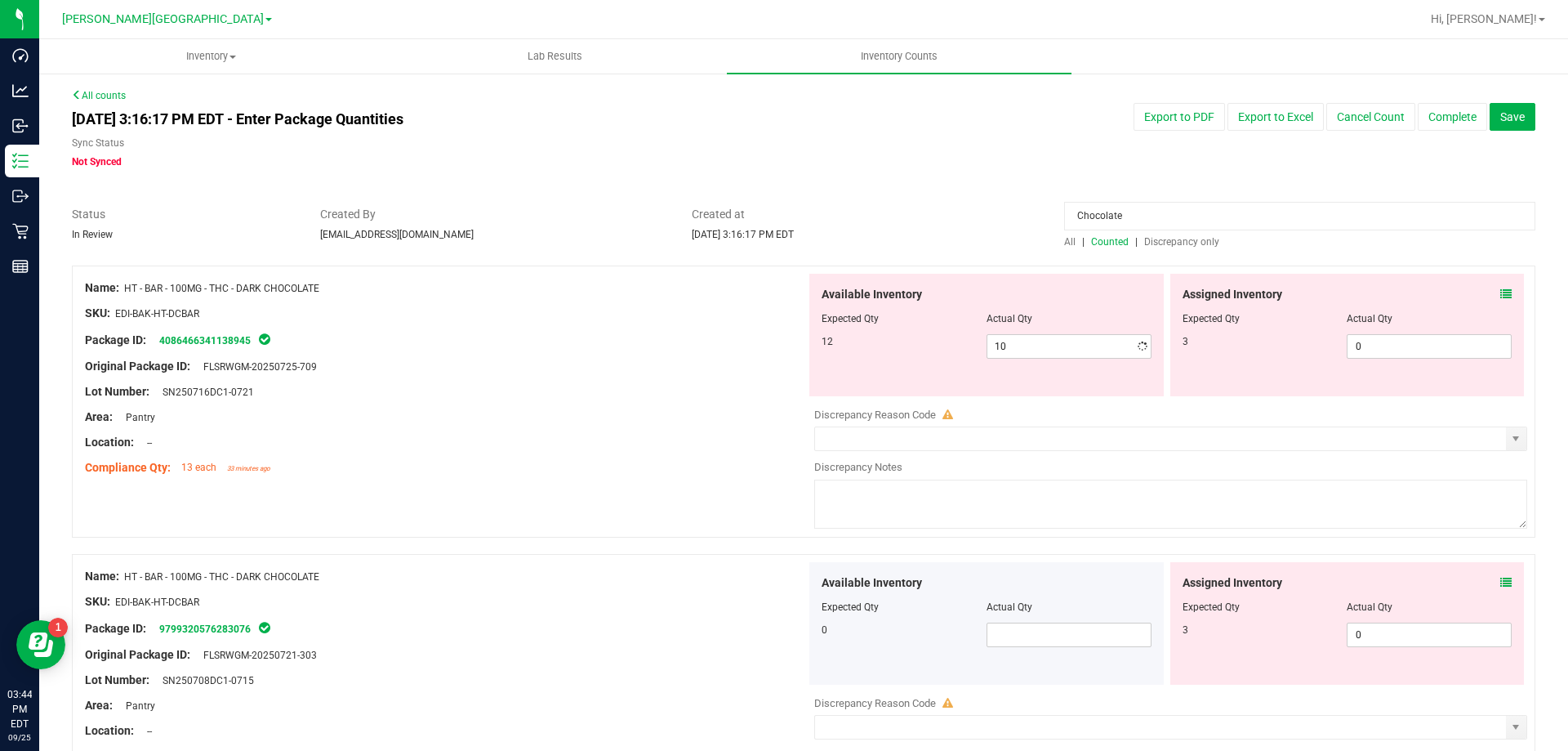
click at [623, 337] on div "Package ID: 4086466341138945" at bounding box center [445, 340] width 721 height 20
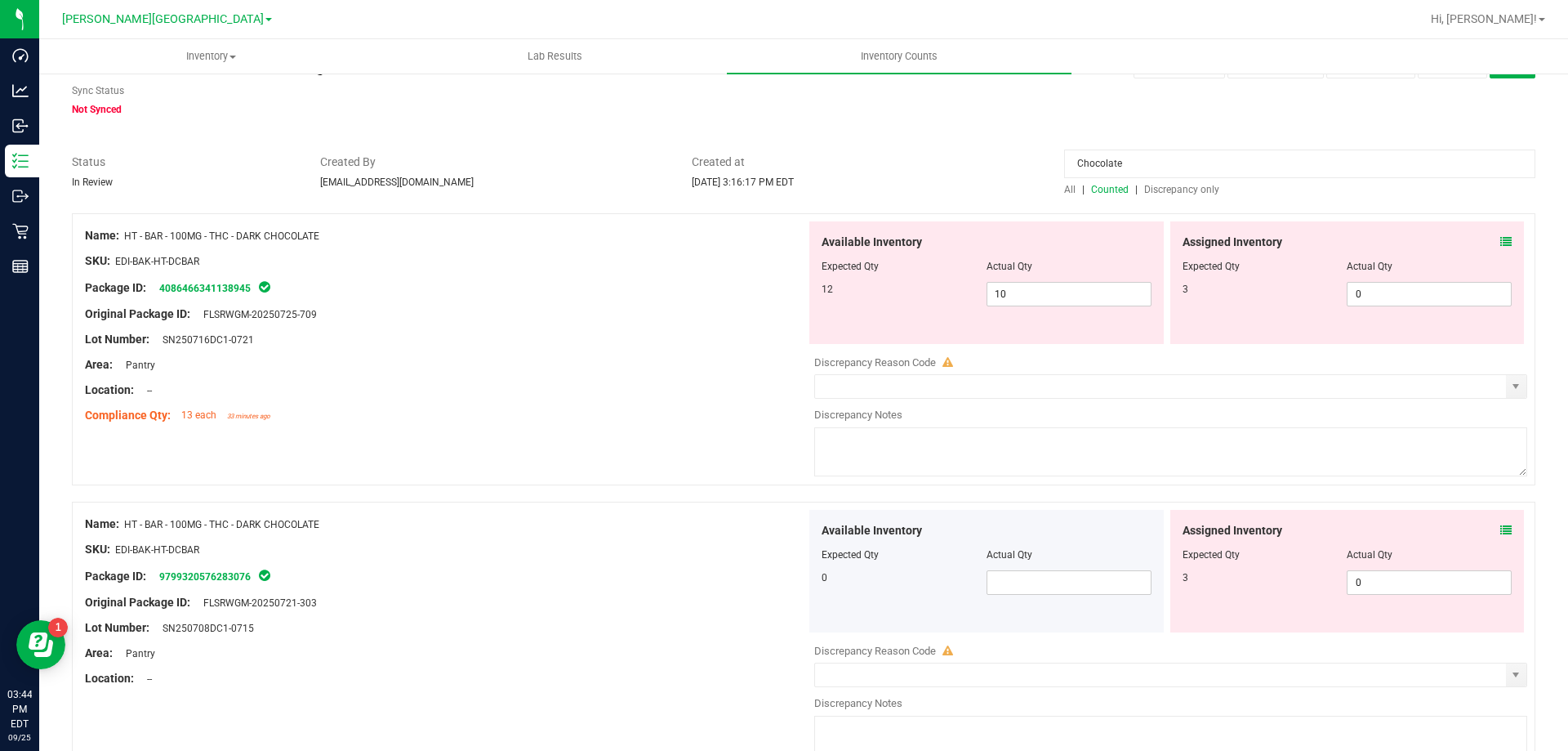
scroll to position [164, 0]
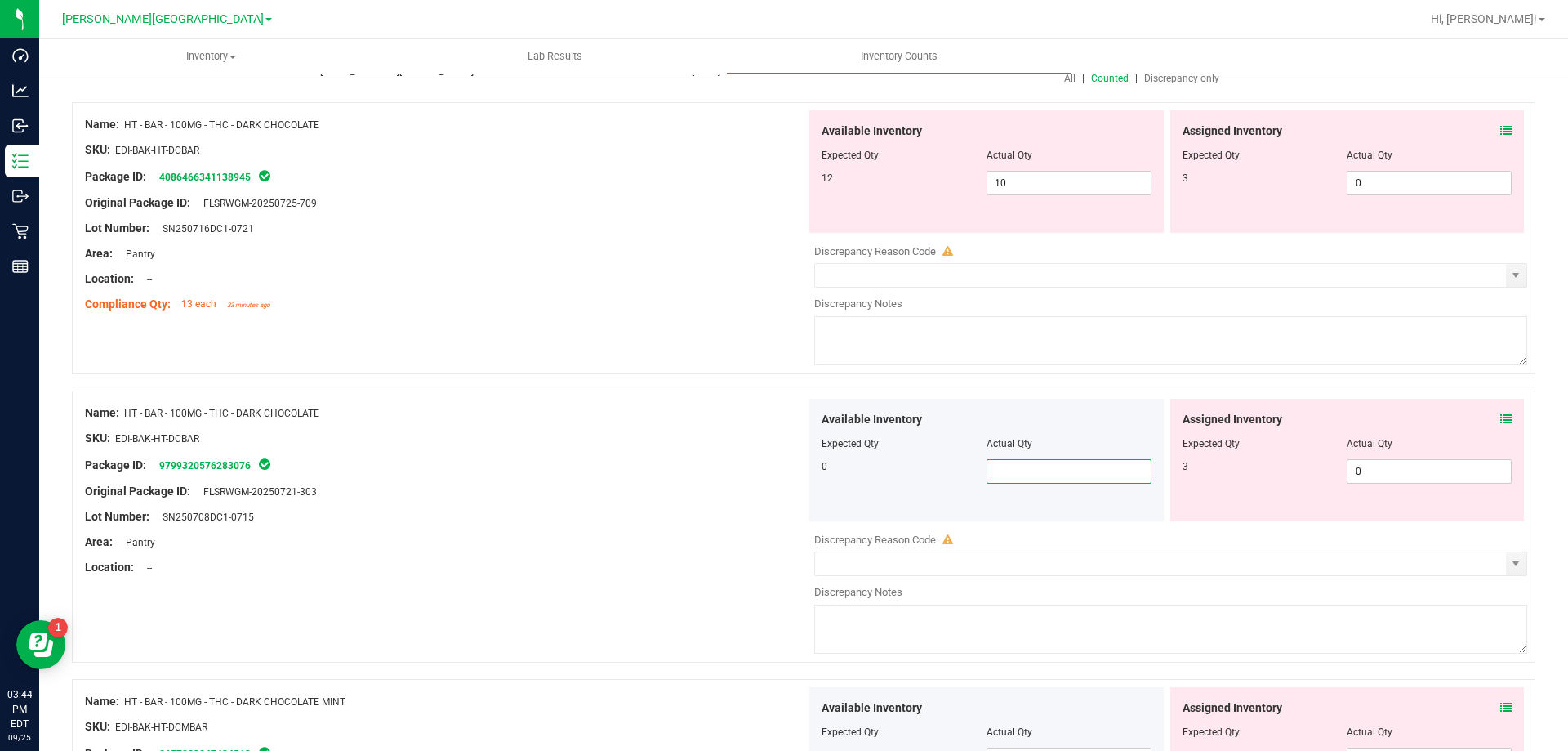
click at [1004, 478] on span at bounding box center [1069, 471] width 165 height 24
click at [524, 438] on div "SKU: EDI-BAK-HT-DCBAR" at bounding box center [445, 438] width 721 height 17
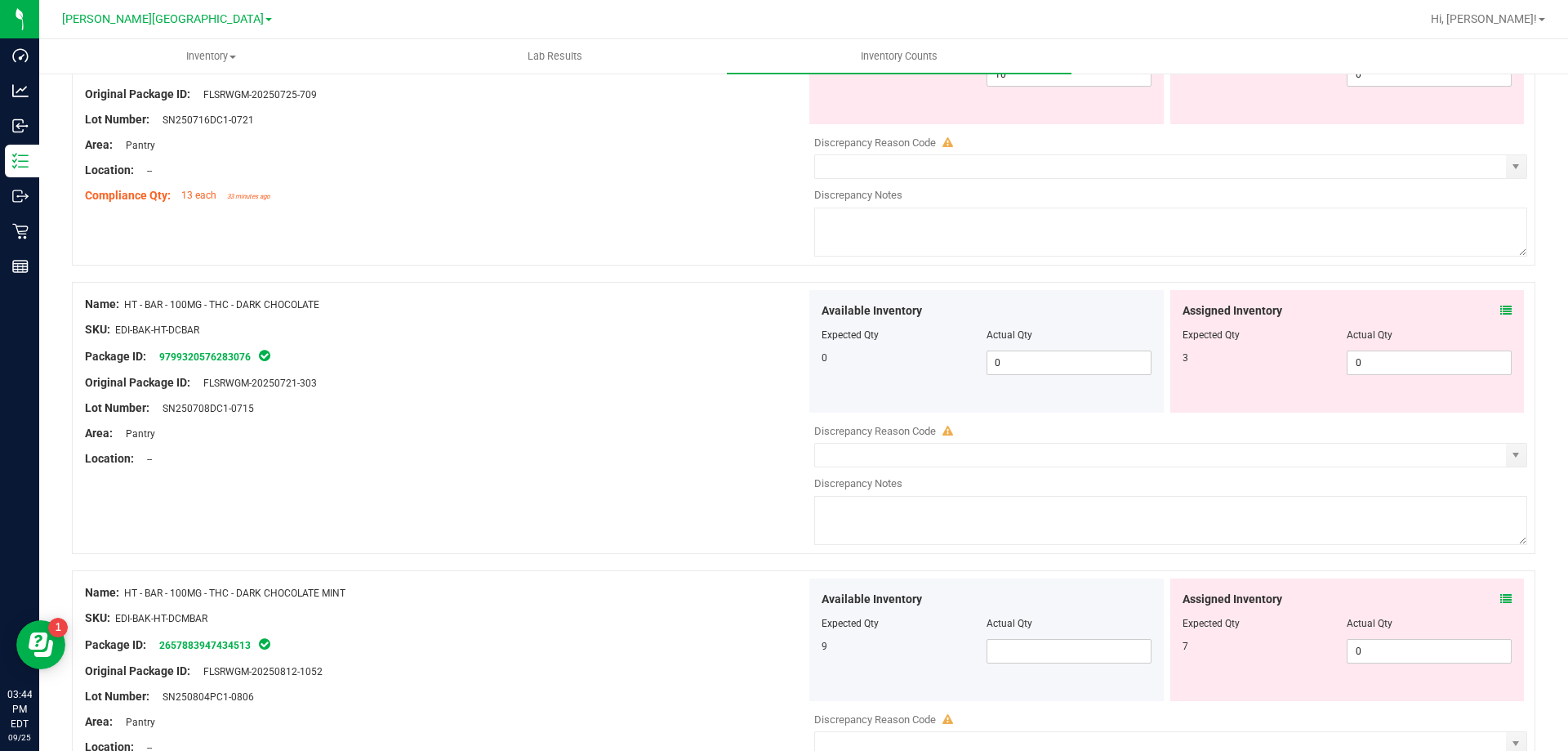
scroll to position [490, 0]
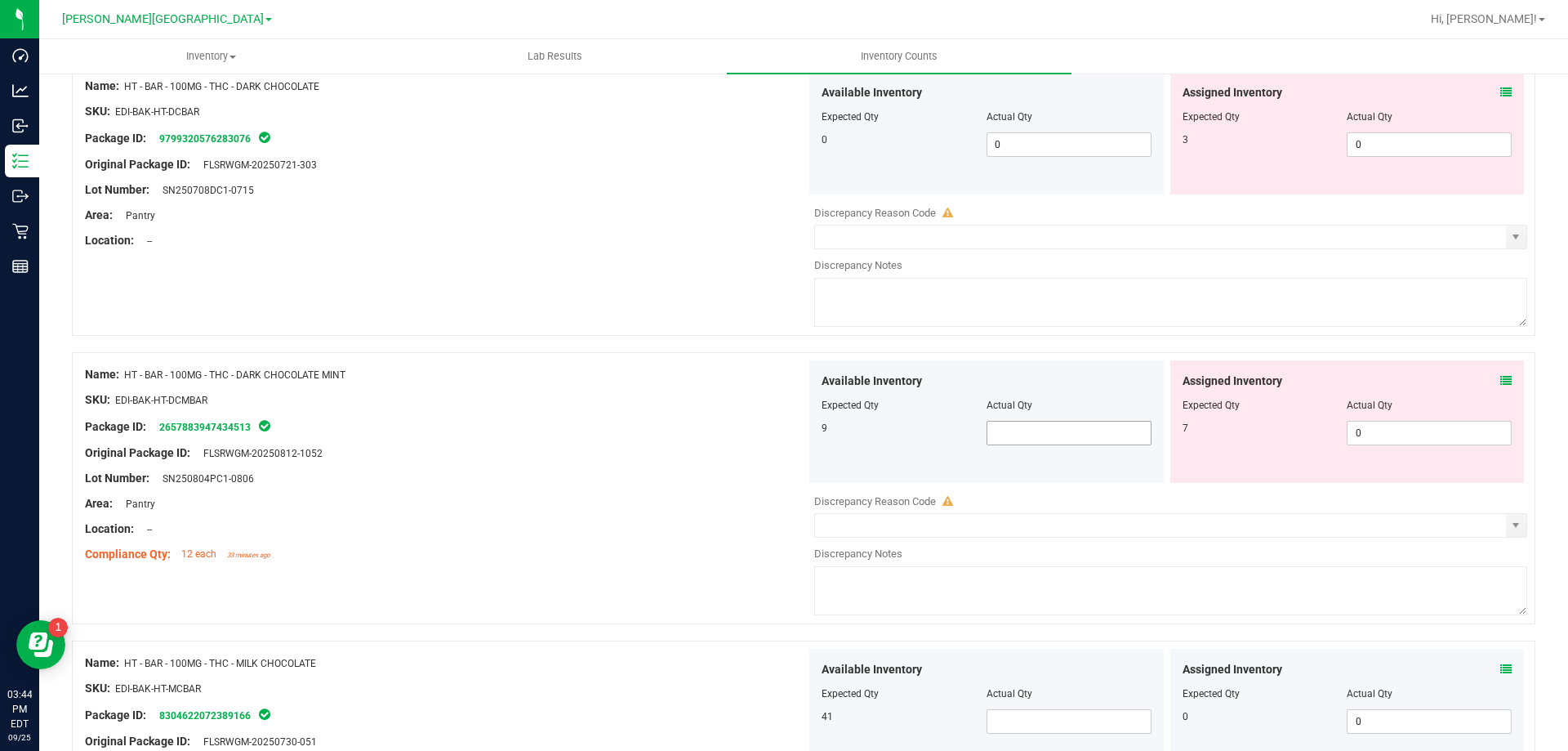
click at [1021, 443] on span at bounding box center [1069, 433] width 165 height 24
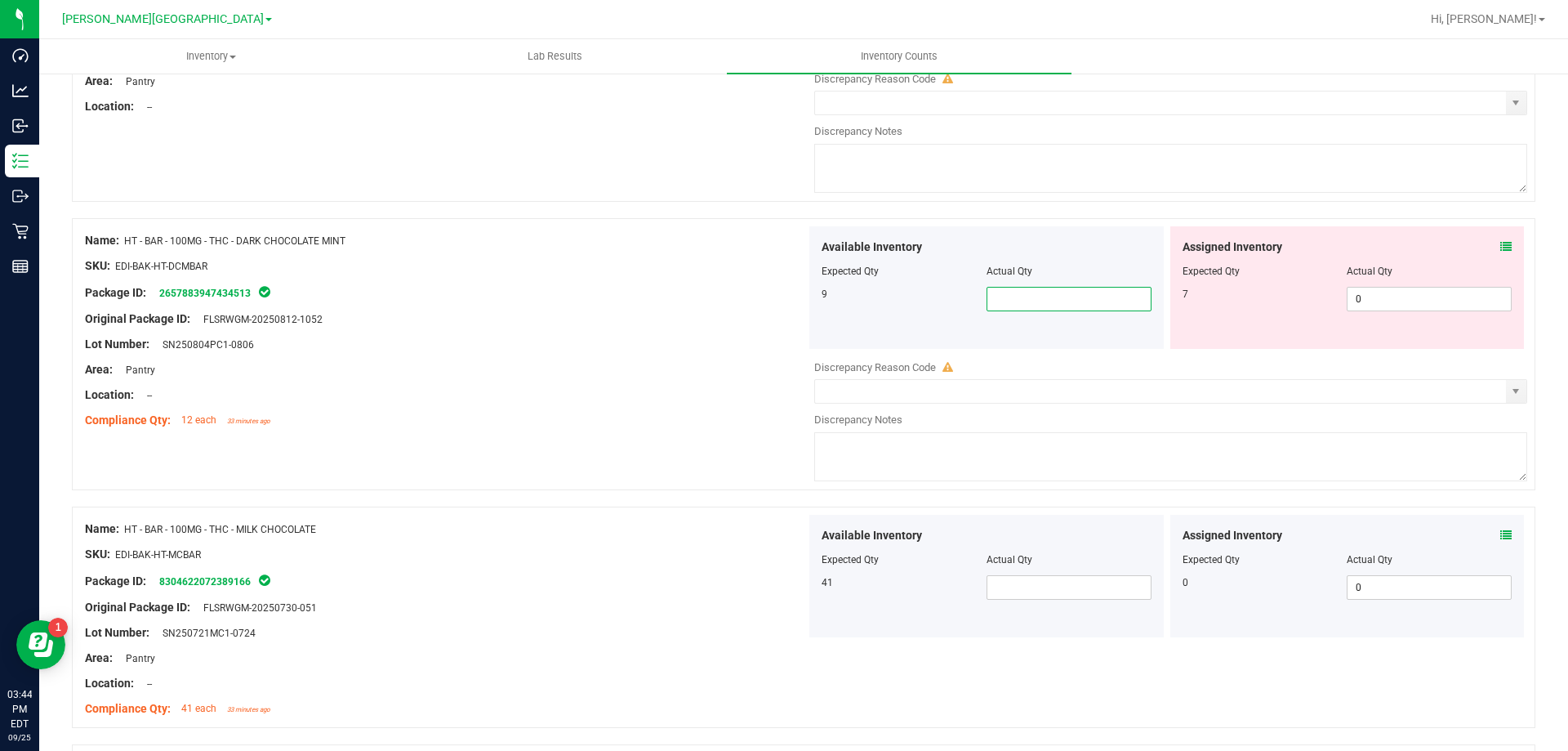
scroll to position [654, 0]
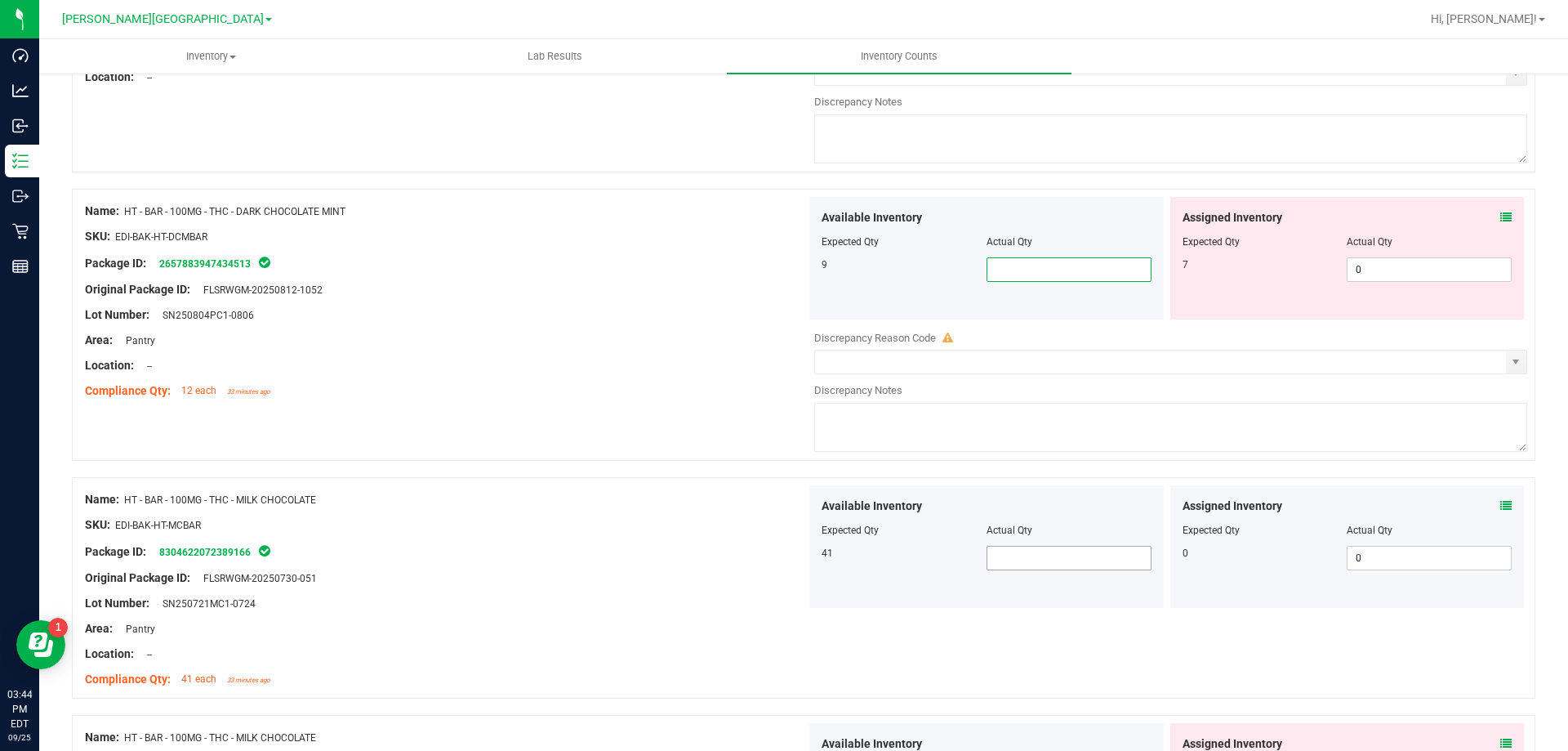
click at [1060, 556] on span at bounding box center [1069, 558] width 165 height 24
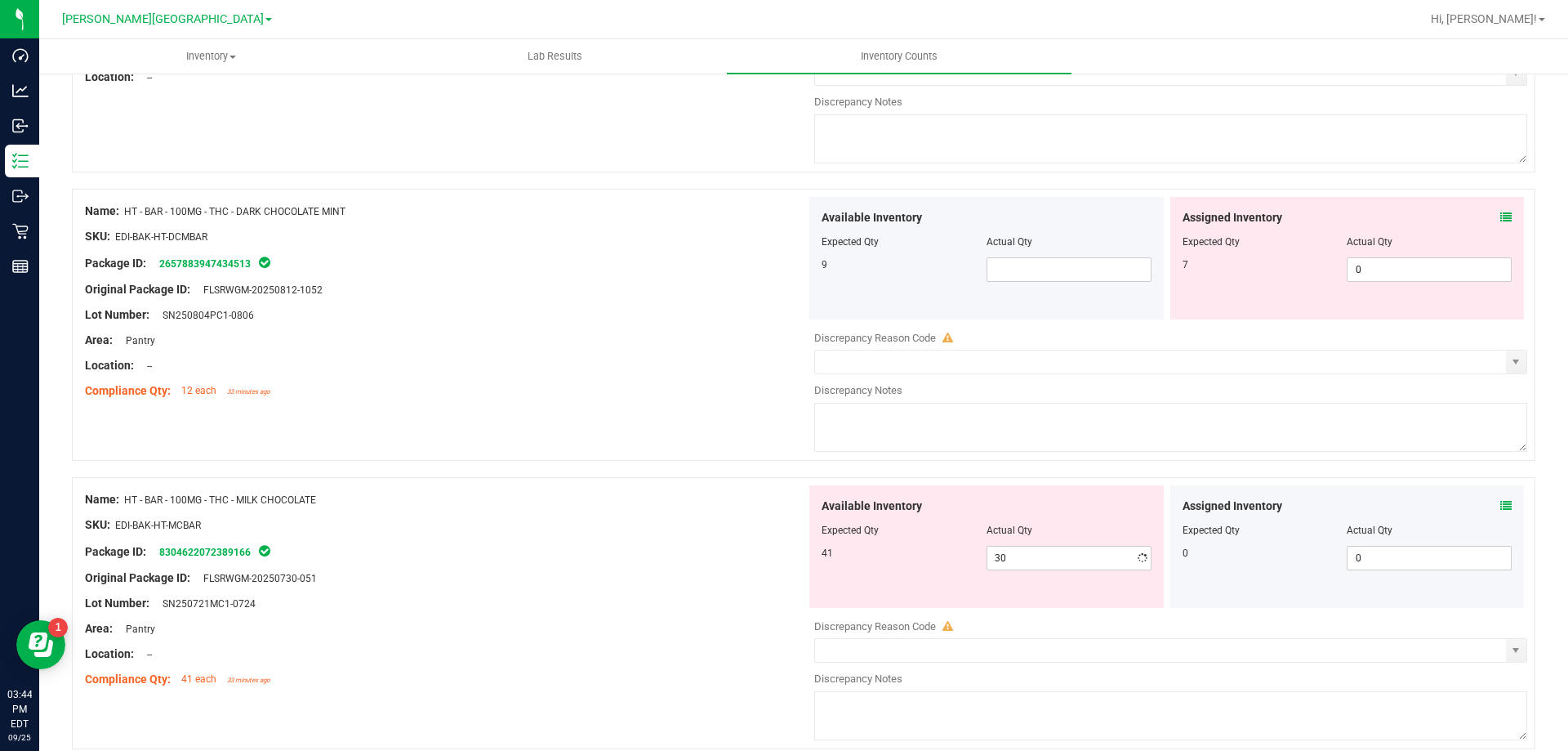
click at [806, 567] on div "Available Inventory Expected Qty Actual Qty 41 30 30" at bounding box center [986, 547] width 361 height 123
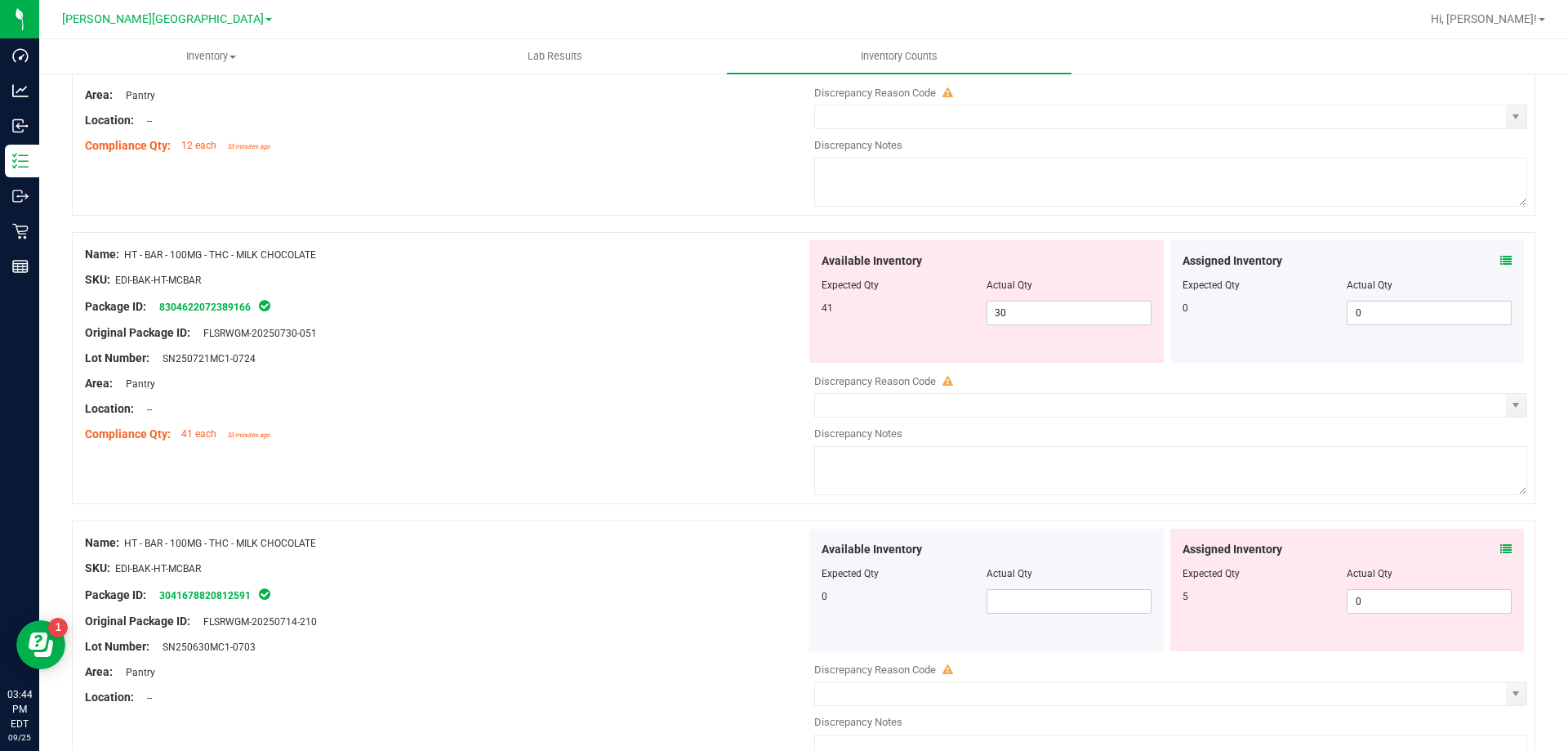
scroll to position [981, 0]
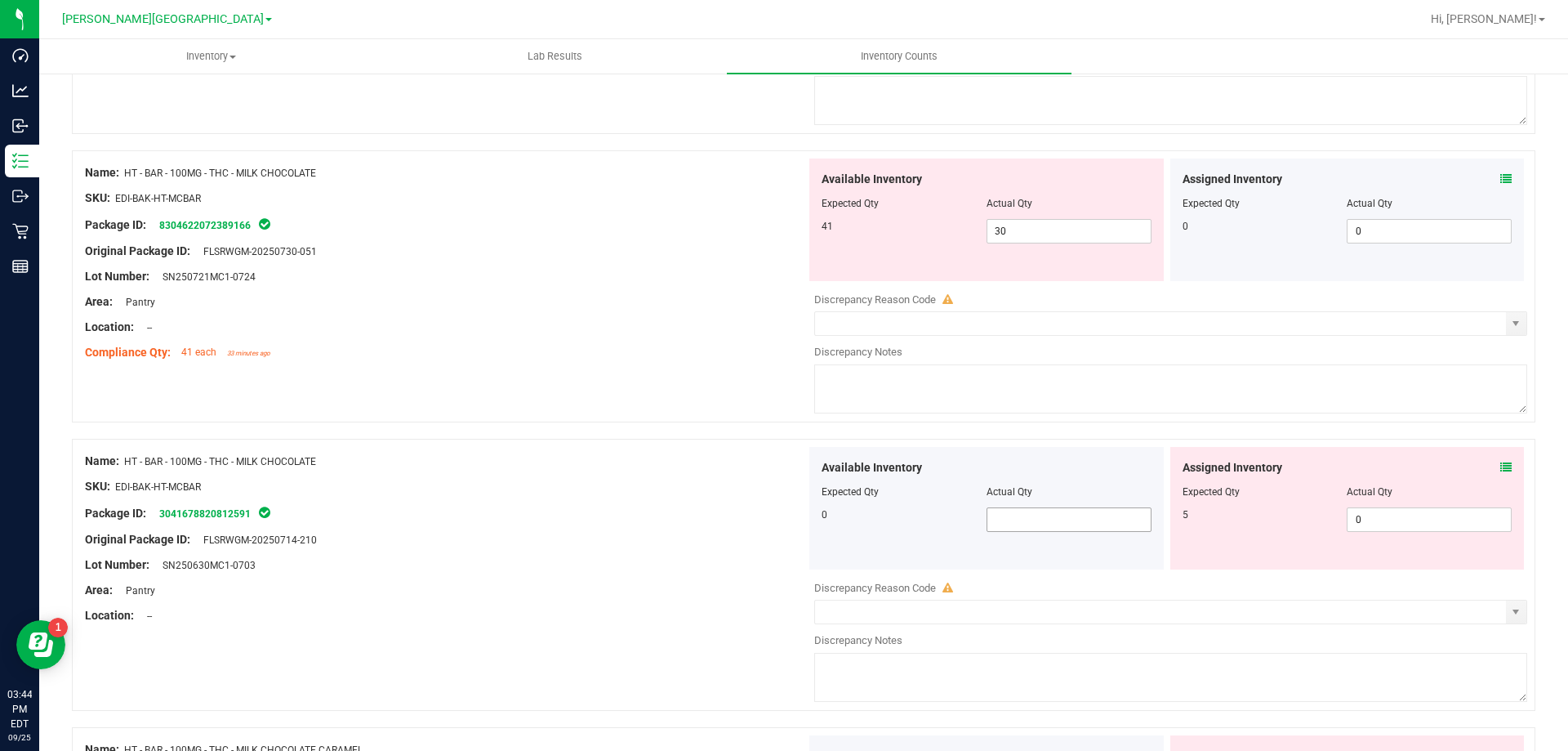
click at [1013, 520] on span at bounding box center [1069, 520] width 165 height 24
click at [709, 572] on div "Lot Number: SN250630MC1-0703" at bounding box center [445, 565] width 721 height 17
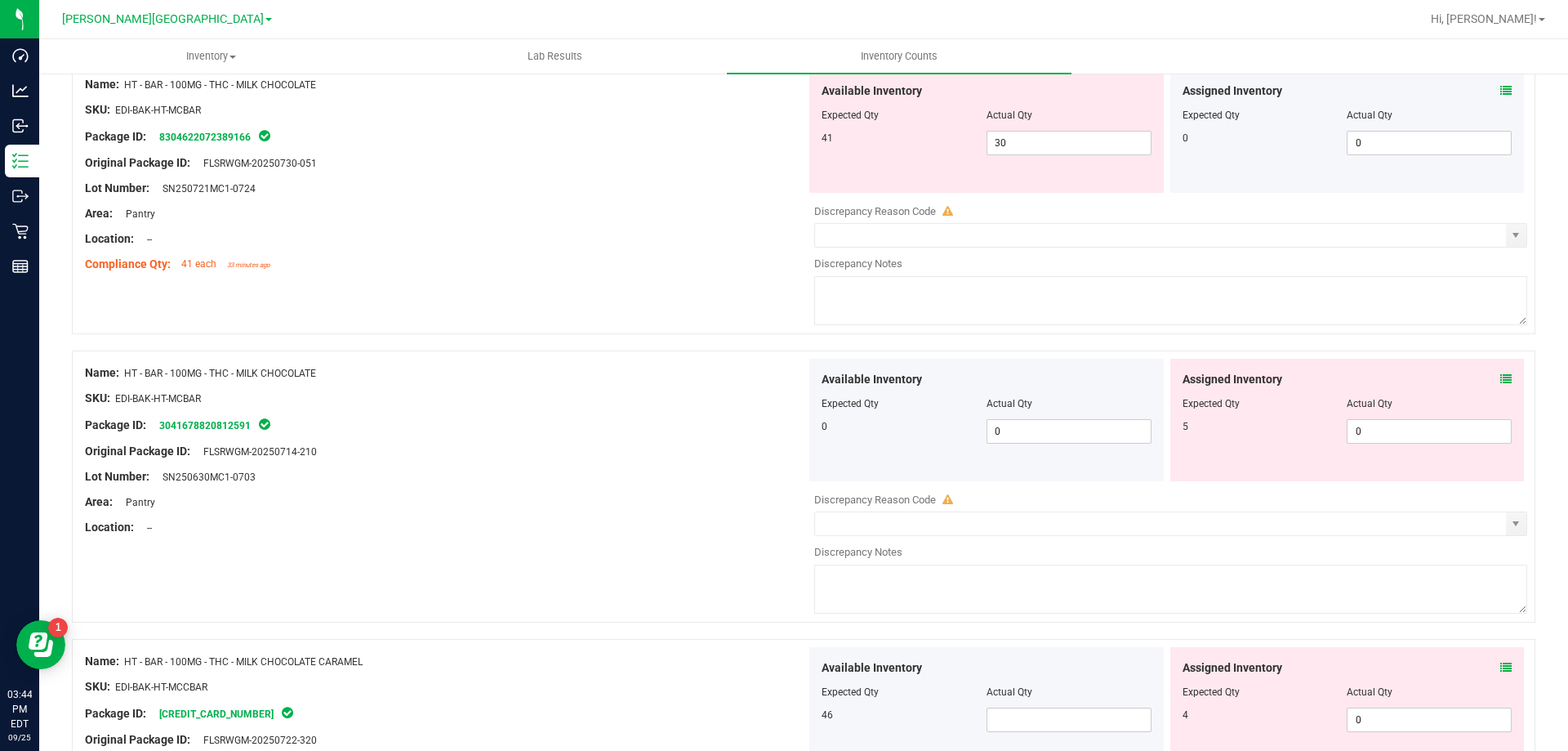
scroll to position [1226, 0]
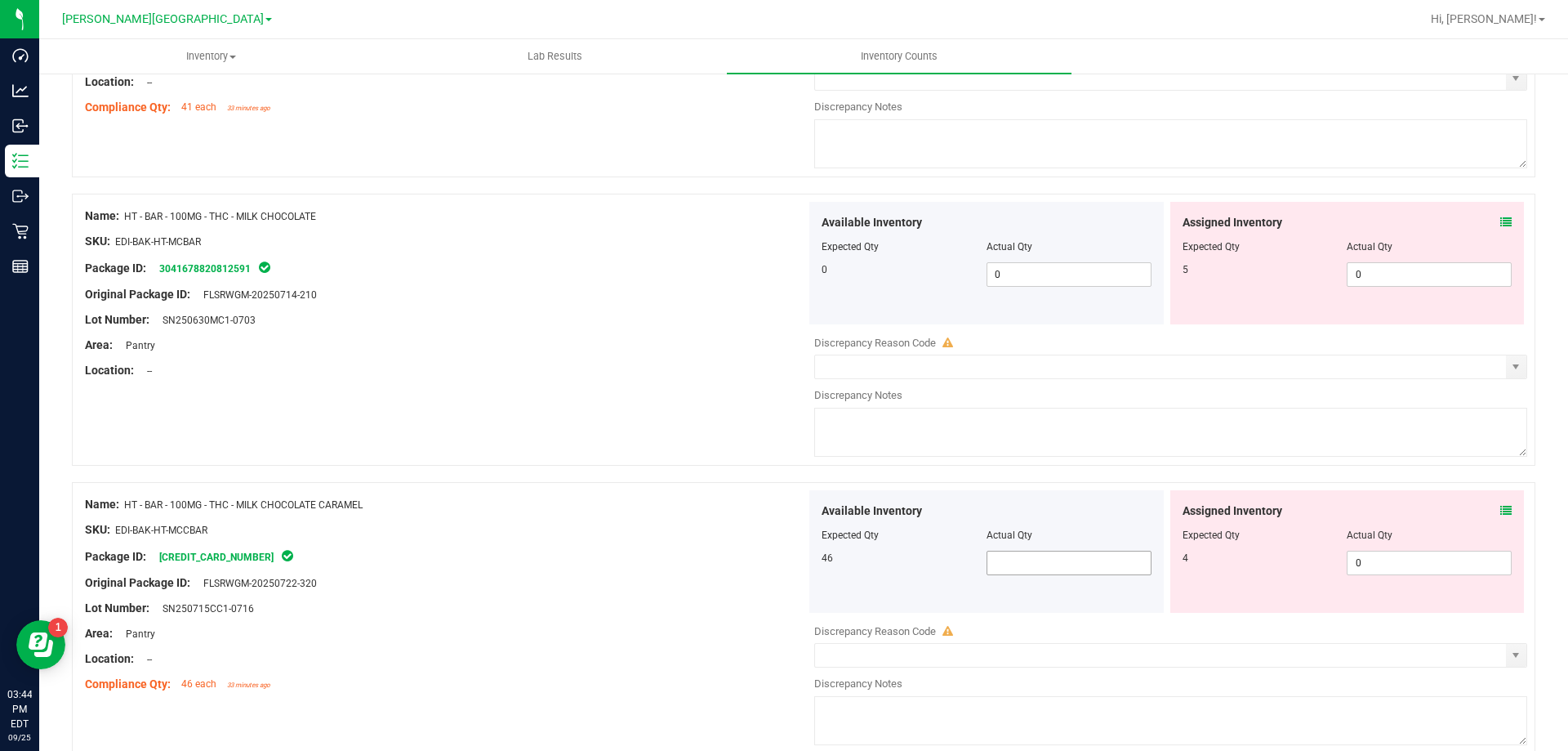
click at [1041, 568] on span at bounding box center [1069, 563] width 165 height 24
click at [693, 511] on div "Name: HT - BAR - 100MG - THC - MILK CHOCOLATE CARAMEL" at bounding box center [445, 505] width 721 height 17
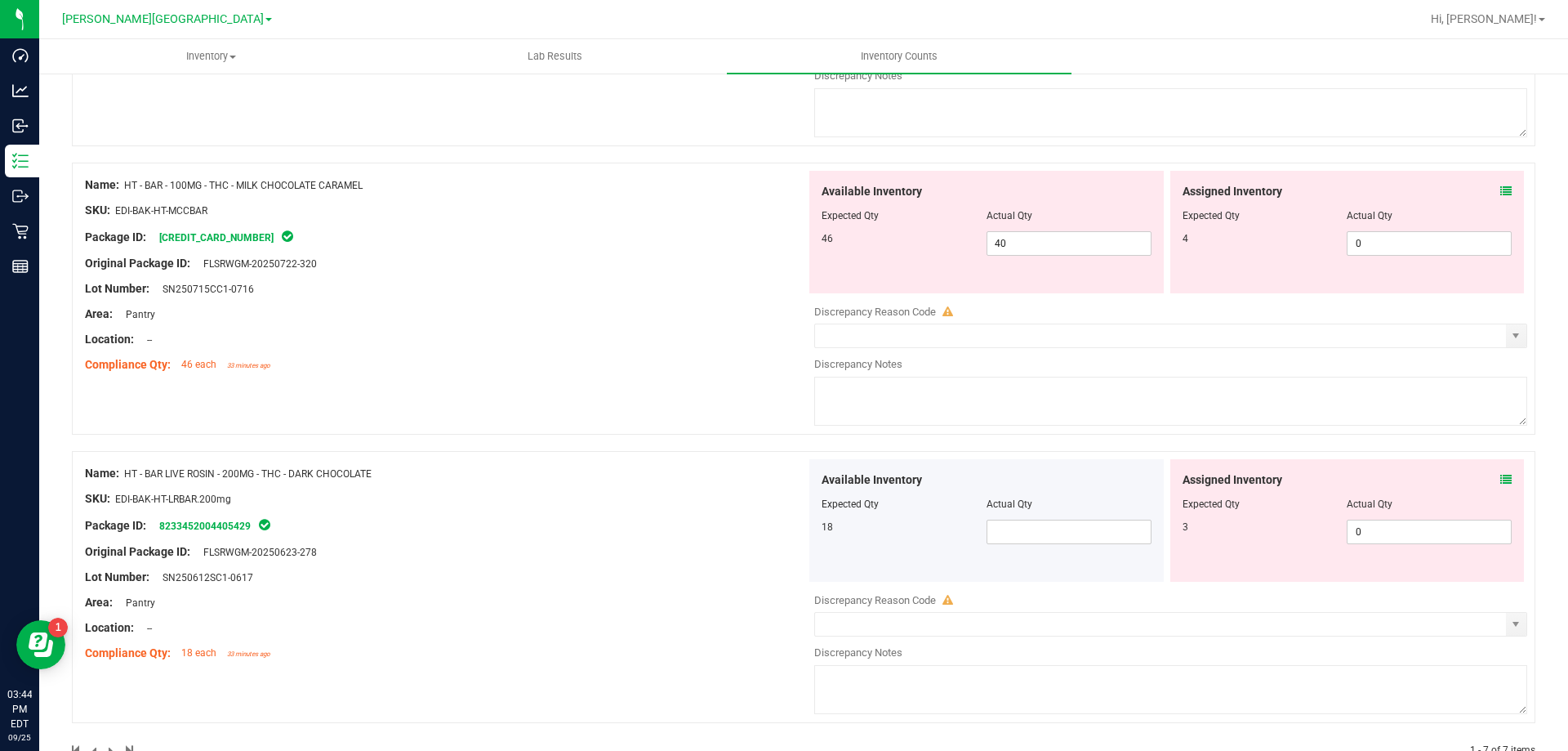
scroll to position [1552, 0]
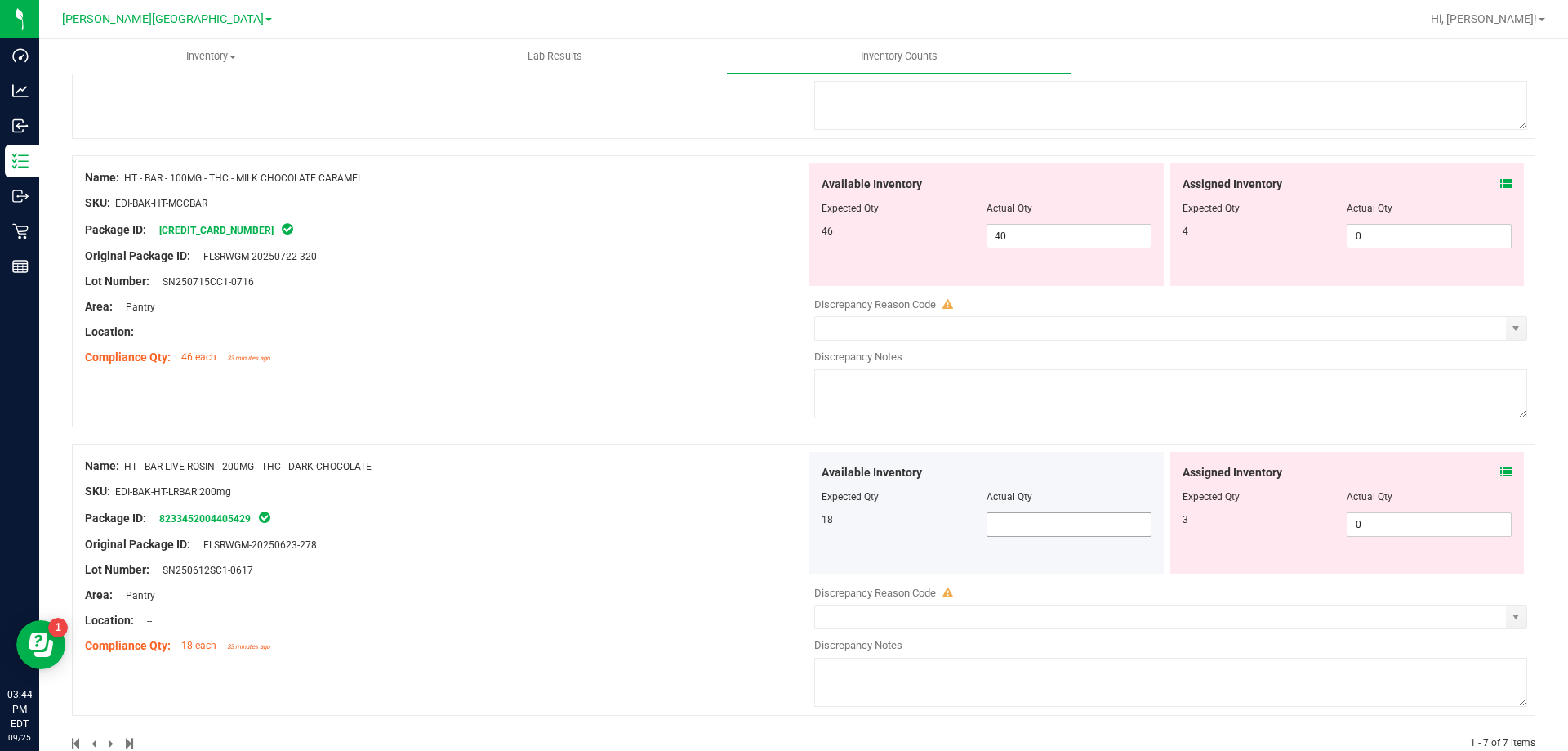
click at [1063, 515] on span at bounding box center [1069, 524] width 165 height 24
click at [786, 531] on div at bounding box center [445, 531] width 721 height 8
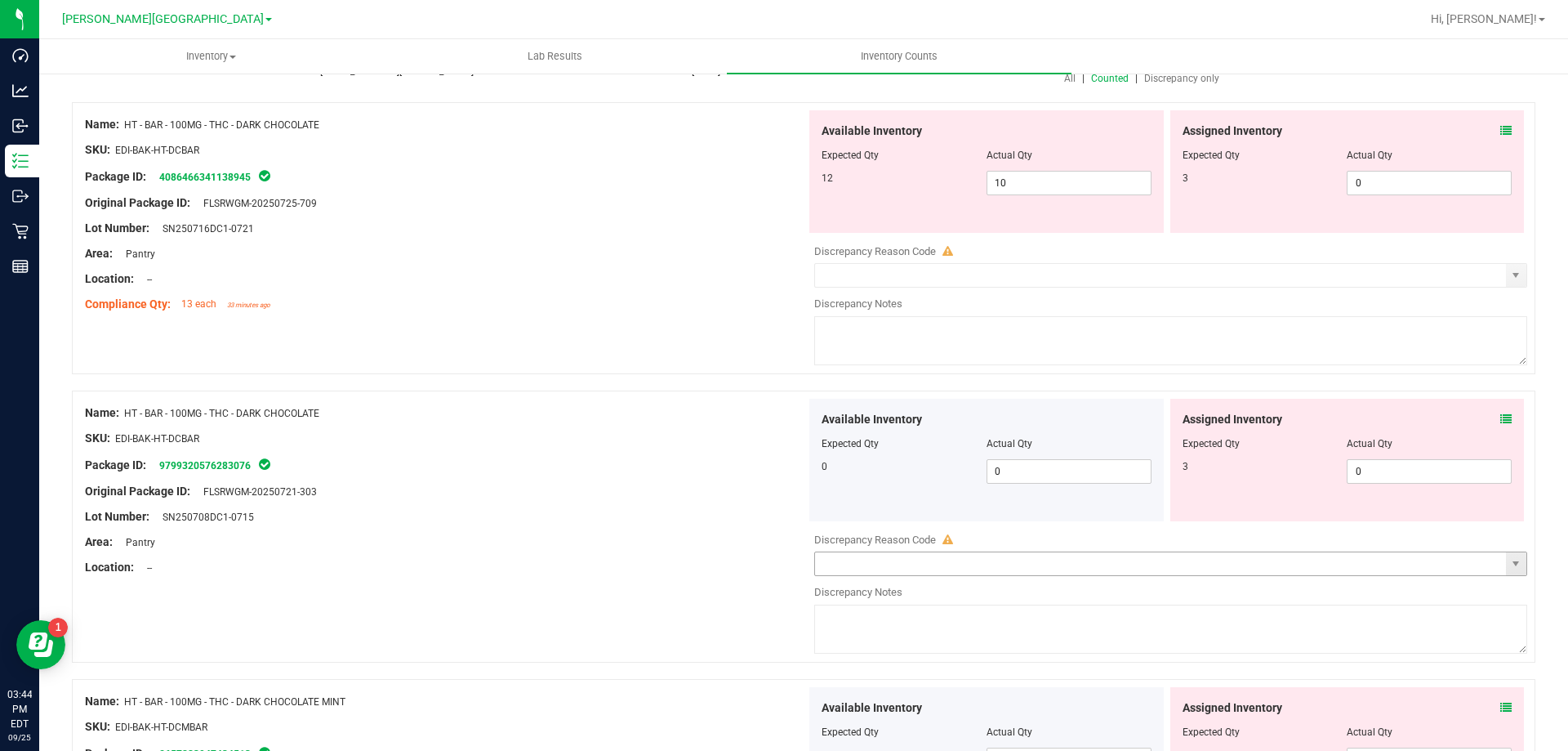
scroll to position [0, 0]
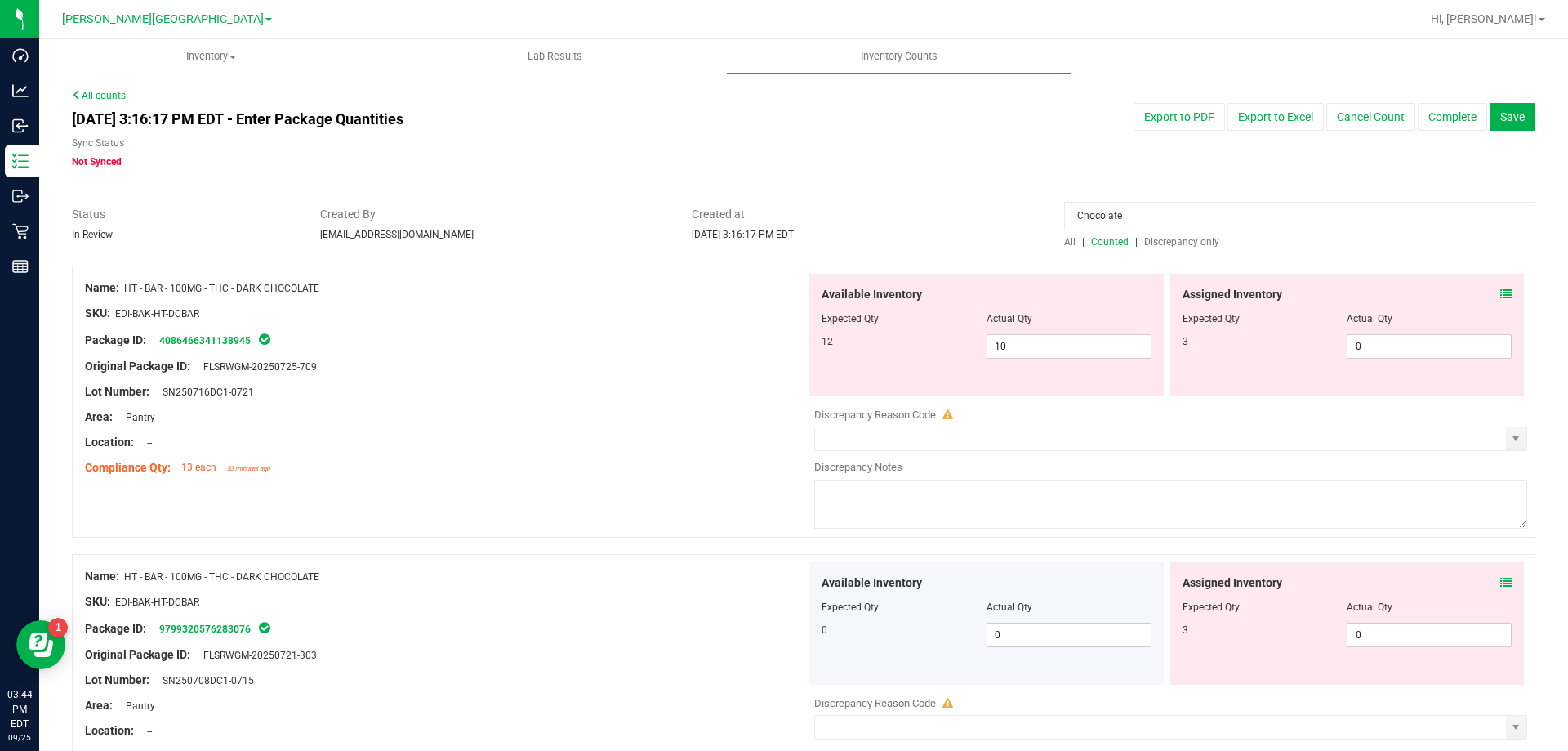
click at [1090, 209] on input "Chocolate" at bounding box center [1300, 216] width 471 height 29
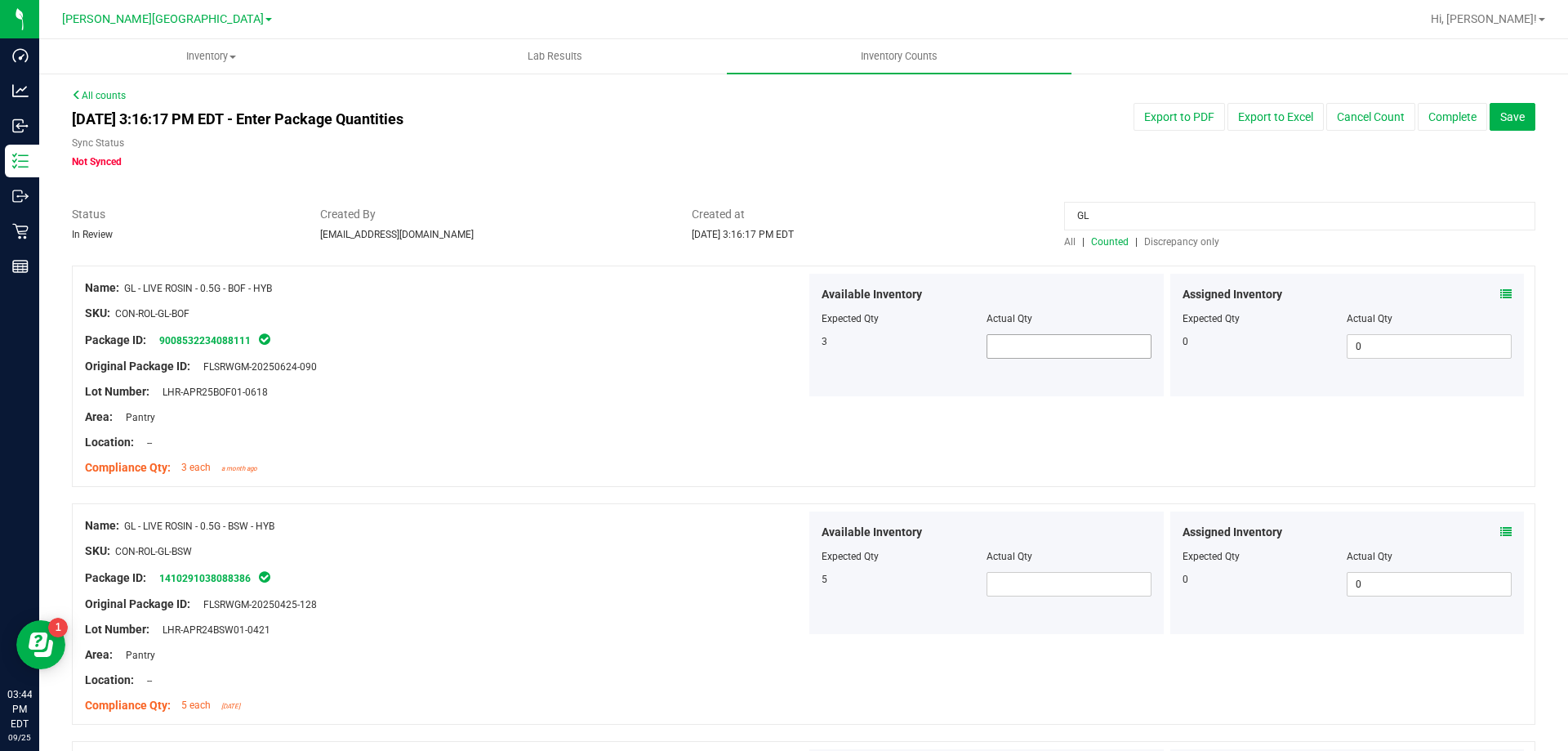
click at [998, 348] on span at bounding box center [1069, 346] width 165 height 24
click at [1032, 585] on span at bounding box center [1069, 584] width 165 height 24
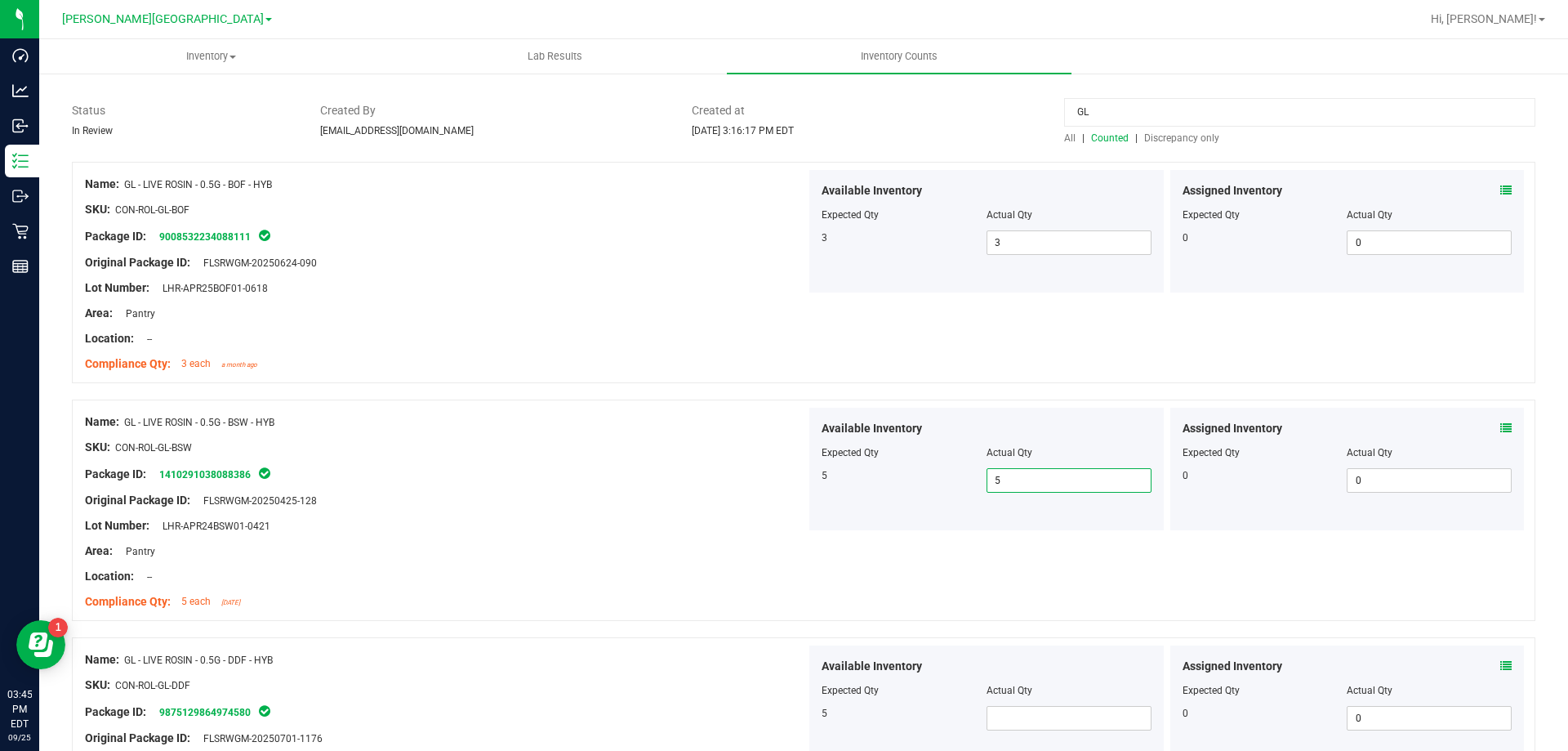
scroll to position [245, 0]
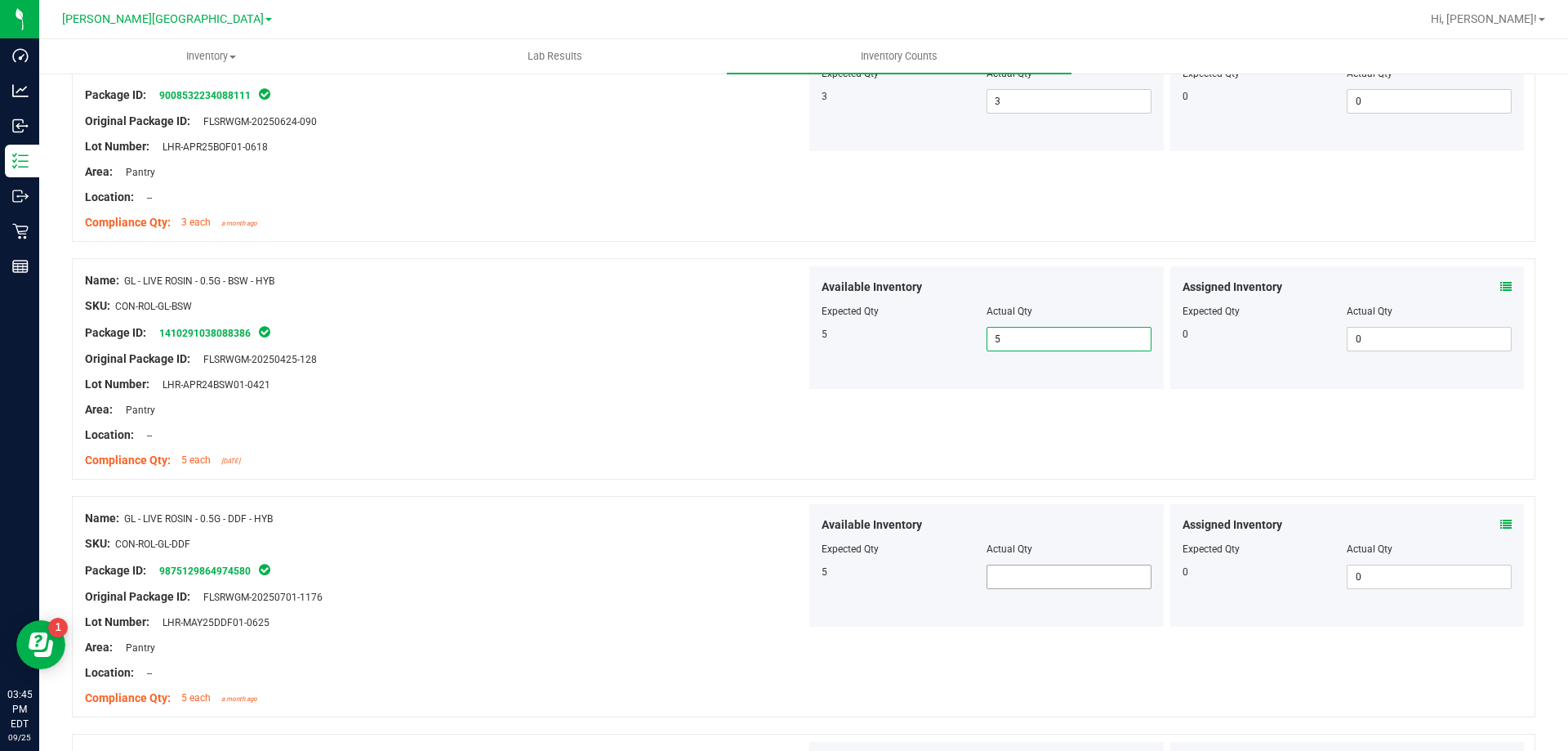
click at [1051, 579] on span at bounding box center [1069, 577] width 165 height 24
click at [994, 548] on span "Actual Qty" at bounding box center [1010, 548] width 46 height 11
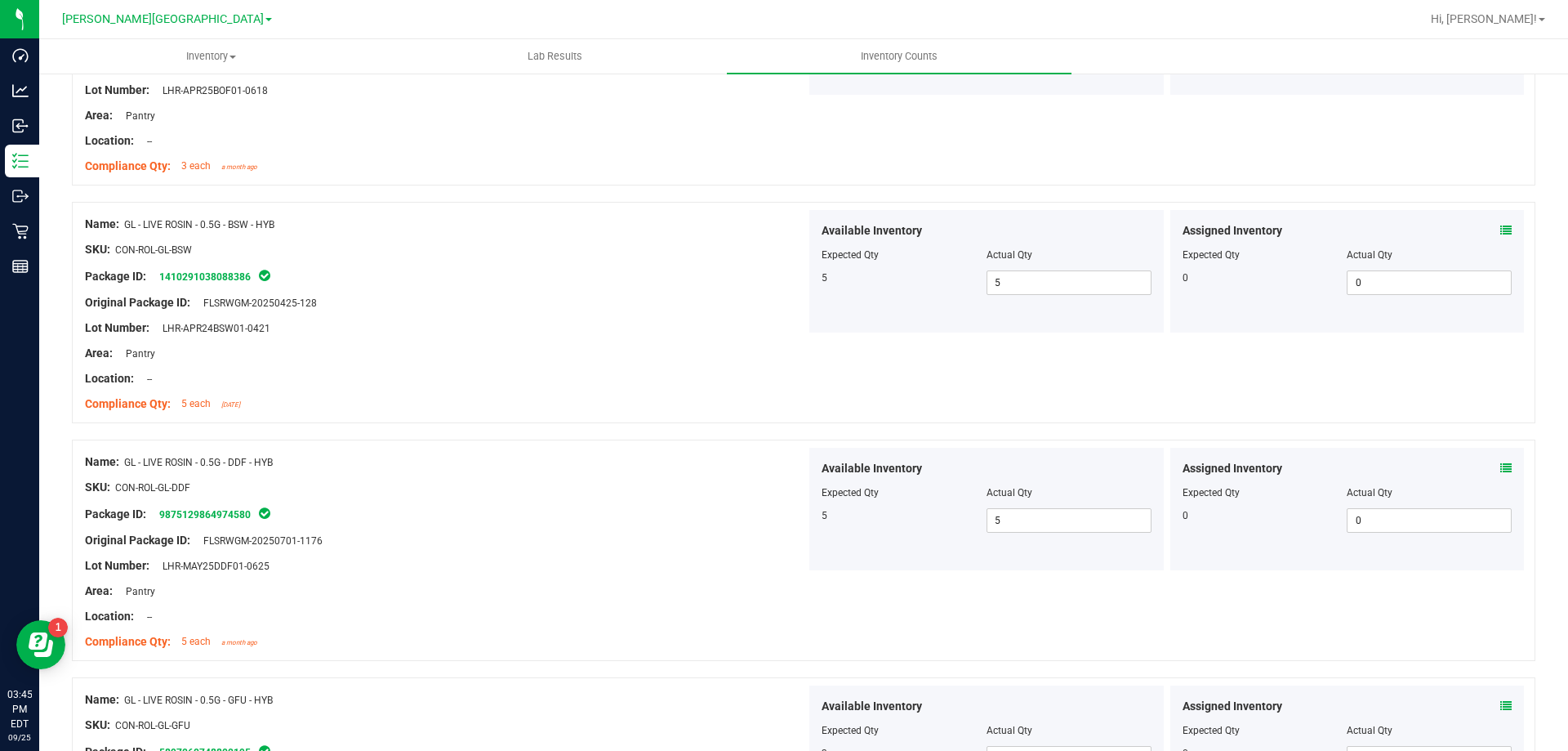
scroll to position [572, 0]
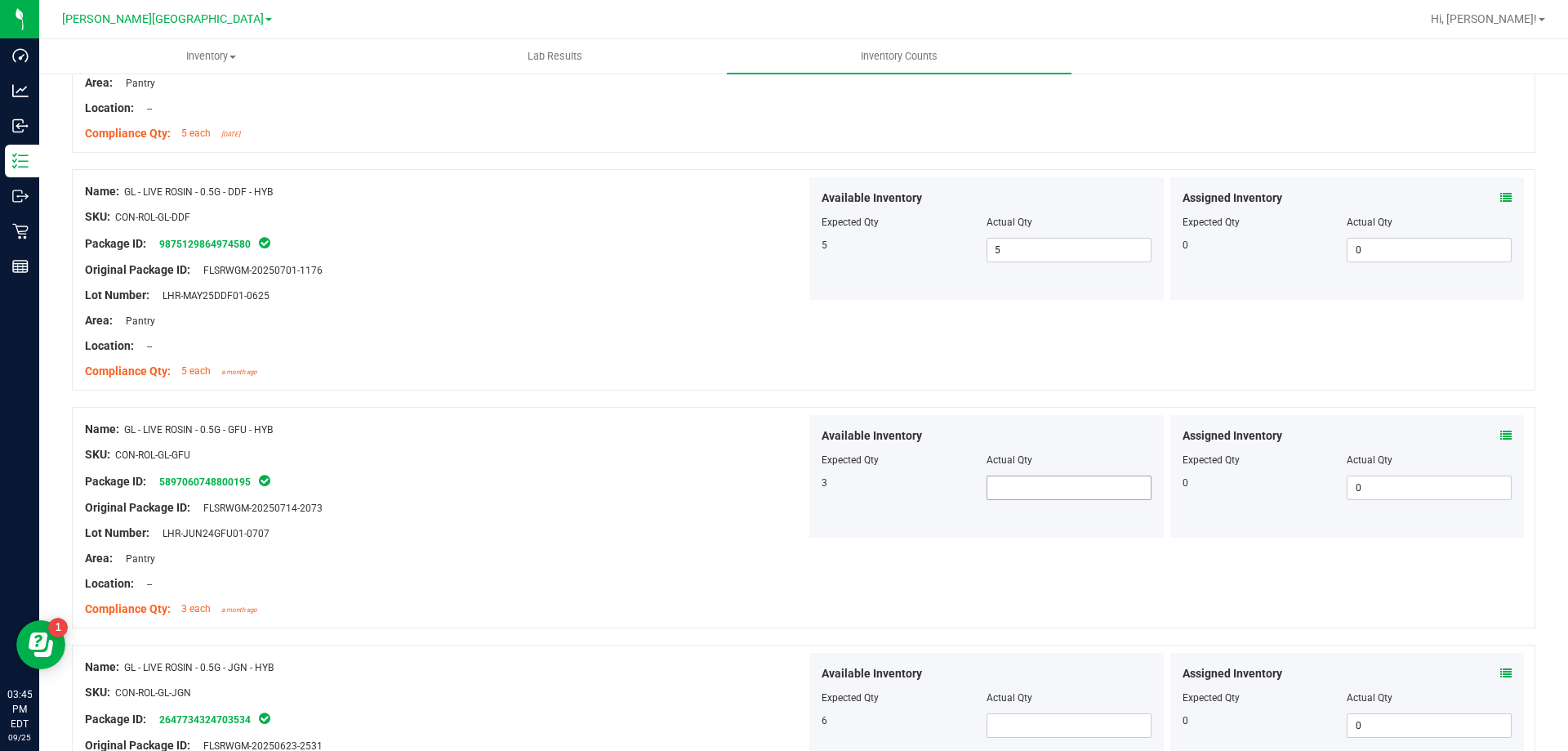
click at [1015, 491] on span at bounding box center [1069, 488] width 165 height 24
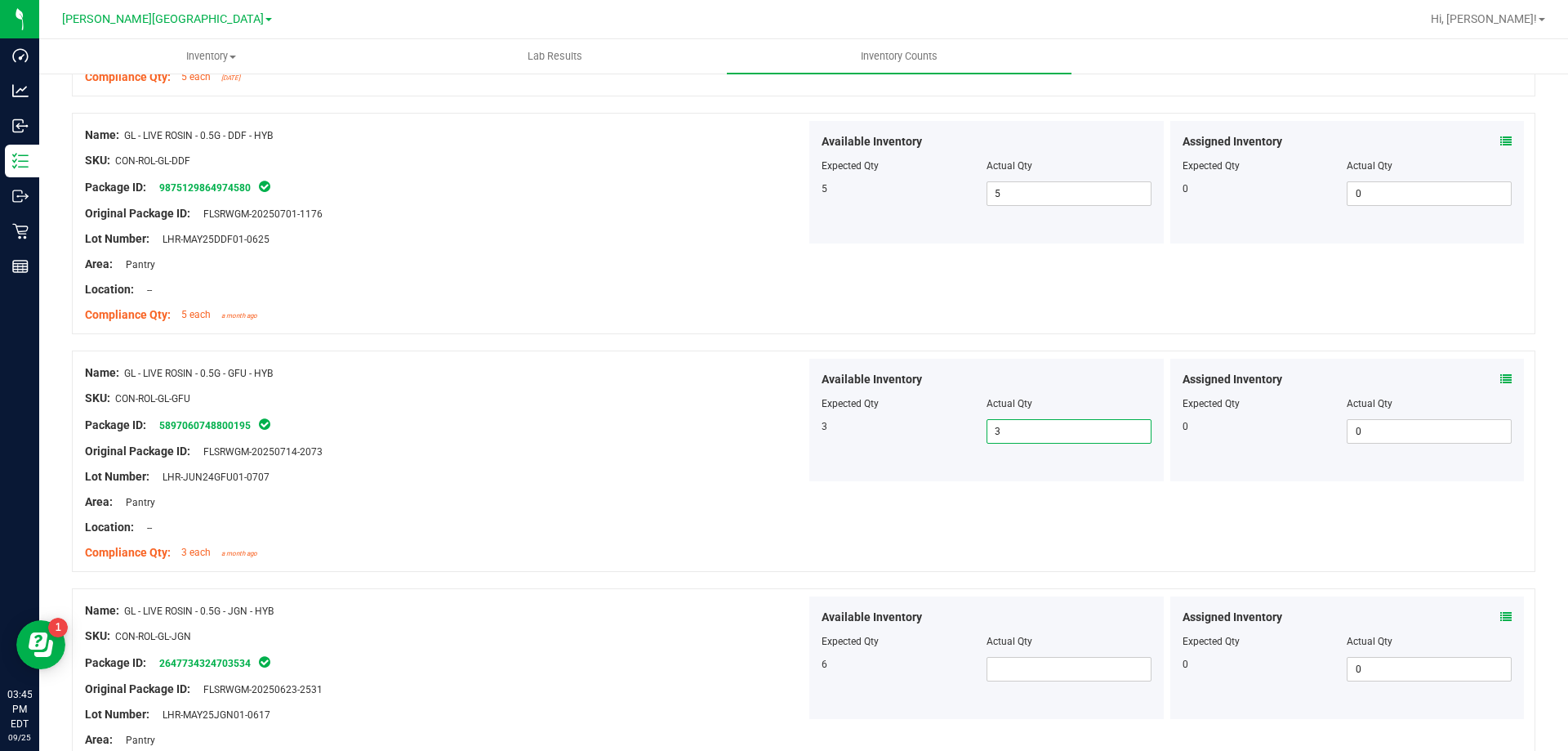
scroll to position [735, 0]
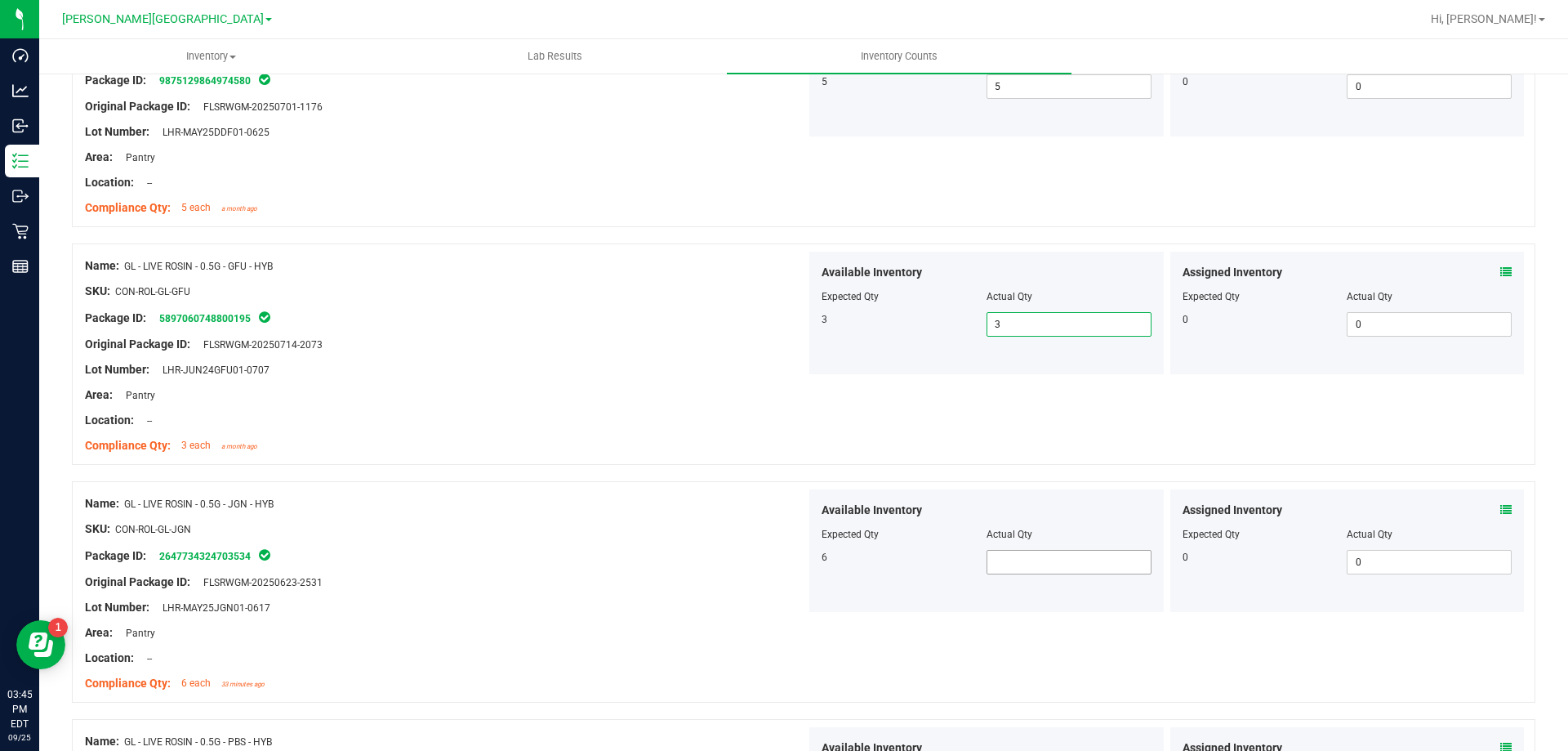
click at [1036, 555] on span at bounding box center [1069, 562] width 165 height 24
click at [967, 614] on div "Name: GL - LIVE ROSIN - 0.5G - JGN - HYB SKU: CON-ROL-GL-JGN Package ID: 264773…" at bounding box center [803, 592] width 1463 height 222
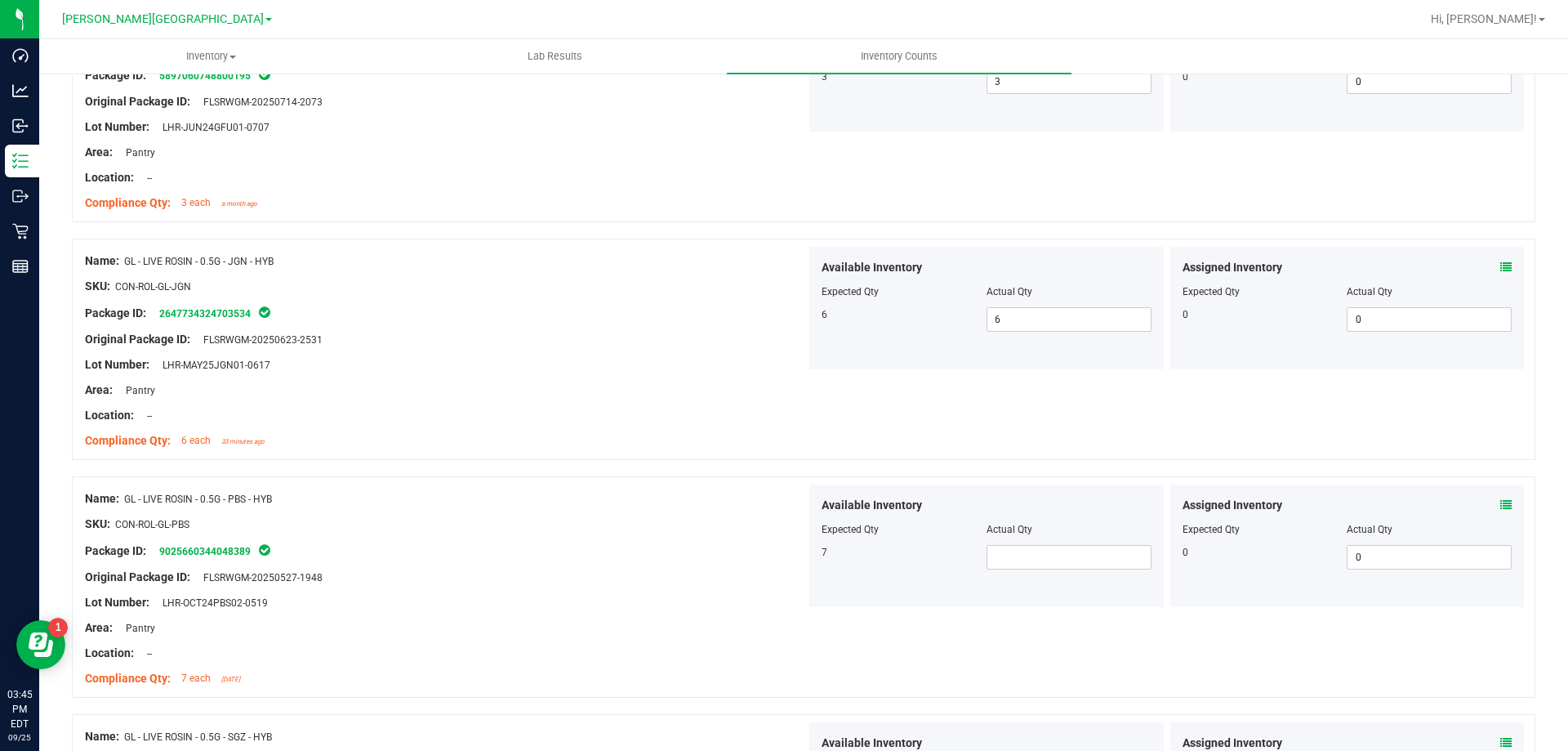
scroll to position [981, 0]
click at [1025, 557] on span at bounding box center [1069, 554] width 165 height 24
click at [743, 734] on div "Name: GL - LIVE ROSIN - 0.5G - SGZ - HYB" at bounding box center [445, 735] width 721 height 17
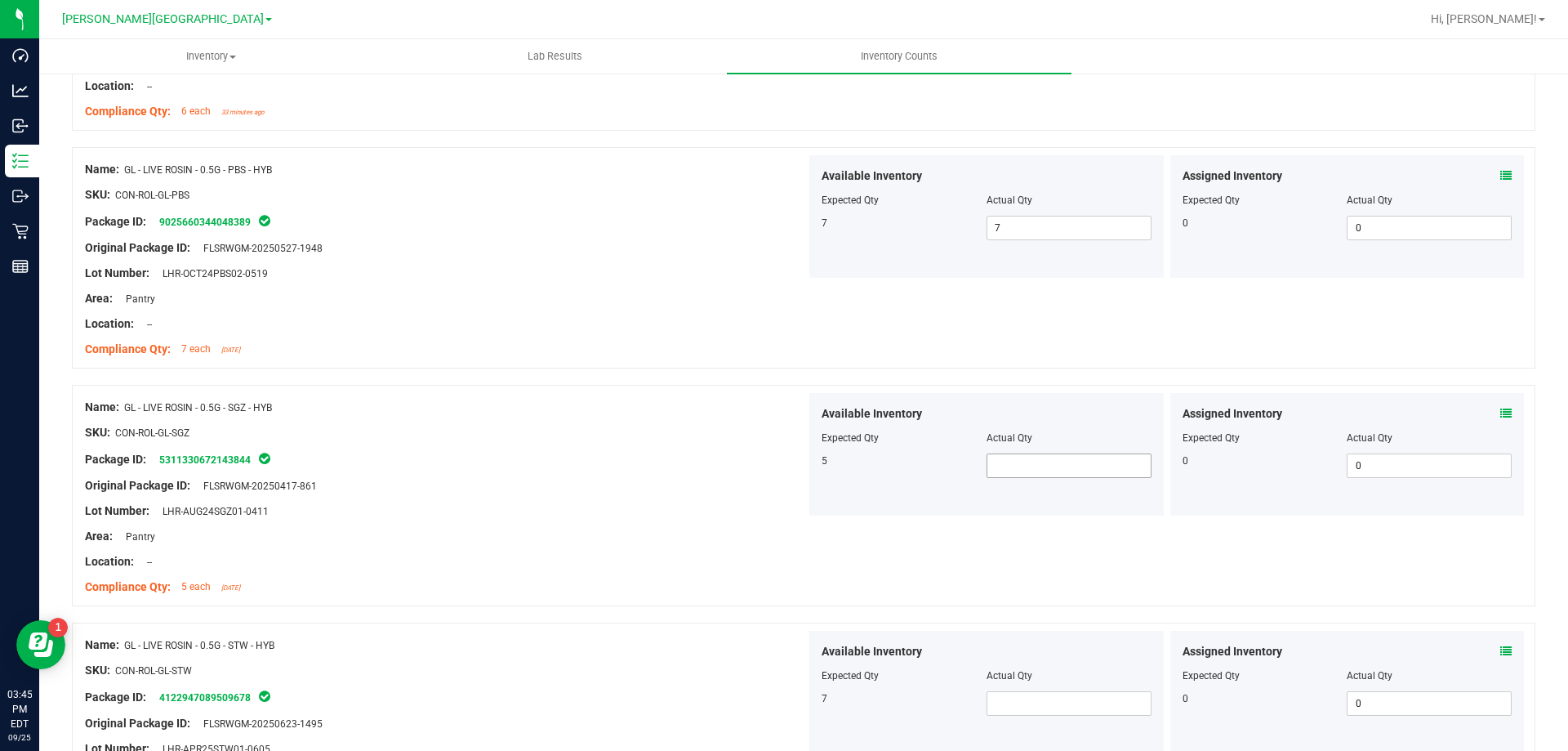
click at [1066, 469] on span at bounding box center [1069, 466] width 165 height 24
click at [1079, 710] on span at bounding box center [1069, 703] width 165 height 24
click at [536, 646] on div "Name: GL - LIVE ROSIN - 0.5G - STW - HYB" at bounding box center [445, 645] width 721 height 17
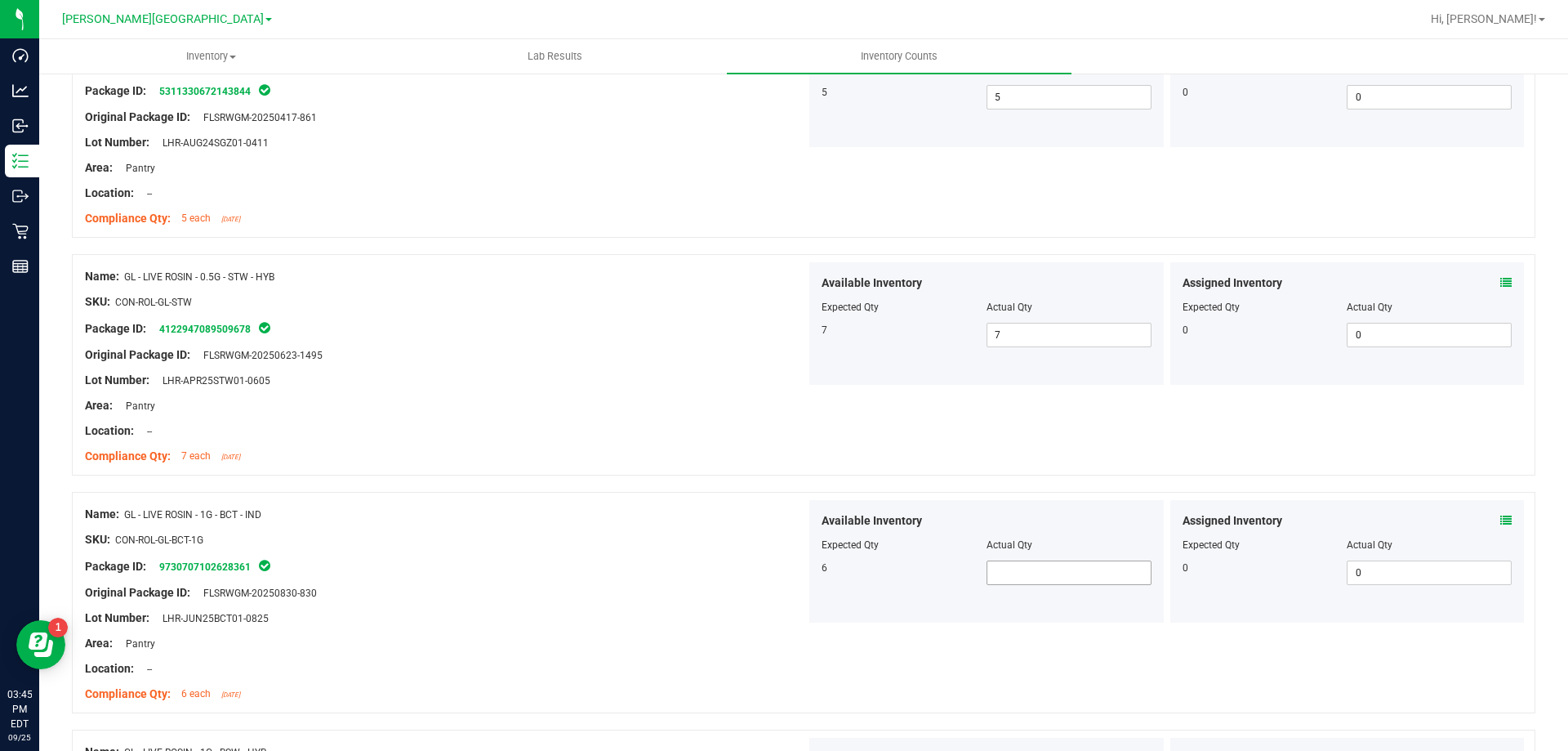
scroll to position [1716, 0]
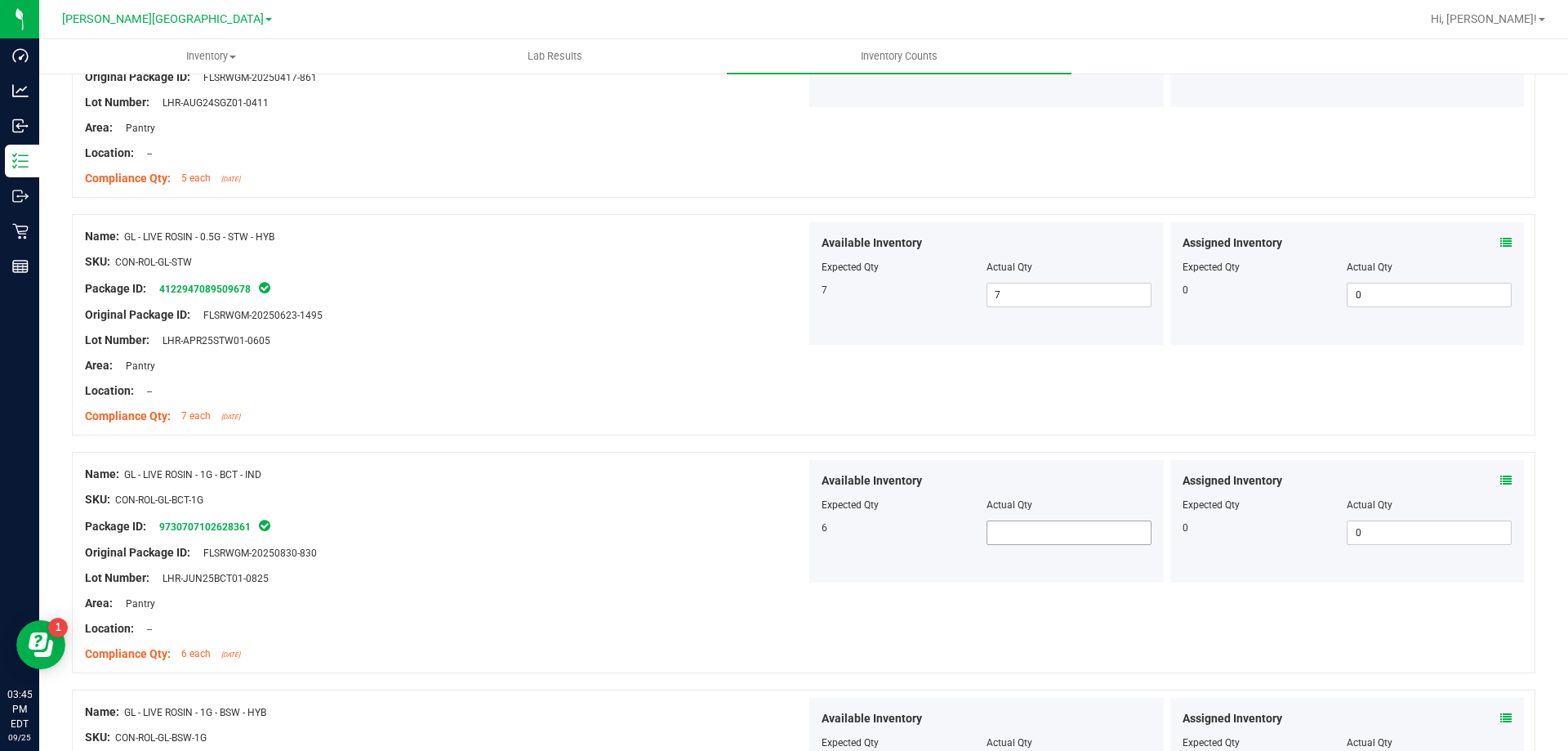
click at [1088, 522] on span at bounding box center [1069, 533] width 165 height 24
click at [771, 649] on div "Compliance Qty: 6 each 4 days ago" at bounding box center [445, 654] width 721 height 17
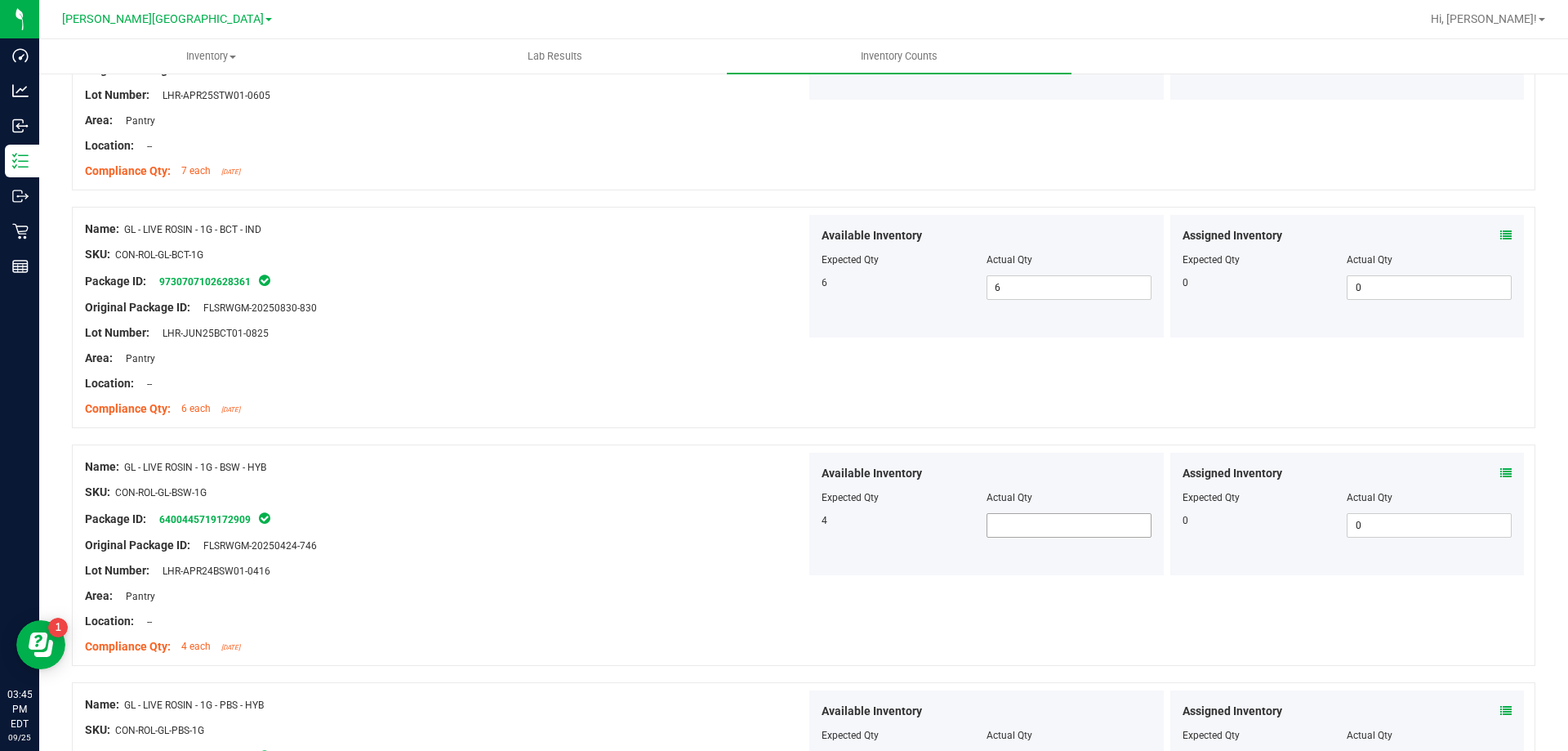
click at [1073, 529] on span at bounding box center [1069, 525] width 165 height 24
click at [626, 502] on div at bounding box center [445, 504] width 721 height 8
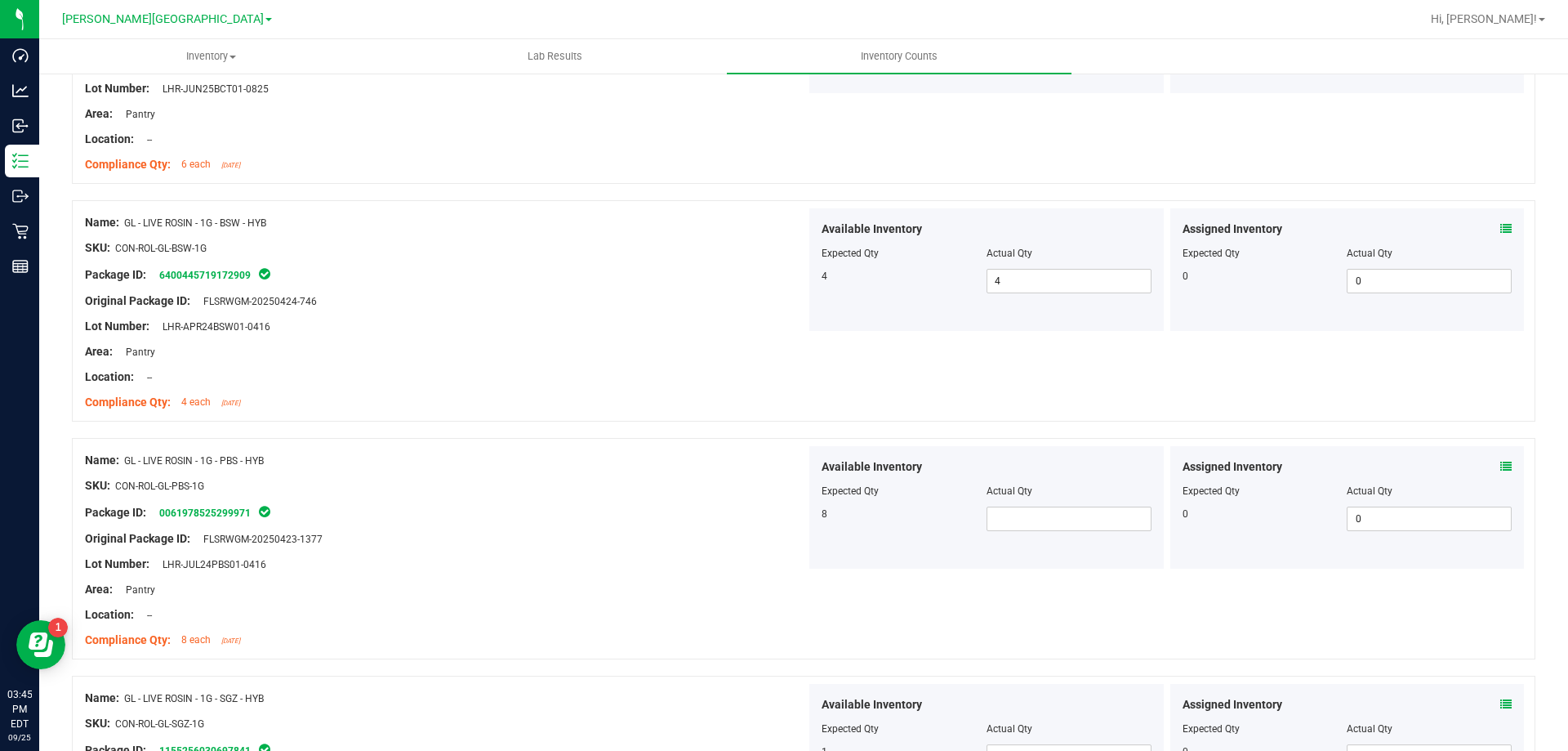
scroll to position [2206, 0]
click at [997, 517] on span at bounding box center [1069, 518] width 165 height 24
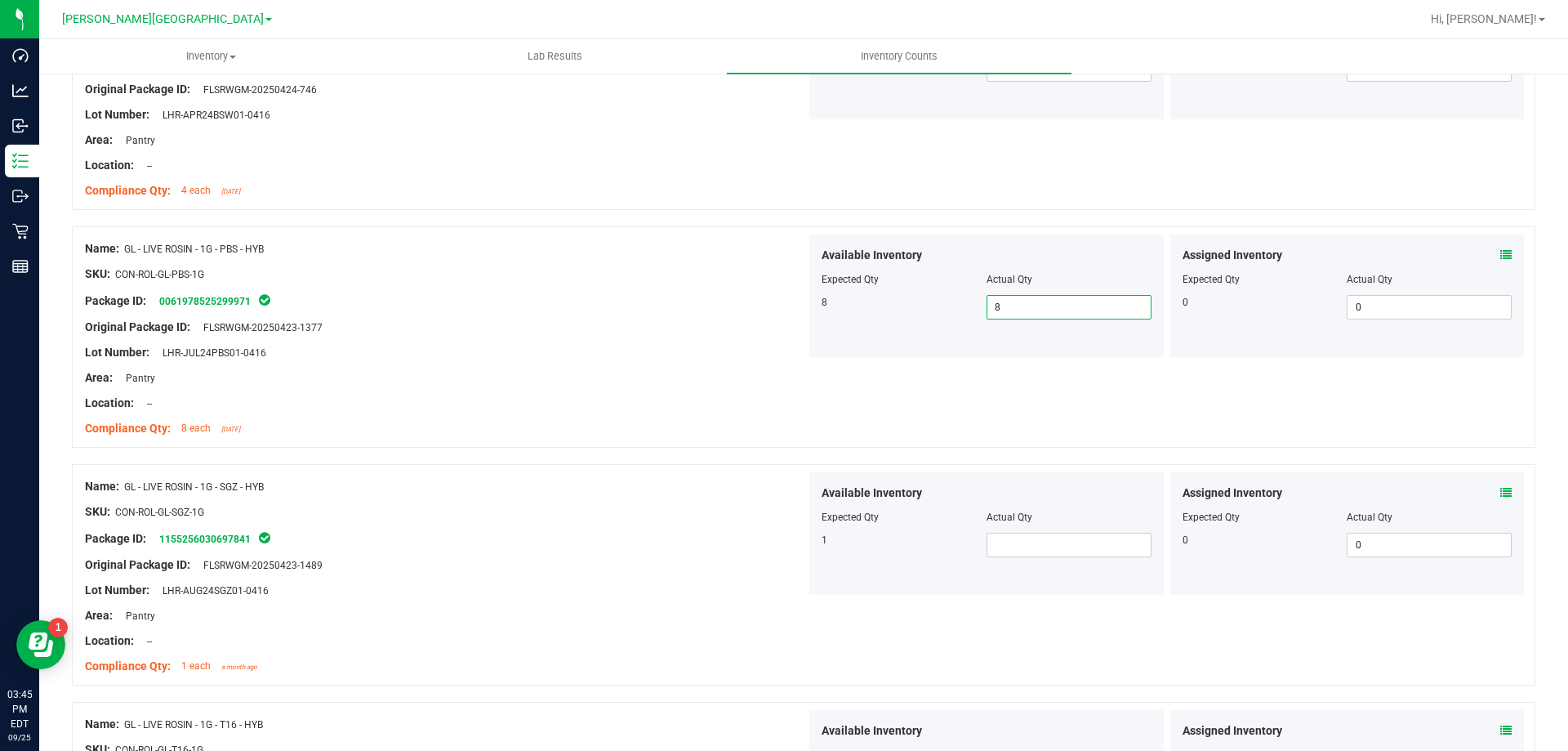
scroll to position [2451, 0]
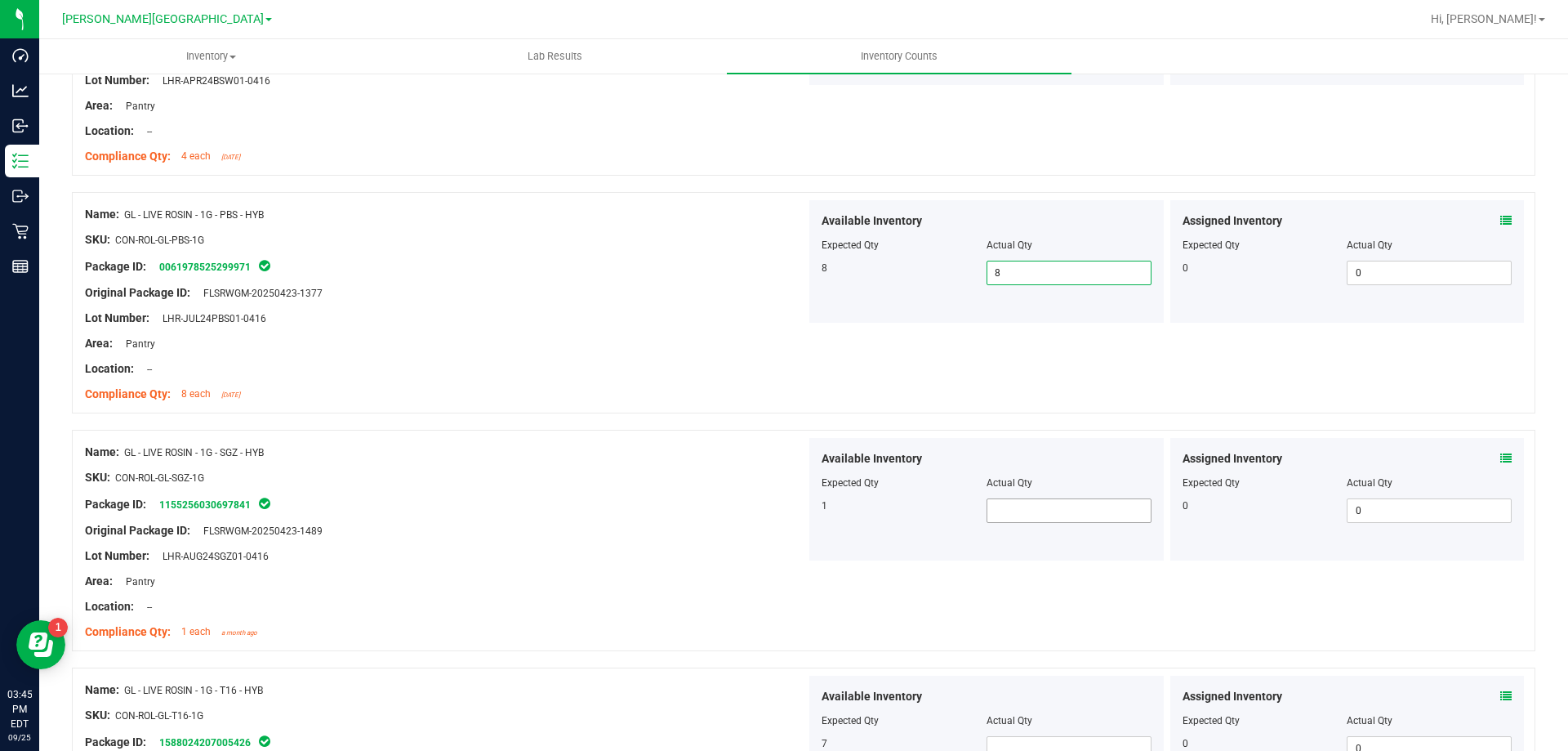
click at [1000, 518] on span at bounding box center [1069, 510] width 165 height 24
click at [709, 547] on div "Lot Number: LHR-AUG24SGZ01-0416" at bounding box center [445, 556] width 721 height 17
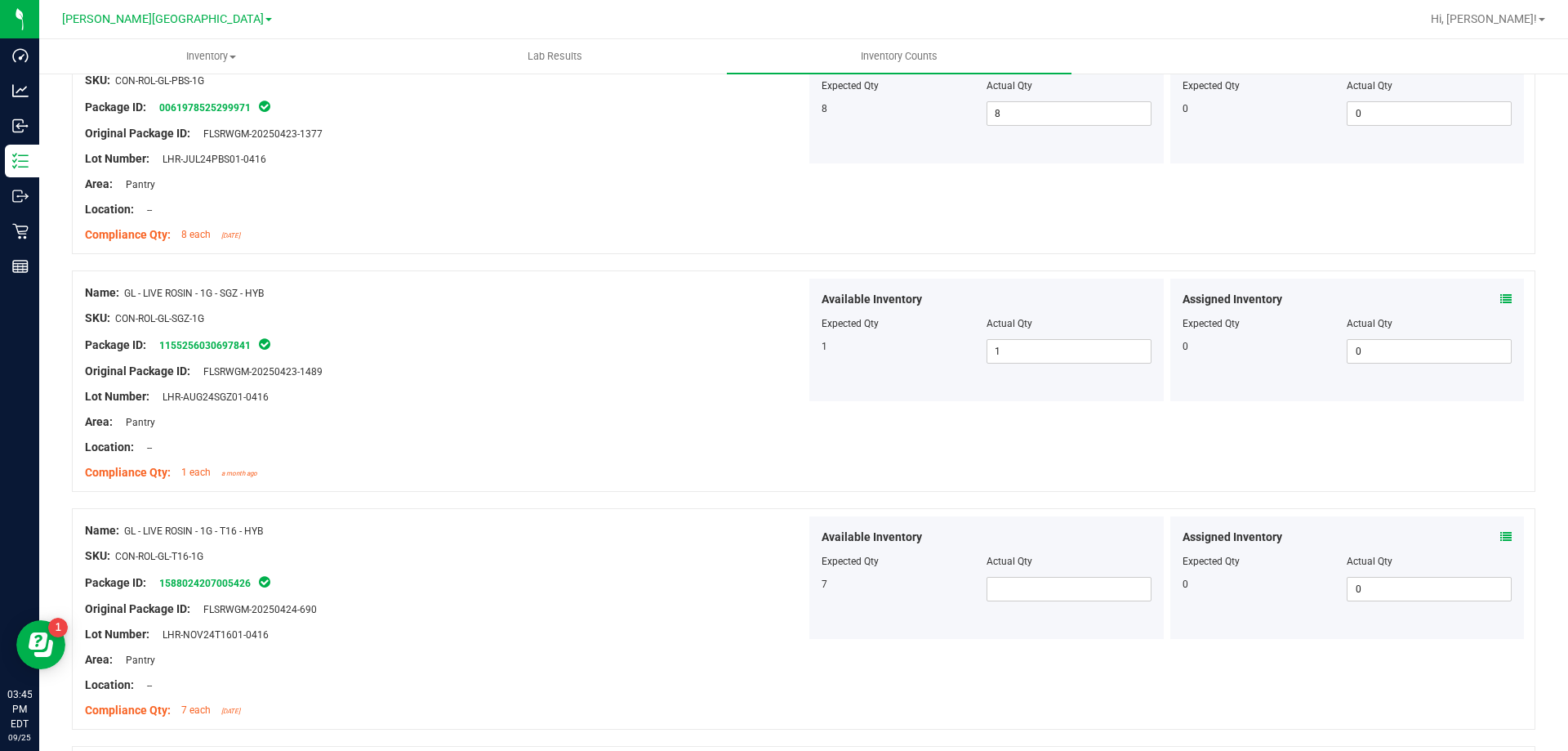
scroll to position [2615, 0]
click at [1052, 588] on span at bounding box center [1069, 585] width 165 height 24
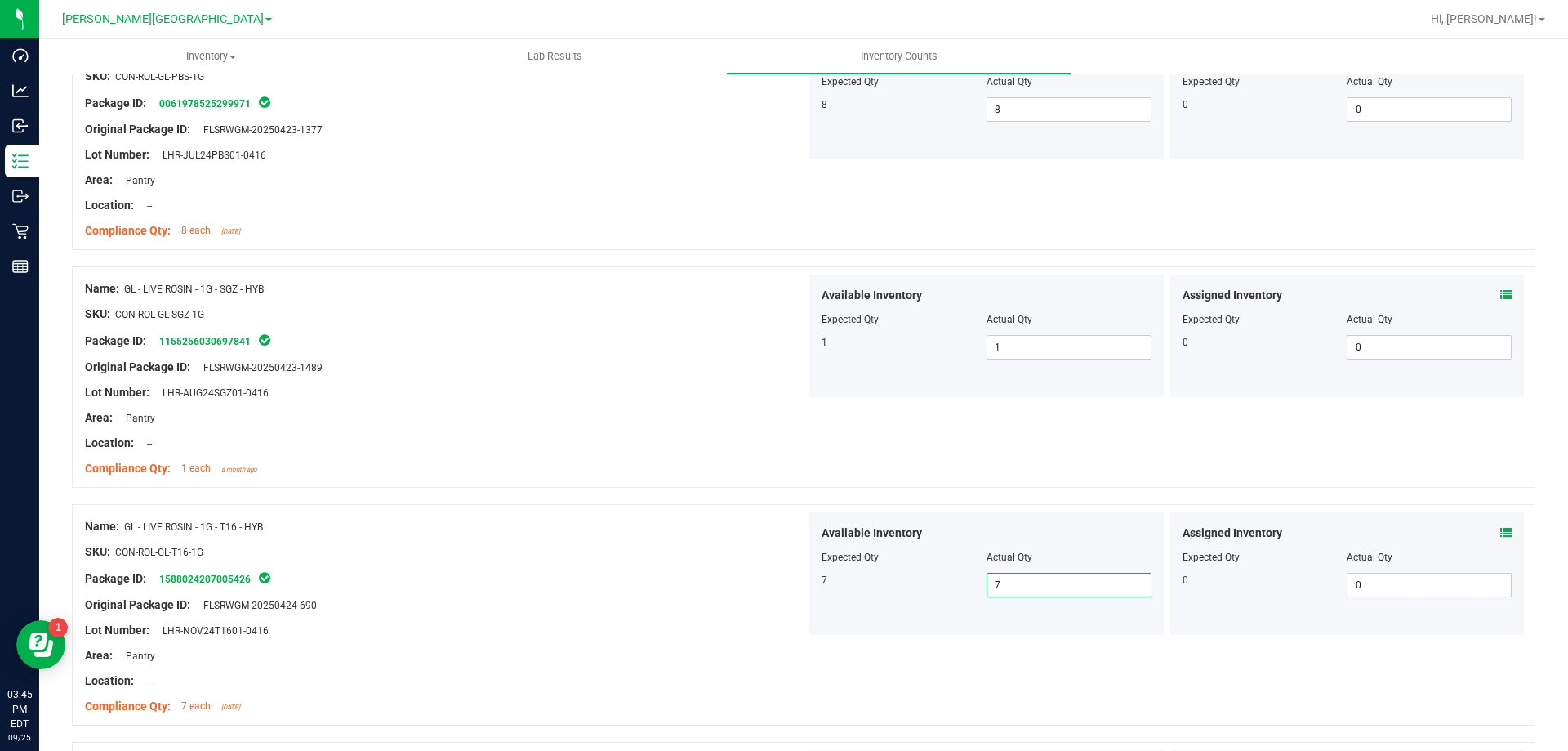
click at [761, 679] on div "Location: --" at bounding box center [445, 681] width 721 height 17
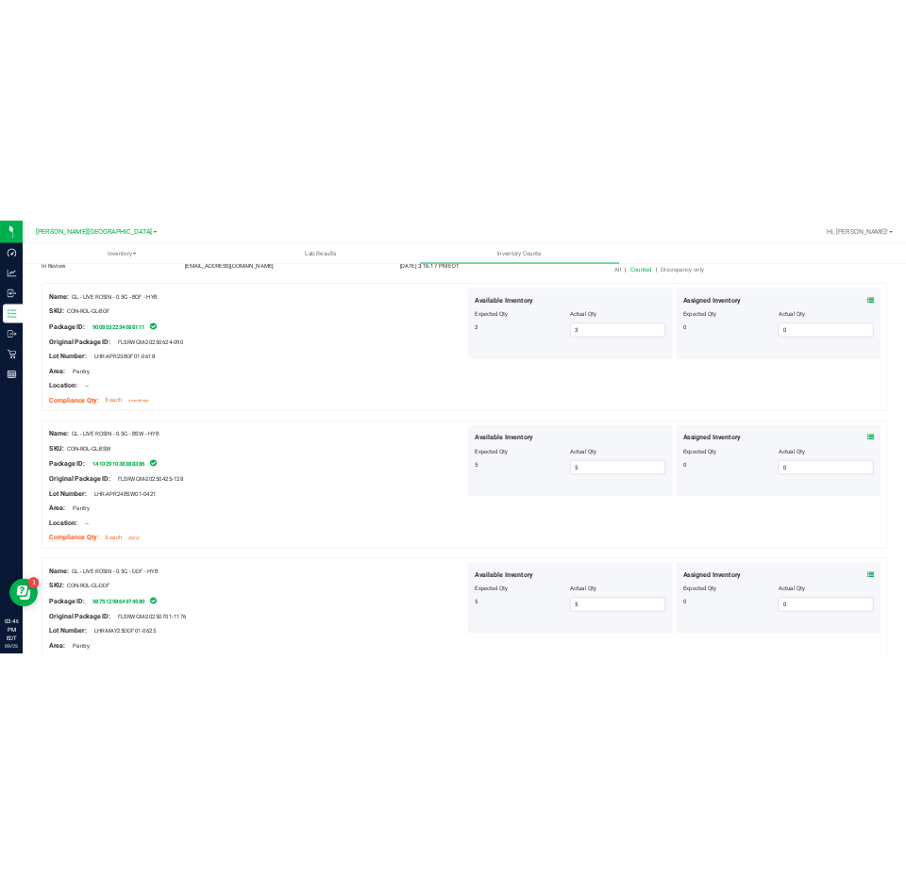
scroll to position [0, 0]
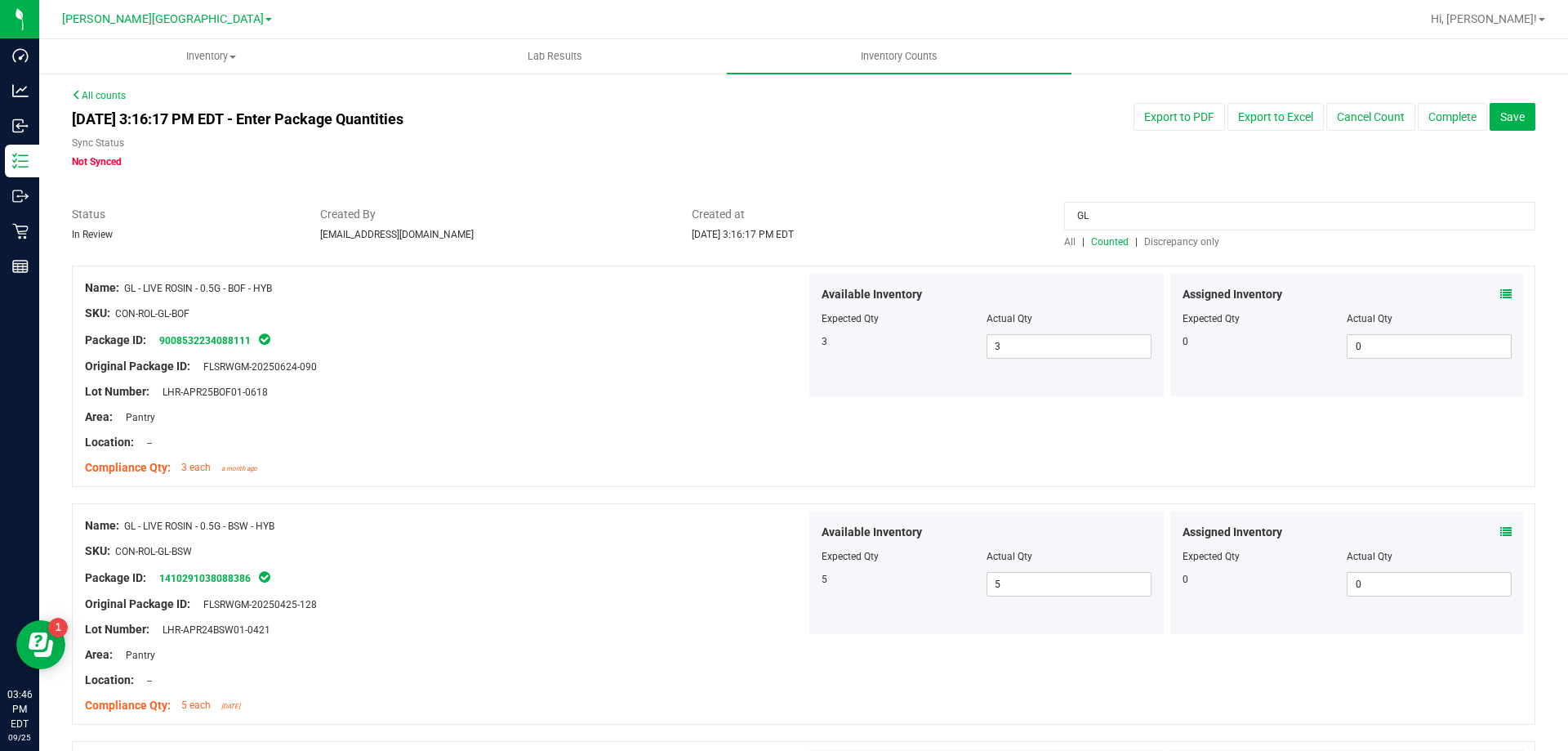
click at [1171, 205] on input "GL" at bounding box center [1300, 216] width 471 height 29
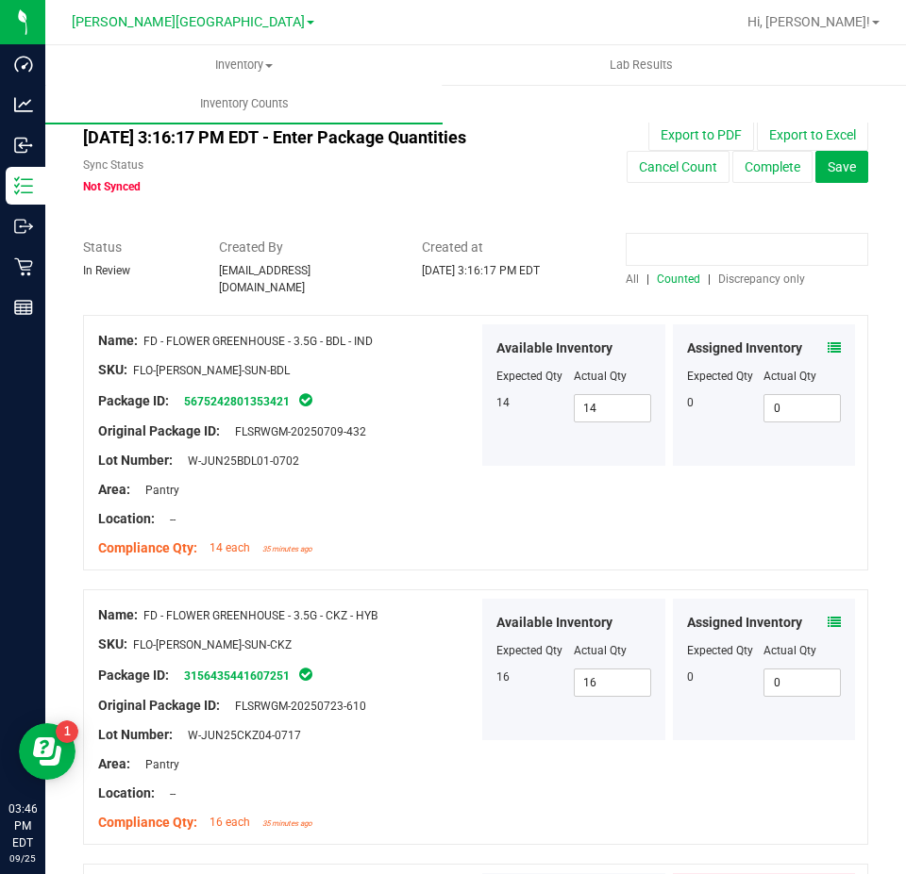
paste input "4321277789798995"
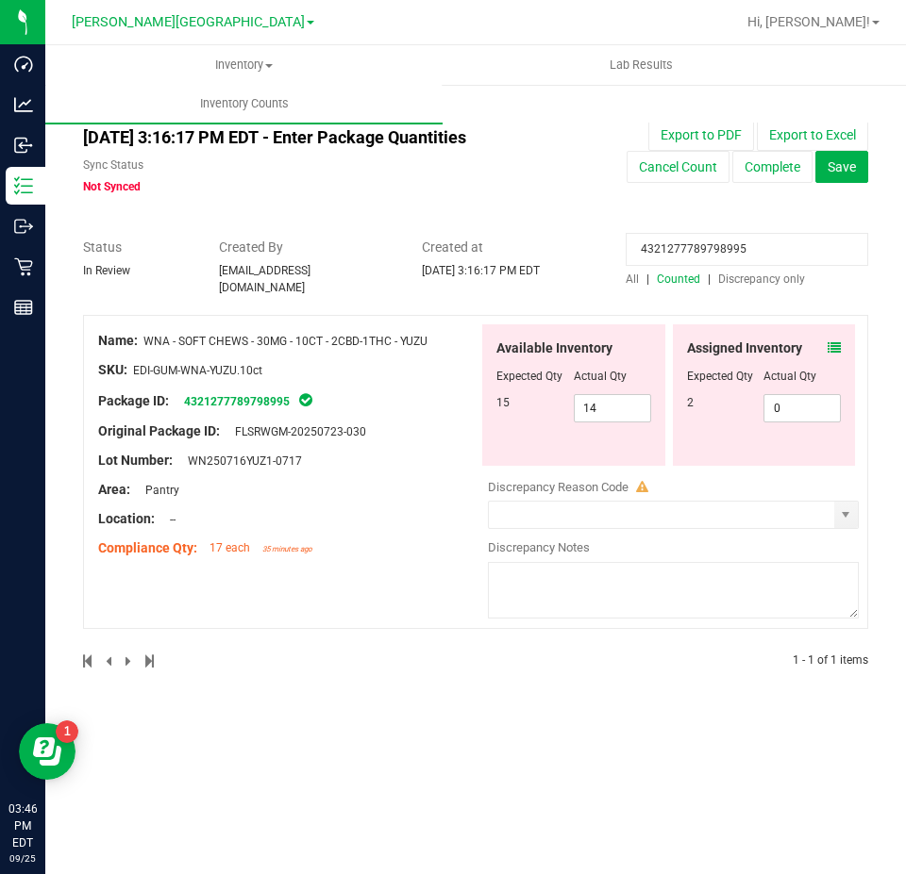
click at [827, 341] on icon at bounding box center [833, 347] width 13 height 13
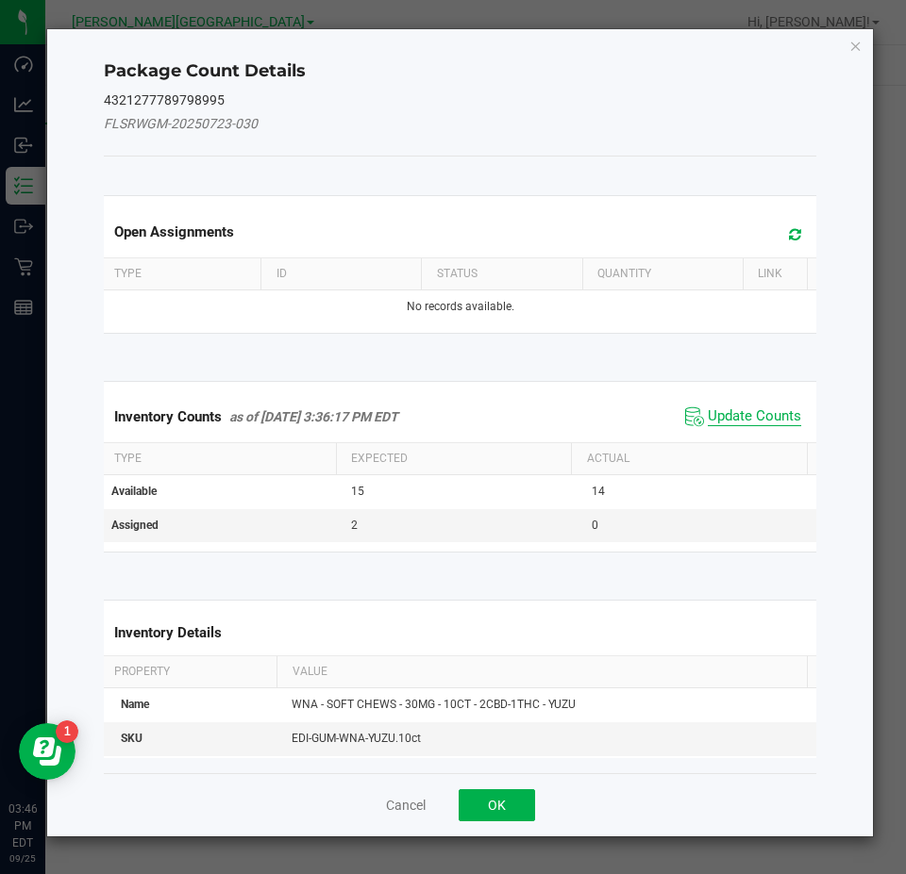
click at [774, 414] on span "Update Counts" at bounding box center [754, 417] width 93 height 19
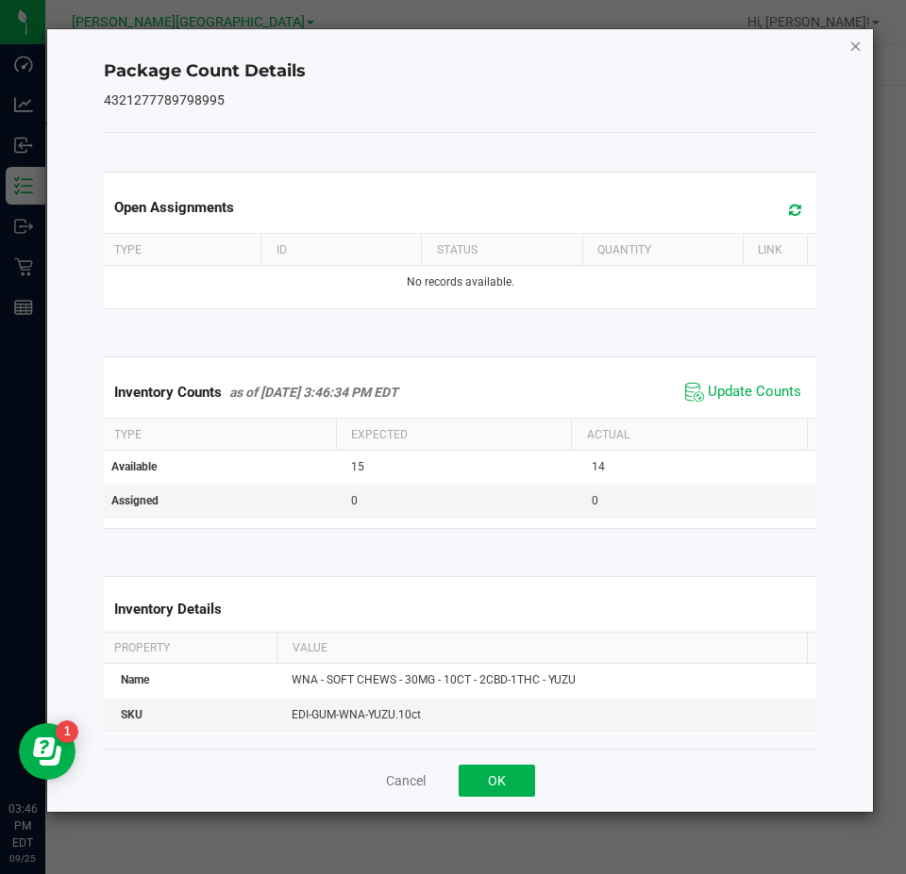
click at [858, 47] on icon "Close" at bounding box center [855, 45] width 13 height 23
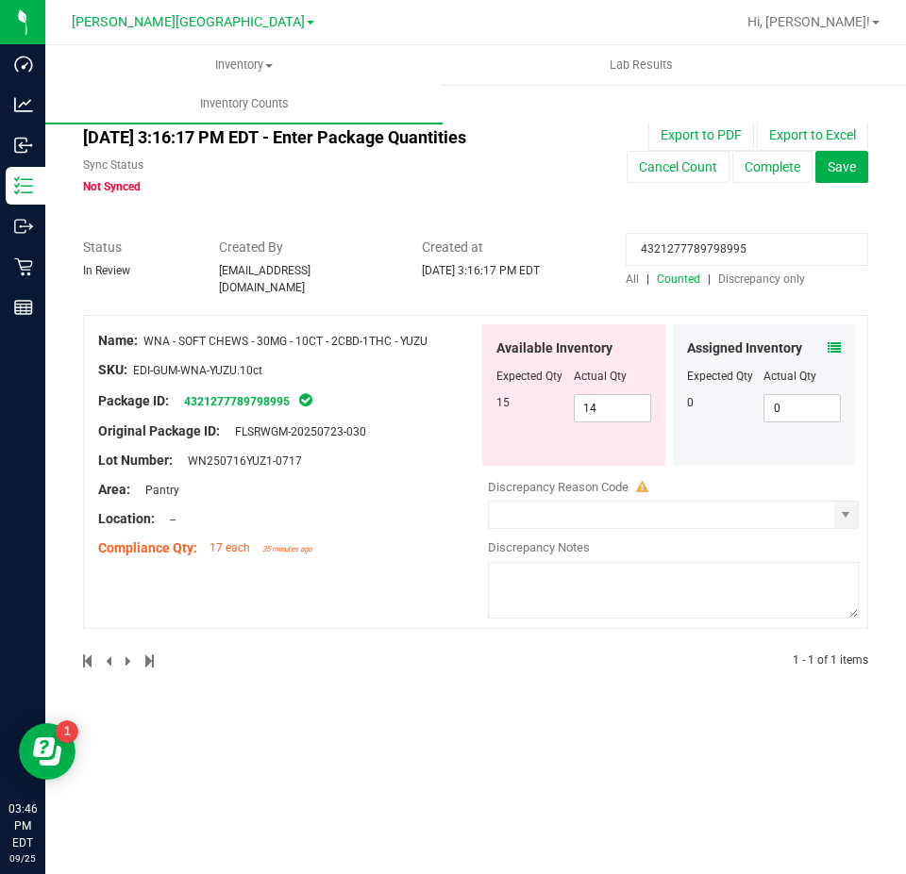
click at [662, 258] on input "4321277789798995" at bounding box center [746, 249] width 242 height 33
click at [663, 258] on input "4321277789798995" at bounding box center [746, 249] width 242 height 33
paste input "5556994002931630"
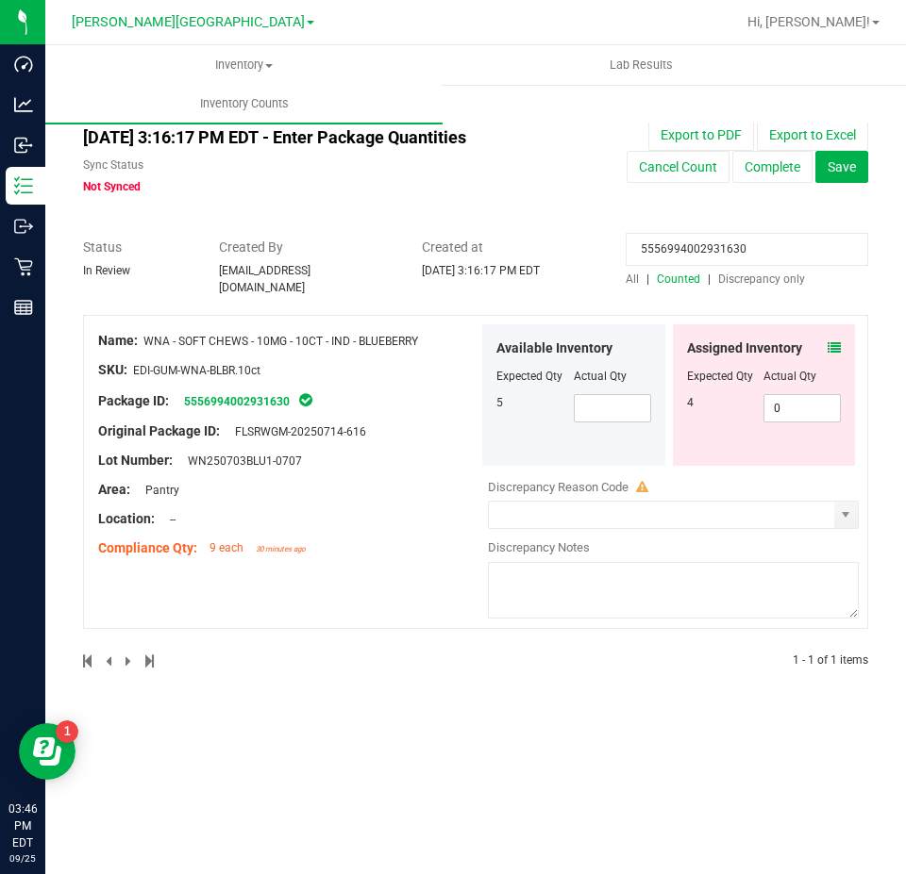
click at [840, 325] on div "Assigned Inventory Expected Qty Actual Qty 4 0 0" at bounding box center [764, 396] width 183 height 142
click at [831, 341] on icon at bounding box center [833, 347] width 13 height 13
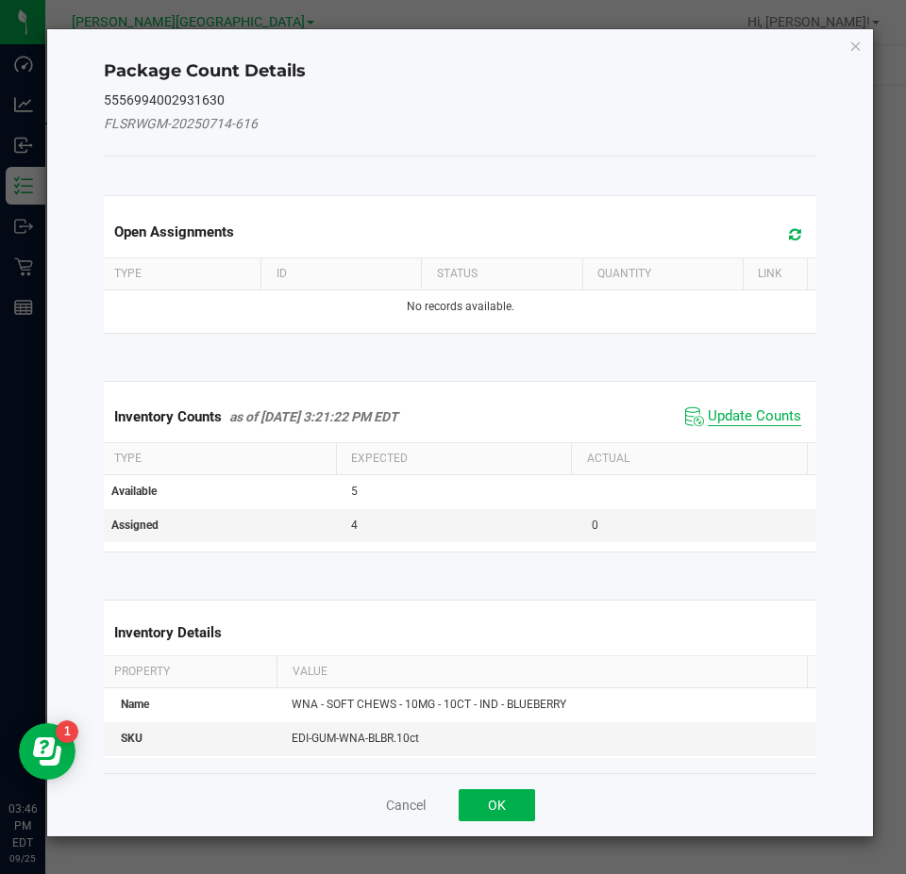
click at [777, 425] on span "Update Counts" at bounding box center [754, 417] width 93 height 19
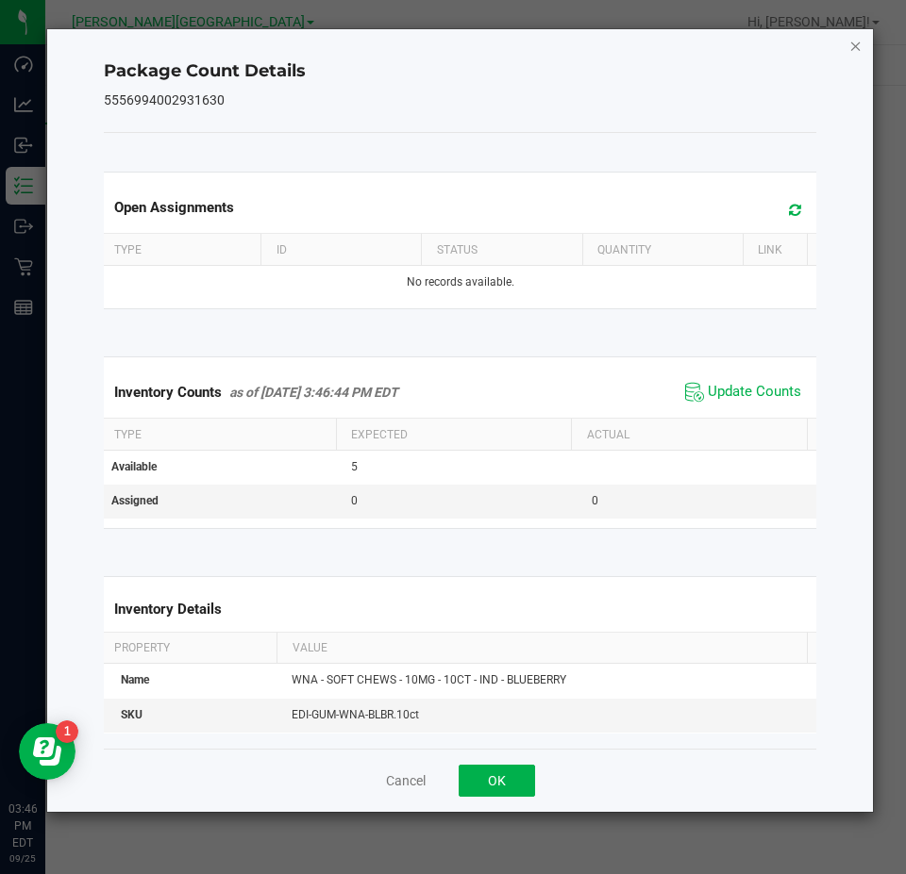
click at [857, 51] on icon "Close" at bounding box center [855, 45] width 13 height 23
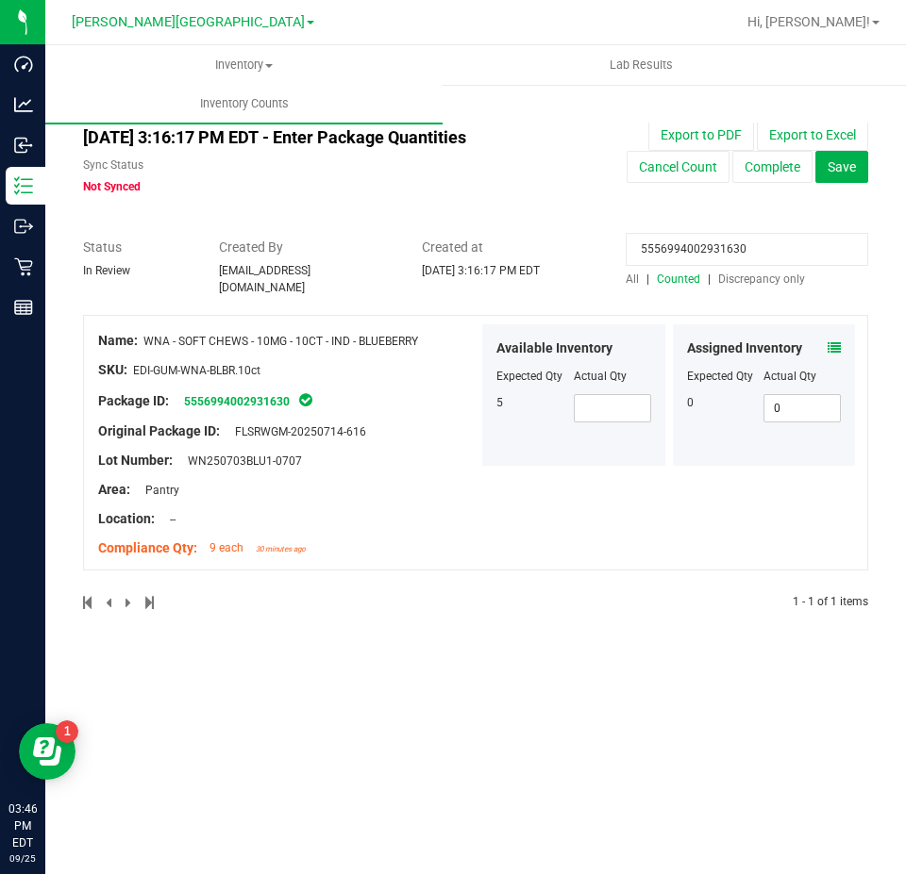
click at [716, 244] on input "5556994002931630" at bounding box center [746, 249] width 242 height 33
paste input "0946596695693509"
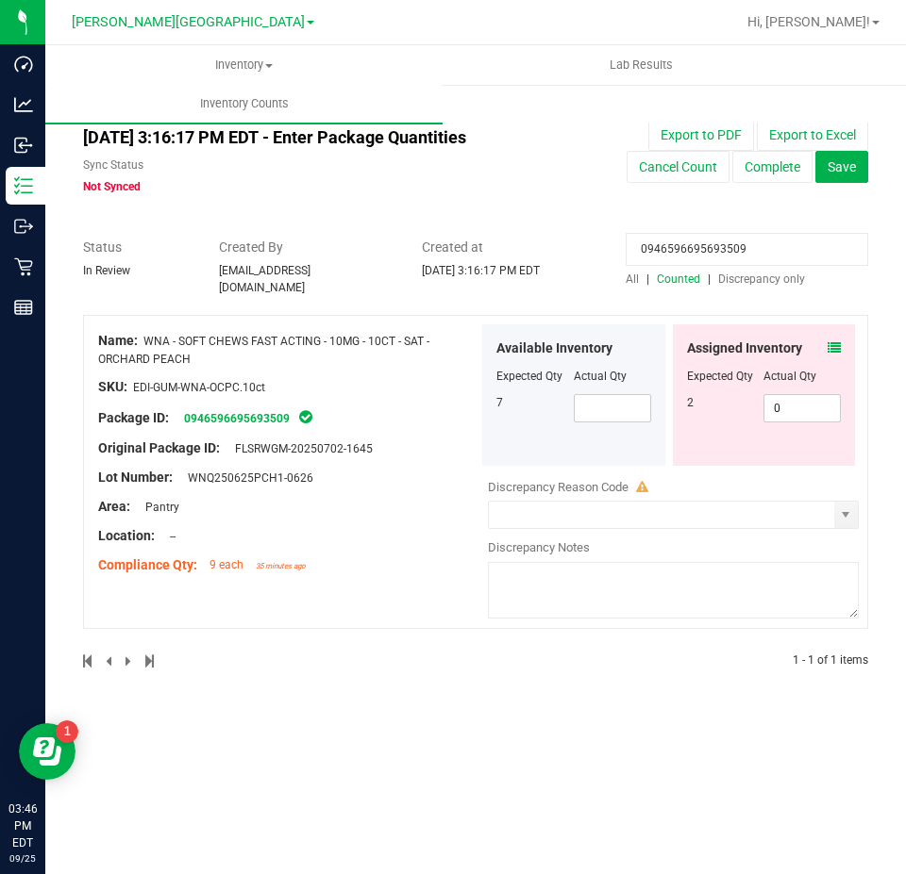
click at [832, 341] on icon at bounding box center [833, 347] width 13 height 13
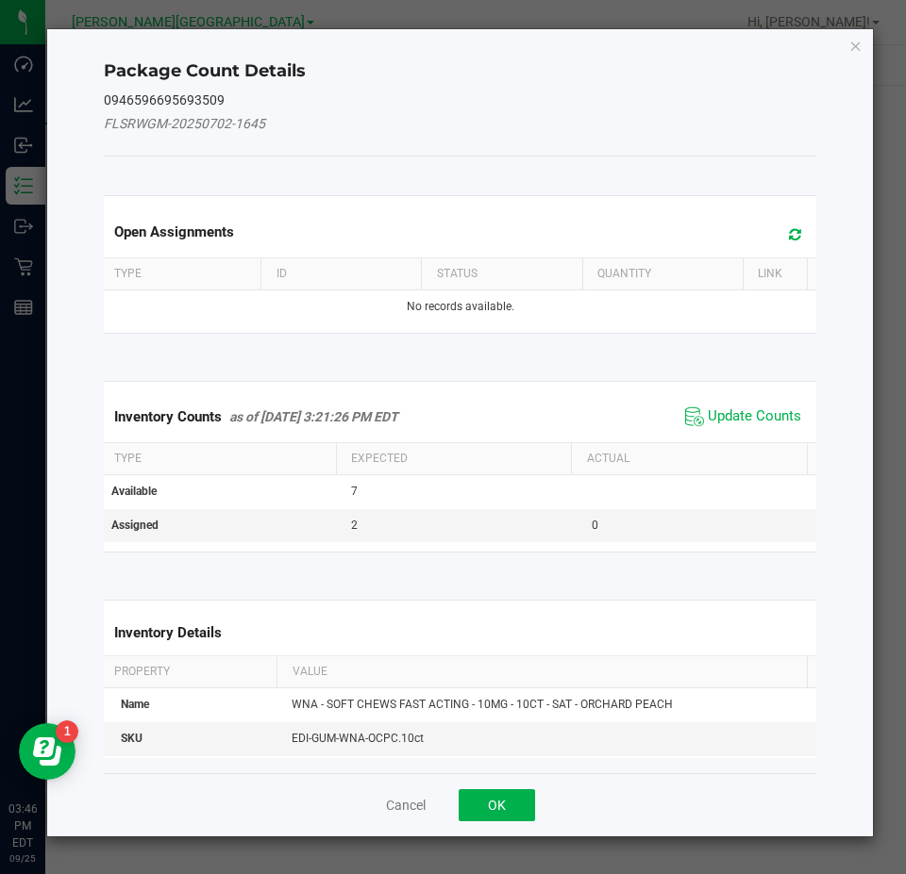
click at [792, 408] on div "Inventory Counts as of Sep 25, 2025 3:21:26 PM EDT Update Counts" at bounding box center [460, 416] width 721 height 51
click at [791, 409] on div "Inventory Counts as of Sep 25, 2025 3:21:26 PM EDT Update Counts" at bounding box center [460, 416] width 721 height 51
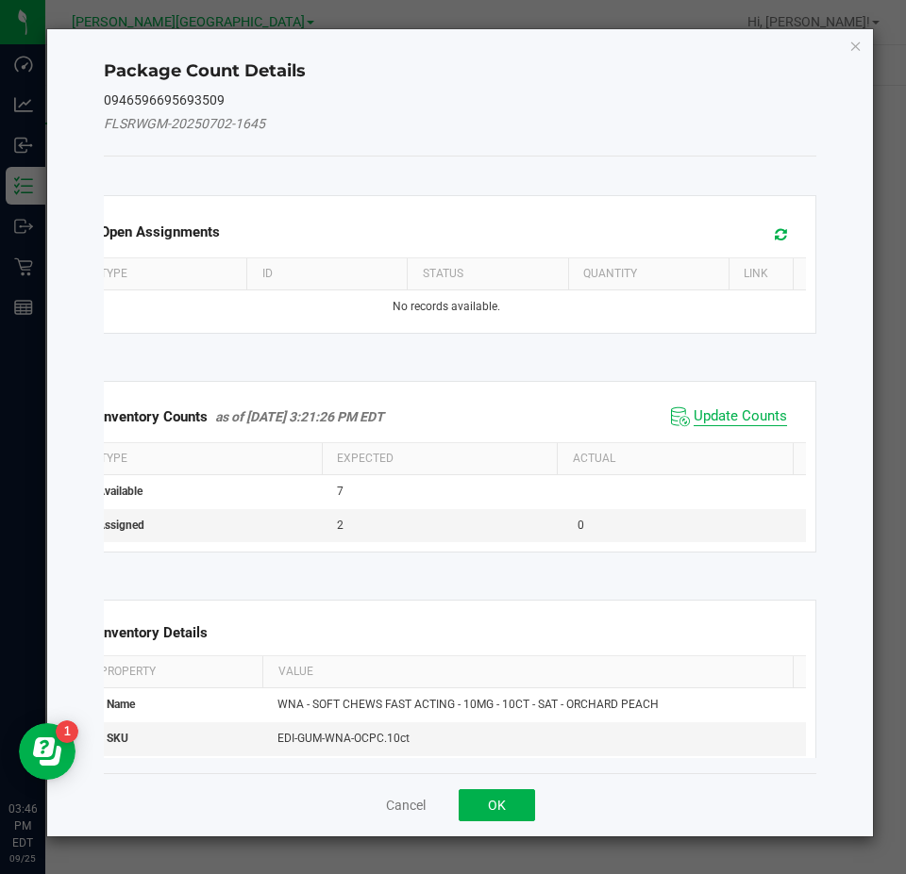
click at [769, 412] on span "Update Counts" at bounding box center [739, 417] width 93 height 19
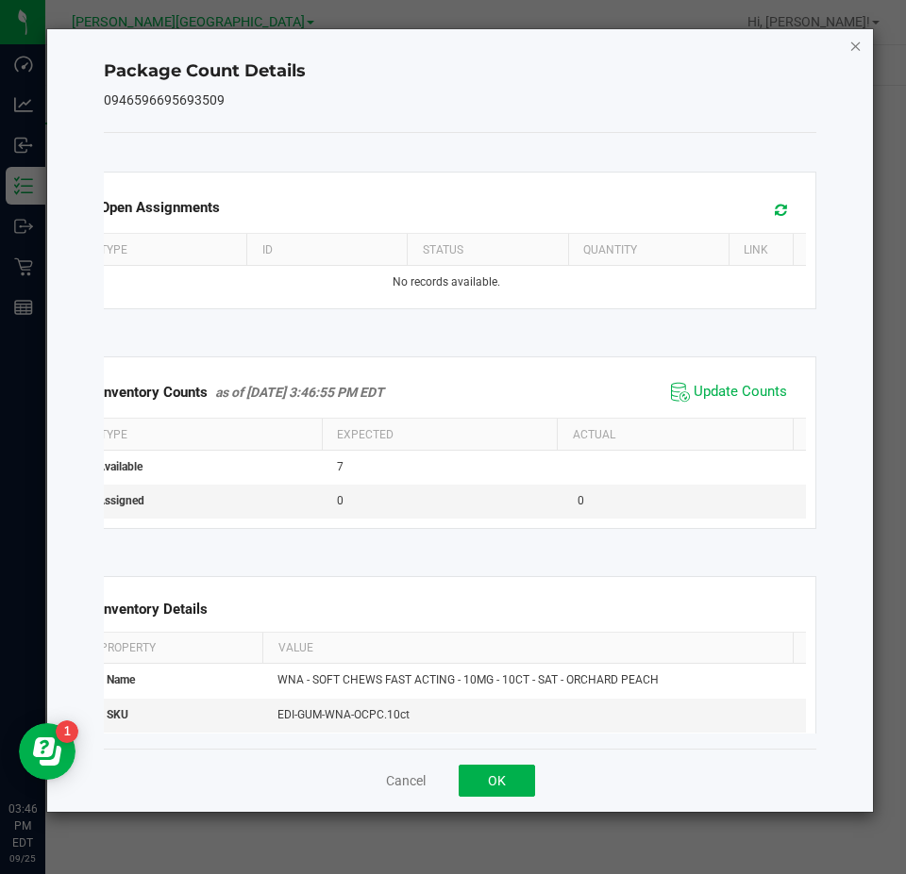
click at [851, 41] on icon "Close" at bounding box center [855, 45] width 13 height 23
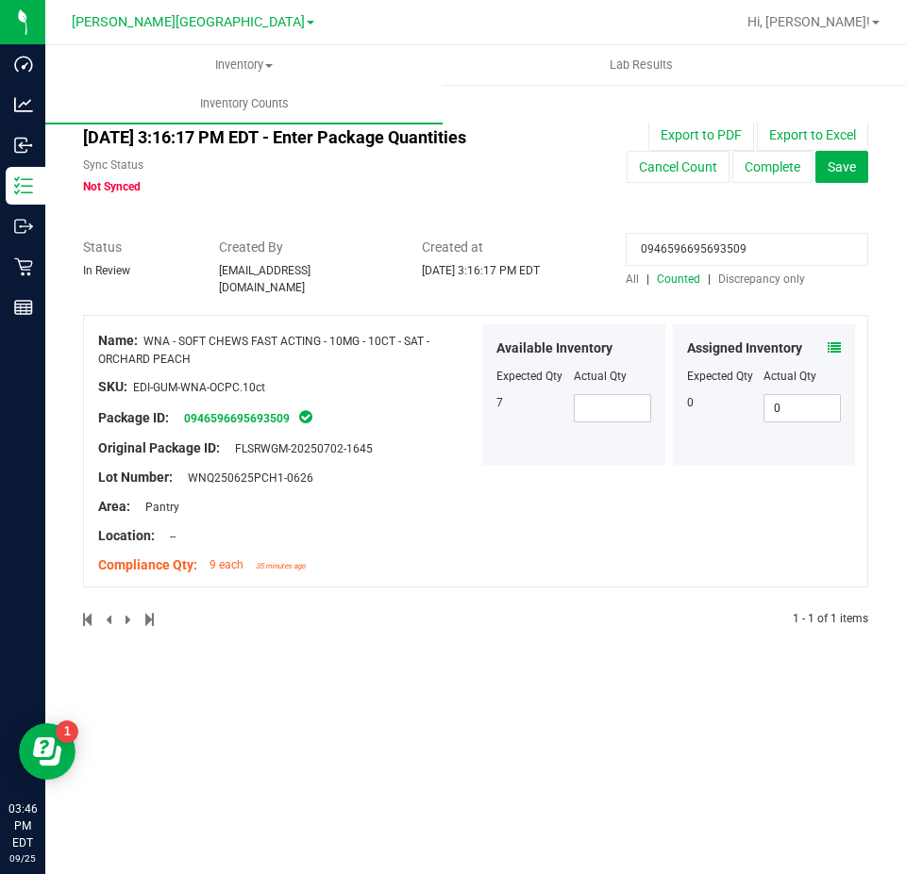
click at [691, 249] on input "0946596695693509" at bounding box center [746, 249] width 242 height 33
paste input "4613647752211693"
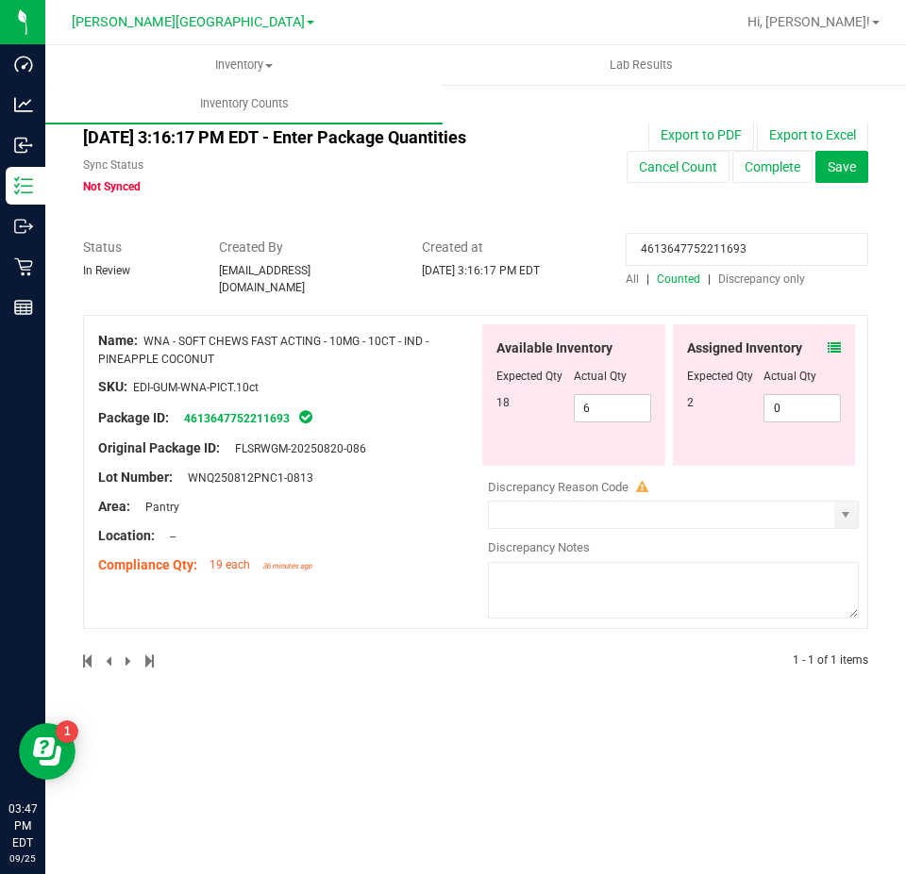
click at [827, 341] on icon at bounding box center [833, 347] width 13 height 13
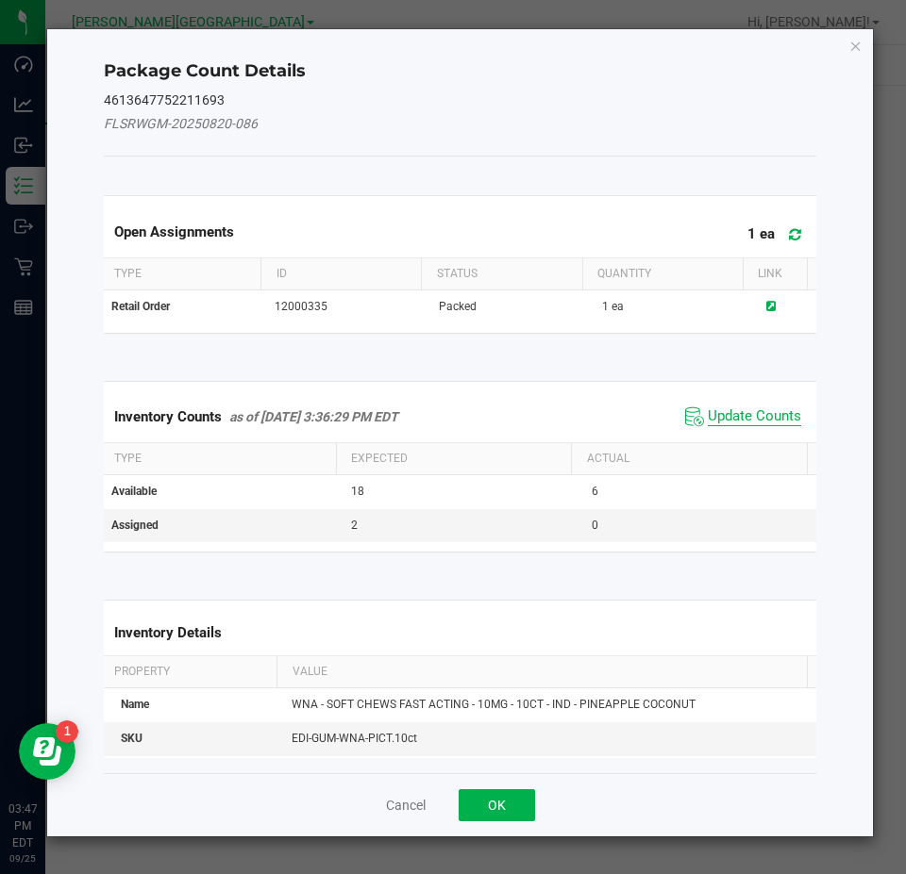
click at [753, 412] on span "Update Counts" at bounding box center [754, 417] width 93 height 19
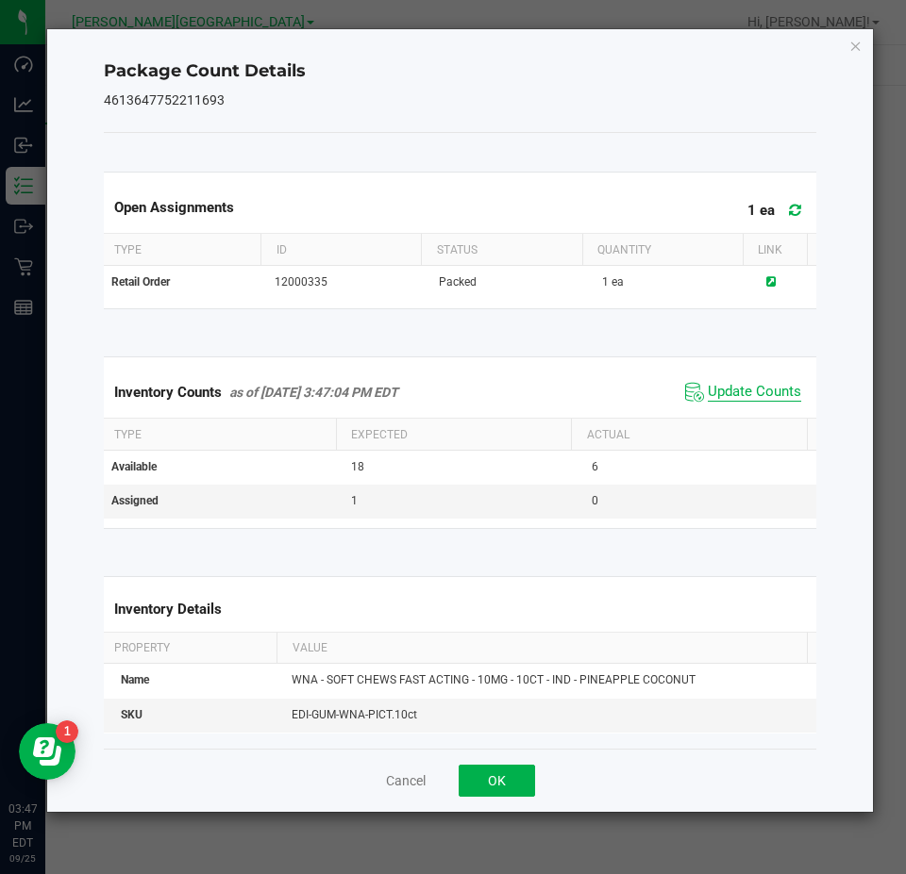
click at [768, 397] on span "Update Counts" at bounding box center [754, 392] width 93 height 19
click at [855, 51] on icon "Close" at bounding box center [855, 45] width 13 height 23
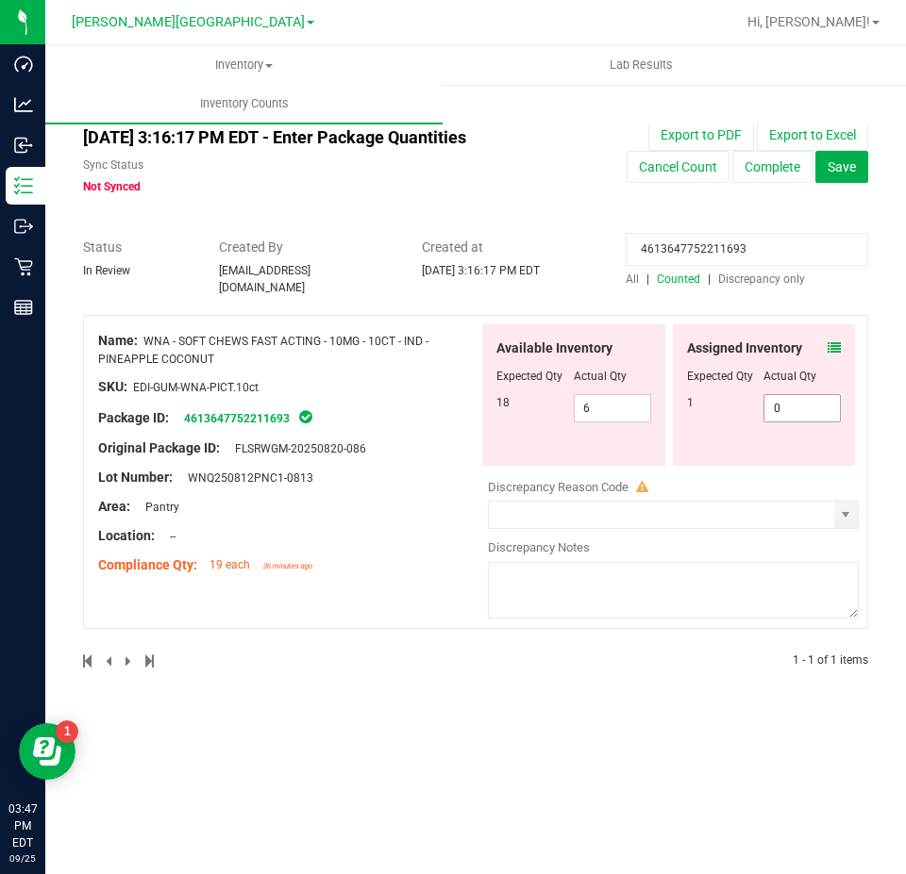
click at [811, 401] on span "0 0" at bounding box center [801, 408] width 77 height 28
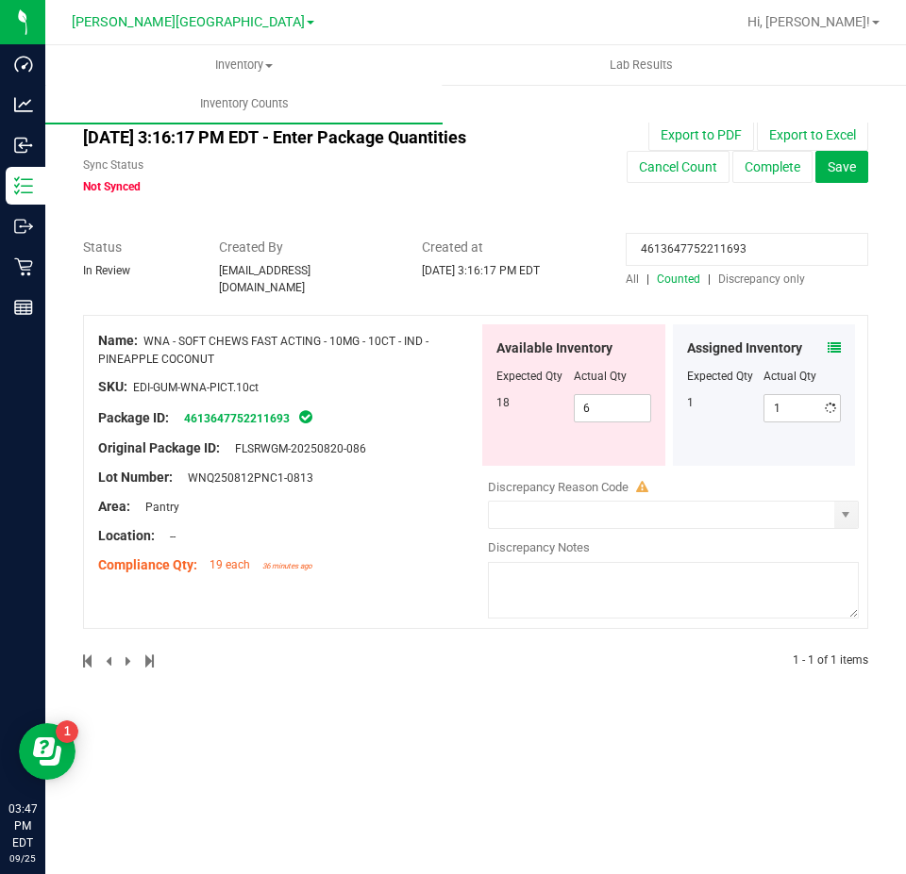
click at [696, 421] on div "Assigned Inventory Expected Qty Actual Qty 1 1 1" at bounding box center [764, 396] width 183 height 142
click at [758, 239] on input "4613647752211693" at bounding box center [746, 249] width 242 height 33
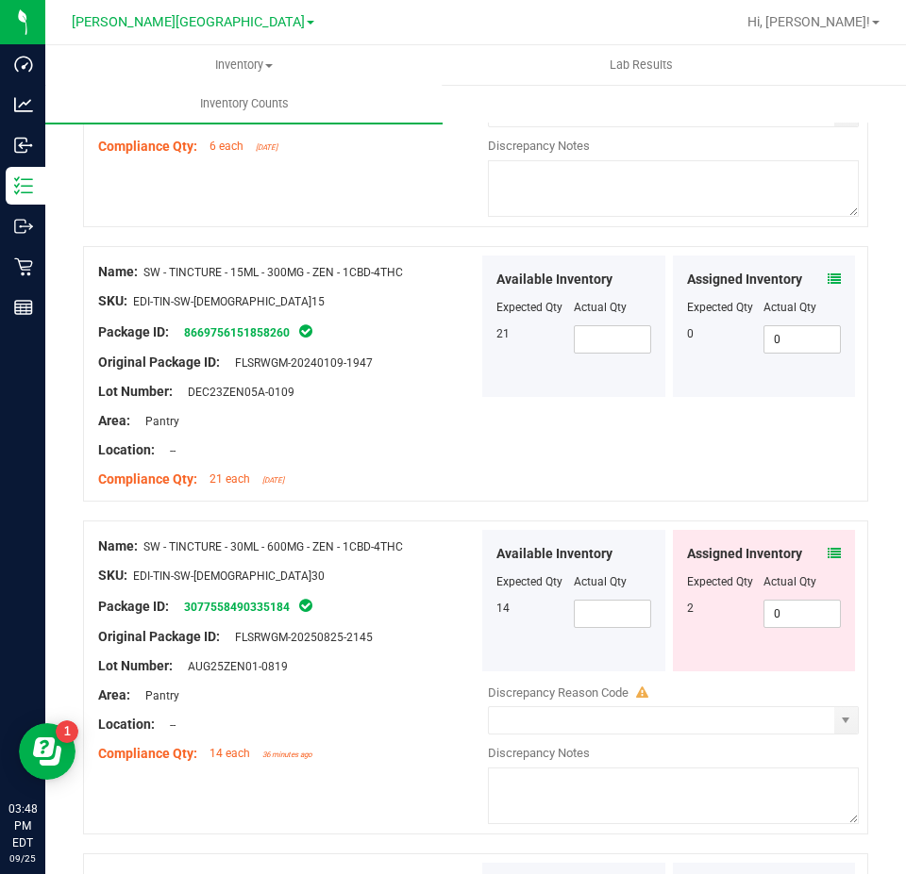
scroll to position [1321, 0]
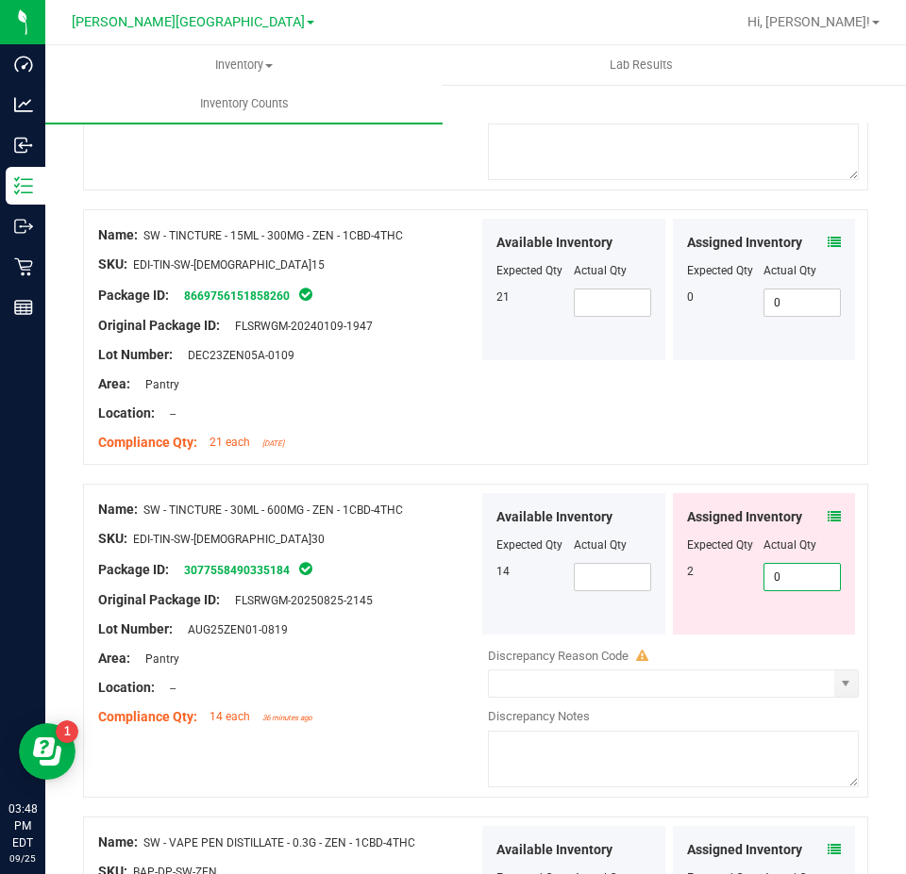
click at [801, 563] on span "0 0" at bounding box center [801, 577] width 77 height 28
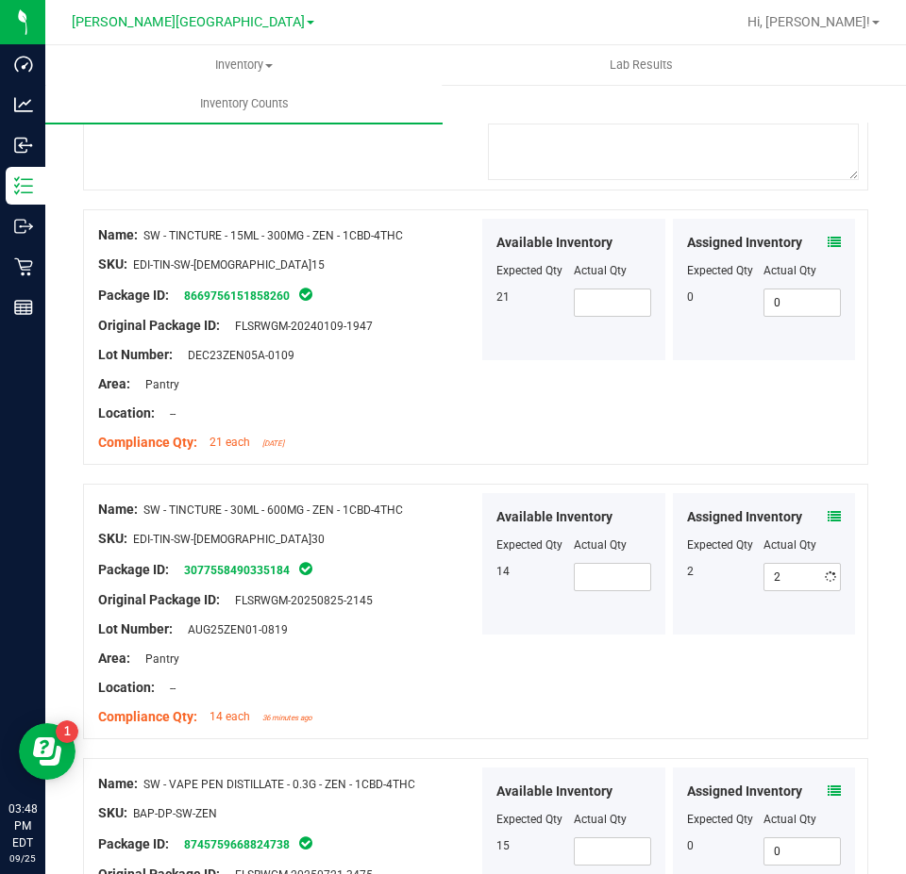
click at [646, 447] on div "Name: SW - TINCTURE - 15ML - 300MG - ZEN - 1CBD-4THC SKU: EDI-TIN-SW-ZEN.15 Pac…" at bounding box center [475, 337] width 785 height 256
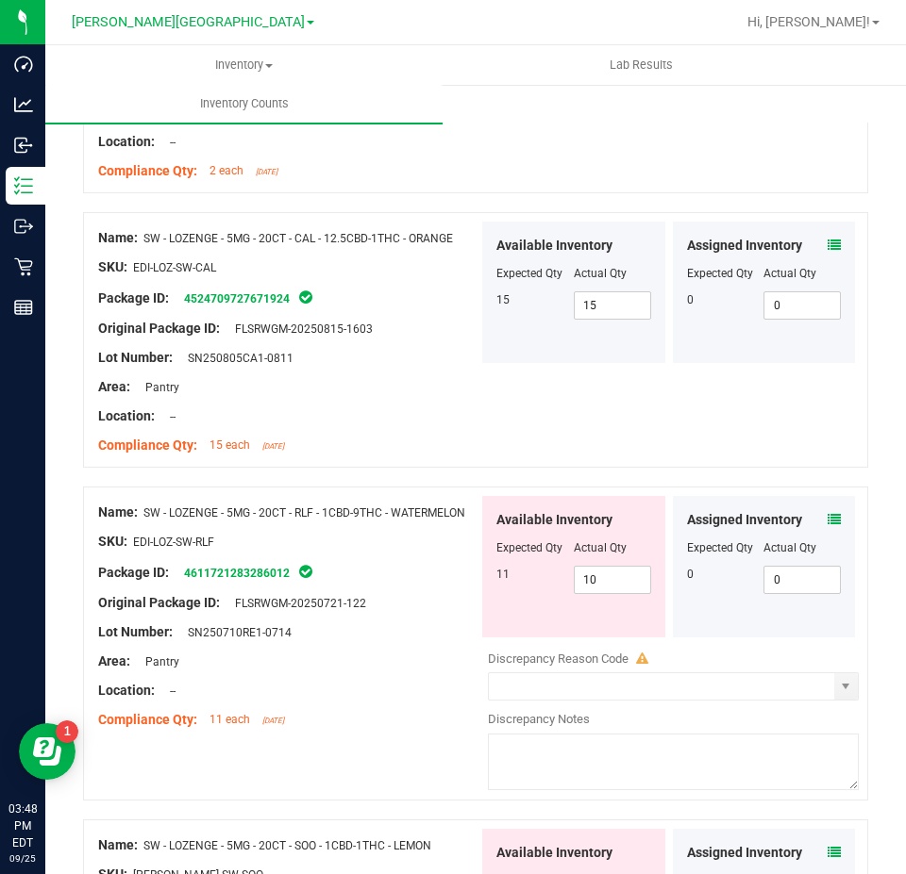
scroll to position [0, 0]
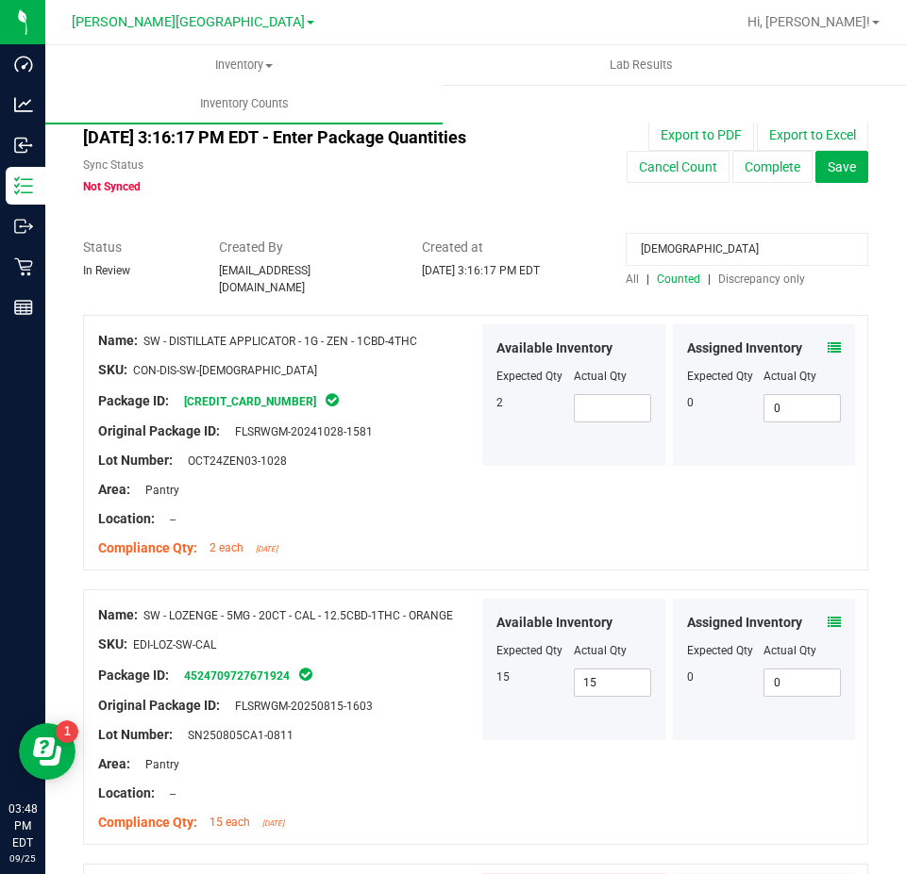
click at [671, 249] on input "Zen" at bounding box center [746, 249] width 242 height 33
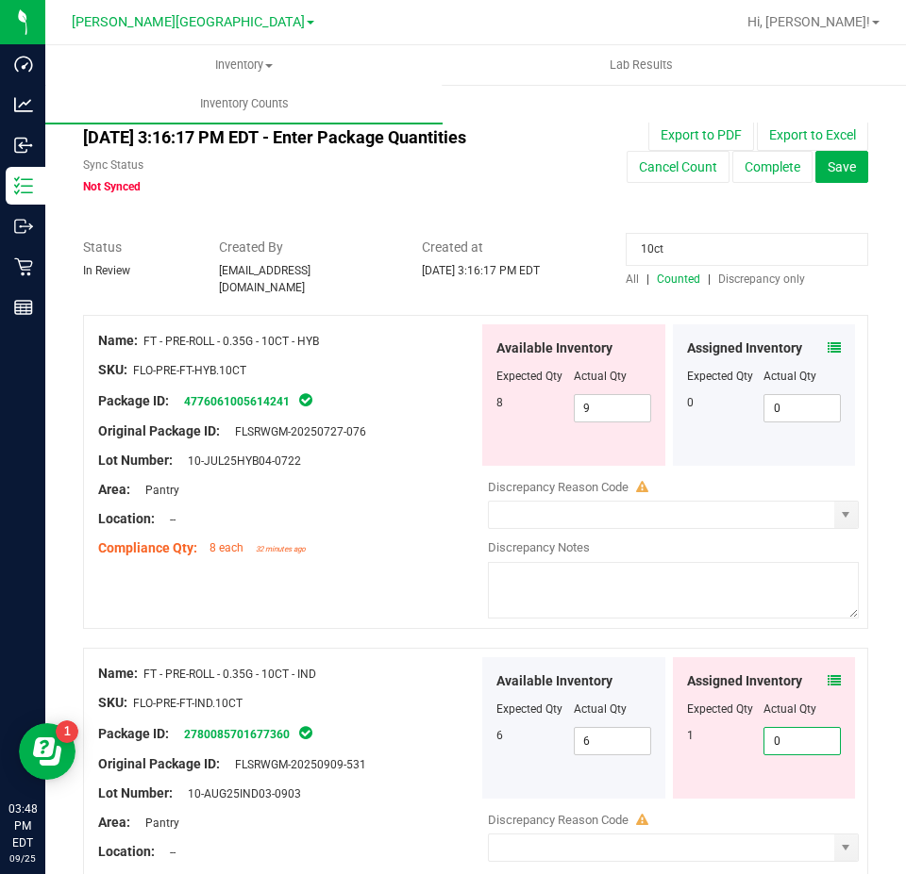
click at [796, 731] on span "0 0" at bounding box center [801, 741] width 77 height 28
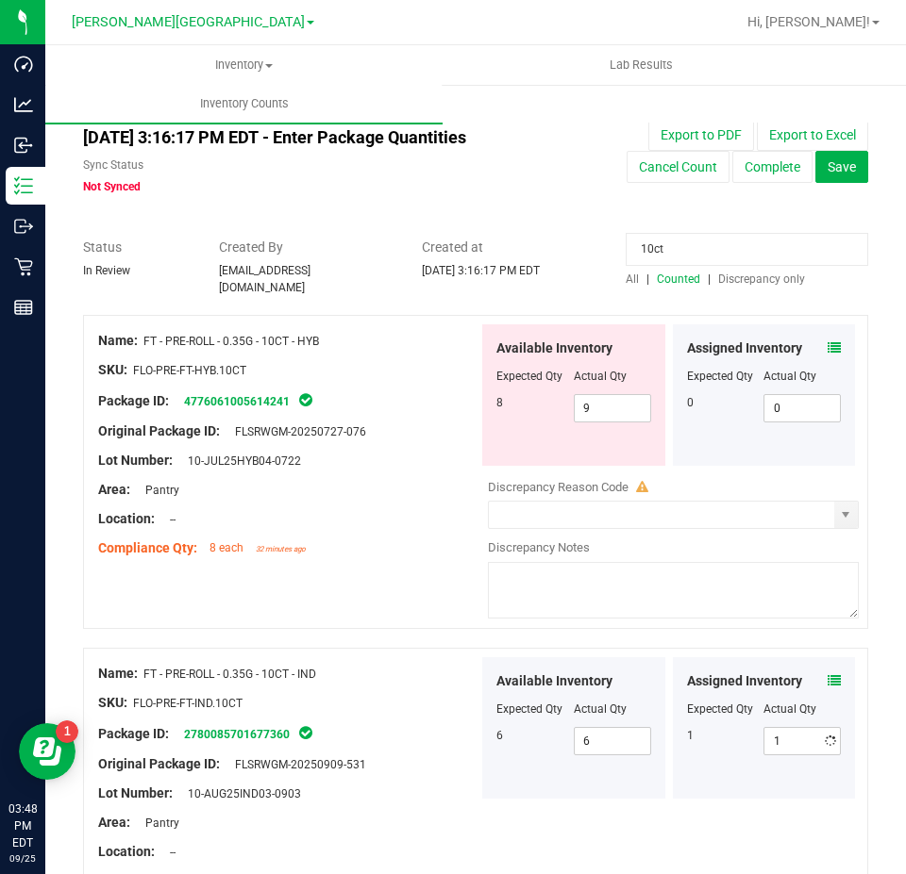
click at [398, 480] on div "Area: Pantry" at bounding box center [288, 490] width 380 height 20
click at [669, 249] on input "10ct" at bounding box center [746, 249] width 242 height 33
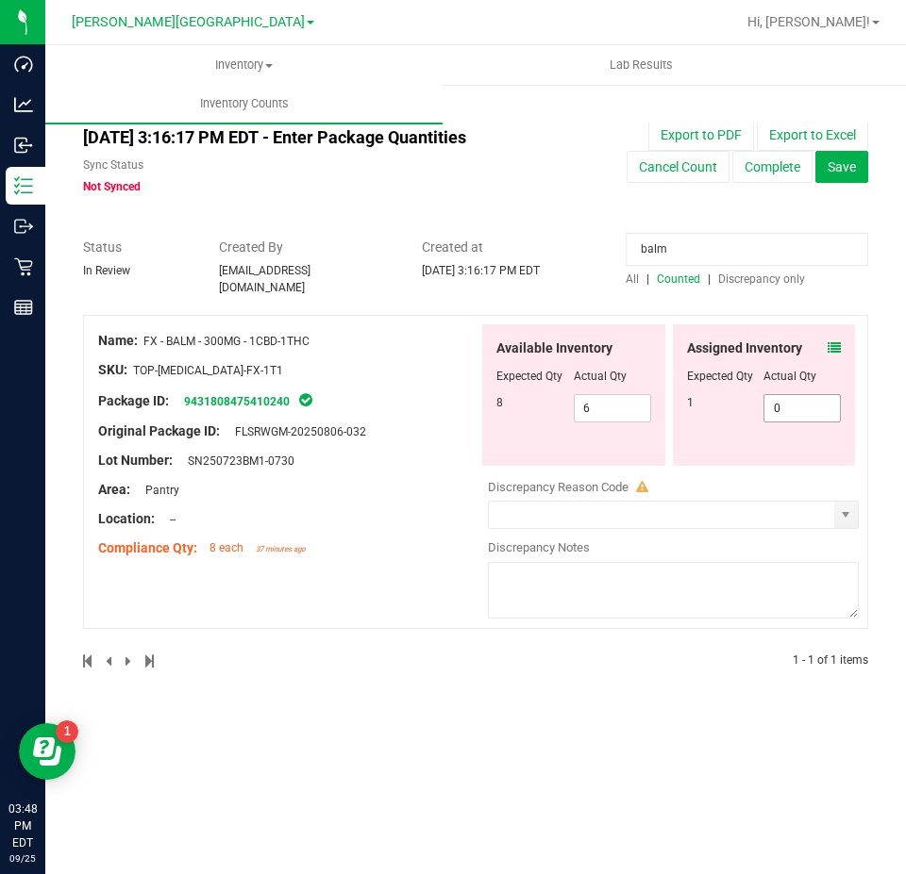
click at [819, 411] on span "0 0" at bounding box center [801, 408] width 77 height 28
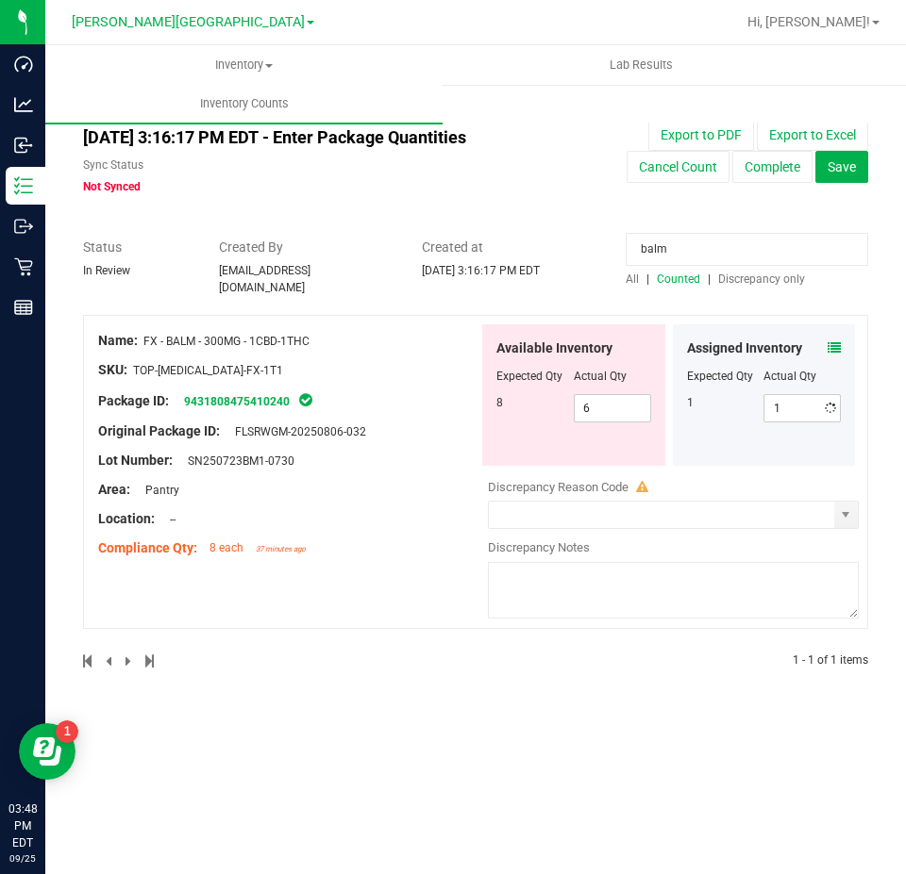
click at [654, 296] on div at bounding box center [475, 305] width 785 height 19
click at [669, 260] on input "balm" at bounding box center [746, 249] width 242 height 33
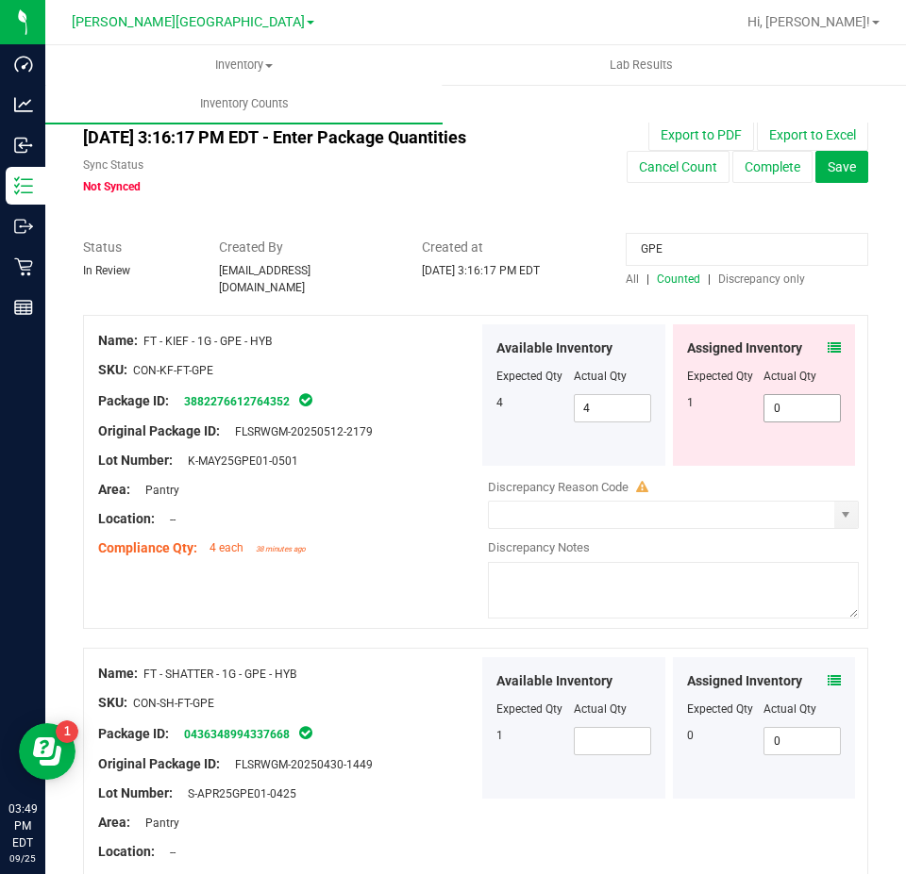
click at [787, 401] on span "0 0" at bounding box center [801, 408] width 77 height 28
click at [722, 245] on input "GPE" at bounding box center [746, 249] width 242 height 33
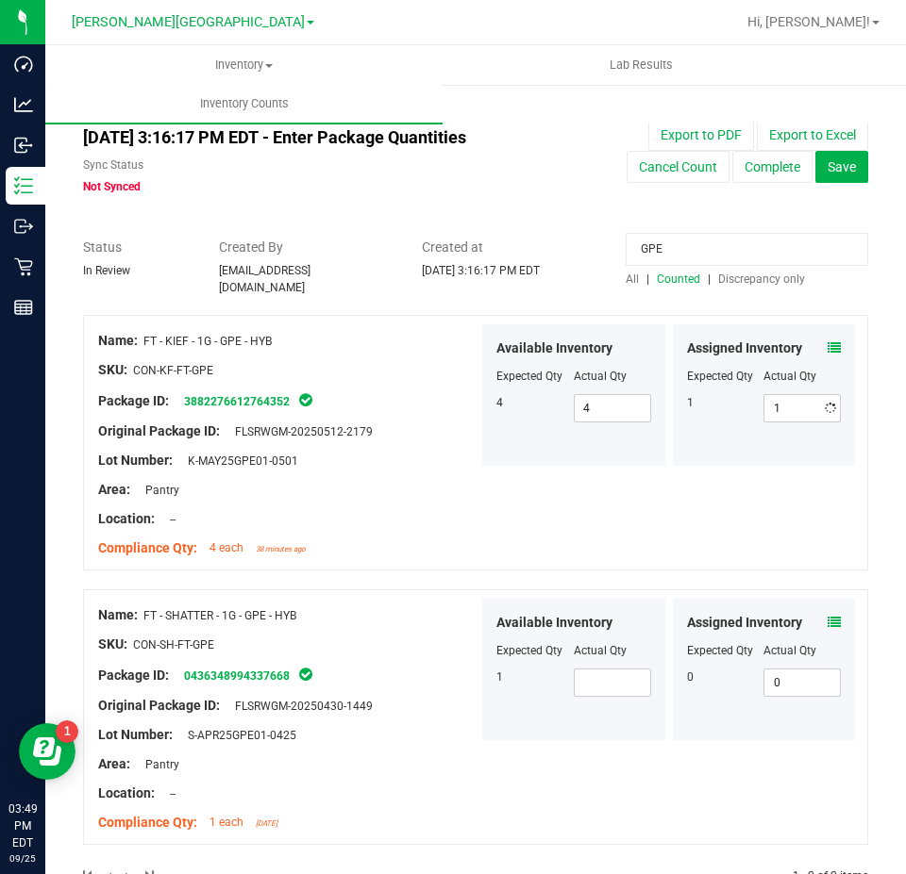
click at [722, 245] on input "GPE" at bounding box center [746, 249] width 242 height 33
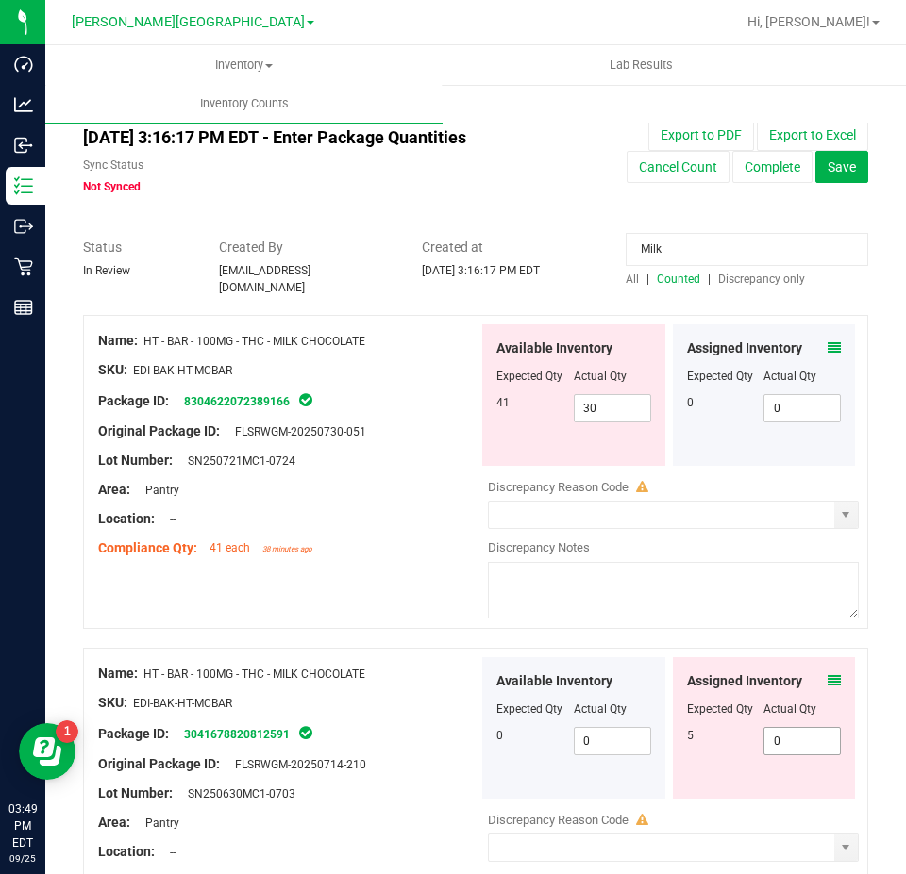
click at [797, 733] on span "0 0" at bounding box center [801, 741] width 77 height 28
click at [747, 249] on input "Milk" at bounding box center [746, 249] width 242 height 33
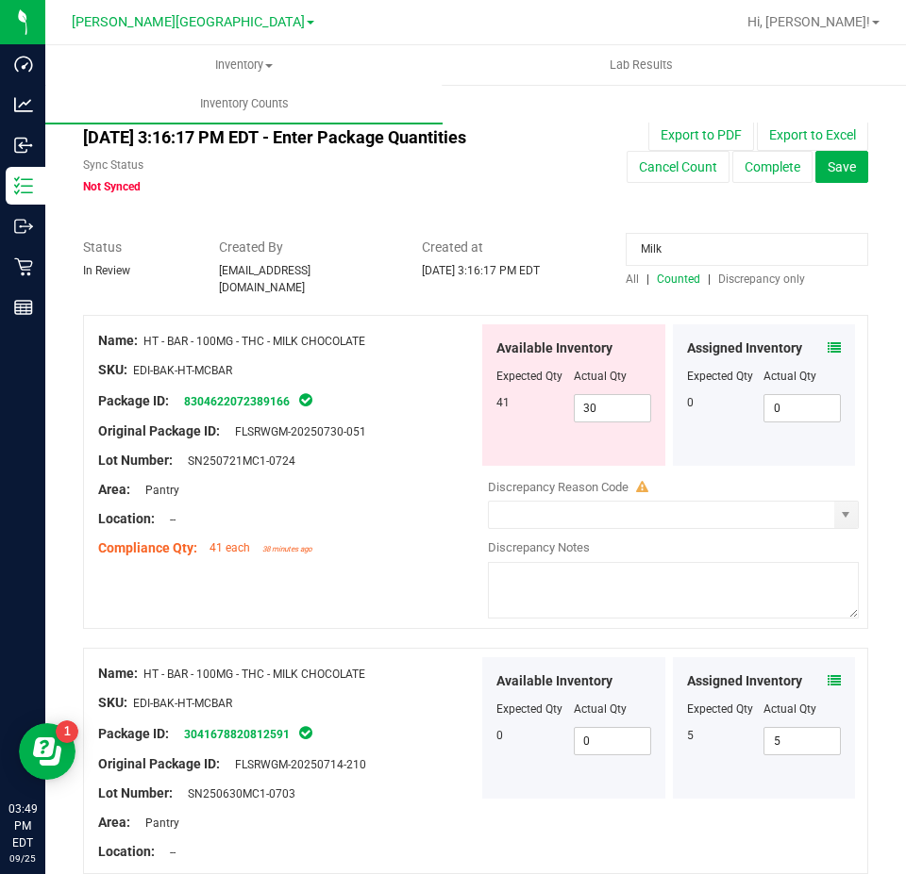
click at [747, 249] on input "Milk" at bounding box center [746, 249] width 242 height 33
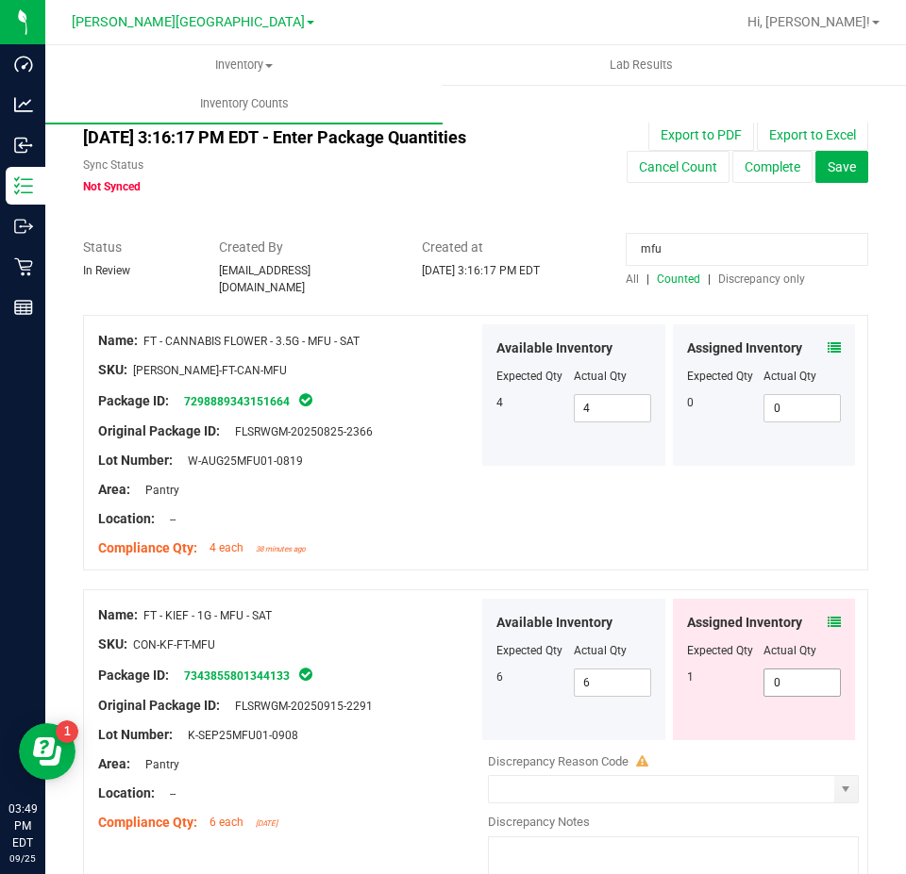
click at [811, 674] on span "0 0" at bounding box center [801, 683] width 77 height 28
click at [745, 256] on input "mfu" at bounding box center [746, 249] width 242 height 33
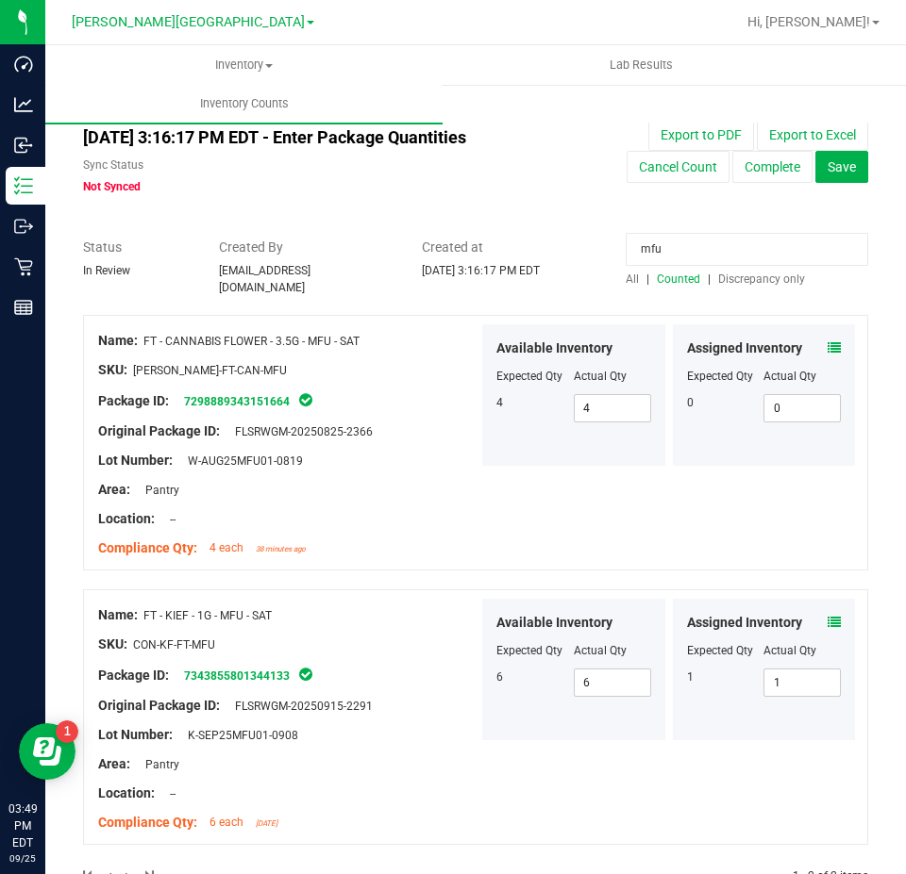
click at [745, 256] on input "mfu" at bounding box center [746, 249] width 242 height 33
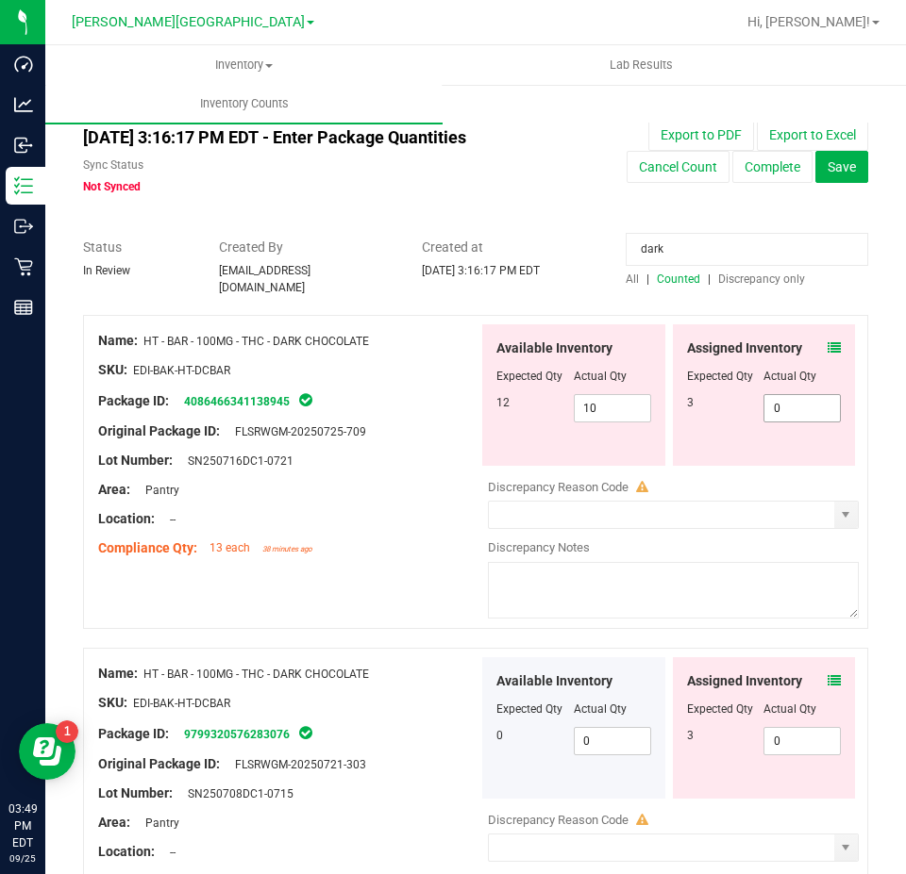
click at [799, 406] on span "0 0" at bounding box center [801, 408] width 77 height 28
click at [827, 669] on div "Assigned Inventory Expected Qty Actual Qty 3 0 0" at bounding box center [764, 729] width 183 height 142
click at [826, 669] on div "Assigned Inventory Expected Qty Actual Qty 3 0 0" at bounding box center [764, 729] width 183 height 142
click at [827, 674] on icon at bounding box center [833, 680] width 13 height 13
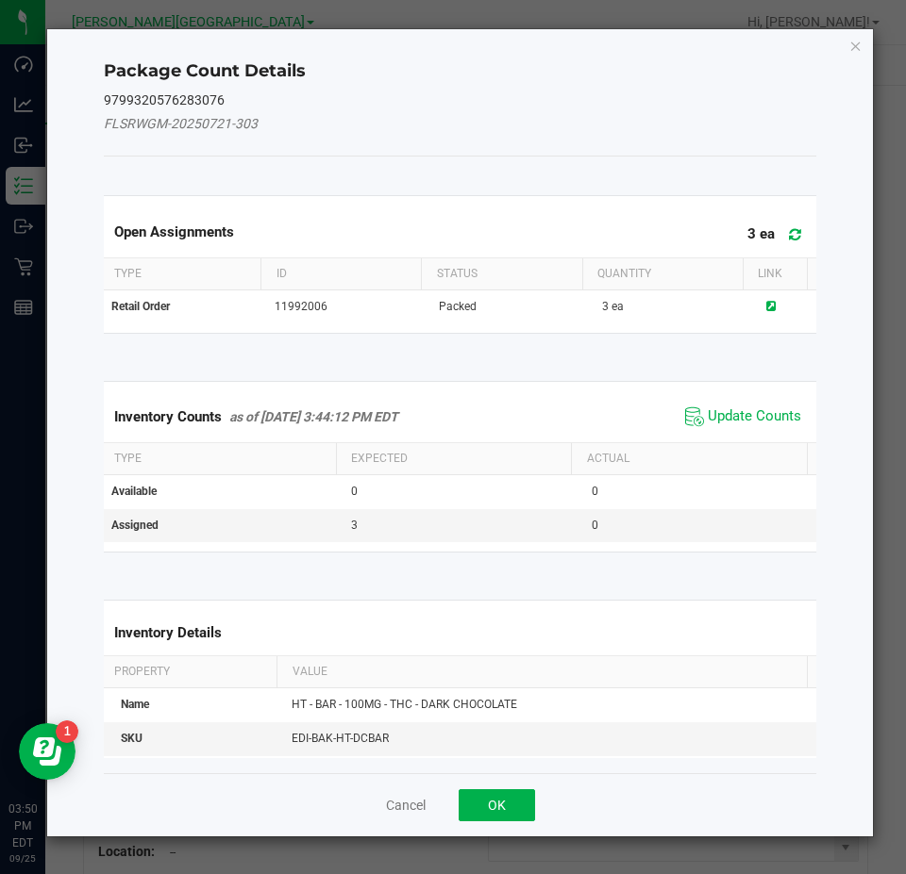
click at [852, 48] on icon "Close" at bounding box center [855, 45] width 13 height 23
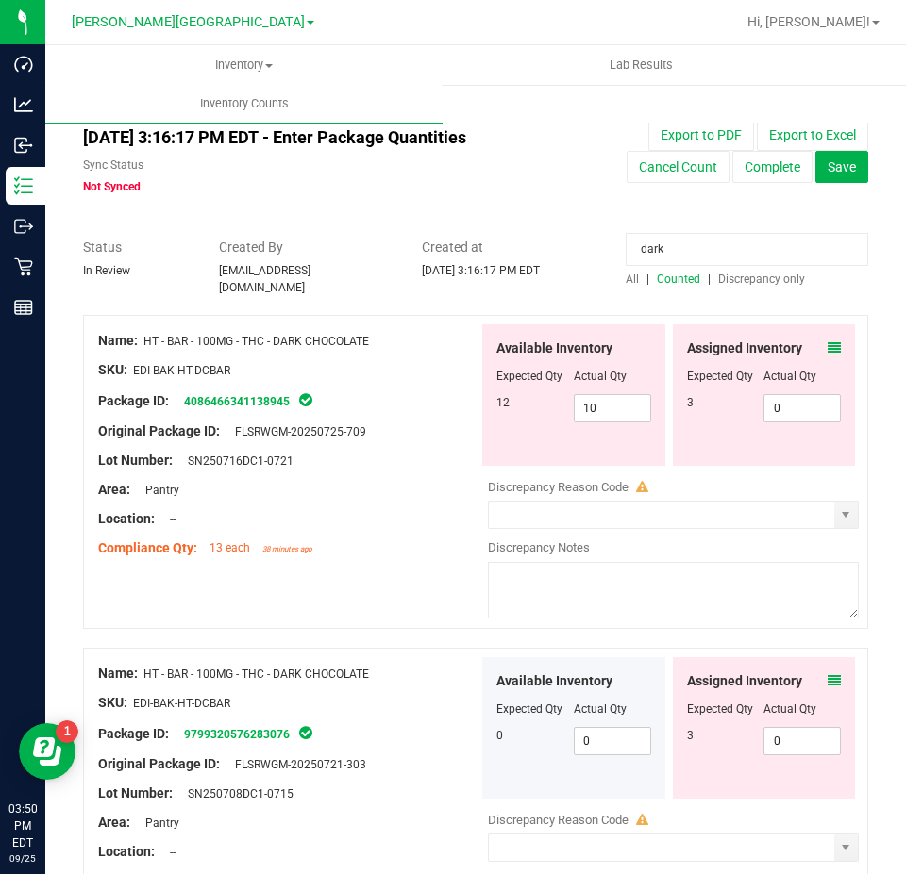
click at [800, 718] on div at bounding box center [764, 722] width 155 height 9
click at [807, 727] on span "0 0" at bounding box center [801, 741] width 77 height 28
click at [751, 562] on textarea at bounding box center [673, 590] width 371 height 57
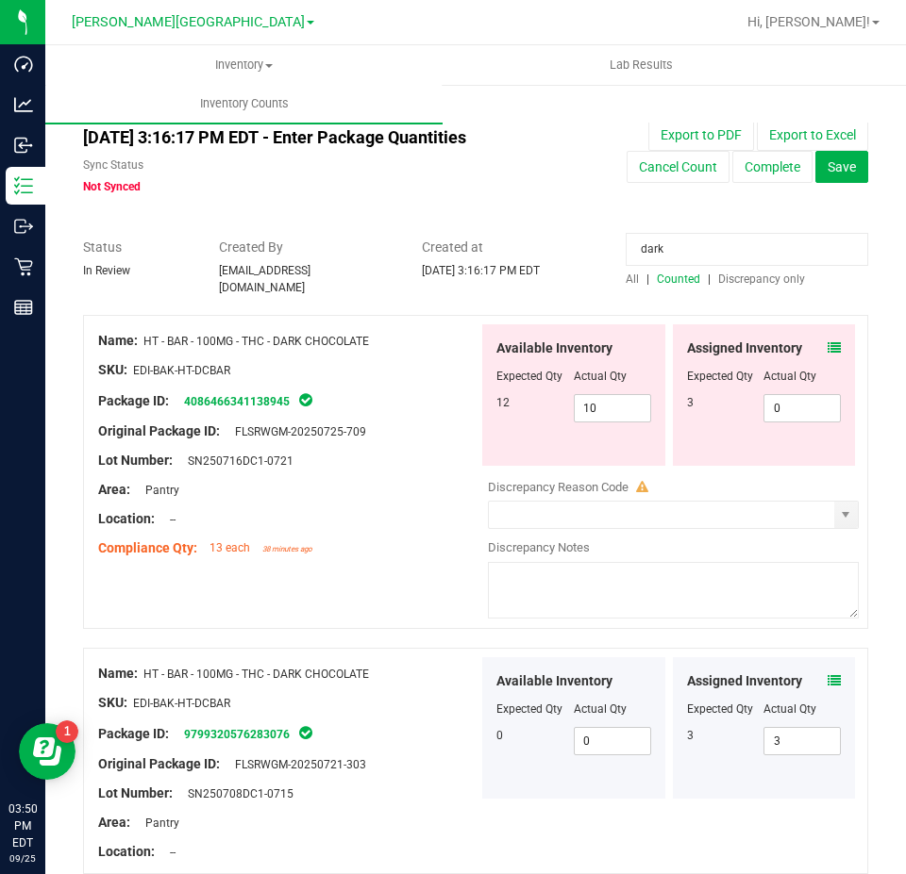
click at [709, 244] on input "dark" at bounding box center [746, 249] width 242 height 33
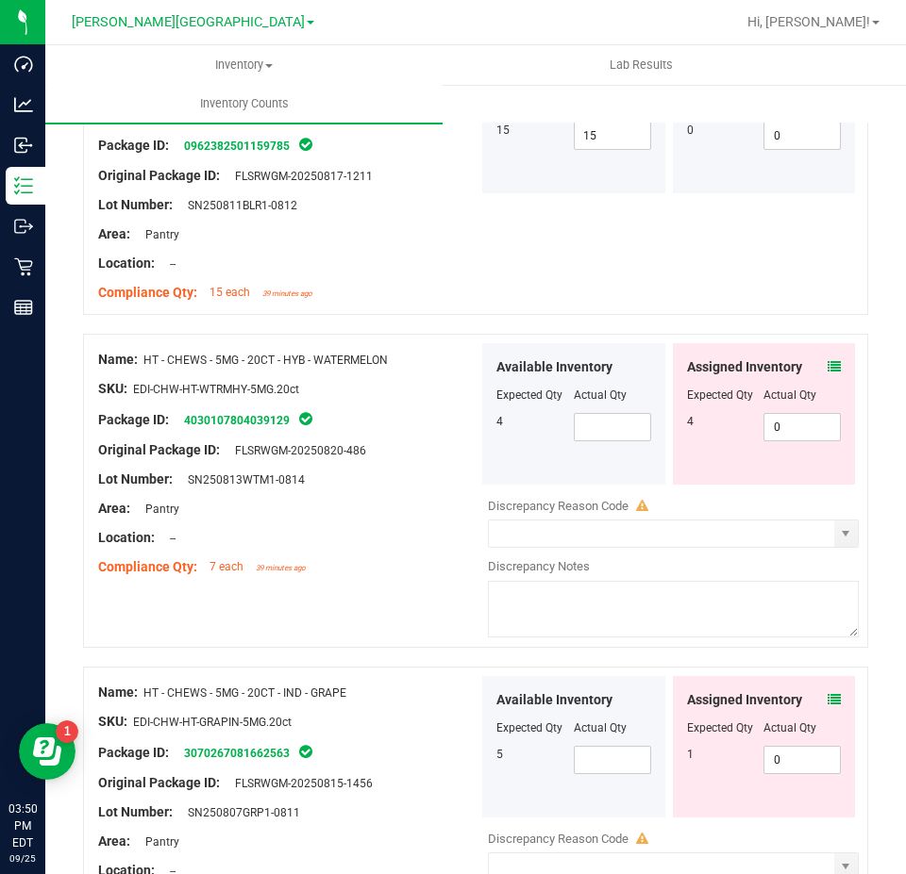
scroll to position [283, 0]
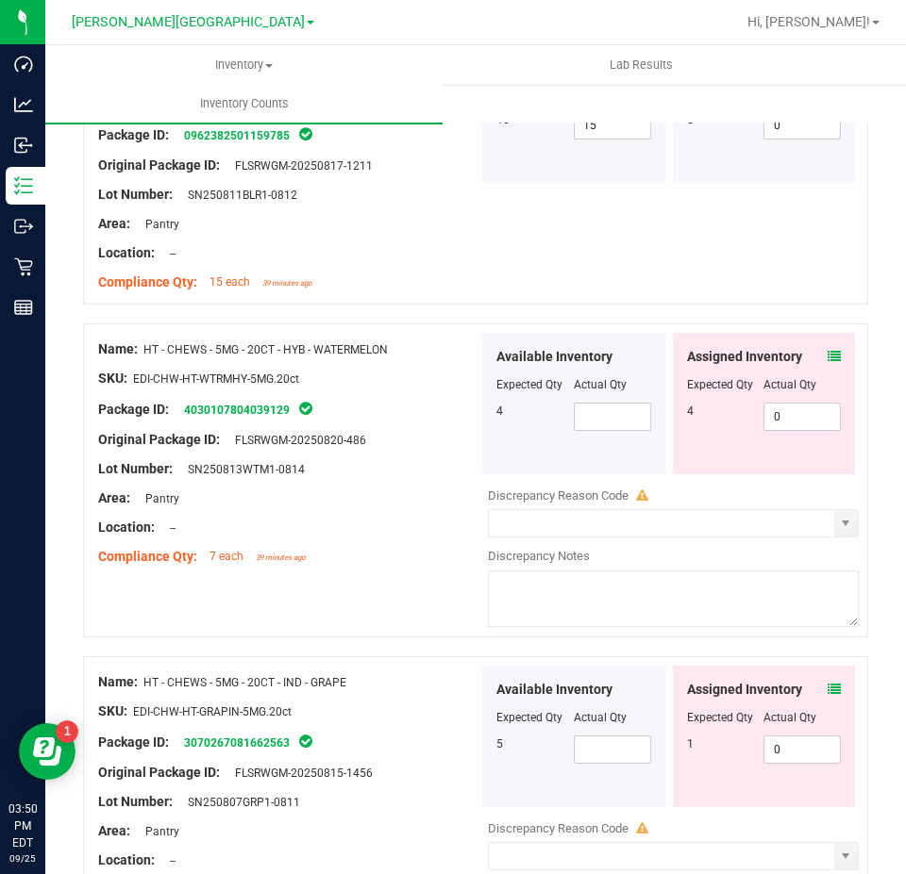
click at [827, 350] on icon at bounding box center [833, 356] width 13 height 13
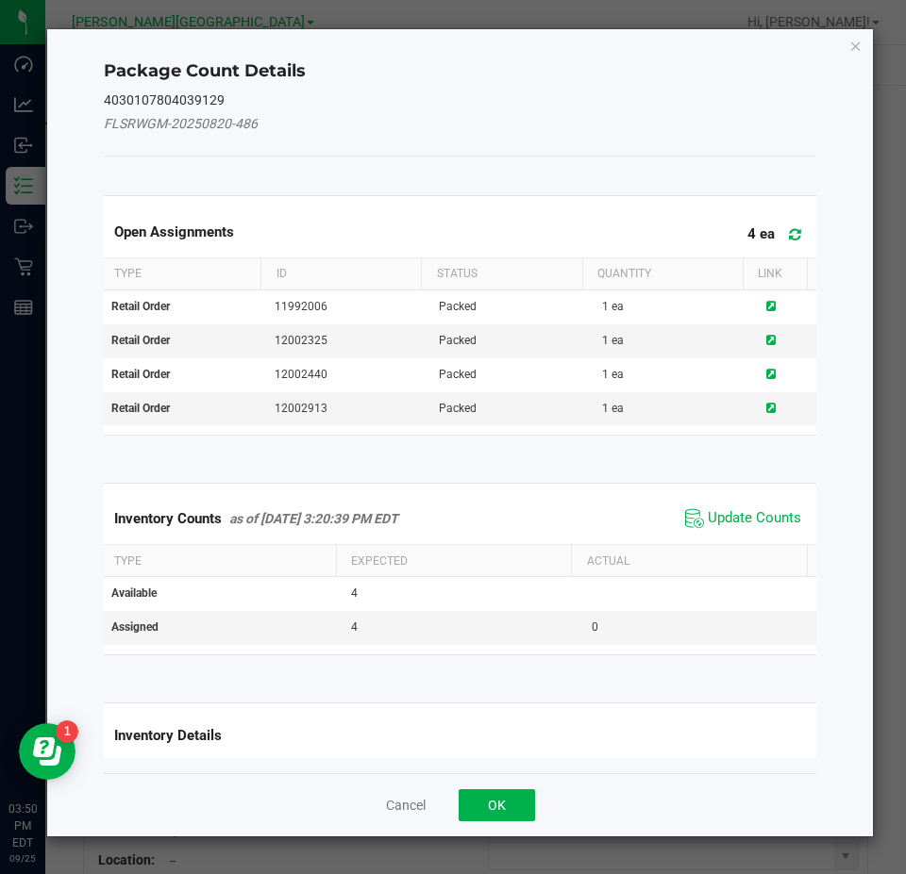
drag, startPoint x: 858, startPoint y: 42, endPoint x: 848, endPoint y: 54, distance: 15.4
click at [858, 43] on icon "Close" at bounding box center [855, 45] width 13 height 23
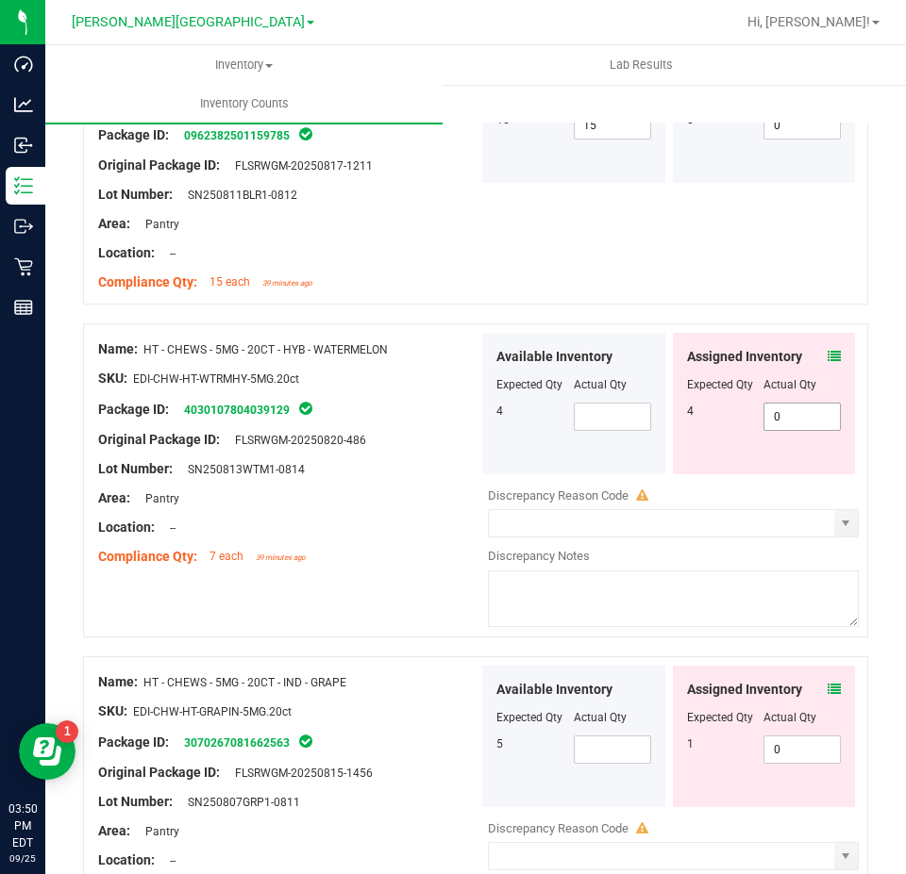
click at [783, 403] on span "0 0" at bounding box center [801, 417] width 77 height 28
click at [653, 237] on div "Name: HT - CHEWS - 10MG - 20CT - HYB - 1CBD-1THC - BLUE RASPBERRY SKU: EDI-CHW-…" at bounding box center [475, 168] width 785 height 273
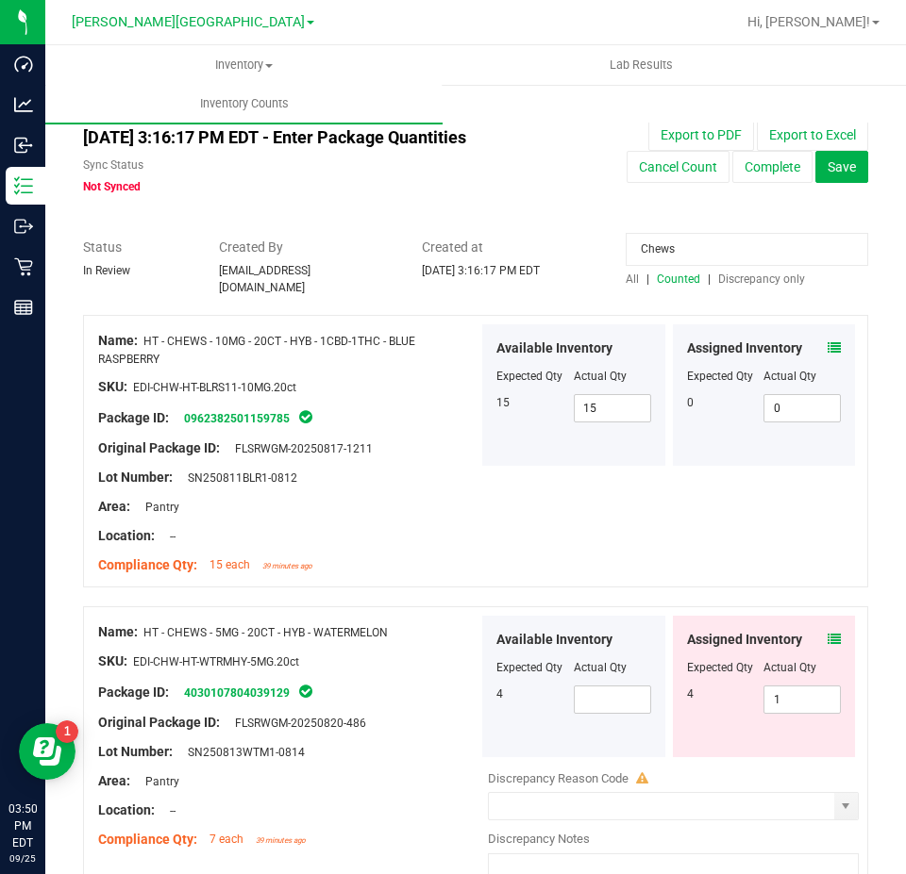
click at [691, 242] on input "Chews" at bounding box center [746, 249] width 242 height 33
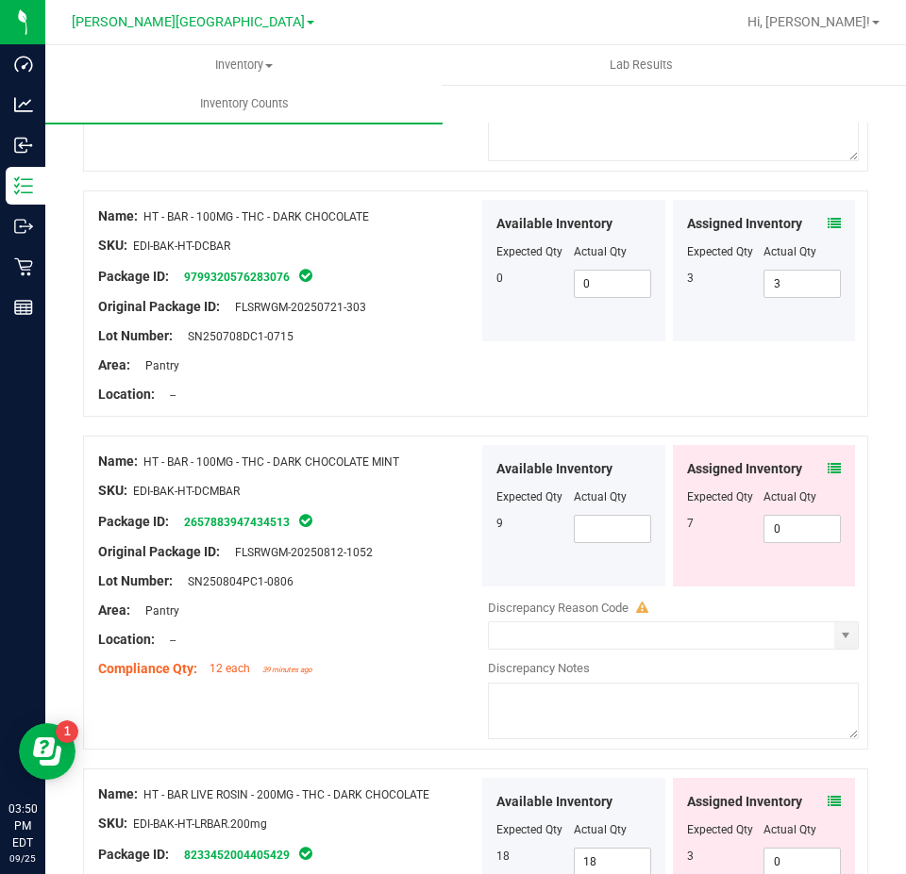
scroll to position [472, 0]
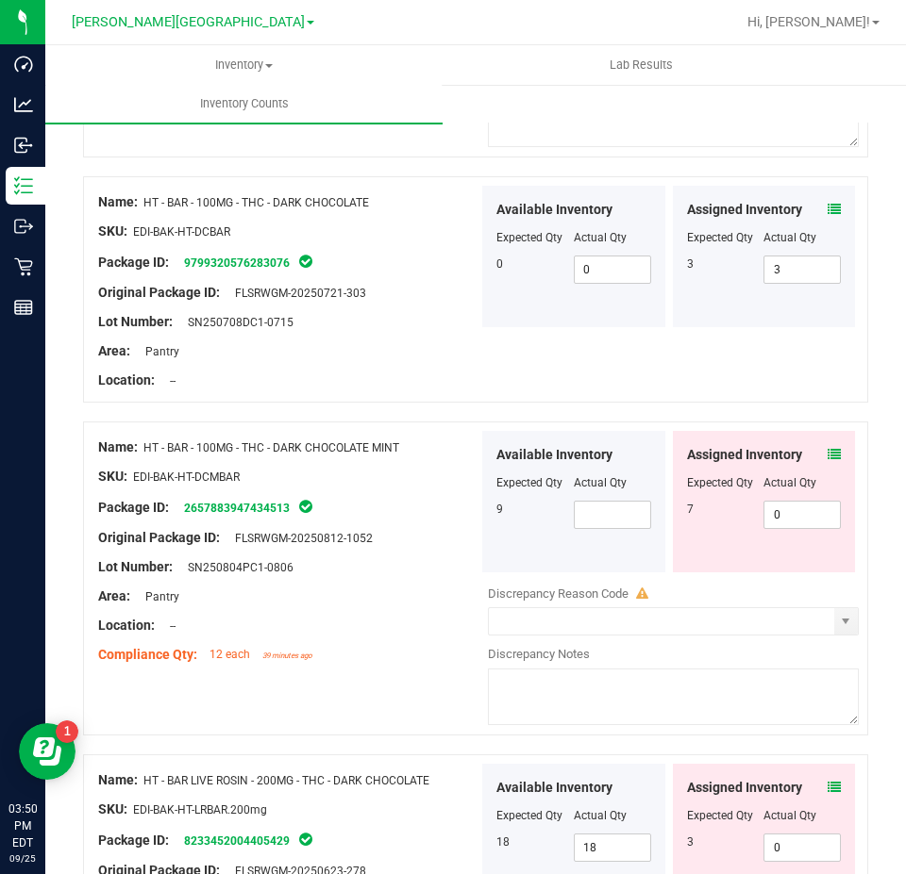
click at [827, 448] on icon at bounding box center [833, 454] width 13 height 13
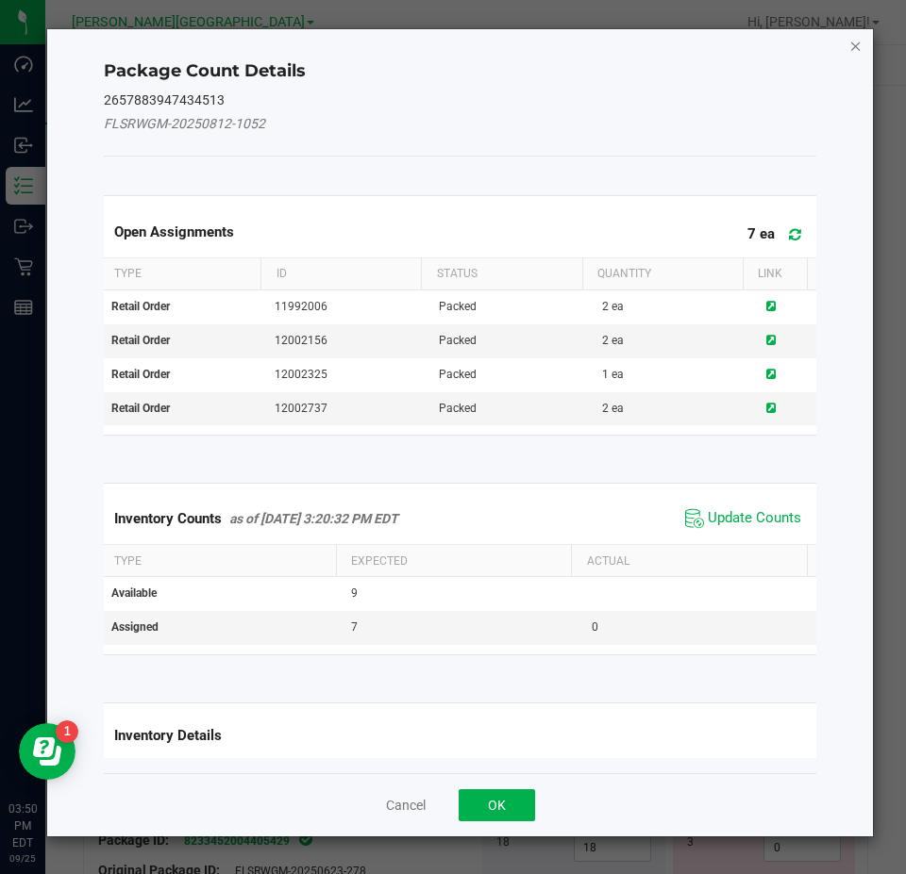
click at [849, 41] on icon "Close" at bounding box center [855, 45] width 13 height 23
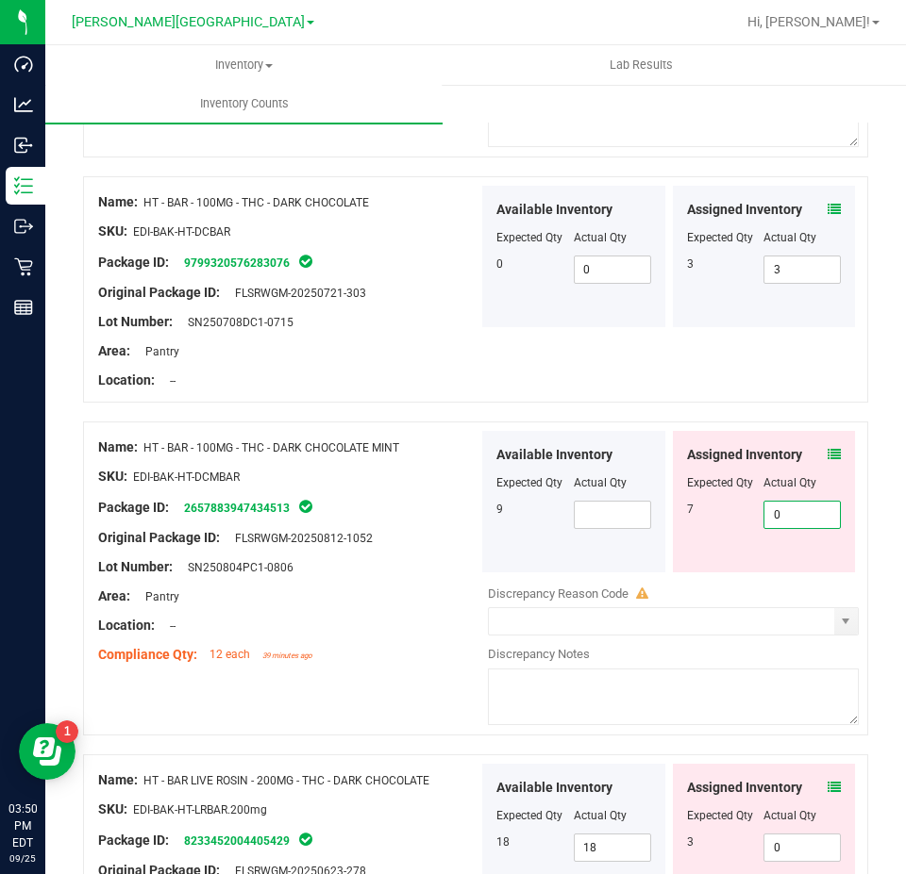
click at [766, 508] on span "0 0" at bounding box center [801, 515] width 77 height 28
click at [561, 350] on div "Name: HT - BAR - 100MG - THC - DARK CHOCOLATE SKU: EDI-BAK-HT-DCBAR Package ID:…" at bounding box center [475, 289] width 785 height 226
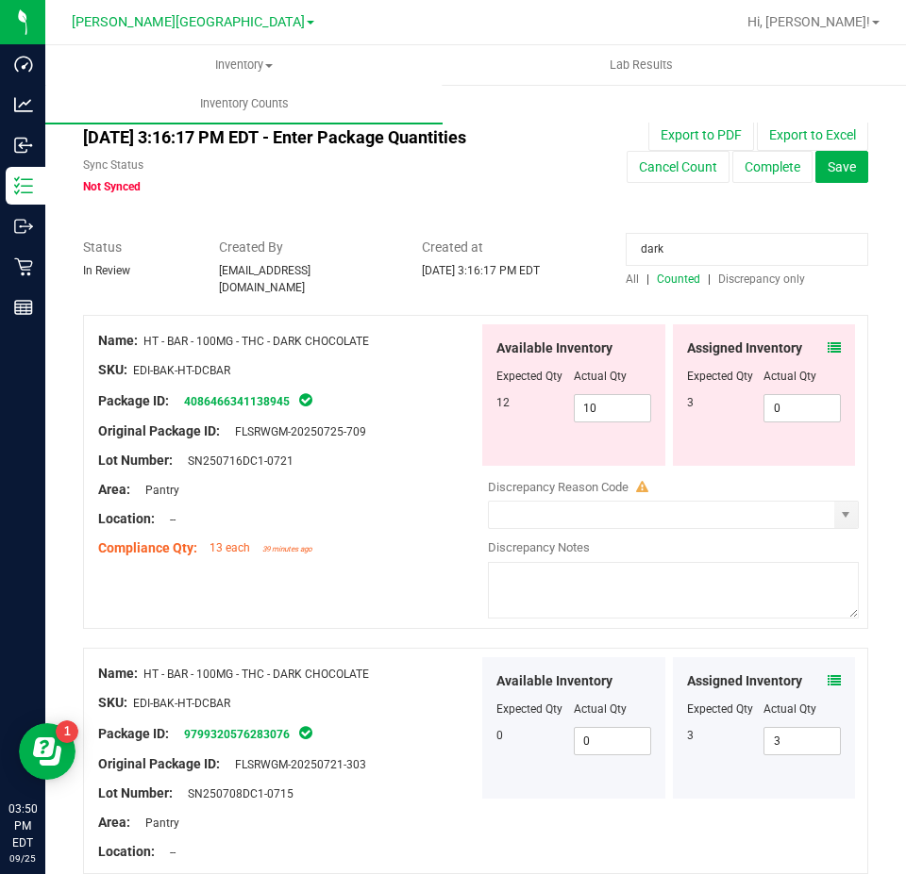
click at [699, 260] on input "dark" at bounding box center [746, 249] width 242 height 33
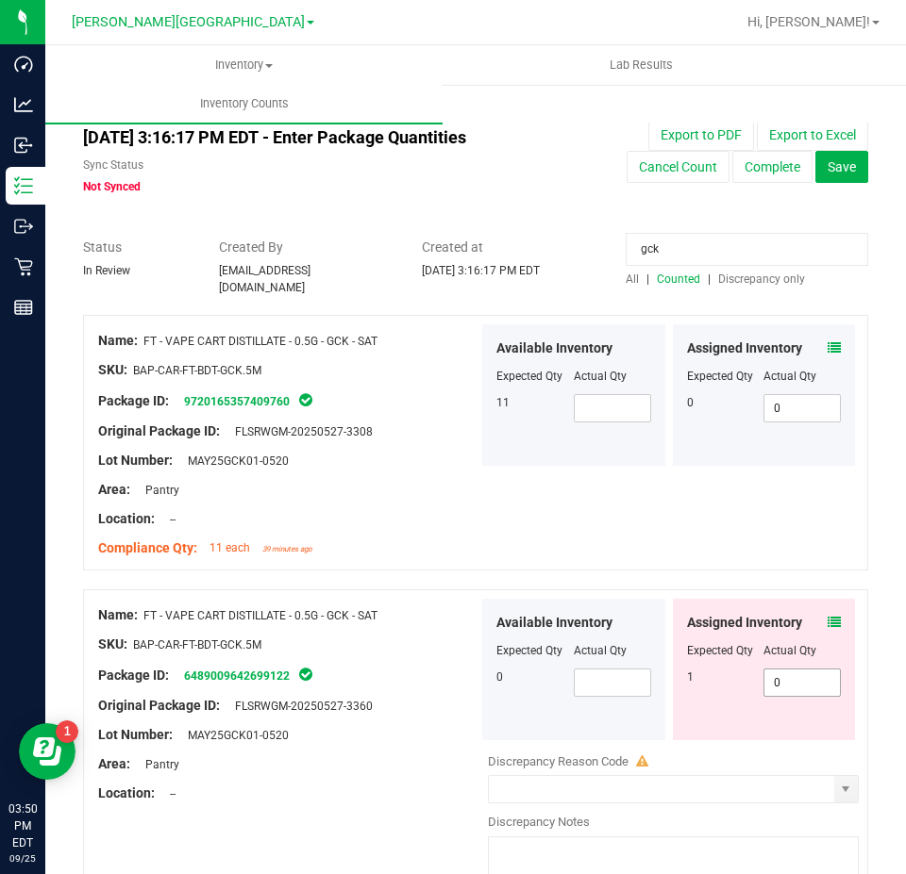
click at [783, 673] on span "0 0" at bounding box center [801, 683] width 77 height 28
click at [700, 250] on input "gck" at bounding box center [746, 249] width 242 height 33
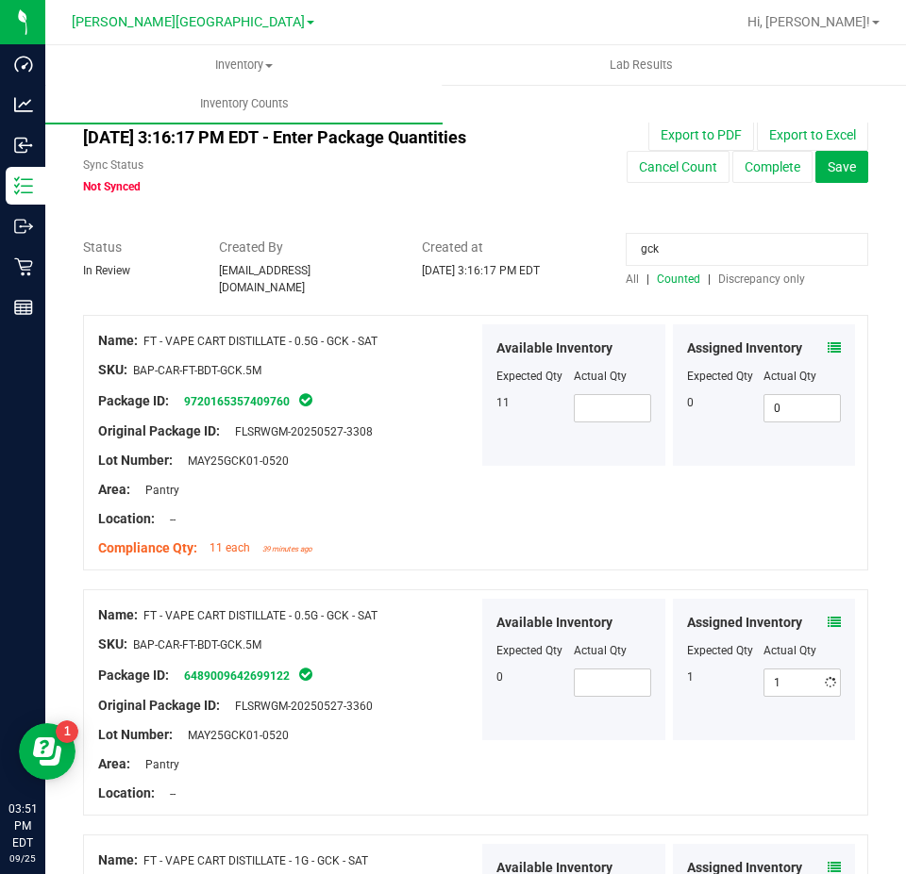
click at [700, 250] on input "gck" at bounding box center [746, 249] width 242 height 33
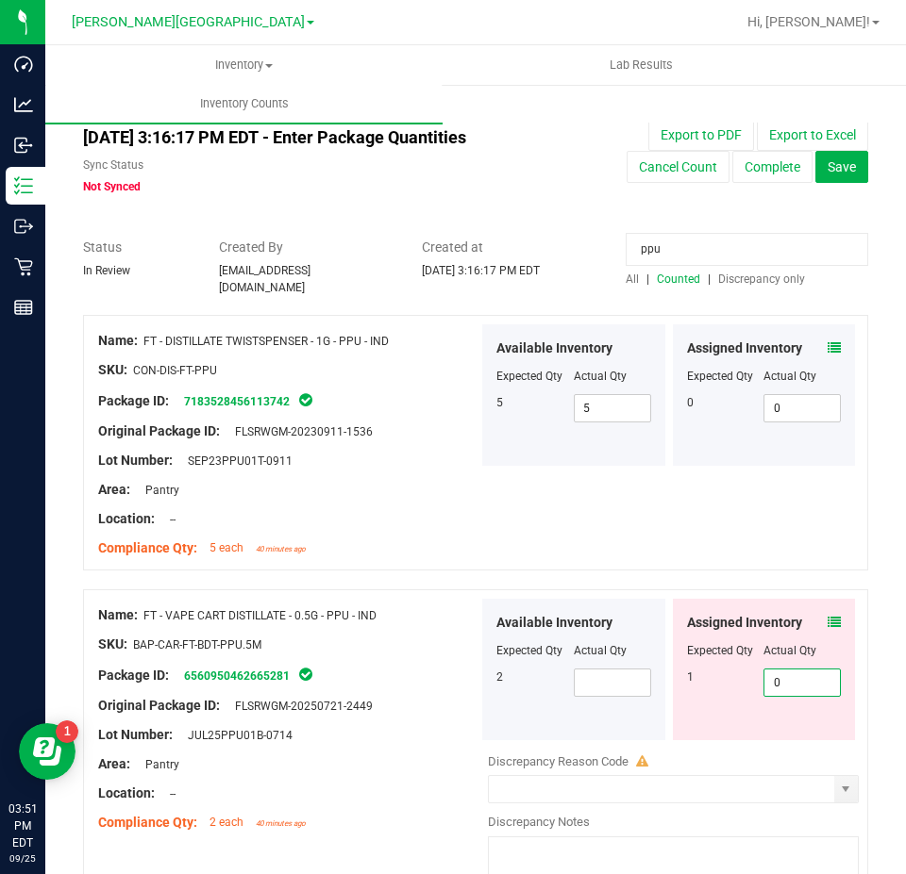
click at [801, 674] on span "0 0" at bounding box center [801, 683] width 77 height 28
click at [682, 242] on input "ppu" at bounding box center [746, 249] width 242 height 33
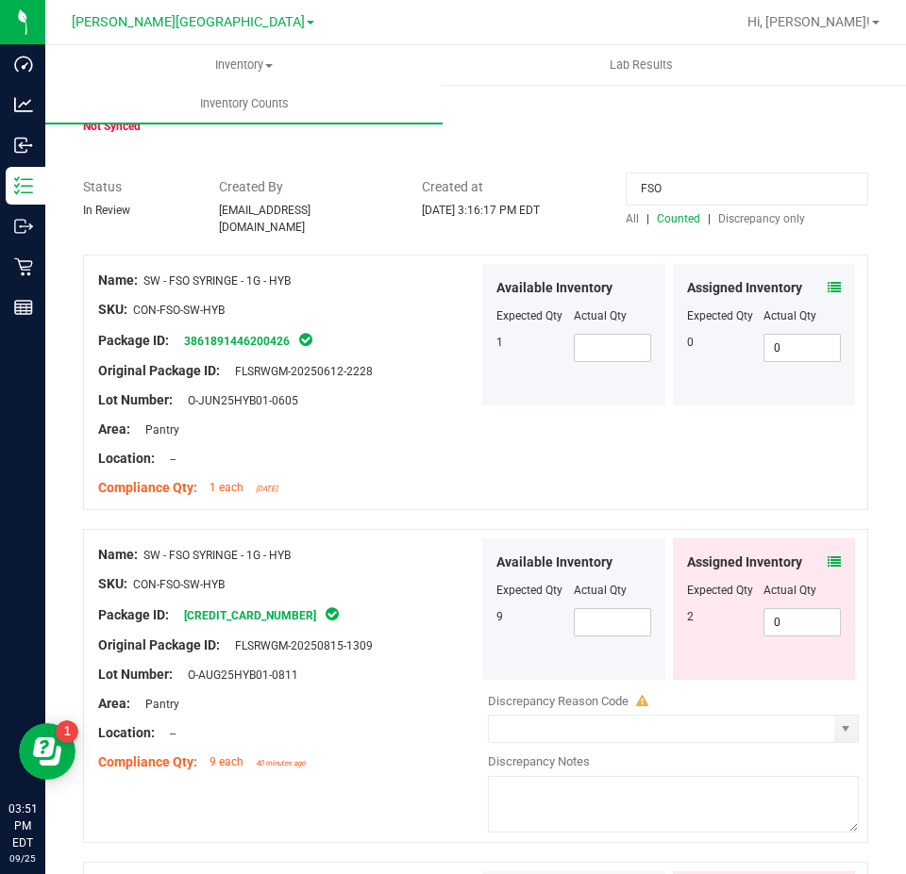
scroll to position [94, 0]
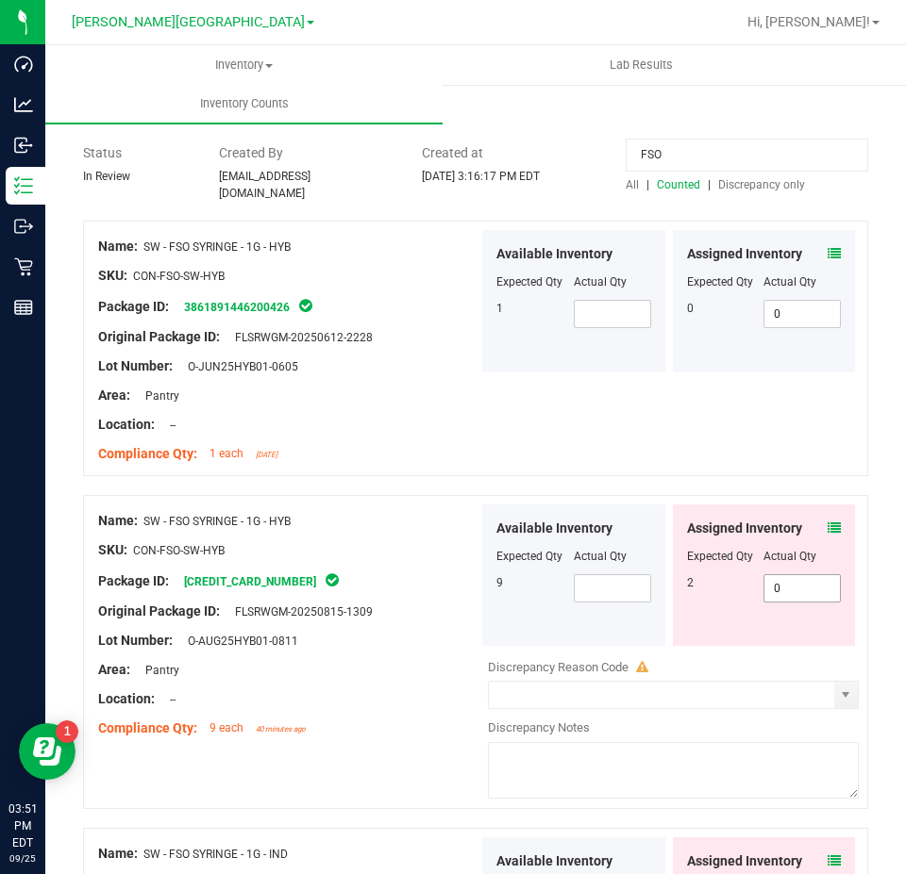
click at [776, 581] on span "0 0" at bounding box center [801, 588] width 77 height 28
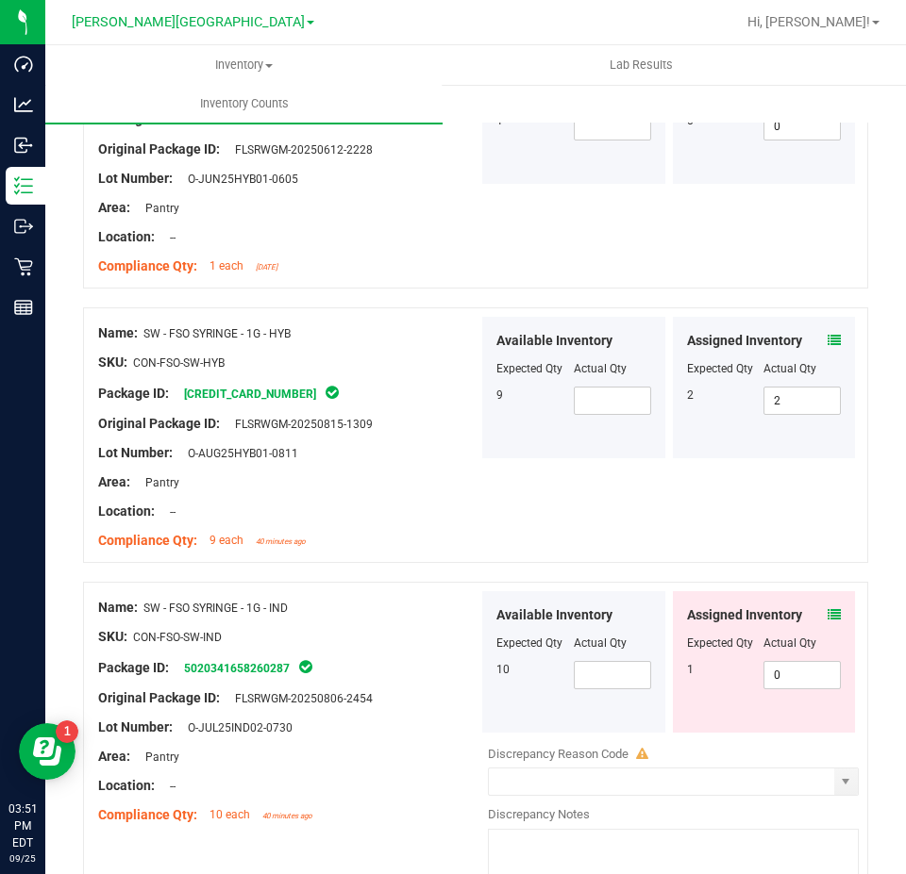
scroll to position [283, 0]
click at [803, 660] on span "0 0" at bounding box center [801, 674] width 77 height 28
click at [652, 685] on div "Available Inventory Expected Qty Actual Qty 10" at bounding box center [573, 662] width 183 height 142
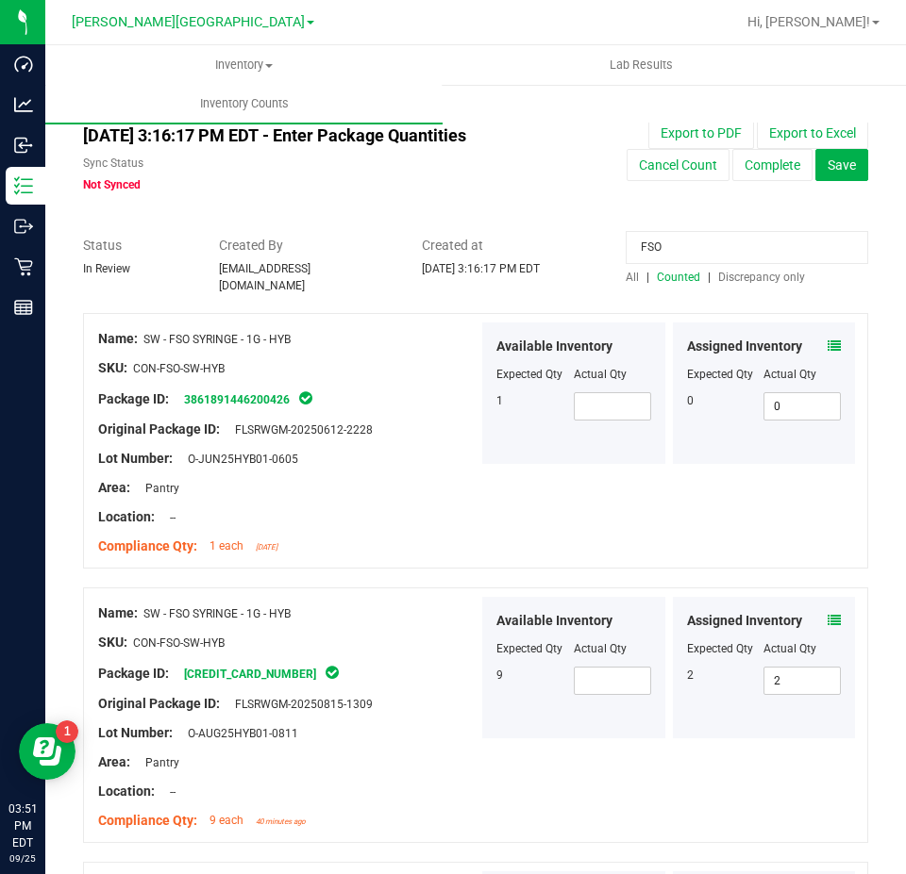
scroll to position [0, 0]
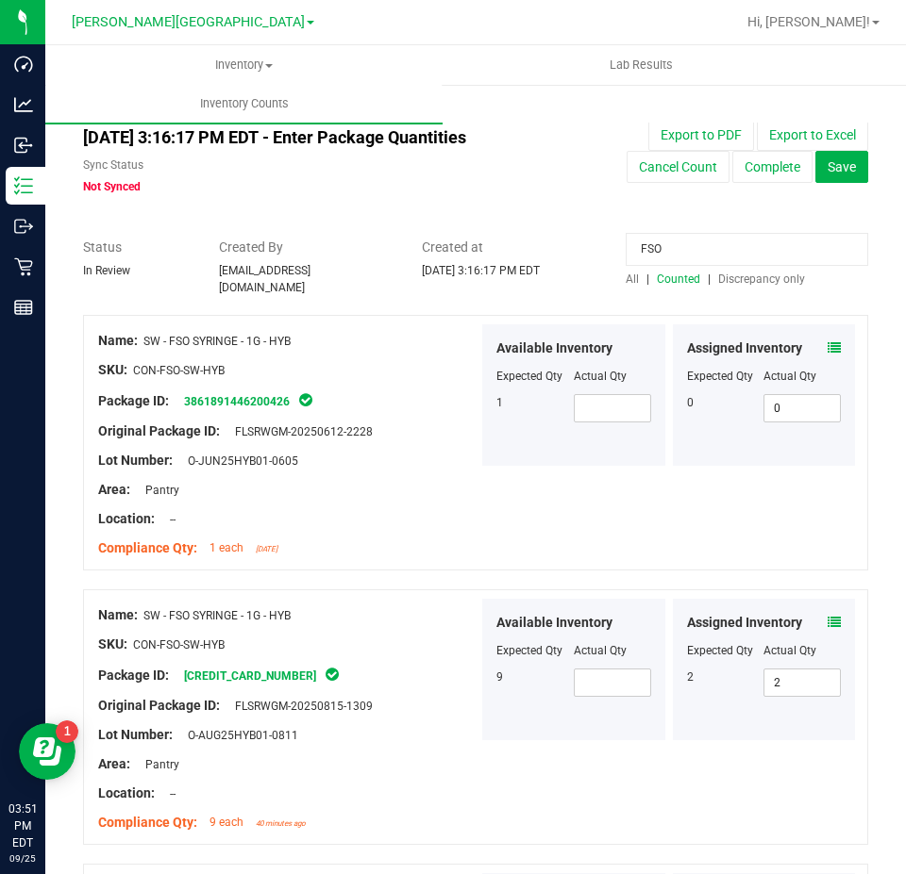
click at [681, 249] on input "FSO" at bounding box center [746, 249] width 242 height 33
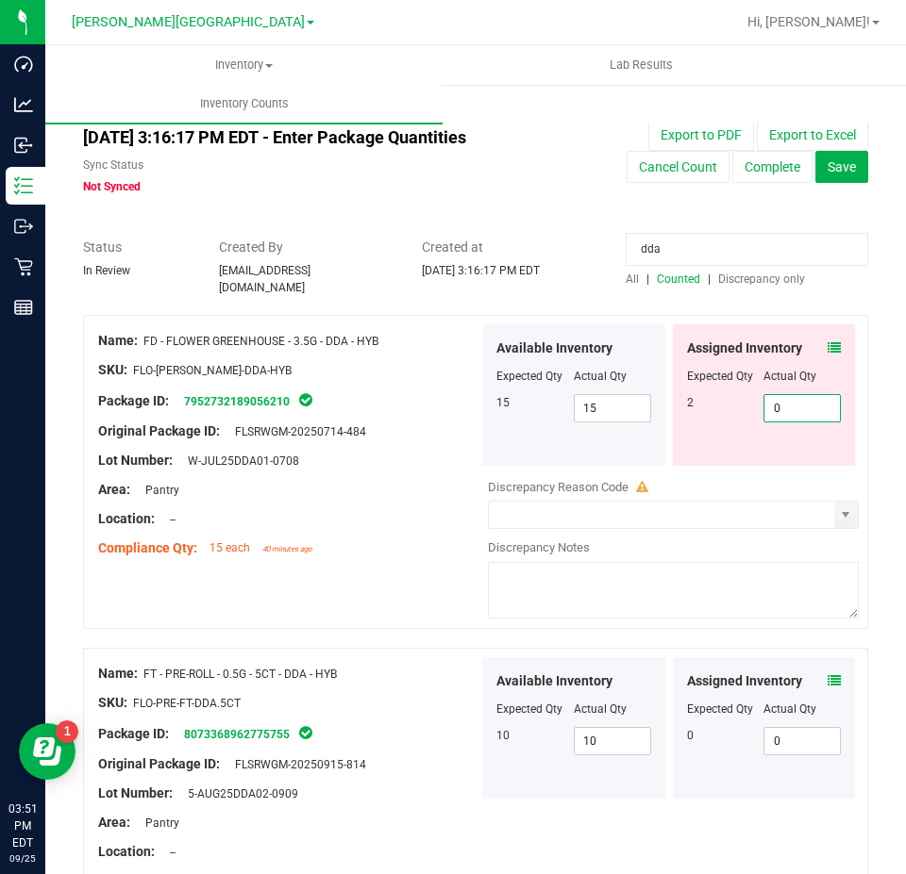
click at [789, 406] on span "0 0" at bounding box center [801, 408] width 77 height 28
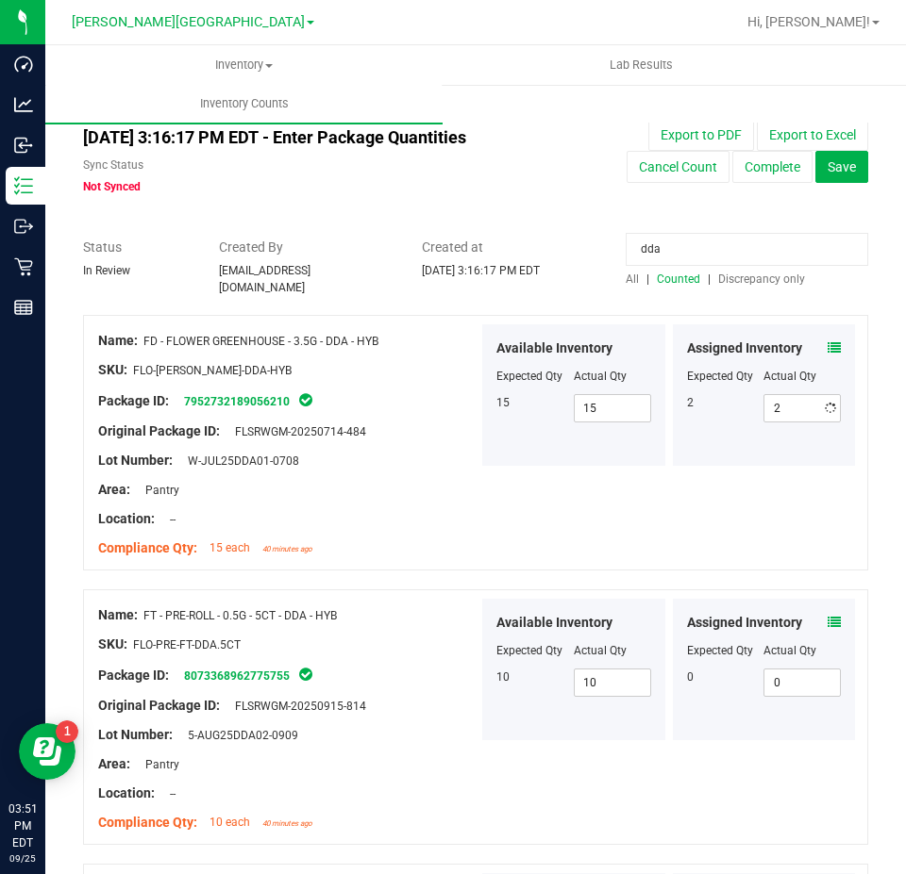
click at [724, 230] on div at bounding box center [475, 228] width 785 height 19
click at [719, 244] on input "dda" at bounding box center [746, 249] width 242 height 33
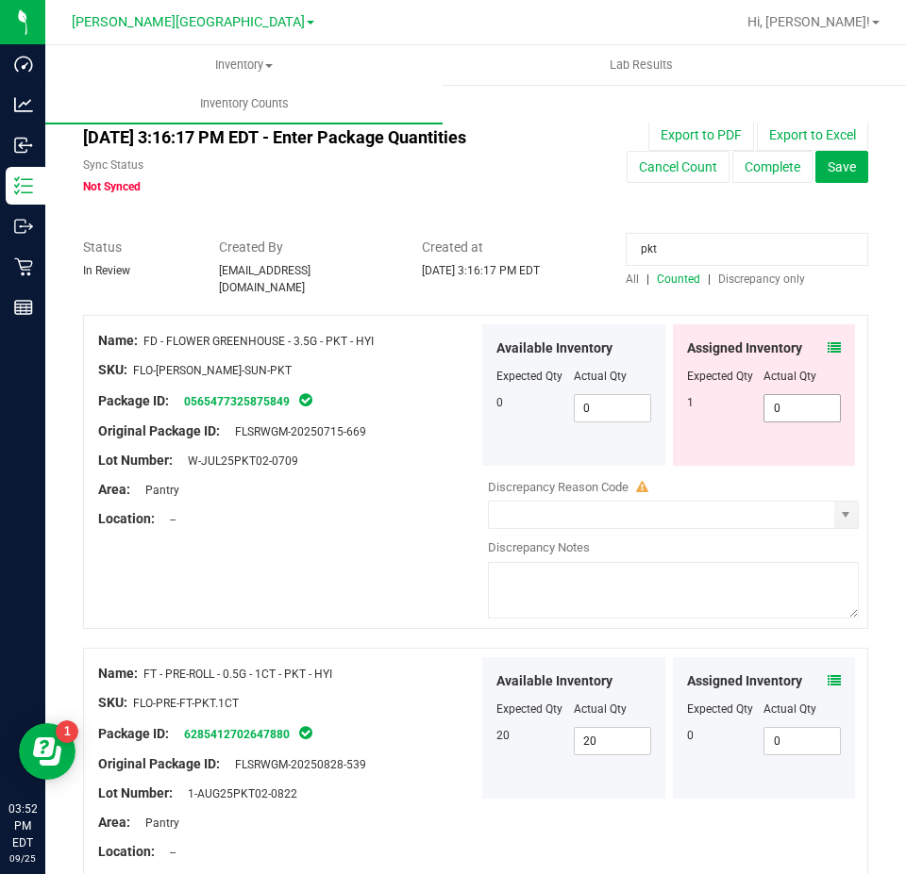
click at [787, 395] on span "0 0" at bounding box center [801, 408] width 77 height 28
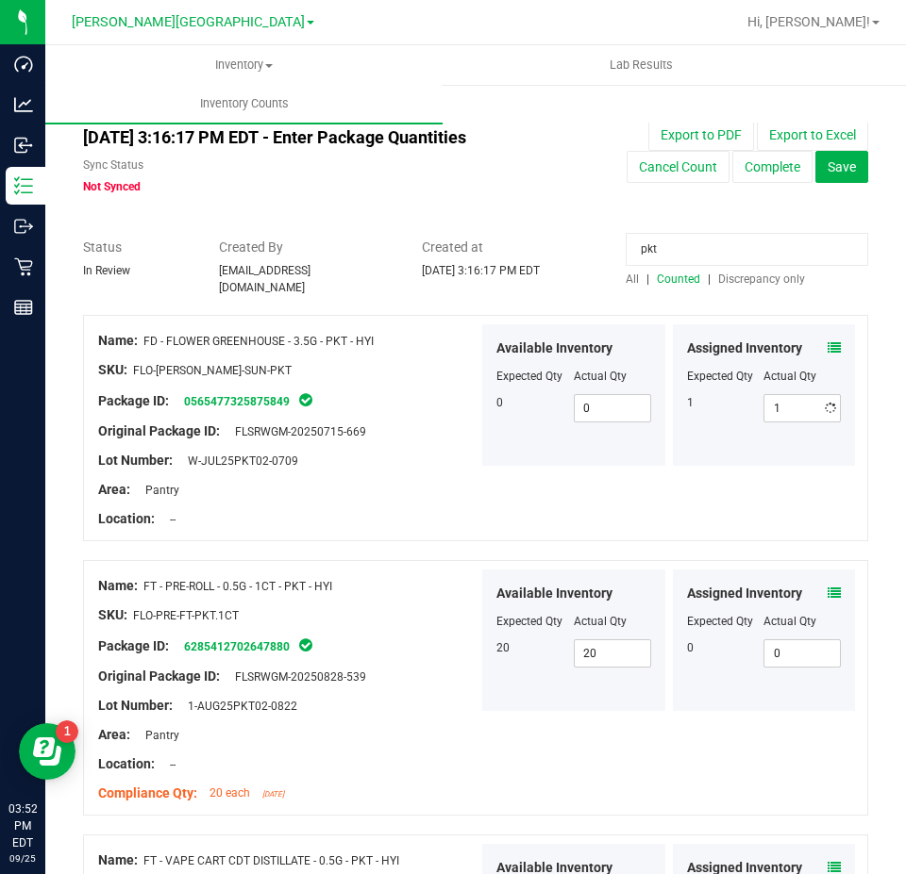
click at [752, 244] on input "pkt" at bounding box center [746, 249] width 242 height 33
click at [780, 257] on input "pkt" at bounding box center [746, 249] width 242 height 33
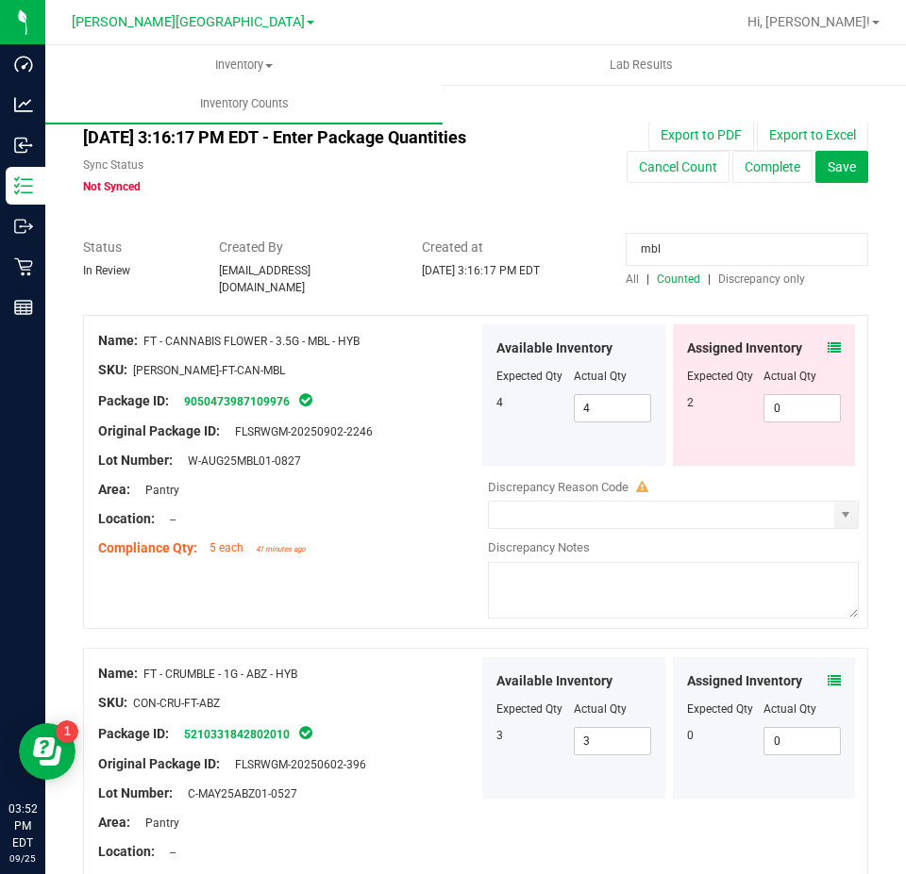
click at [812, 339] on div "Assigned Inventory" at bounding box center [764, 349] width 155 height 20
click at [827, 341] on icon at bounding box center [833, 347] width 13 height 13
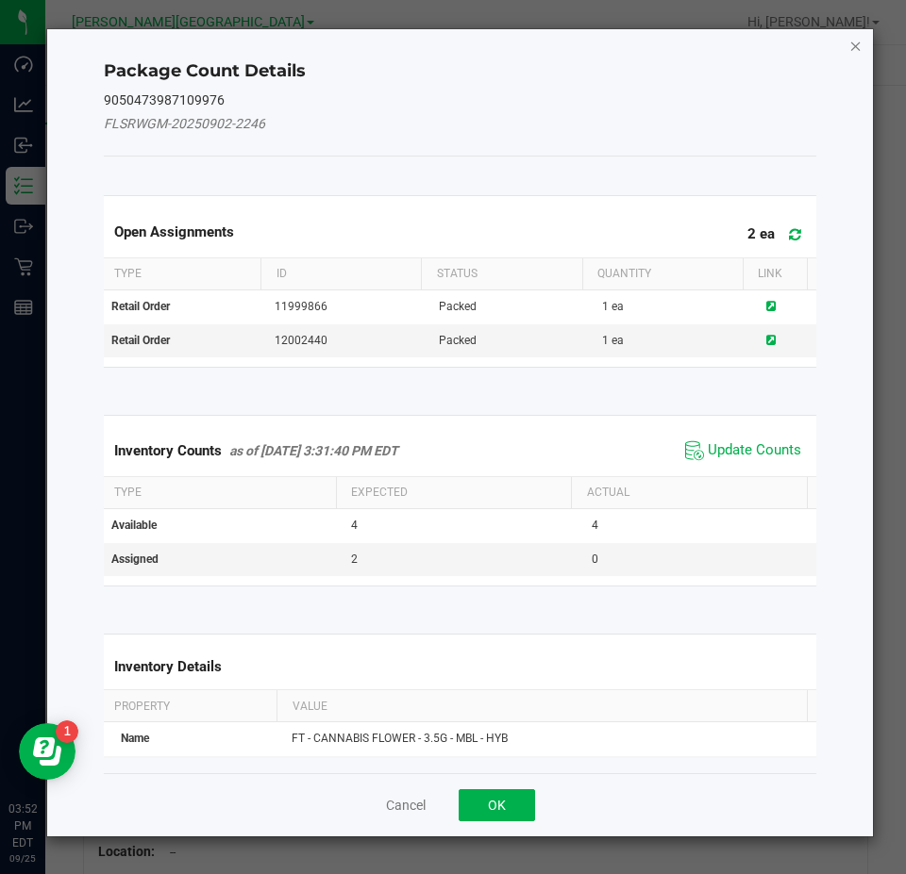
click at [849, 46] on icon "Close" at bounding box center [855, 45] width 13 height 23
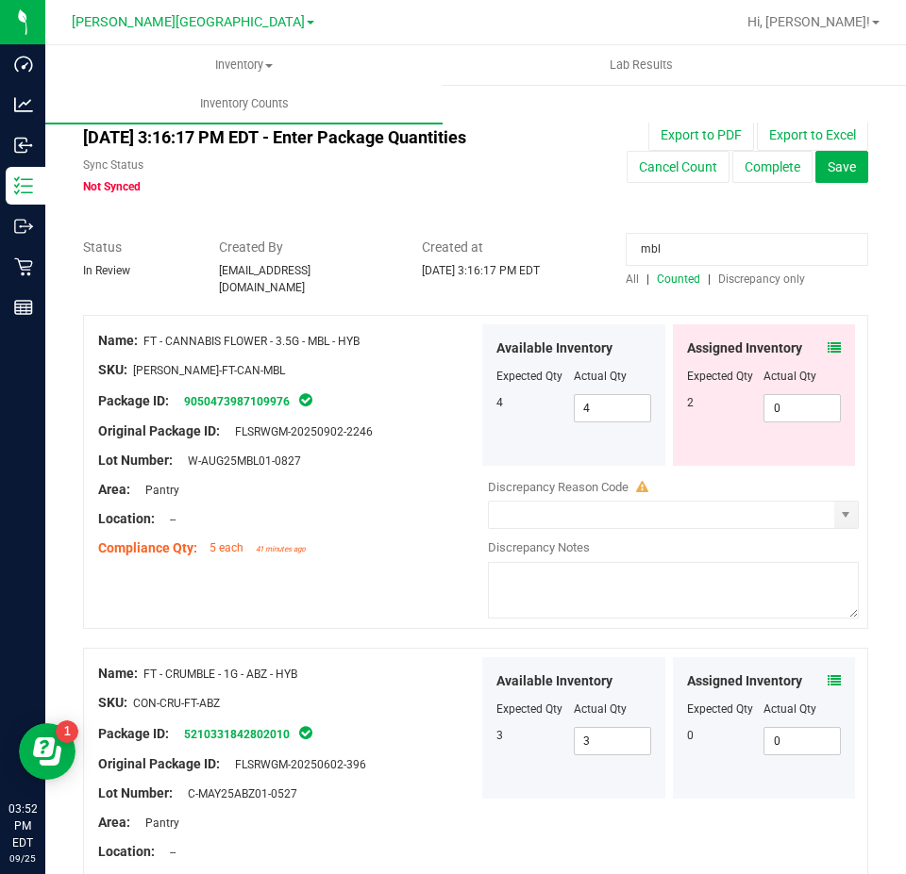
click at [796, 385] on div at bounding box center [764, 389] width 155 height 9
click at [793, 396] on span "0 0" at bounding box center [801, 408] width 77 height 28
click at [808, 469] on div at bounding box center [673, 473] width 371 height 9
click at [706, 248] on input "mbl" at bounding box center [746, 249] width 242 height 33
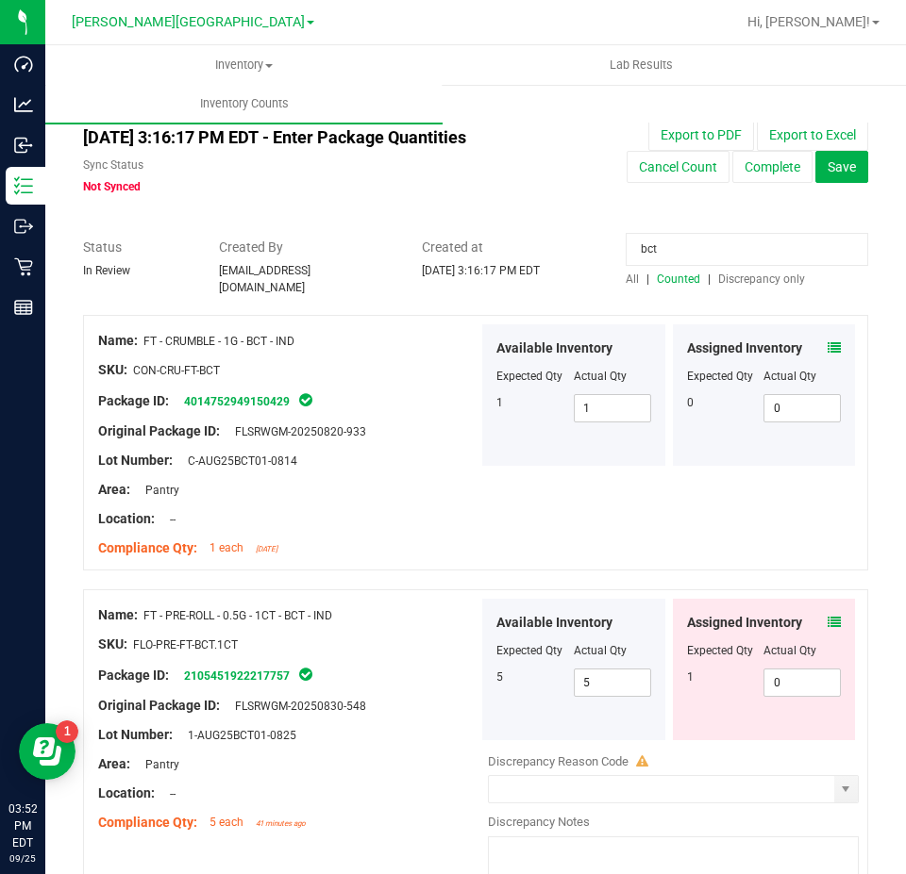
click at [827, 617] on icon at bounding box center [833, 622] width 13 height 13
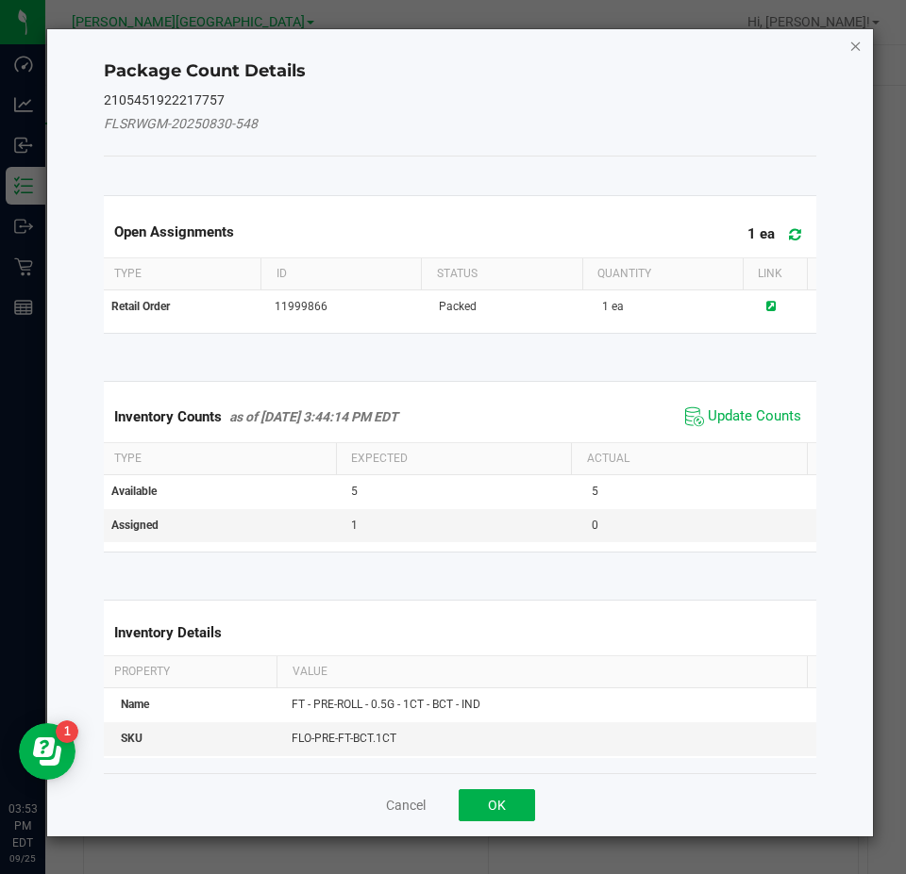
click at [855, 46] on icon "Close" at bounding box center [855, 45] width 13 height 23
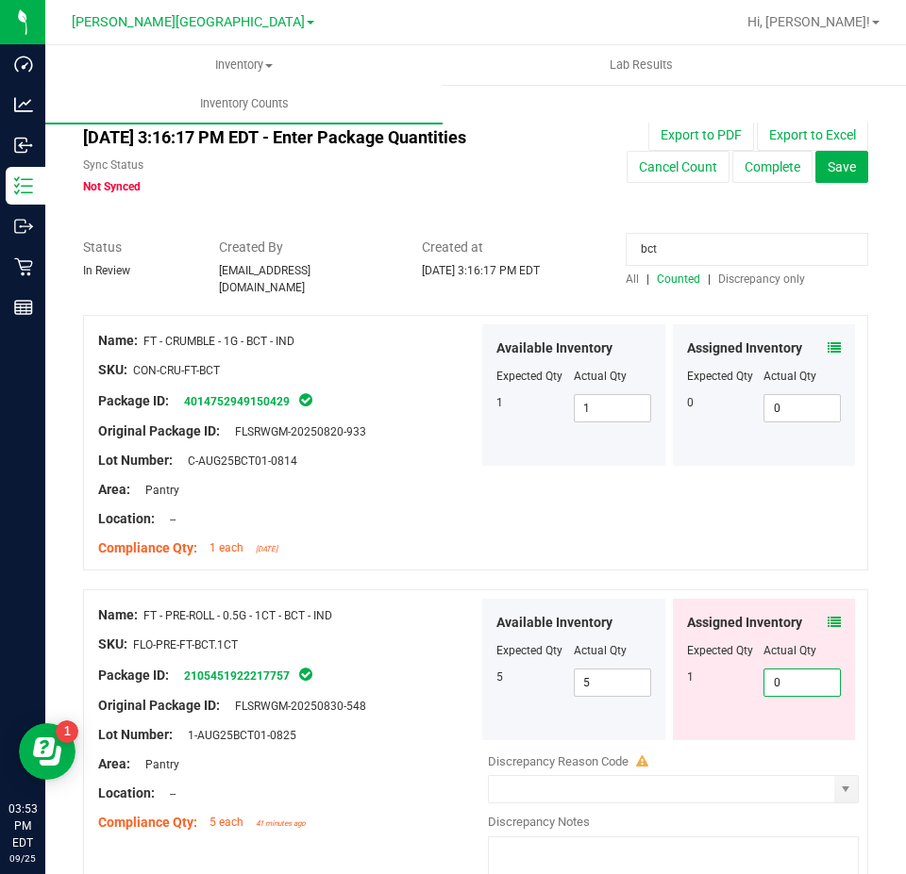
click at [781, 683] on span "0 0" at bounding box center [801, 683] width 77 height 28
click at [782, 263] on input "bct" at bounding box center [746, 249] width 242 height 33
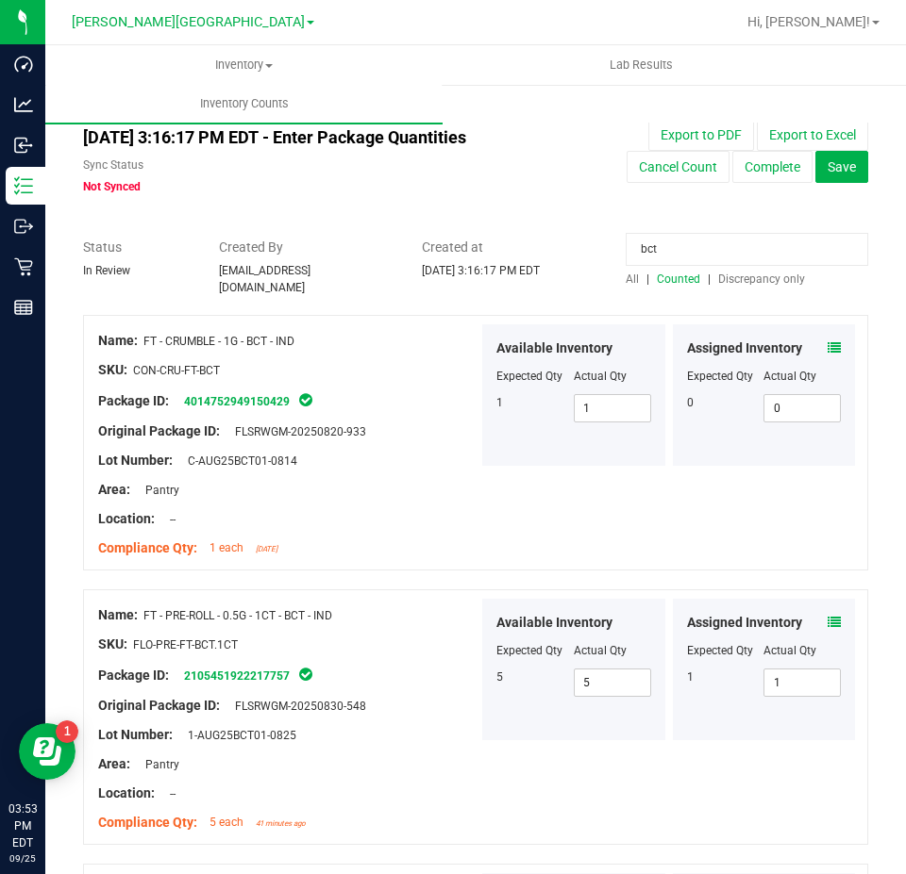
click at [782, 262] on input "bct" at bounding box center [746, 249] width 242 height 33
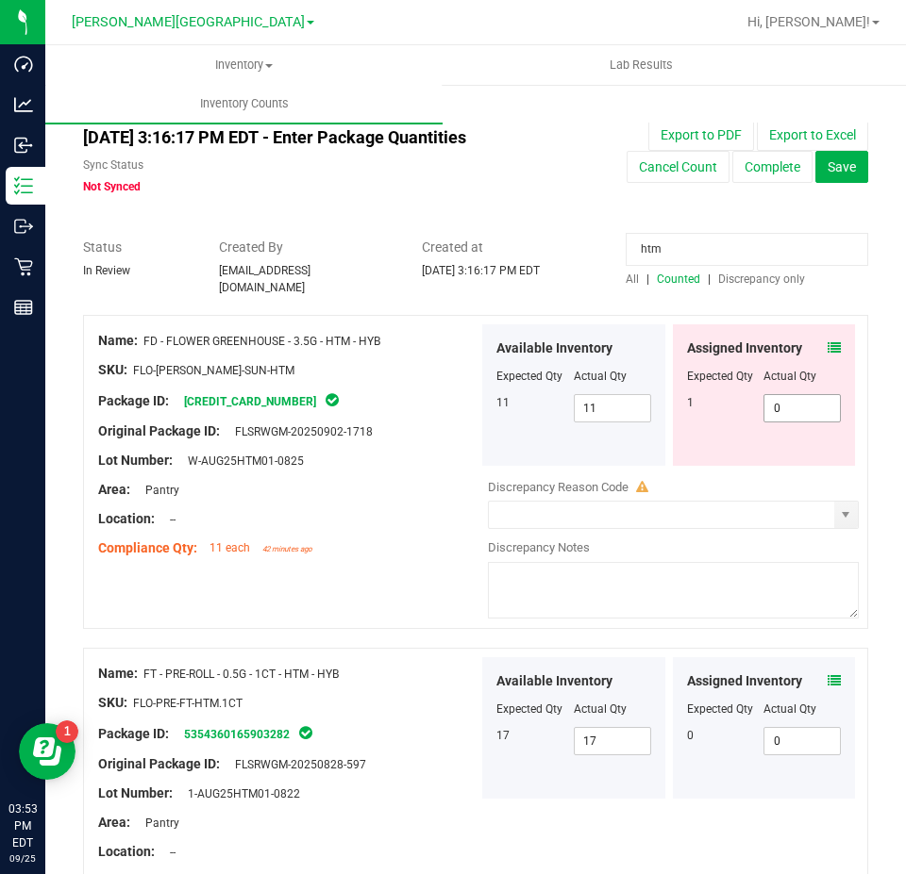
click at [803, 394] on span "0 0" at bounding box center [801, 408] width 77 height 28
click at [702, 247] on input "htm" at bounding box center [746, 249] width 242 height 33
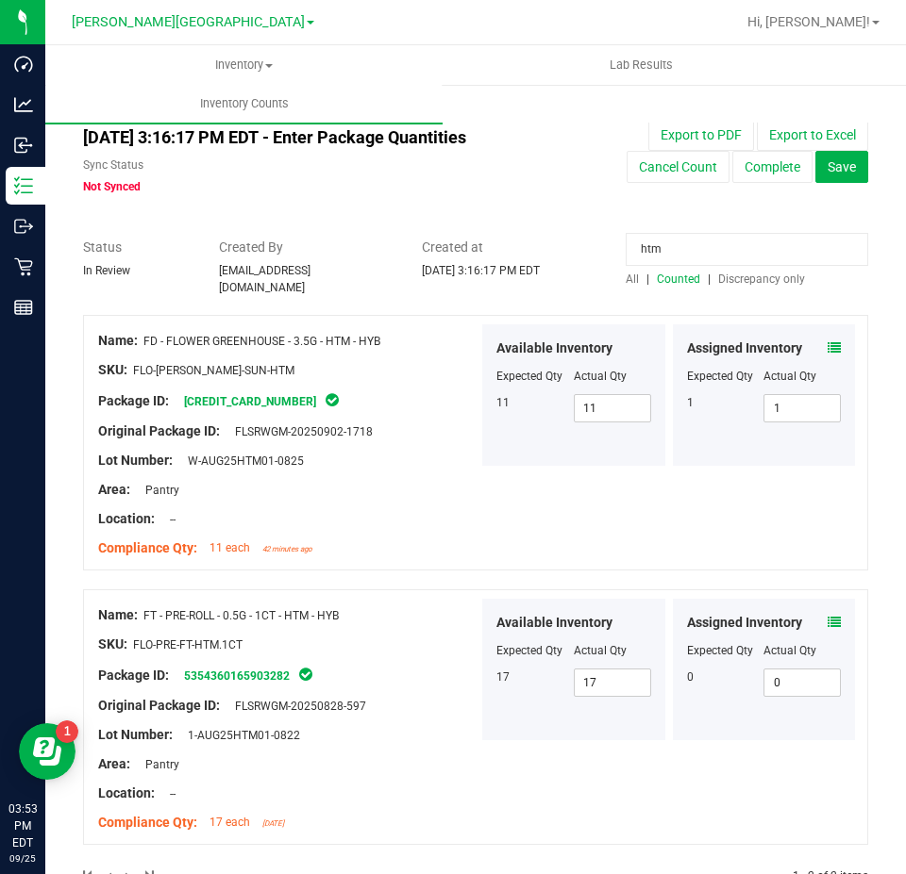
click at [702, 247] on input "htm" at bounding box center [746, 249] width 242 height 33
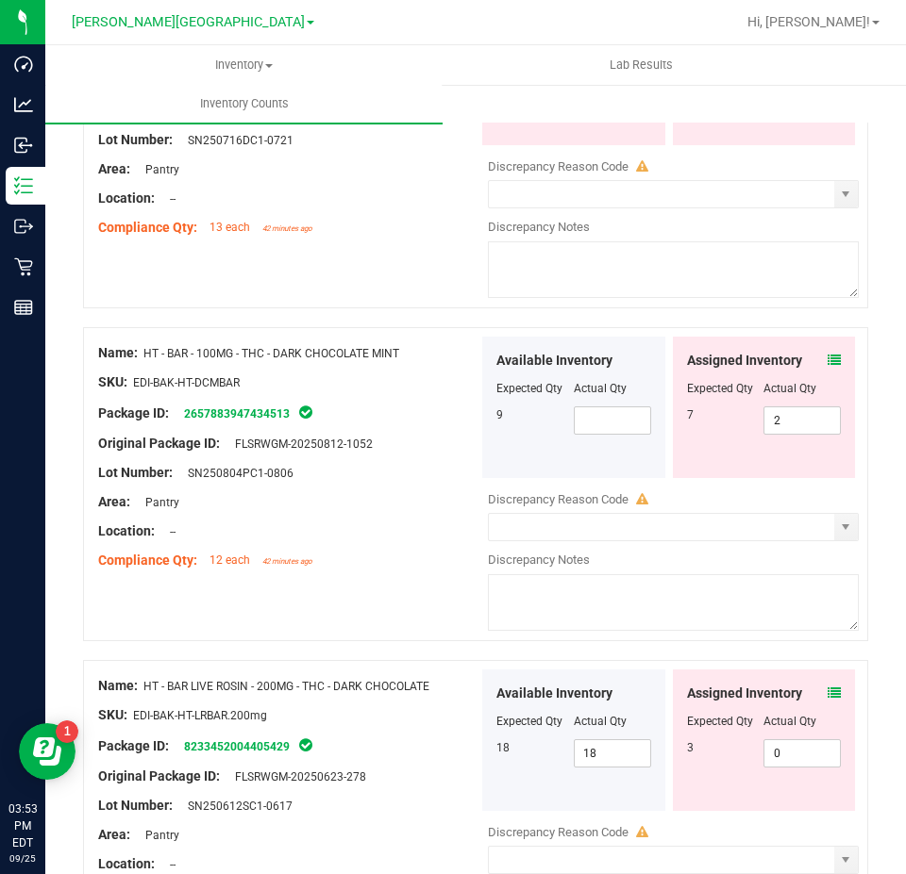
scroll to position [660, 0]
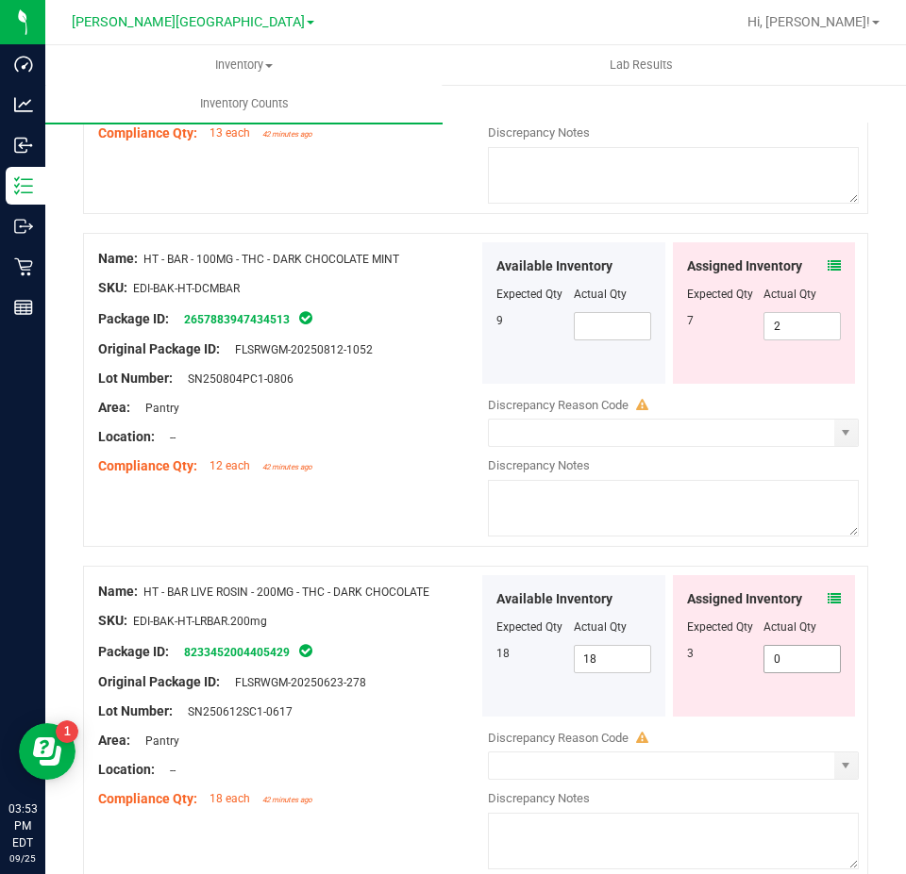
click at [800, 653] on span "0 0" at bounding box center [801, 659] width 77 height 28
click at [800, 653] on input "0" at bounding box center [801, 659] width 75 height 26
click at [785, 487] on textarea at bounding box center [673, 508] width 371 height 57
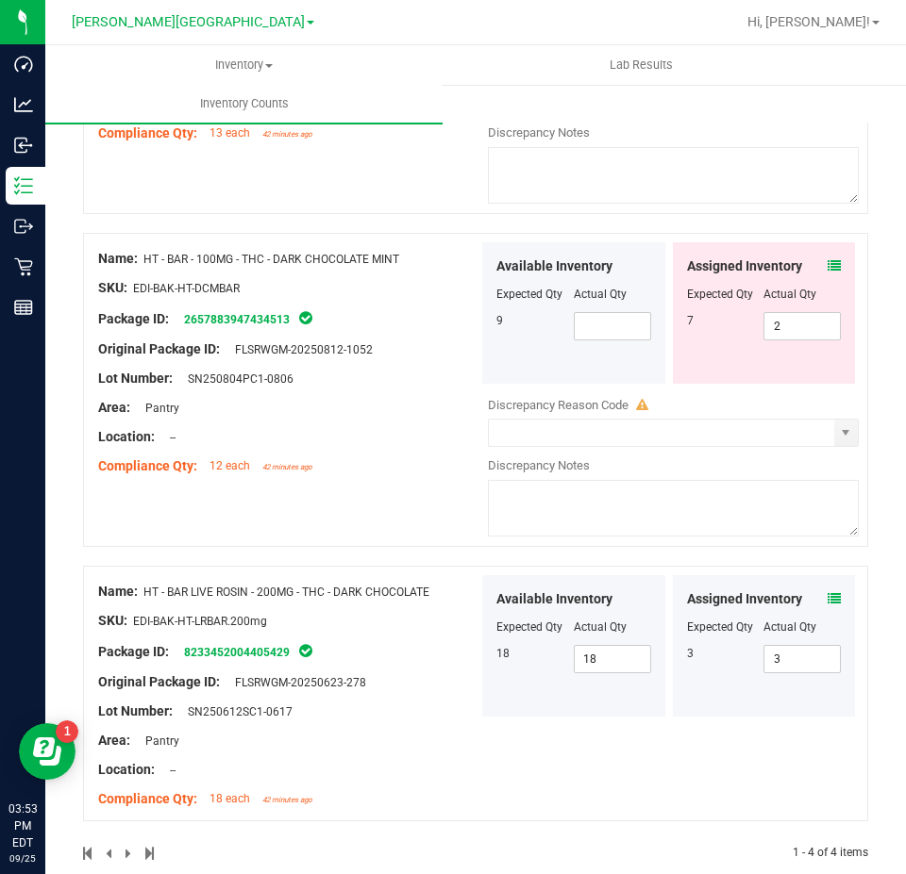
scroll to position [0, 0]
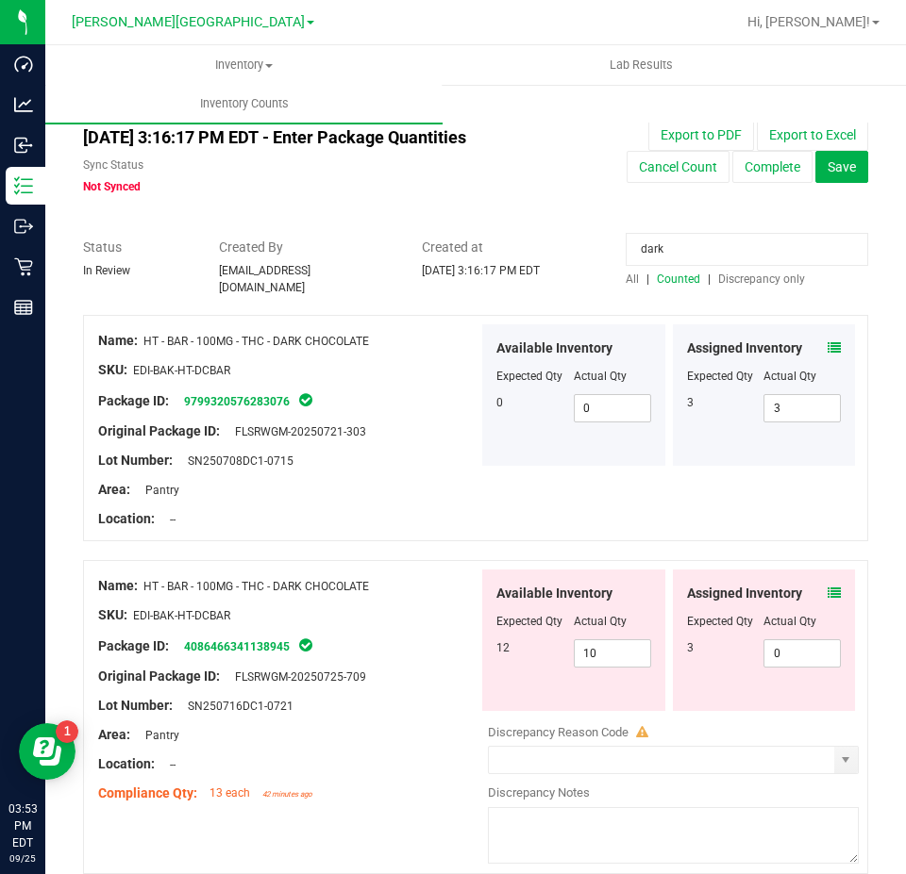
click at [691, 254] on input "dark" at bounding box center [746, 249] width 242 height 33
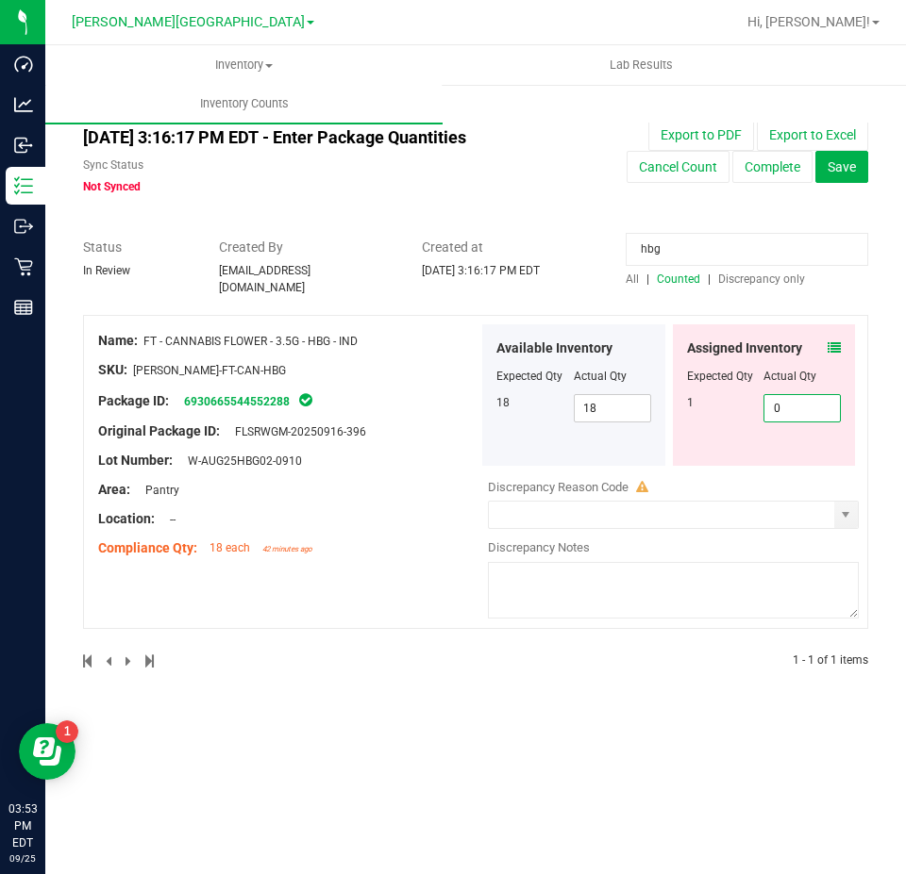
click at [825, 394] on span "0 0" at bounding box center [801, 408] width 77 height 28
click at [659, 244] on input "hbg" at bounding box center [746, 249] width 242 height 33
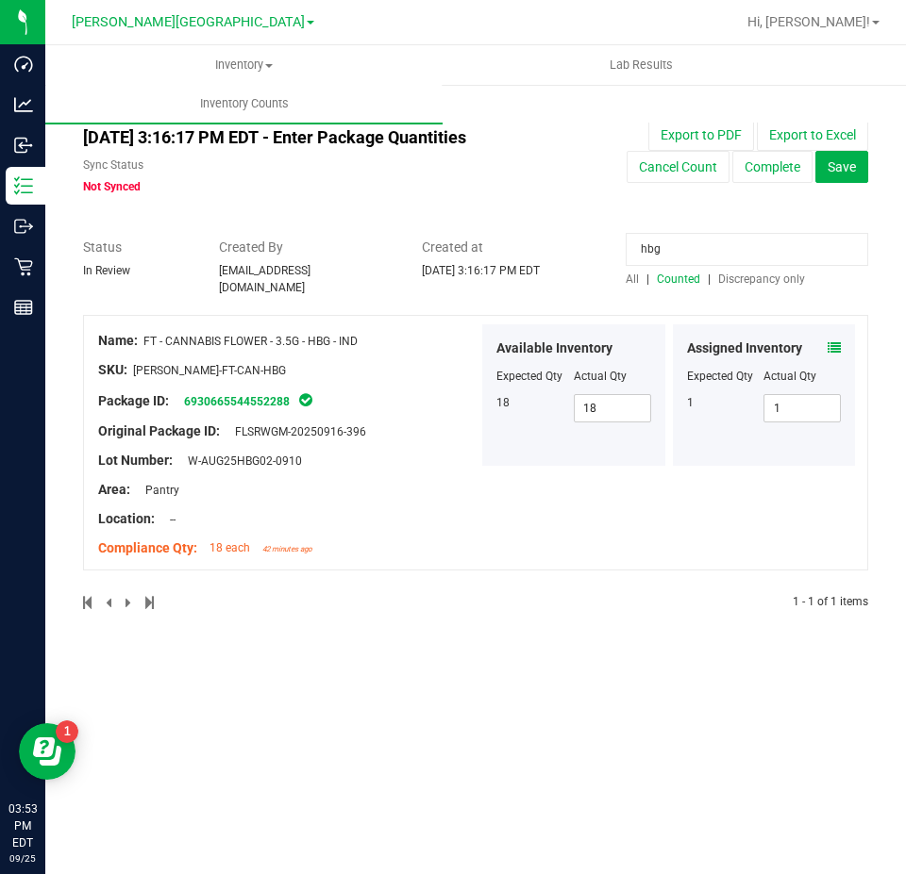
click at [659, 244] on input "hbg" at bounding box center [746, 249] width 242 height 33
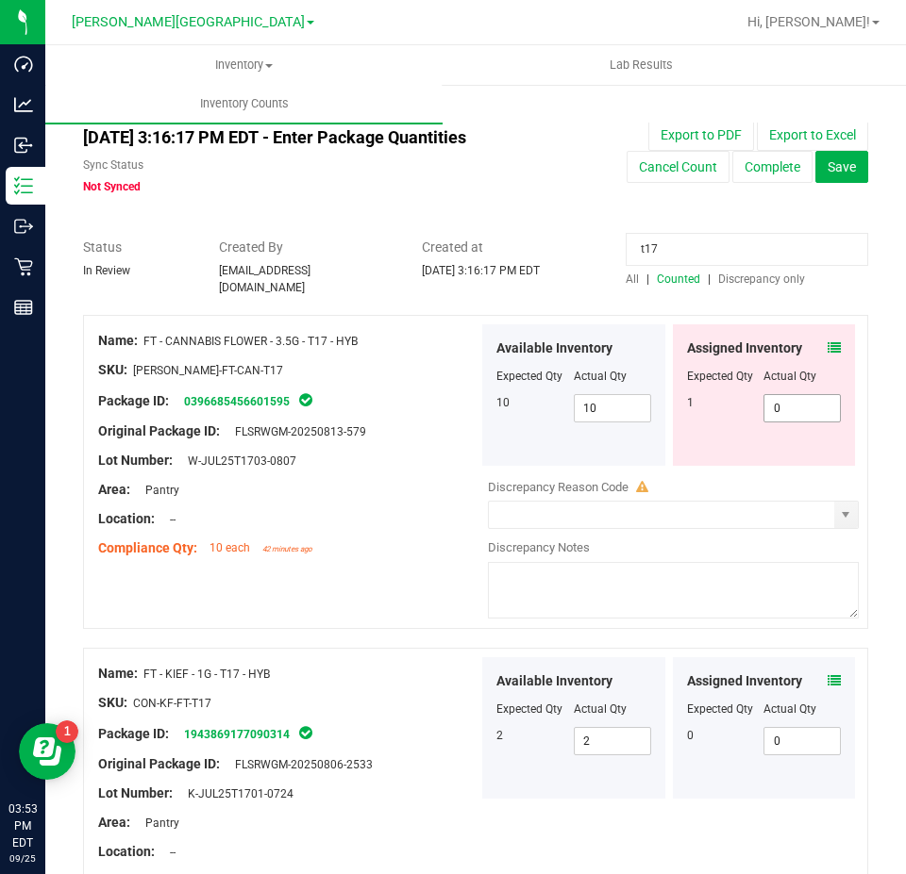
click at [798, 406] on span "0 0" at bounding box center [801, 408] width 77 height 28
click at [690, 252] on input "t17" at bounding box center [746, 249] width 242 height 33
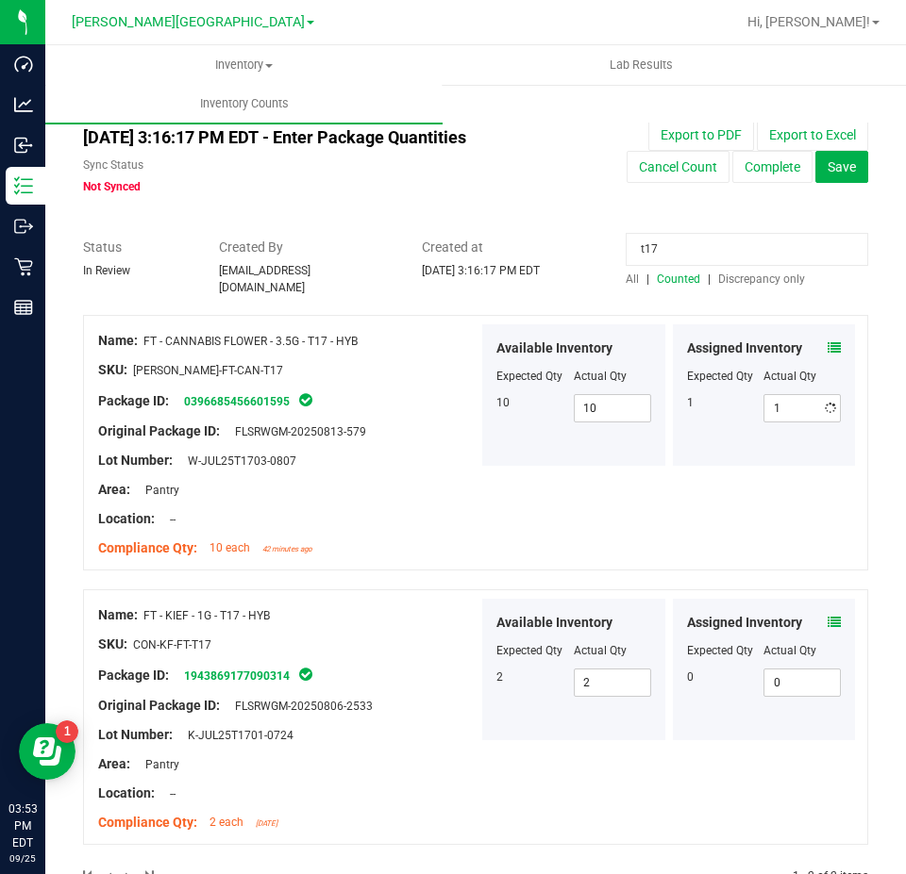
click at [690, 252] on input "t17" at bounding box center [746, 249] width 242 height 33
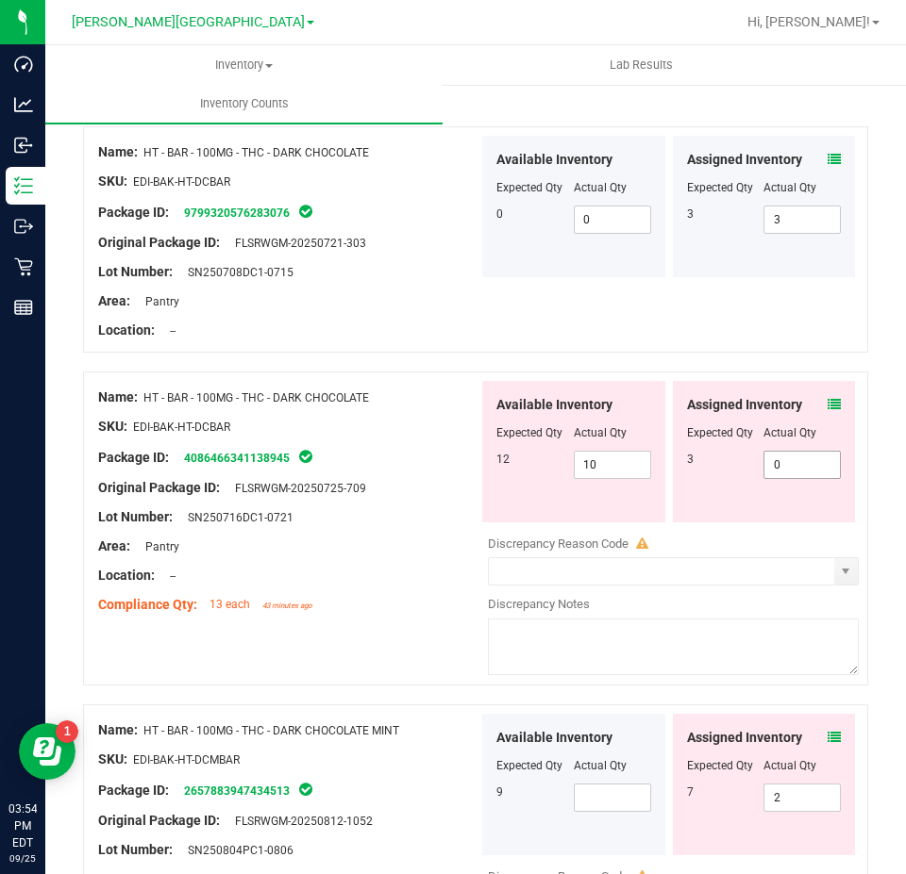
scroll to position [283, 0]
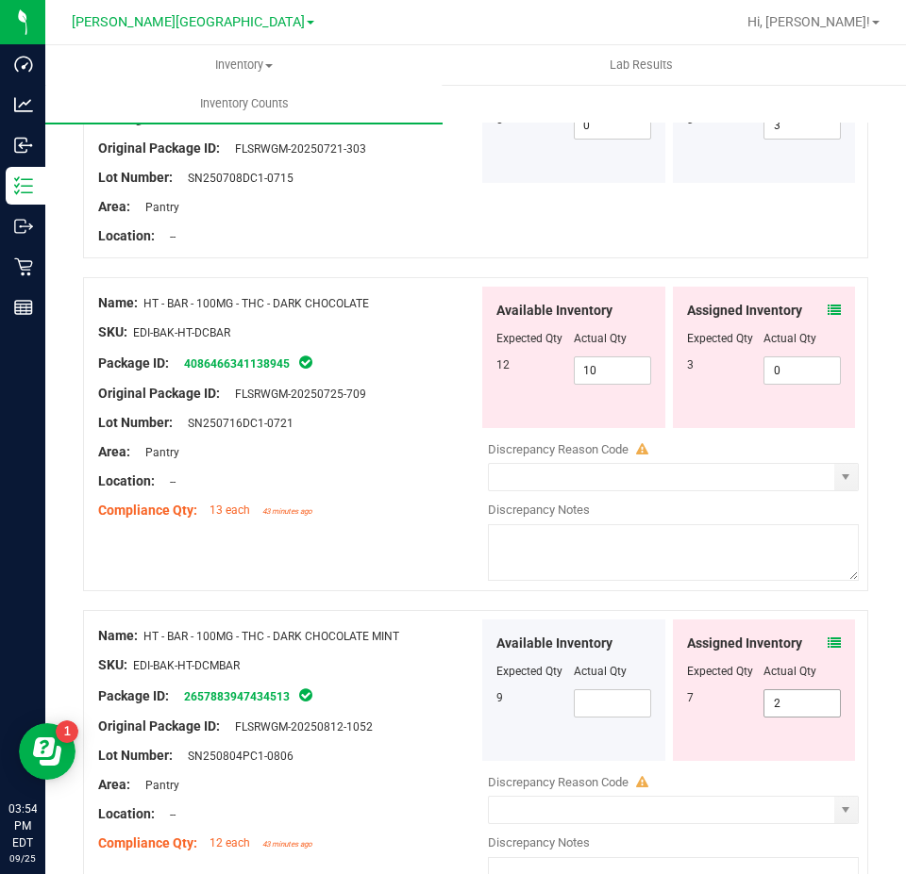
click at [798, 690] on span "2 2" at bounding box center [801, 704] width 77 height 28
click at [798, 691] on input "2" at bounding box center [801, 704] width 75 height 26
click at [827, 639] on icon at bounding box center [833, 643] width 13 height 13
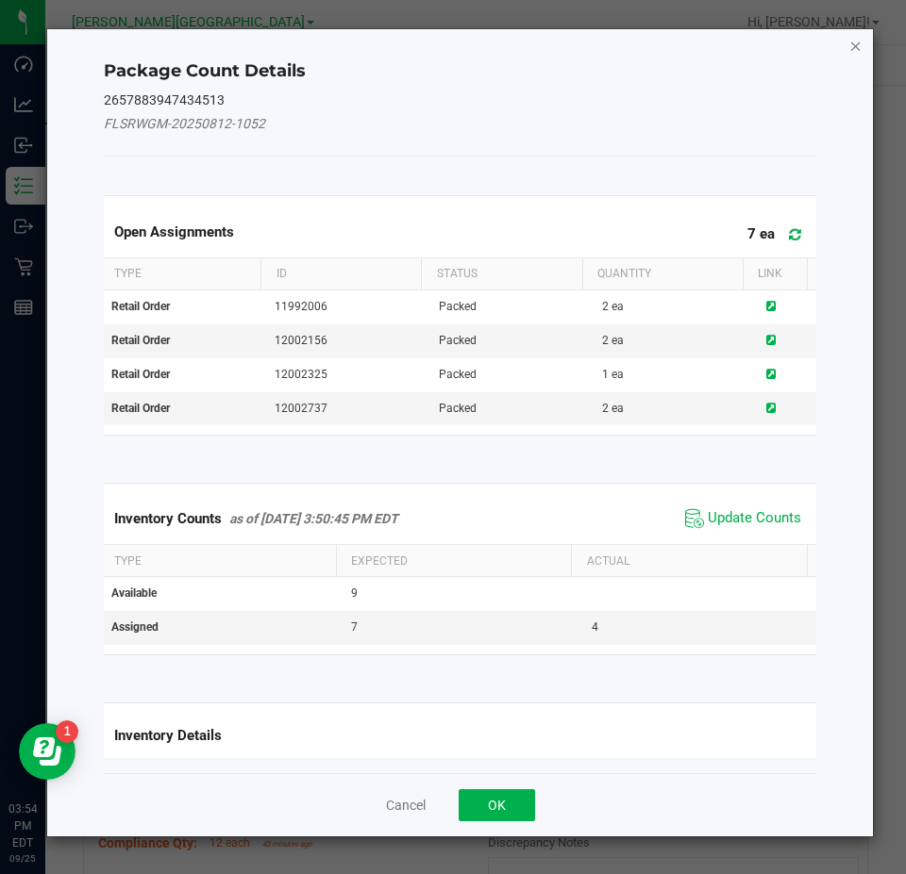
click at [849, 47] on icon "Close" at bounding box center [855, 45] width 13 height 23
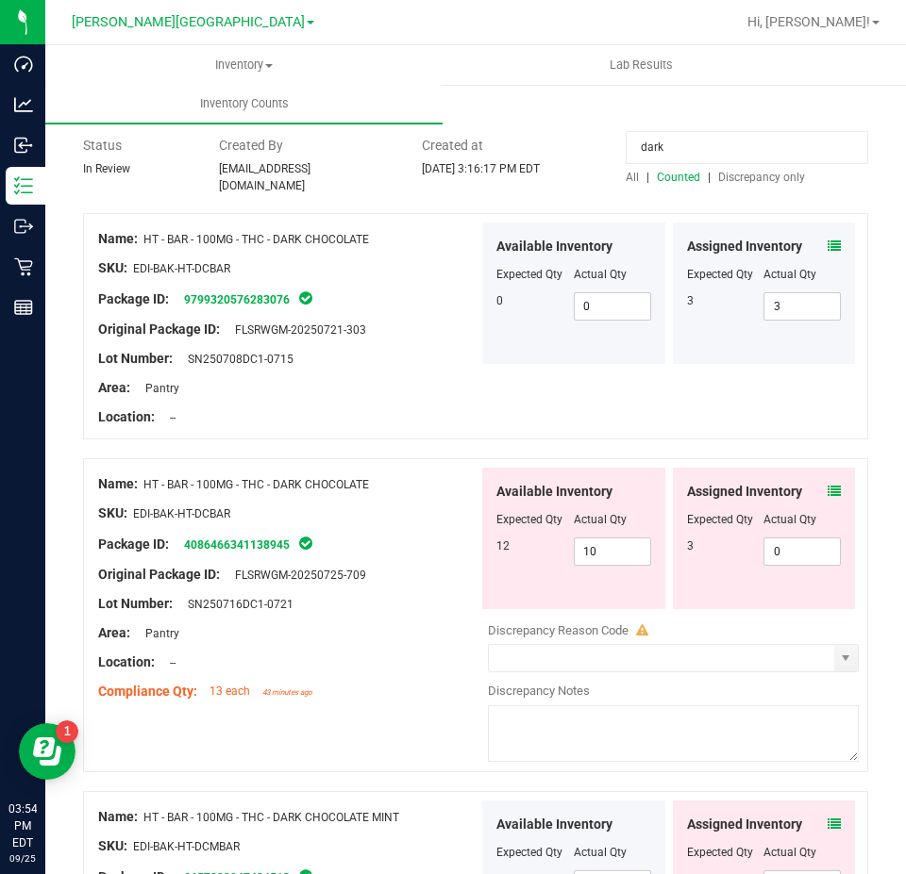
scroll to position [0, 0]
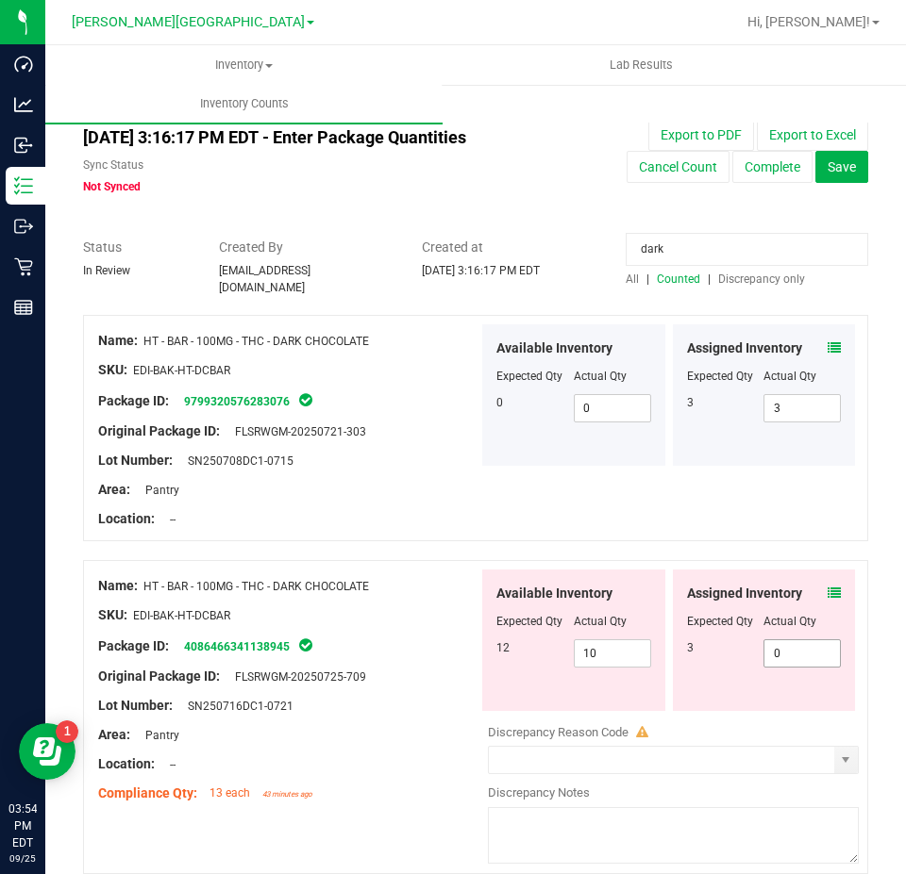
click at [774, 645] on span "0 0" at bounding box center [801, 654] width 77 height 28
click at [774, 645] on input "0" at bounding box center [801, 654] width 75 height 26
click at [827, 587] on icon at bounding box center [833, 593] width 13 height 13
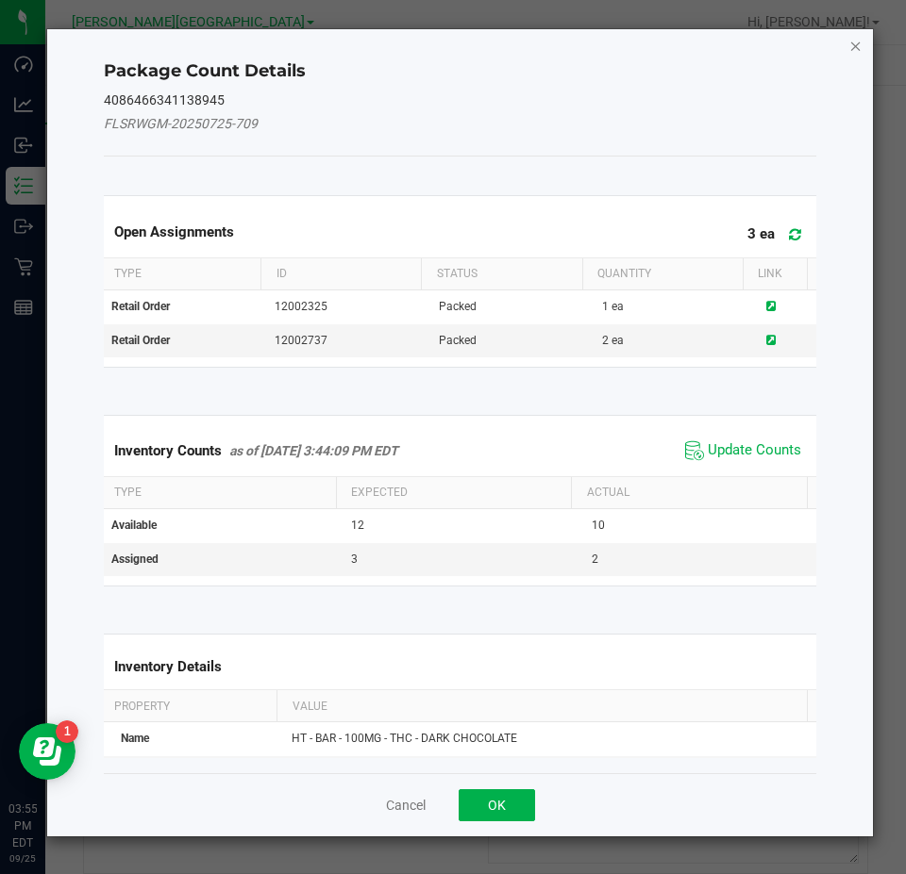
click at [858, 43] on icon "Close" at bounding box center [855, 45] width 13 height 23
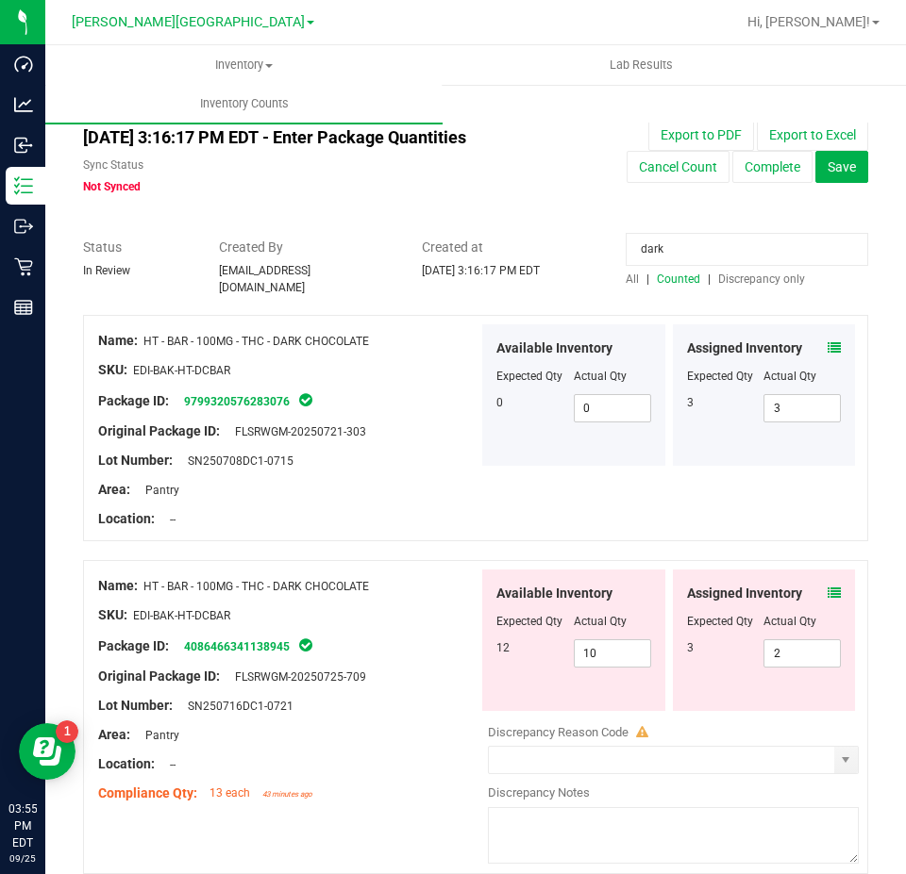
click at [591, 515] on div "Name: HT - BAR - 100MG - THC - DARK CHOCOLATE SKU: EDI-BAK-HT-DCBAR Package ID:…" at bounding box center [475, 428] width 785 height 226
click at [706, 245] on input "dark" at bounding box center [746, 249] width 242 height 33
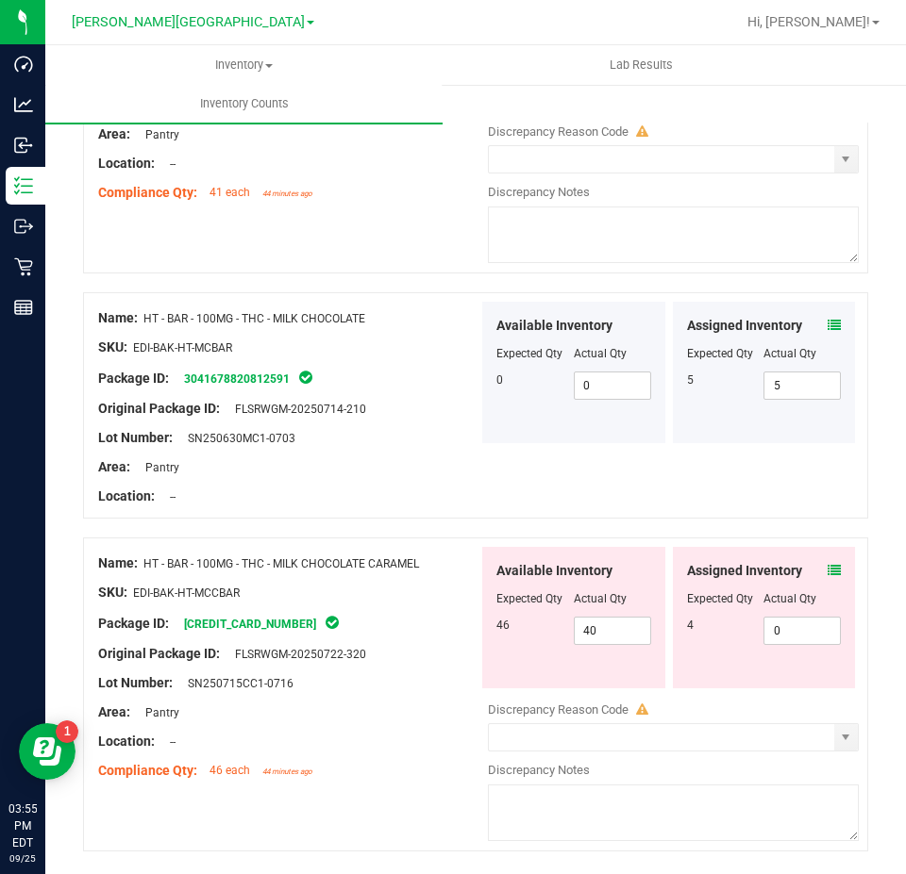
scroll to position [377, 0]
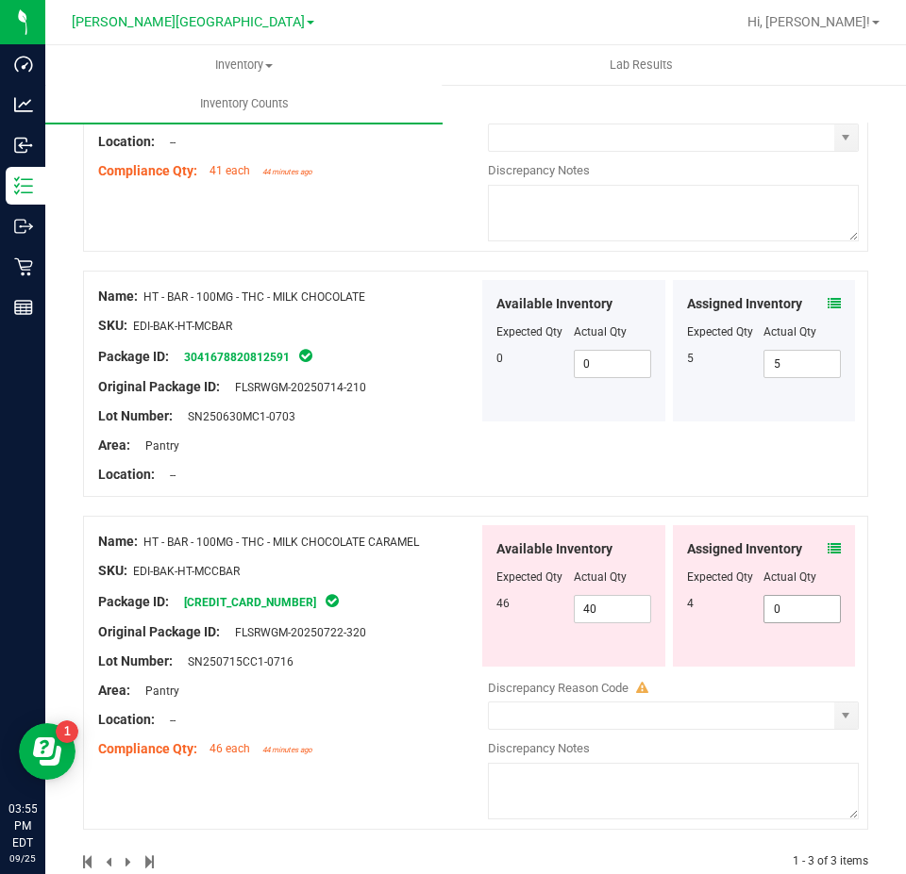
click at [791, 602] on span "0 0" at bounding box center [801, 609] width 77 height 28
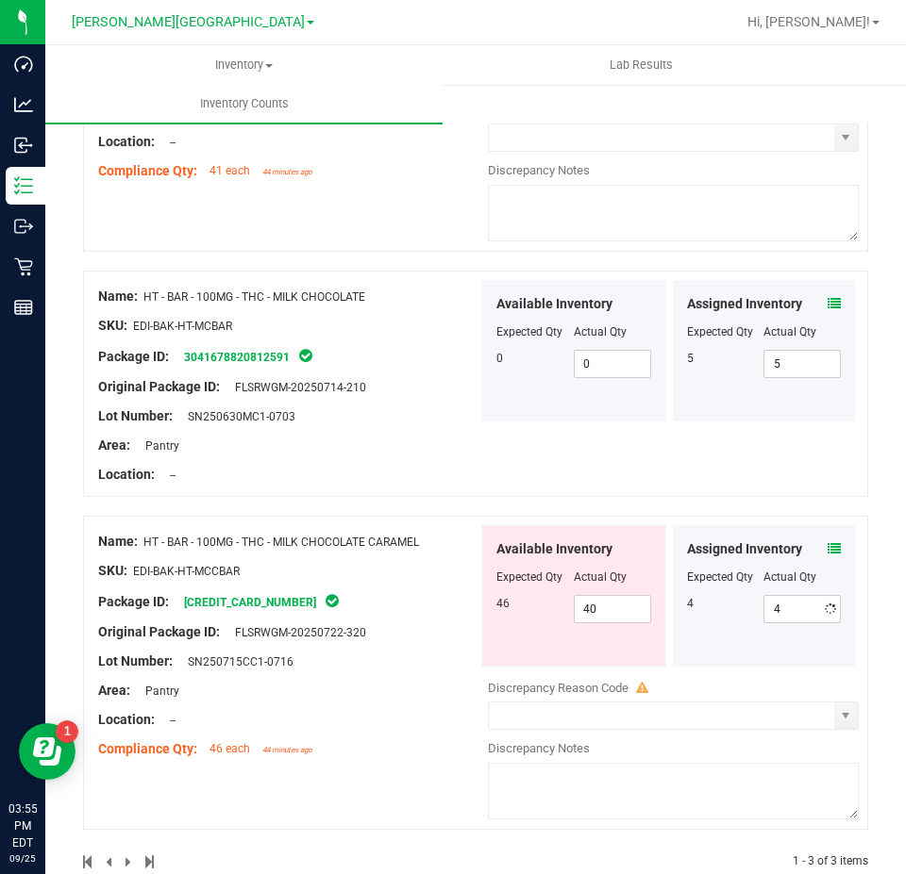
click at [730, 476] on div "Name: HT - BAR - 100MG - THC - MILK CHOCOLATE SKU: EDI-BAK-HT-MCBAR Package ID:…" at bounding box center [475, 384] width 785 height 226
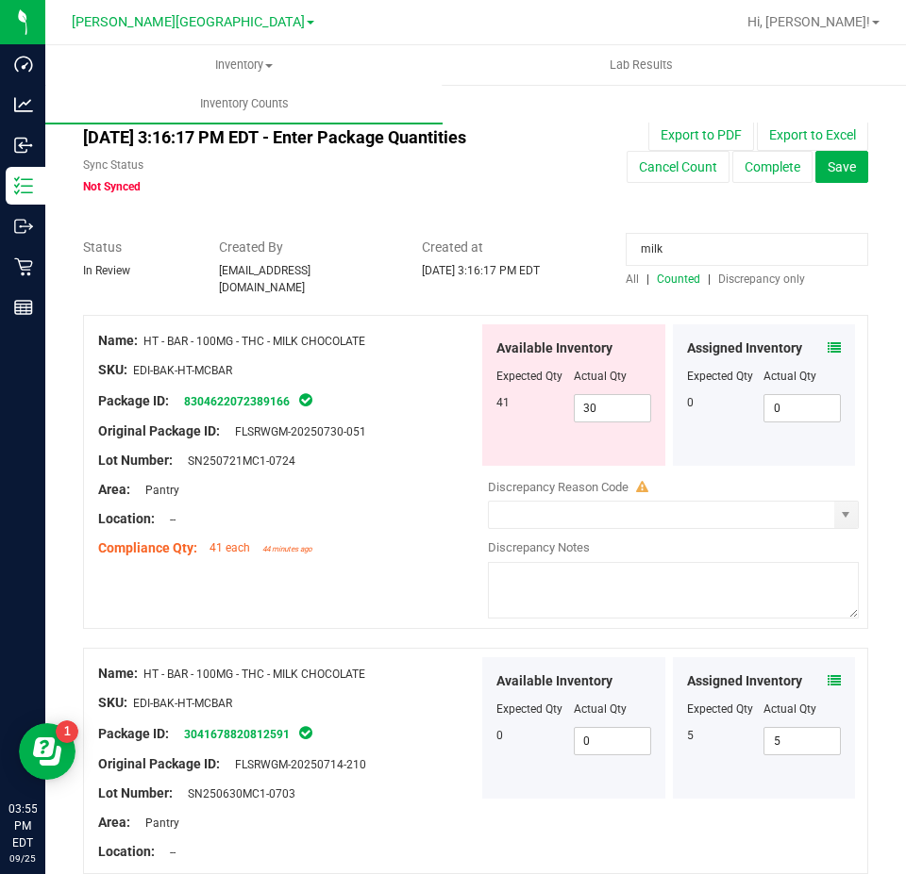
click at [713, 246] on input "milk" at bounding box center [746, 249] width 242 height 33
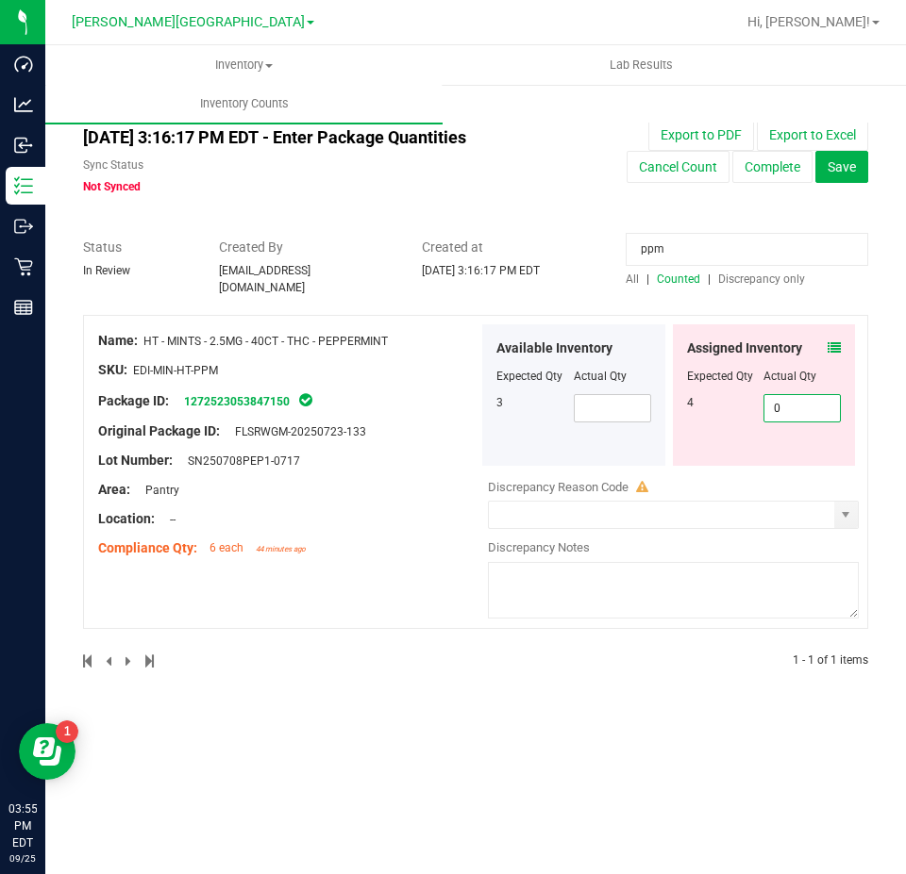
click at [811, 408] on span "0 0" at bounding box center [801, 408] width 77 height 28
click at [829, 341] on icon at bounding box center [833, 347] width 13 height 13
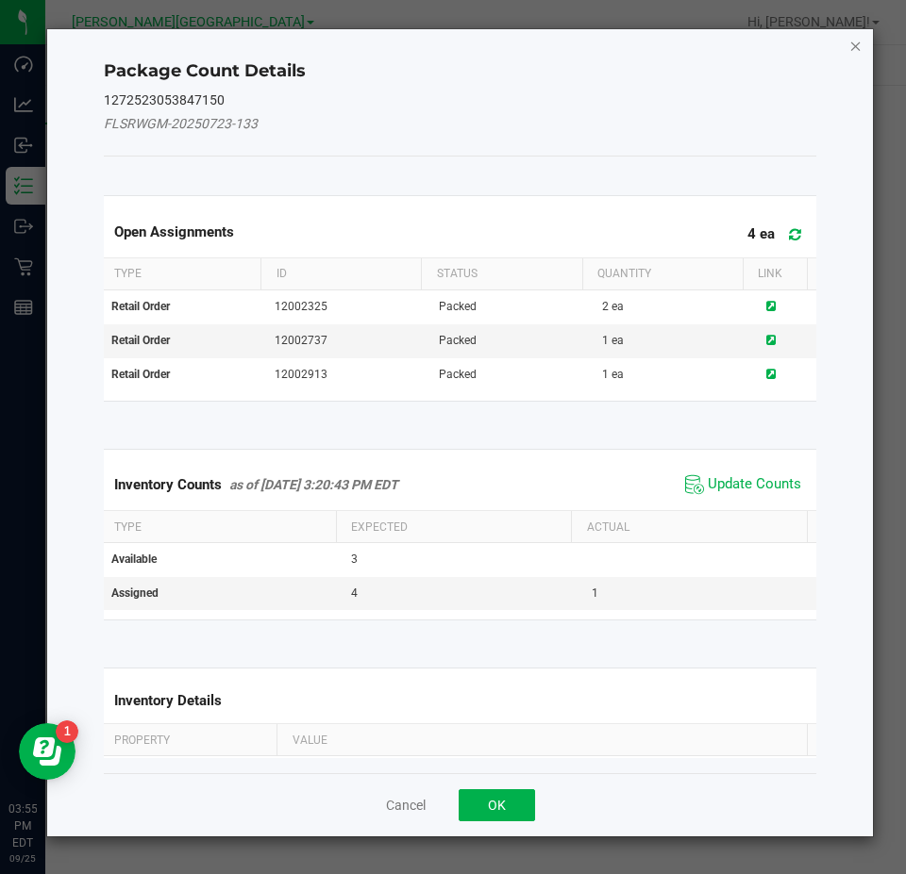
click at [853, 49] on icon "Close" at bounding box center [855, 45] width 13 height 23
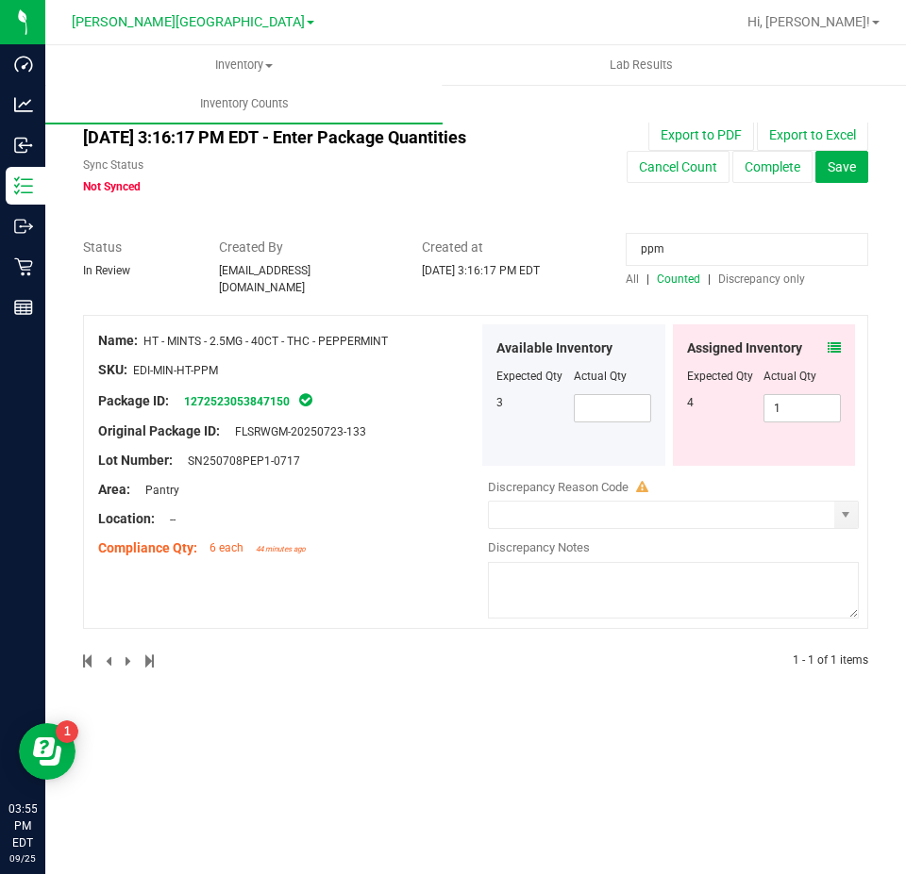
click at [691, 236] on input "ppm" at bounding box center [746, 249] width 242 height 33
click at [691, 239] on input "ppm" at bounding box center [746, 249] width 242 height 33
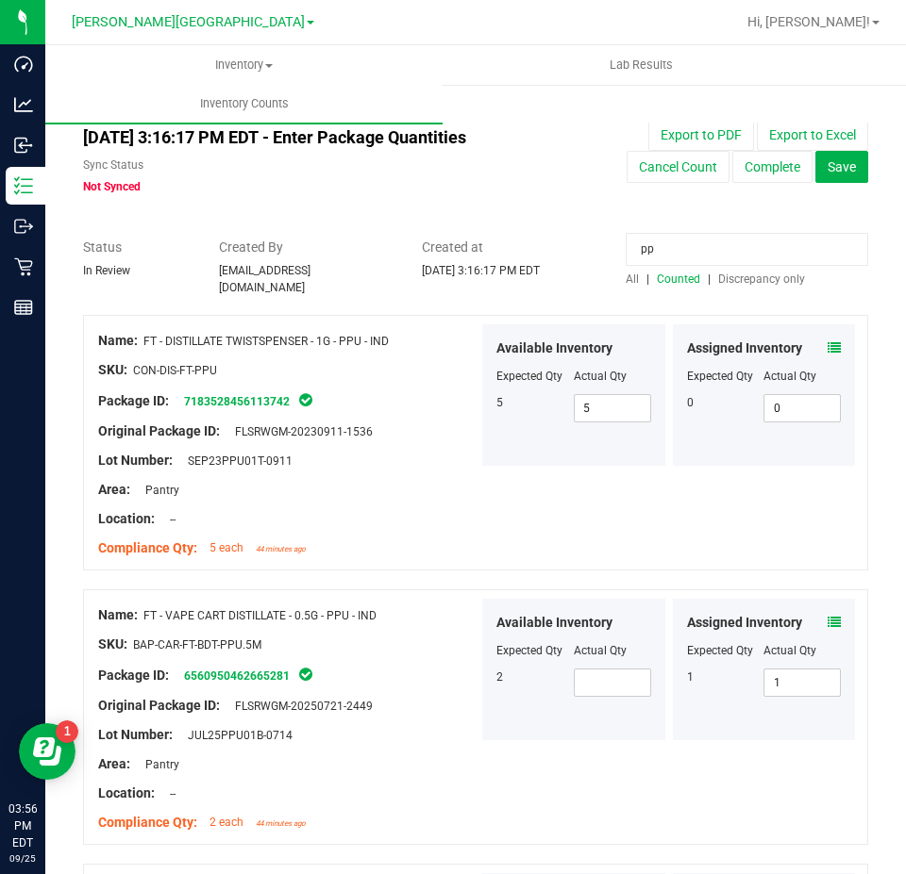
click at [833, 184] on div "Sep 25, 2025 3:16:17 PM EDT - Enter Package Quantities Sync Status Not Synced E…" at bounding box center [475, 157] width 813 height 76
click at [829, 171] on span "Save" at bounding box center [841, 166] width 28 height 15
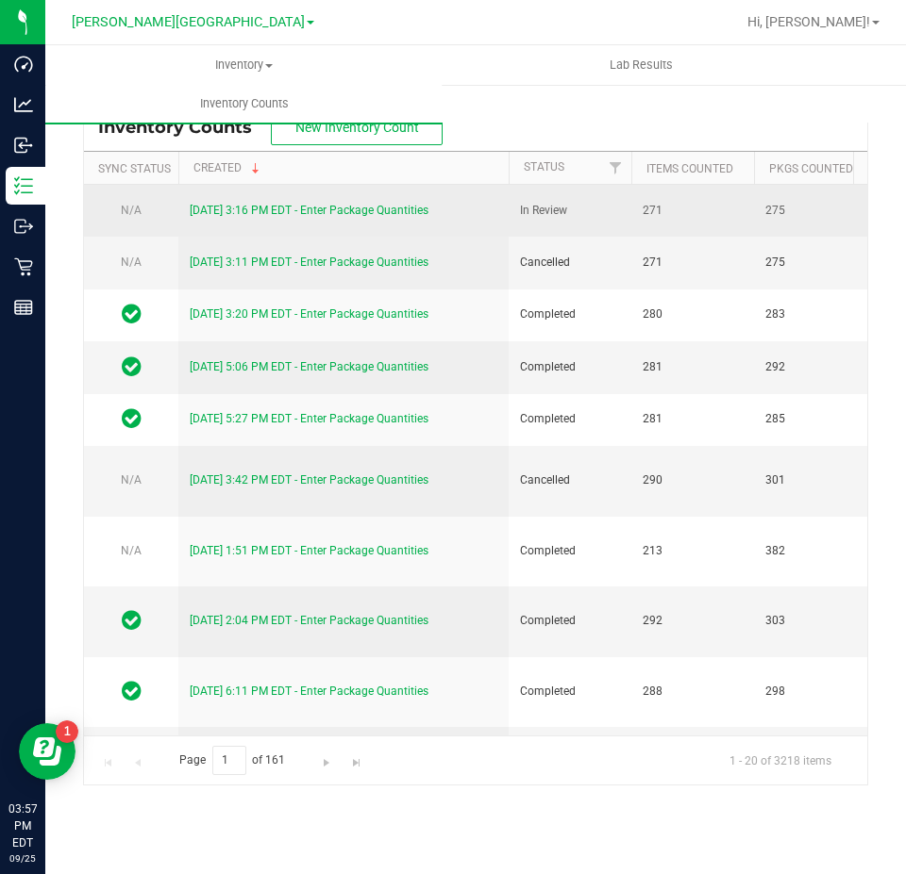
click at [286, 208] on link "9/25/25 3:16 PM EDT - Enter Package Quantities" at bounding box center [309, 210] width 239 height 13
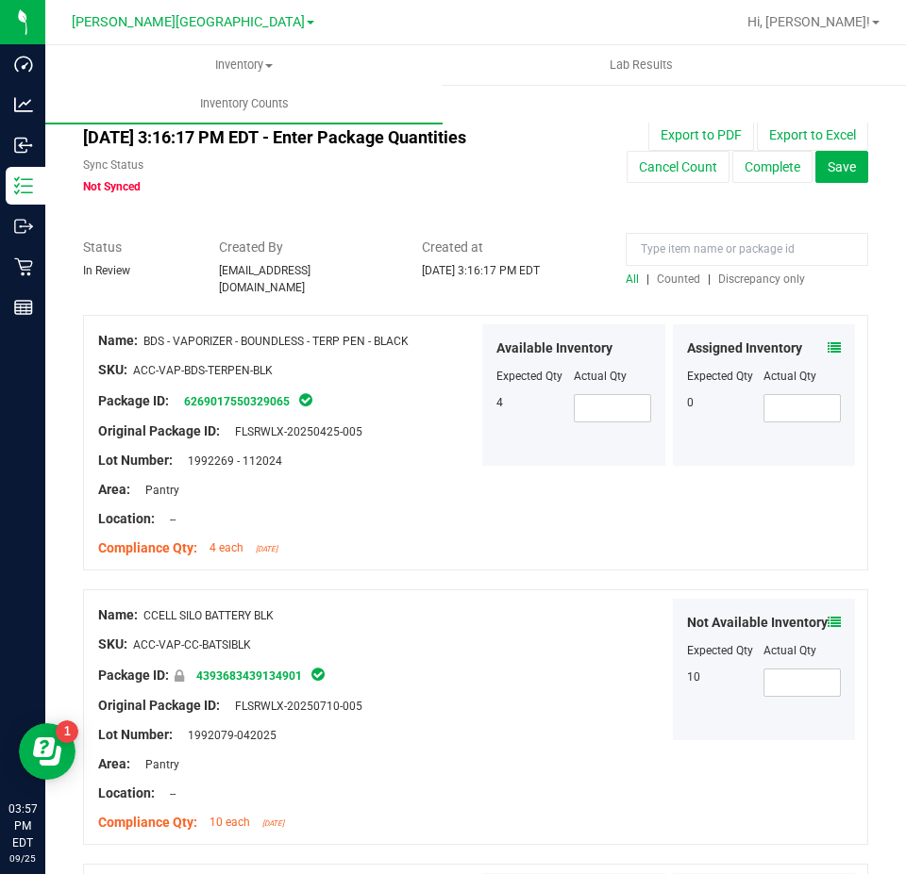
click at [671, 275] on span "Counted" at bounding box center [678, 279] width 43 height 13
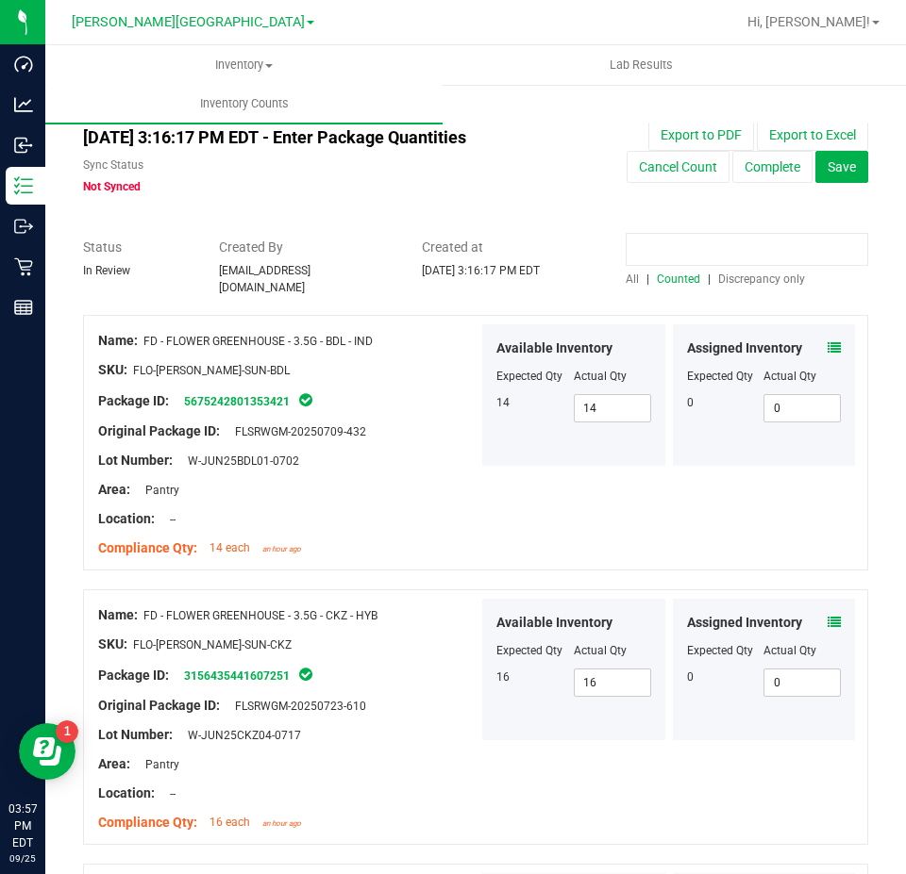
click at [663, 252] on input at bounding box center [746, 249] width 242 height 33
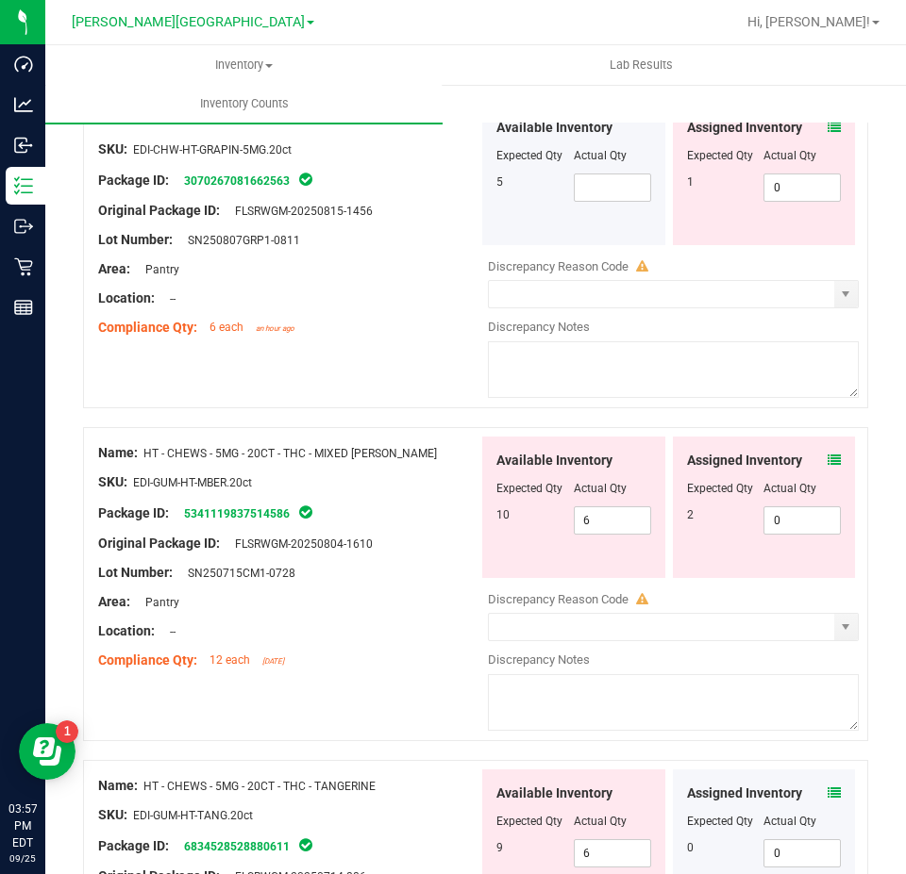
scroll to position [849, 0]
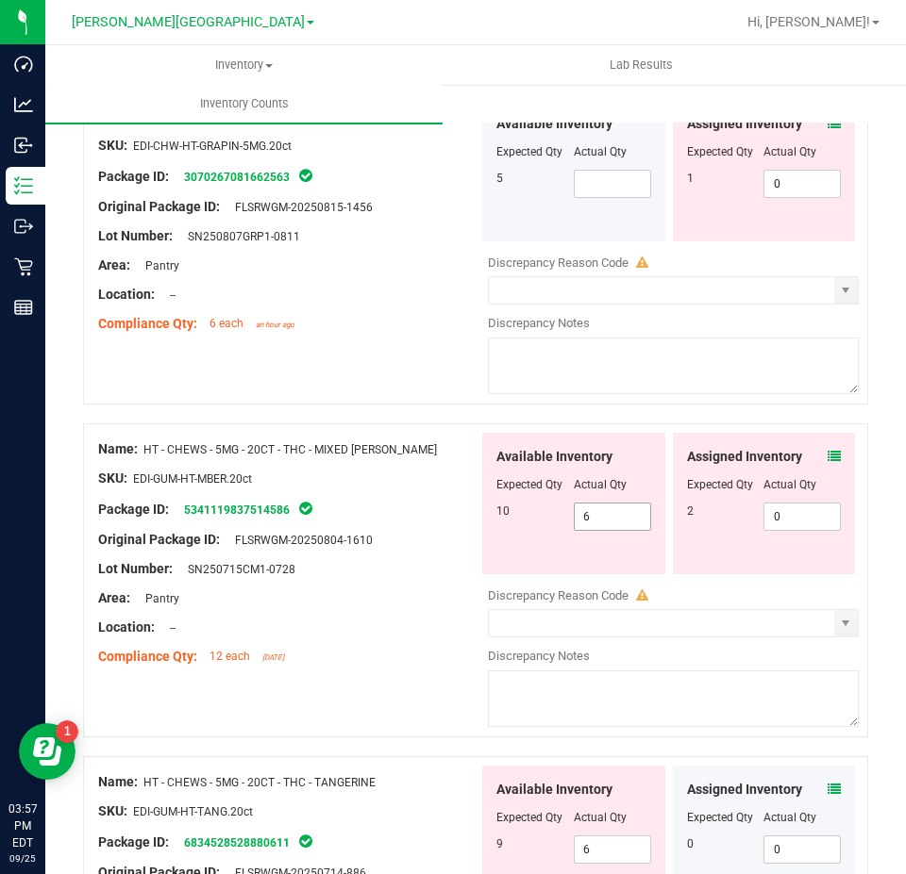
click at [614, 515] on span "6 6" at bounding box center [612, 517] width 77 height 28
click at [614, 515] on input "6" at bounding box center [611, 517] width 75 height 26
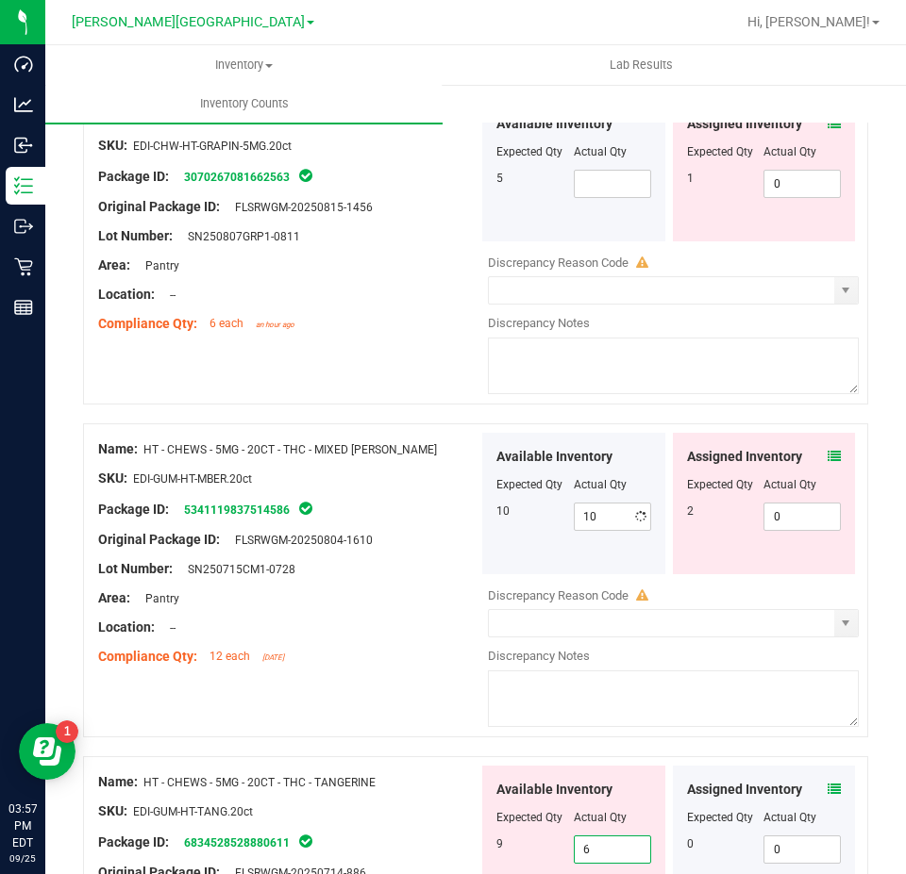
click at [595, 836] on span "6 6" at bounding box center [612, 850] width 77 height 28
click at [595, 837] on input "6" at bounding box center [611, 850] width 75 height 26
click at [358, 686] on div "Name: HT - CHEWS - 5MG - 20CT - THC - MIXED BERRY SKU: EDI-GUM-HT-MBER.20ct Pac…" at bounding box center [475, 581] width 785 height 314
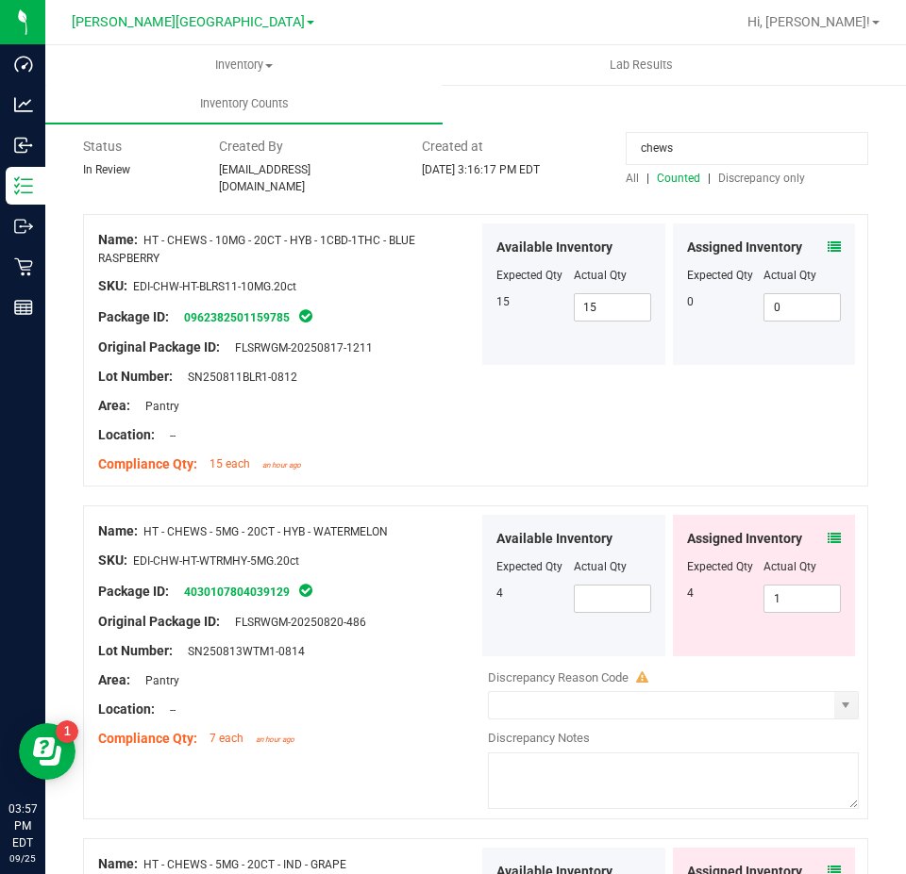
scroll to position [0, 0]
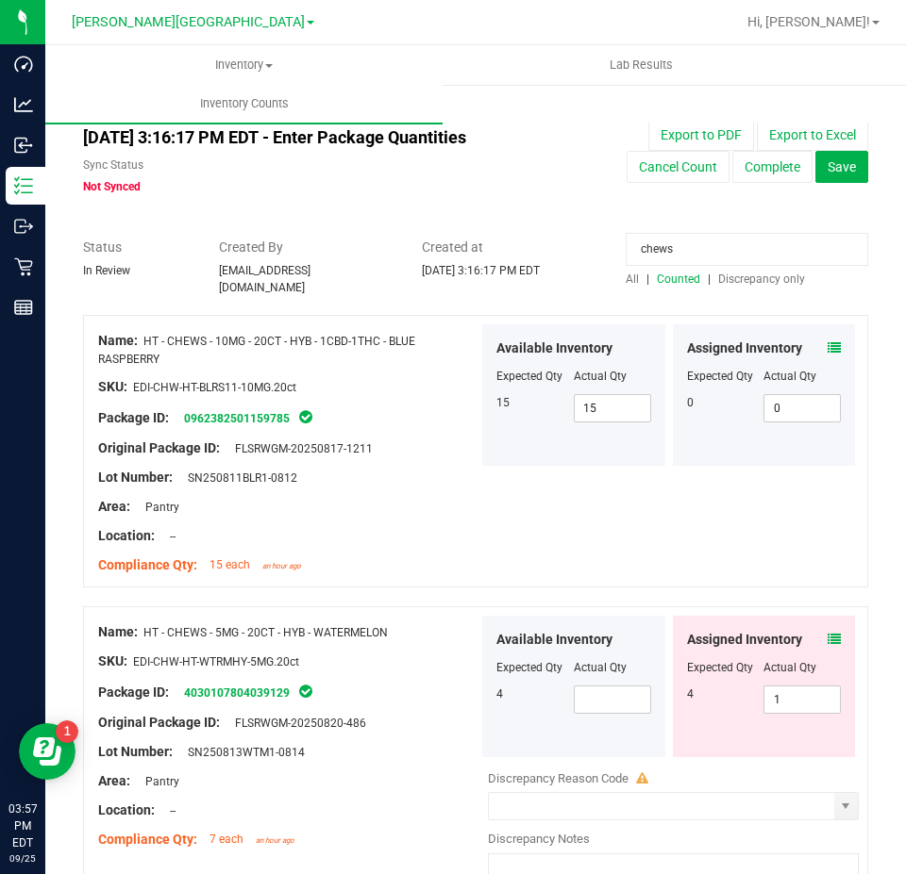
click at [673, 240] on input "chews" at bounding box center [746, 249] width 242 height 33
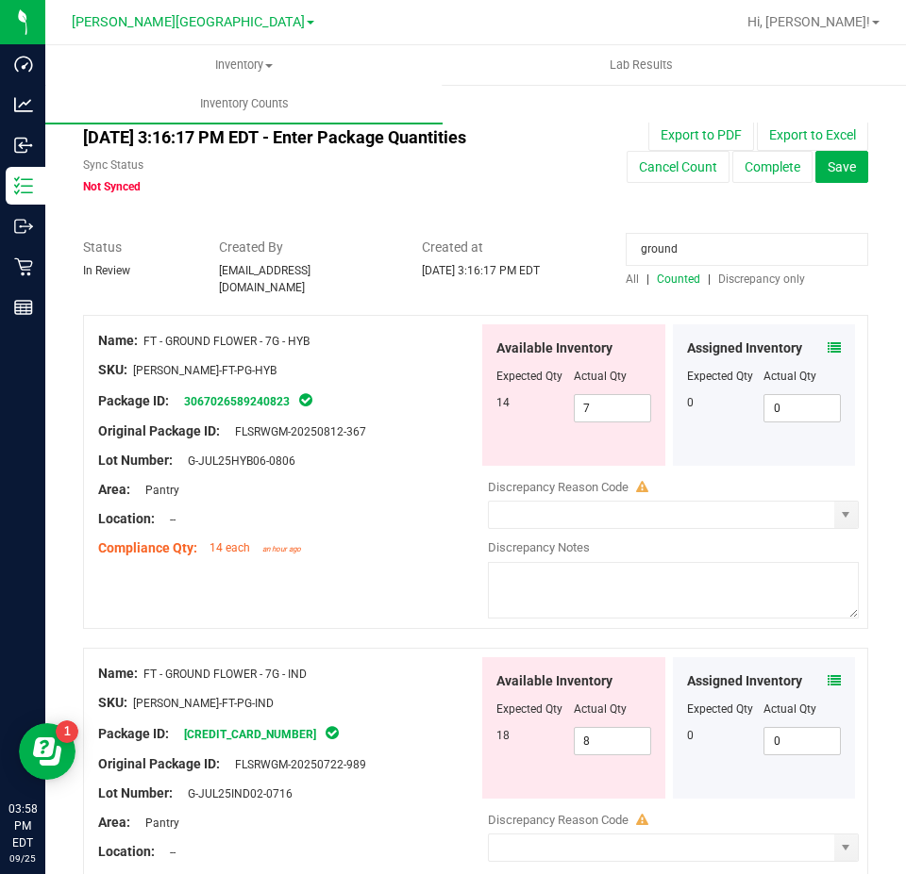
click at [658, 249] on input "ground" at bounding box center [746, 249] width 242 height 33
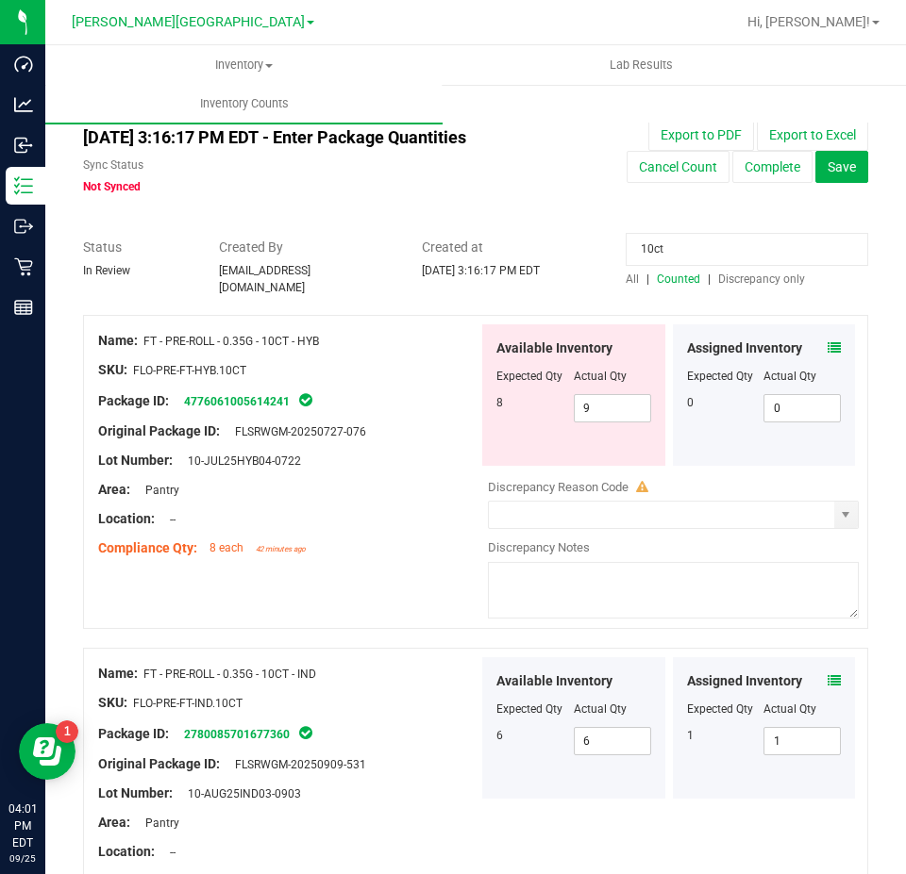
click at [658, 247] on input "10ct" at bounding box center [746, 249] width 242 height 33
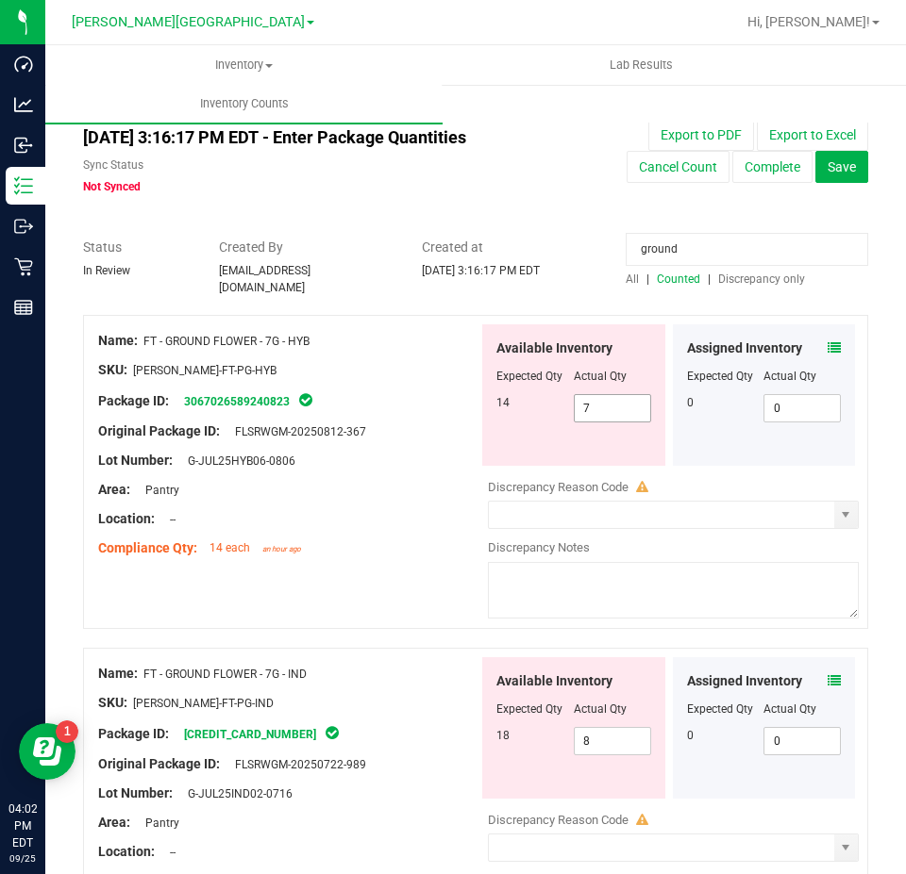
click at [615, 404] on span "7 7" at bounding box center [612, 408] width 77 height 28
click at [615, 404] on input "7" at bounding box center [611, 408] width 75 height 26
click at [838, 508] on span "select" at bounding box center [845, 515] width 15 height 15
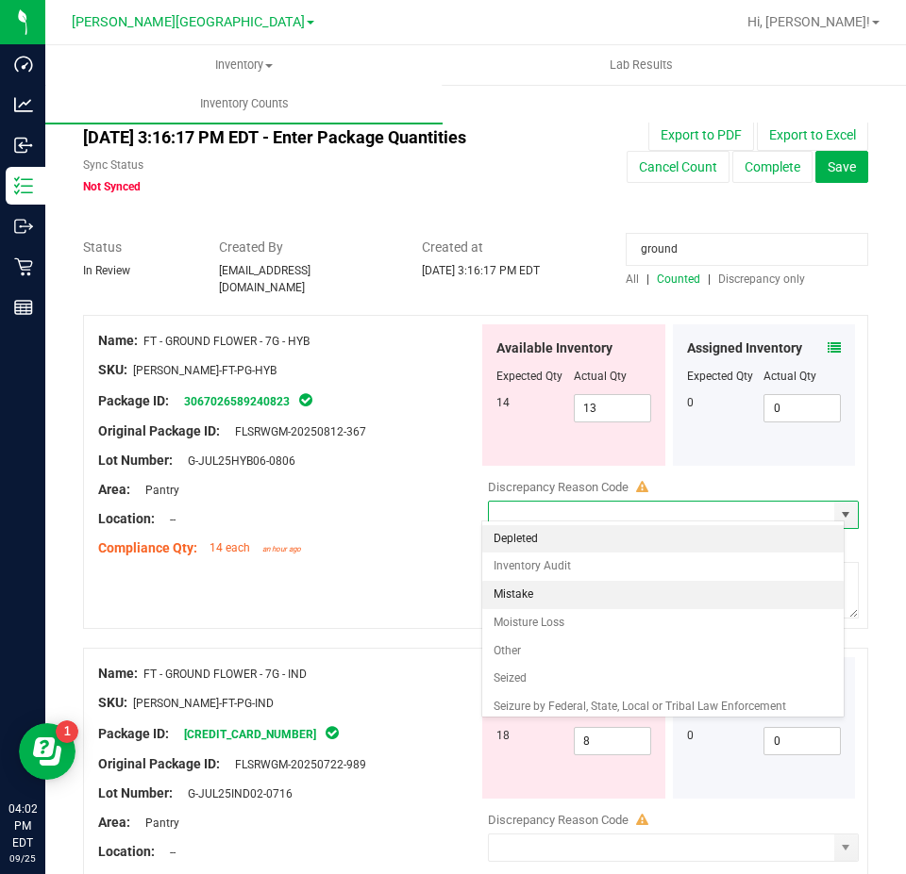
click at [639, 588] on li "Mistake" at bounding box center [663, 595] width 362 height 28
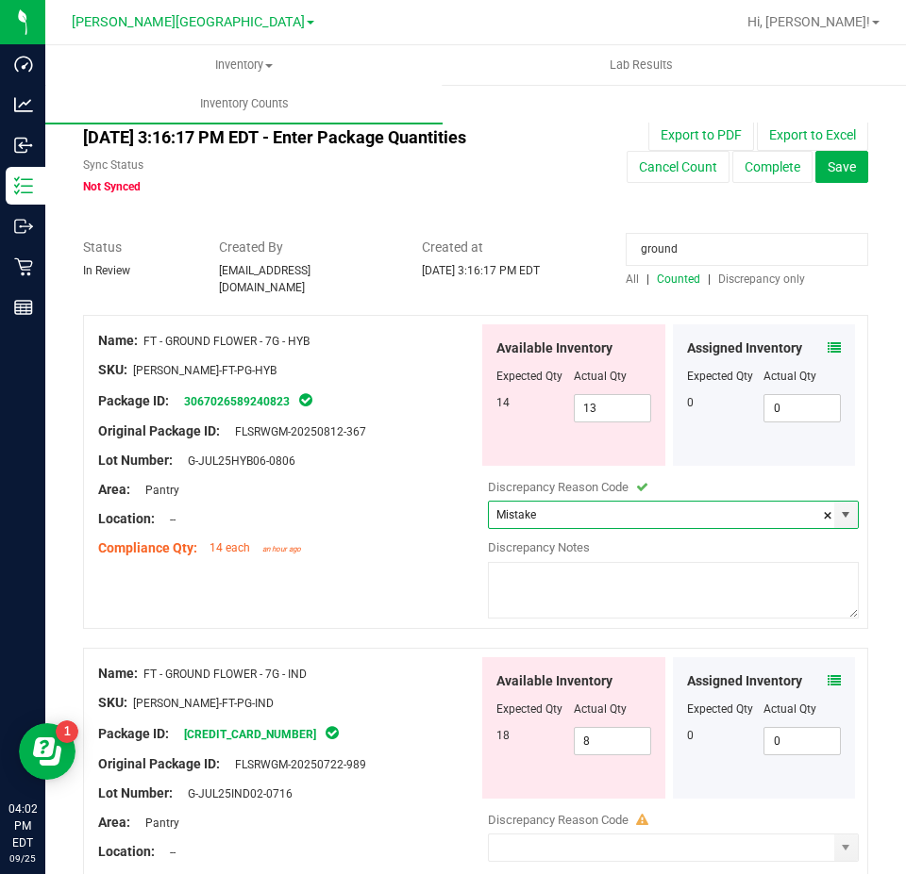
click at [639, 588] on textarea at bounding box center [673, 590] width 371 height 57
click at [665, 246] on input "ground" at bounding box center [746, 249] width 242 height 33
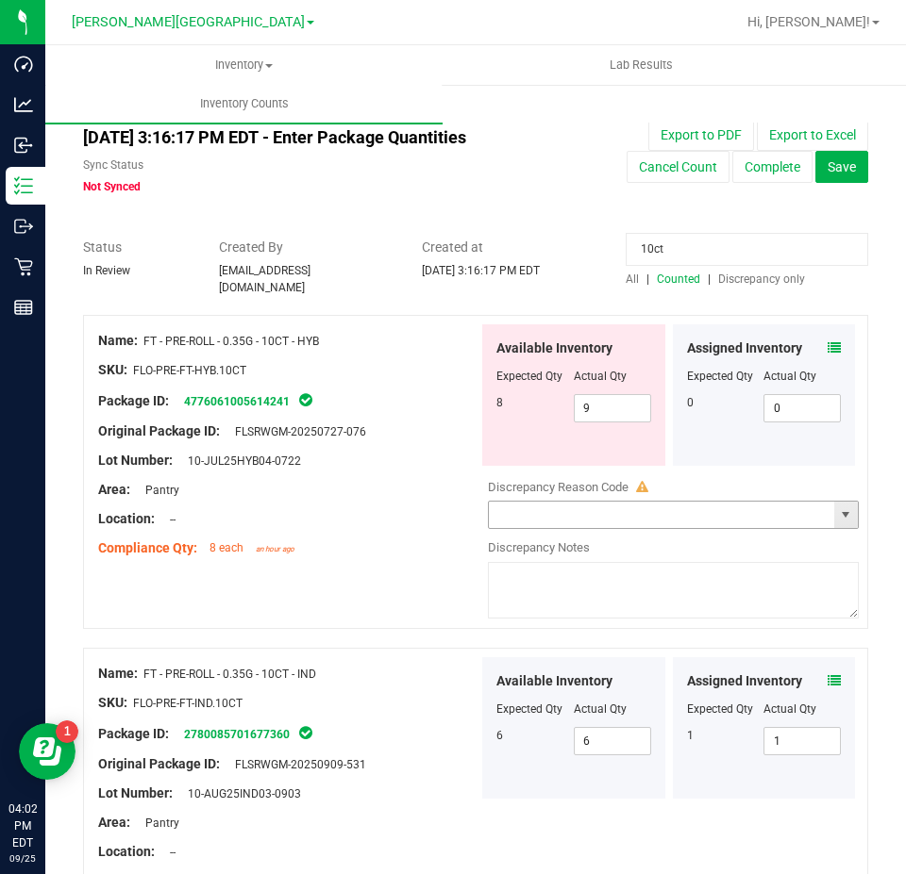
click at [838, 508] on span "select" at bounding box center [845, 515] width 15 height 15
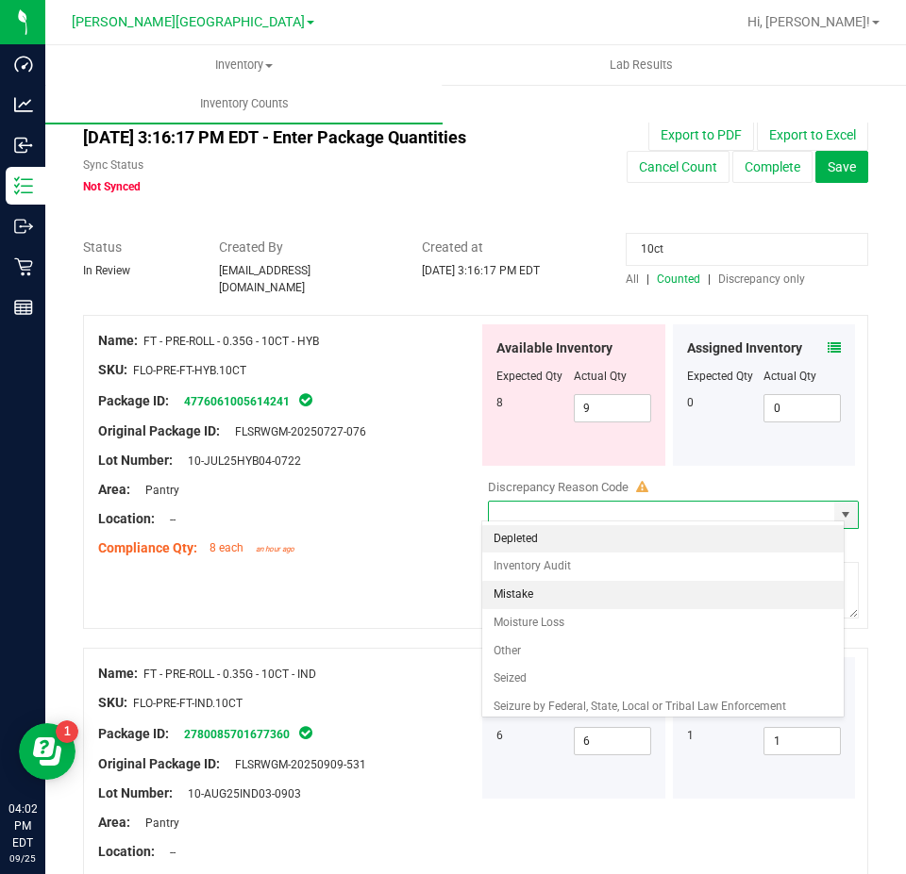
click at [584, 604] on li "Mistake" at bounding box center [663, 595] width 362 height 28
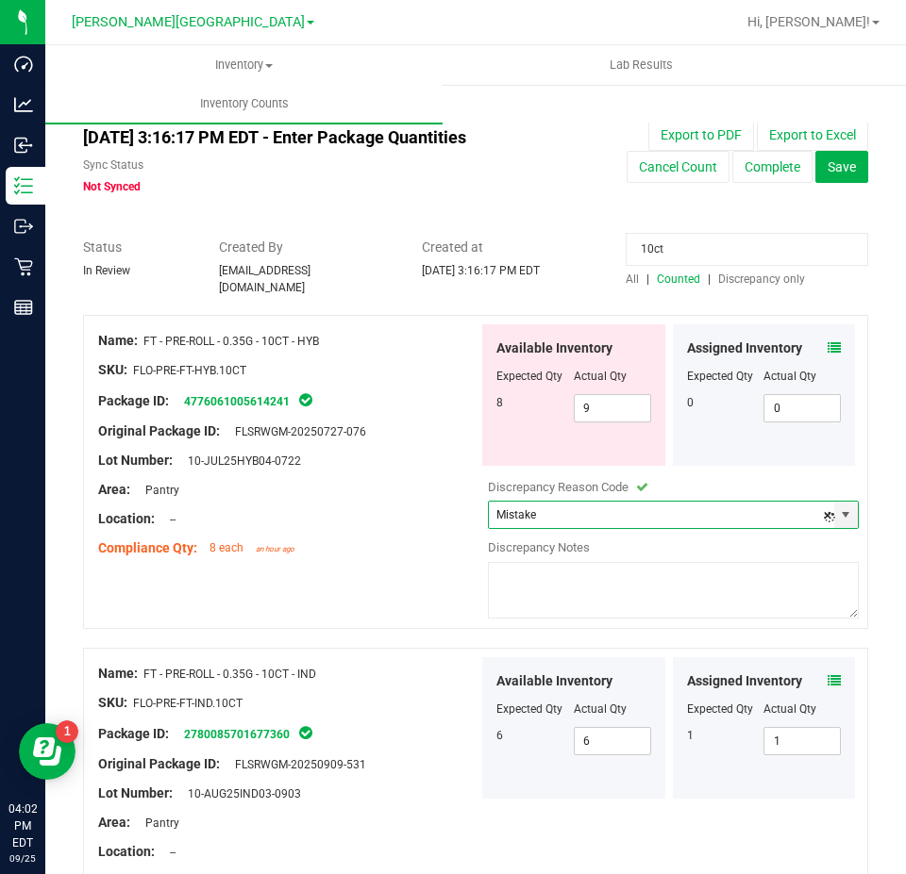
click at [574, 590] on textarea at bounding box center [673, 590] width 371 height 57
click at [709, 266] on div "10ct" at bounding box center [746, 254] width 242 height 33
click at [686, 252] on input "10ct" at bounding box center [746, 249] width 242 height 33
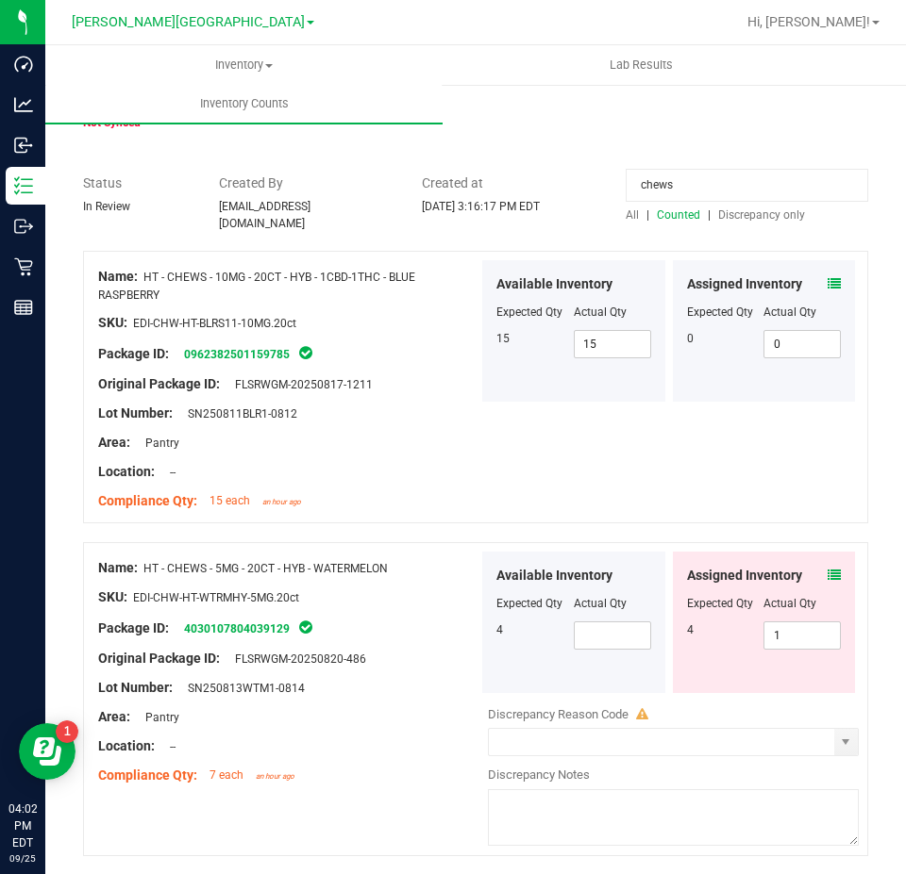
scroll to position [94, 0]
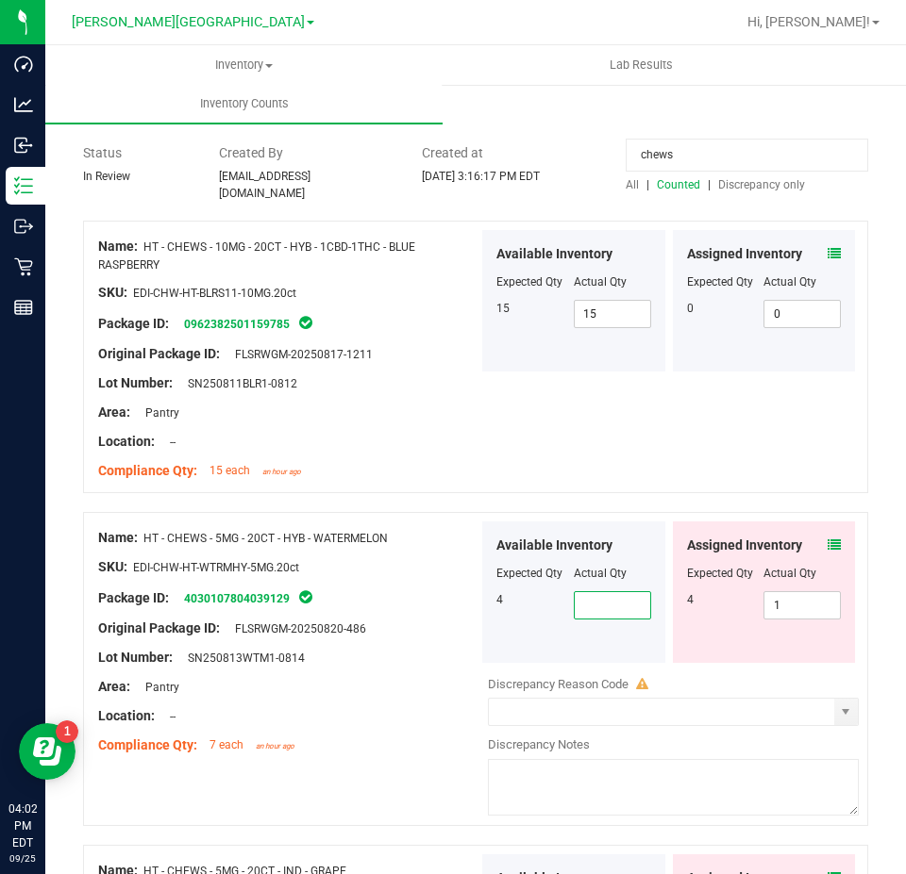
click at [586, 592] on span at bounding box center [612, 605] width 77 height 28
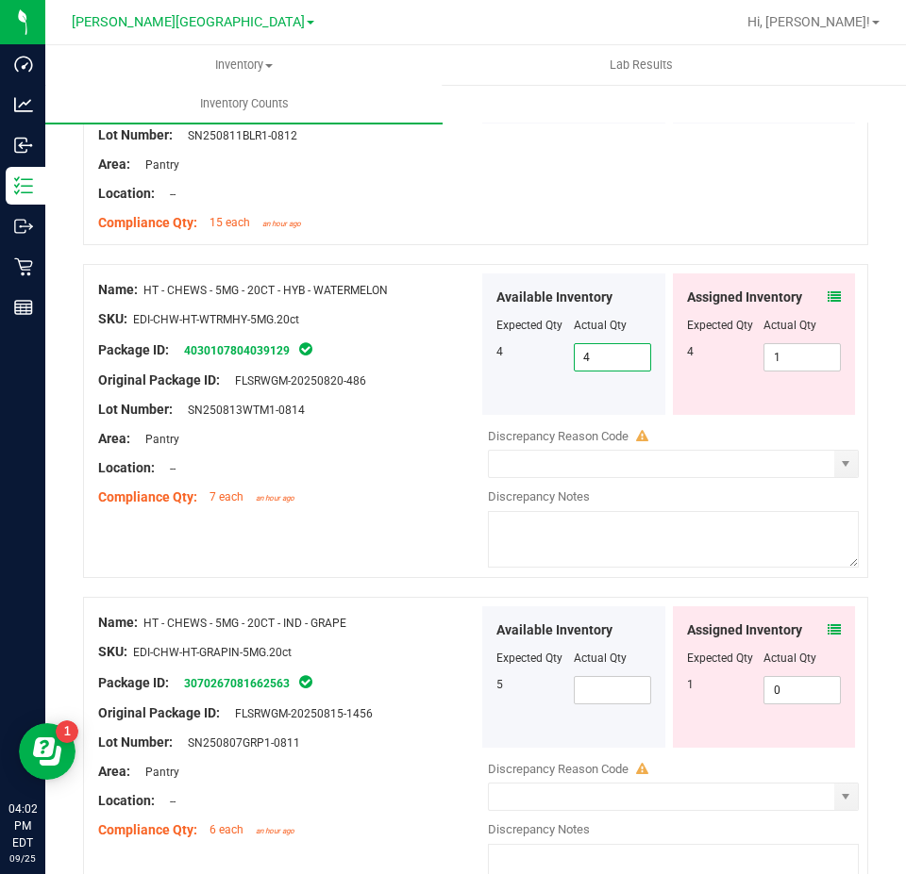
scroll to position [377, 0]
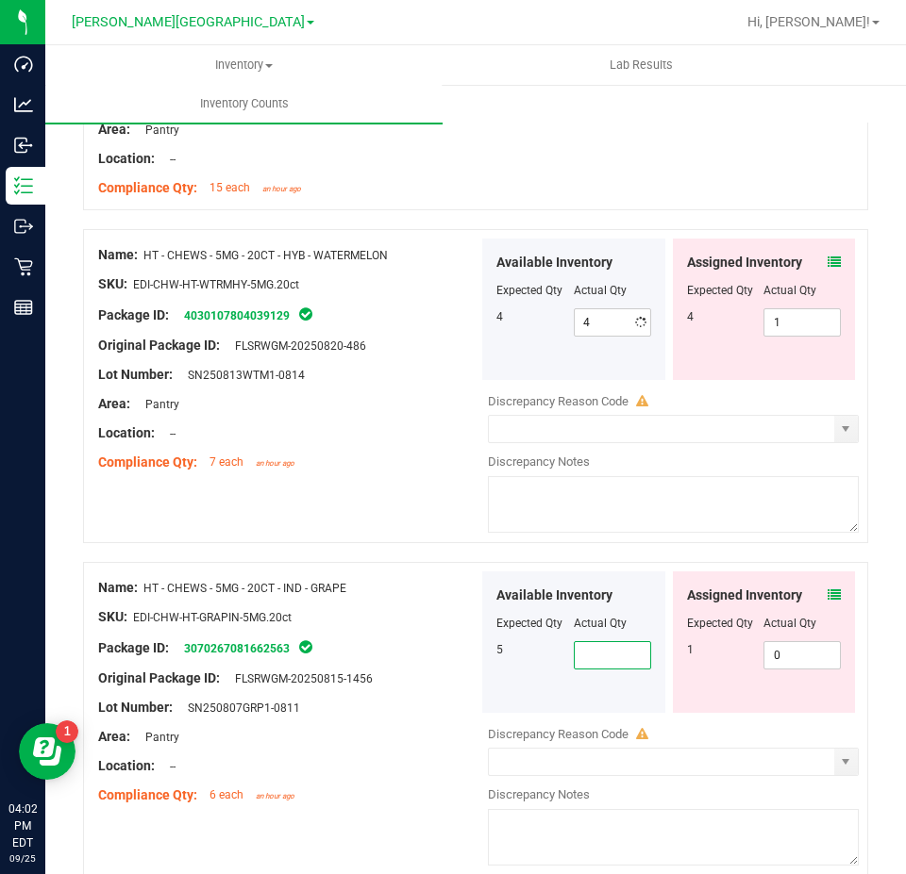
click at [600, 650] on span at bounding box center [612, 655] width 77 height 28
click at [370, 485] on div "Name: HT - CHEWS - 5MG - 20CT - HYB - WATERMELON SKU: EDI-CHW-HT-WTRMHY-5MG.20c…" at bounding box center [475, 386] width 785 height 314
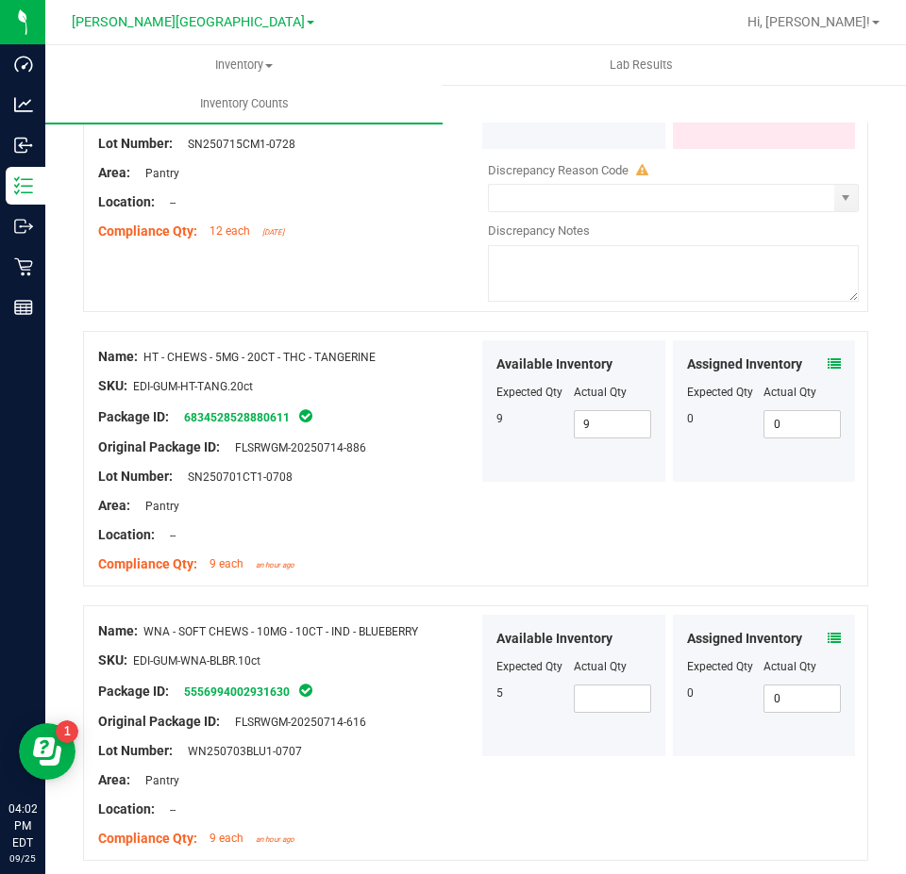
scroll to position [1321, 0]
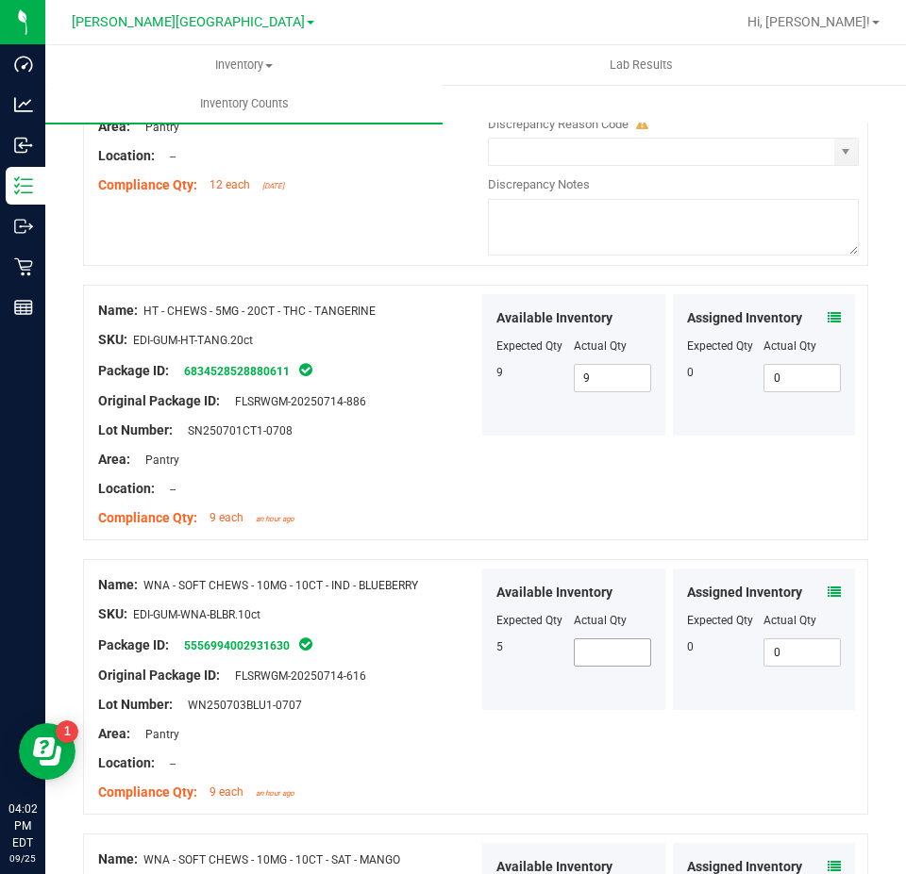
click at [627, 650] on span at bounding box center [612, 653] width 77 height 28
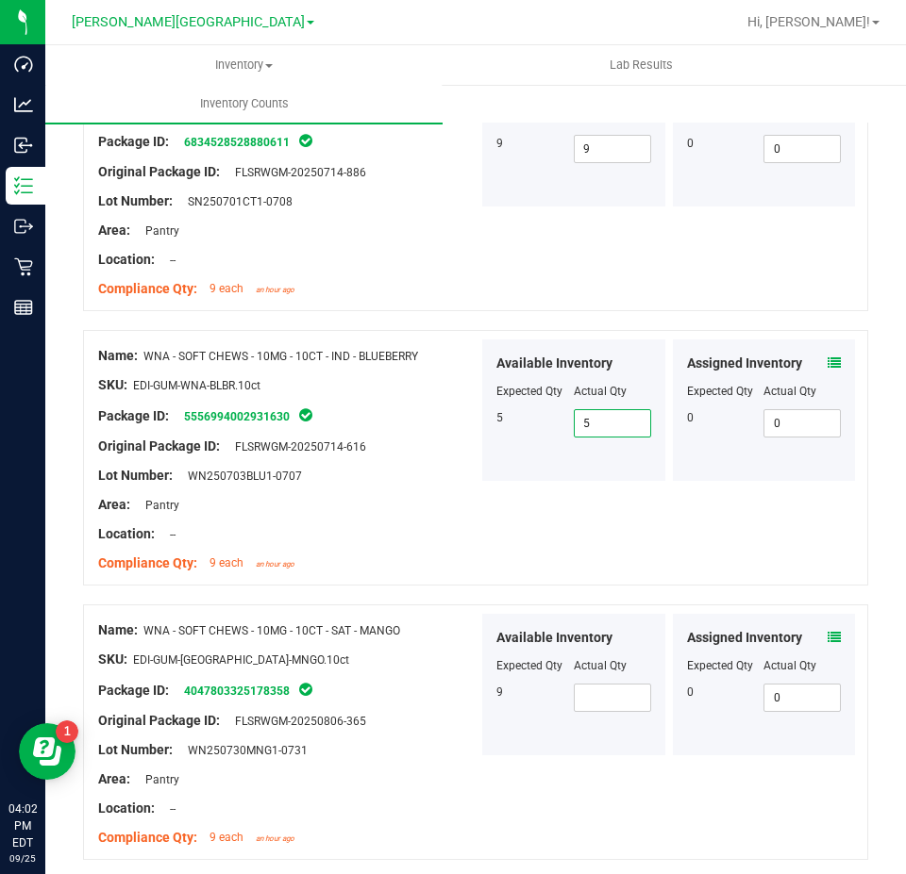
scroll to position [1604, 0]
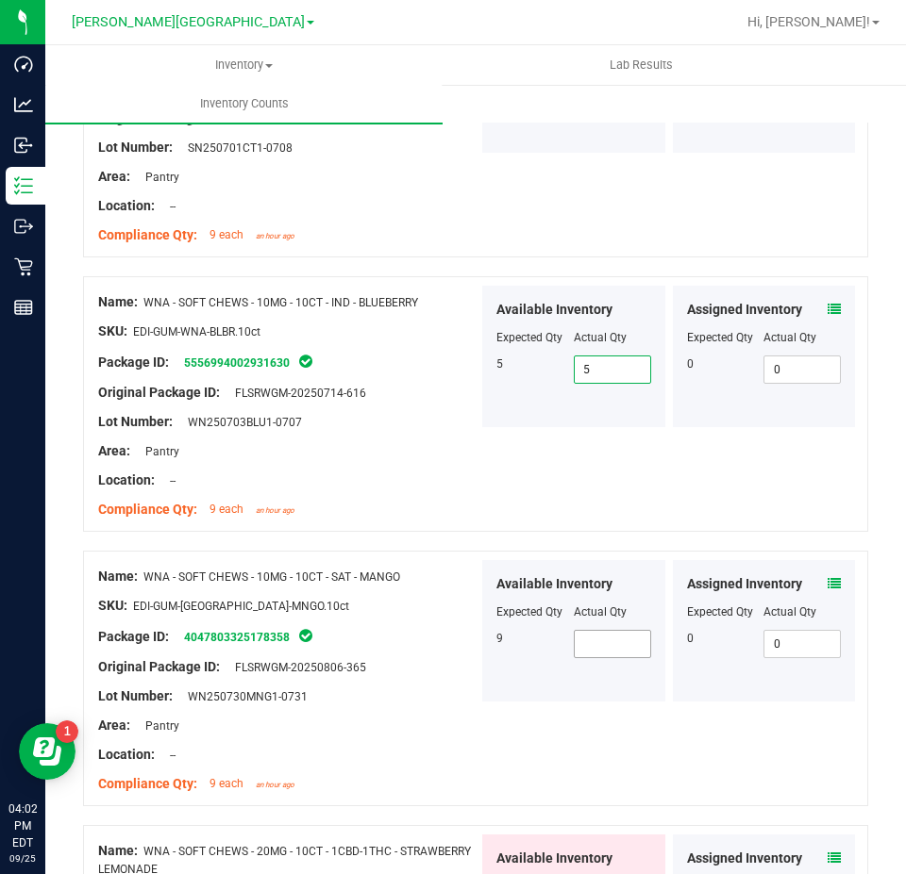
click at [625, 636] on span at bounding box center [612, 644] width 77 height 28
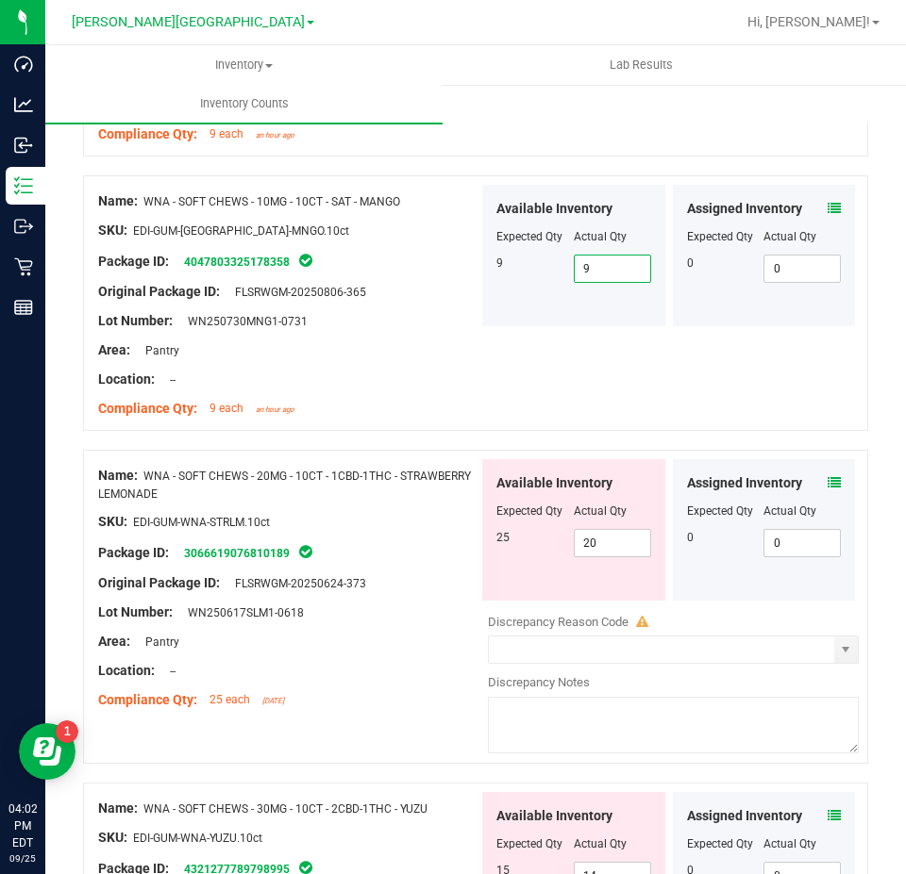
scroll to position [1981, 0]
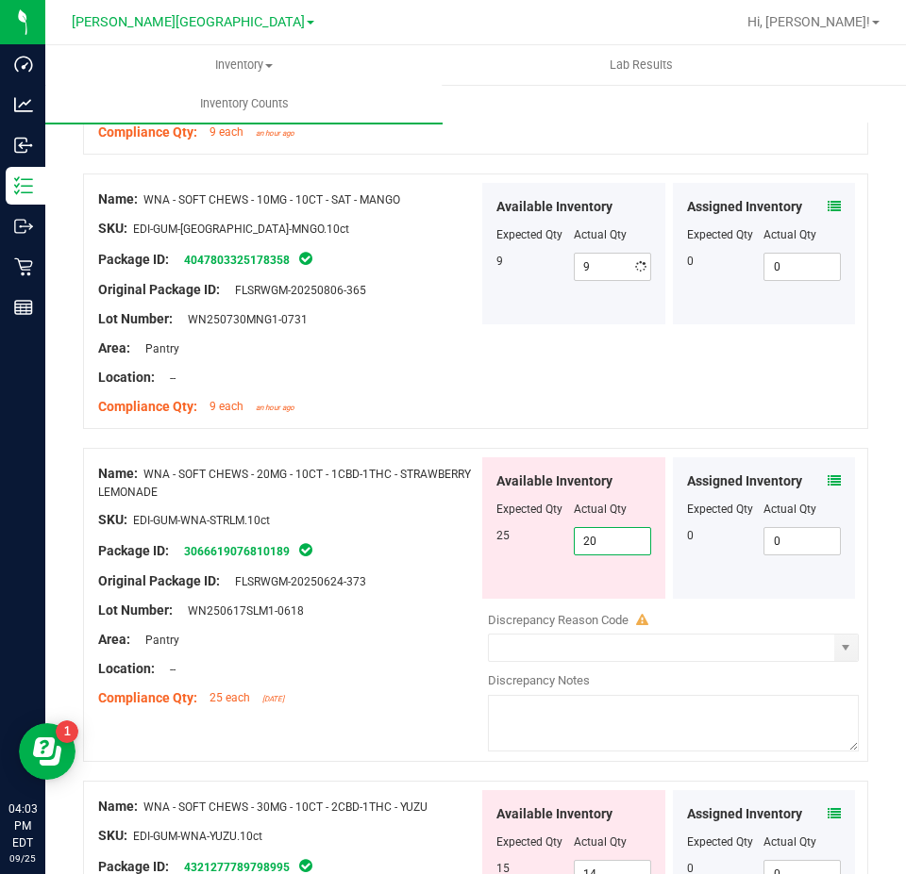
click at [614, 537] on span "20 20" at bounding box center [612, 541] width 77 height 28
click at [614, 537] on input "20" at bounding box center [611, 541] width 75 height 26
click at [431, 637] on div "Area: Pantry" at bounding box center [288, 640] width 380 height 20
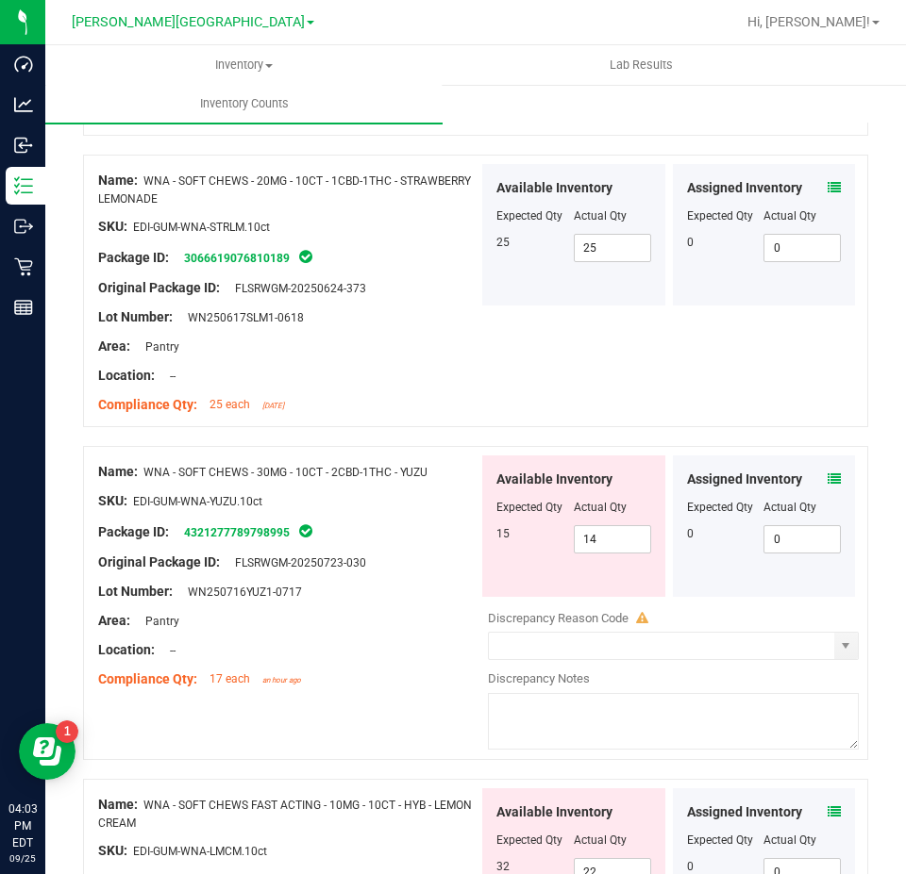
scroll to position [2358, 0]
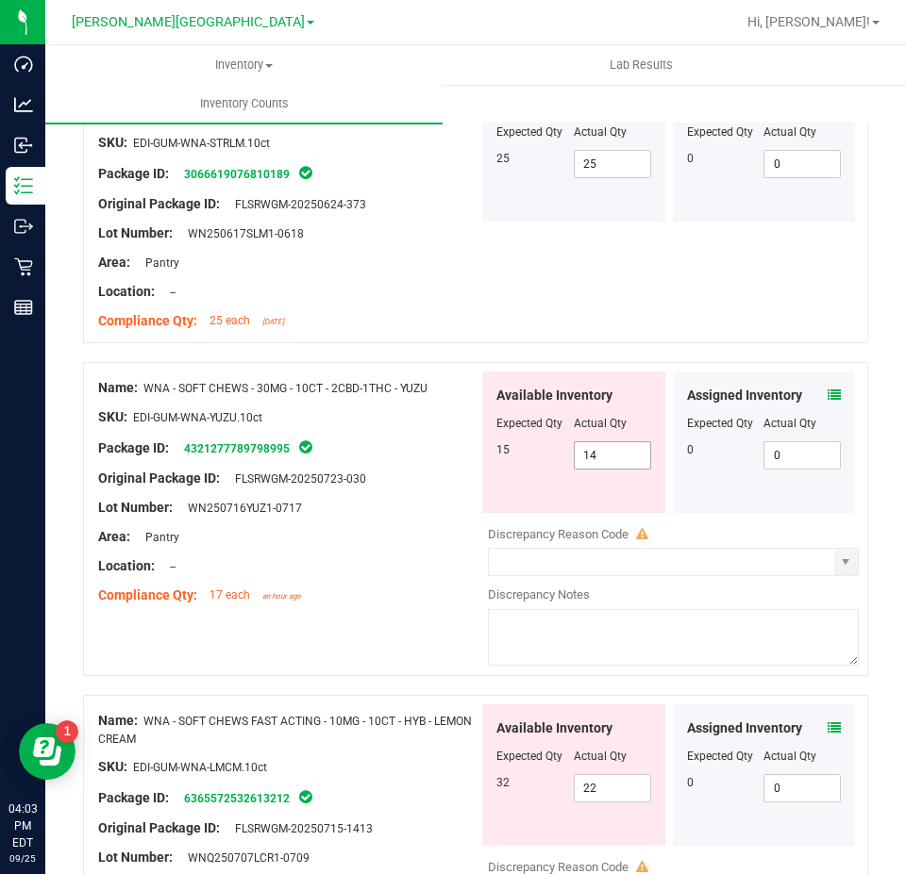
click at [596, 451] on span "14 14" at bounding box center [612, 455] width 77 height 28
click at [0, 0] on input "14" at bounding box center [0, 0] width 0 height 0
click at [618, 789] on div "Available Inventory Expected Qty Actual Qty 32 22 22" at bounding box center [668, 854] width 380 height 299
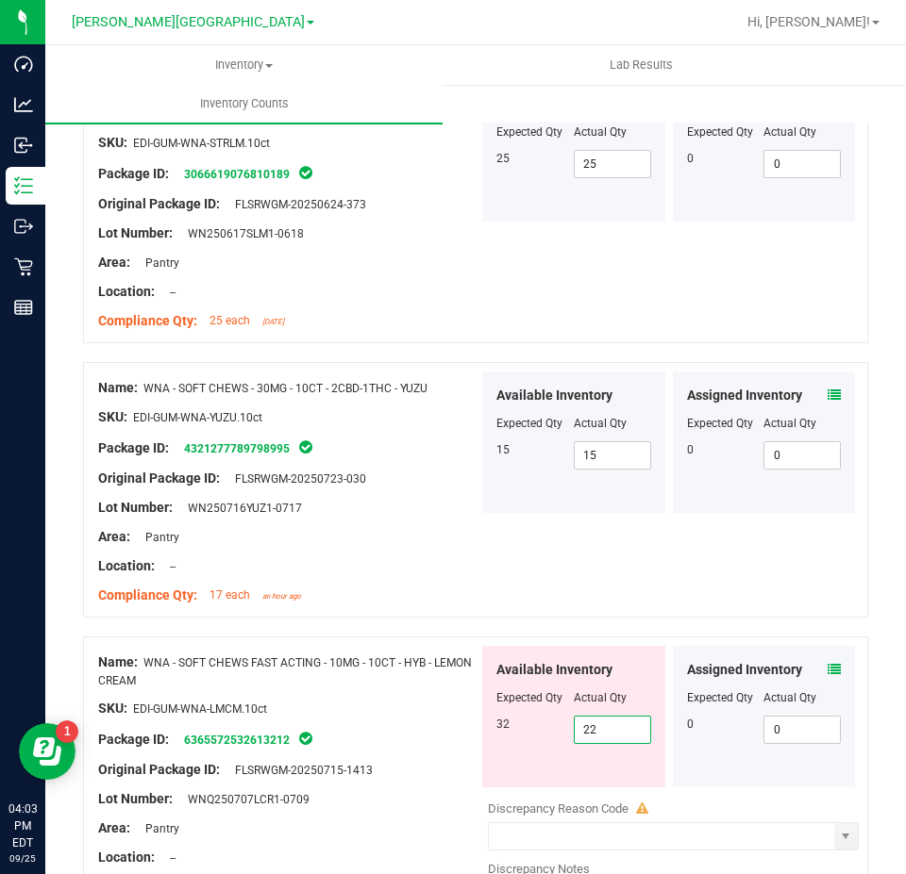
click at [603, 719] on input "22" at bounding box center [611, 730] width 75 height 26
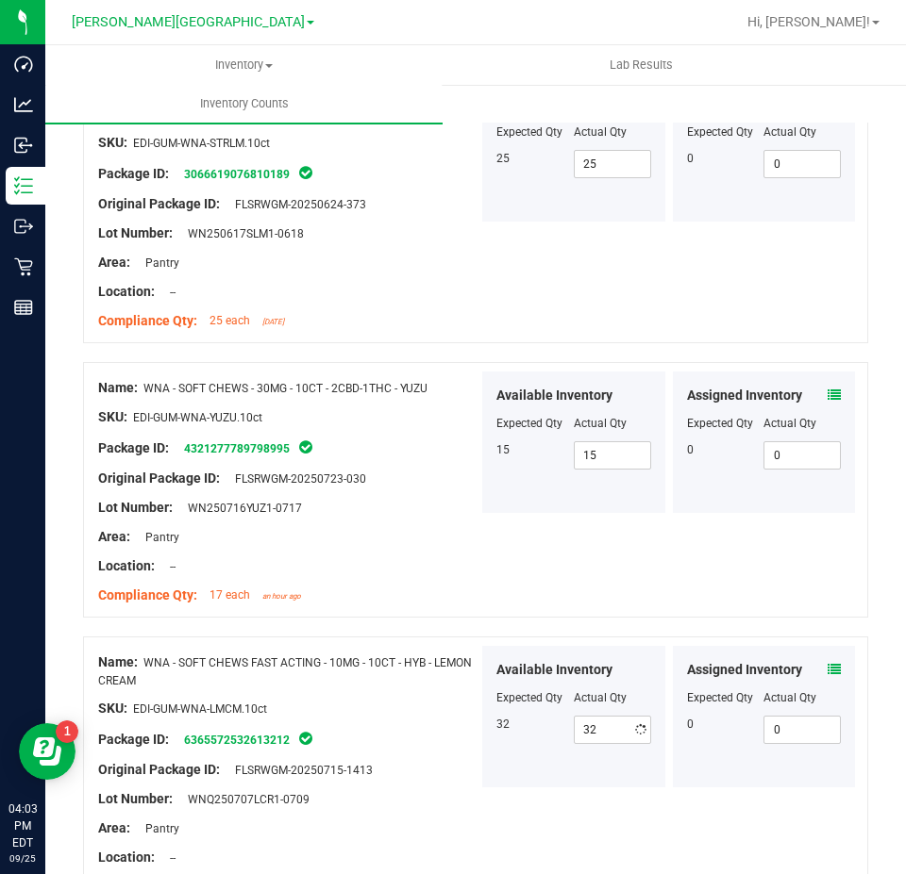
click at [451, 760] on div "Original Package ID: FLSRWGM-20250715-1413" at bounding box center [288, 770] width 380 height 20
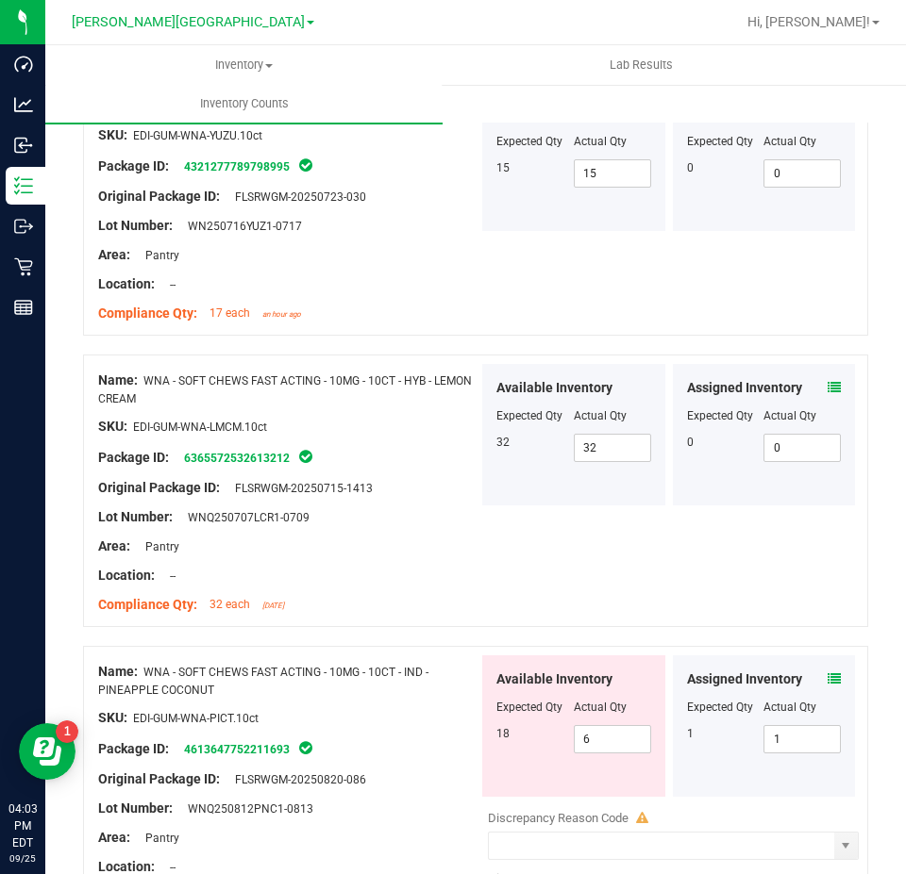
scroll to position [2641, 0]
click at [605, 738] on span "6 6" at bounding box center [612, 738] width 77 height 28
click at [605, 738] on input "6" at bounding box center [611, 738] width 75 height 26
click at [508, 757] on div "Available Inventory Expected Qty Actual Qty 18 18 18" at bounding box center [573, 726] width 183 height 142
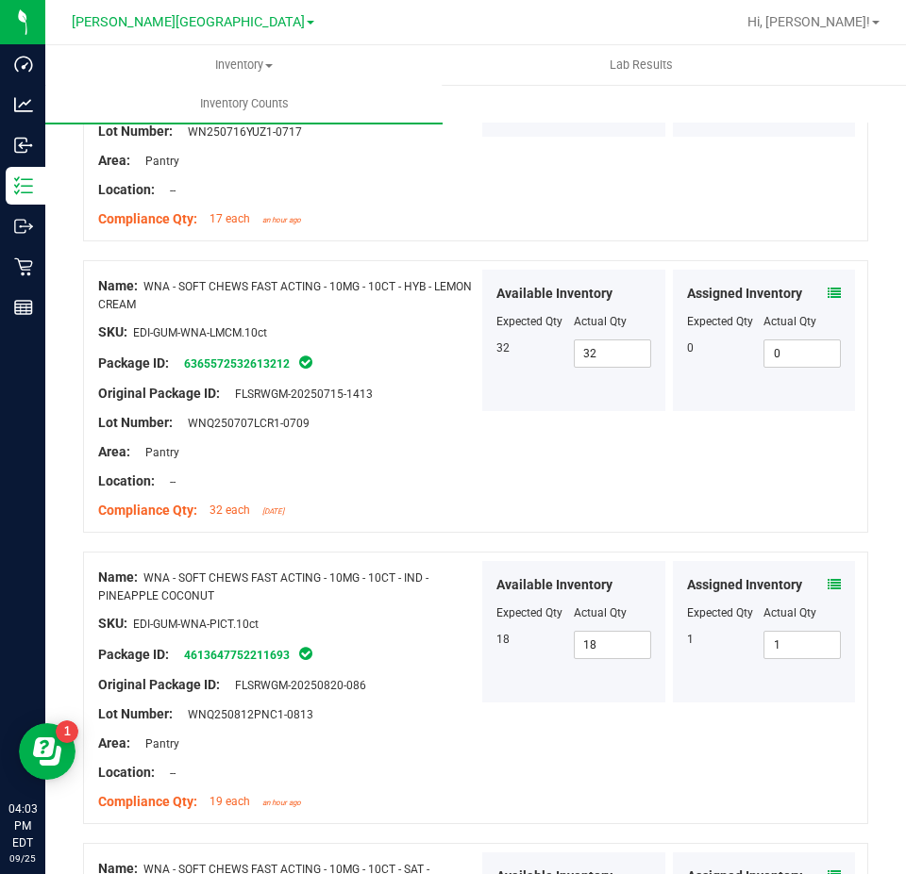
scroll to position [2924, 0]
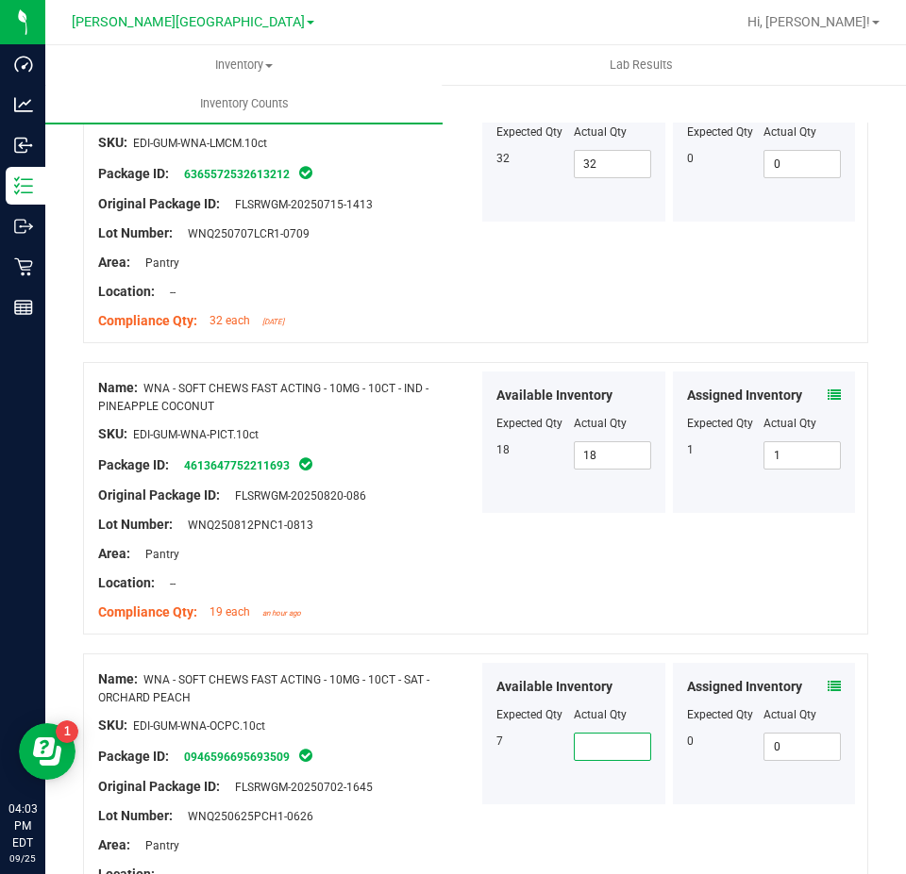
click at [600, 735] on span at bounding box center [612, 747] width 77 height 28
click at [575, 805] on div "Name: WNA - SOFT CHEWS FAST ACTING - 10MG - 10CT - SAT - ORCHARD PEACH SKU: EDI…" at bounding box center [475, 790] width 785 height 273
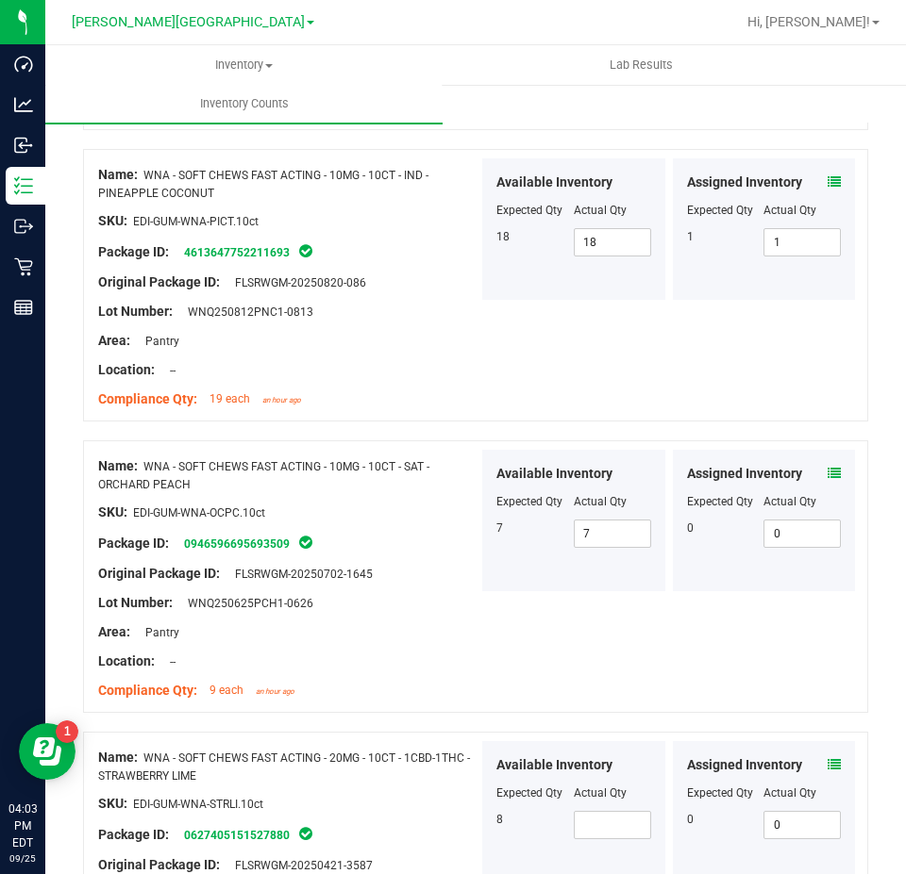
scroll to position [3342, 0]
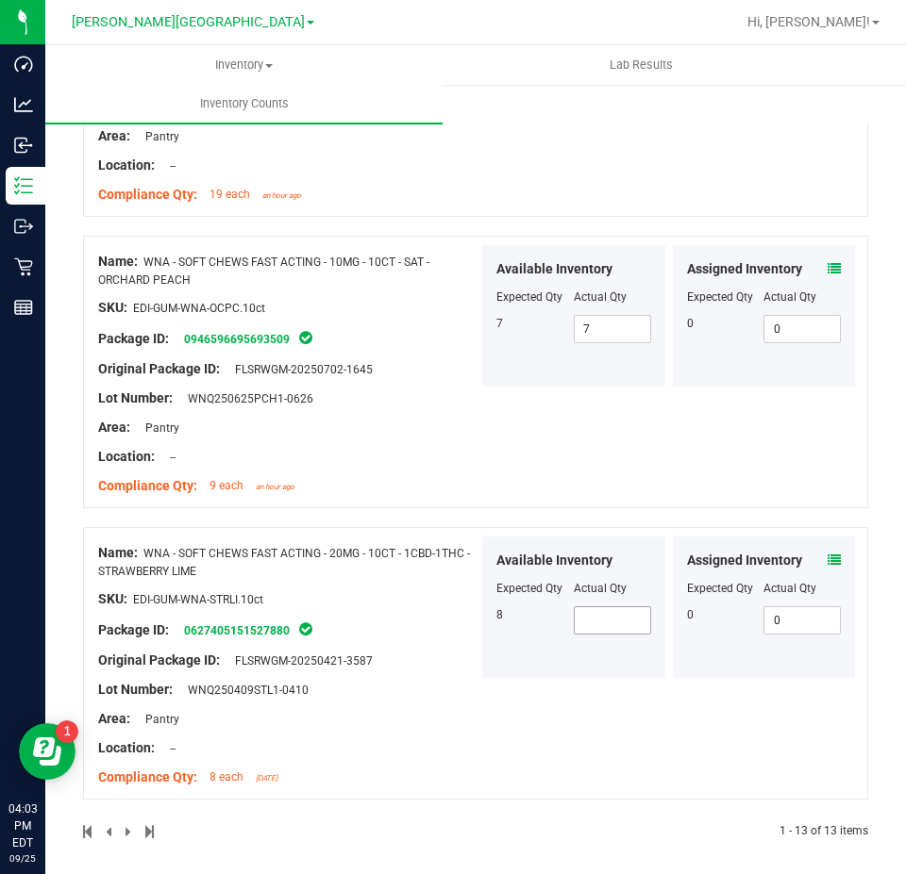
click at [604, 608] on span at bounding box center [612, 621] width 77 height 28
click at [547, 776] on div "Name: WNA - SOFT CHEWS FAST ACTING - 20MG - 10CT - 1CBD-1THC - STRAWBERRY LIME …" at bounding box center [475, 663] width 785 height 273
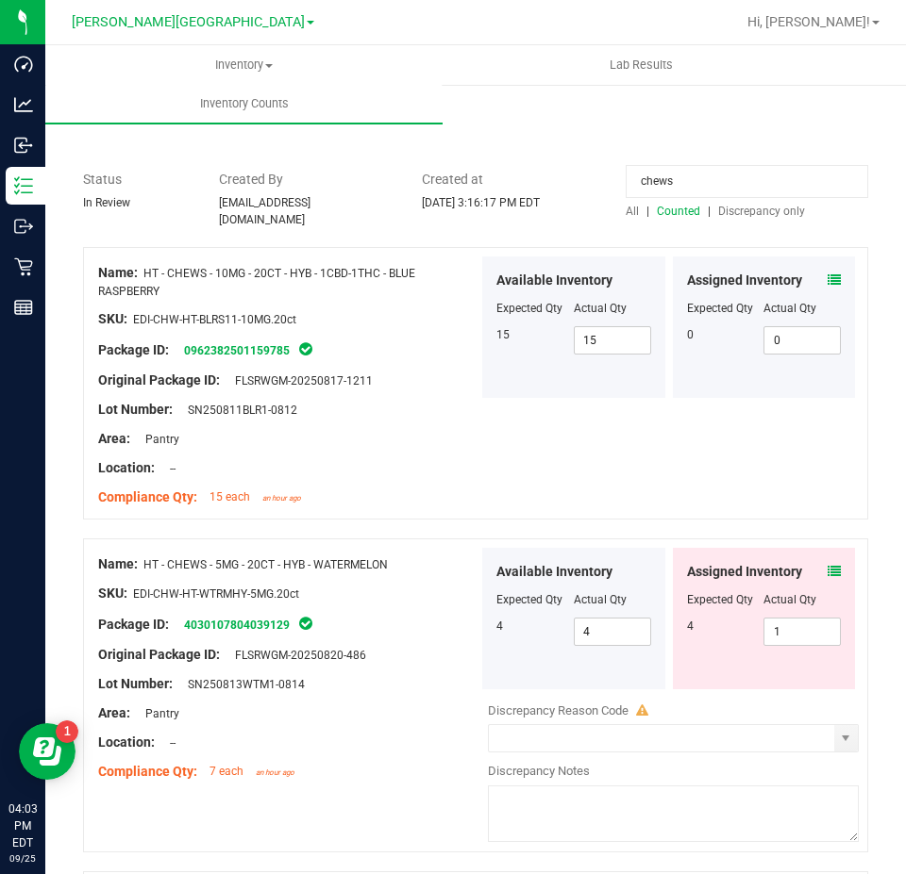
scroll to position [0, 0]
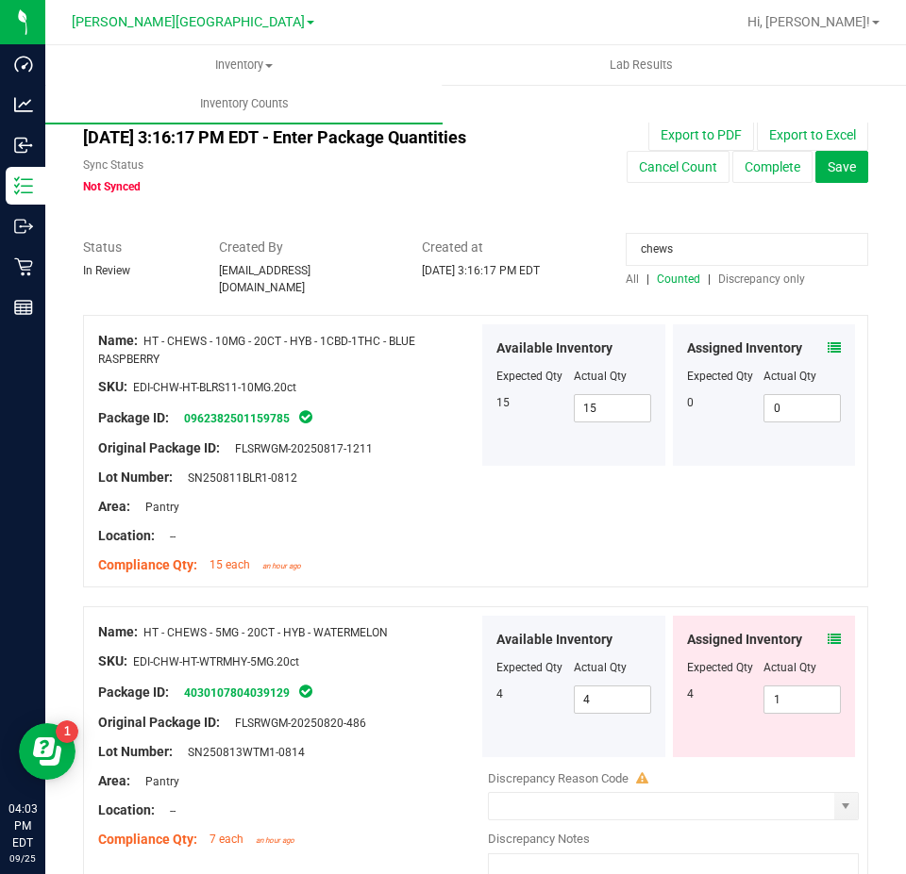
click at [651, 252] on input "chews" at bounding box center [746, 249] width 242 height 33
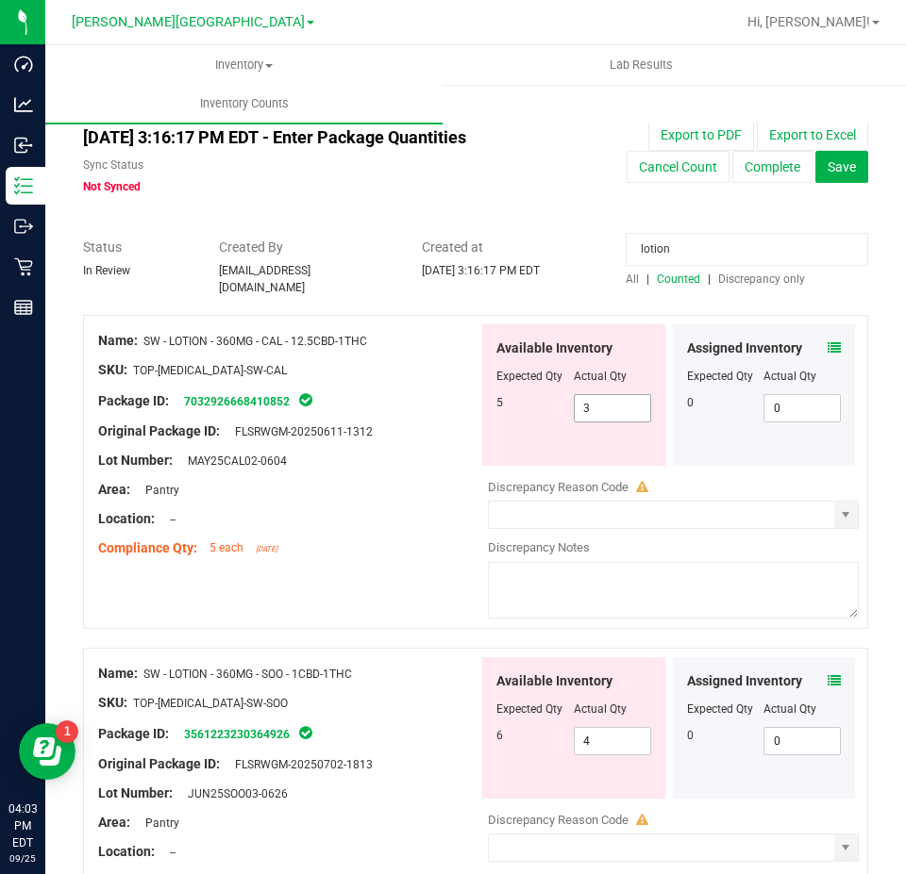
click at [631, 403] on span "3 3" at bounding box center [612, 408] width 77 height 28
click at [631, 403] on input "3" at bounding box center [611, 408] width 75 height 26
click at [623, 743] on div "Available Inventory Expected Qty Actual Qty 6 4 4" at bounding box center [668, 807] width 380 height 299
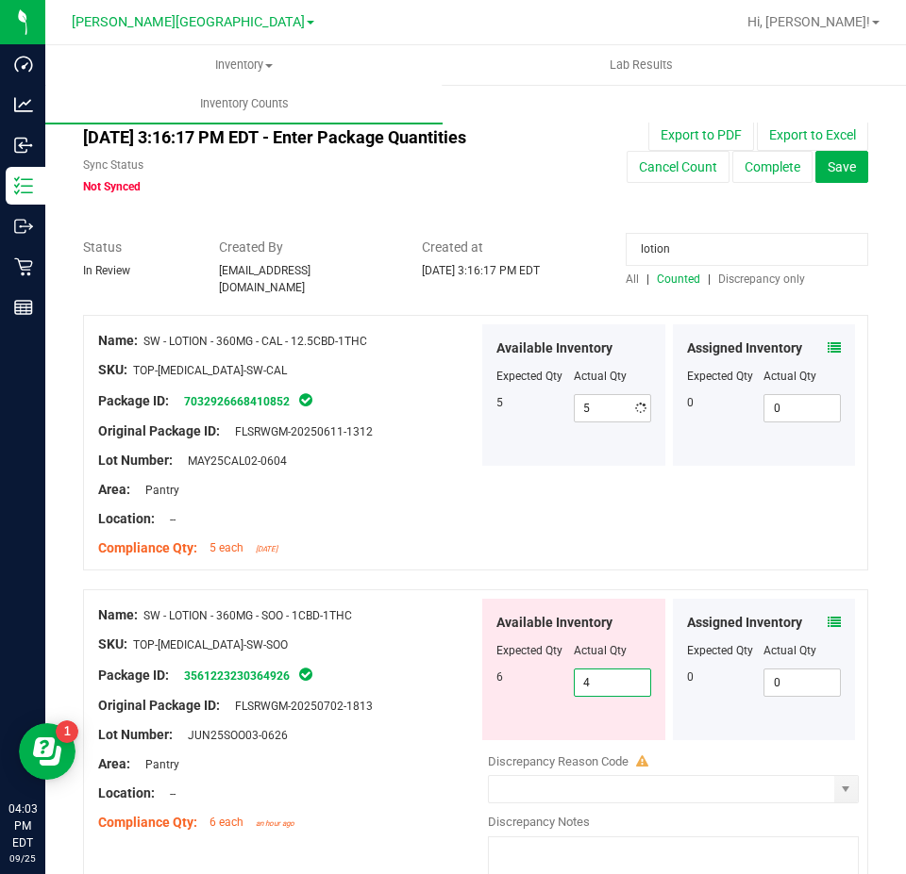
click at [622, 753] on div "Discrepancy Reason Code" at bounding box center [673, 762] width 371 height 19
click at [593, 674] on span "4 4" at bounding box center [612, 683] width 77 height 28
click at [593, 674] on input "4" at bounding box center [611, 683] width 75 height 26
click at [727, 240] on input "lotion" at bounding box center [746, 249] width 242 height 33
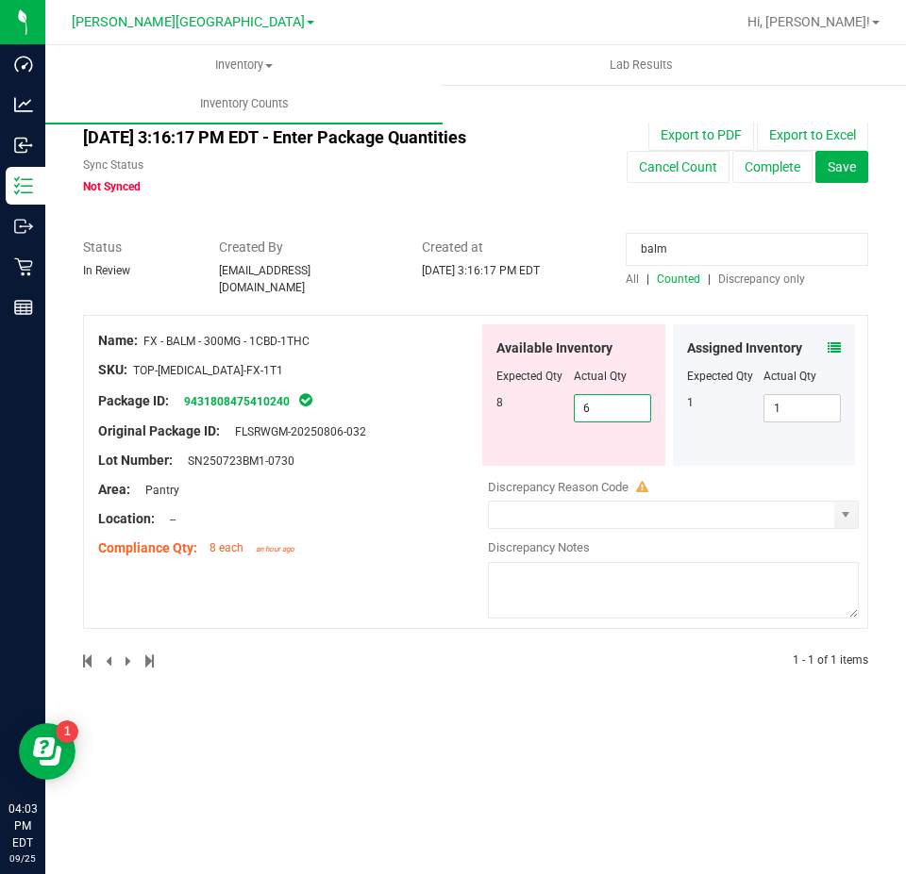
click at [616, 408] on span "6 6" at bounding box center [612, 408] width 77 height 28
click at [616, 408] on input "6" at bounding box center [611, 408] width 75 height 26
click at [471, 412] on div at bounding box center [288, 416] width 380 height 9
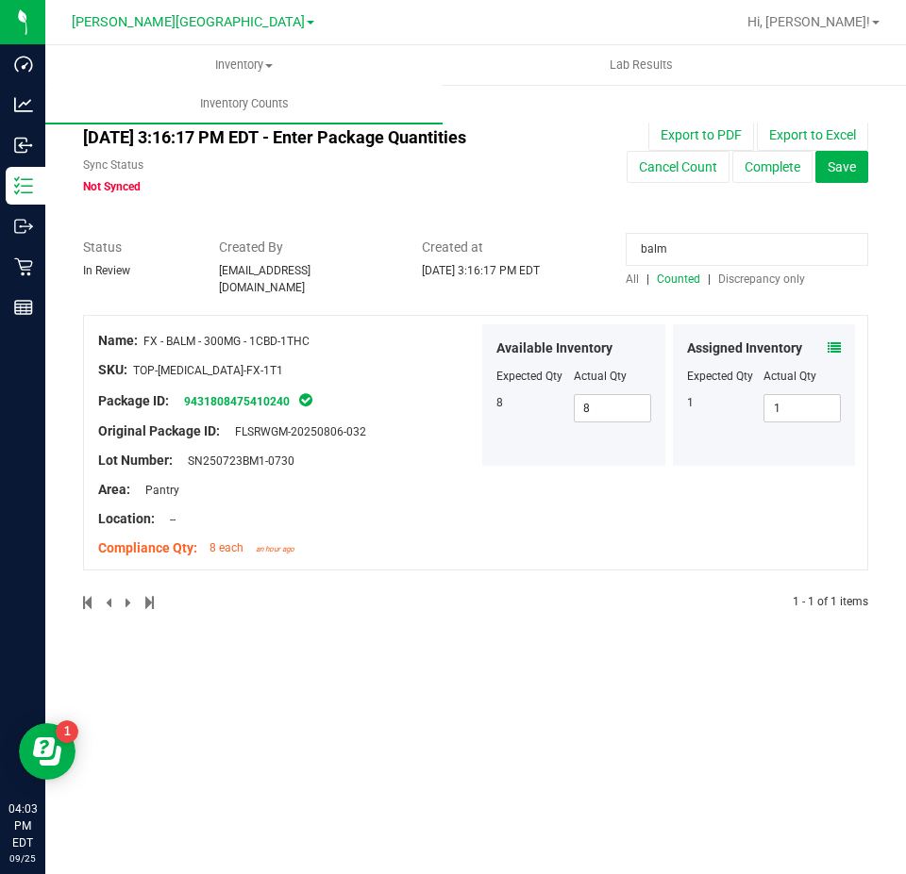
click at [701, 245] on input "balm" at bounding box center [746, 249] width 242 height 33
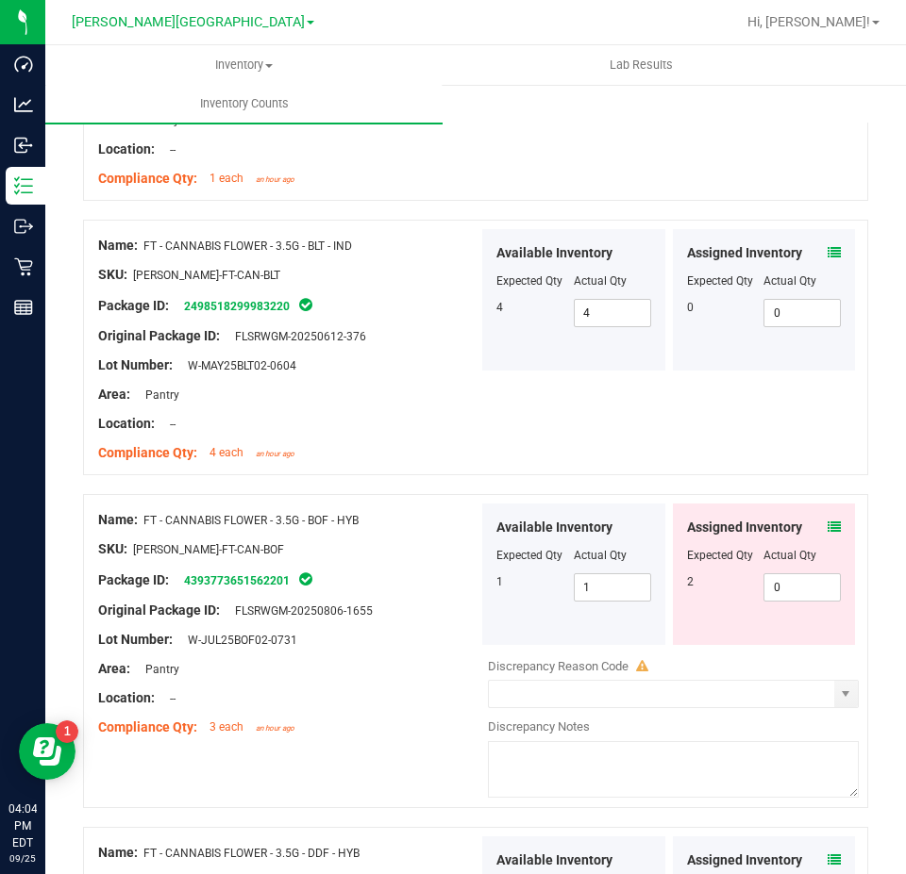
scroll to position [2924, 0]
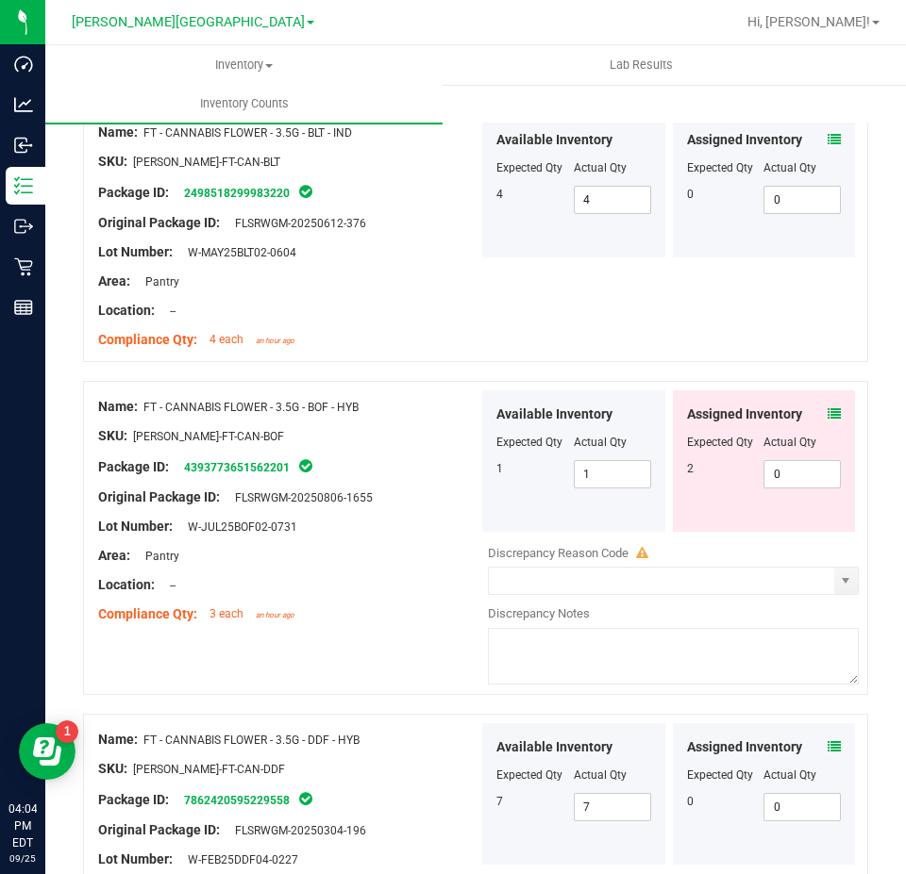
click at [827, 408] on icon at bounding box center [833, 414] width 13 height 13
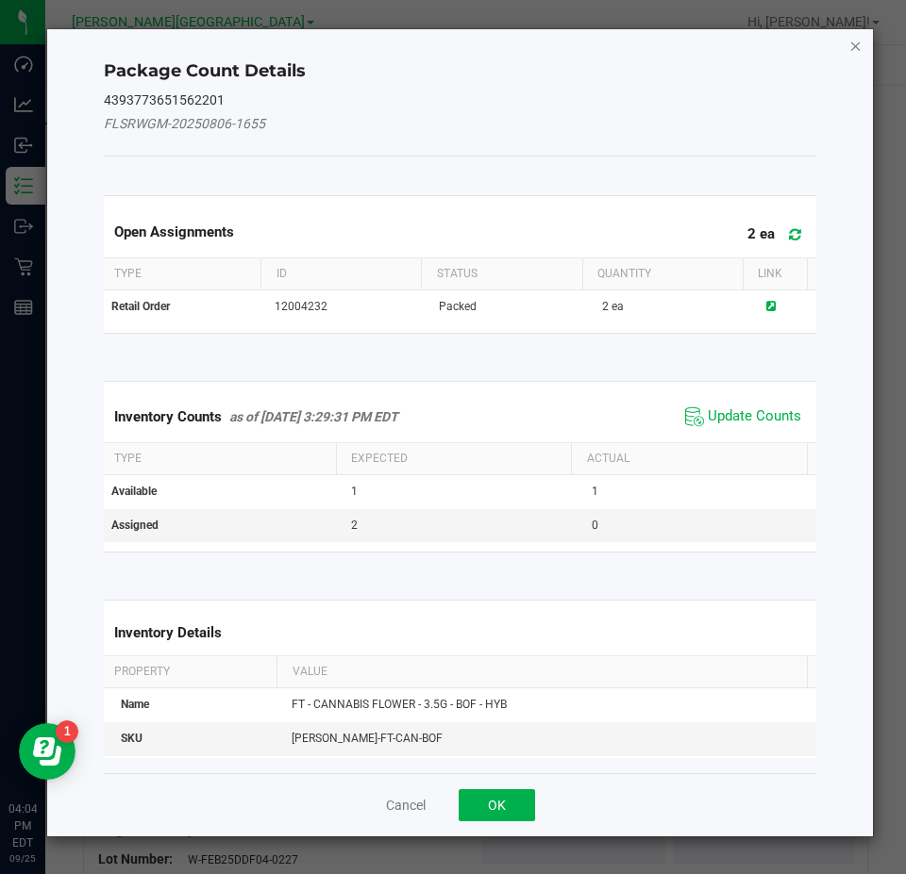
click at [860, 46] on icon "Close" at bounding box center [855, 45] width 13 height 23
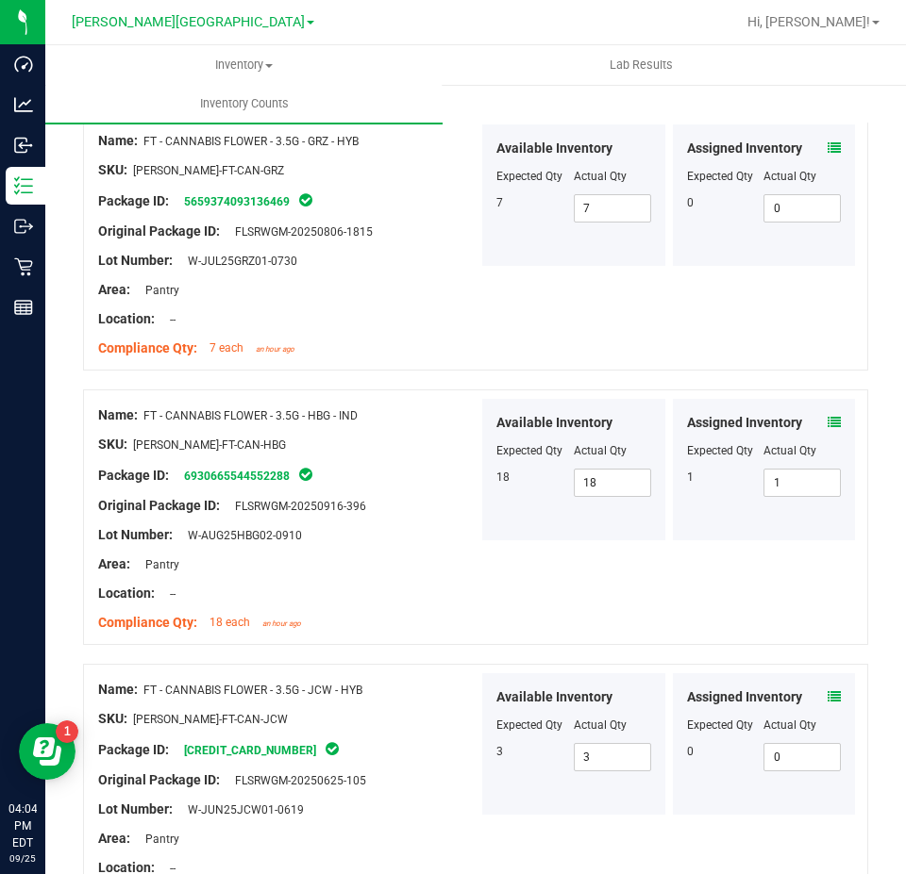
scroll to position [5016, 0]
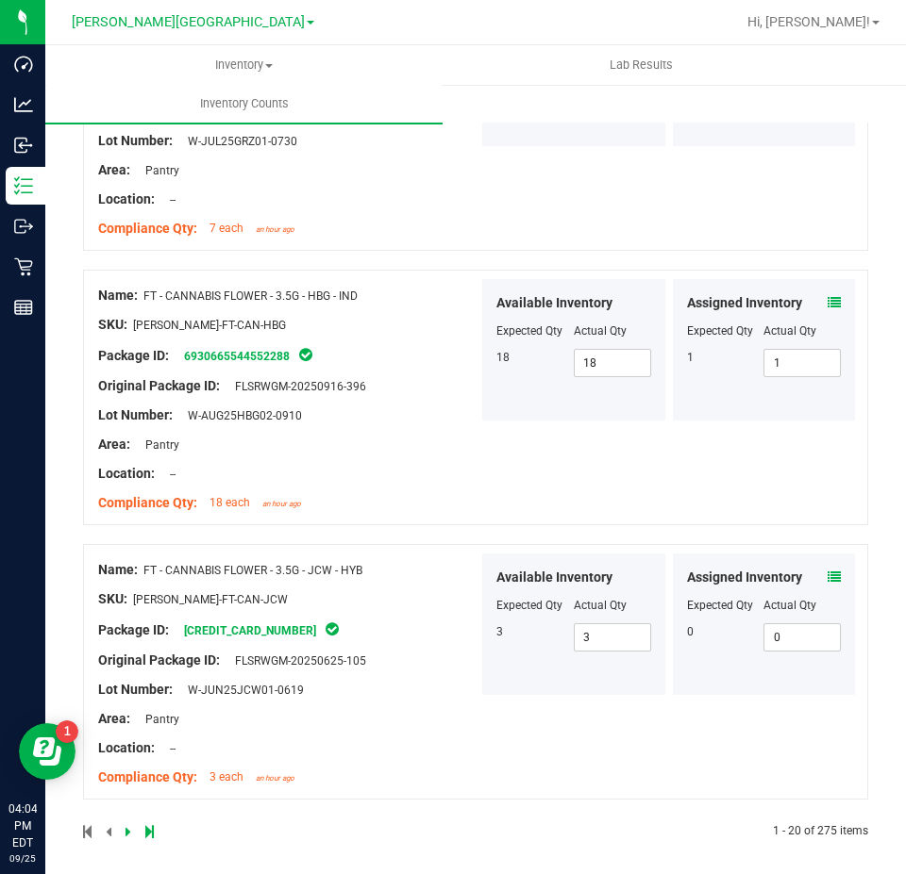
click at [128, 826] on icon at bounding box center [128, 831] width 6 height 11
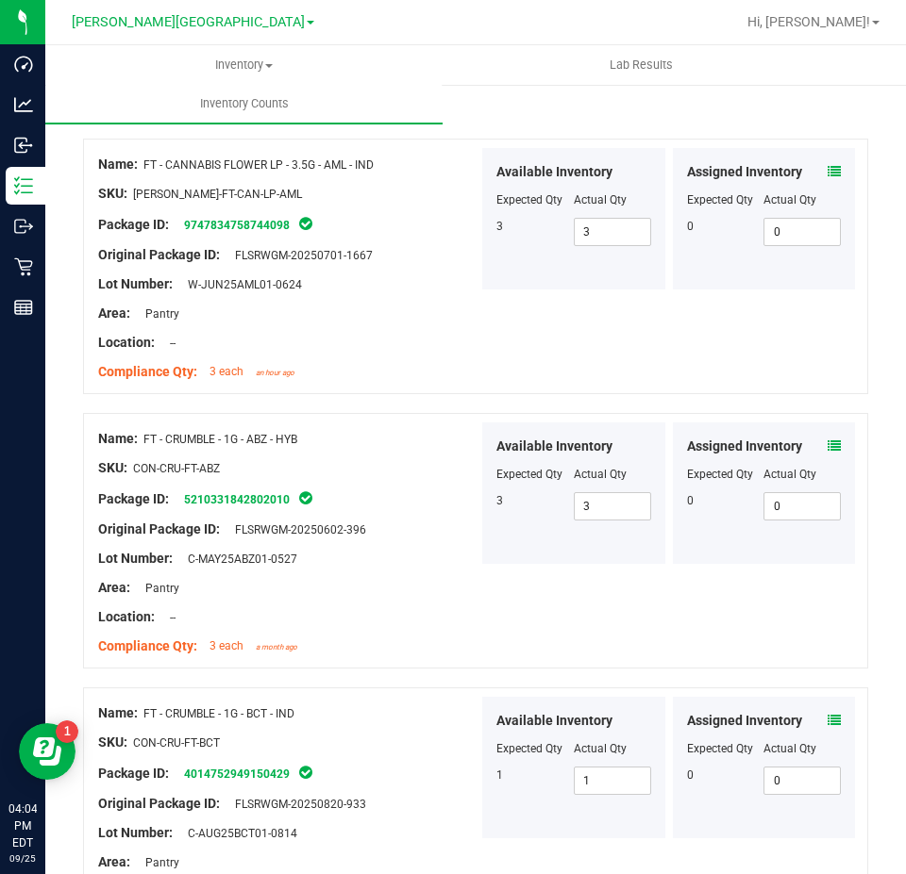
scroll to position [5104, 0]
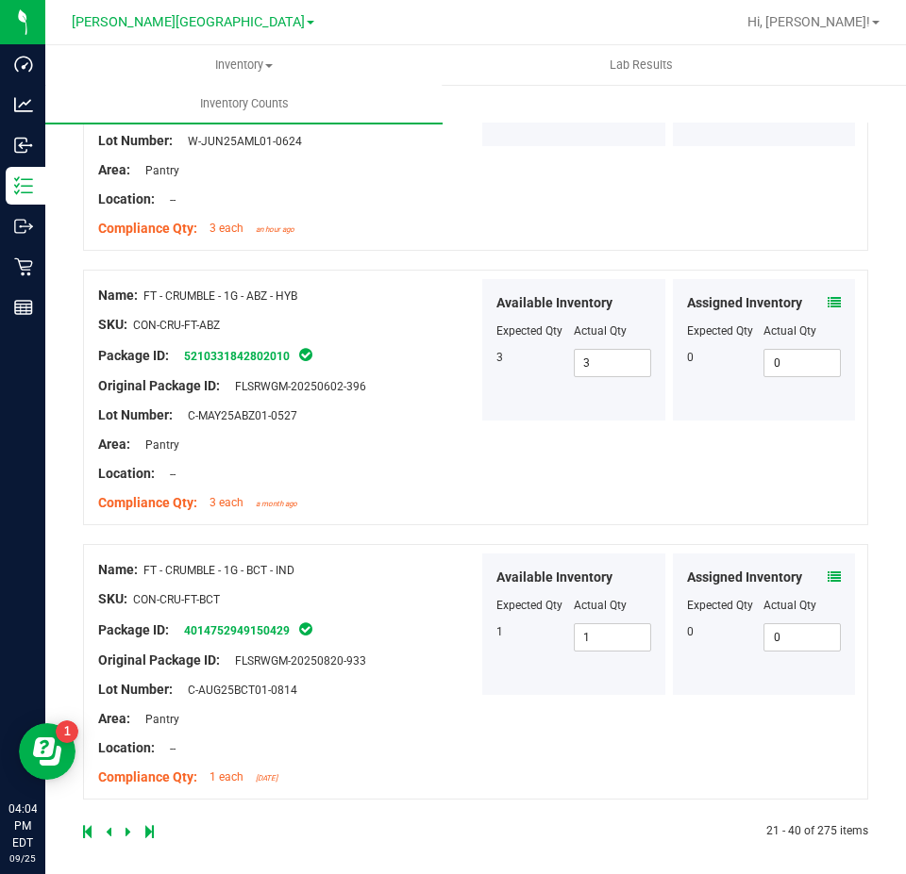
click at [125, 826] on icon at bounding box center [128, 831] width 6 height 11
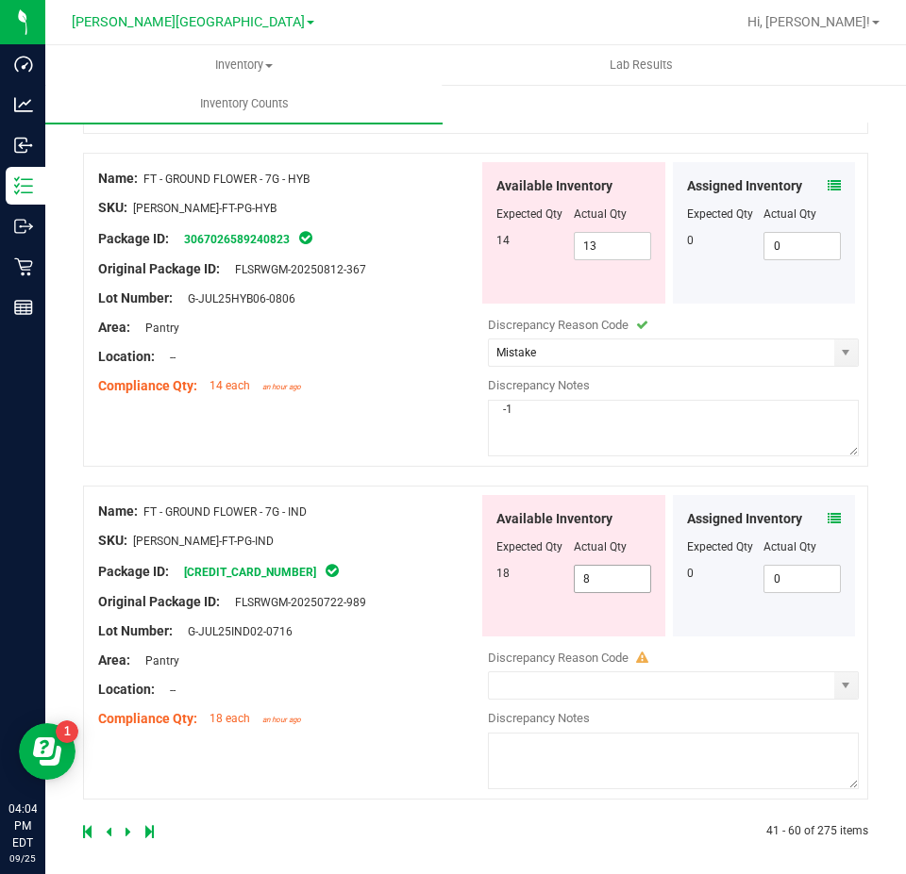
click at [574, 568] on span "8 8" at bounding box center [612, 579] width 77 height 28
click at [478, 660] on div "Available Inventory Expected Qty Actual Qty 18 18 18" at bounding box center [668, 644] width 380 height 299
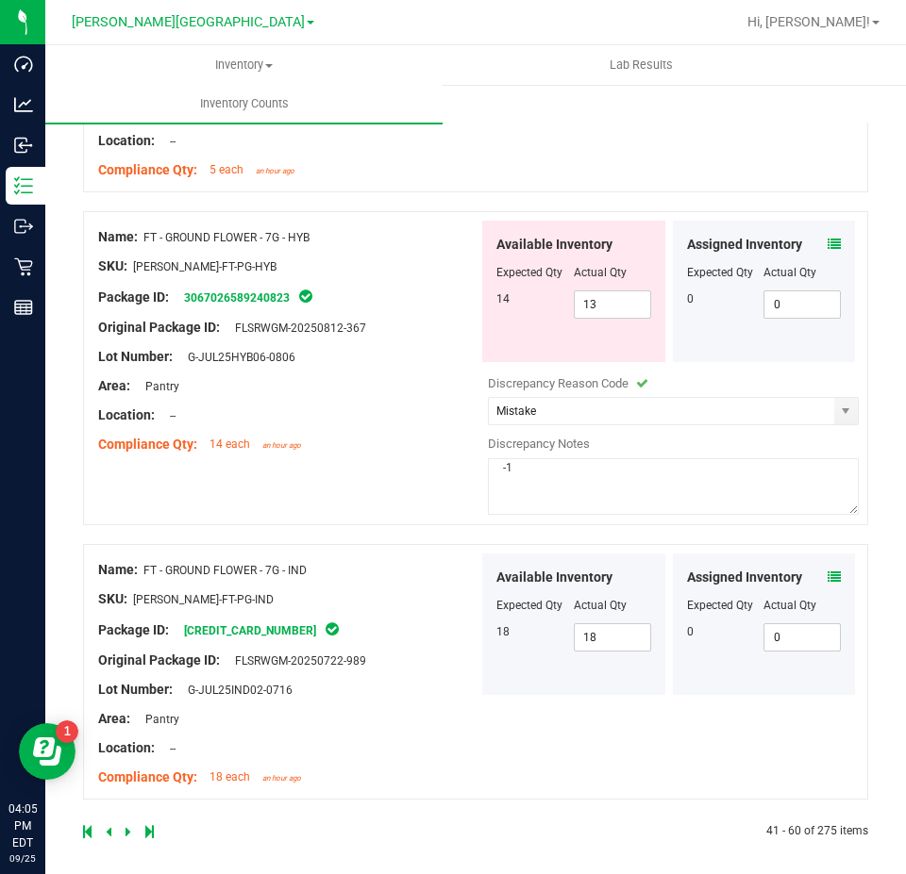
click at [125, 826] on icon at bounding box center [128, 831] width 6 height 11
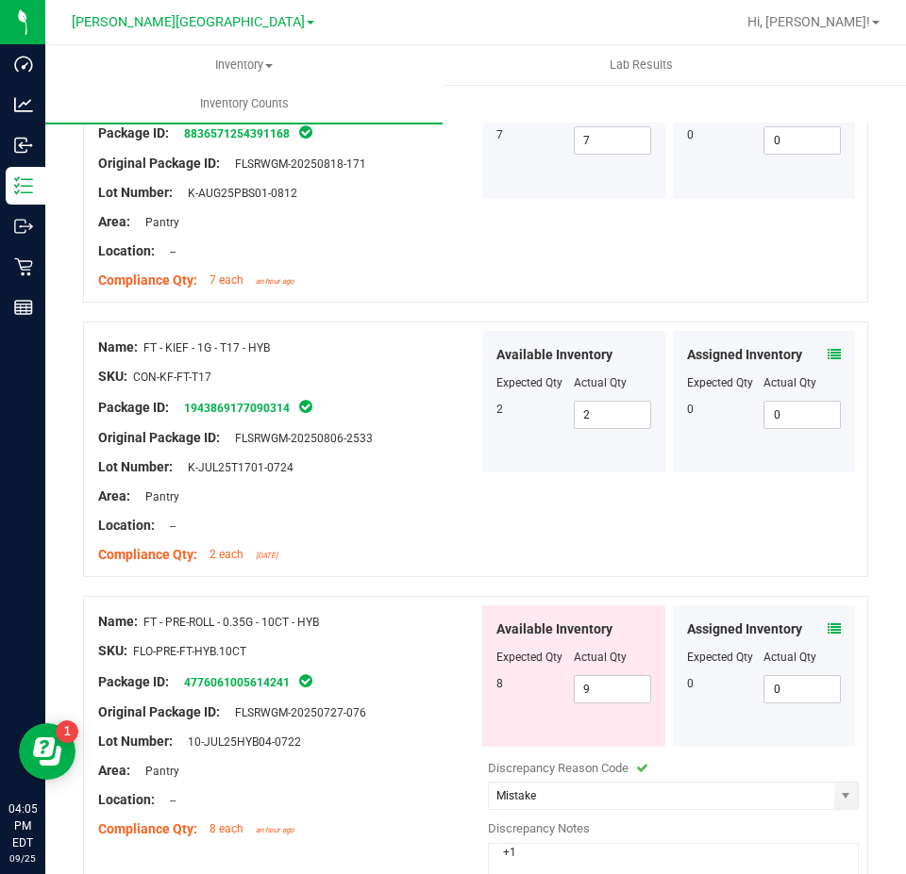
scroll to position [2264, 0]
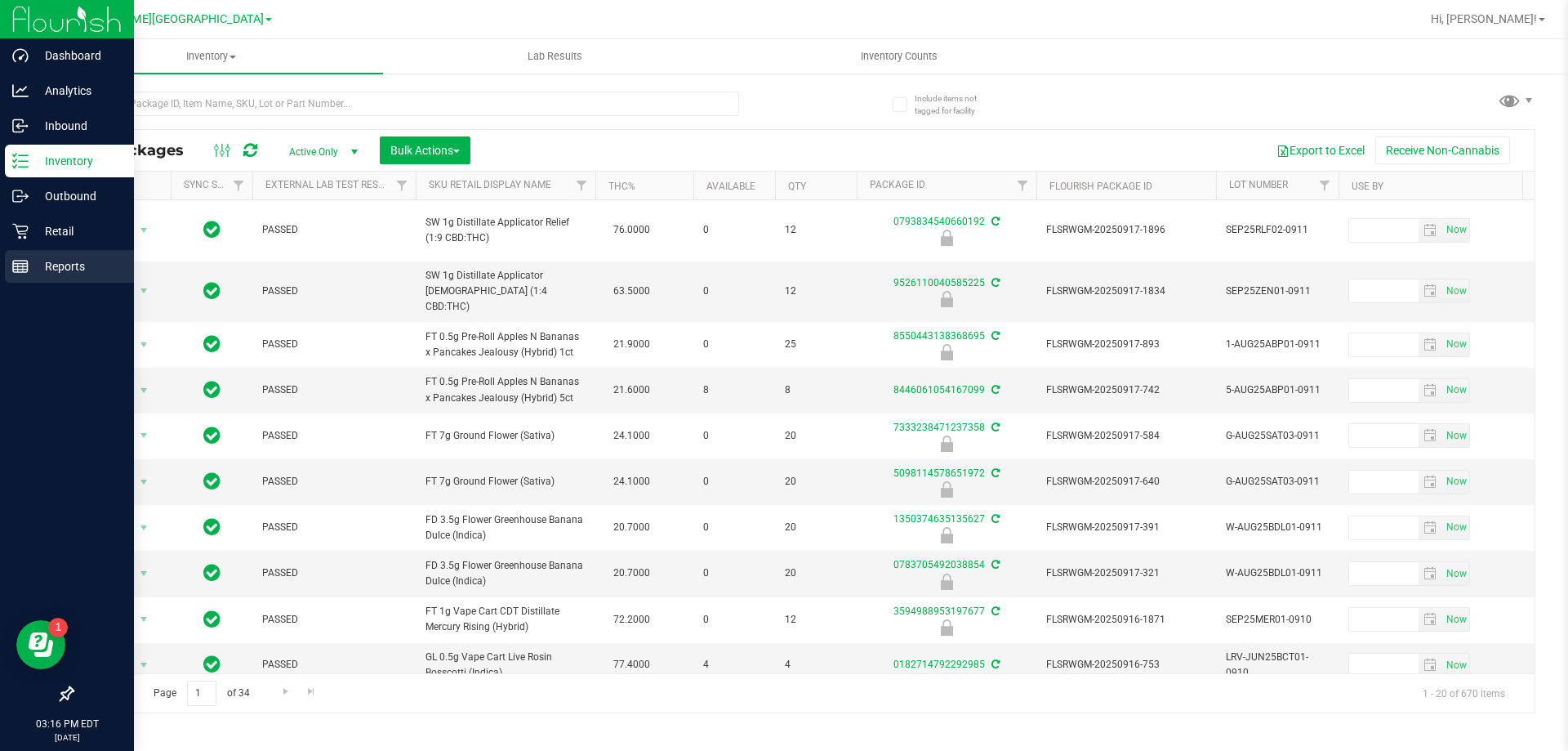
click at [36, 255] on div "Reports" at bounding box center [69, 267] width 129 height 33
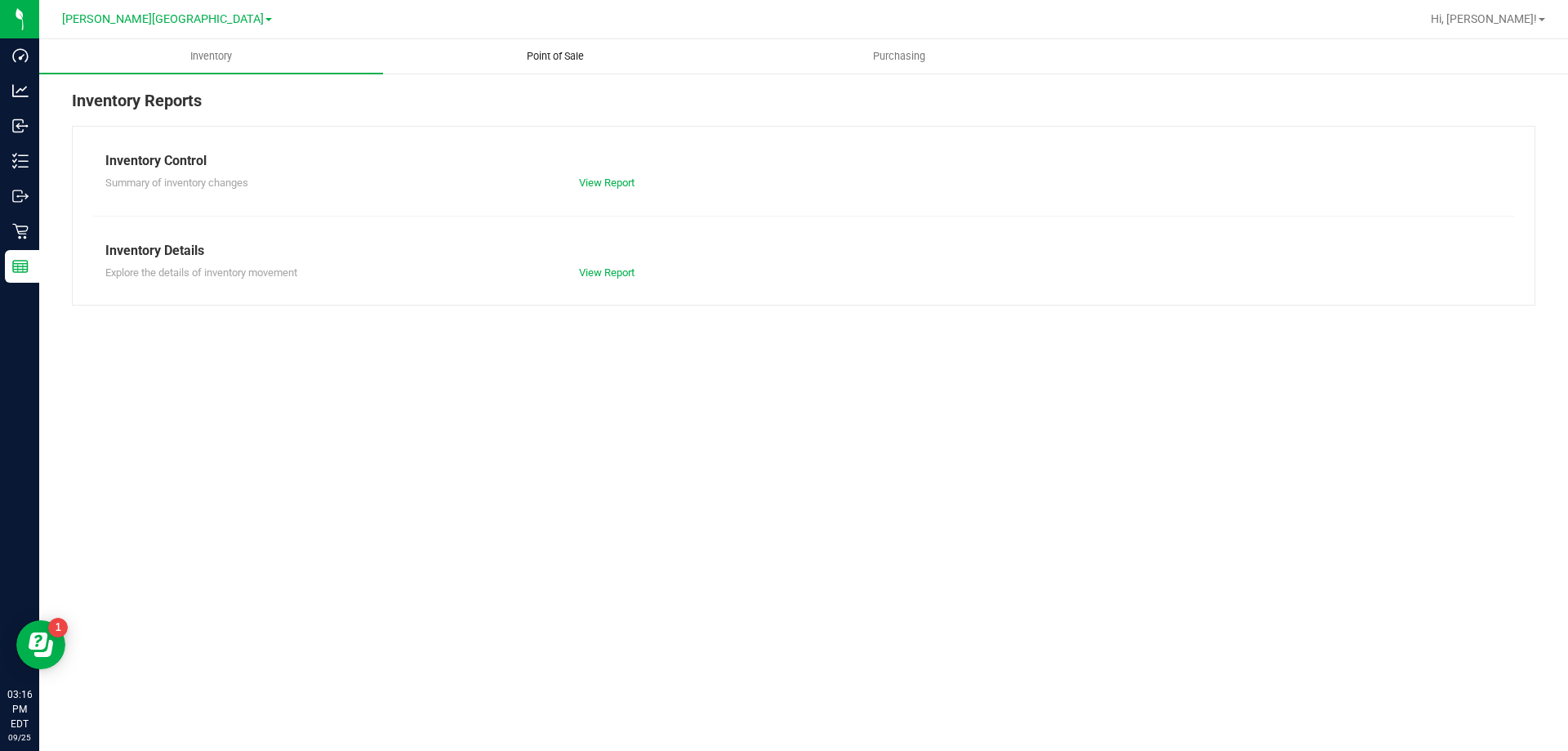
click at [546, 57] on span "Point of Sale" at bounding box center [555, 56] width 101 height 15
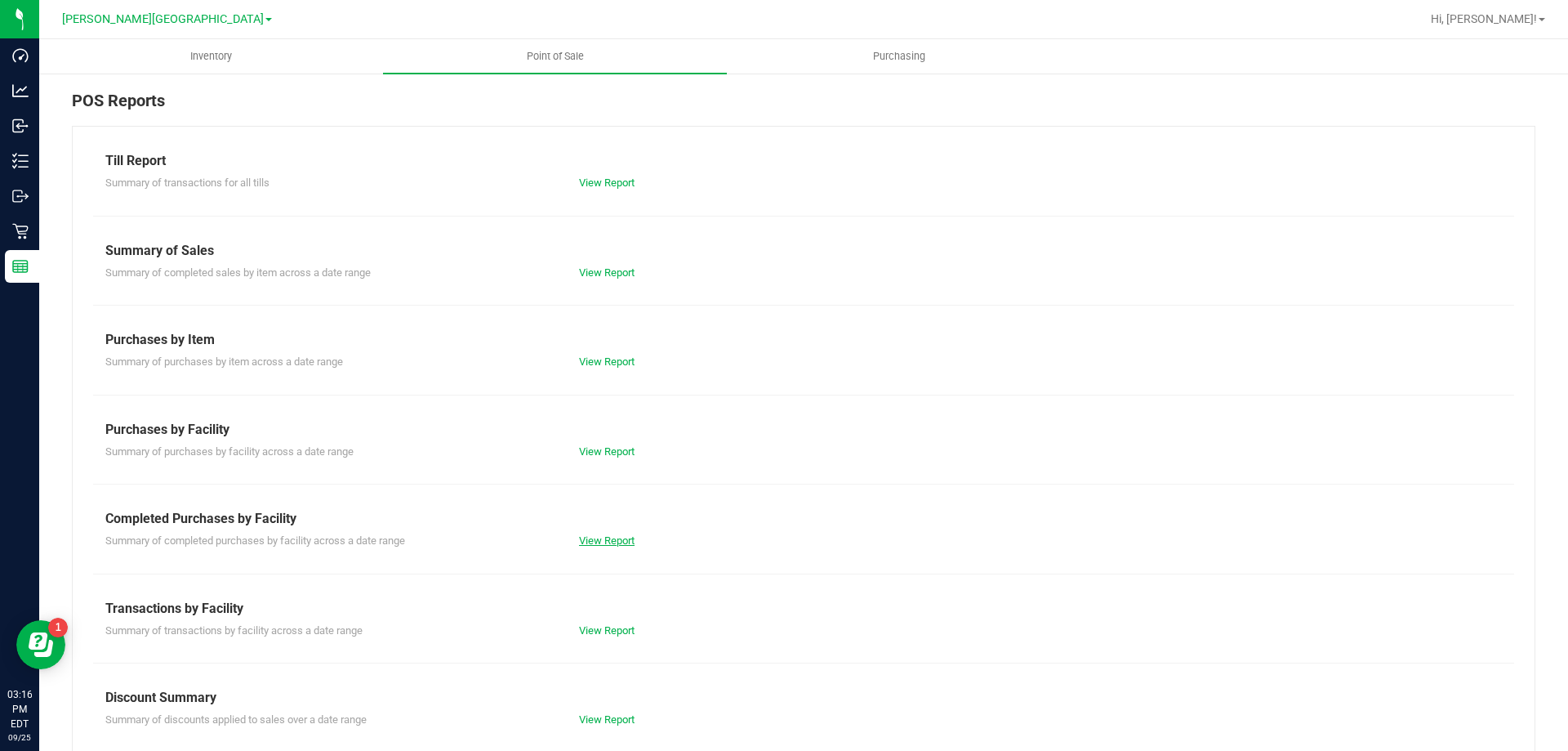
click at [593, 541] on link "View Report" at bounding box center [607, 541] width 55 height 12
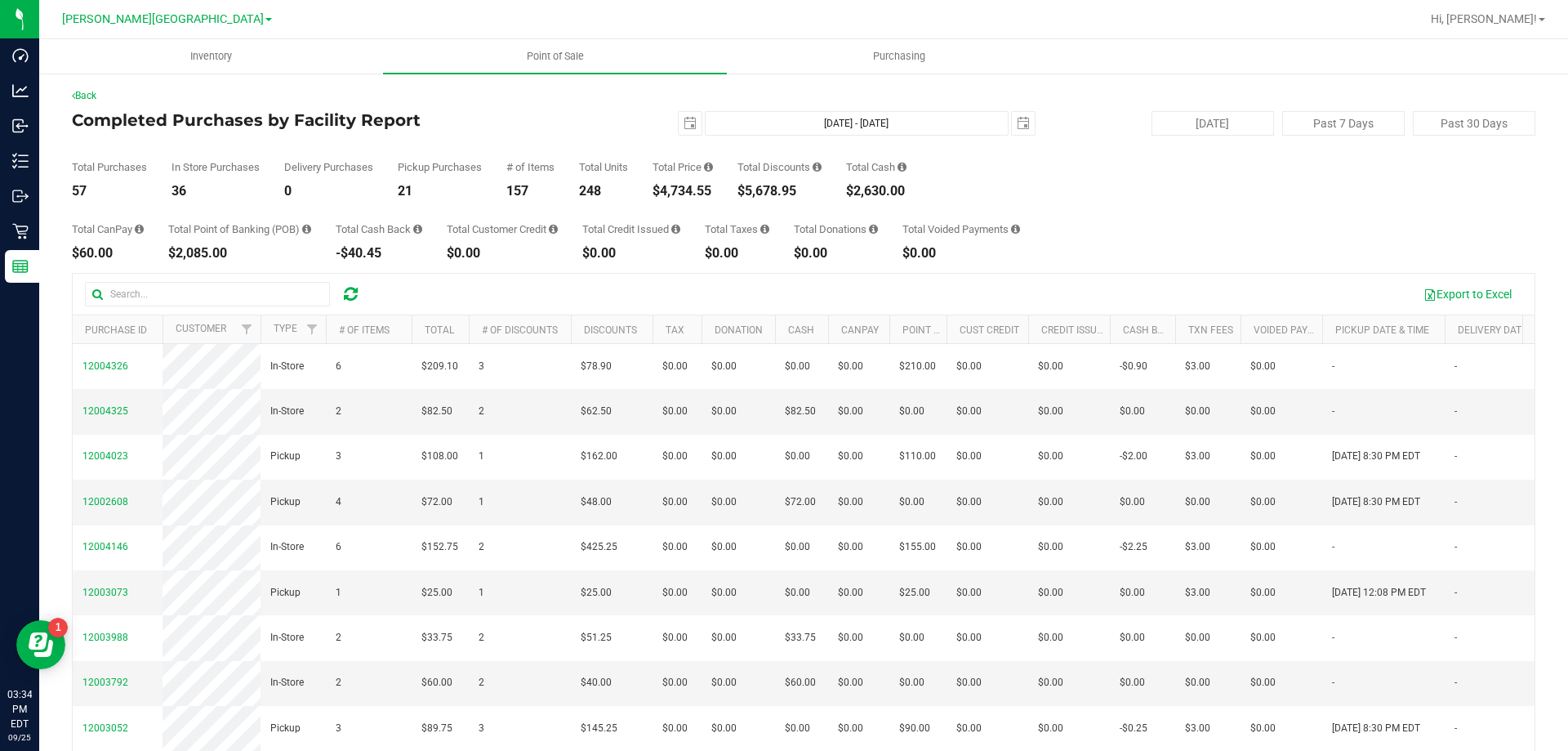
click at [349, 300] on icon at bounding box center [351, 294] width 14 height 16
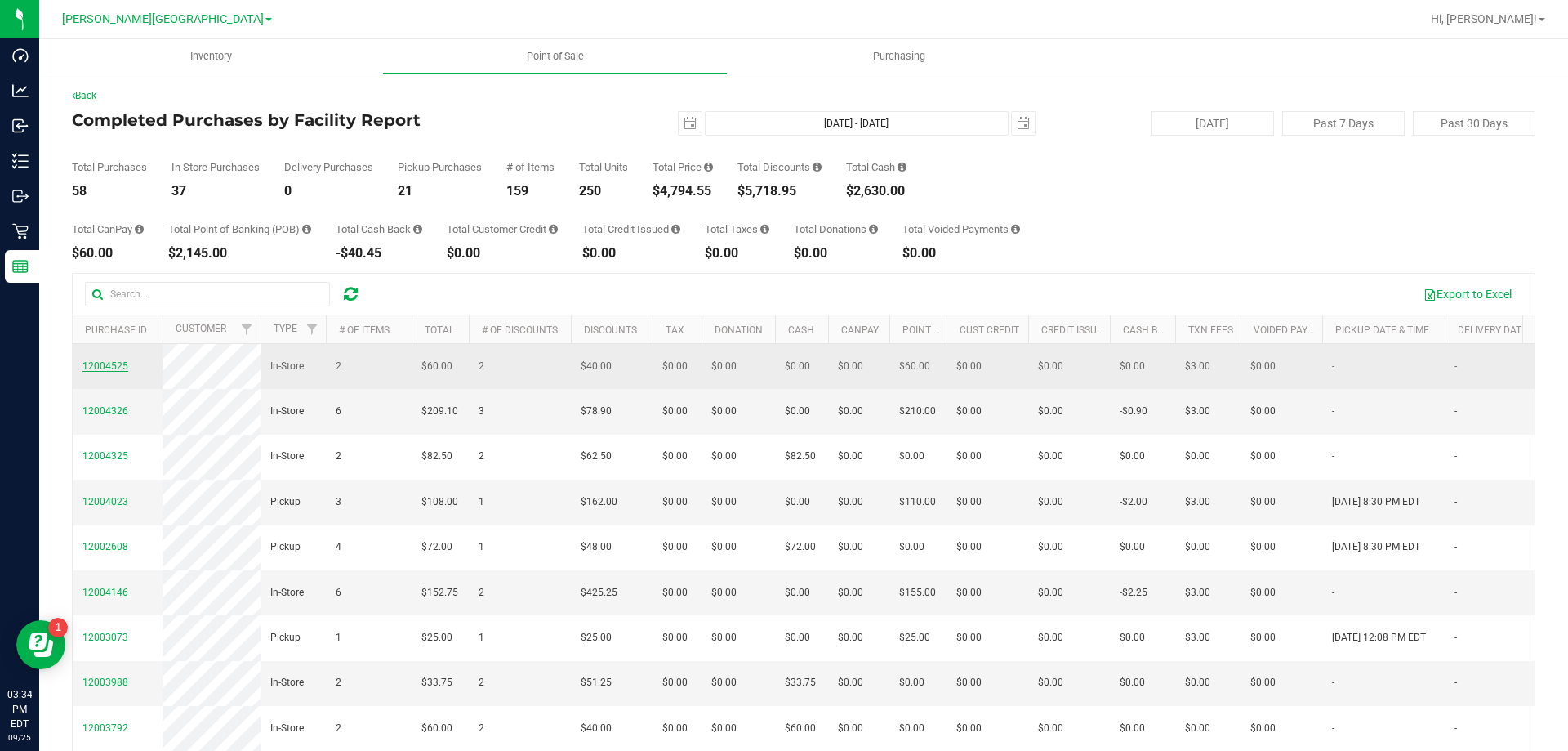
click at [100, 372] on span "12004525" at bounding box center [105, 366] width 46 height 11
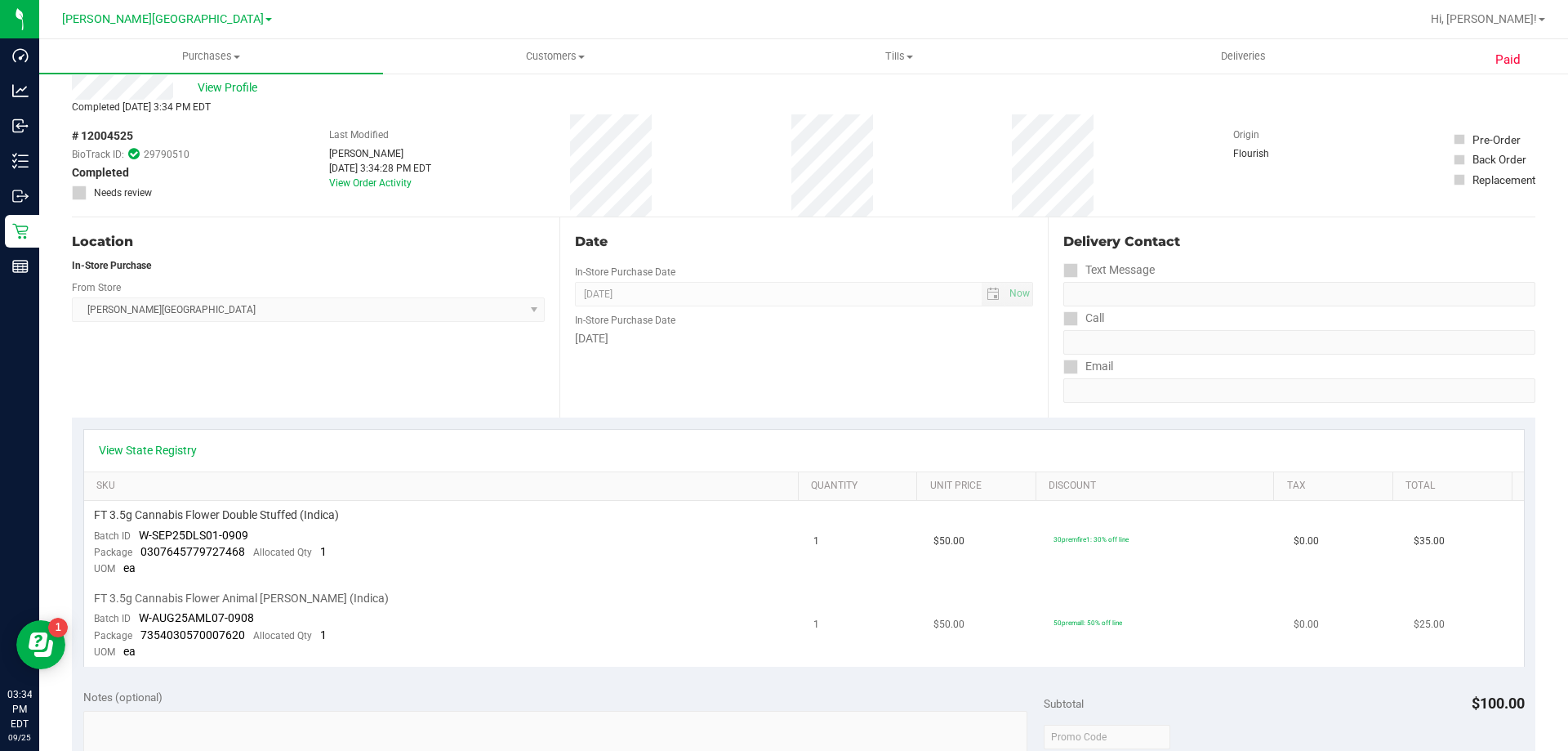
scroll to position [81, 0]
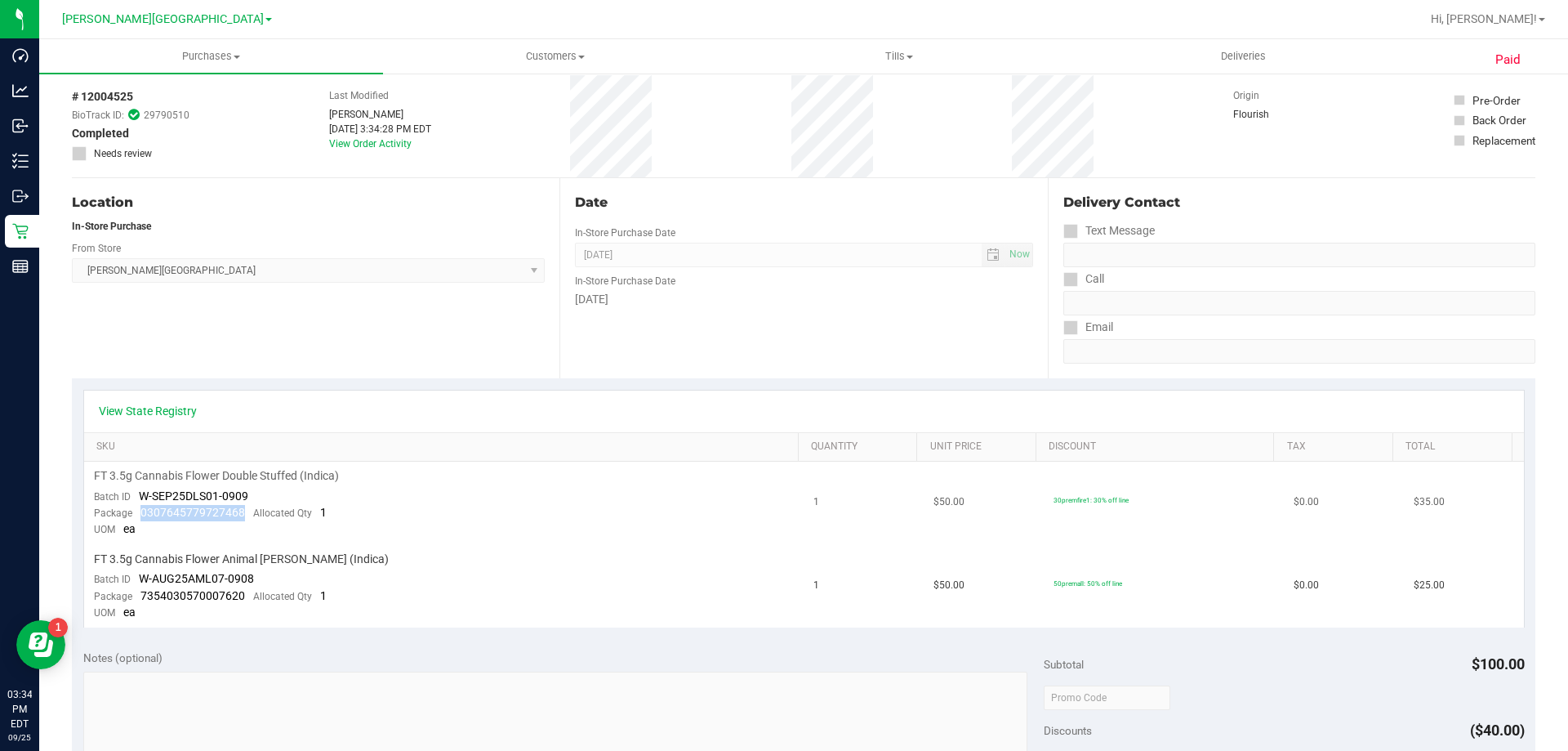
drag, startPoint x: 243, startPoint y: 507, endPoint x: 140, endPoint y: 515, distance: 103.3
click at [140, 515] on div "Package 0307645779727468 Allocated Qty 1" at bounding box center [210, 513] width 233 height 16
copy span "0307645779727468"
drag, startPoint x: 243, startPoint y: 592, endPoint x: 141, endPoint y: 592, distance: 102.0
click at [141, 592] on div "Package 7354030570007620 Allocated Qty 1" at bounding box center [210, 596] width 233 height 16
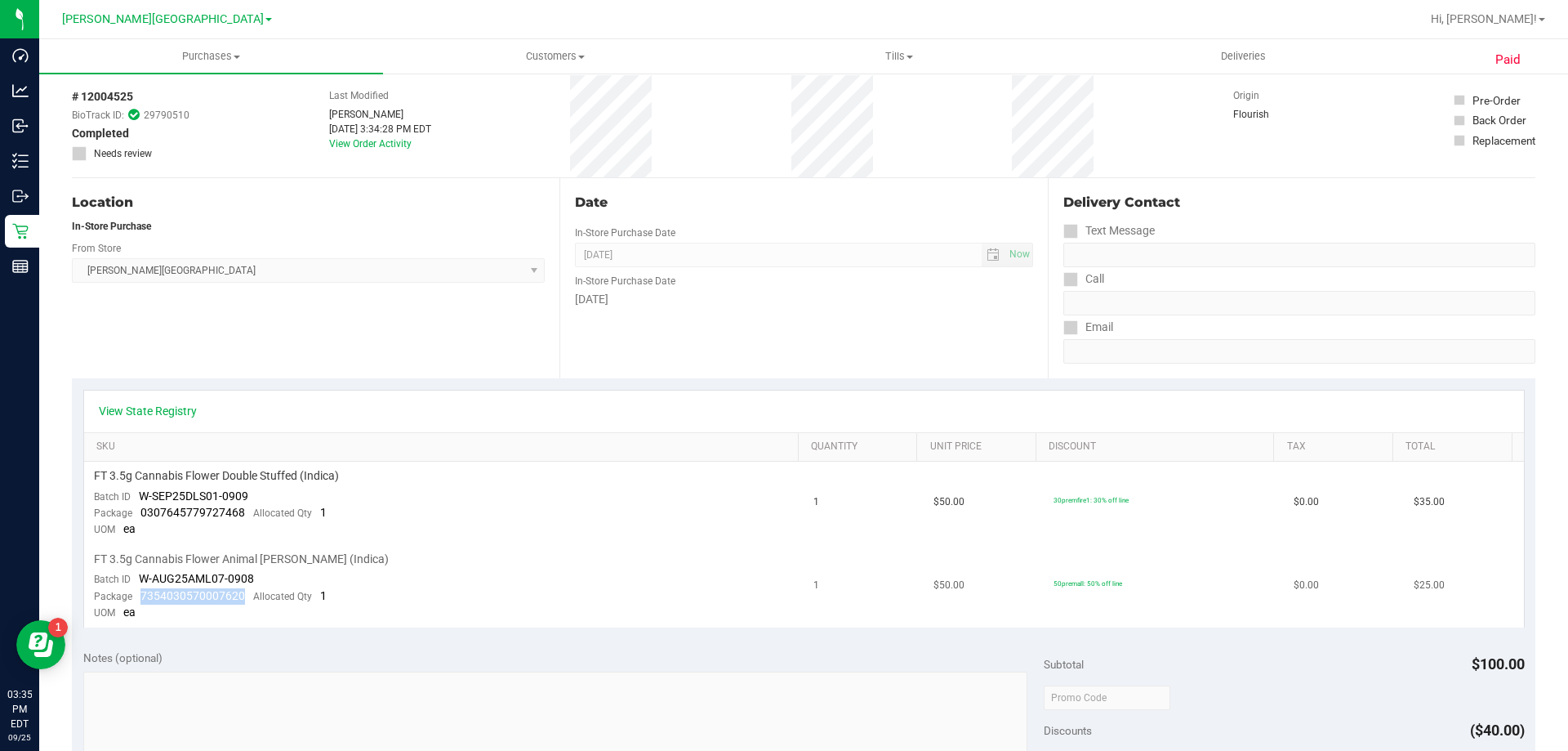
copy span "7354030570007620"
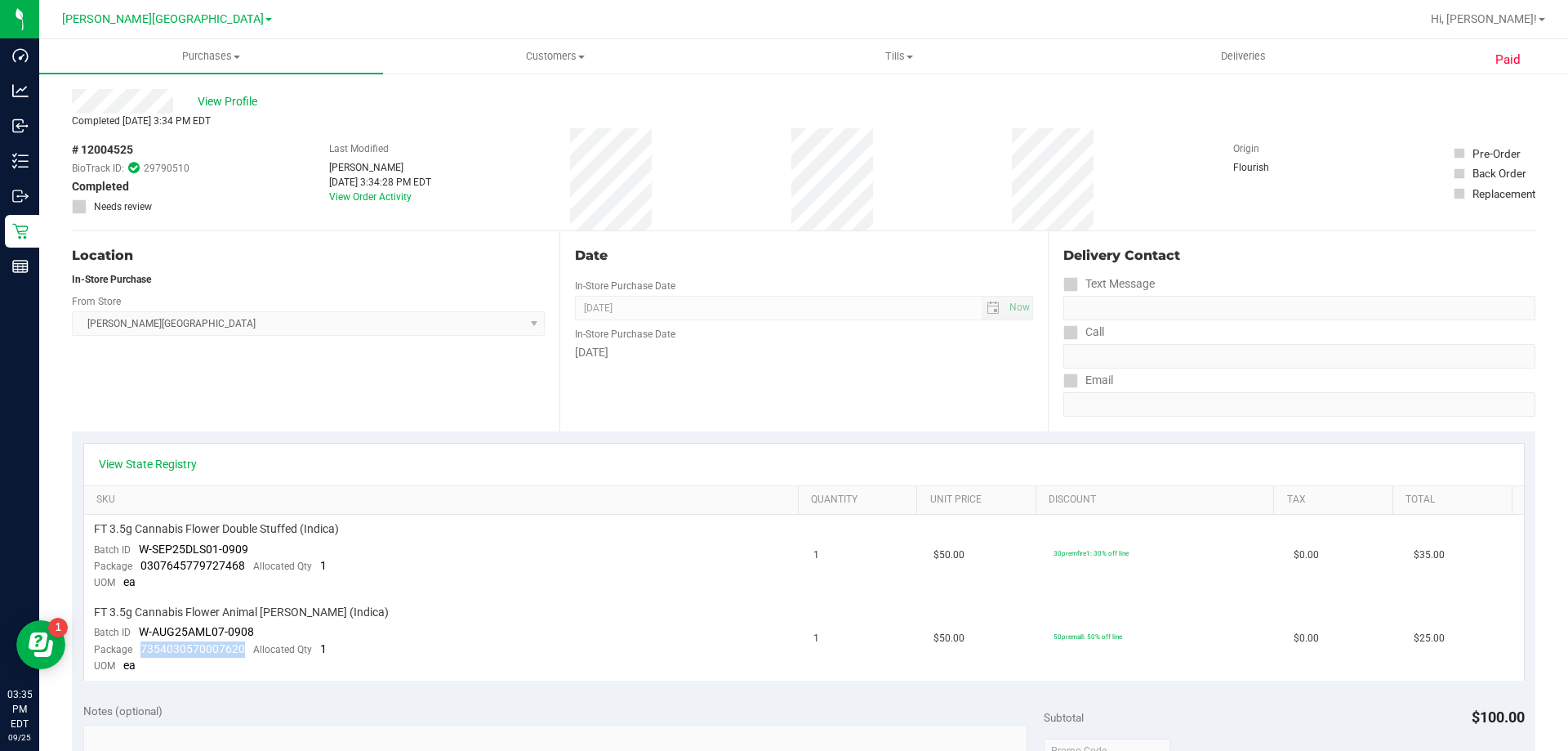
scroll to position [0, 0]
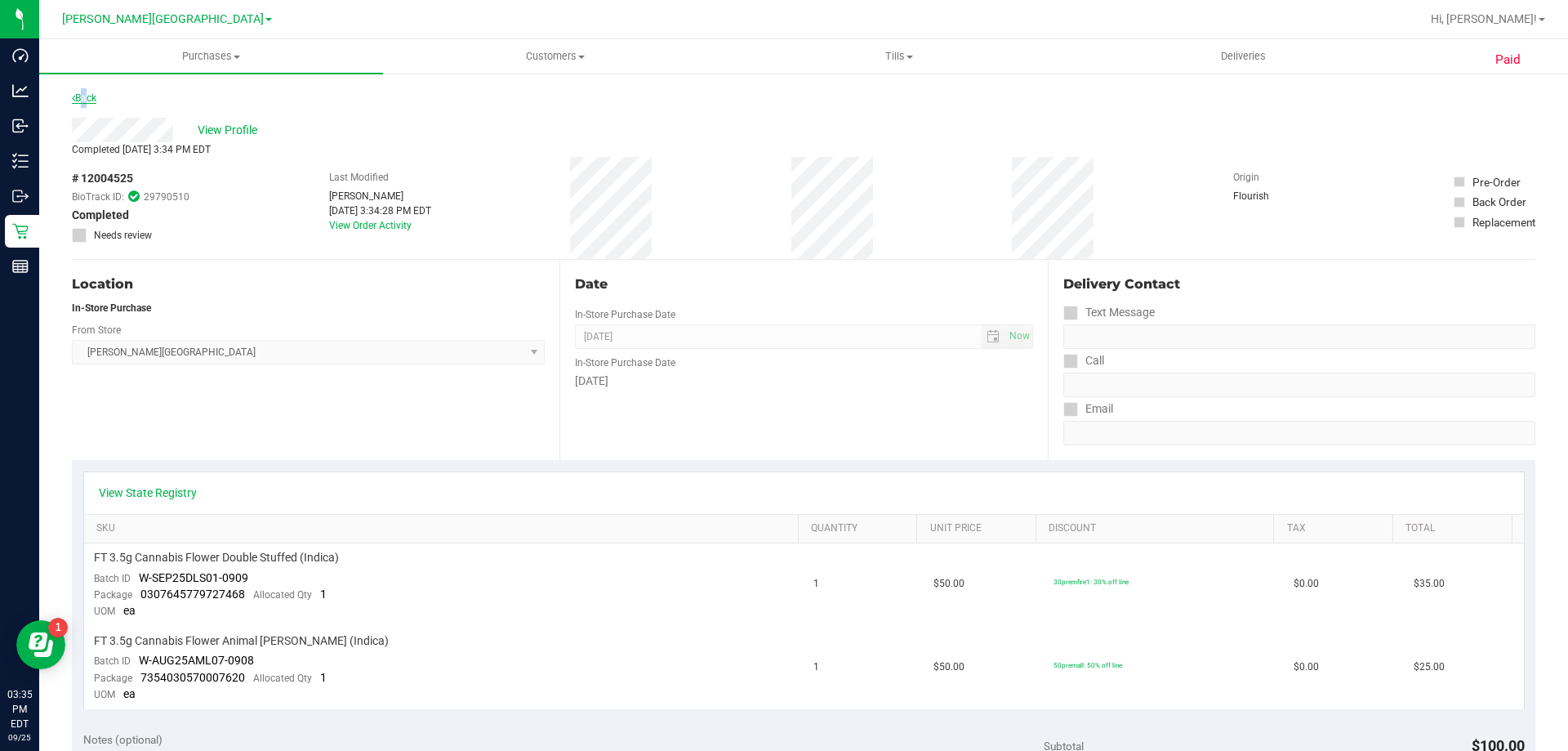
click at [82, 94] on link "Back" at bounding box center [84, 98] width 24 height 11
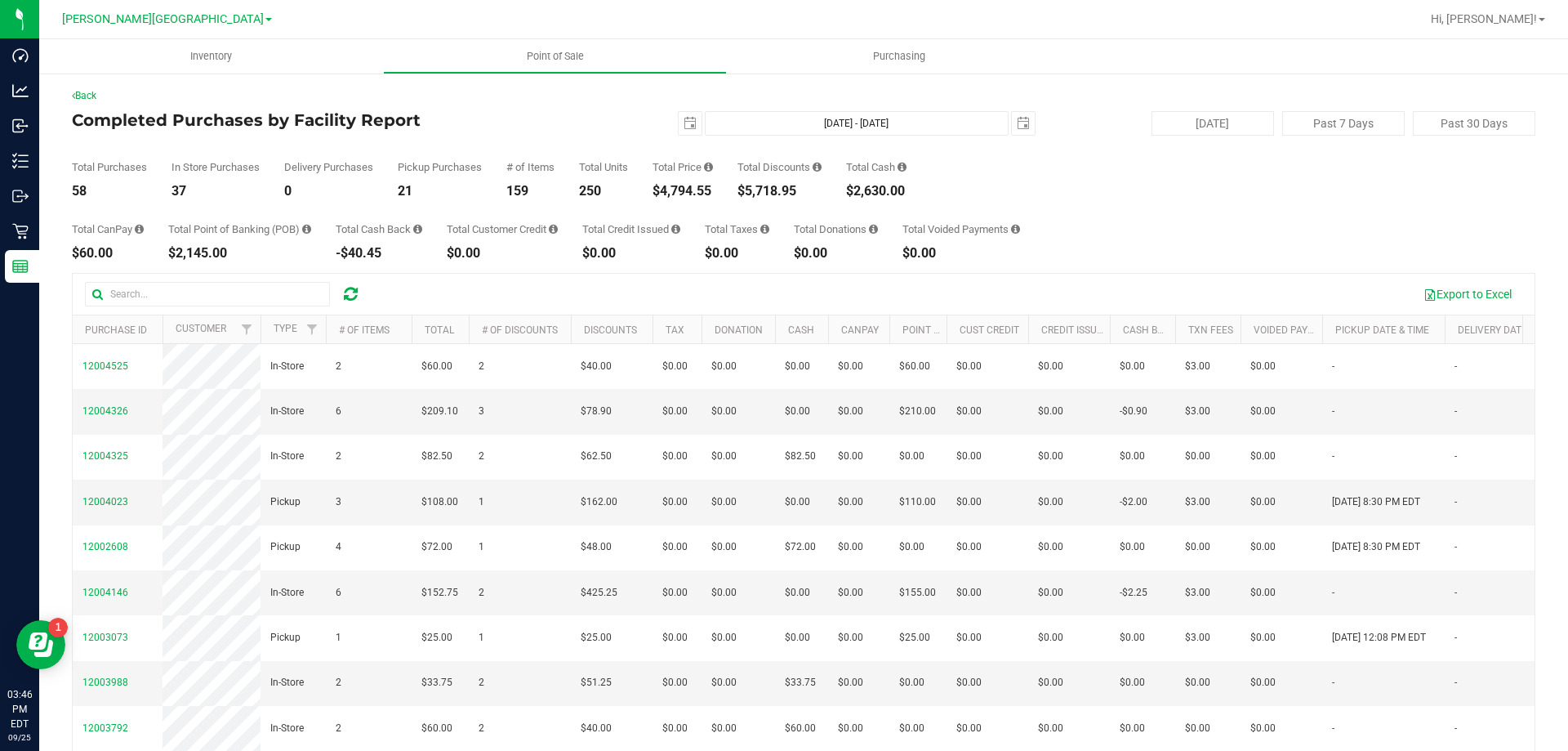
click at [355, 291] on icon at bounding box center [351, 294] width 14 height 16
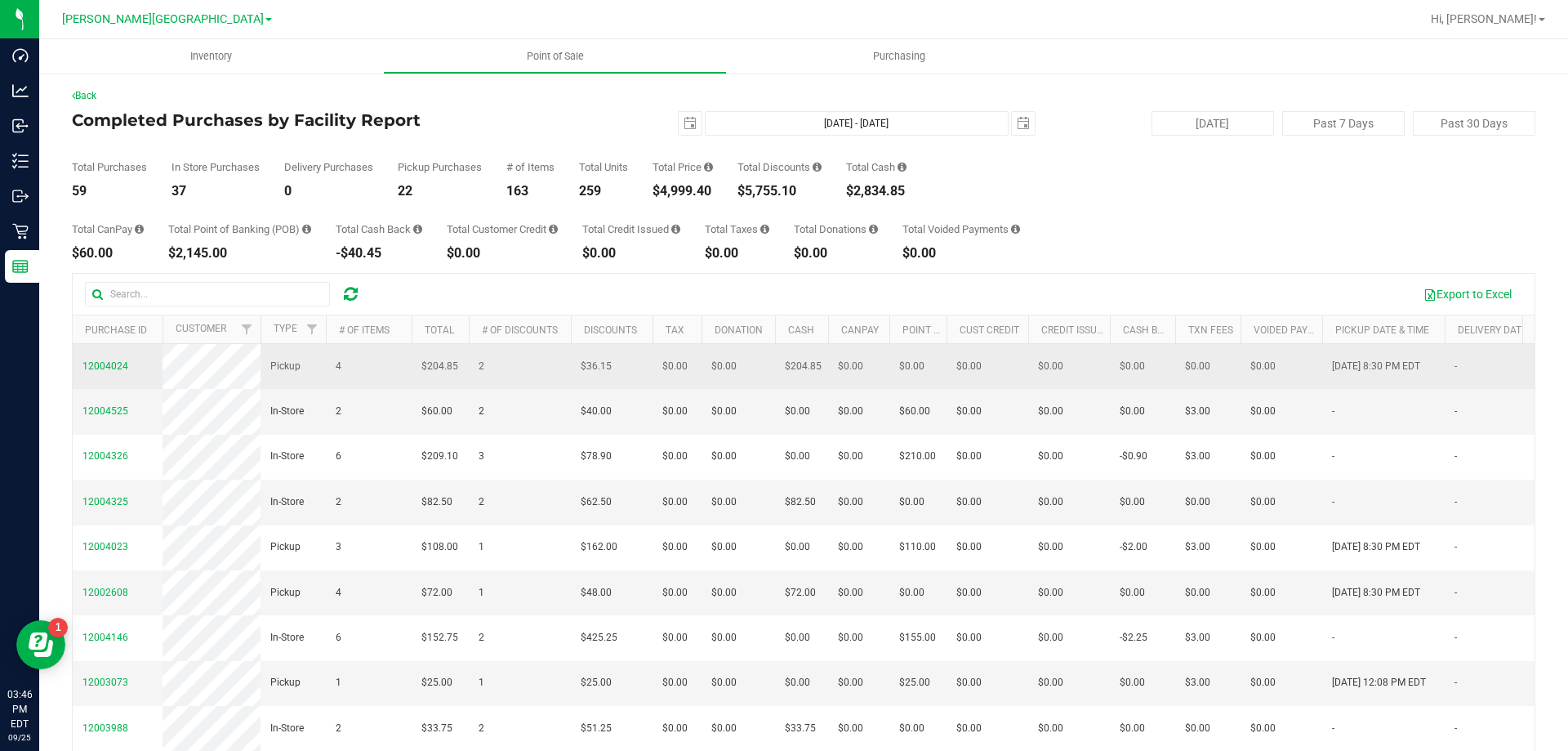
click at [106, 359] on span "12004024" at bounding box center [105, 366] width 46 height 16
click at [114, 362] on span "12004024" at bounding box center [105, 366] width 46 height 11
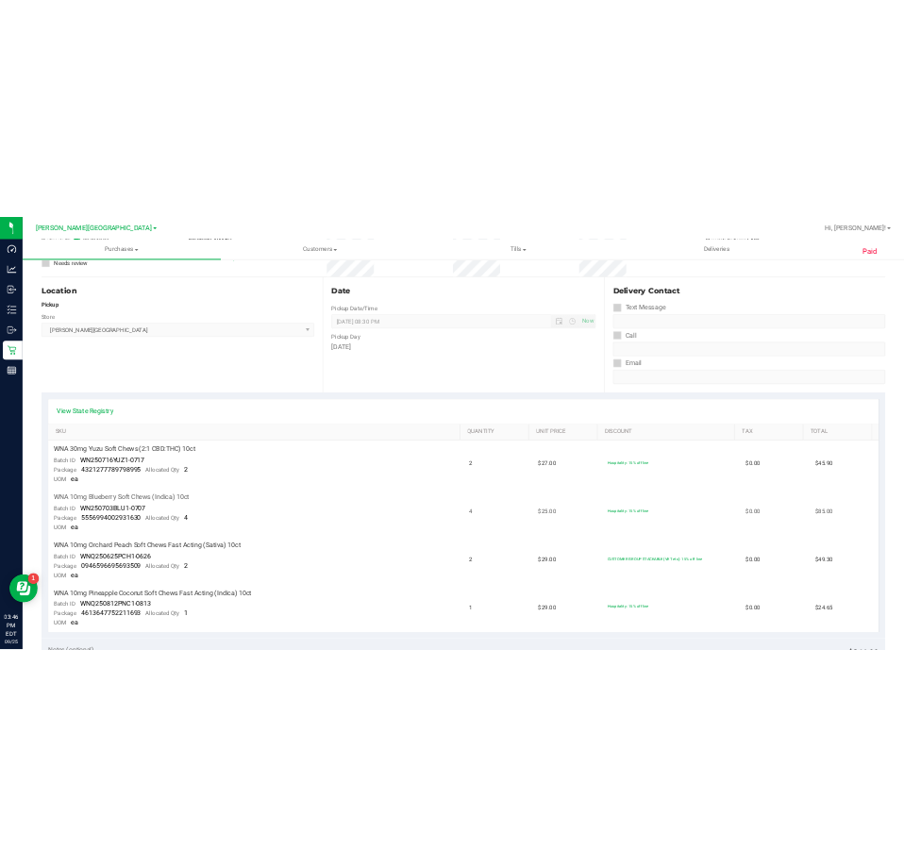
scroll to position [189, 0]
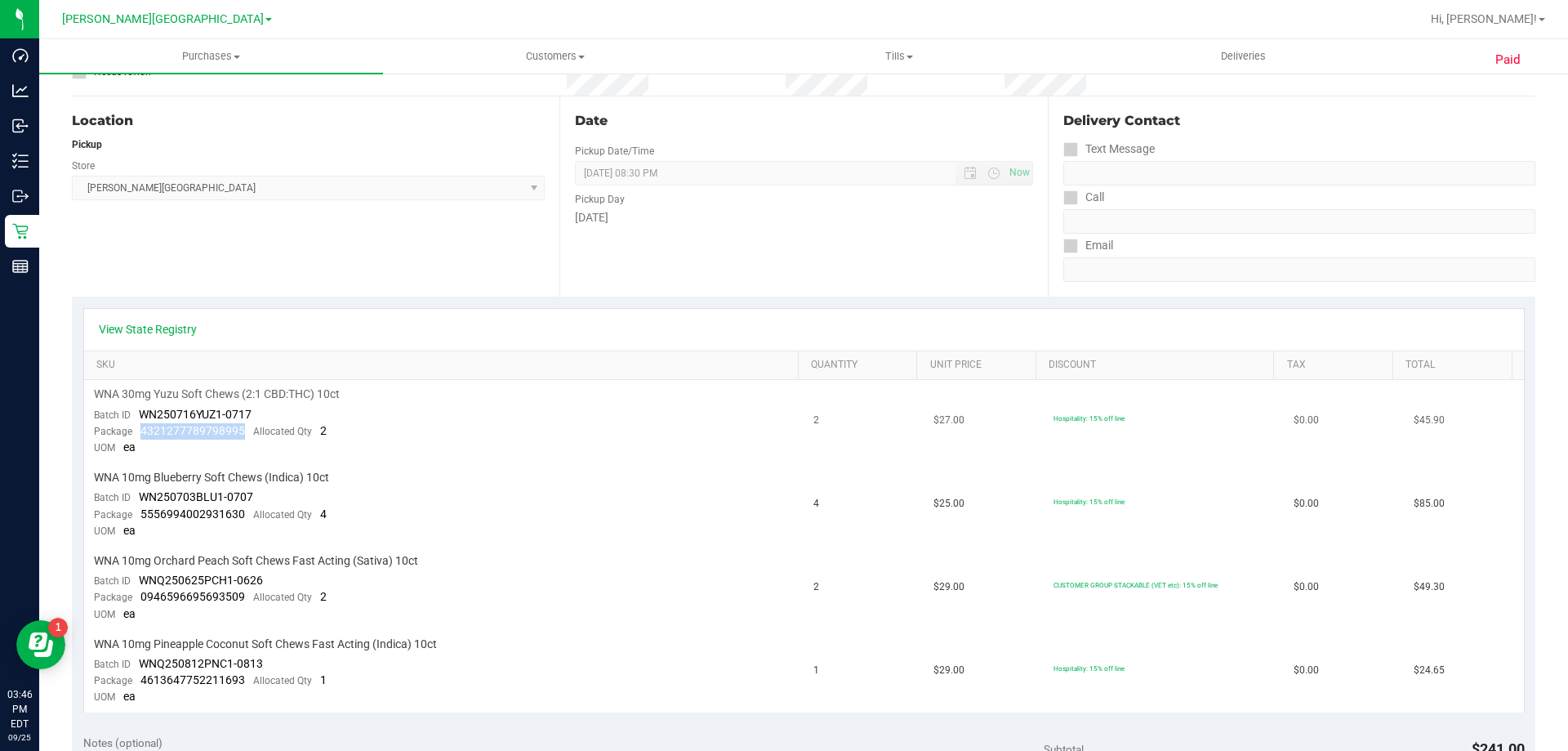
drag, startPoint x: 243, startPoint y: 427, endPoint x: 135, endPoint y: 438, distance: 108.6
click at [135, 438] on div "Package 4321277789798995 Allocated Qty 2" at bounding box center [210, 431] width 233 height 16
copy span "4321277789798995"
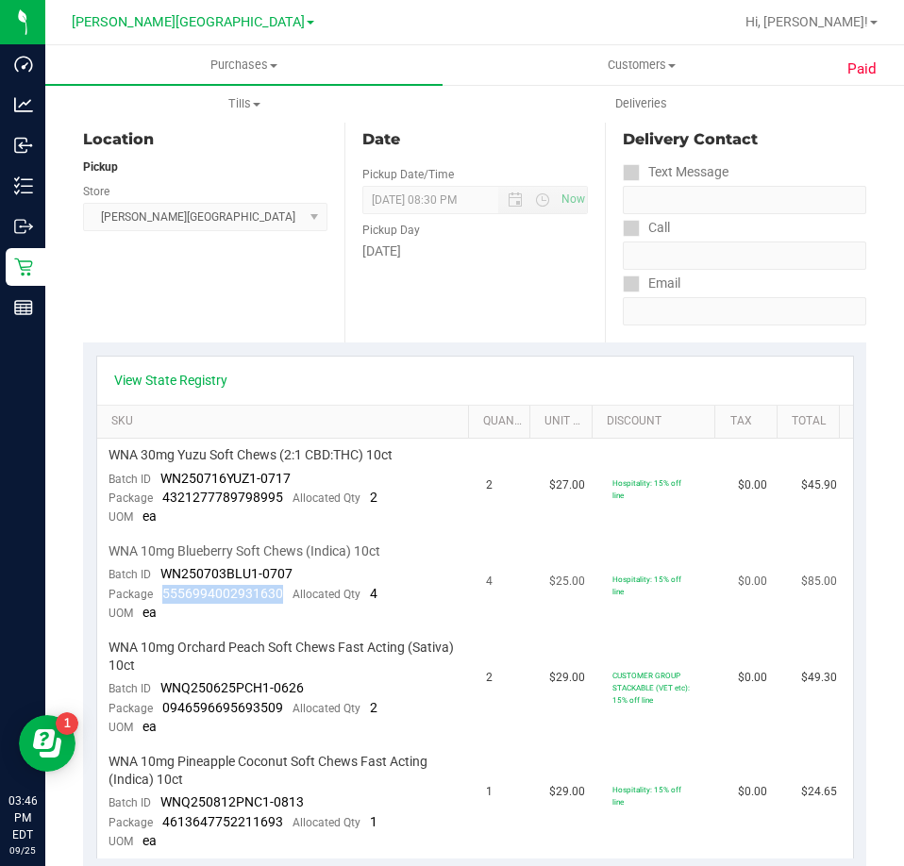
drag, startPoint x: 284, startPoint y: 594, endPoint x: 164, endPoint y: 596, distance: 119.8
click at [164, 596] on div "Package 5556994002931630 Allocated Qty 4" at bounding box center [242, 594] width 269 height 19
copy span "5556994002931630"
drag, startPoint x: 278, startPoint y: 709, endPoint x: 163, endPoint y: 701, distance: 115.4
click at [163, 701] on span "0946596695693509" at bounding box center [222, 707] width 121 height 15
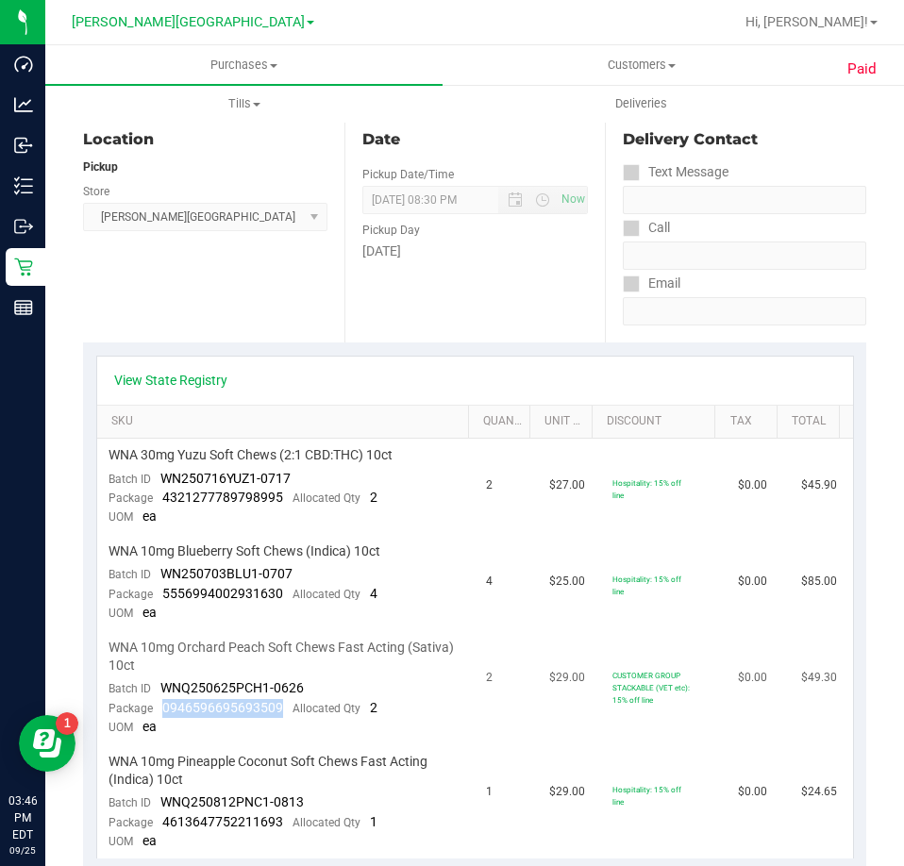
copy span "0946596695693509"
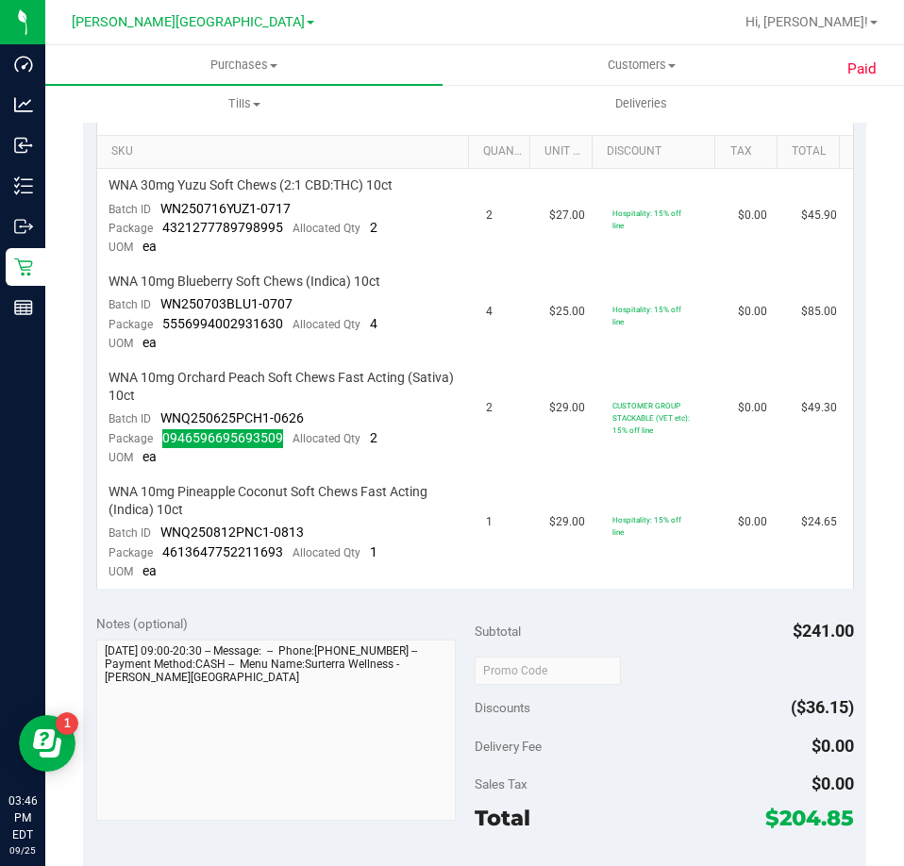
scroll to position [472, 0]
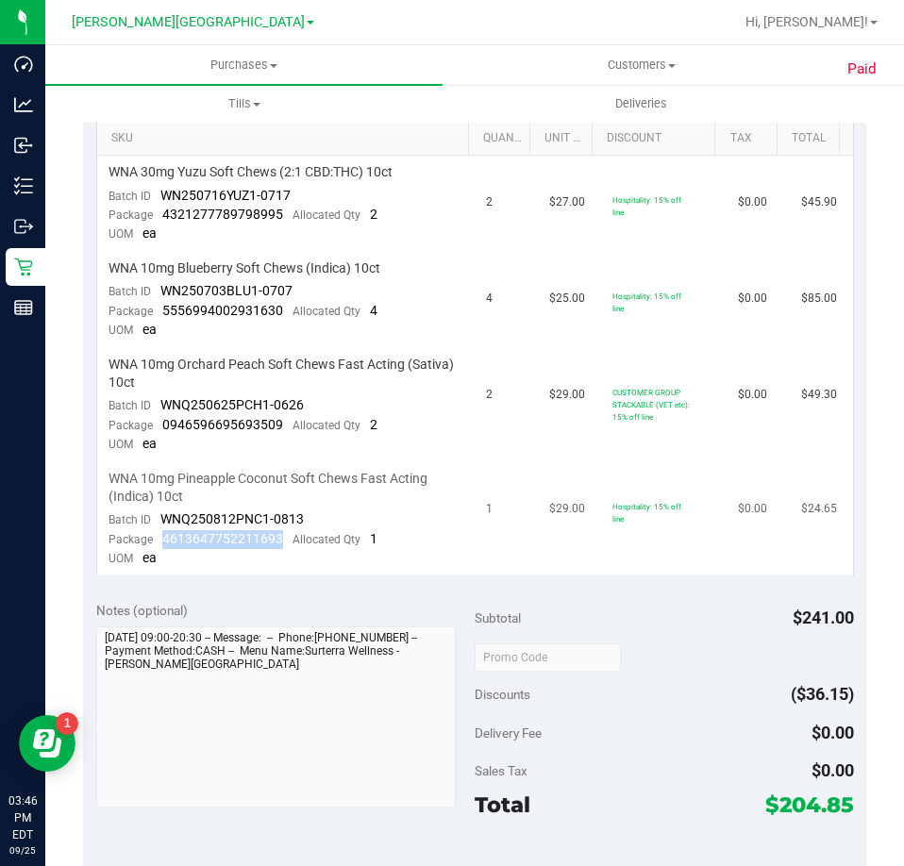
drag, startPoint x: 279, startPoint y: 542, endPoint x: 163, endPoint y: 541, distance: 116.0
click at [154, 541] on div "Package 4613647752211693 Allocated Qty 1" at bounding box center [242, 539] width 269 height 19
copy span "4613647752211693"
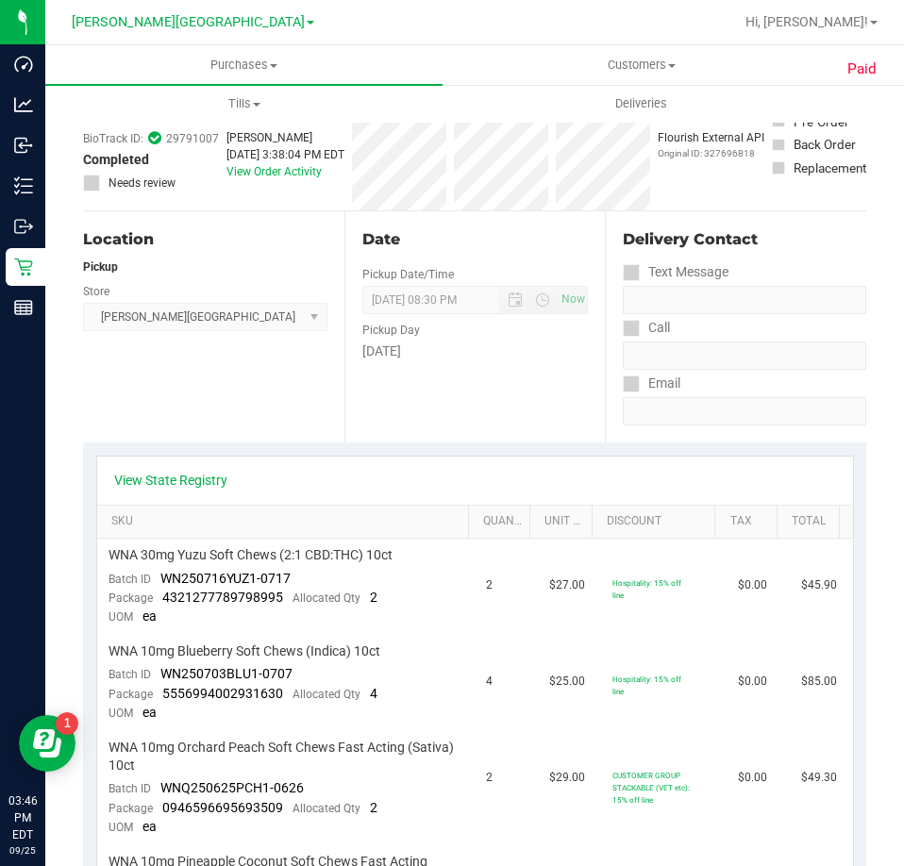
scroll to position [0, 0]
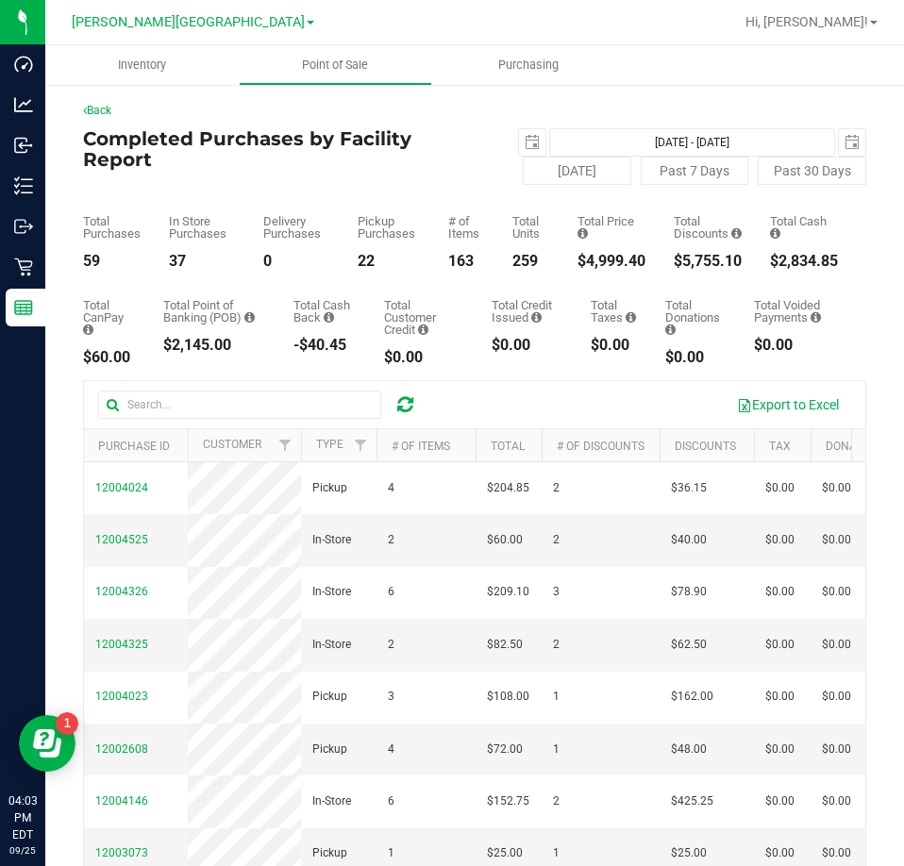
drag, startPoint x: 393, startPoint y: 394, endPoint x: 408, endPoint y: 402, distance: 16.0
click at [393, 394] on div at bounding box center [405, 404] width 29 height 23
click at [408, 404] on icon at bounding box center [405, 404] width 16 height 19
click at [405, 403] on icon at bounding box center [405, 404] width 16 height 19
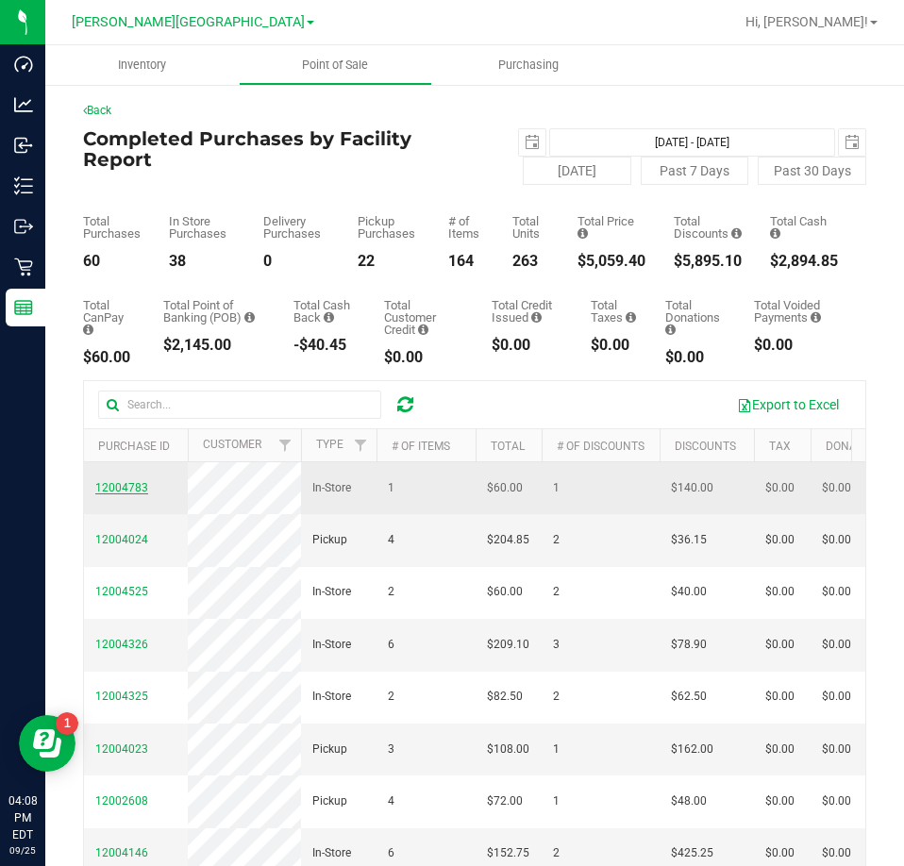
click at [123, 494] on span "12004783" at bounding box center [121, 487] width 53 height 13
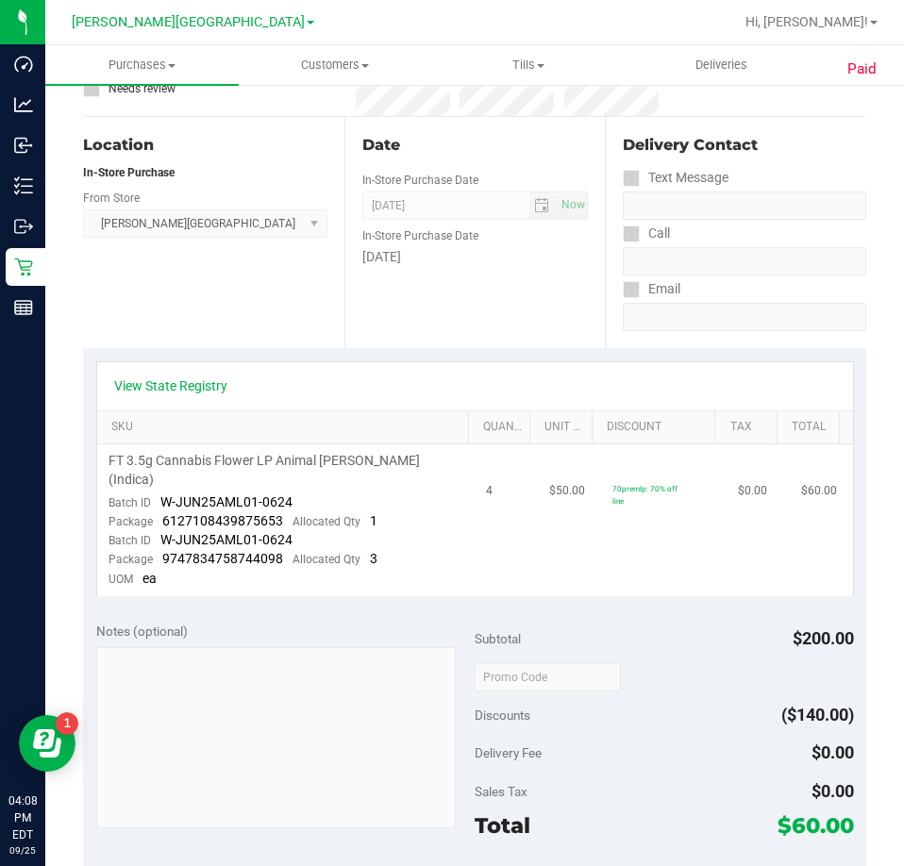
scroll to position [189, 0]
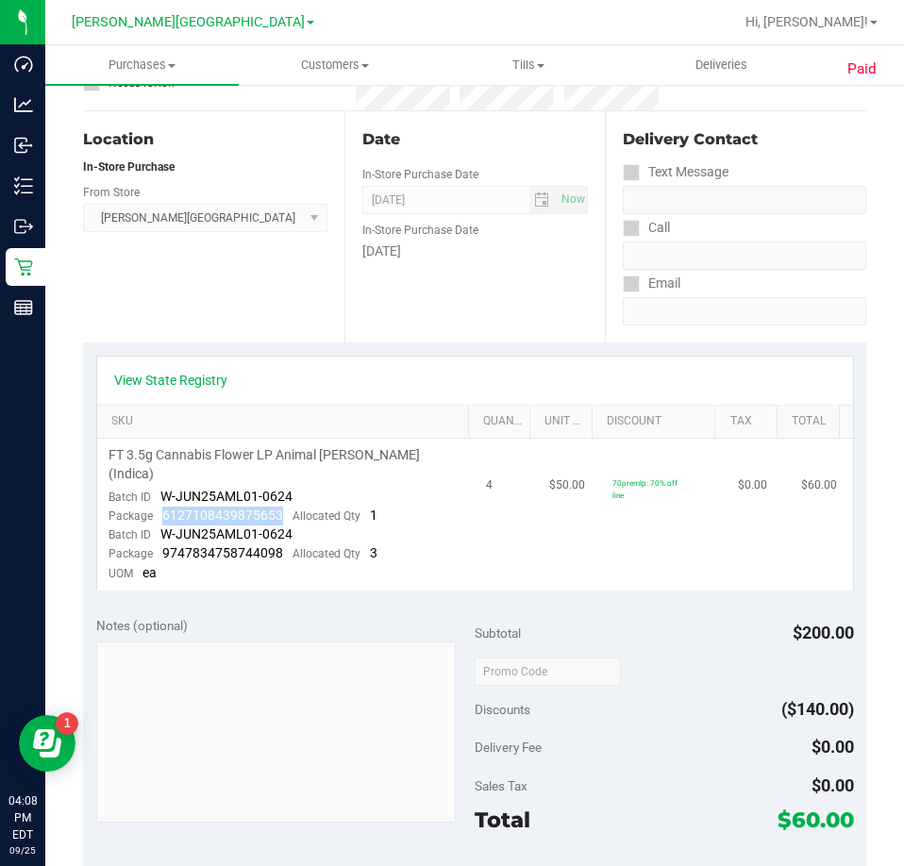
drag, startPoint x: 272, startPoint y: 498, endPoint x: 161, endPoint y: 494, distance: 110.4
click at [161, 507] on div "Package 6127108439875653 Allocated Qty 1" at bounding box center [242, 516] width 269 height 19
copy span "6127108439875653"
drag, startPoint x: 284, startPoint y: 534, endPoint x: 158, endPoint y: 540, distance: 126.5
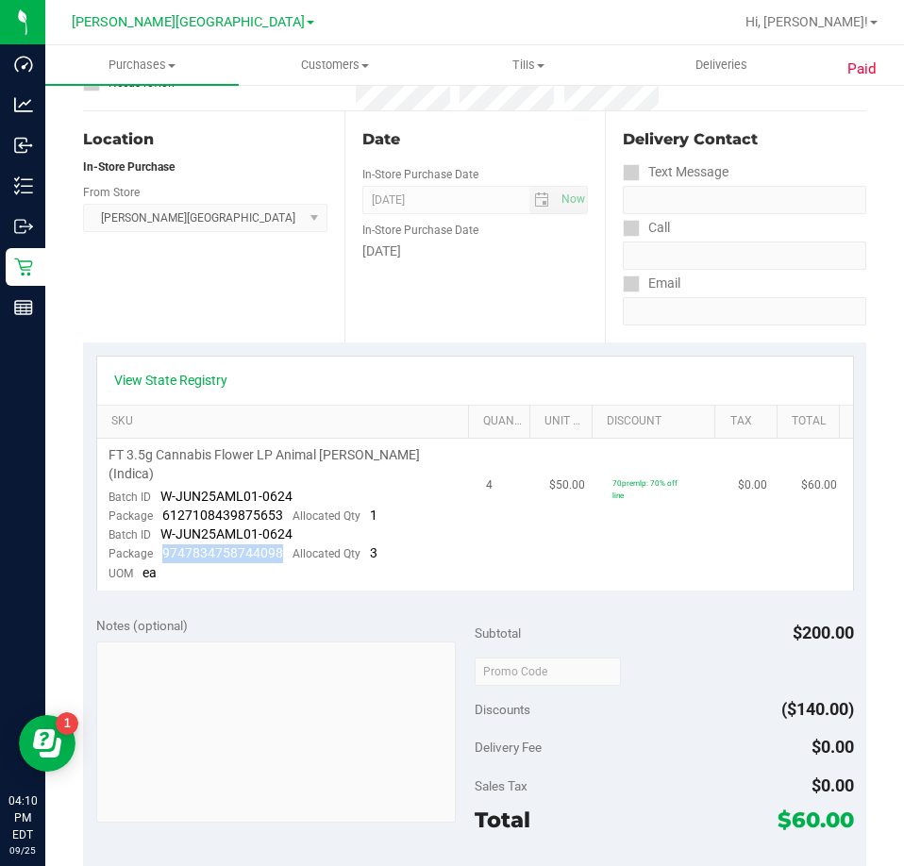
click at [158, 544] on div "Package 9747834758744098 Allocated Qty 3" at bounding box center [242, 553] width 269 height 19
copy span "9747834758744098"
drag, startPoint x: 212, startPoint y: 304, endPoint x: 197, endPoint y: 296, distance: 16.9
click at [211, 304] on div "Location In-Store Purchase From Store Bonita Springs WC Select Store Bonita Spr…" at bounding box center [213, 226] width 261 height 231
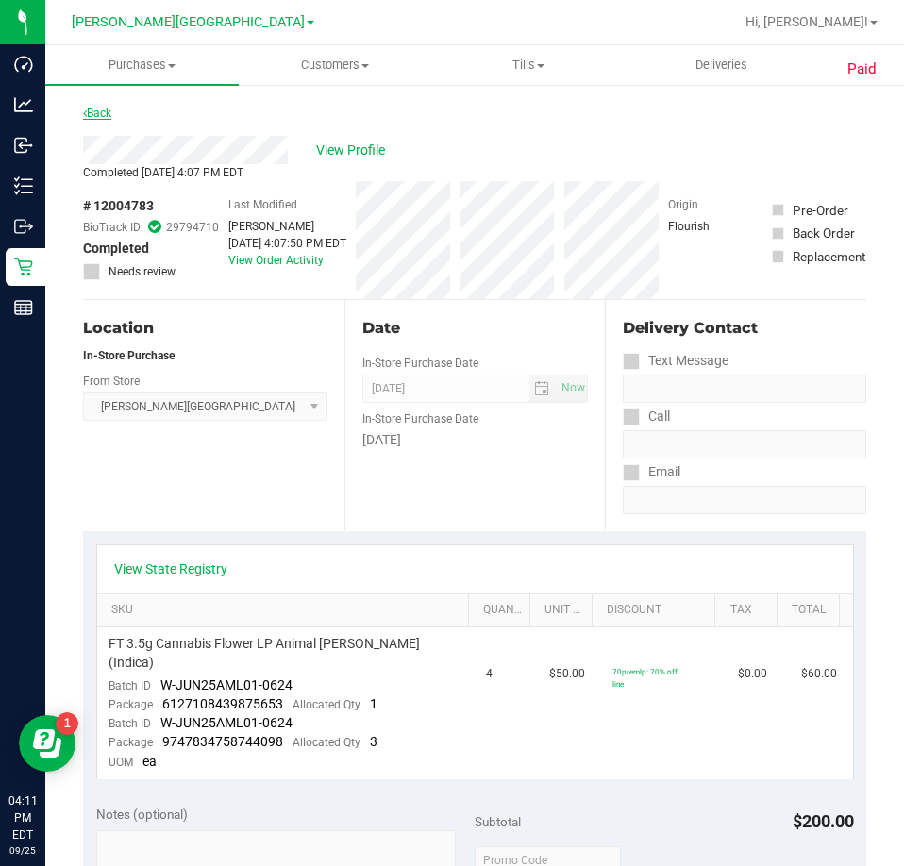
click at [93, 112] on link "Back" at bounding box center [97, 113] width 28 height 13
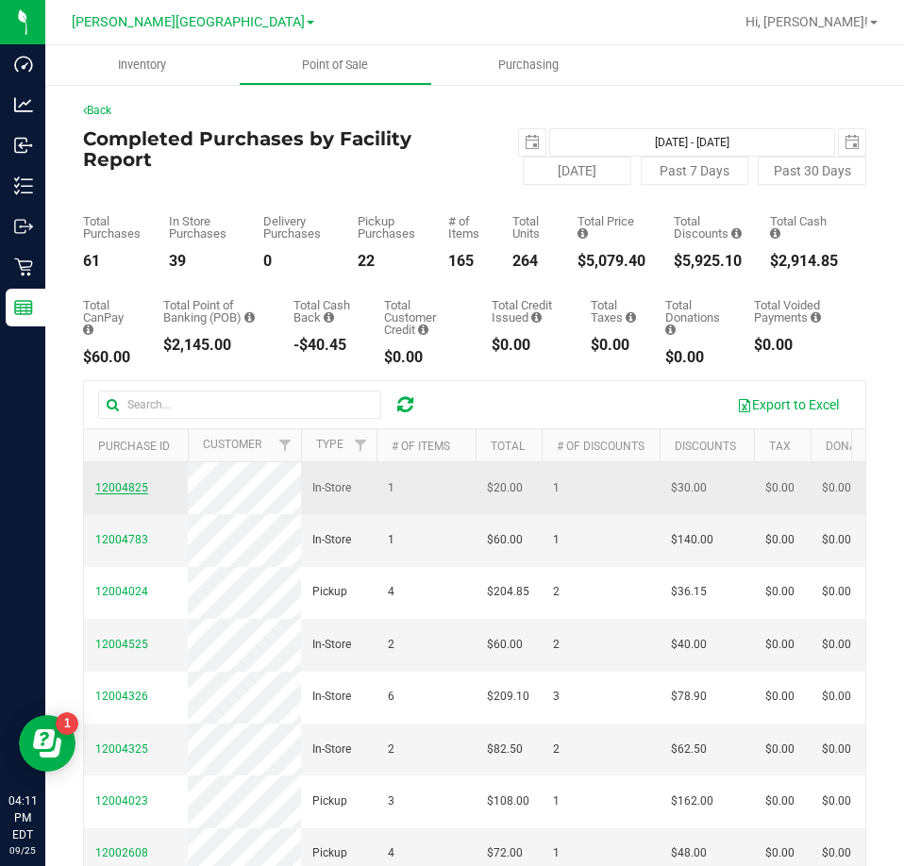
click at [105, 492] on span "12004825" at bounding box center [121, 487] width 53 height 13
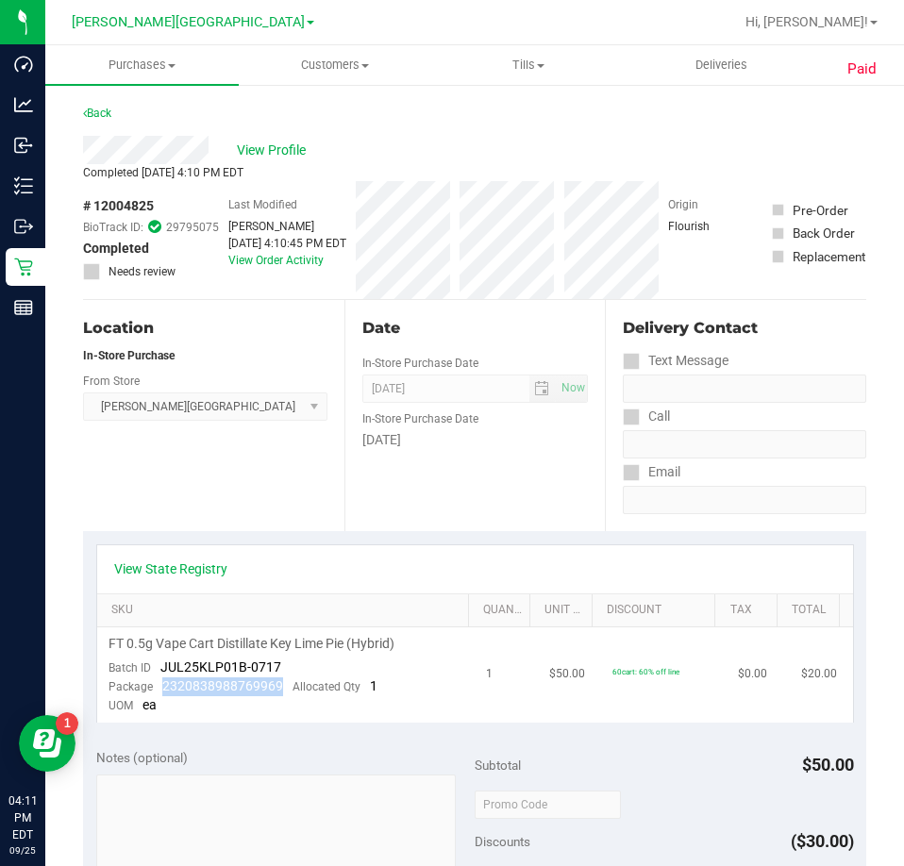
drag, startPoint x: 283, startPoint y: 686, endPoint x: 159, endPoint y: 684, distance: 123.6
click at [159, 684] on div "Package 2320838988769969 Allocated Qty 1" at bounding box center [242, 686] width 269 height 19
copy span "2320838988769969"
click at [97, 105] on div "Back" at bounding box center [97, 113] width 28 height 23
click at [97, 107] on link "Back" at bounding box center [97, 113] width 28 height 13
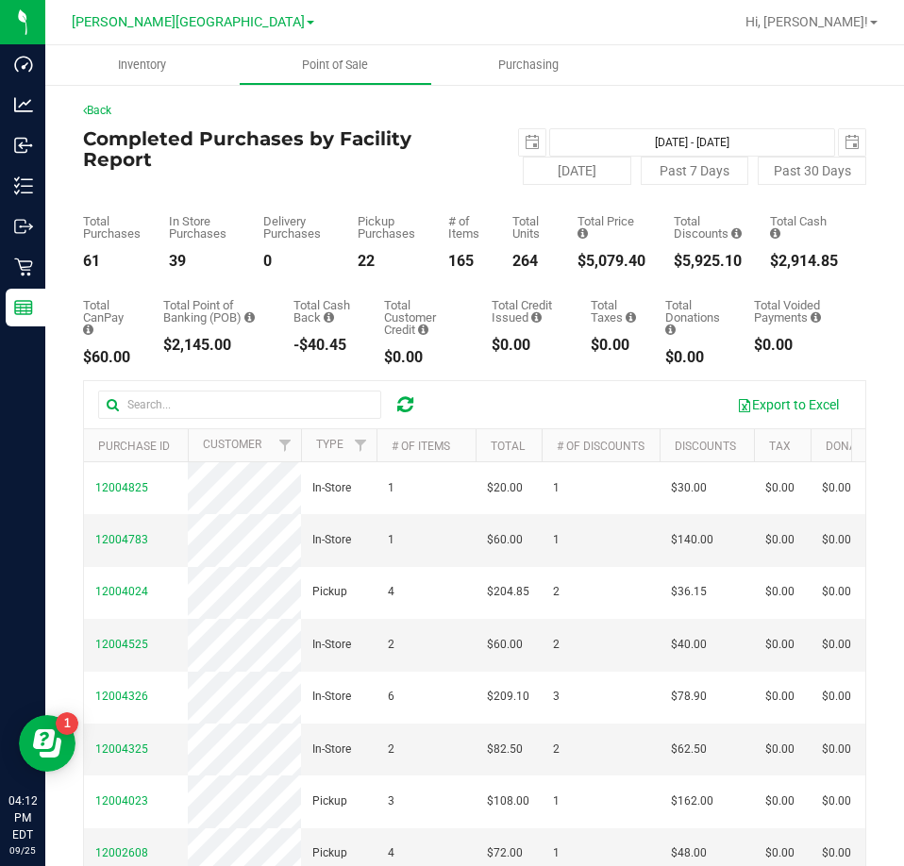
click at [406, 402] on icon at bounding box center [405, 404] width 16 height 19
click at [403, 408] on icon at bounding box center [405, 404] width 16 height 19
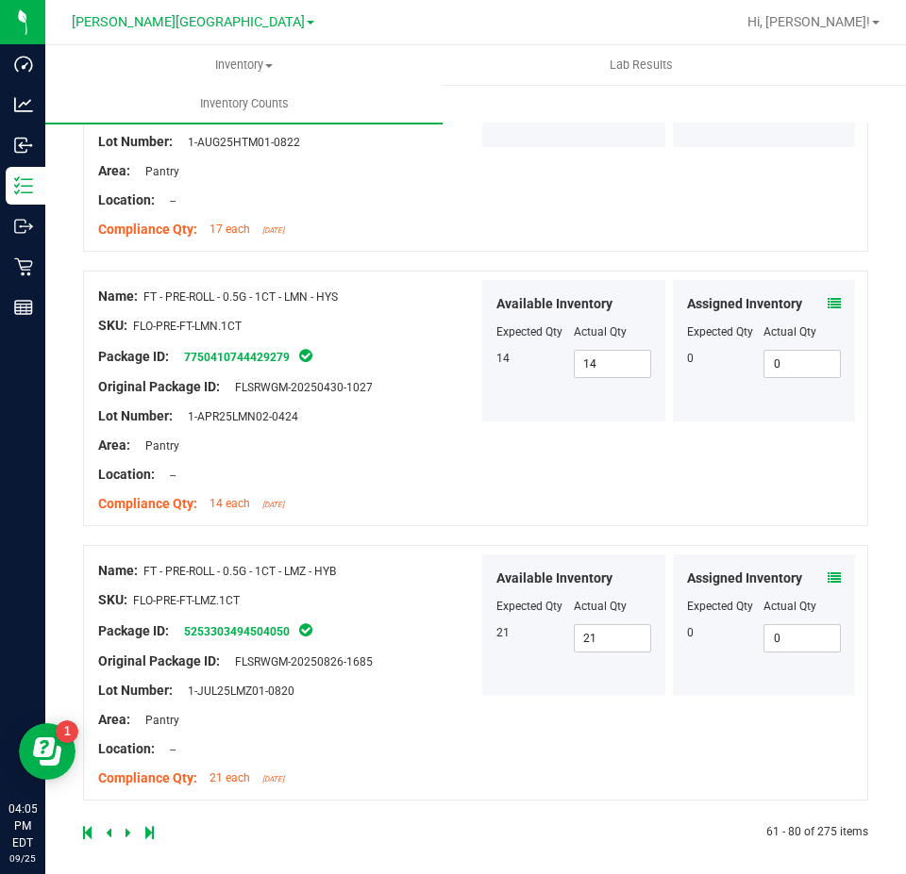
scroll to position [5045, 0]
click at [129, 826] on icon at bounding box center [128, 831] width 6 height 11
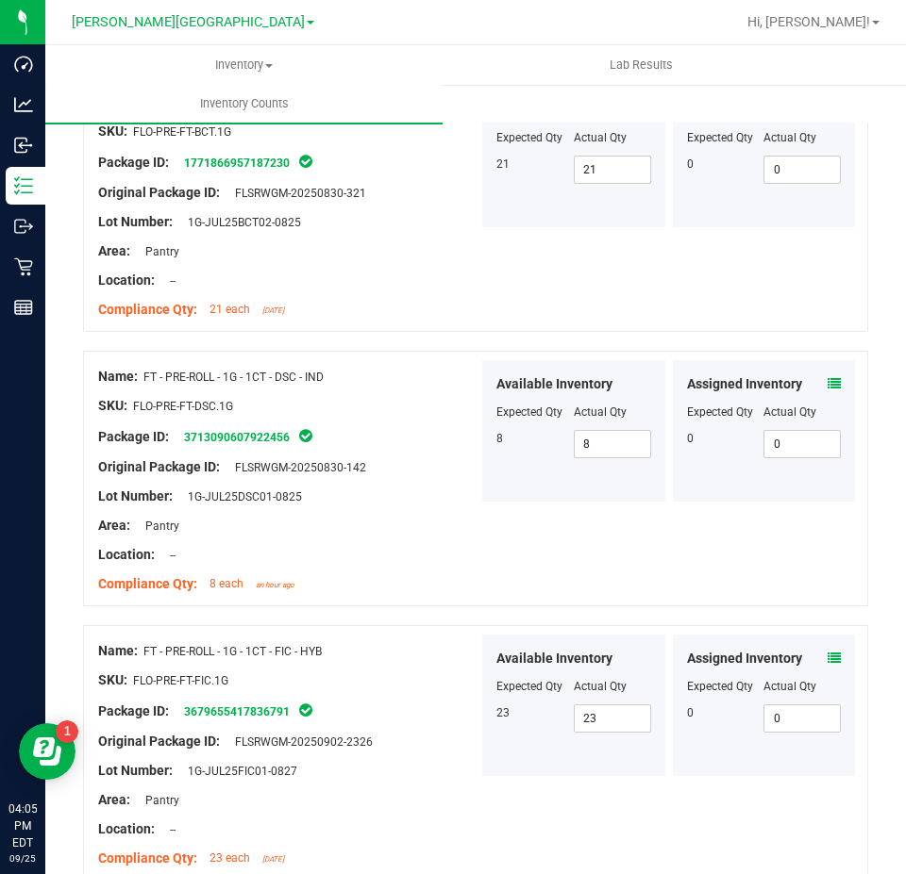
scroll to position [4987, 0]
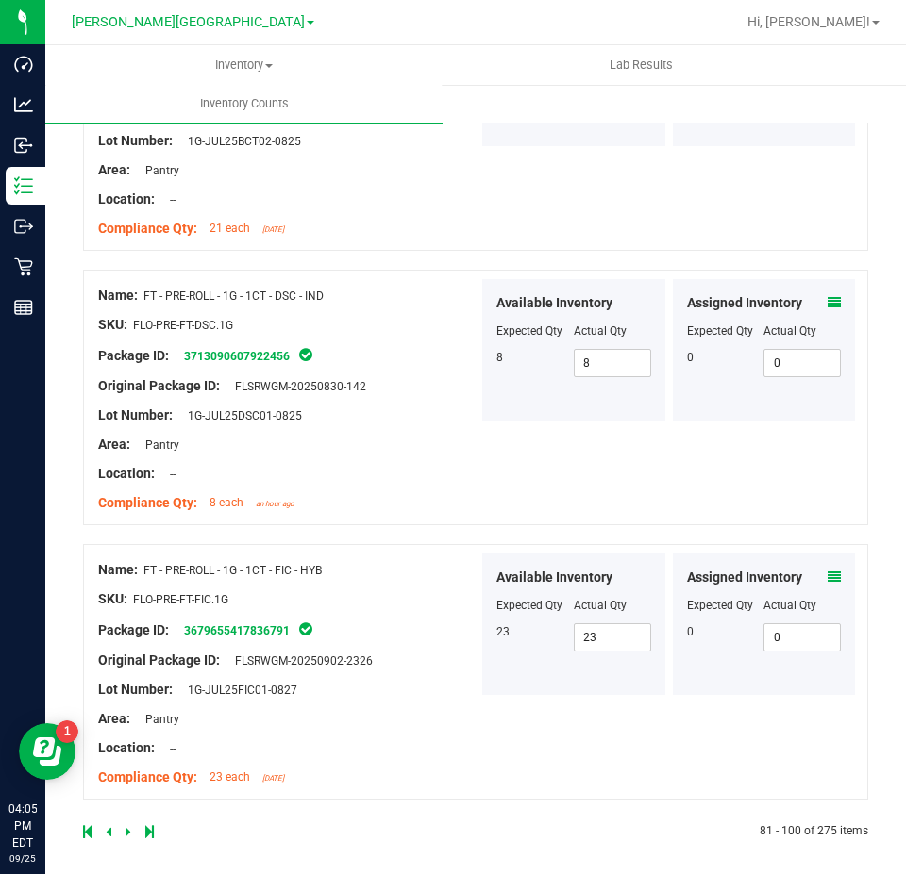
click at [125, 826] on icon at bounding box center [128, 831] width 6 height 11
click at [126, 826] on icon at bounding box center [128, 831] width 6 height 11
click at [125, 826] on icon at bounding box center [128, 831] width 6 height 11
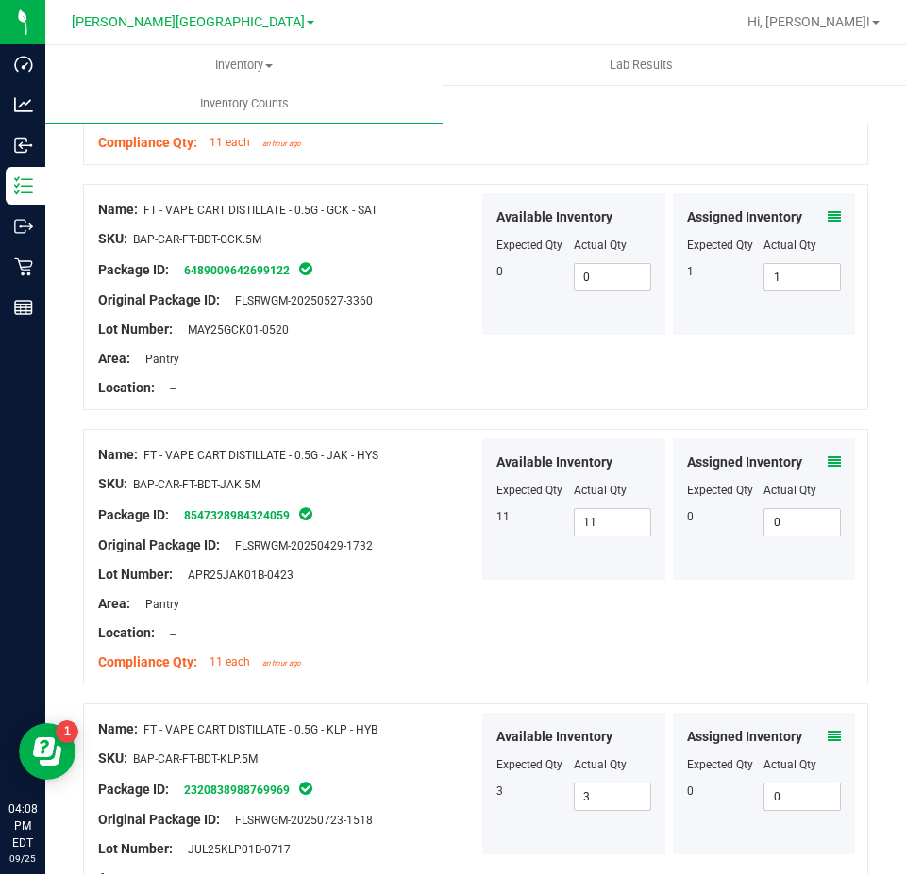
scroll to position [4957, 0]
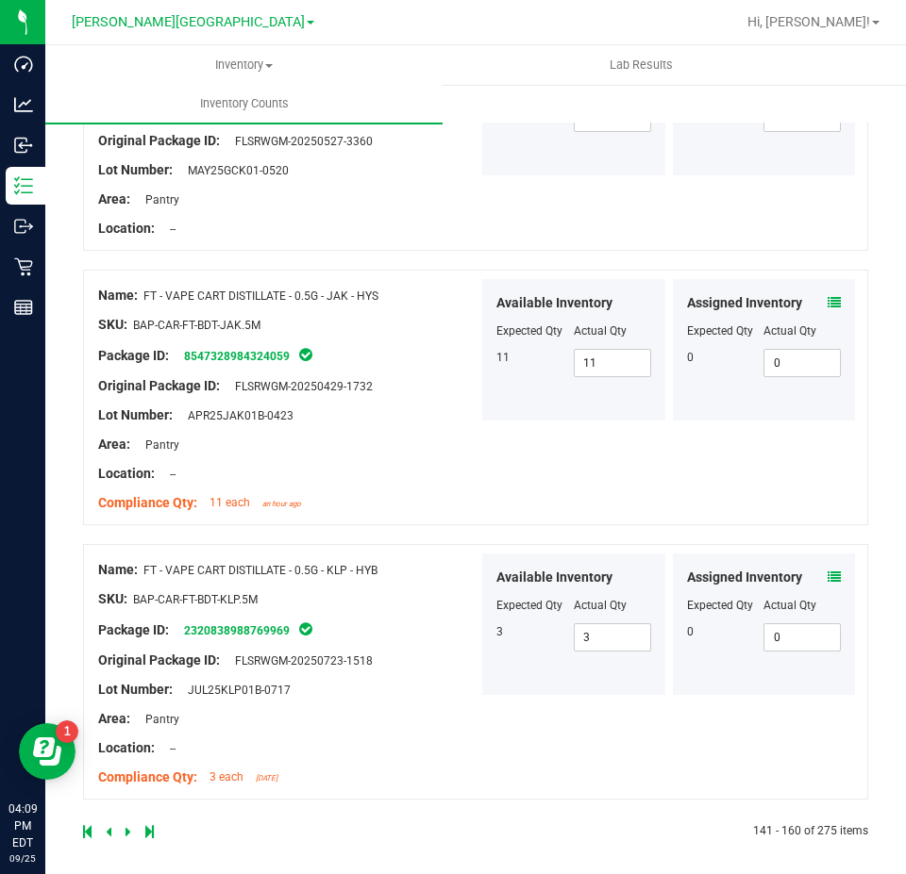
click at [129, 826] on icon at bounding box center [128, 831] width 6 height 11
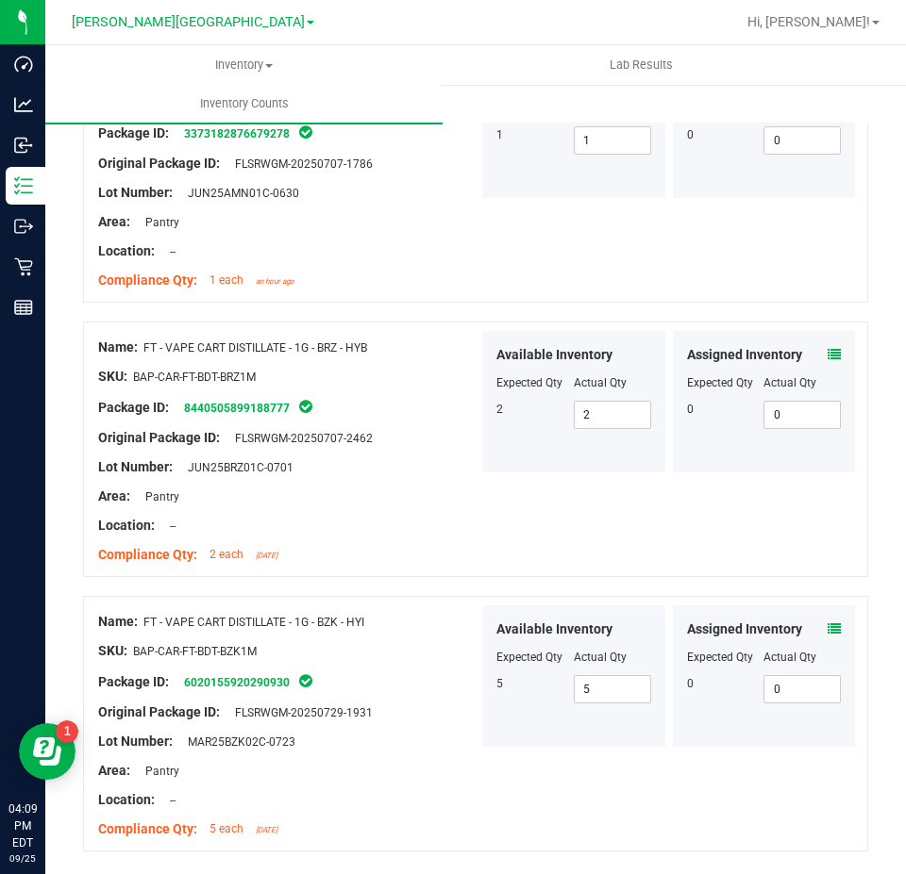
scroll to position [5104, 0]
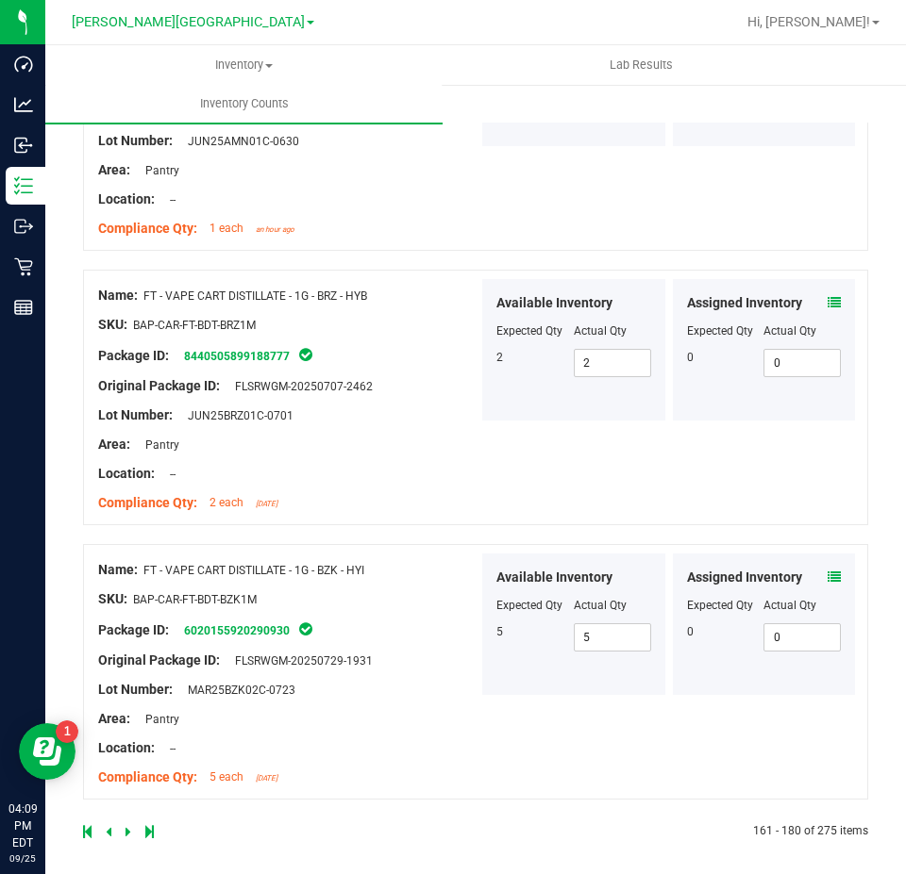
click at [125, 827] on icon at bounding box center [128, 831] width 6 height 11
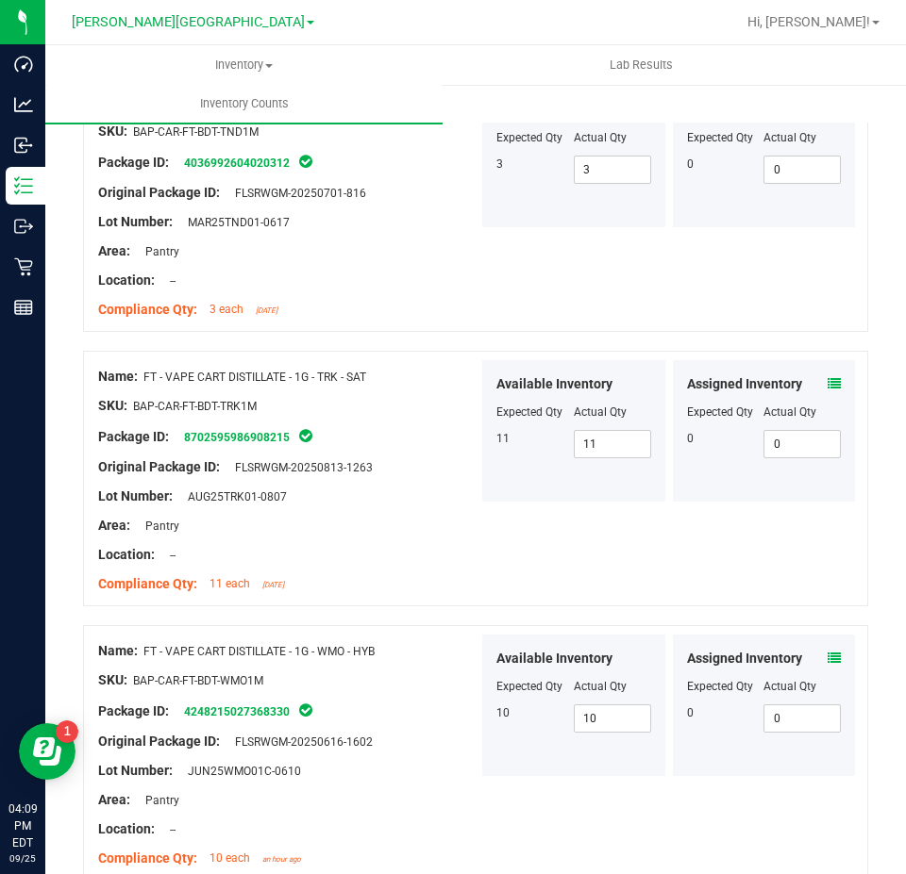
scroll to position [4987, 0]
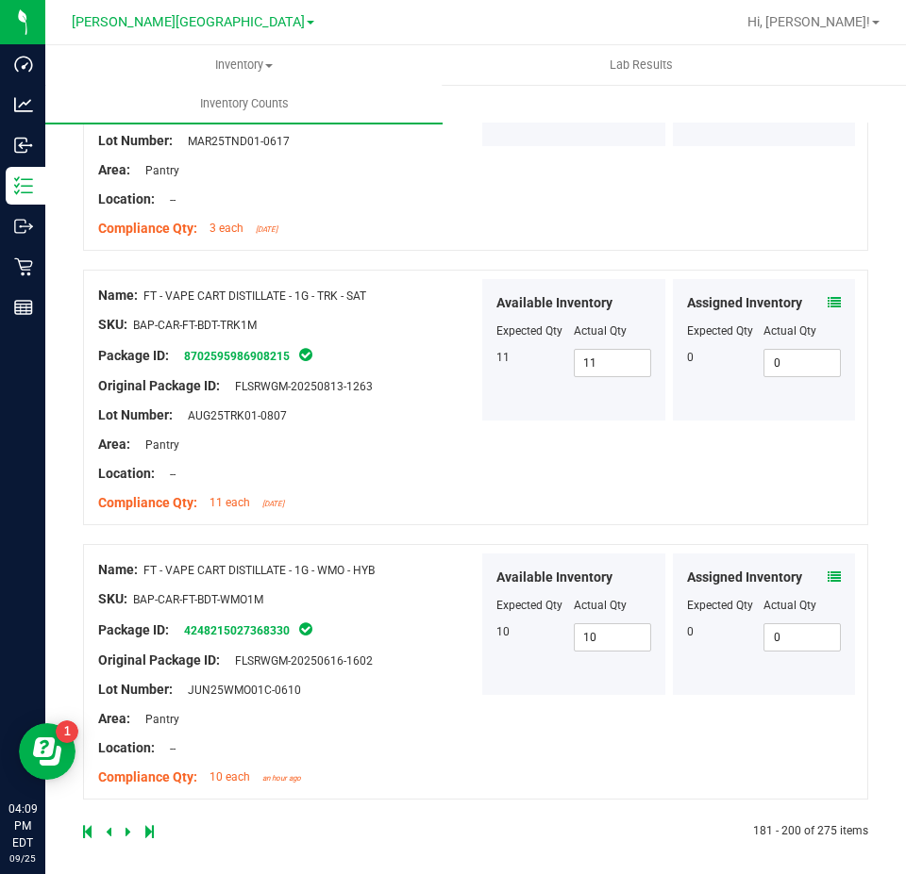
click at [128, 826] on icon at bounding box center [128, 831] width 6 height 11
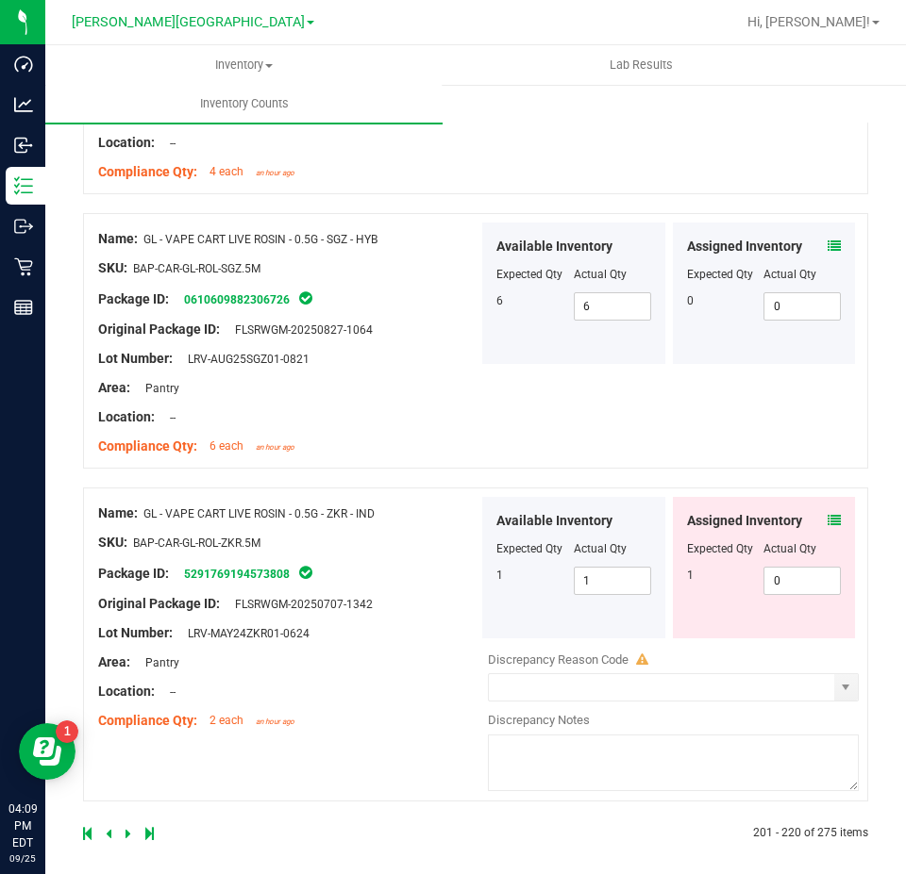
scroll to position [5045, 0]
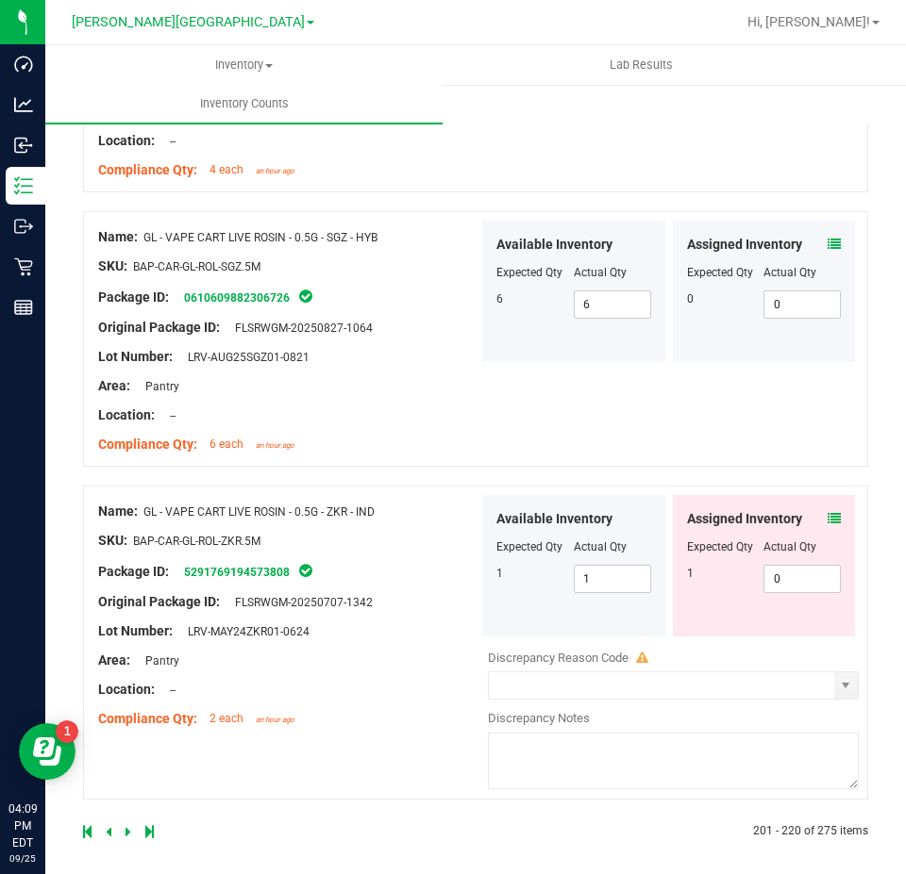
click at [126, 828] on icon at bounding box center [128, 831] width 6 height 11
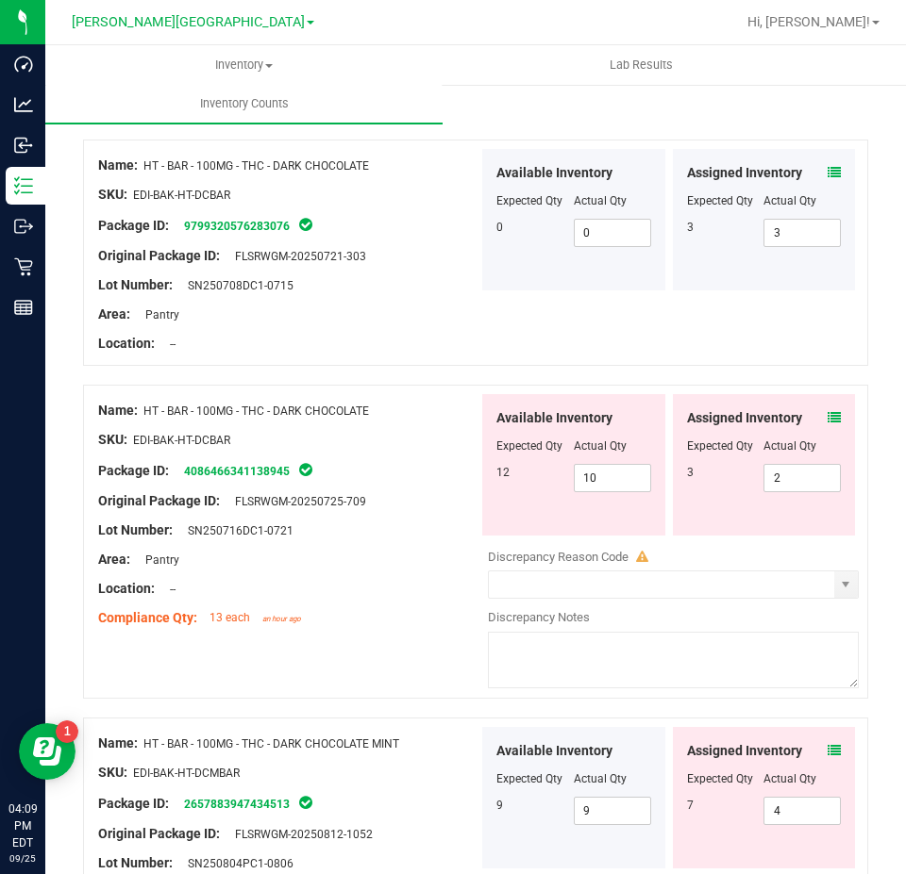
scroll to position [189, 0]
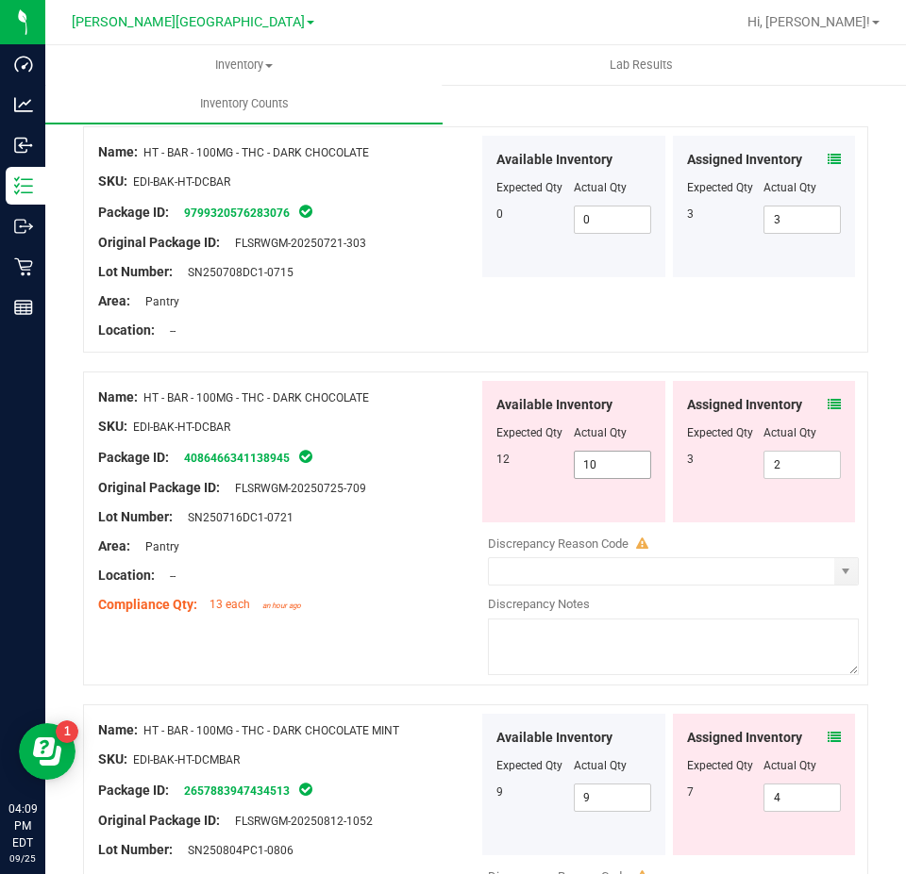
click at [634, 454] on span "10 10" at bounding box center [612, 465] width 77 height 28
click at [634, 454] on input "10" at bounding box center [611, 465] width 75 height 26
type input "12"
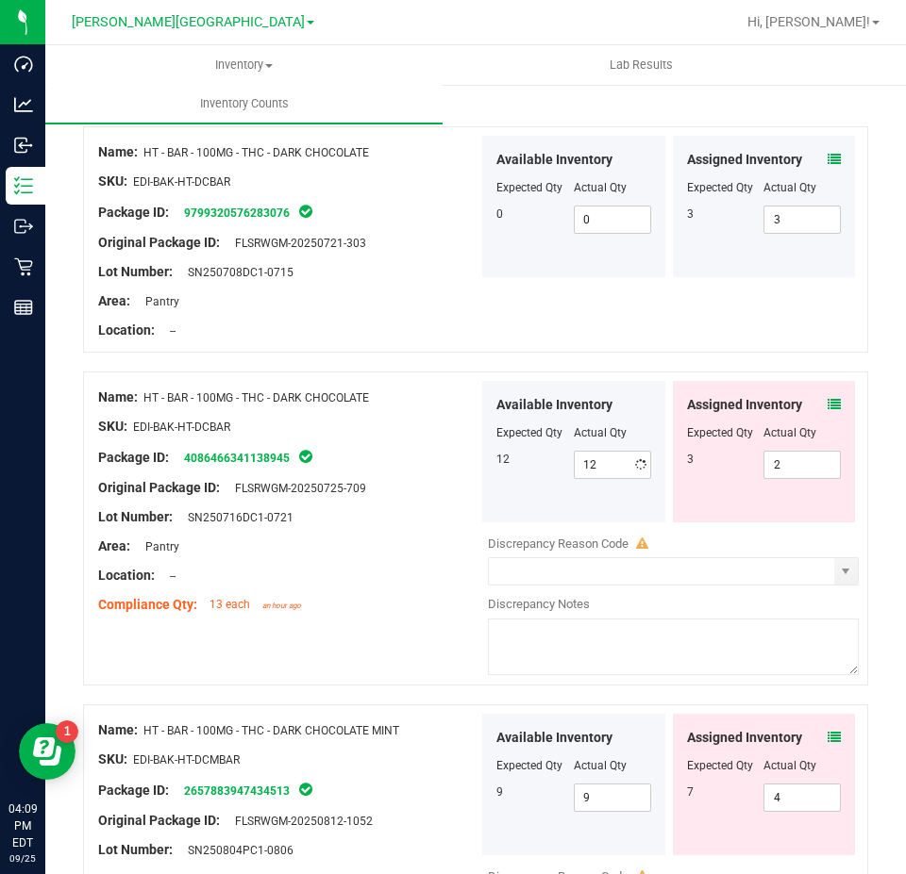
click at [496, 453] on span "12" at bounding box center [502, 459] width 13 height 13
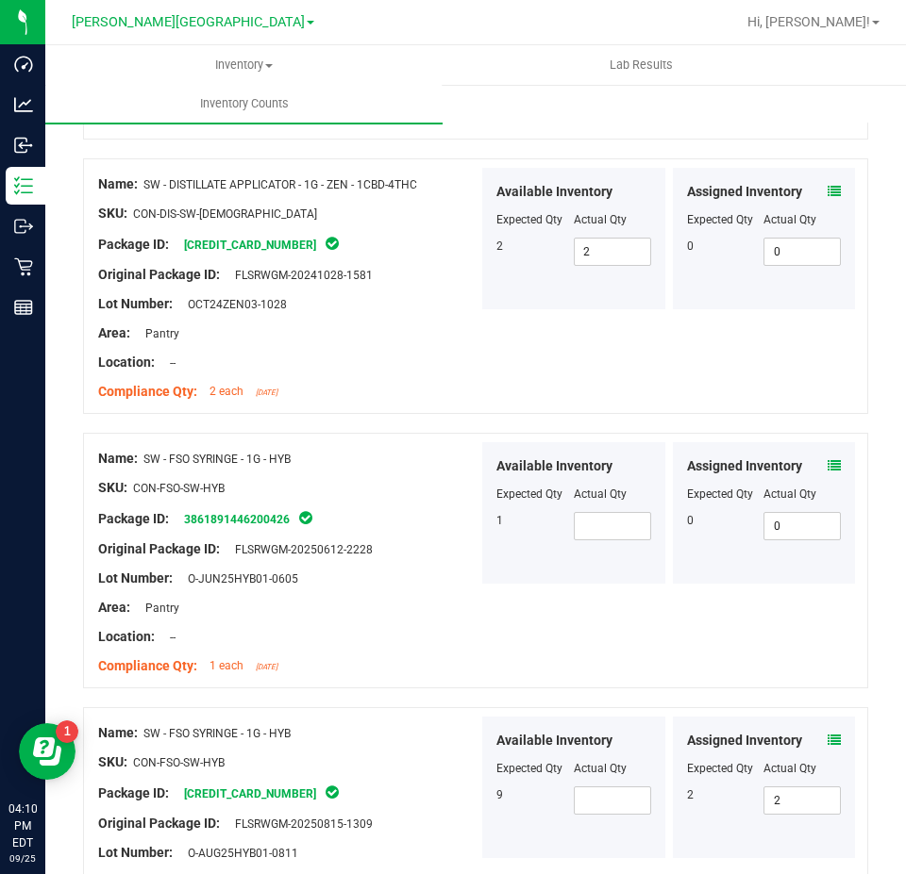
scroll to position [4811, 0]
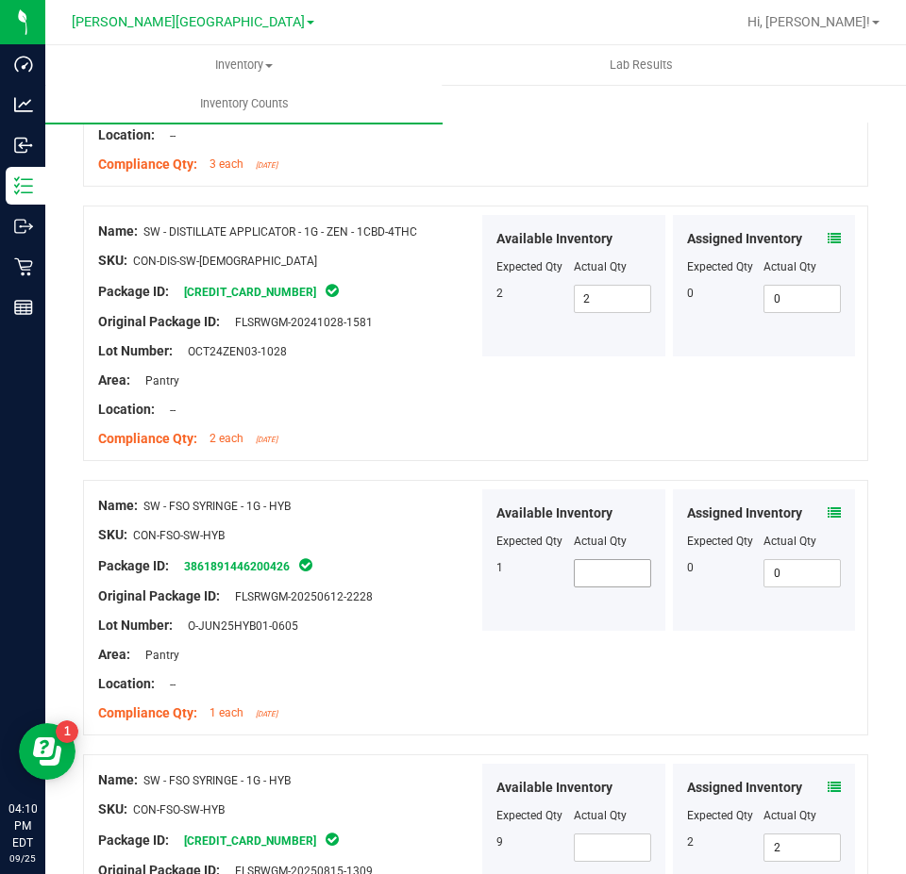
click at [611, 564] on span at bounding box center [612, 573] width 77 height 28
type input "1"
click at [614, 834] on span at bounding box center [612, 848] width 77 height 28
type input "9"
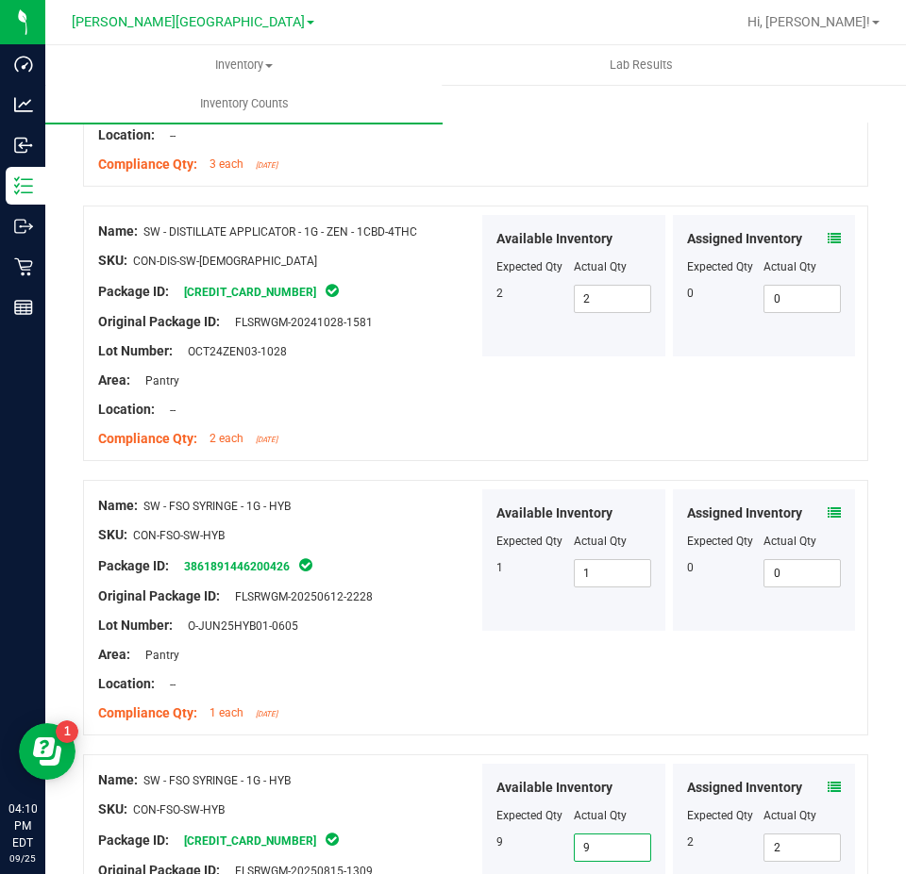
type input "9"
click at [455, 764] on div "Name: SW - FSO SYRINGE - 1G - HYB SKU: CON-FSO-SW-HYB Package ID: 6325326956159…" at bounding box center [288, 884] width 380 height 241
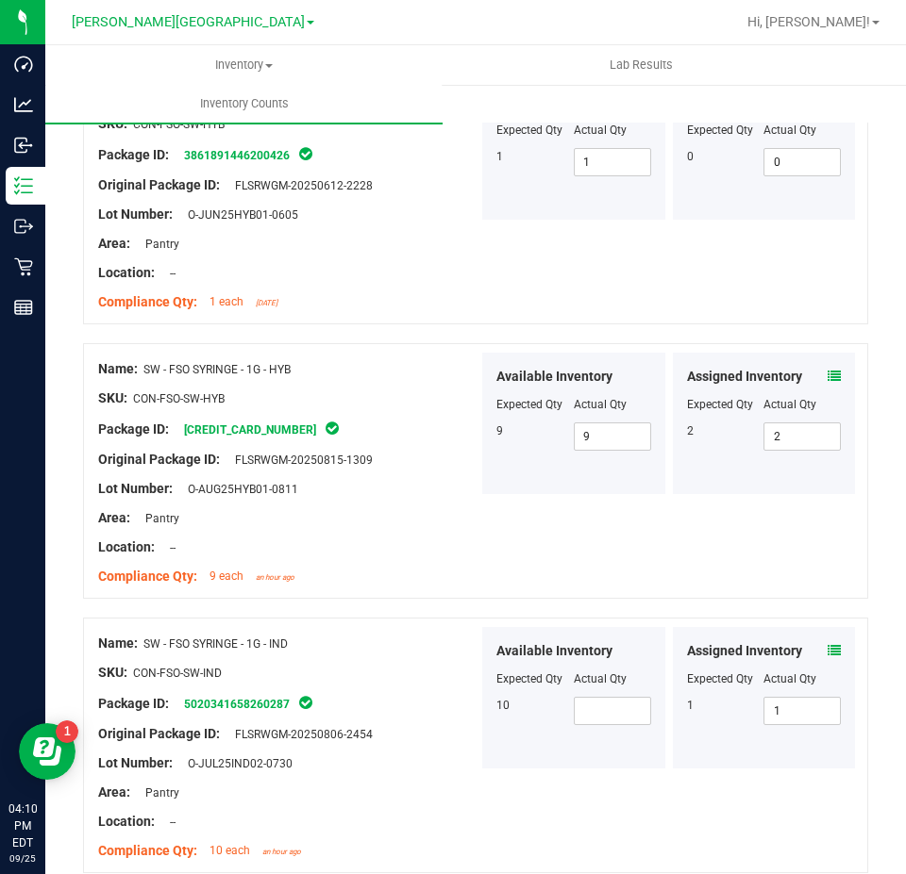
scroll to position [5283, 0]
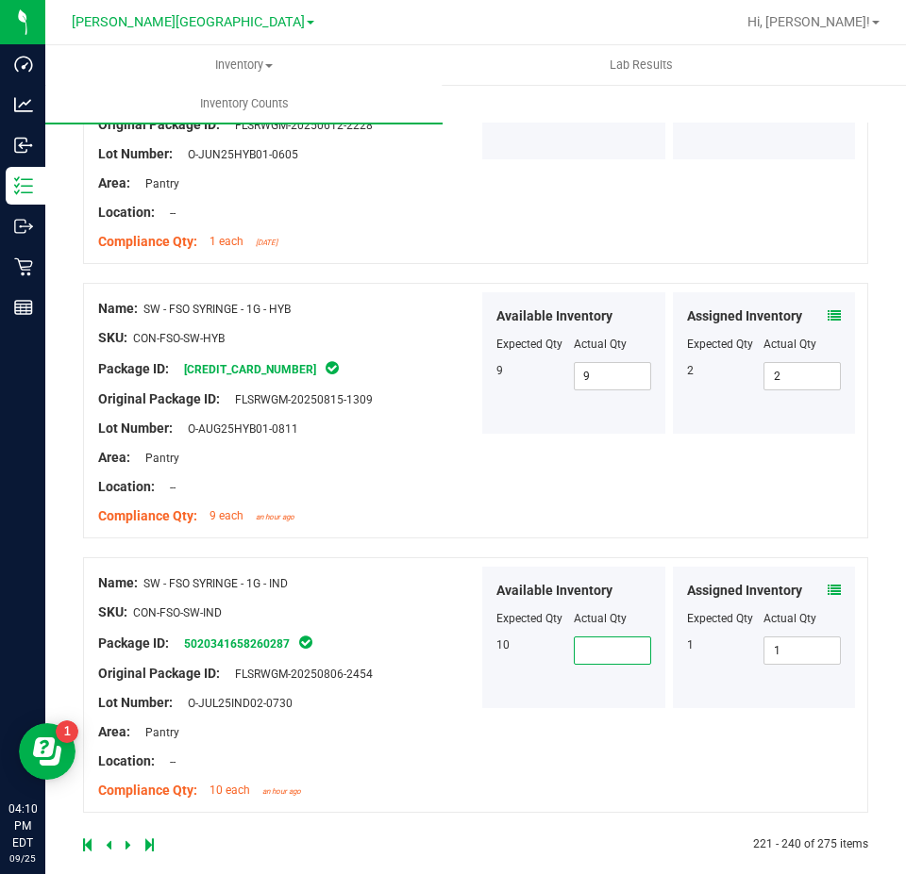
click at [635, 637] on span at bounding box center [612, 651] width 77 height 28
type input "10"
click at [588, 714] on div "Name: SW - FSO SYRINGE - 1G - IND SKU: CON-FSO-SW-IND Package ID: 5020341658260…" at bounding box center [475, 686] width 785 height 256
click at [126, 840] on icon at bounding box center [128, 845] width 6 height 11
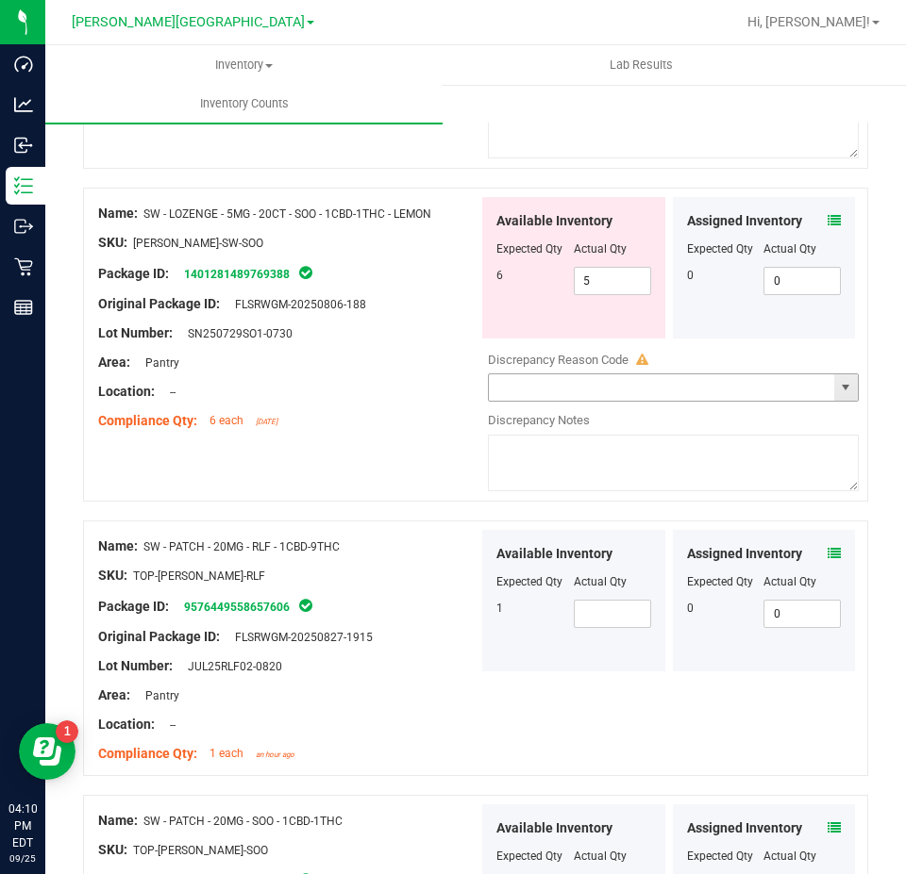
scroll to position [1604, 0]
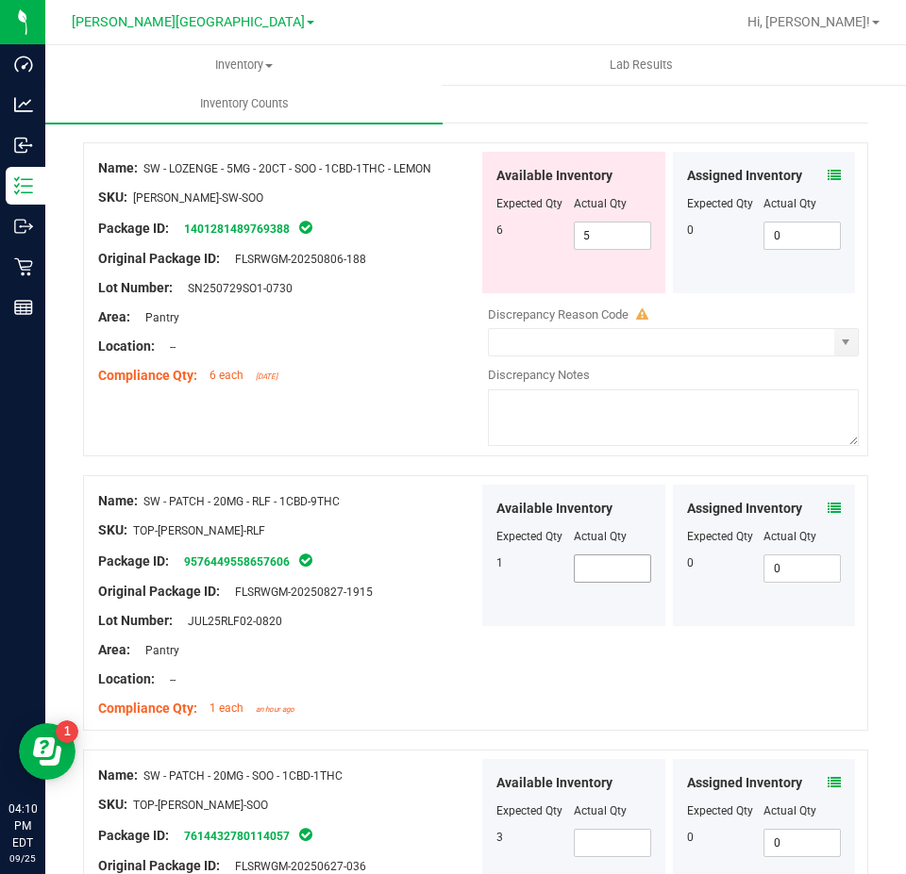
click at [620, 556] on span at bounding box center [612, 569] width 77 height 28
type input "1"
click at [594, 841] on span at bounding box center [612, 843] width 77 height 28
type input "3"
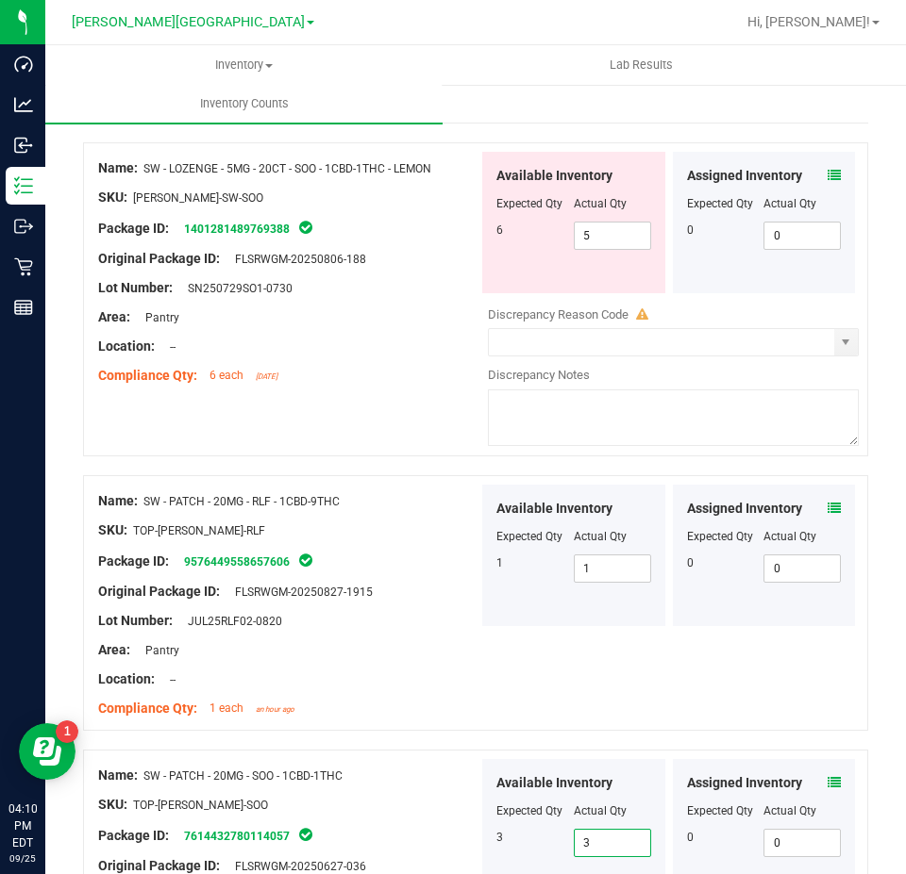
type input "3"
click at [512, 817] on div "Available Inventory Expected Qty Actual Qty 3 3 3" at bounding box center [573, 830] width 183 height 142
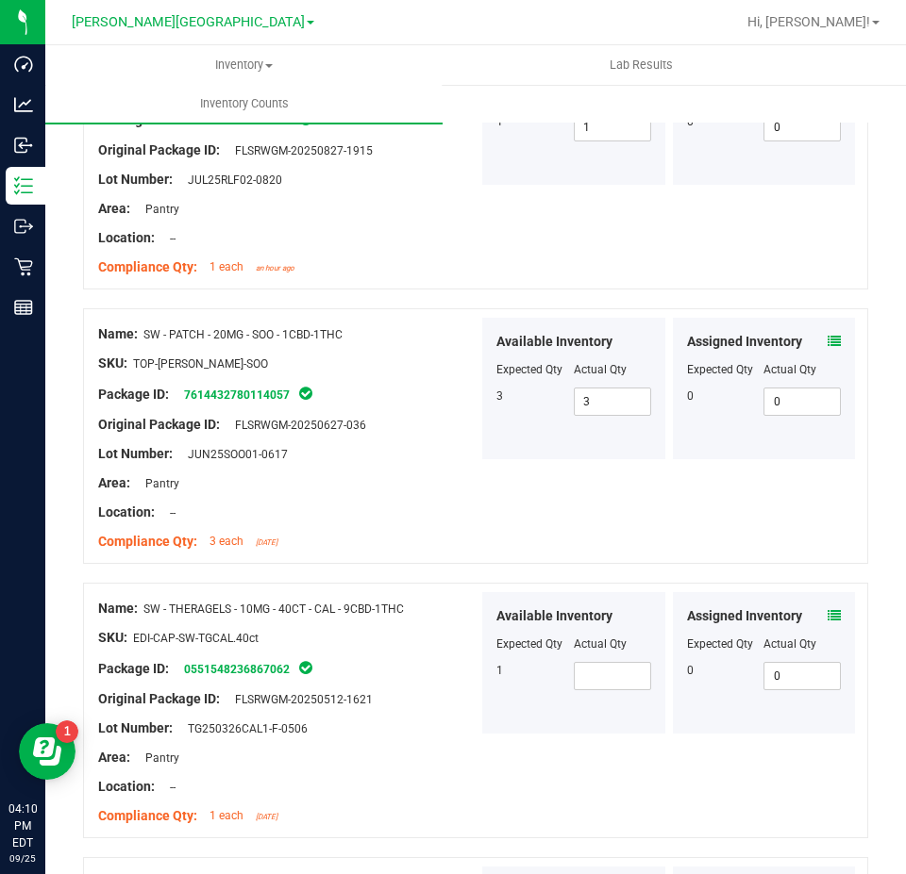
scroll to position [2075, 0]
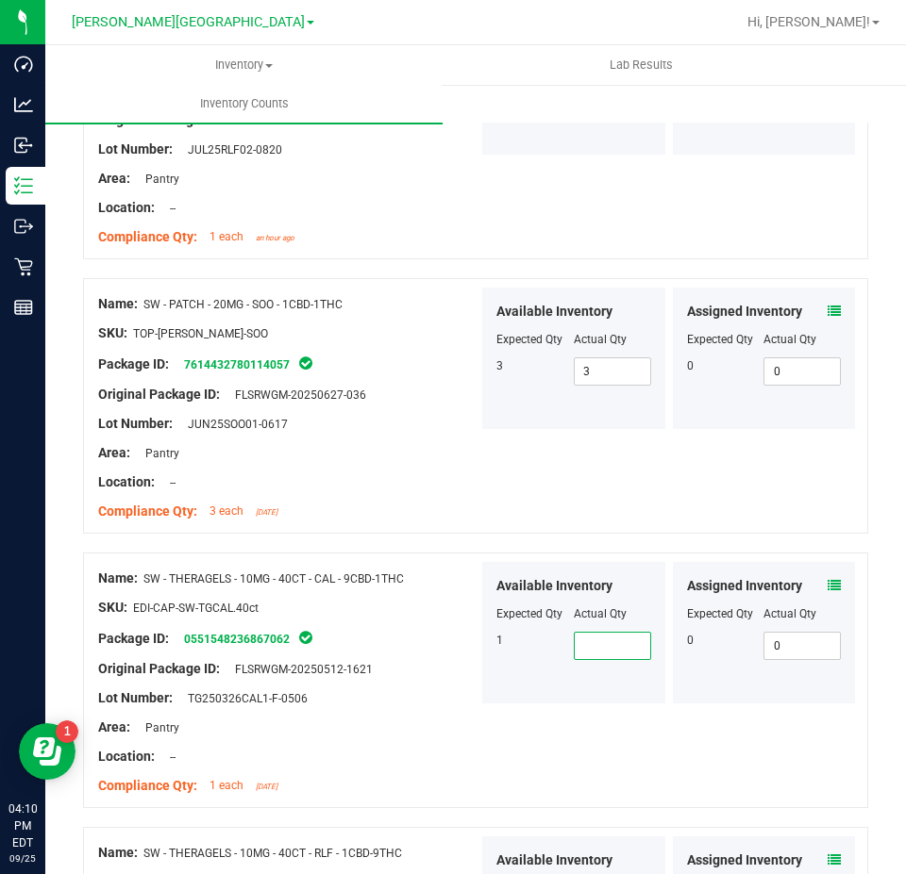
click at [614, 641] on span at bounding box center [612, 646] width 77 height 28
type input "1"
click at [611, 700] on div "Name: SW - THERAGELS - 10MG - 40CT - CAL - 9CBD-1THC SKU: EDI-CAP-SW-TGCAL.40ct…" at bounding box center [475, 681] width 785 height 256
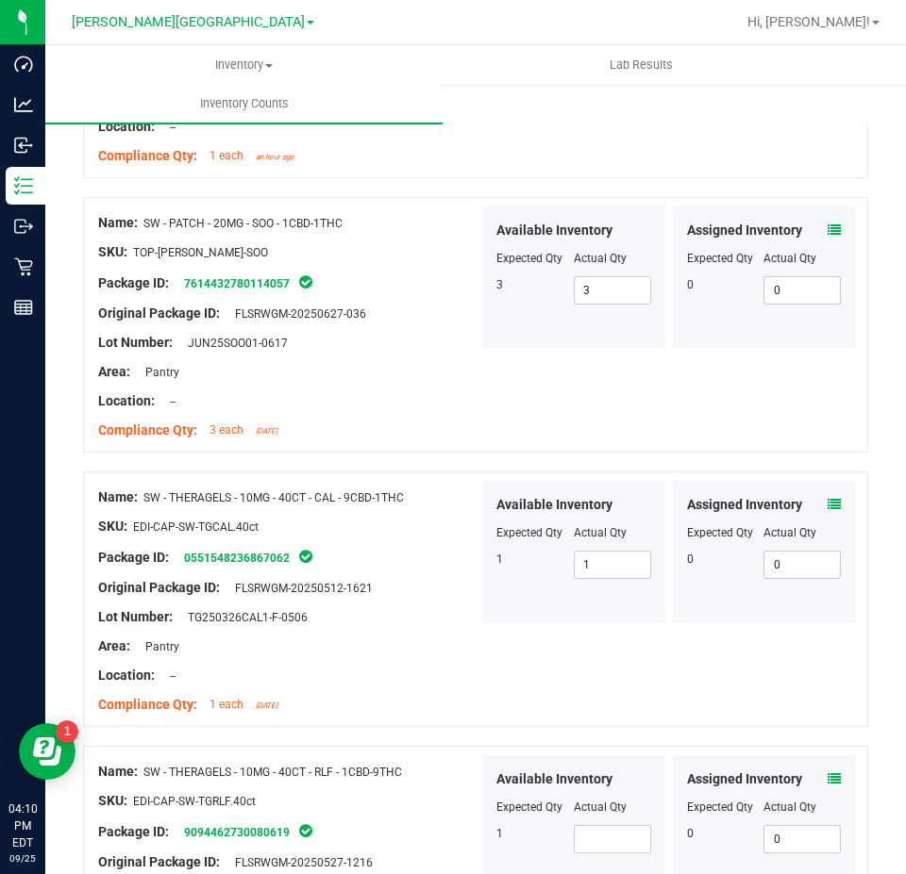
scroll to position [2358, 0]
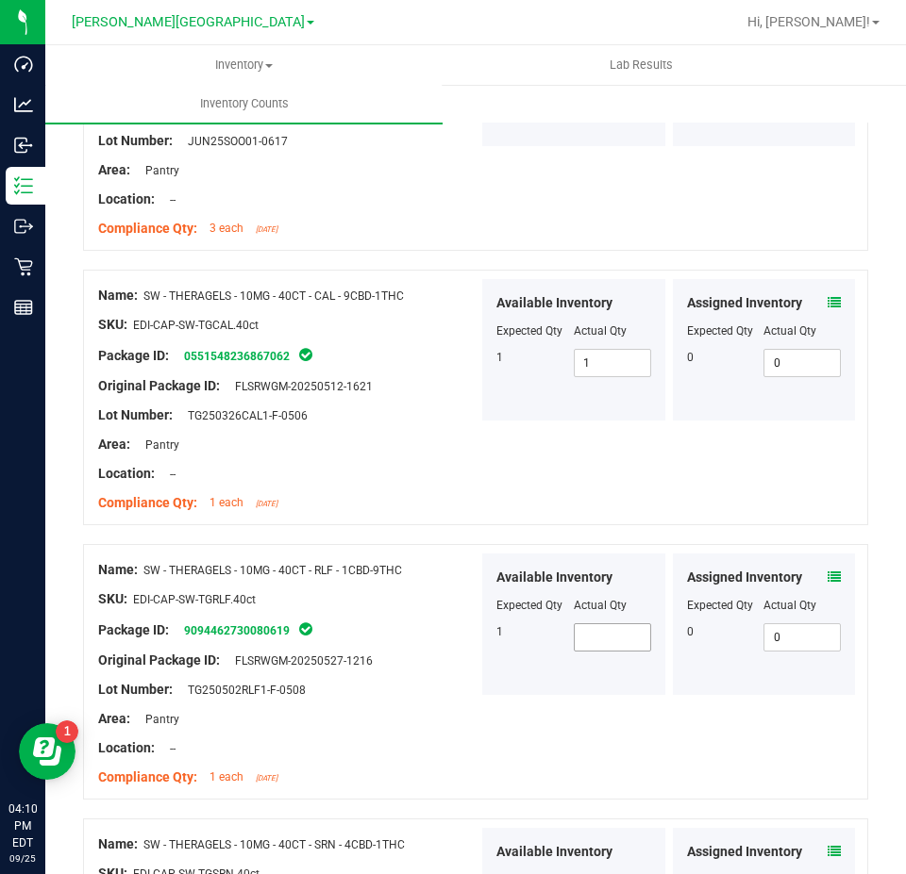
click at [601, 637] on span at bounding box center [612, 638] width 77 height 28
type input "1"
click at [575, 728] on div "Name: SW - THERAGELS - 10MG - 40CT - RLF - 1CBD-9THC SKU: EDI-CAP-SW-TGRLF.40ct…" at bounding box center [475, 672] width 785 height 256
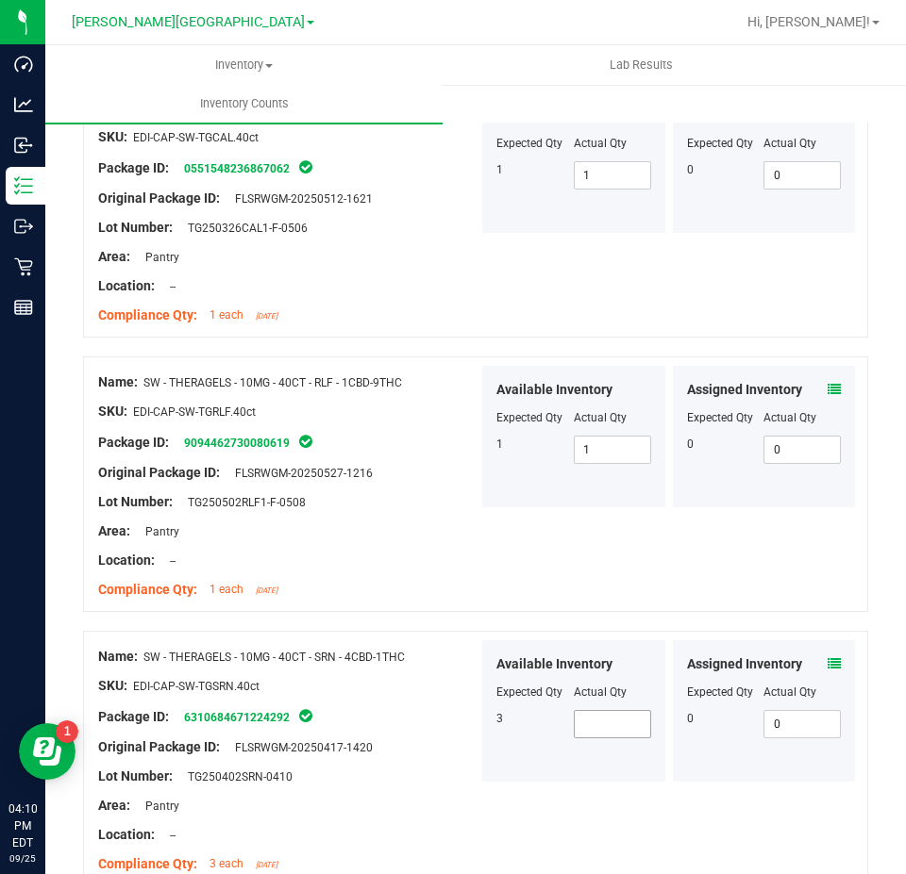
scroll to position [2547, 0]
click at [596, 717] on span at bounding box center [612, 723] width 77 height 28
type input "3"
click at [537, 752] on div "Available Inventory Expected Qty Actual Qty 3 3 3" at bounding box center [573, 711] width 183 height 142
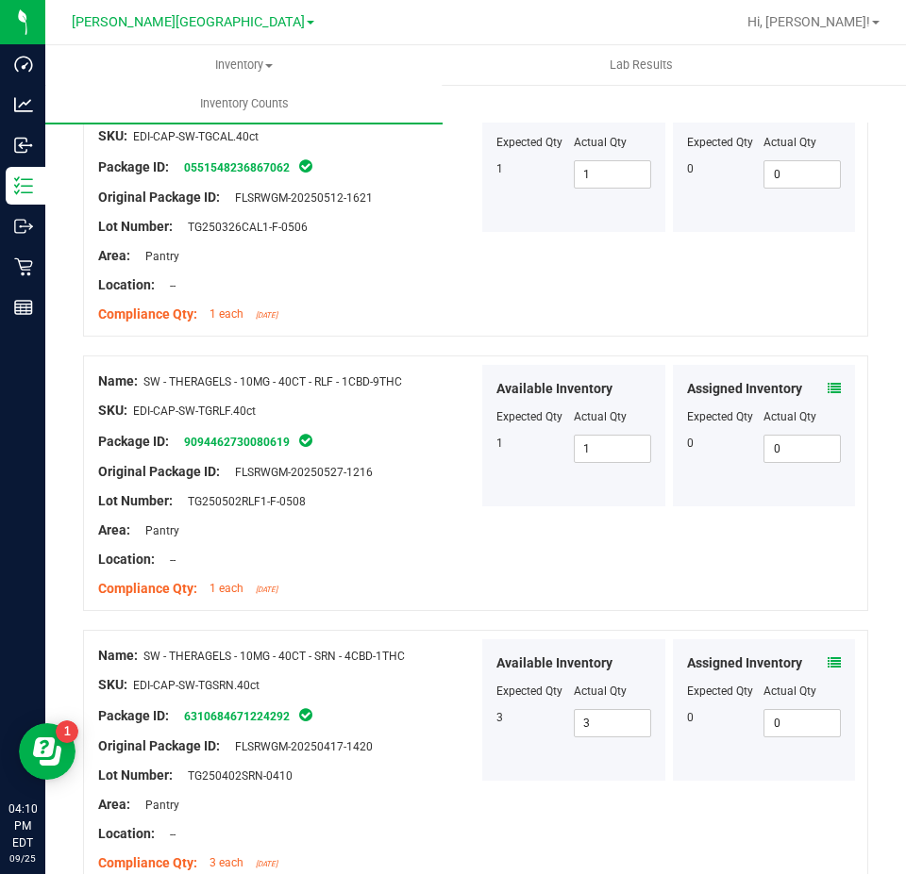
scroll to position [2924, 0]
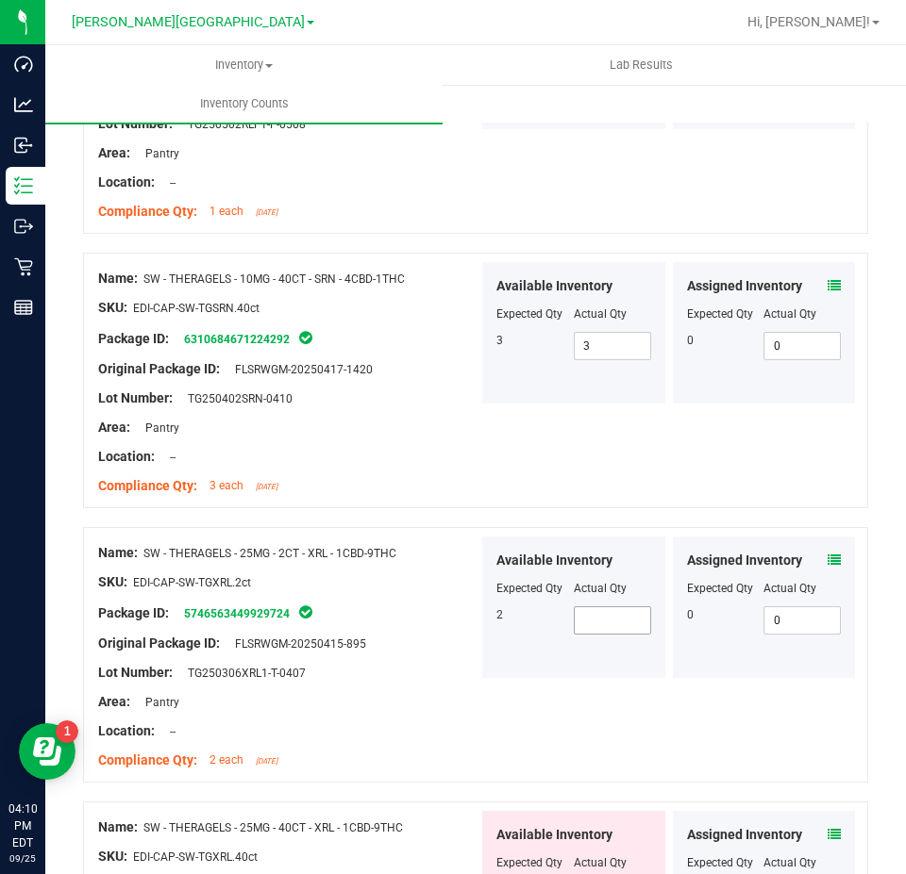
click at [600, 612] on span at bounding box center [612, 621] width 77 height 28
type input "2"
click at [608, 710] on div "Name: SW - THERAGELS - 25MG - 2CT - XRL - 1CBD-9THC SKU: EDI-CAP-SW-TGXRL.2ct P…" at bounding box center [475, 655] width 785 height 256
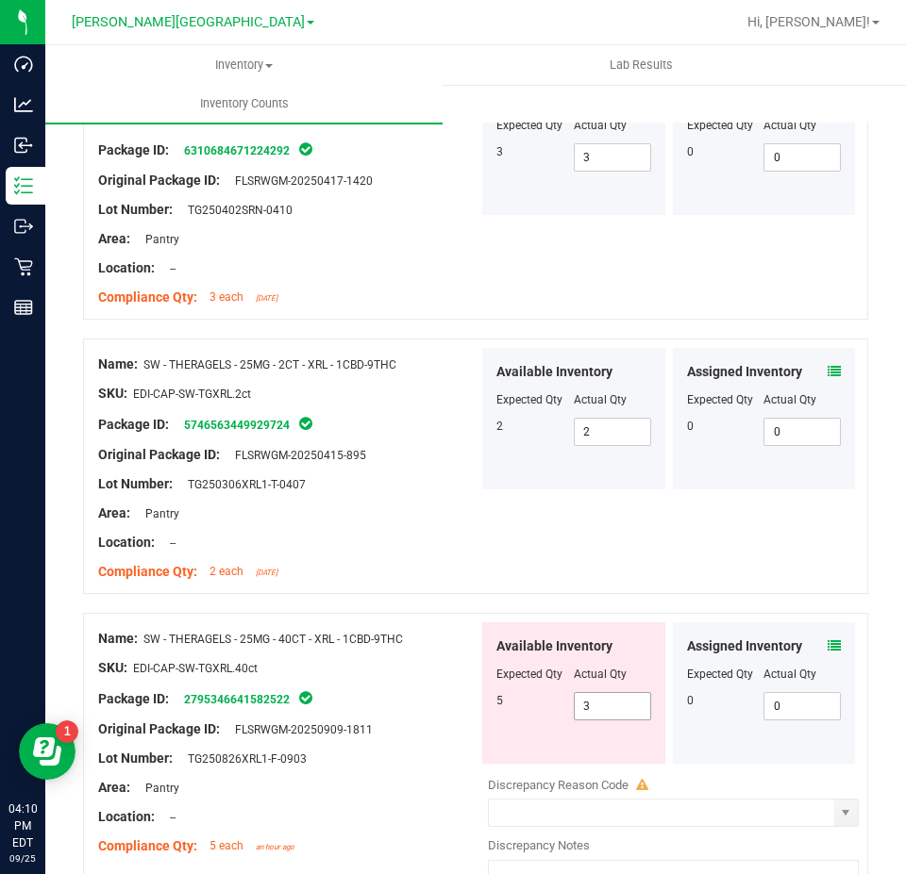
click at [604, 701] on span "3 3" at bounding box center [612, 706] width 77 height 28
click at [604, 701] on input "3" at bounding box center [611, 706] width 75 height 26
type input "5"
click at [541, 717] on div "Available Inventory Expected Qty Actual Qty 5 5 5" at bounding box center [573, 694] width 183 height 142
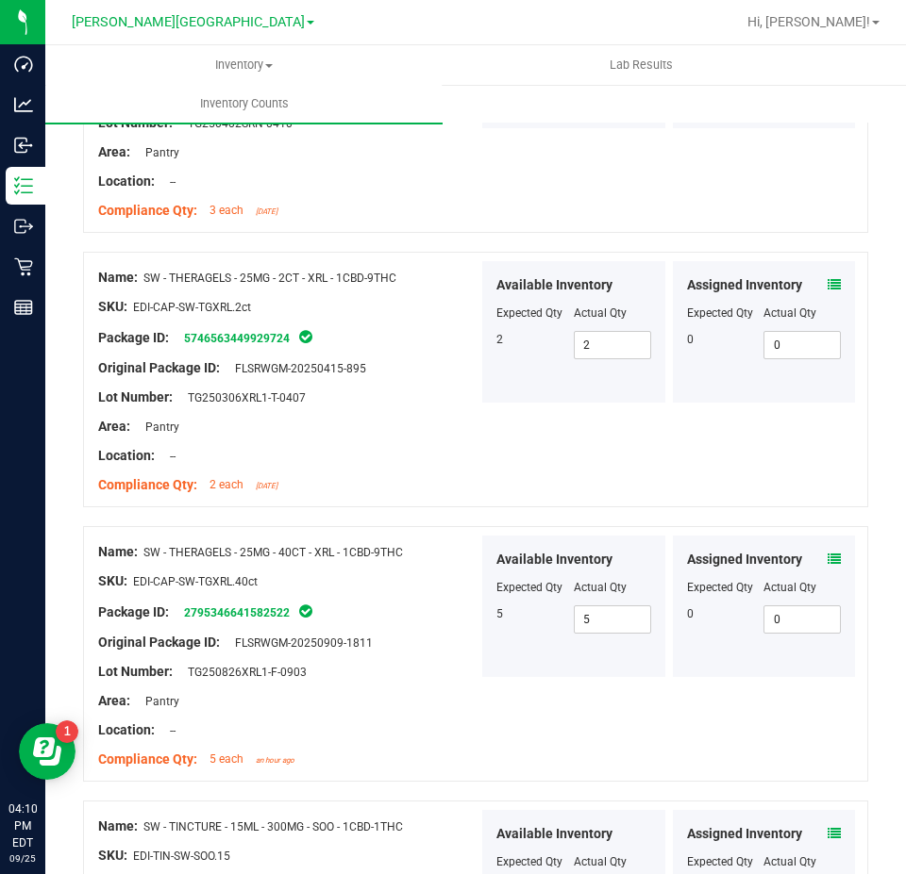
scroll to position [3490, 0]
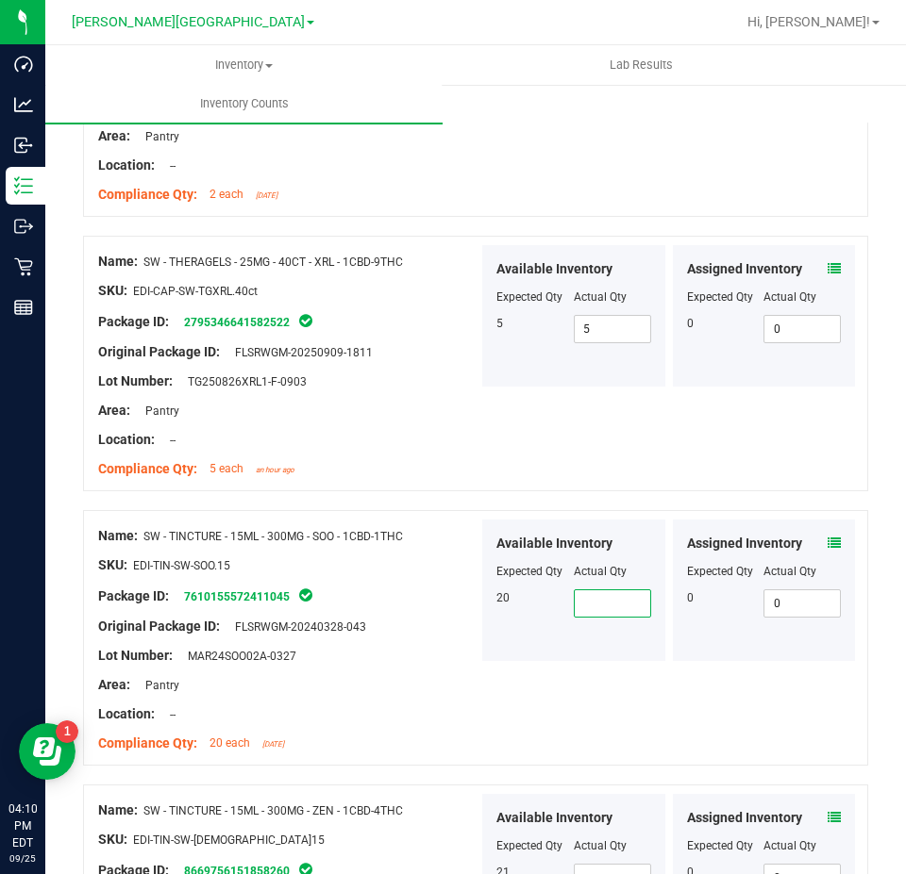
click at [597, 593] on span at bounding box center [612, 604] width 77 height 28
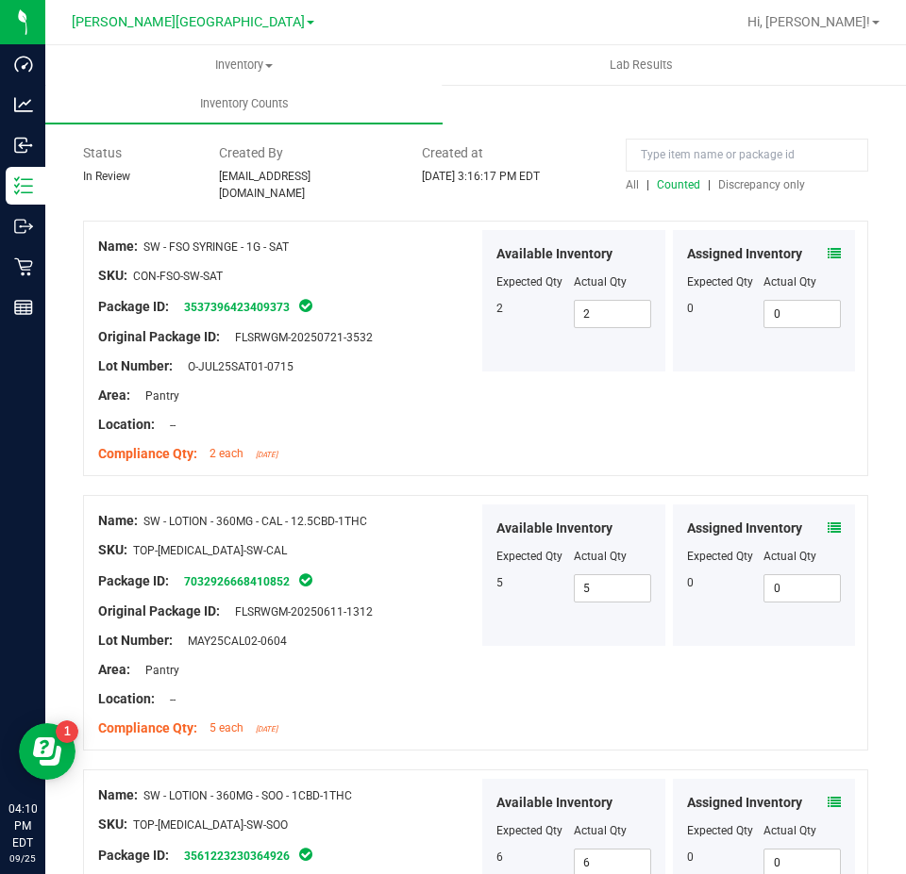
scroll to position [0, 0]
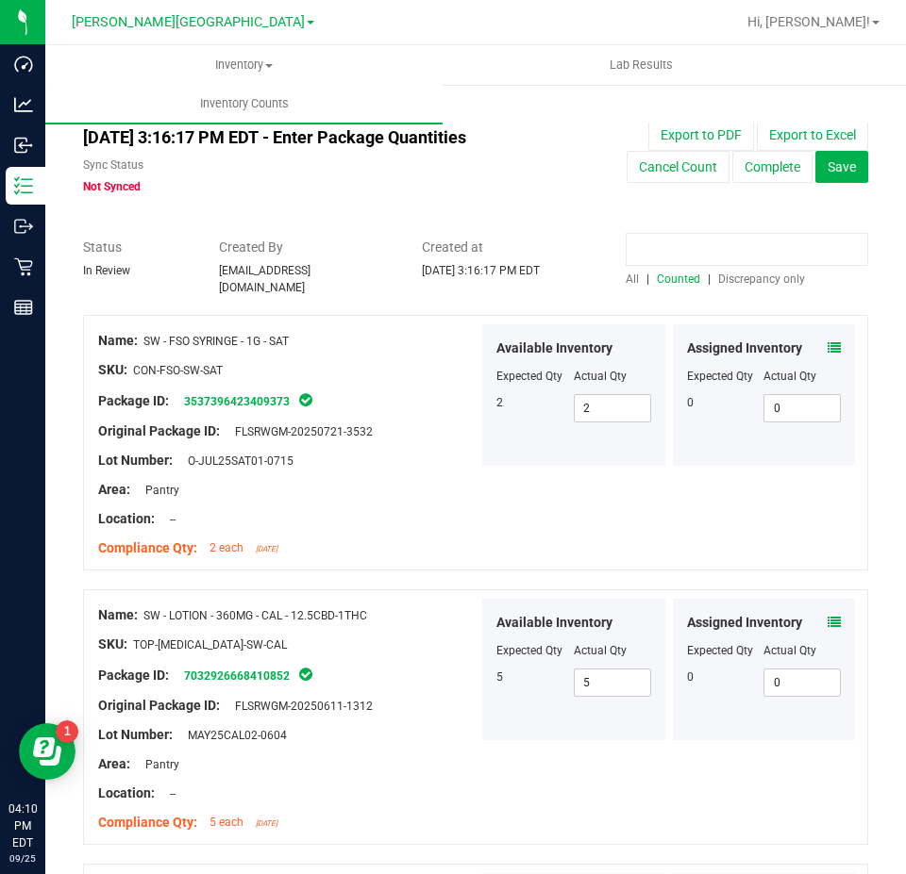
click at [654, 249] on input at bounding box center [746, 249] width 242 height 33
paste input "6127108439875653"
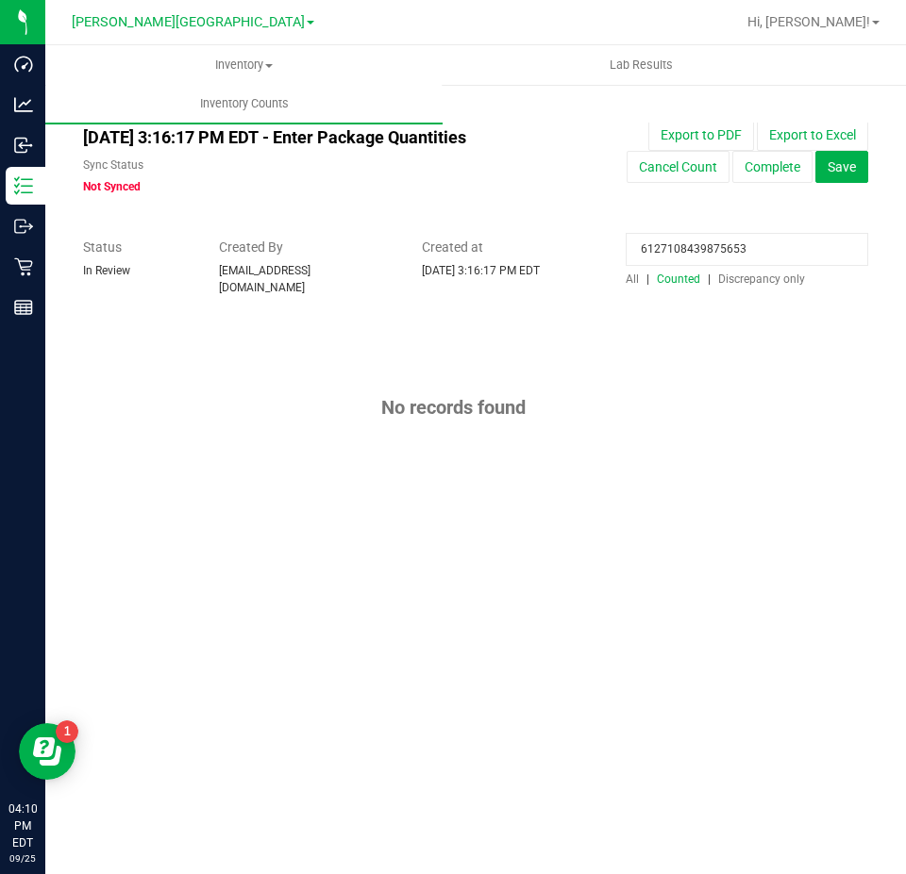
click at [638, 277] on span "All" at bounding box center [631, 279] width 13 height 13
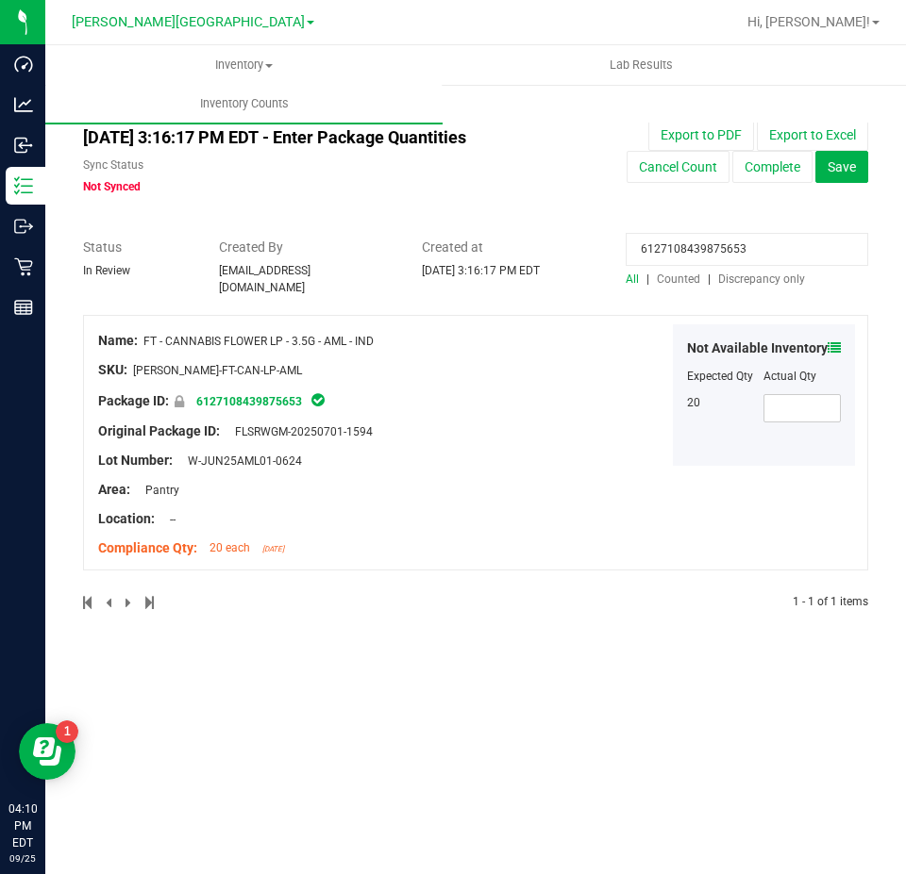
click at [832, 341] on icon at bounding box center [833, 347] width 13 height 13
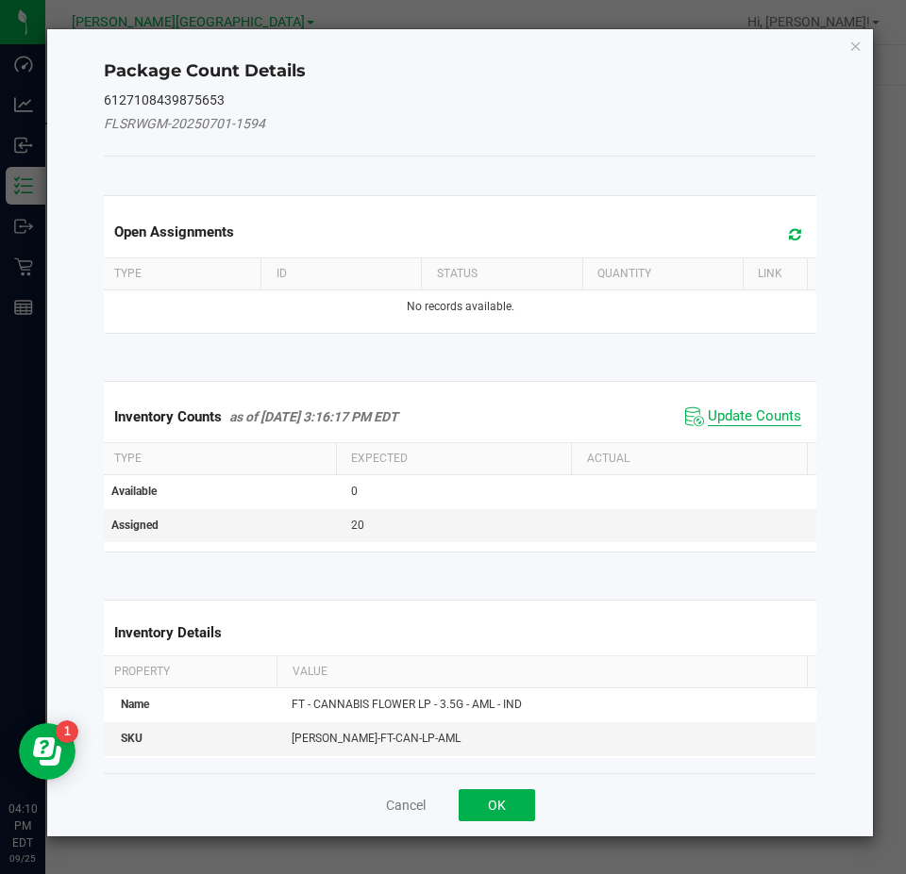
click at [749, 408] on span "Update Counts" at bounding box center [754, 417] width 93 height 19
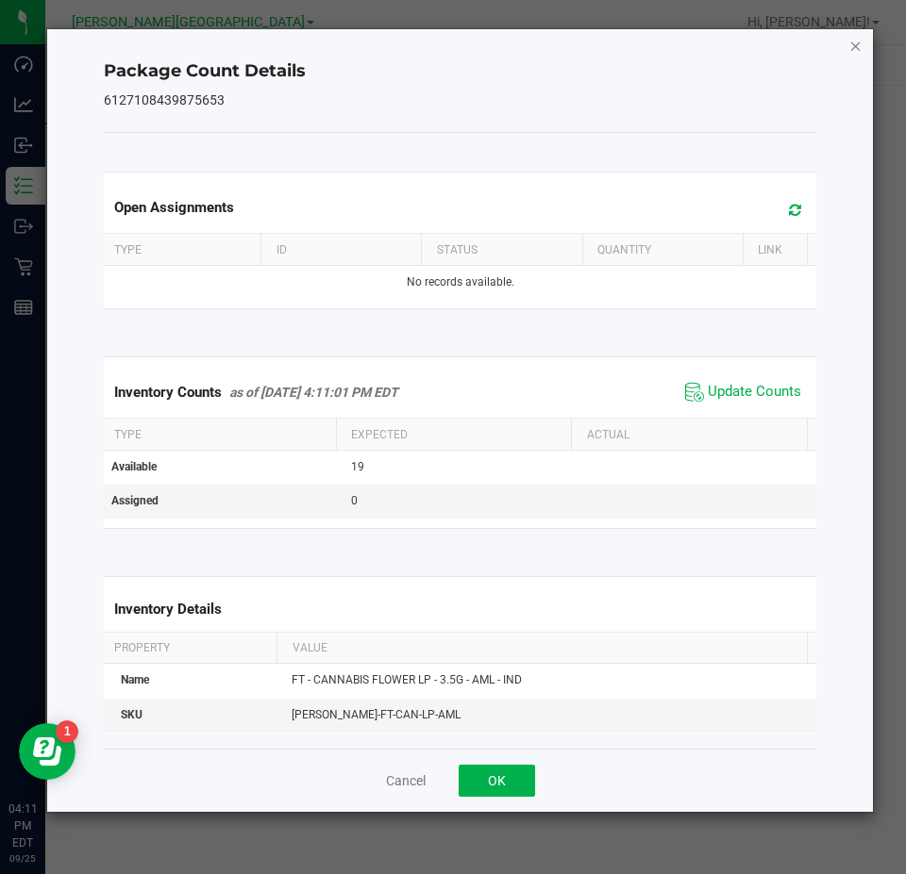
click at [855, 51] on icon "Close" at bounding box center [855, 45] width 13 height 23
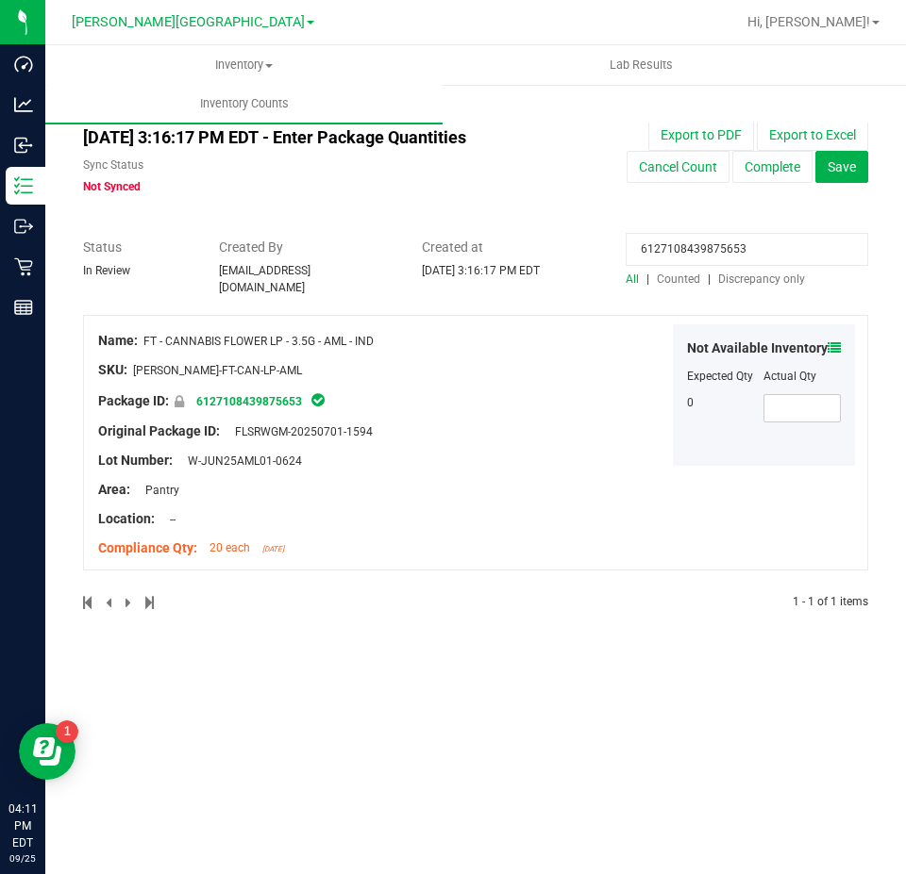
click at [737, 247] on input "6127108439875653" at bounding box center [746, 249] width 242 height 33
paste input "9747834758744098"
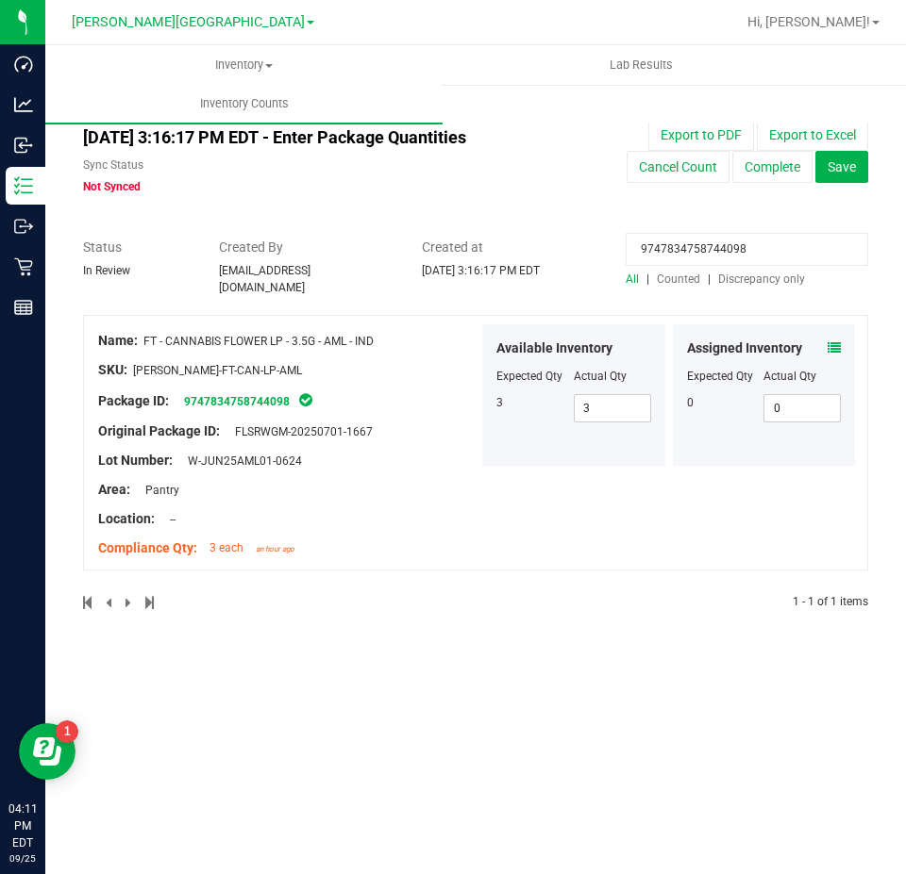
type input "9747834758744098"
click at [833, 339] on span at bounding box center [833, 349] width 13 height 20
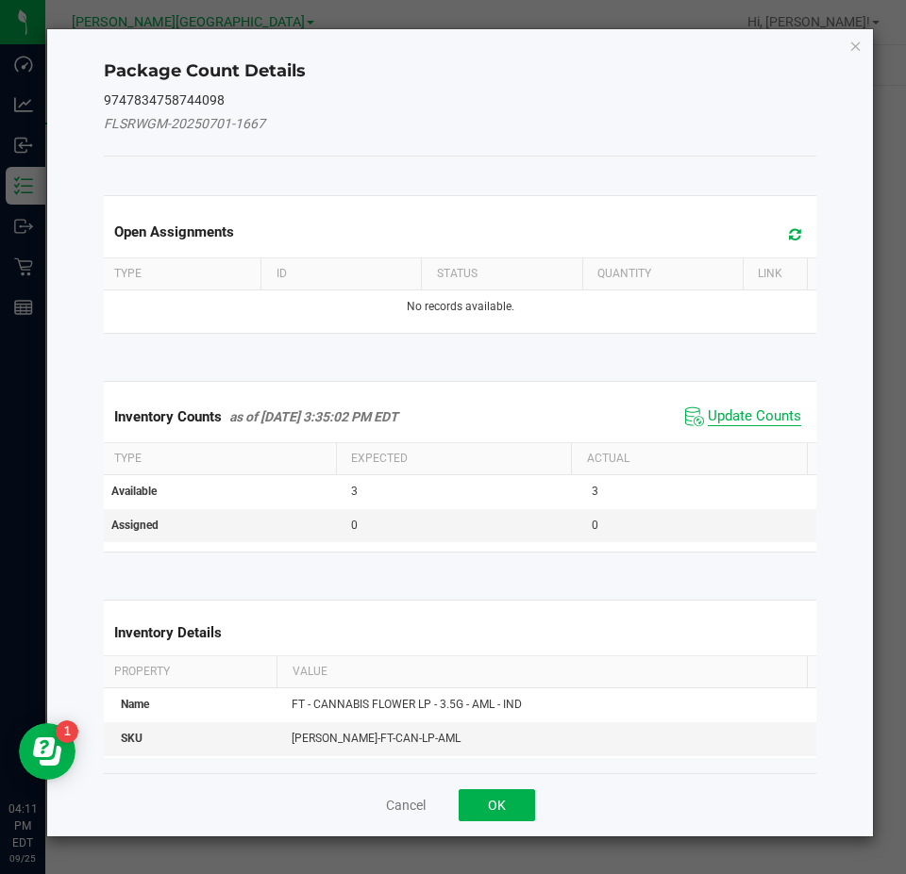
click at [754, 415] on span "Update Counts" at bounding box center [754, 417] width 93 height 19
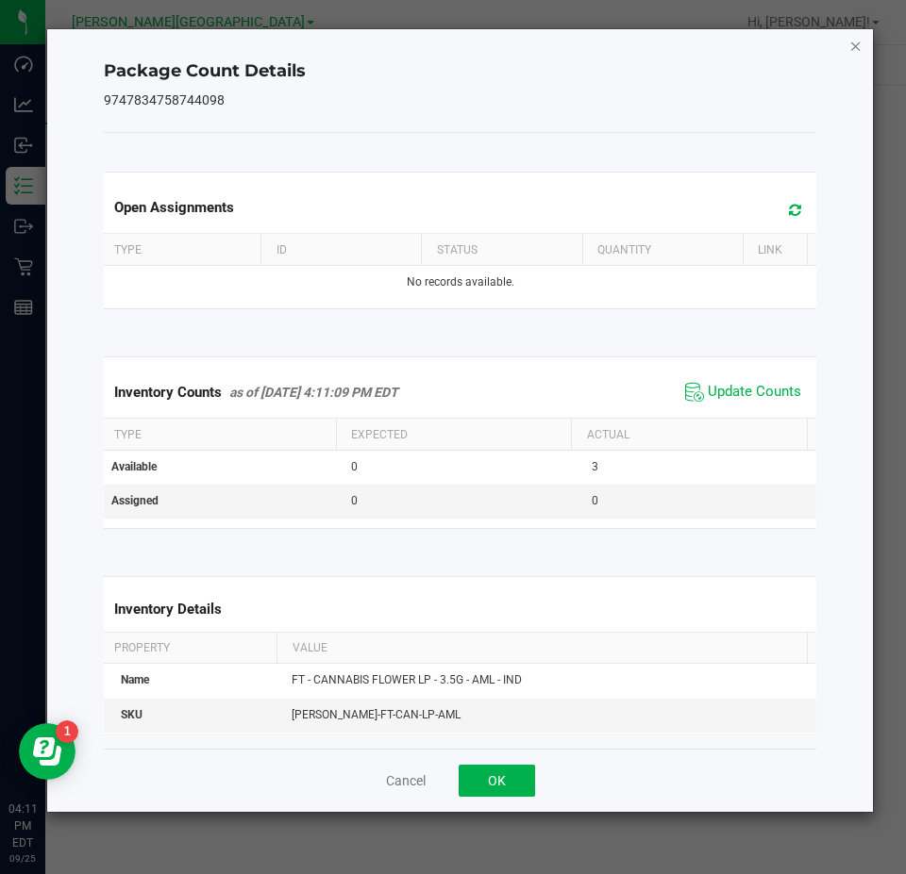
click at [857, 42] on icon "Close" at bounding box center [855, 45] width 13 height 23
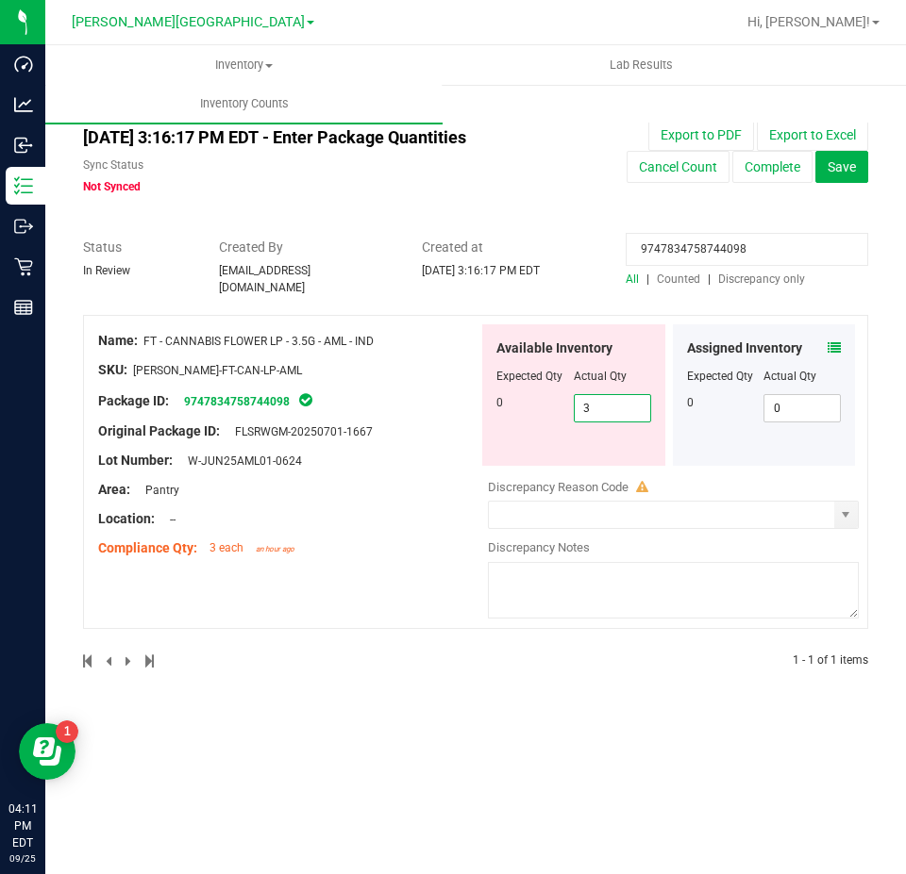
click at [585, 395] on span "3 3" at bounding box center [612, 408] width 77 height 28
click at [585, 395] on input "3" at bounding box center [611, 408] width 75 height 26
type input "0"
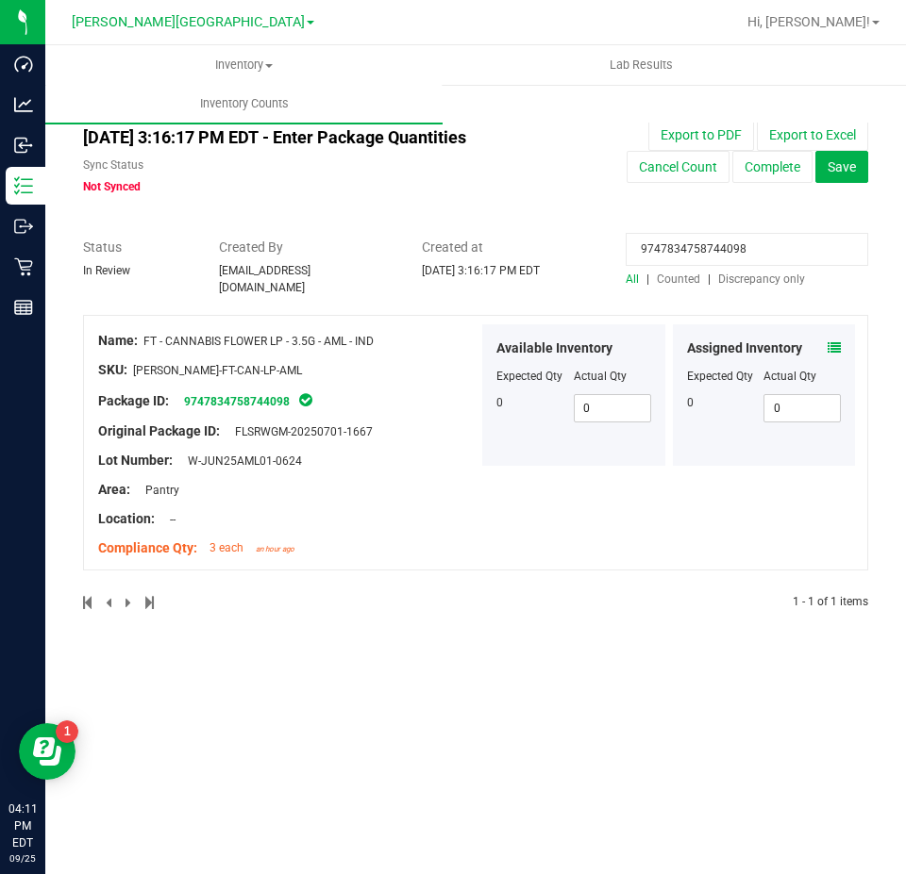
click at [736, 256] on input "9747834758744098" at bounding box center [746, 249] width 242 height 33
paste input "2320838988769969"
type input "2320838988769969"
click at [825, 339] on div "Assigned Inventory" at bounding box center [764, 349] width 155 height 20
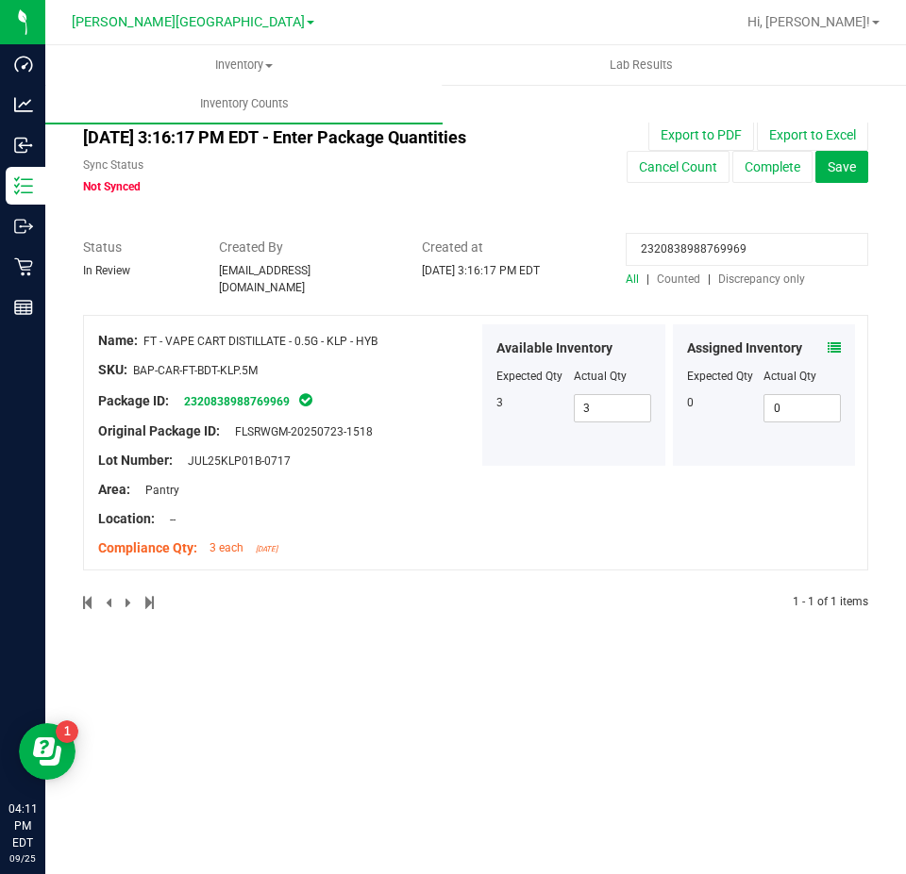
click at [827, 339] on div "Assigned Inventory" at bounding box center [764, 349] width 155 height 20
click at [840, 341] on icon at bounding box center [833, 347] width 13 height 13
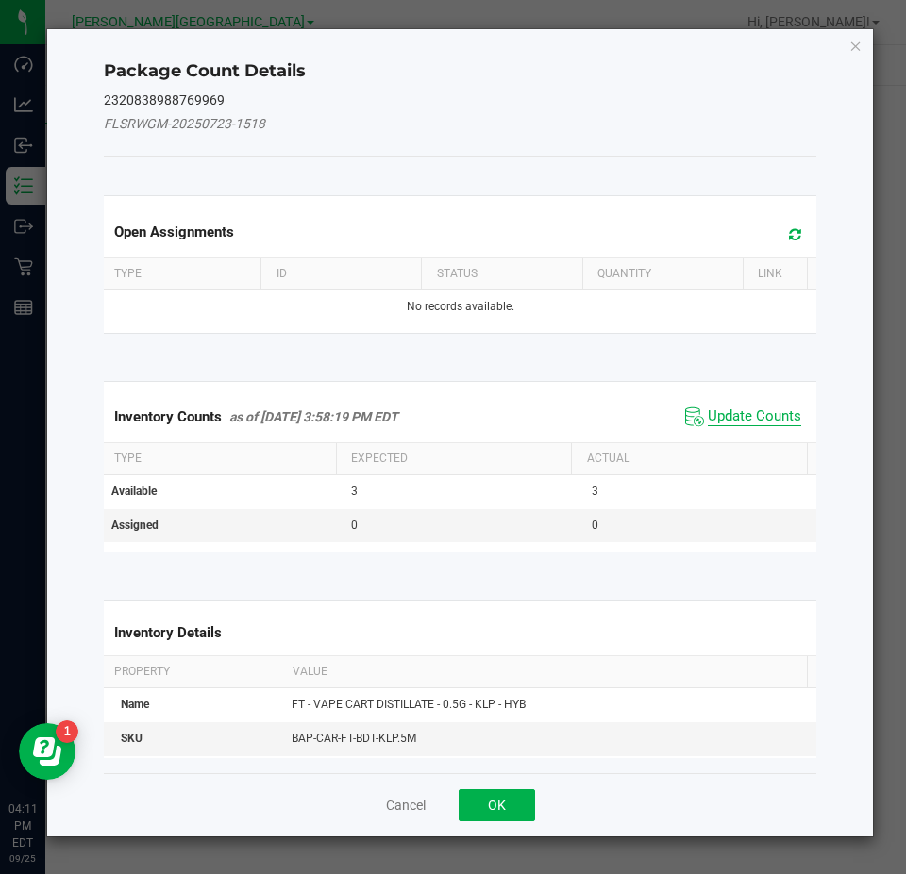
click at [762, 412] on span "Update Counts" at bounding box center [754, 417] width 93 height 19
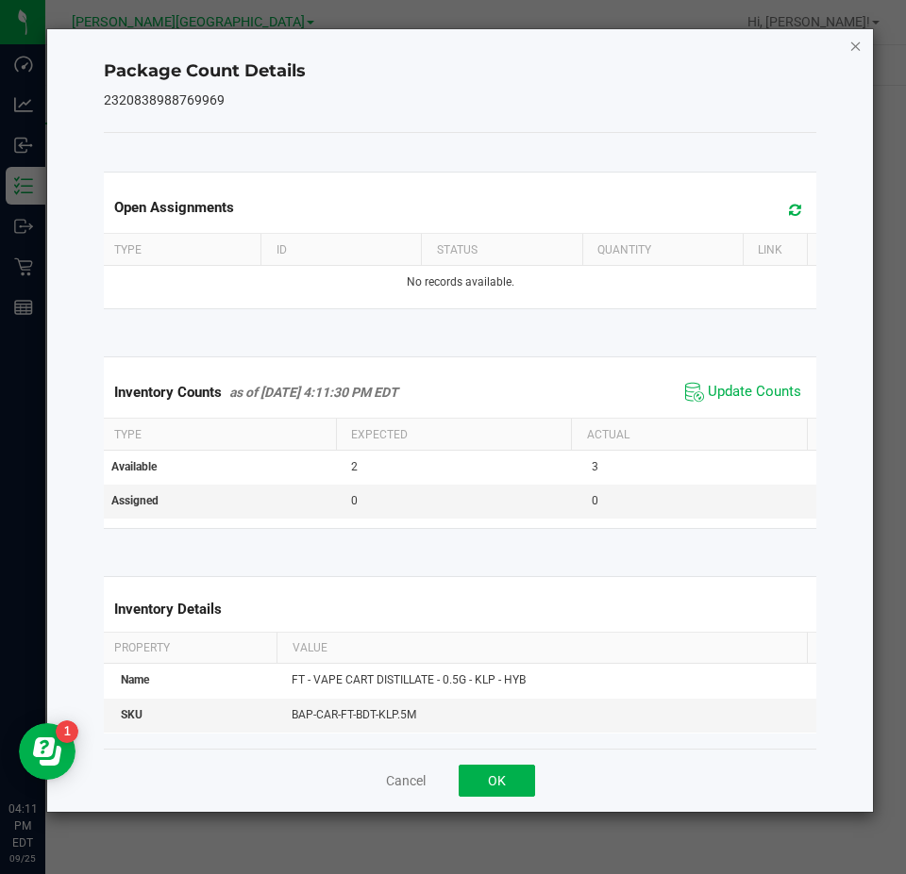
click at [855, 42] on icon "Close" at bounding box center [855, 45] width 13 height 23
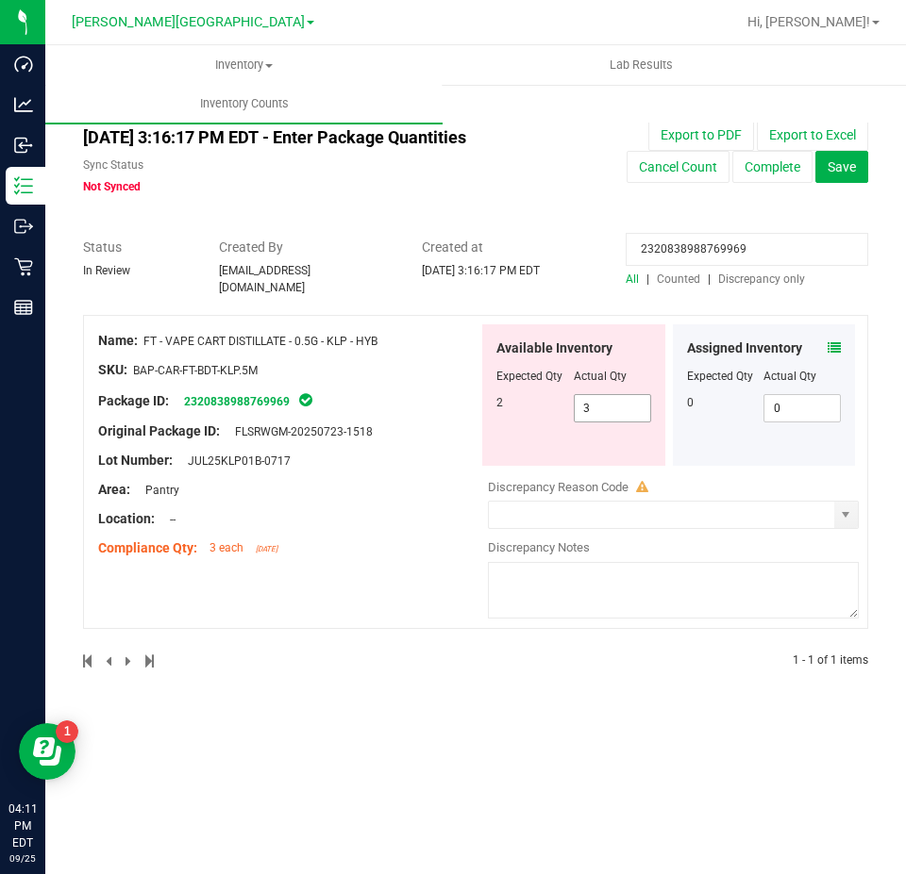
click at [623, 401] on span "3 3" at bounding box center [612, 408] width 77 height 28
click at [623, 401] on input "3" at bounding box center [611, 408] width 75 height 26
type input "2"
click at [863, 245] on input "2320838988769969" at bounding box center [746, 249] width 242 height 33
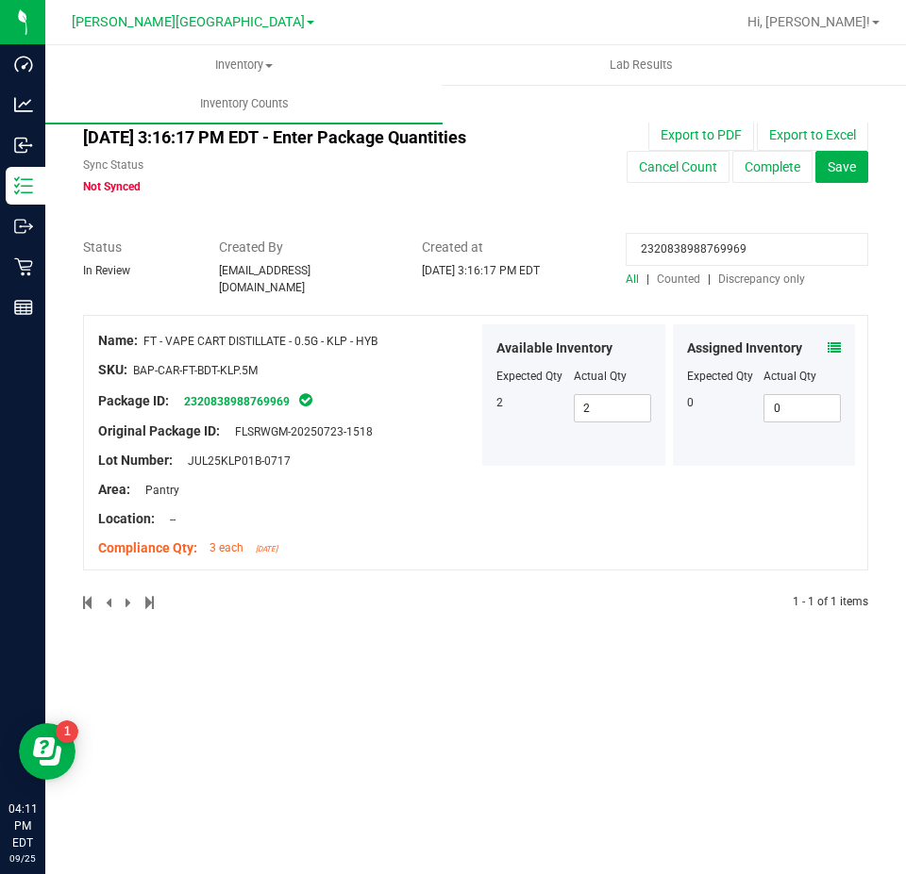
click at [778, 257] on input "2320838988769969" at bounding box center [746, 249] width 242 height 33
click at [769, 275] on span "Discrepancy only" at bounding box center [761, 279] width 87 height 13
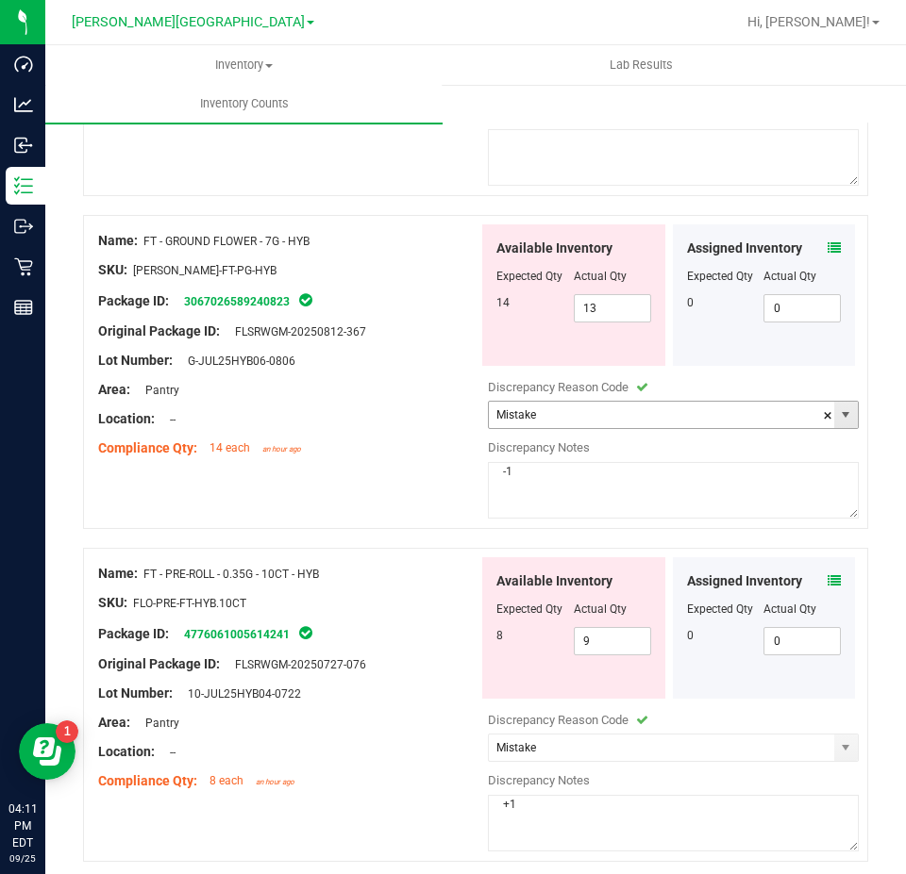
scroll to position [1132, 0]
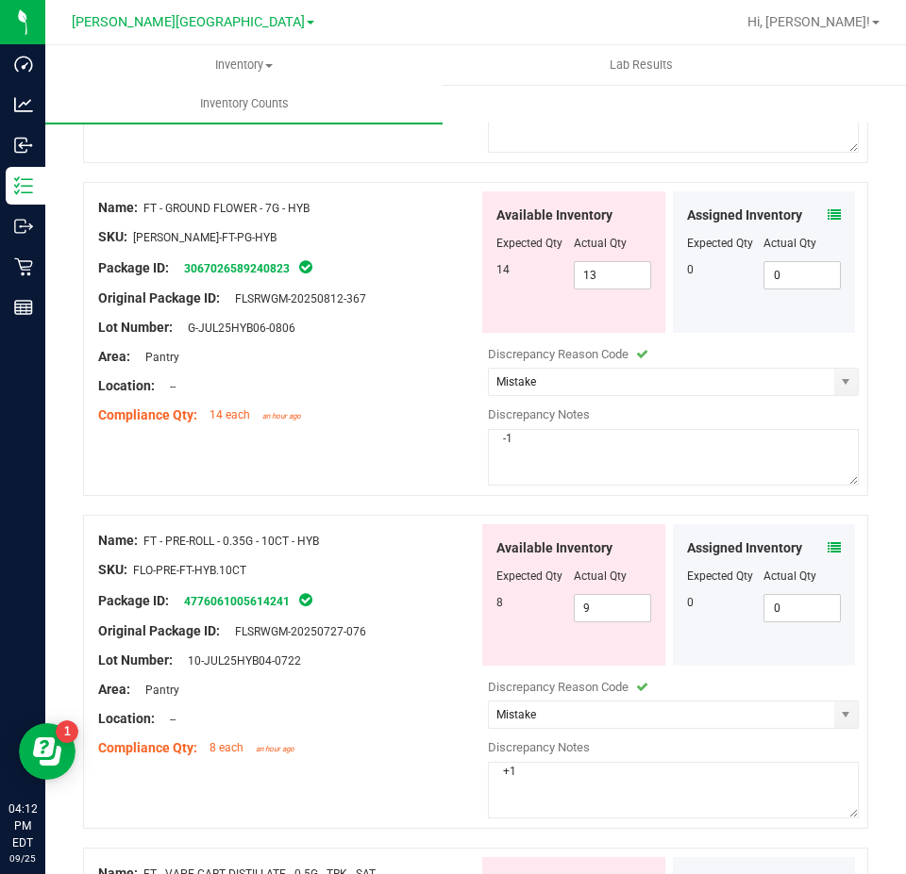
click at [733, 455] on textarea "-1" at bounding box center [673, 457] width 371 height 57
type textarea "-1 Wash. Counting error 09/24"
click at [542, 769] on textarea "+1" at bounding box center [673, 790] width 371 height 57
type textarea "+1 Wash. Counting error 09/24"
click at [305, 680] on div "Area: Pantry" at bounding box center [288, 690] width 380 height 20
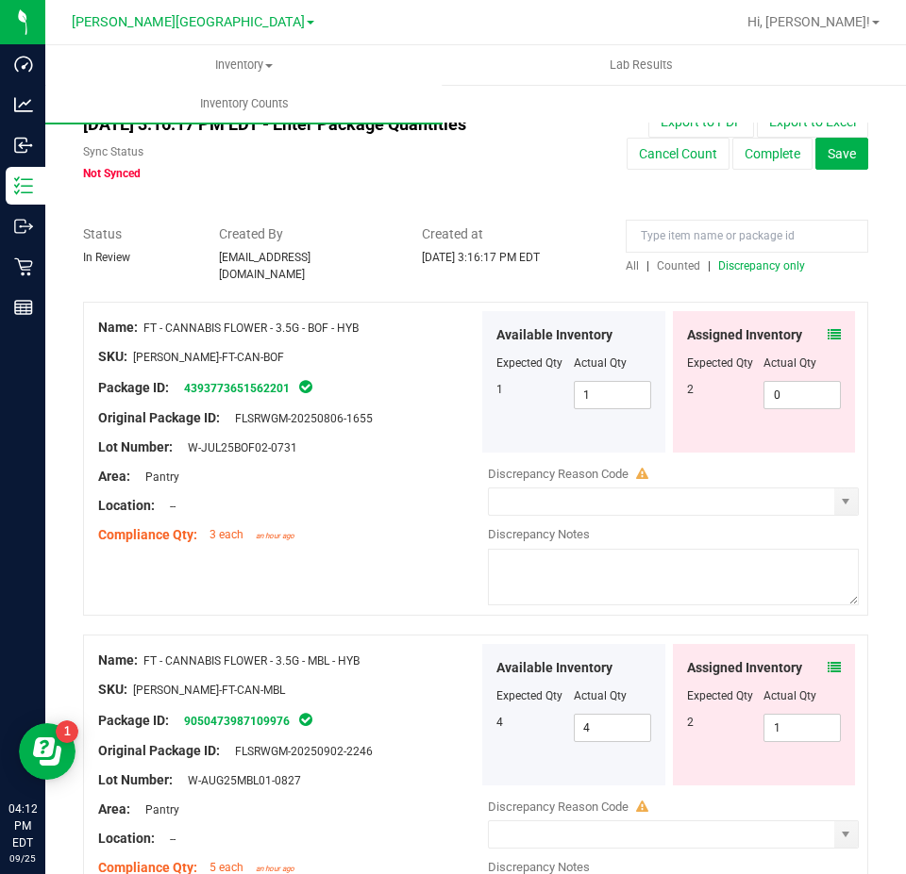
scroll to position [0, 0]
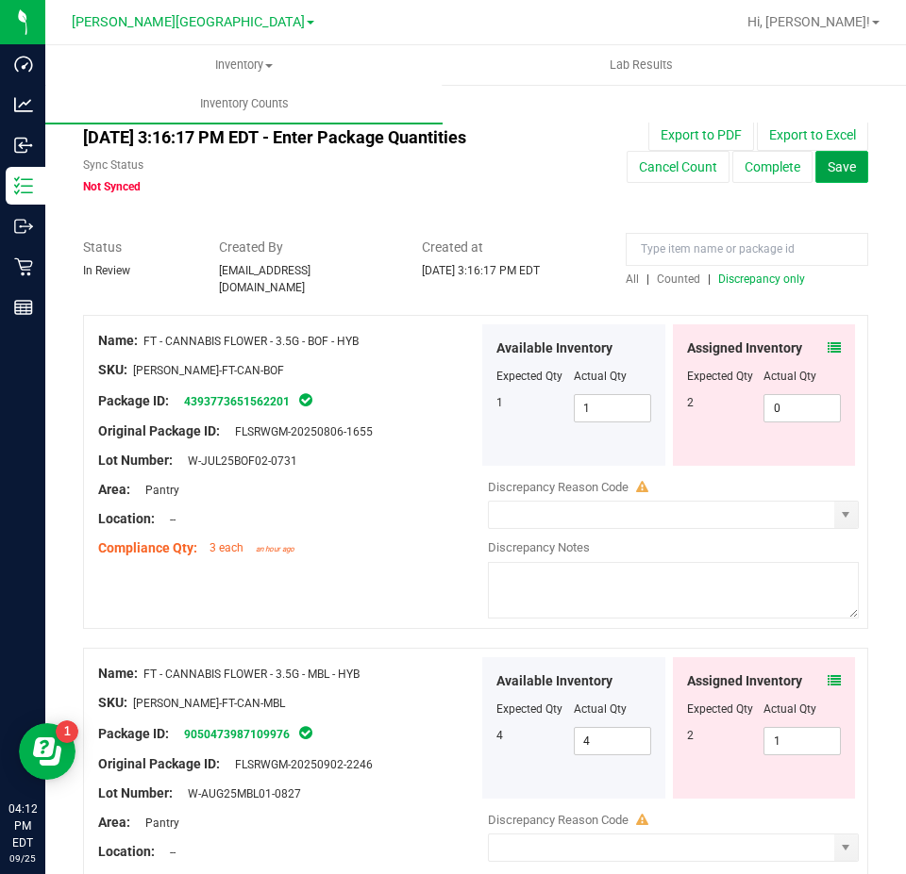
click at [829, 159] on span "Save" at bounding box center [841, 166] width 28 height 15
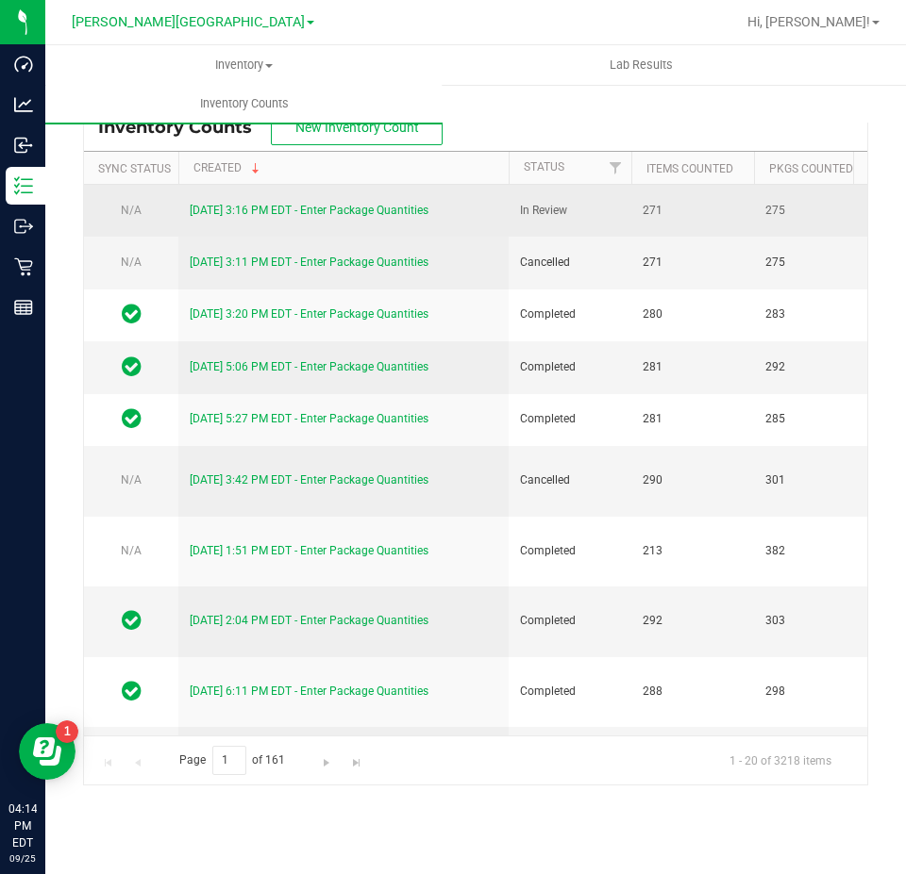
click at [378, 216] on link "9/25/25 3:16 PM EDT - Enter Package Quantities" at bounding box center [309, 210] width 239 height 13
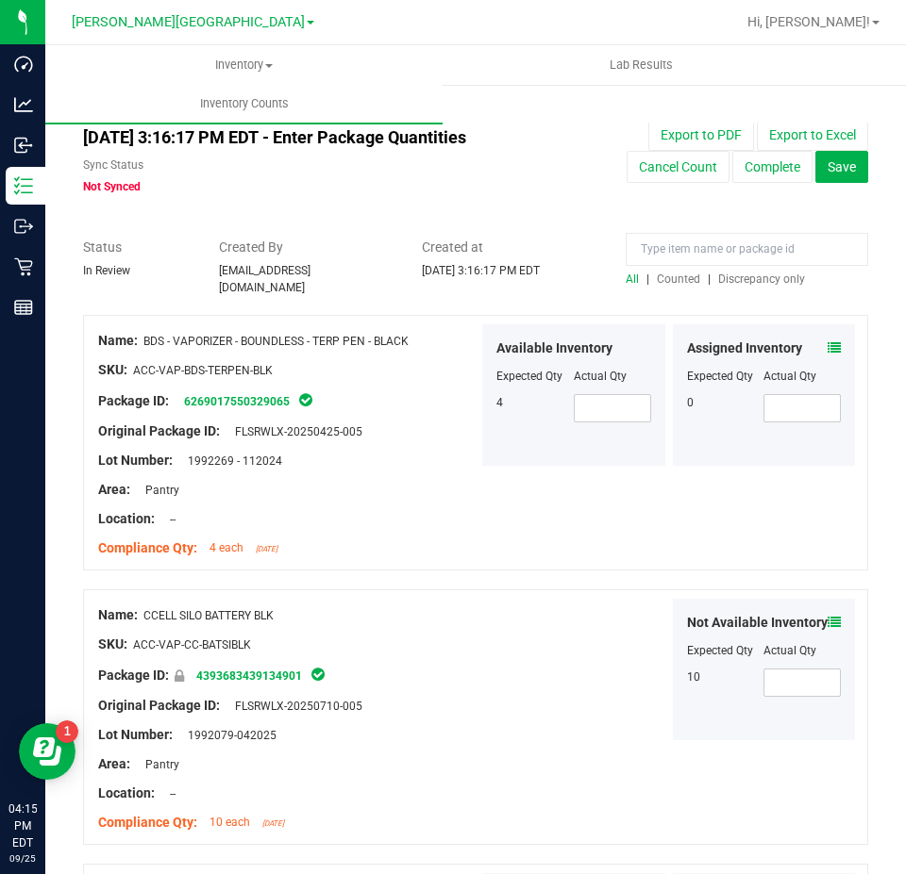
click at [668, 296] on div at bounding box center [475, 305] width 785 height 19
click at [666, 279] on span "Counted" at bounding box center [678, 279] width 43 height 13
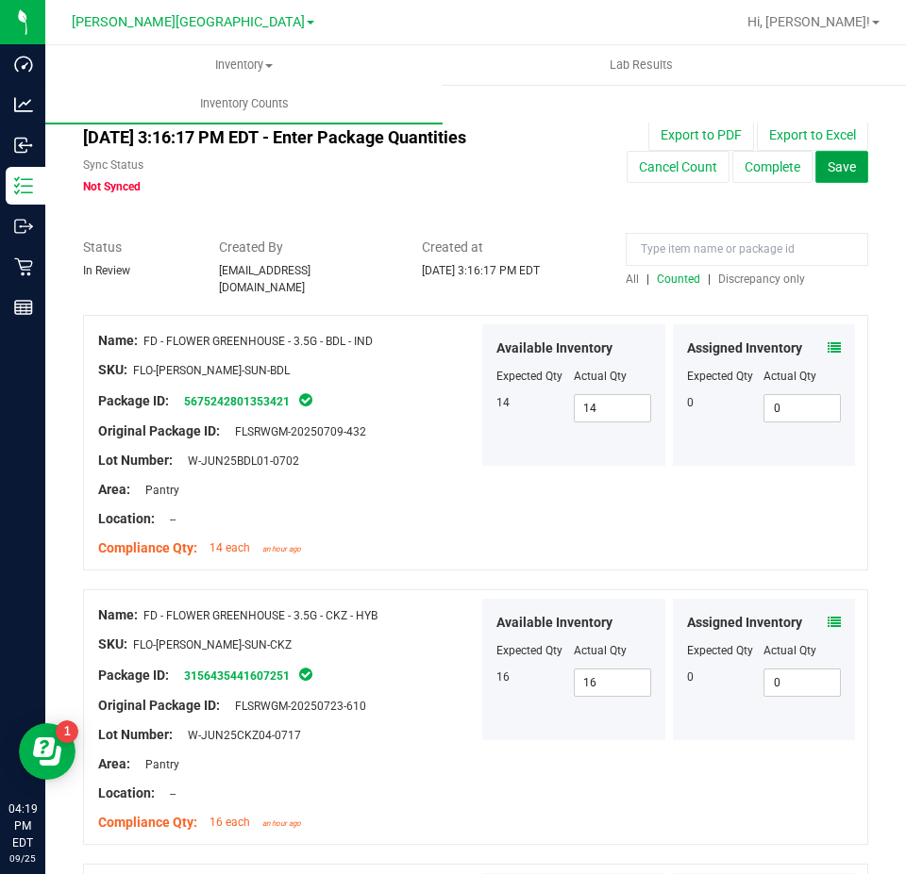
click at [827, 165] on span "Save" at bounding box center [841, 166] width 28 height 15
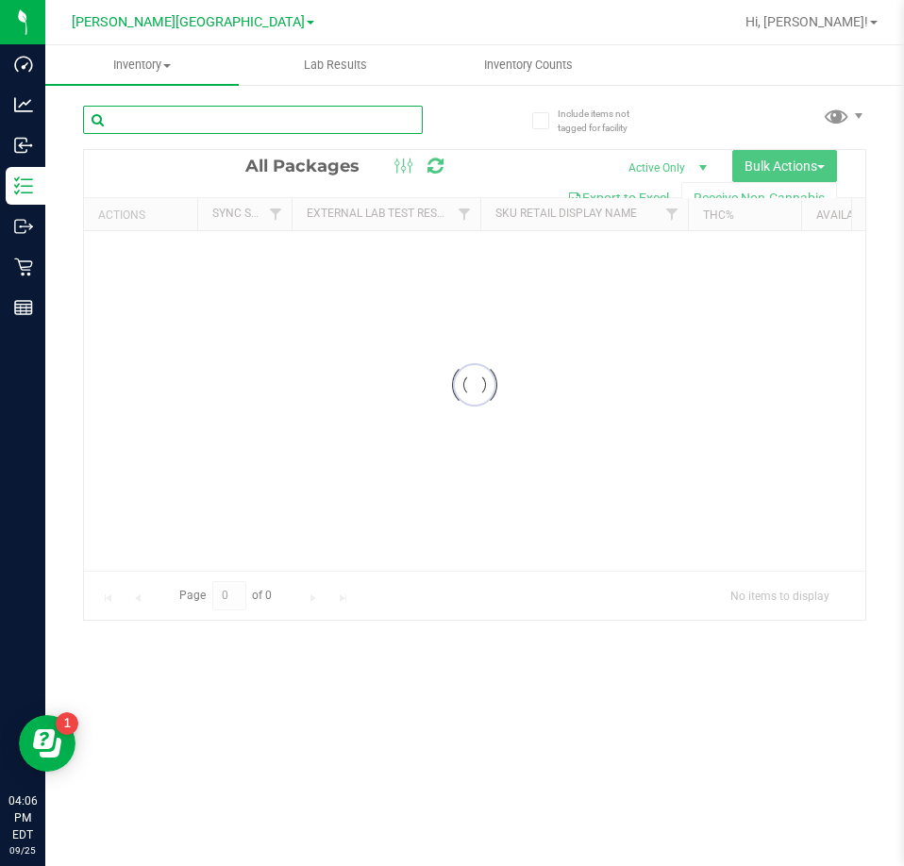
click at [302, 118] on input "text" at bounding box center [253, 120] width 340 height 28
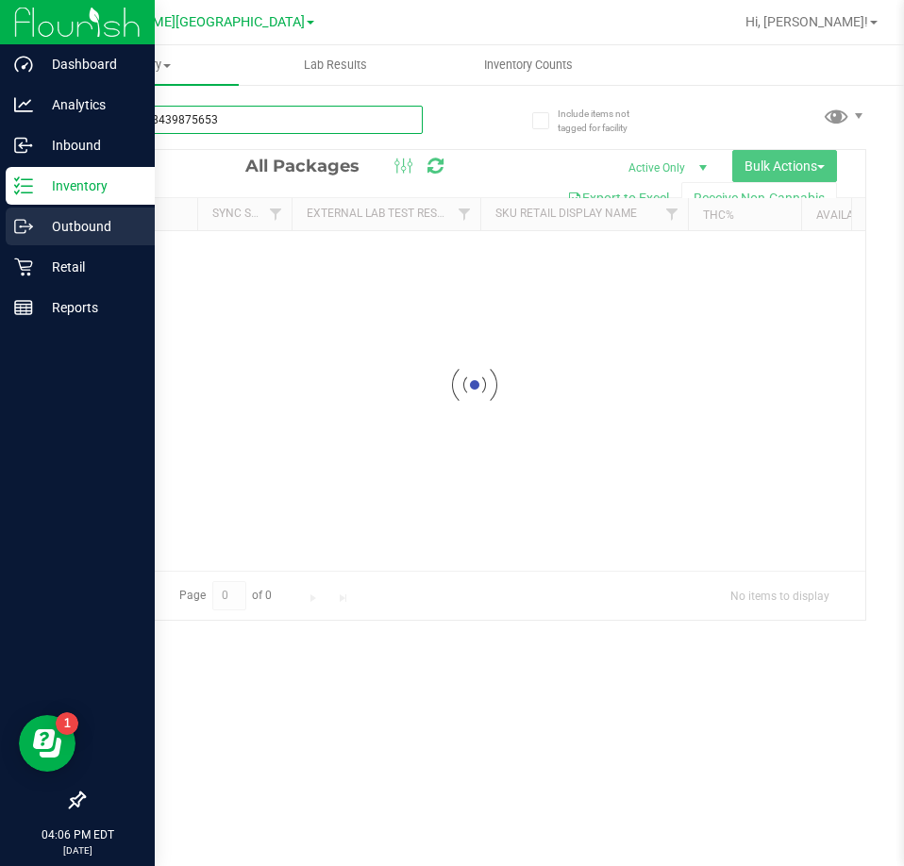
type input "6127108439875653"
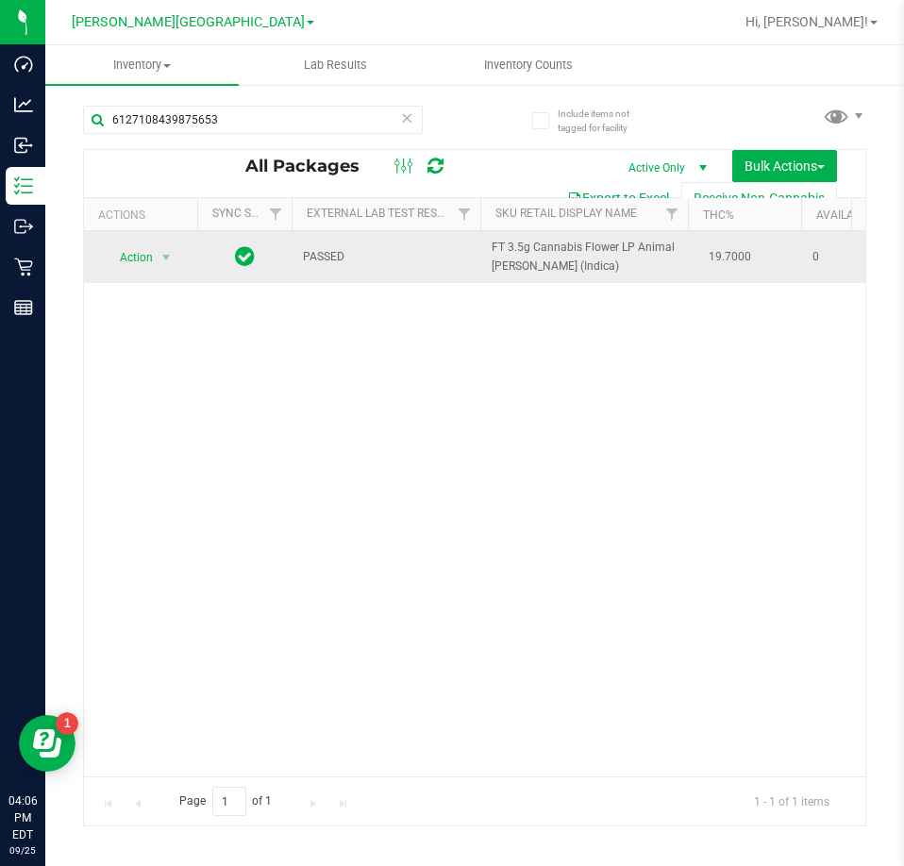
click at [142, 263] on span "Action" at bounding box center [128, 257] width 51 height 26
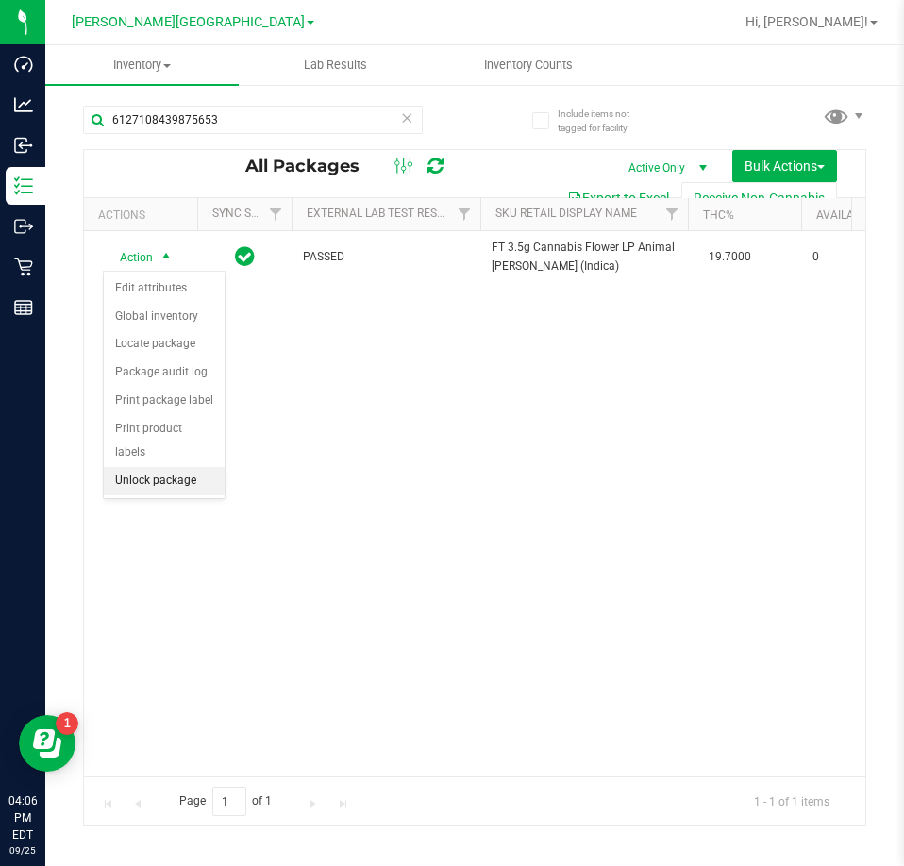
click at [170, 471] on ul "Edit attributes Global inventory Locate package Package audit log Print package…" at bounding box center [164, 385] width 121 height 221
click at [142, 467] on li "Unlock package" at bounding box center [164, 481] width 121 height 28
click at [544, 58] on span "Inventory Counts" at bounding box center [528, 65] width 140 height 17
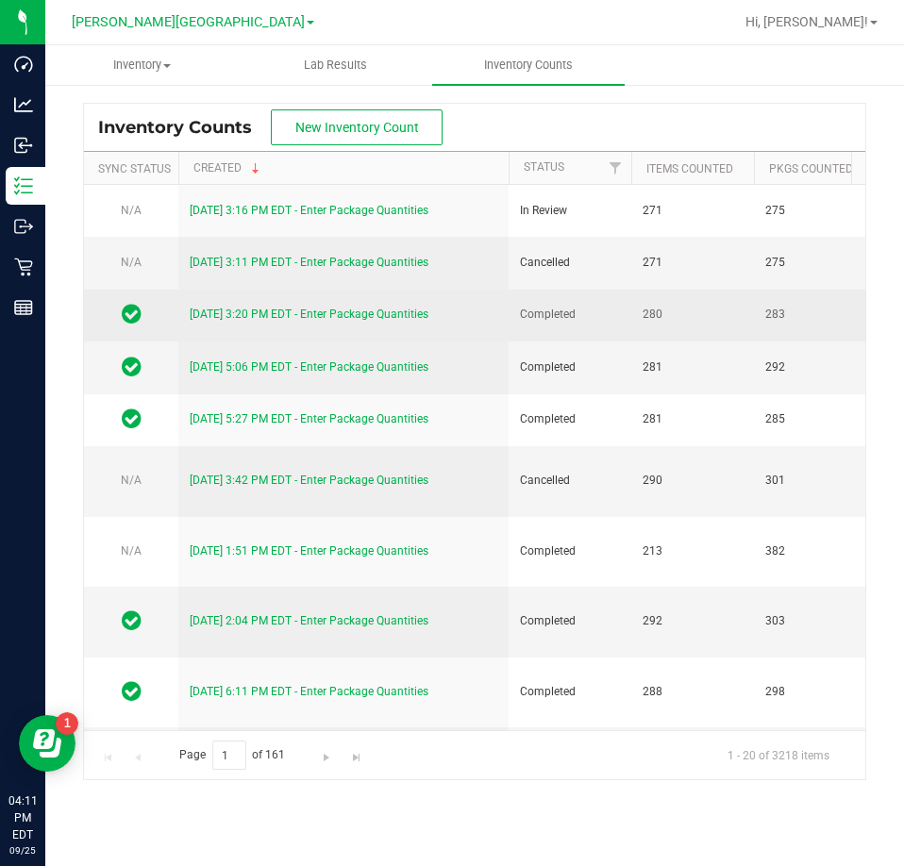
click at [220, 320] on link "[DATE] 3:20 PM EDT - Enter Package Quantities" at bounding box center [309, 314] width 239 height 13
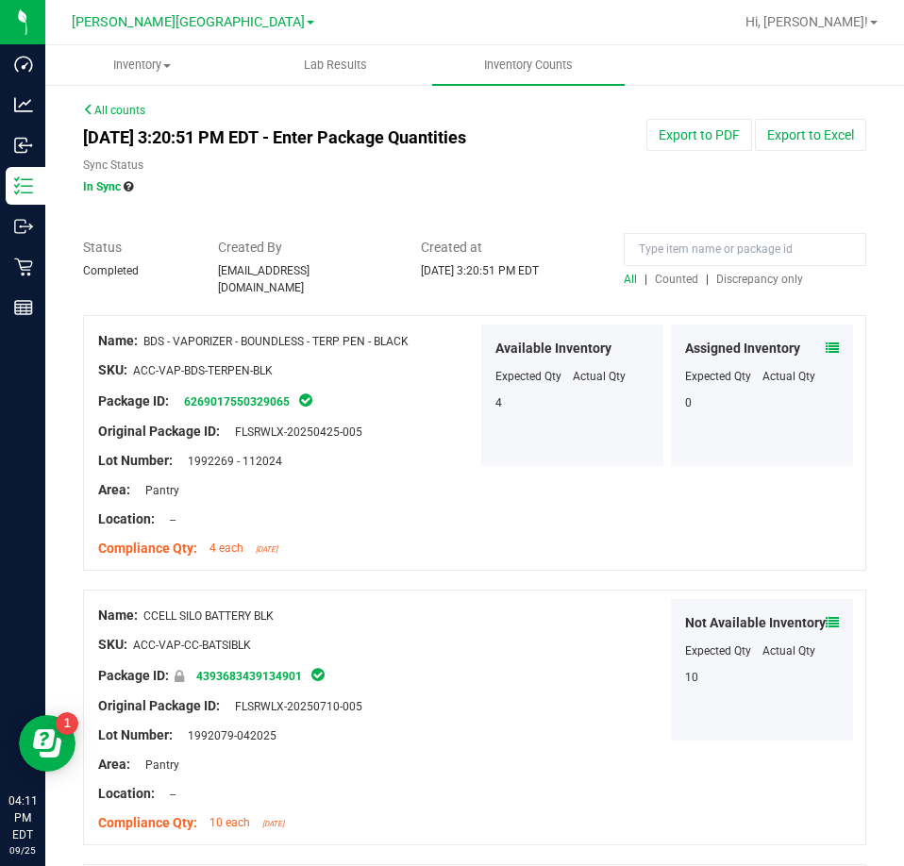
click at [723, 279] on span "Discrepancy only" at bounding box center [759, 279] width 87 height 13
